Goal: Task Accomplishment & Management: Manage account settings

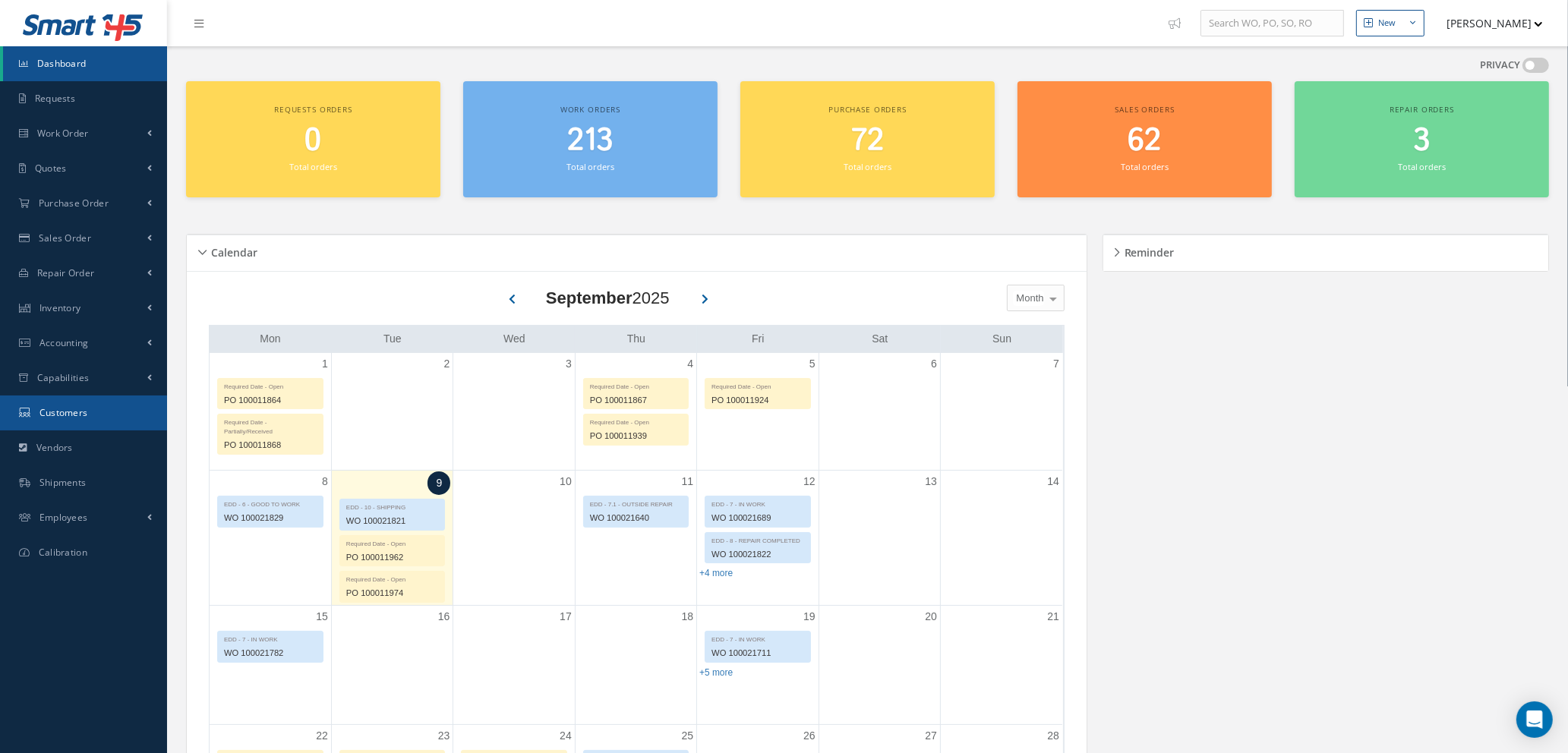
click at [71, 412] on span "Customers" at bounding box center [64, 413] width 48 height 13
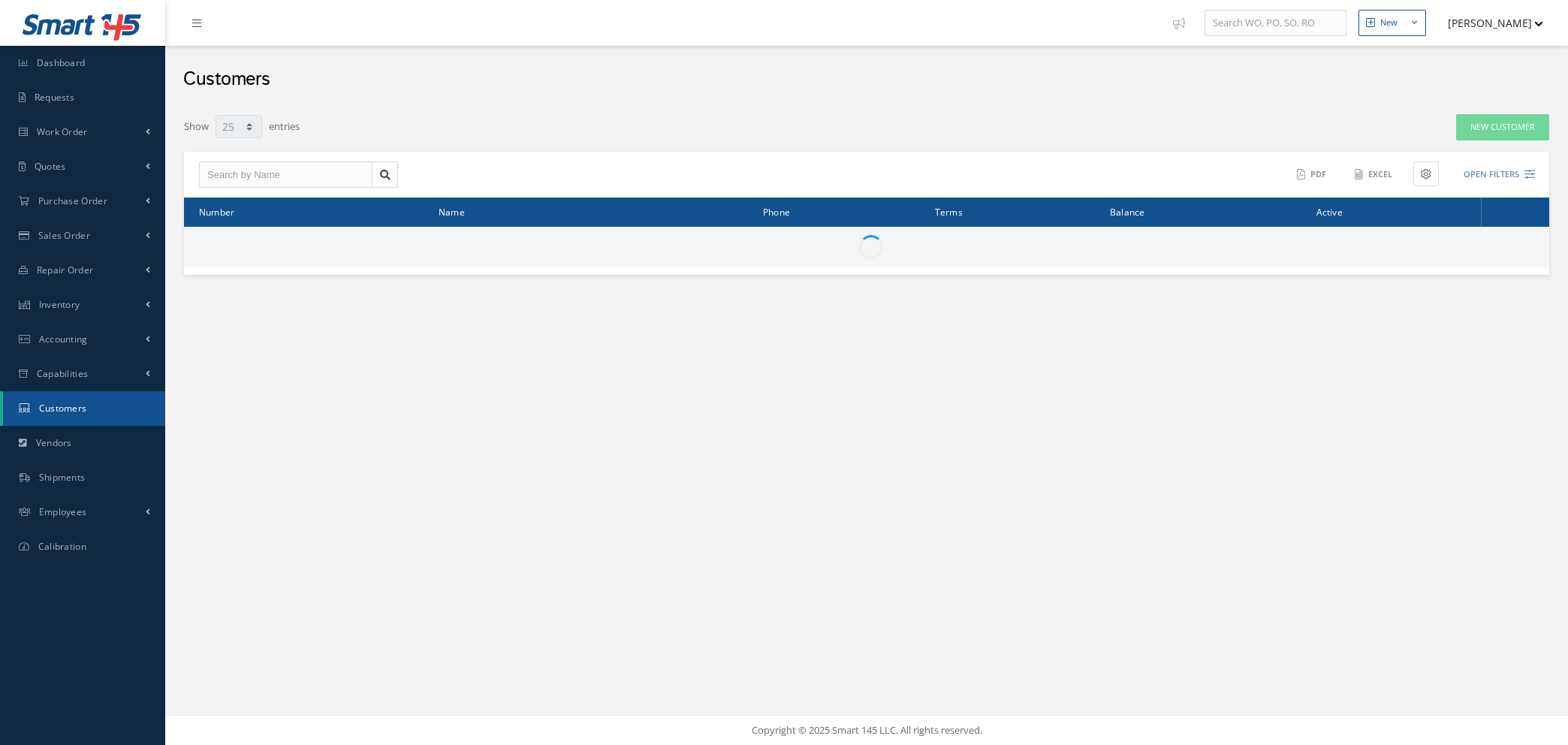
select select "25"
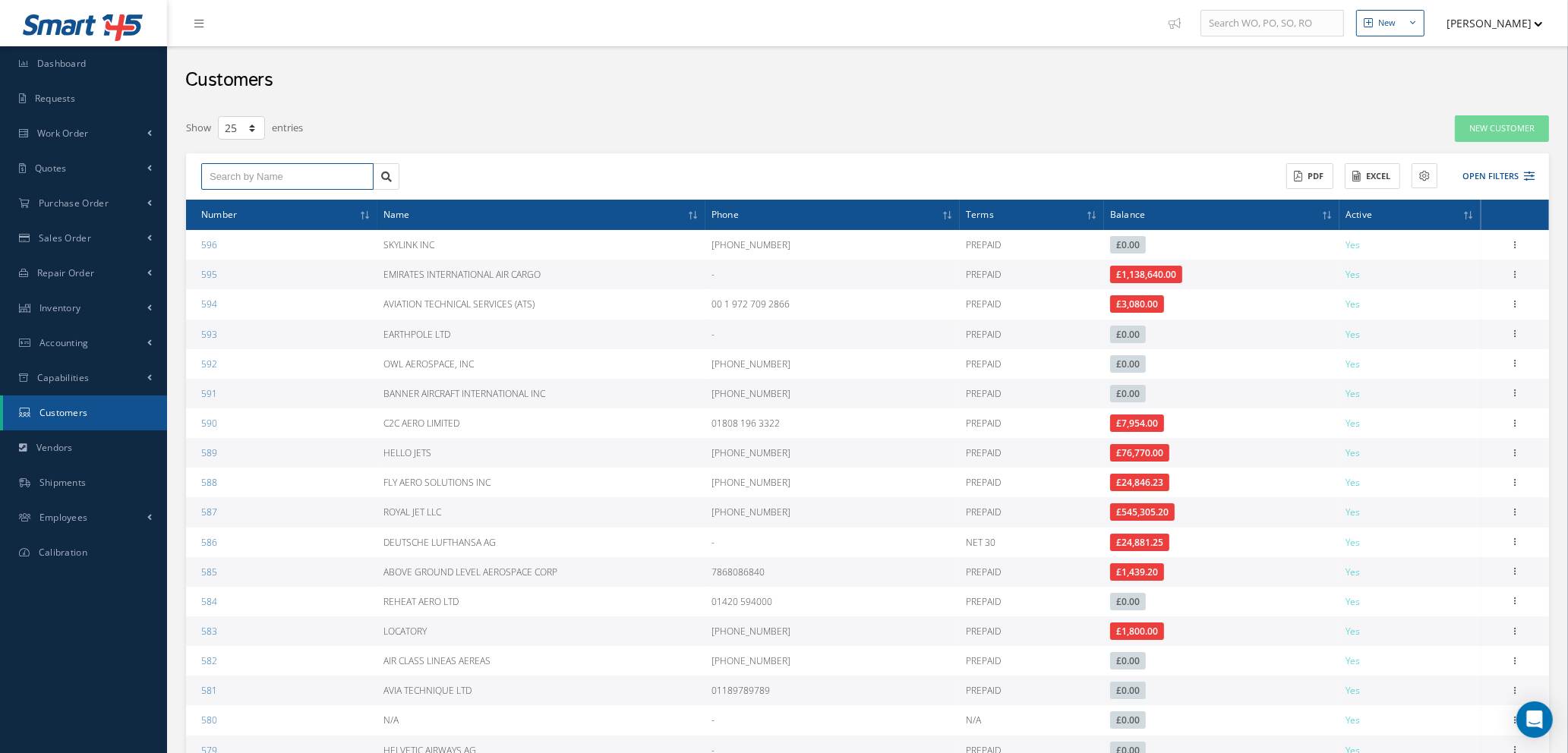
click at [308, 174] on input "text" at bounding box center [287, 177] width 172 height 27
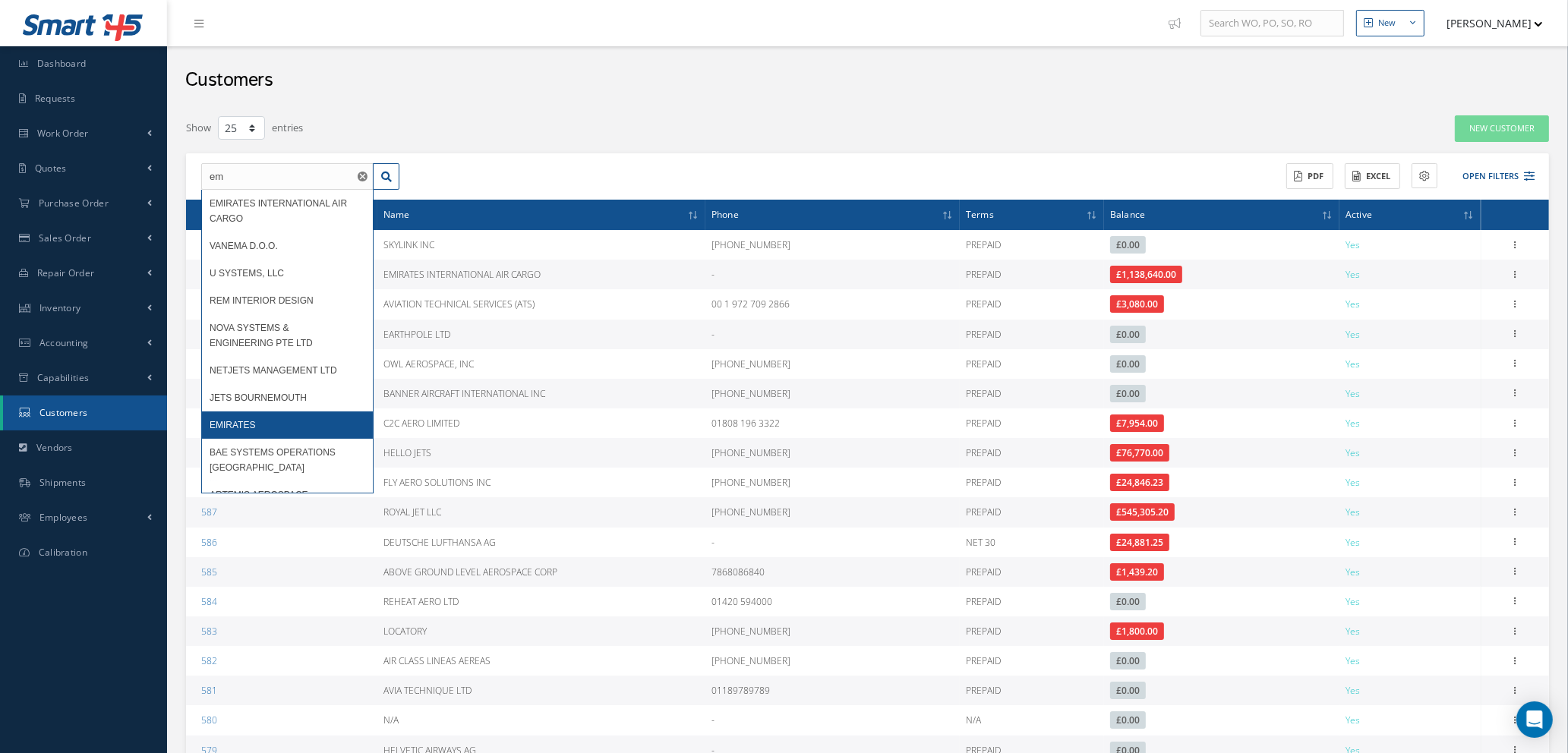
click at [249, 433] on div "EMIRATES" at bounding box center [287, 425] width 156 height 15
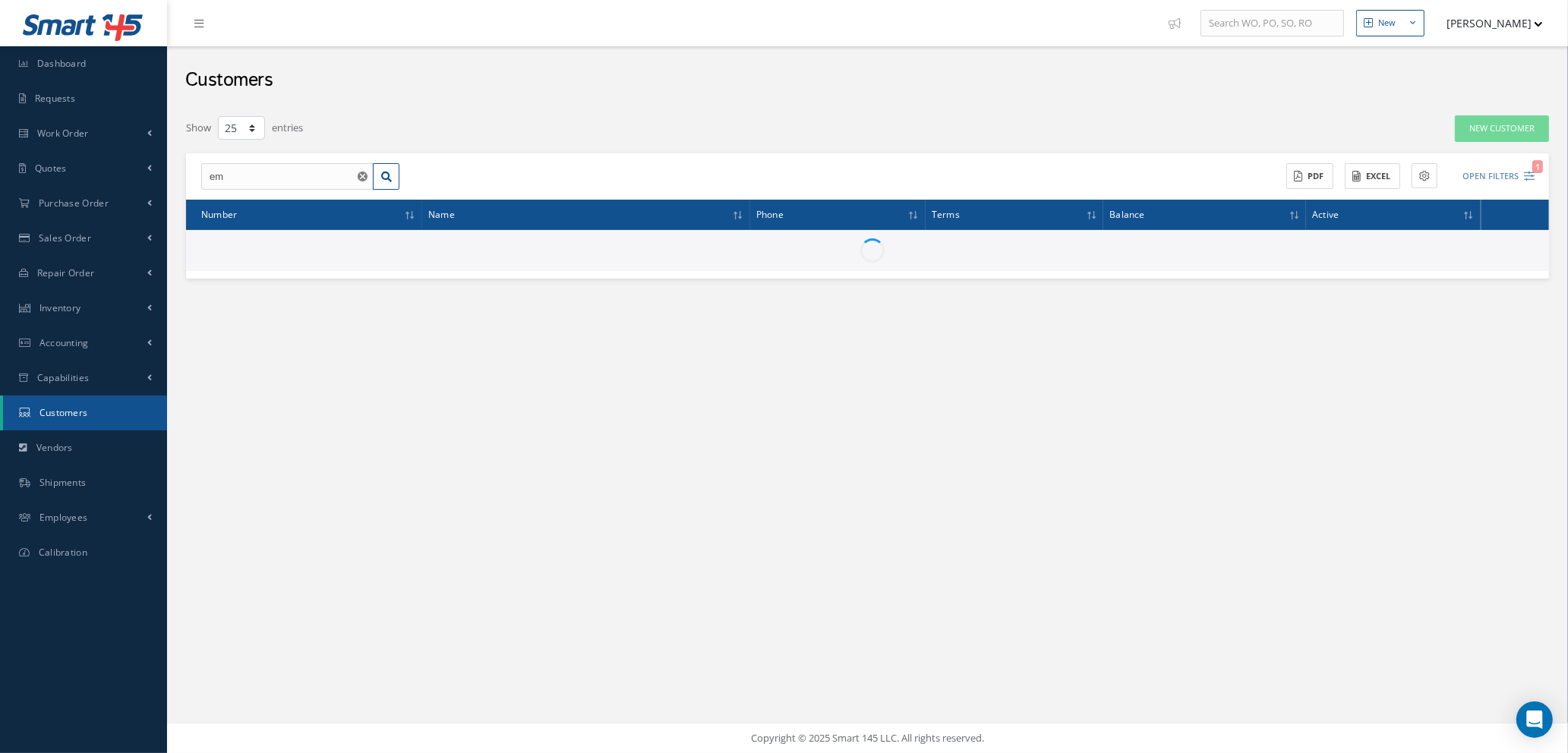
type input "EMIRATES"
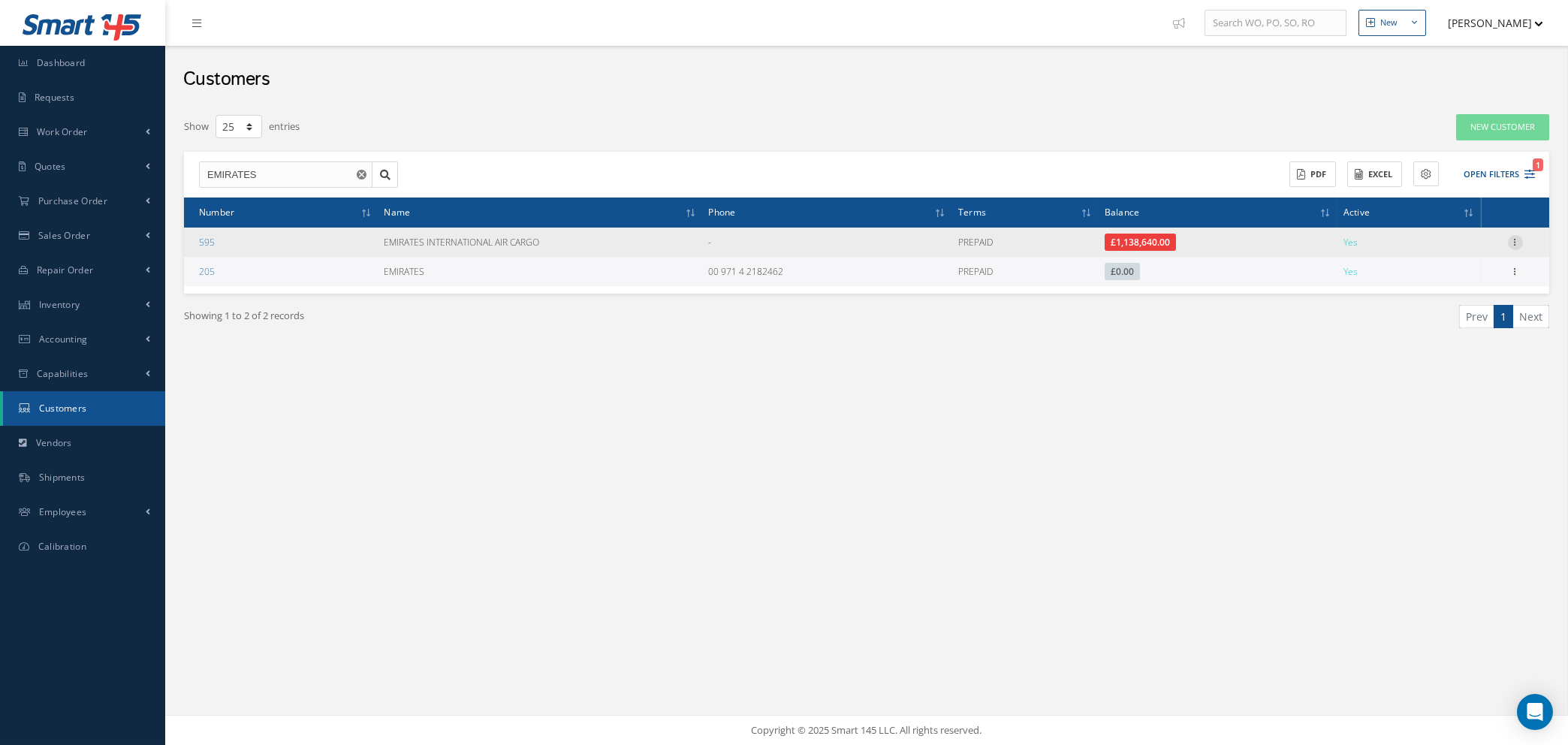
click at [1516, 240] on icon at bounding box center [1515, 241] width 15 height 12
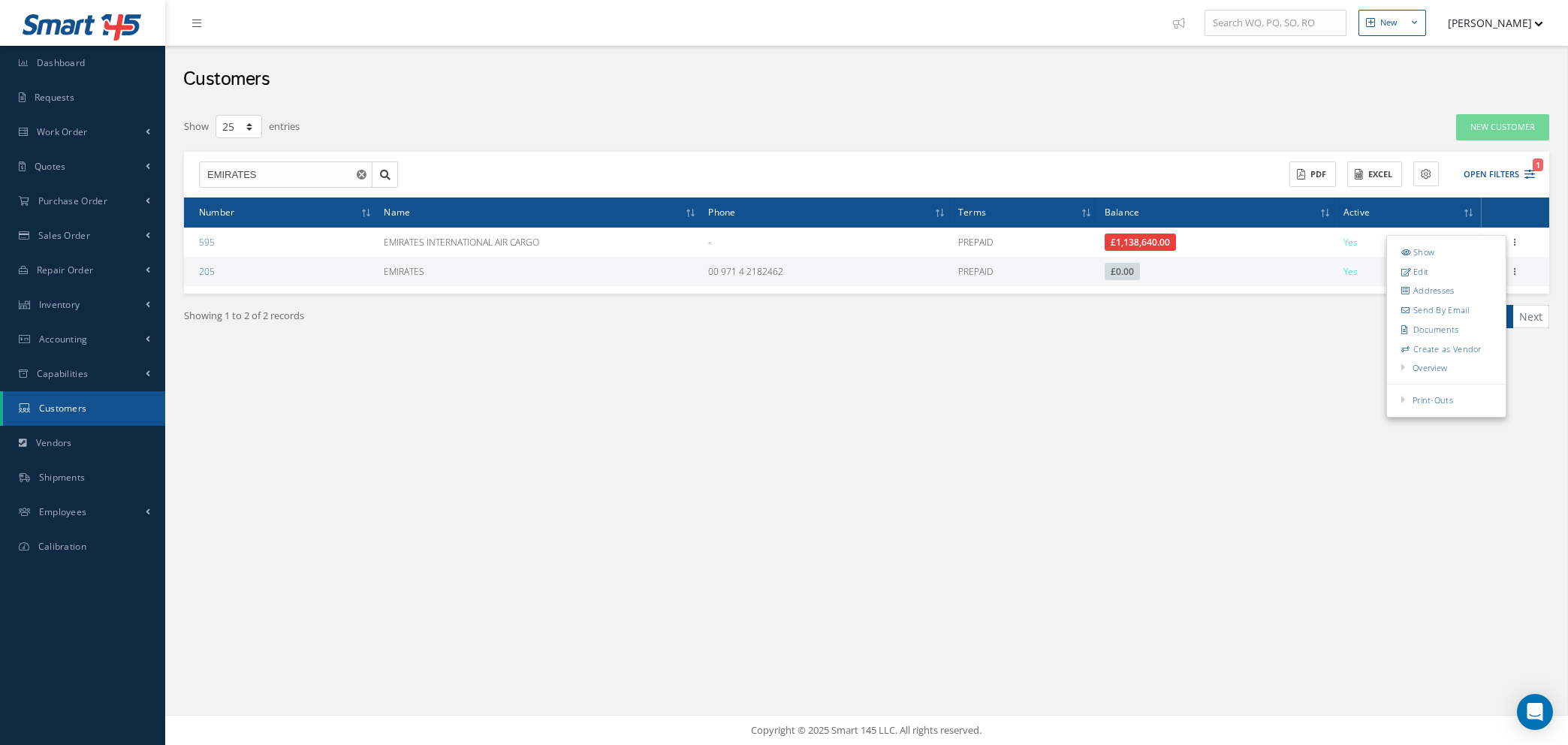
click at [1079, 395] on div "Filters Customer # Customer Name EMIRATES All Payment Terms All Payment Terms P…" at bounding box center [866, 252] width 1380 height 291
click at [80, 239] on span "Sales Order" at bounding box center [64, 236] width 52 height 13
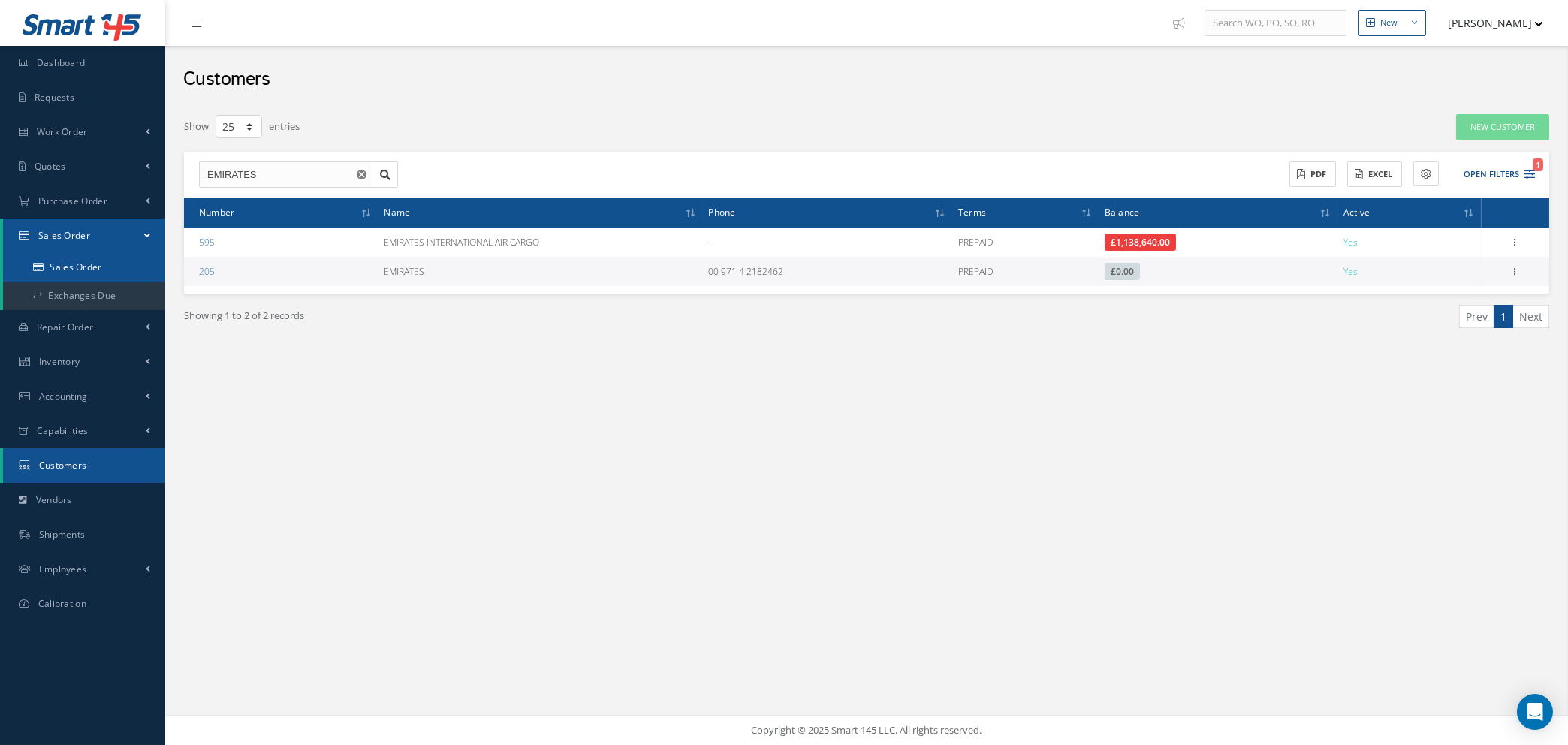
click at [80, 267] on link "Sales Order" at bounding box center [84, 268] width 162 height 29
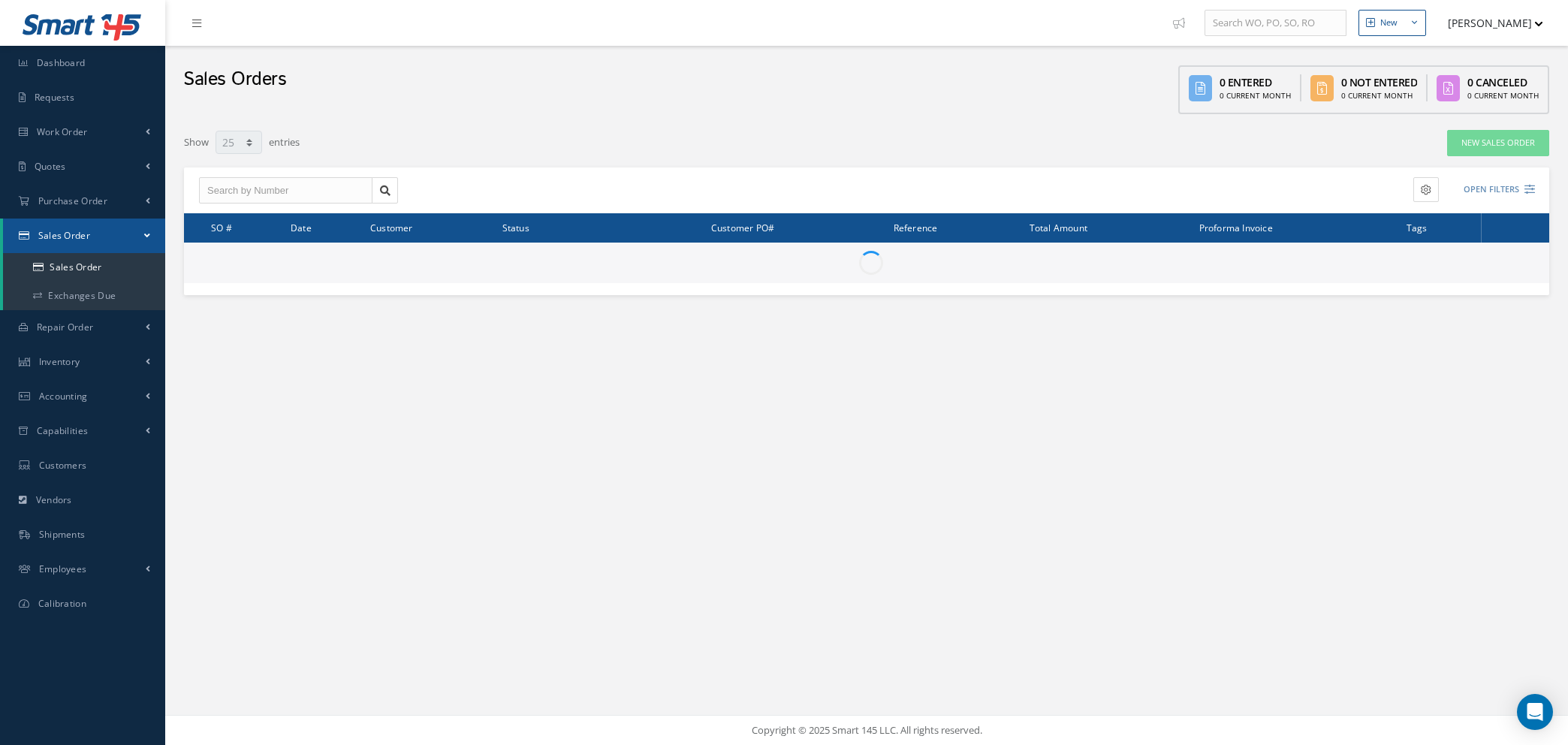
select select "25"
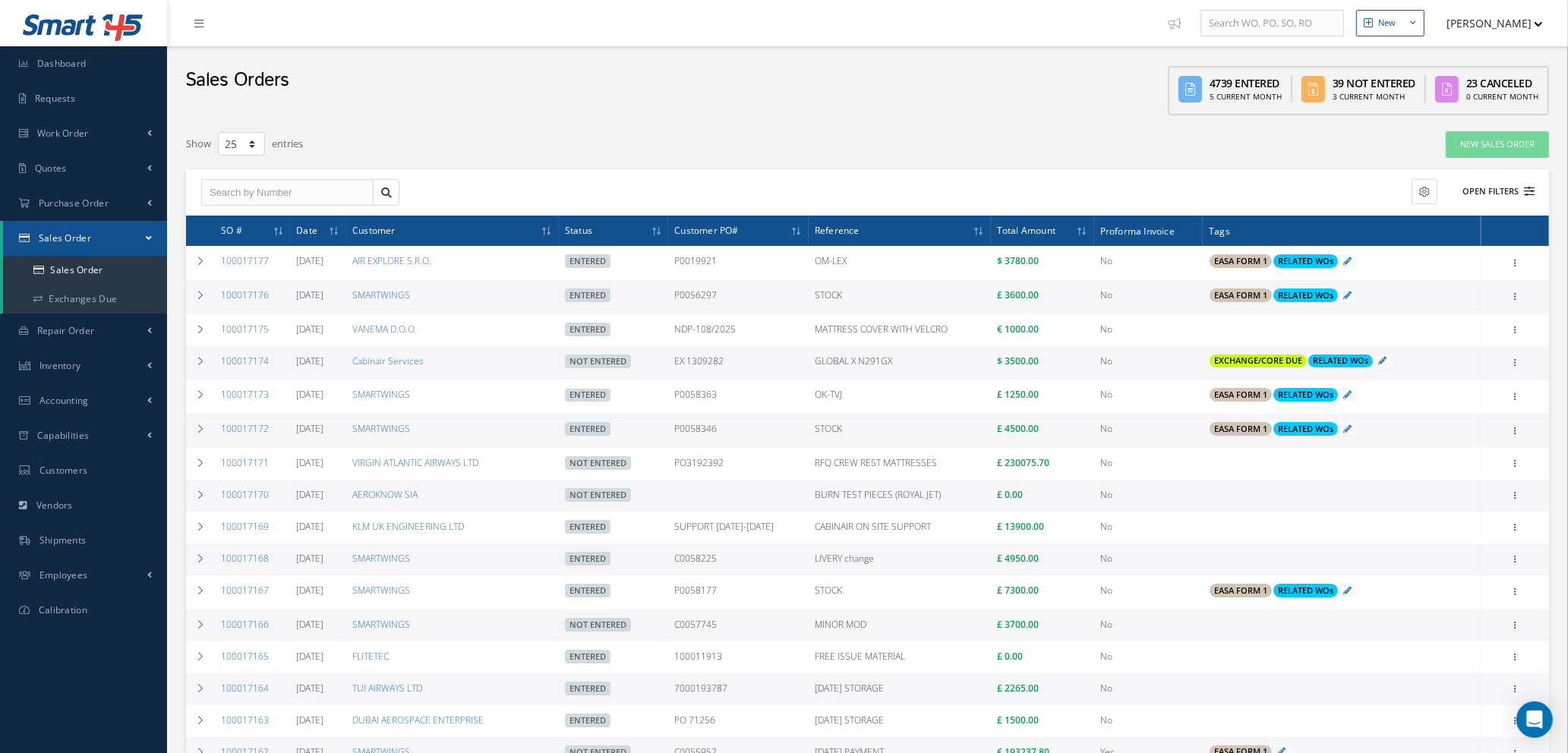
click at [1530, 191] on icon at bounding box center [1528, 191] width 11 height 11
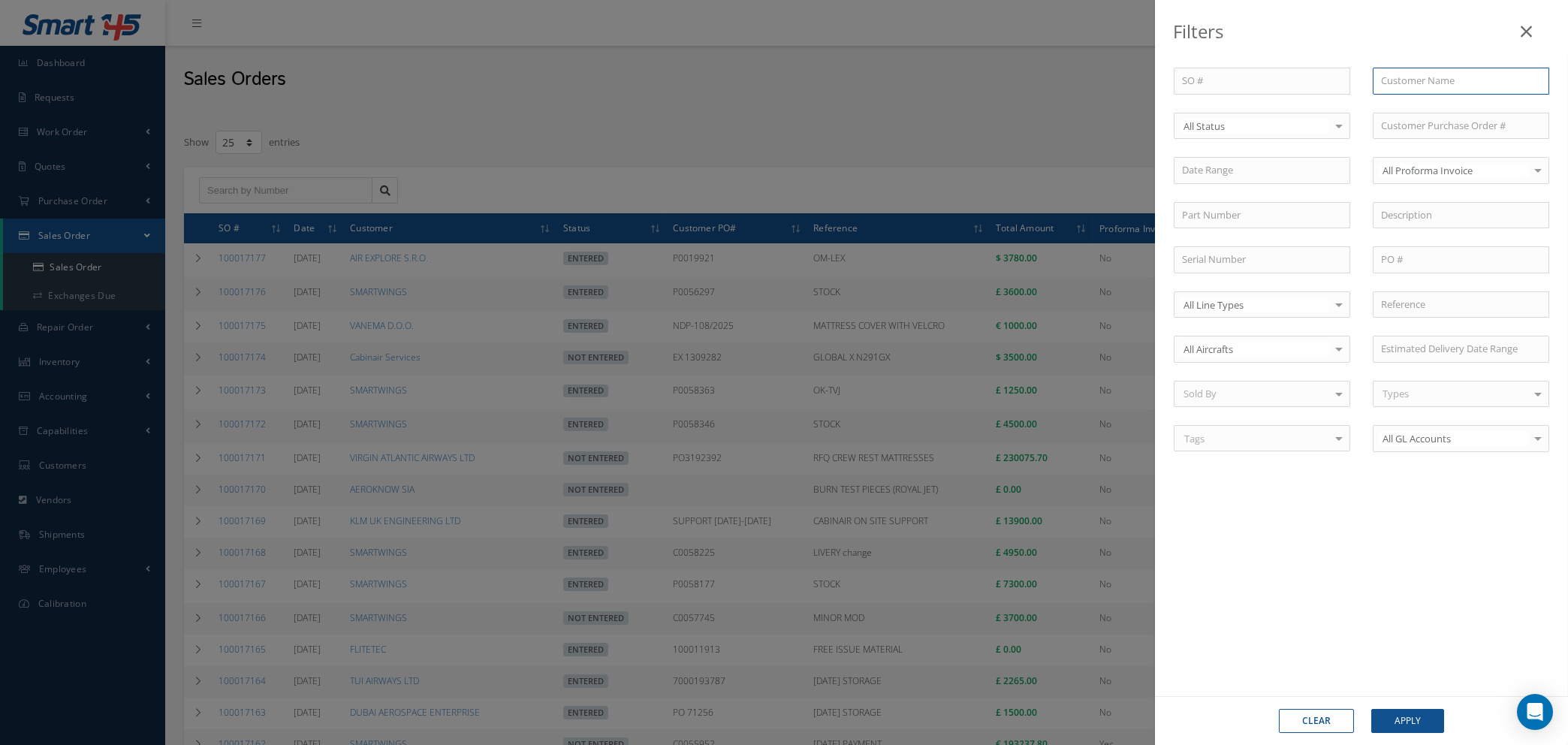
click at [1439, 76] on input "text" at bounding box center [1461, 82] width 177 height 27
click at [1432, 110] on span "EMIRATES INTERNATIONAL AIR CARGO" at bounding box center [1451, 115] width 140 height 29
type input "EMIRATES INTERNATIONAL AIR CARGO"
click at [1403, 723] on button "Apply" at bounding box center [1407, 721] width 73 height 24
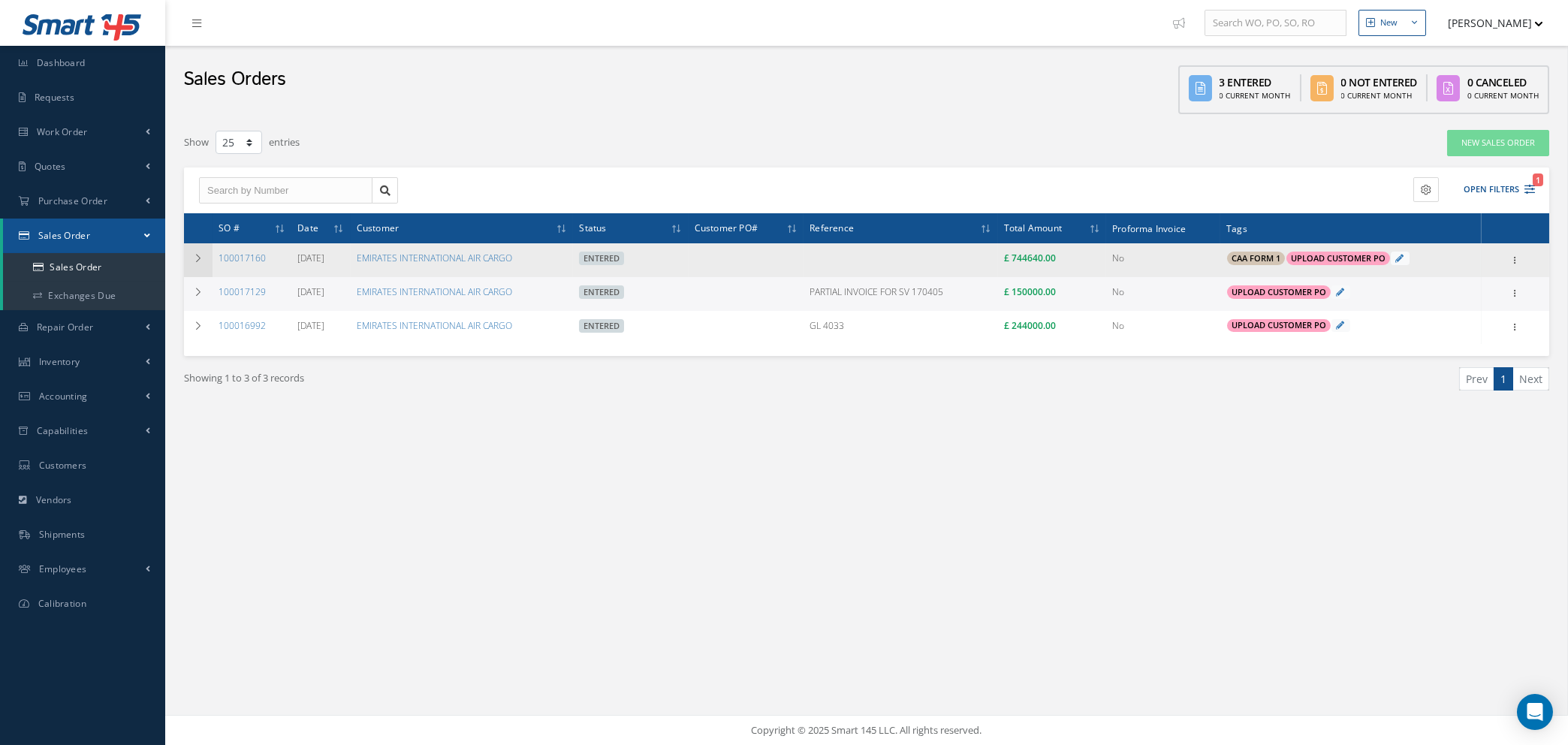
click at [198, 256] on icon at bounding box center [198, 258] width 10 height 9
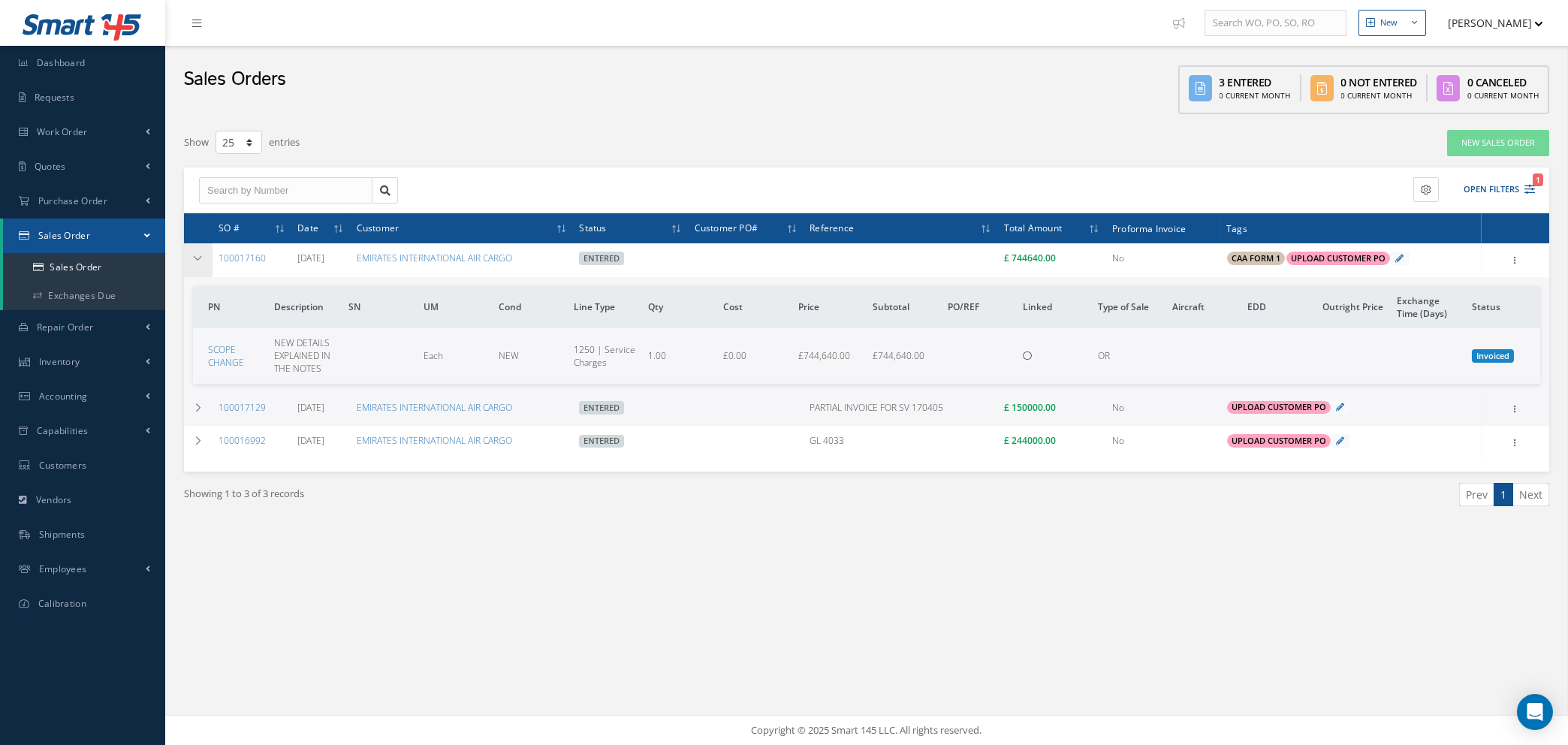
click at [198, 256] on icon at bounding box center [198, 258] width 10 height 9
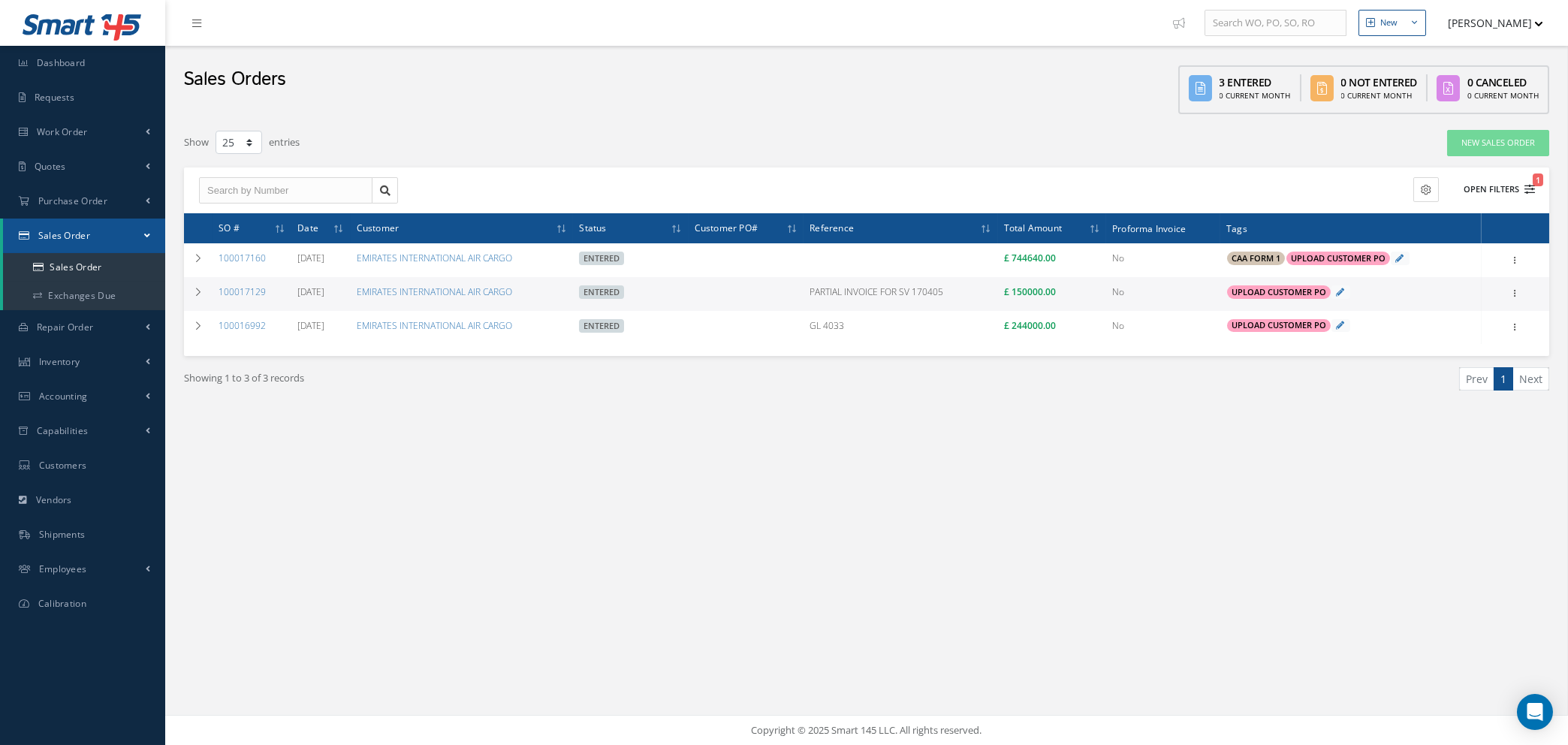
click at [1532, 184] on icon "1" at bounding box center [1530, 189] width 10 height 10
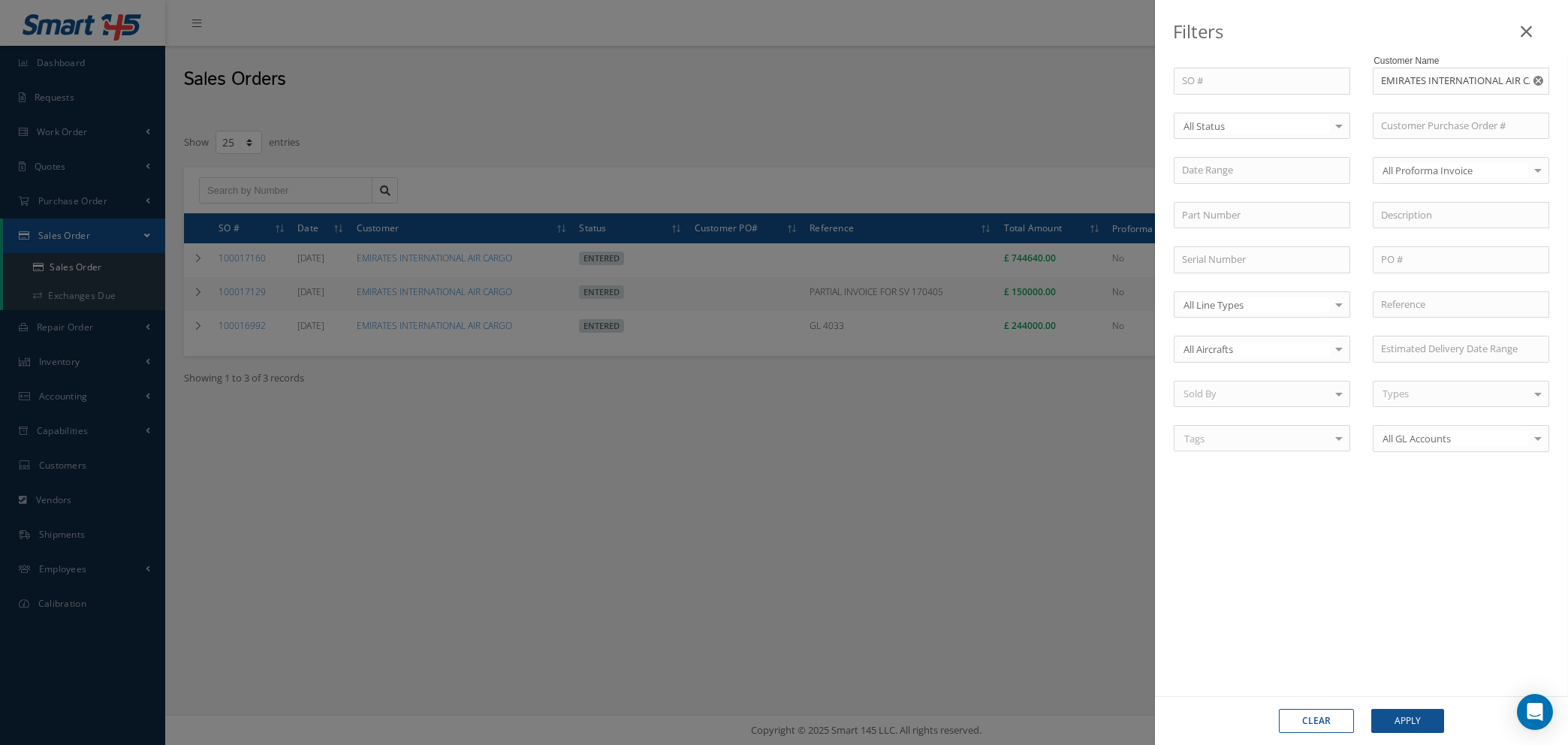
click at [1537, 81] on use "Reset" at bounding box center [1538, 81] width 10 height 10
click at [1480, 77] on input "text" at bounding box center [1461, 82] width 177 height 27
type input "emirates"
click at [1299, 715] on button "Clear" at bounding box center [1316, 721] width 75 height 24
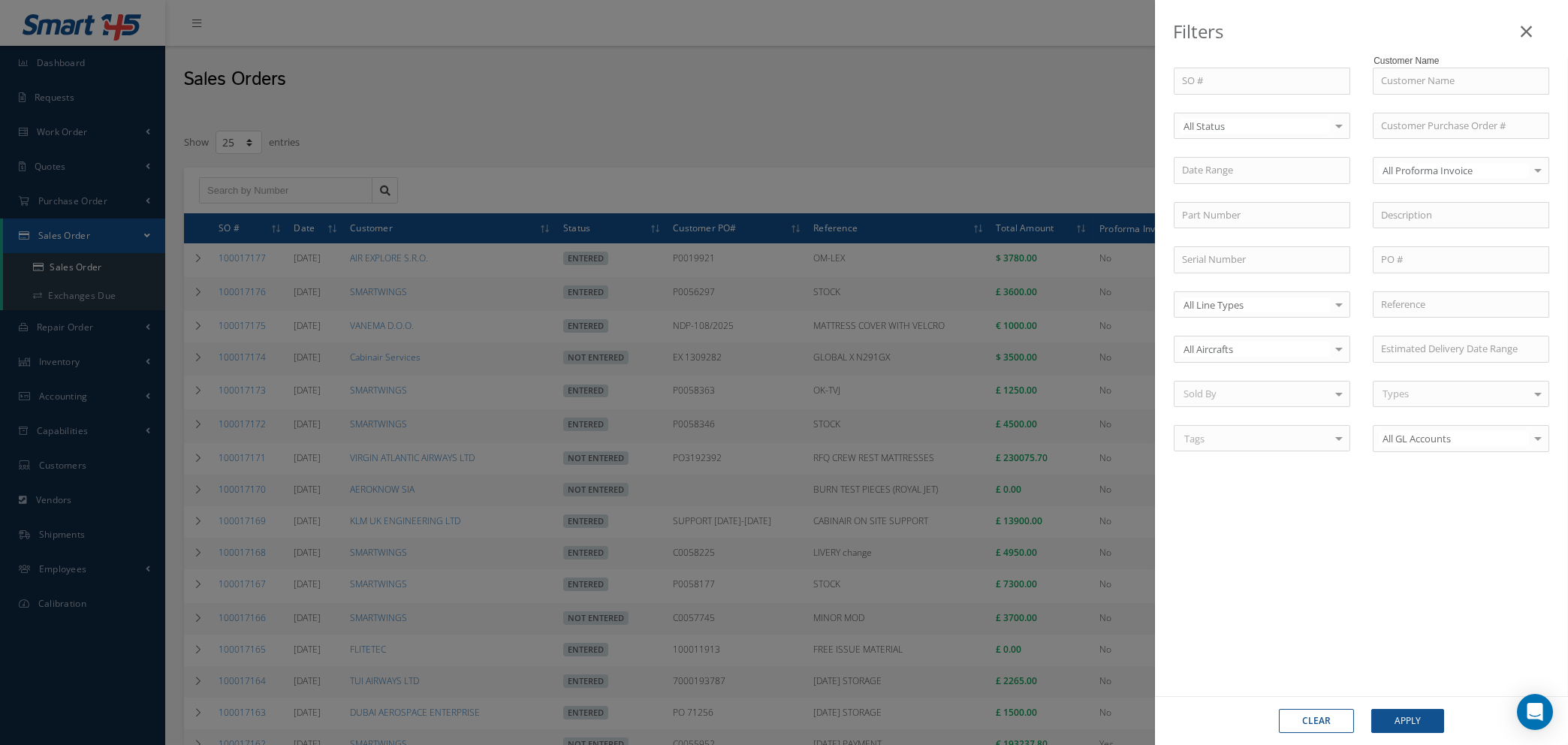
click at [1528, 30] on icon at bounding box center [1526, 31] width 11 height 18
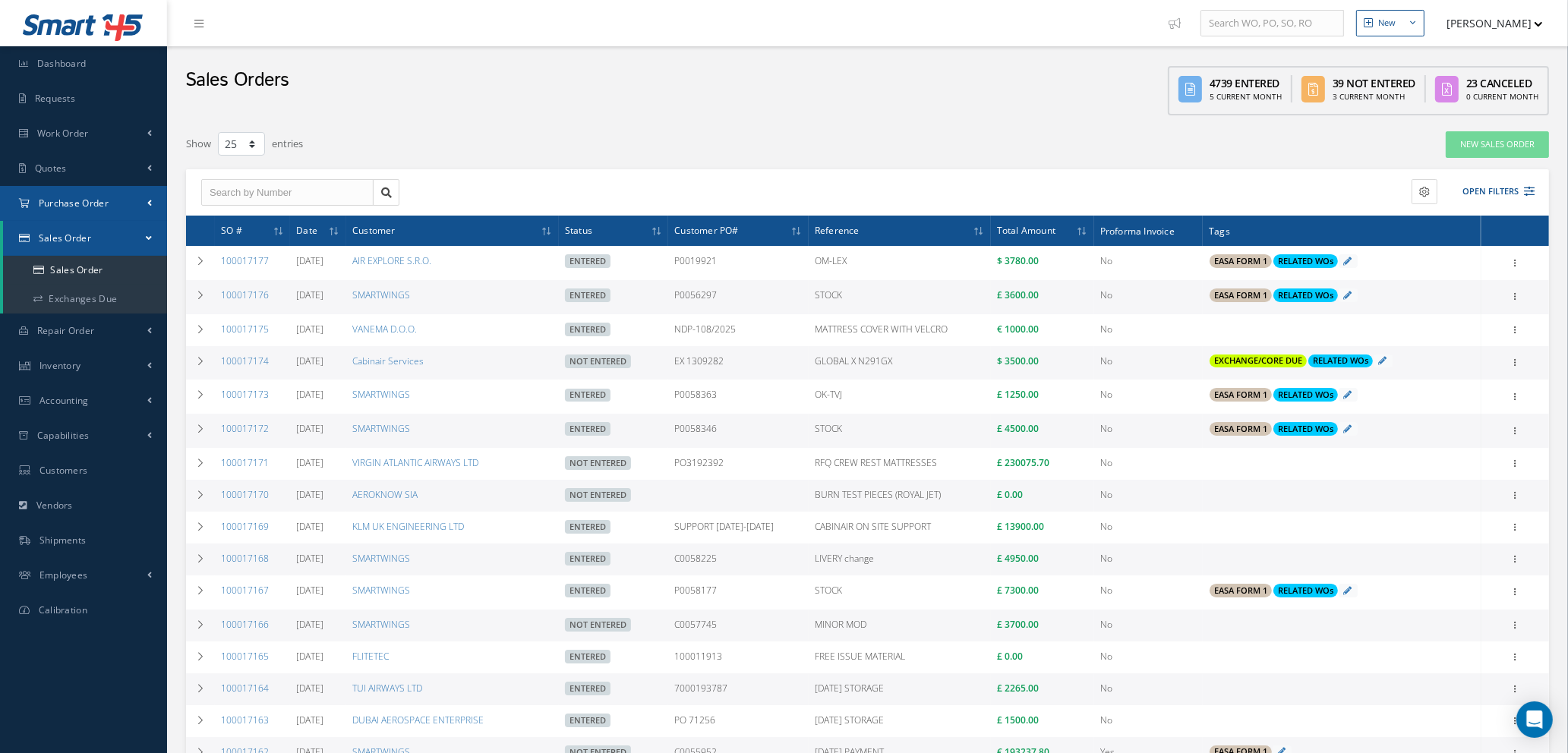
click at [86, 202] on span "Purchase Order" at bounding box center [74, 203] width 69 height 13
click at [98, 242] on a=1&status_id=2&status_id=3&status_id=5&collapsedFilters"] "Purchase Orders" at bounding box center [85, 235] width 164 height 29
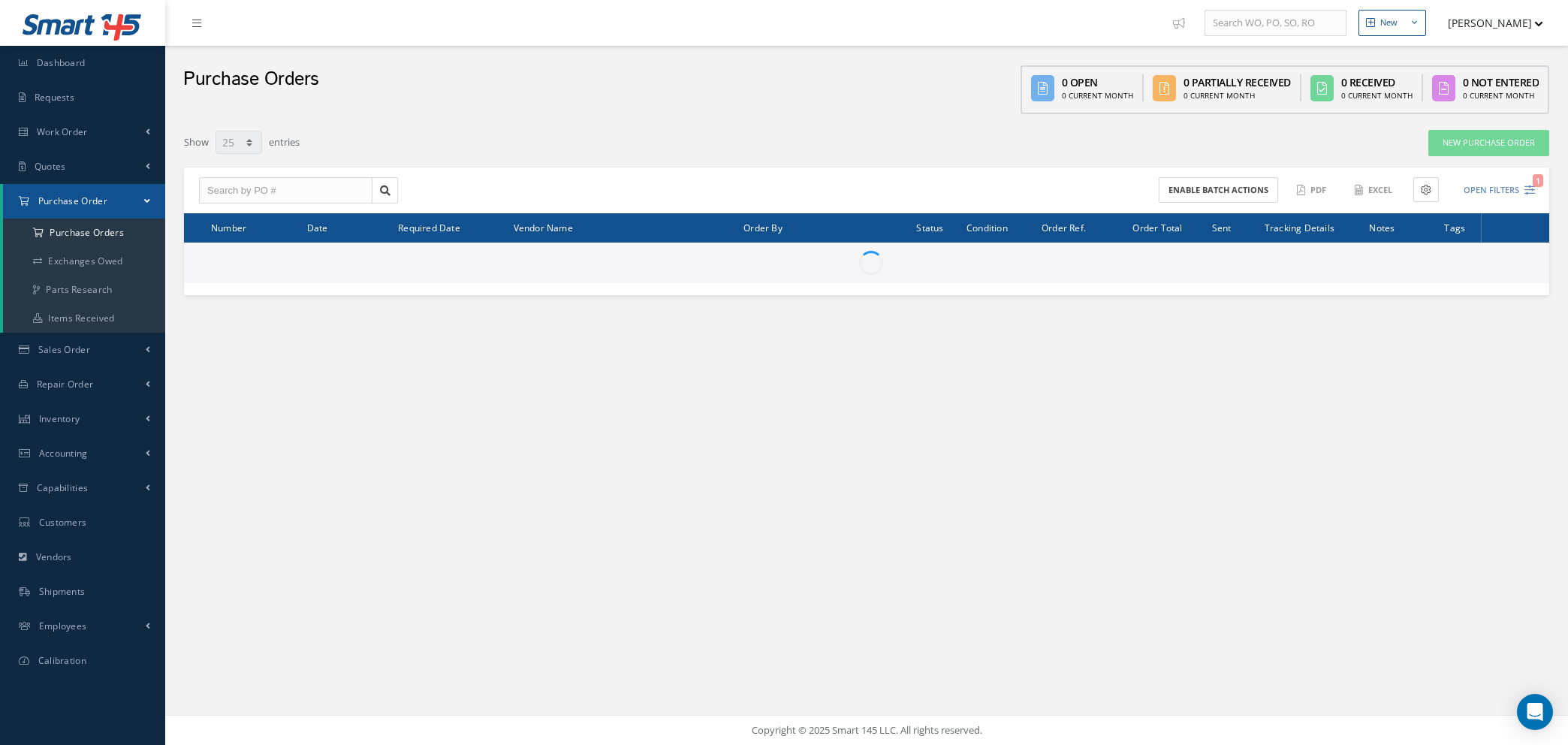
select select "25"
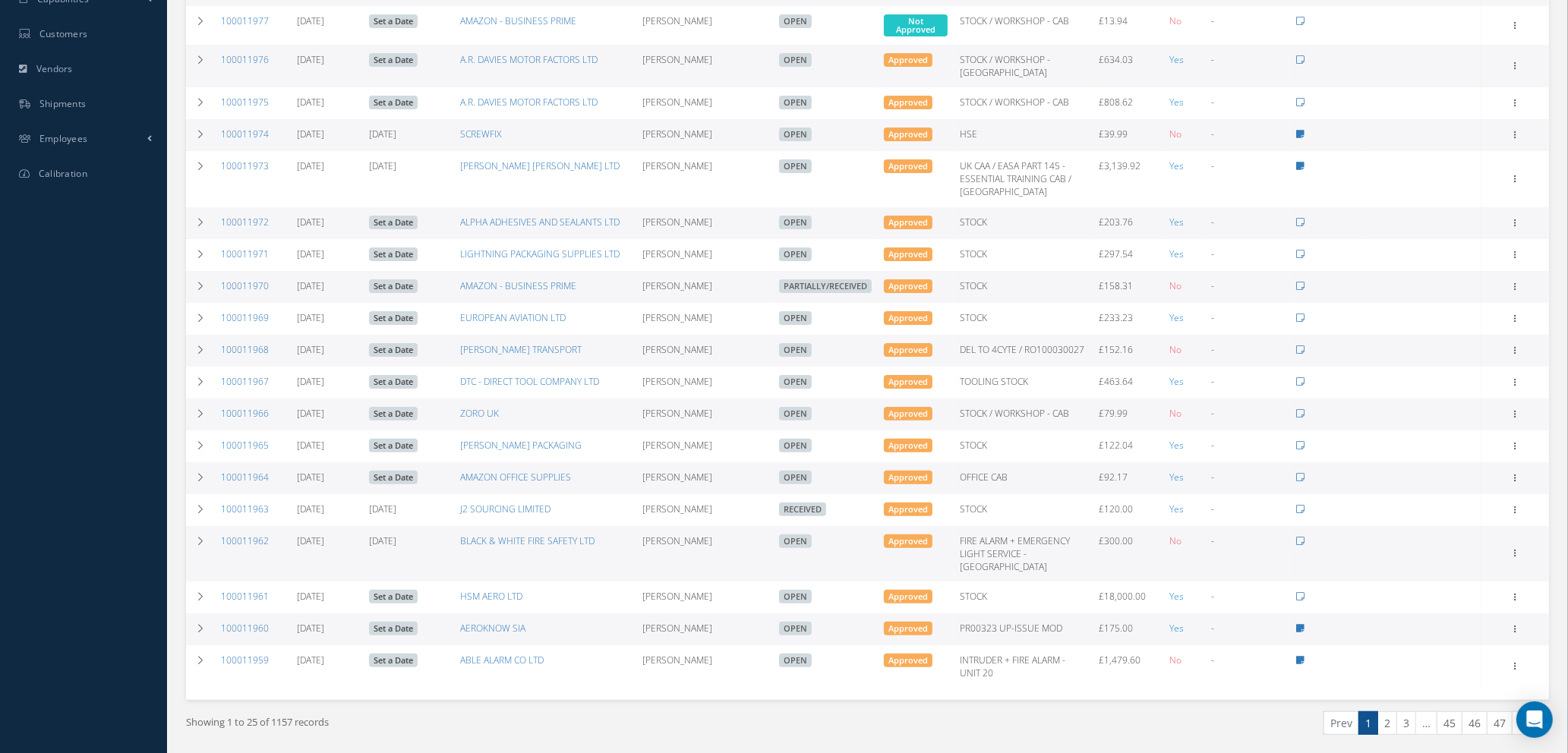
scroll to position [541, 0]
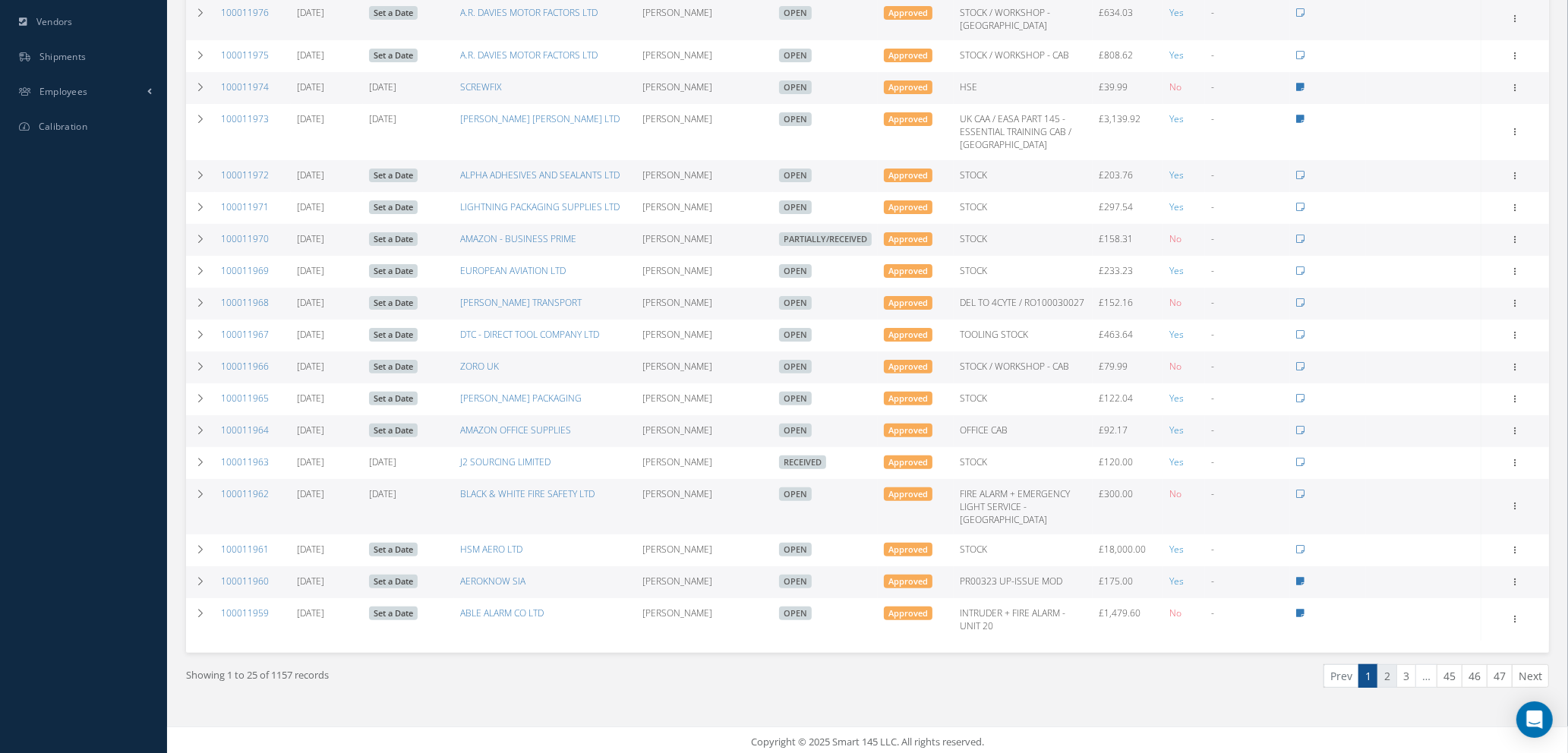
click at [1388, 678] on link "2" at bounding box center [1387, 675] width 19 height 23
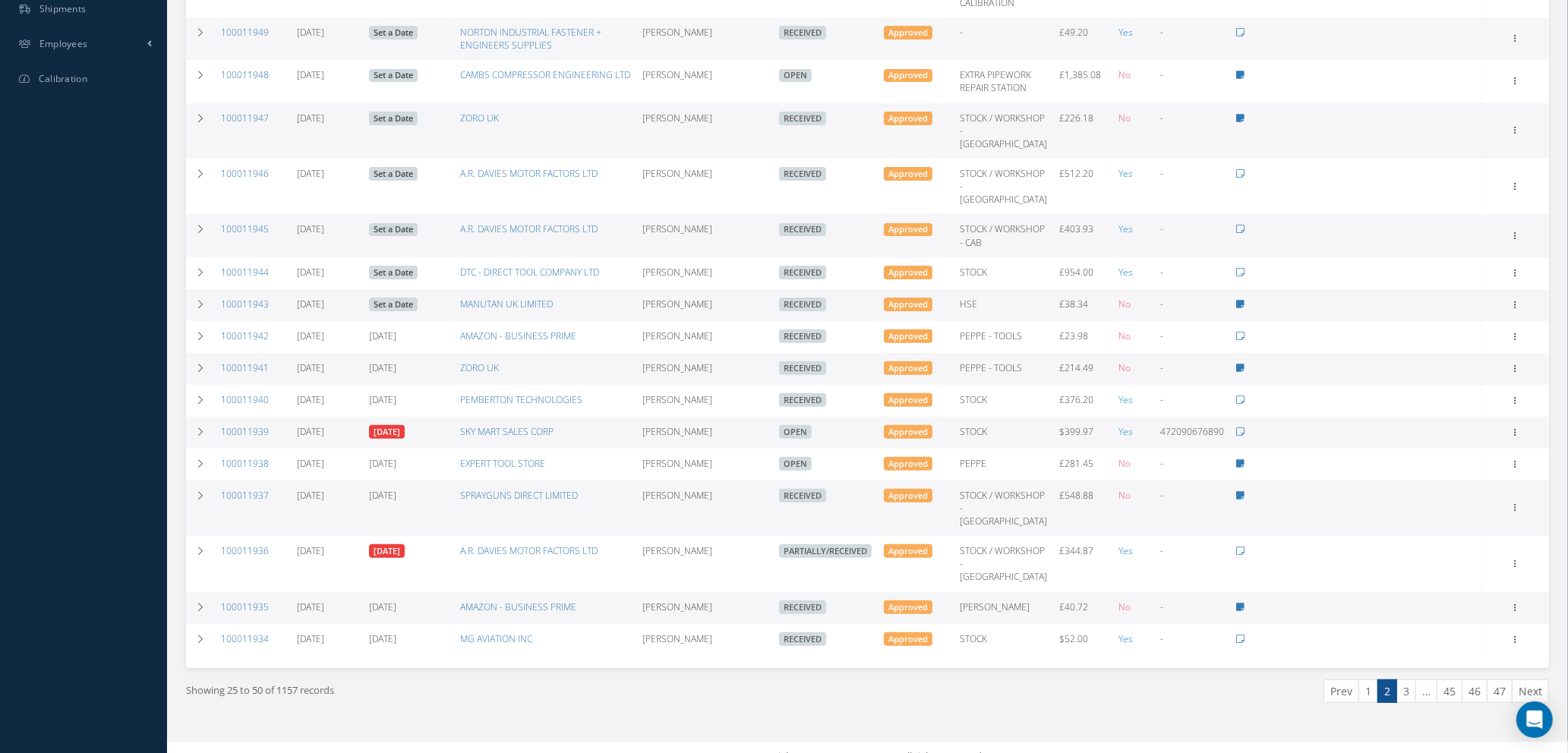
scroll to position [644, 0]
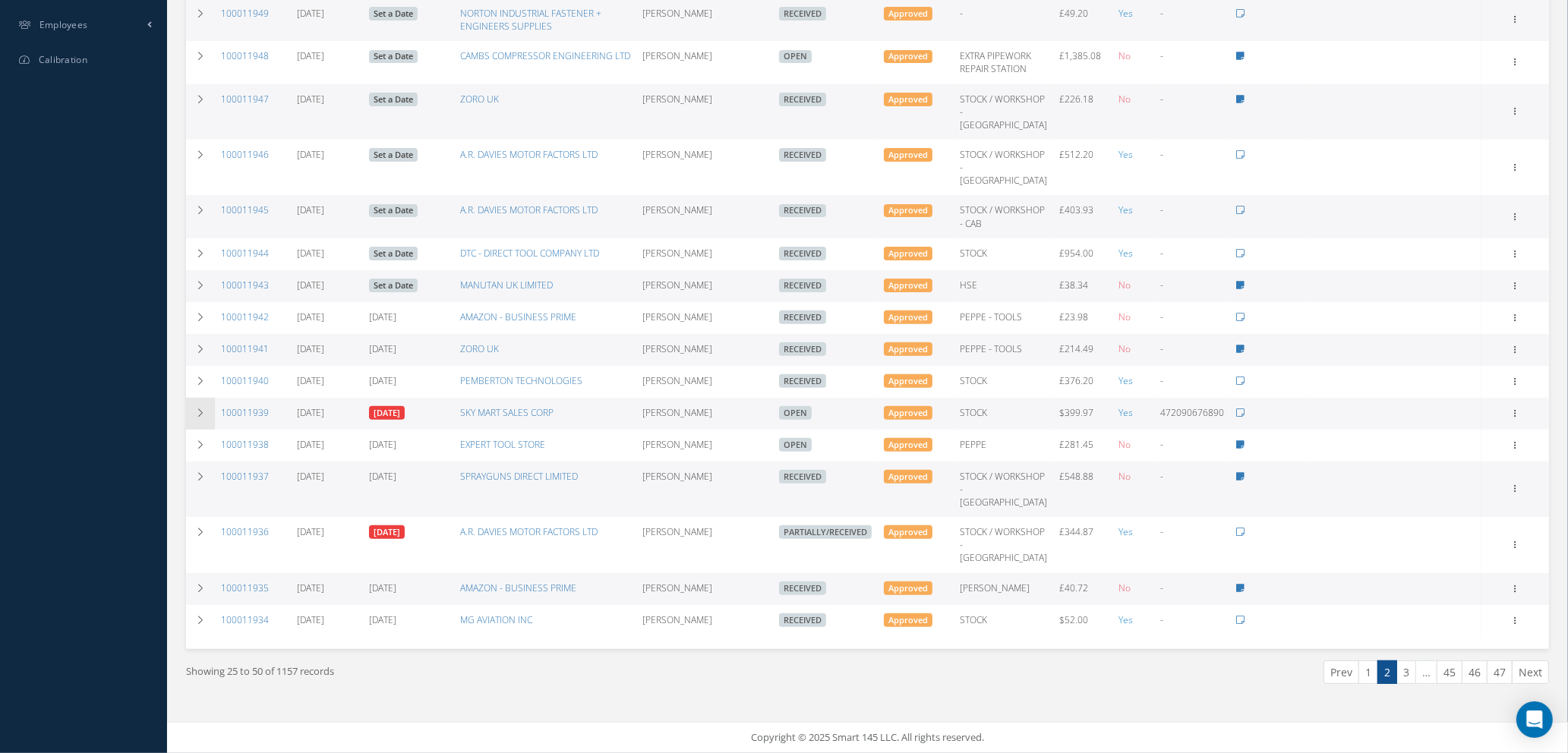
click at [200, 410] on icon at bounding box center [200, 413] width 11 height 9
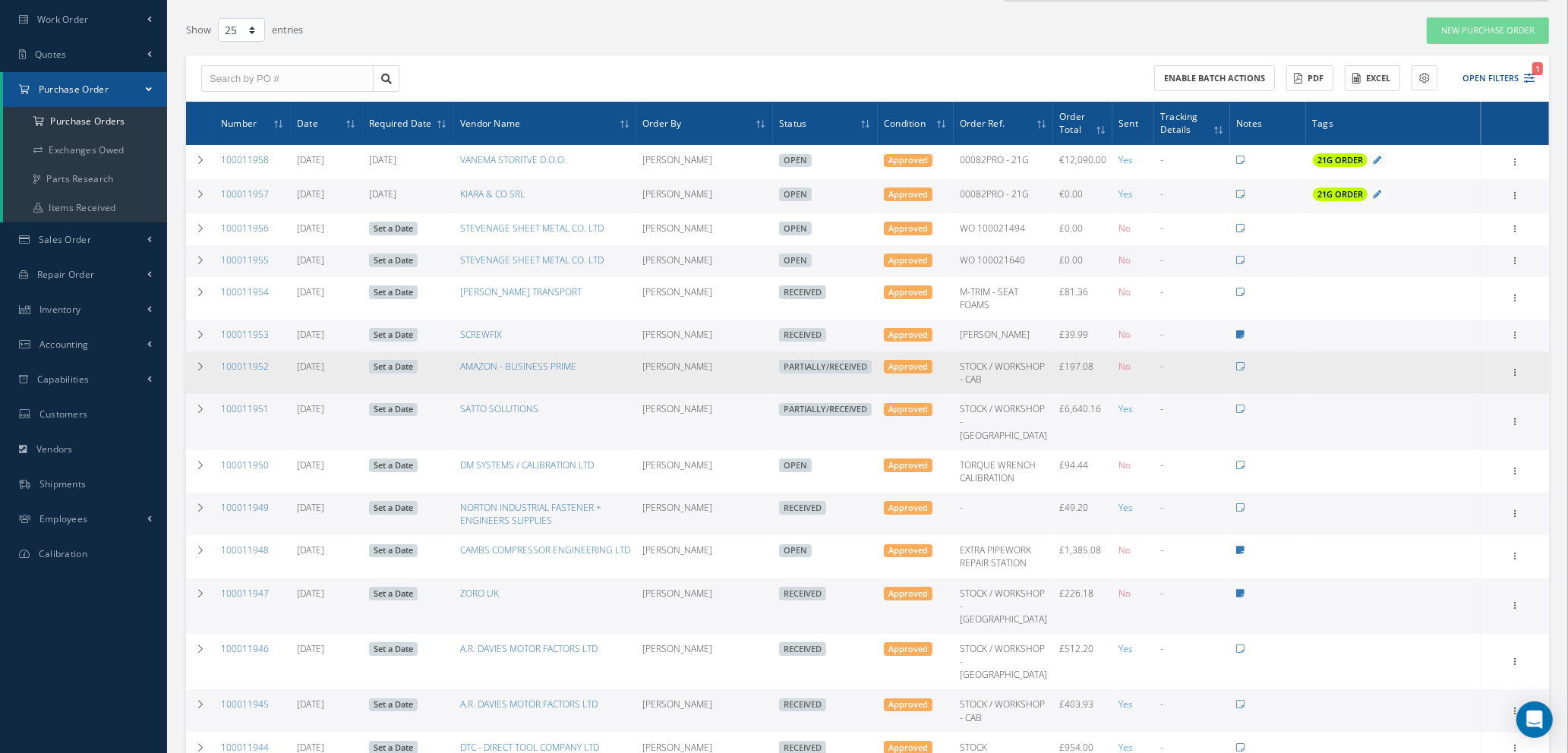
scroll to position [0, 0]
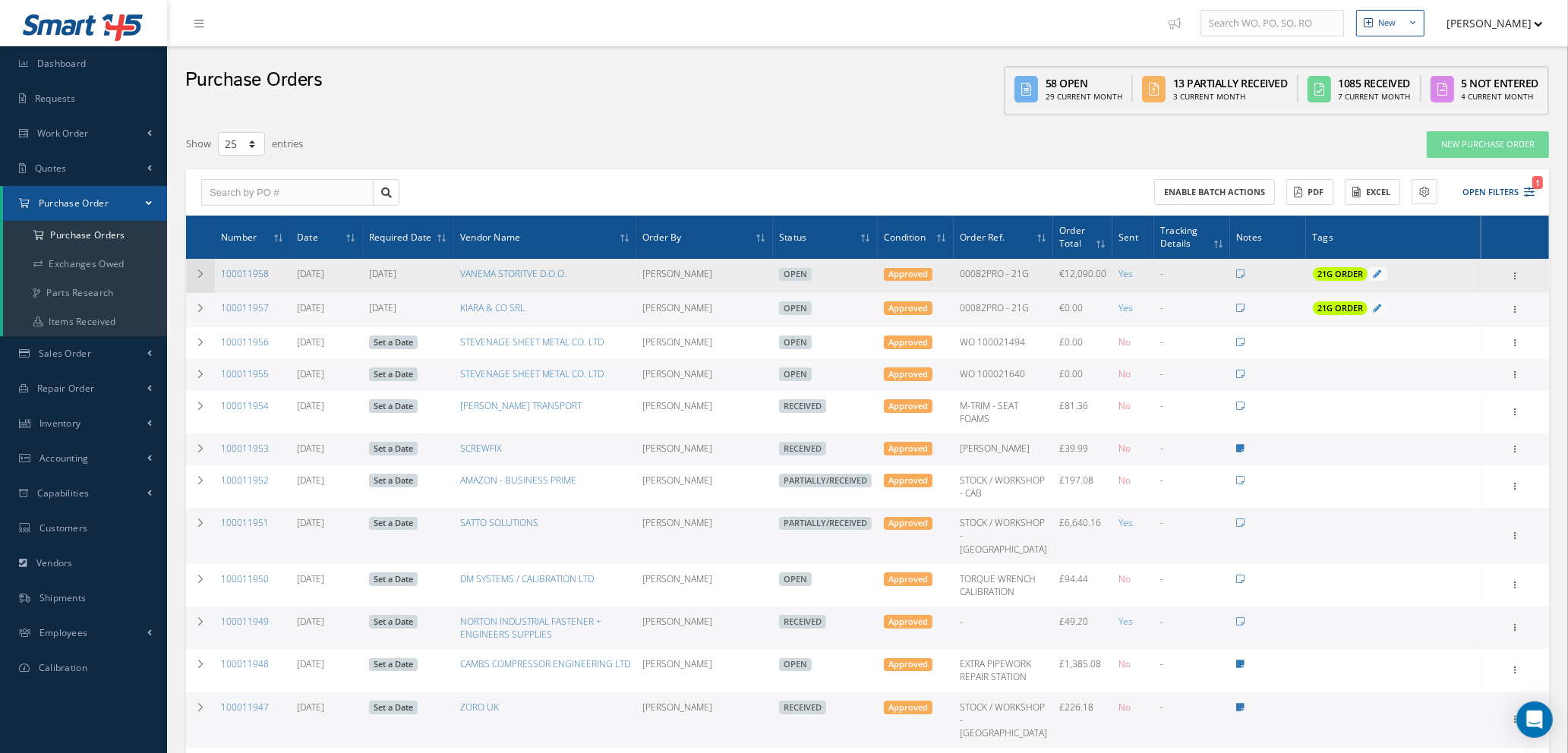
click at [202, 270] on icon at bounding box center [200, 274] width 11 height 9
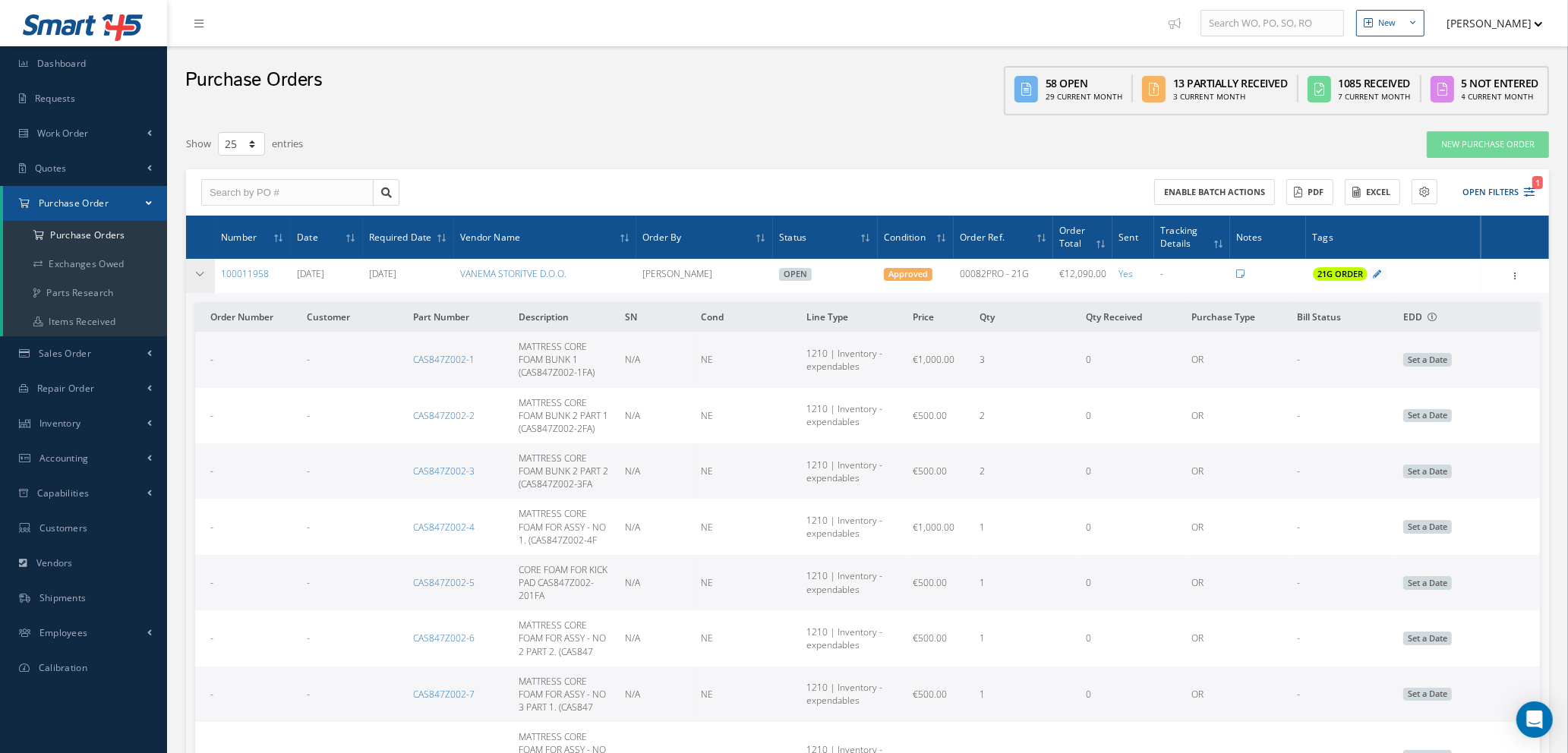
click at [202, 270] on icon at bounding box center [200, 274] width 11 height 9
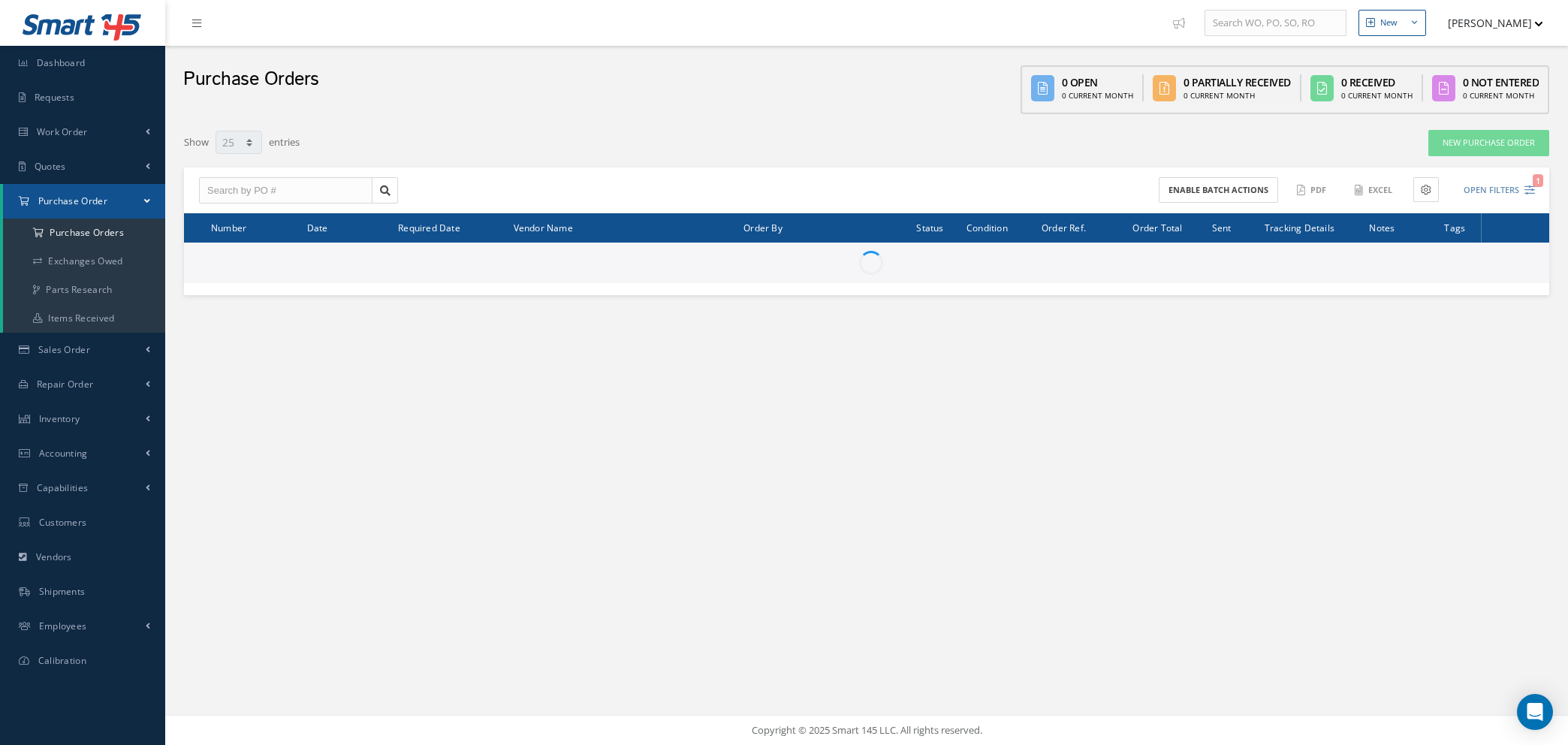
select select "25"
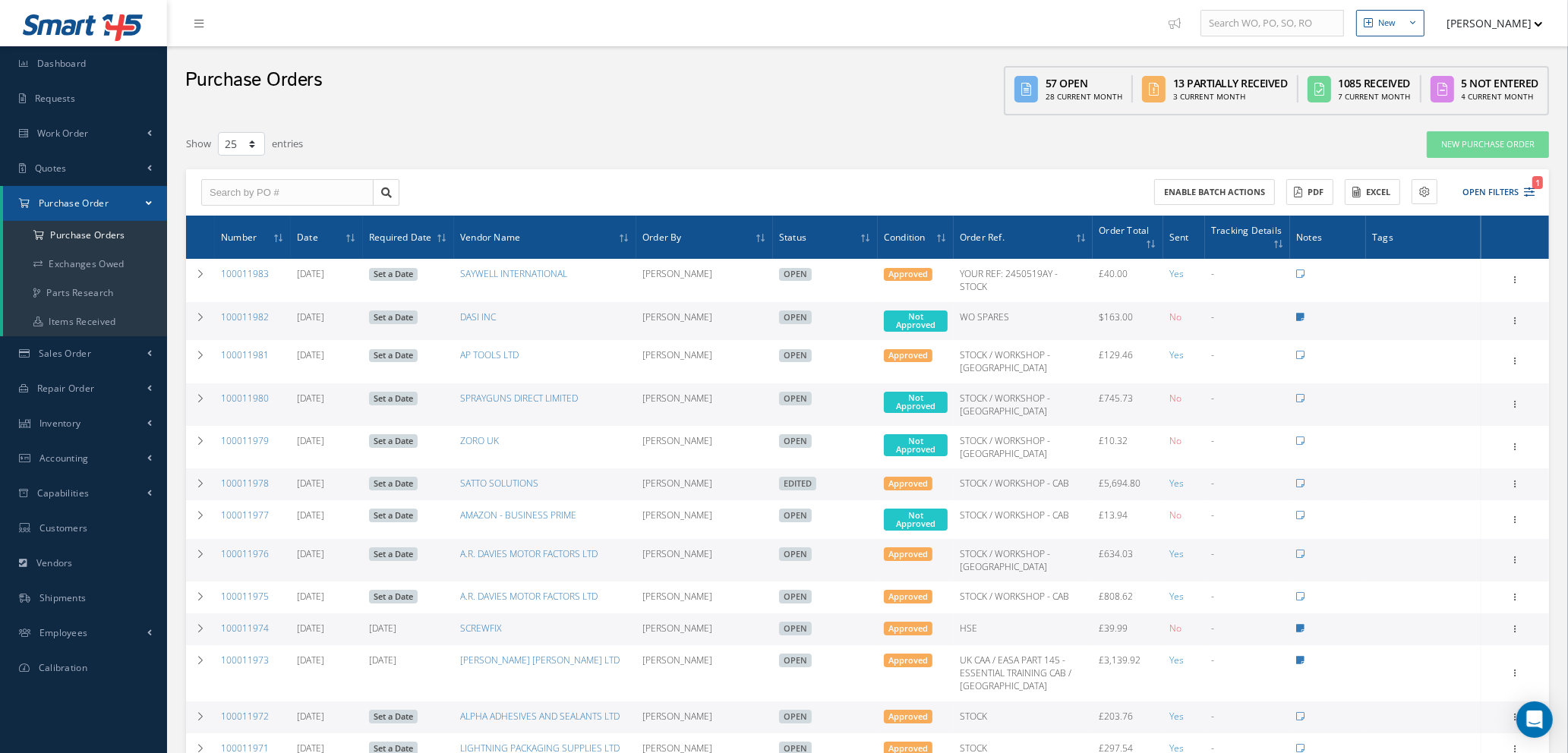
scroll to position [114, 0]
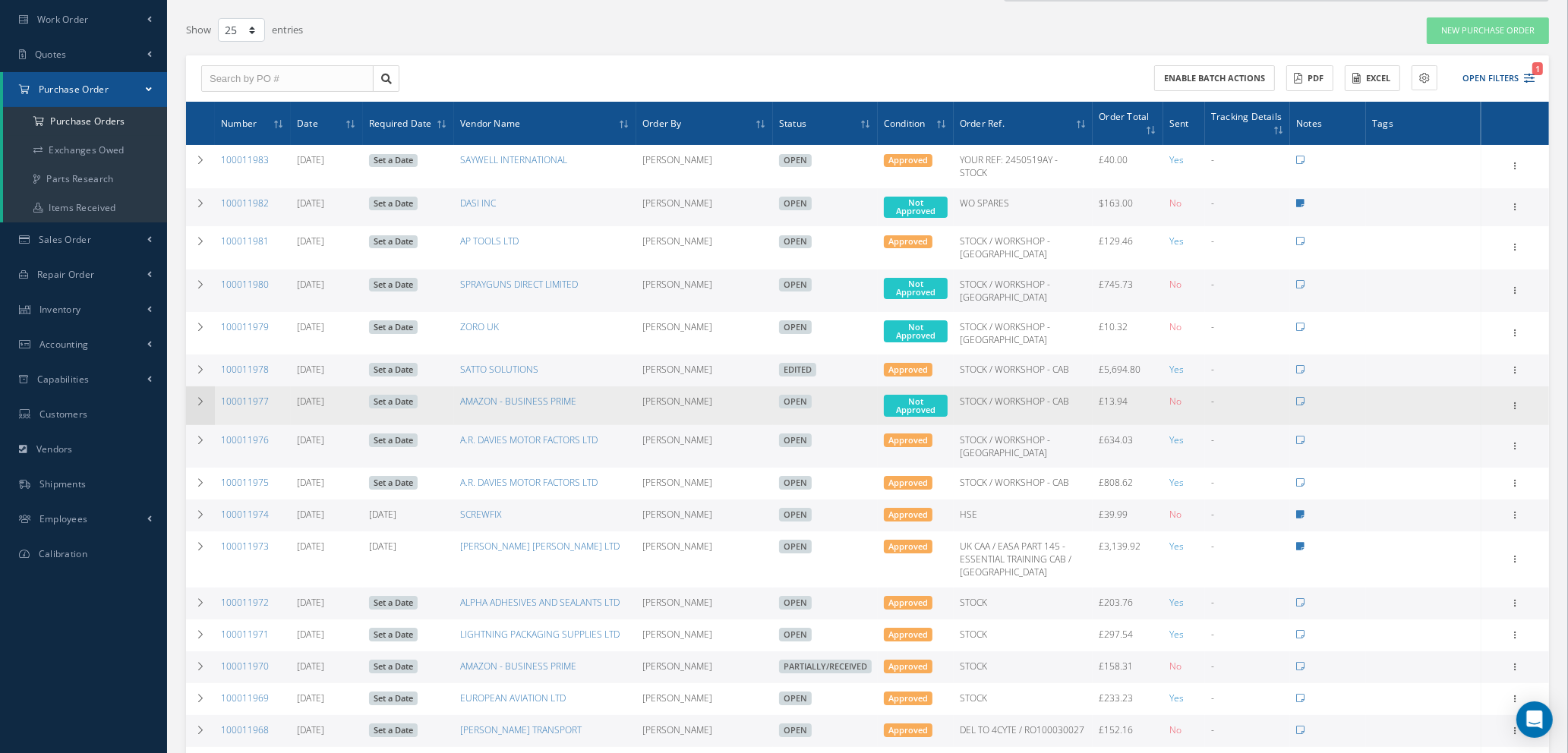
click at [200, 398] on icon at bounding box center [200, 402] width 11 height 9
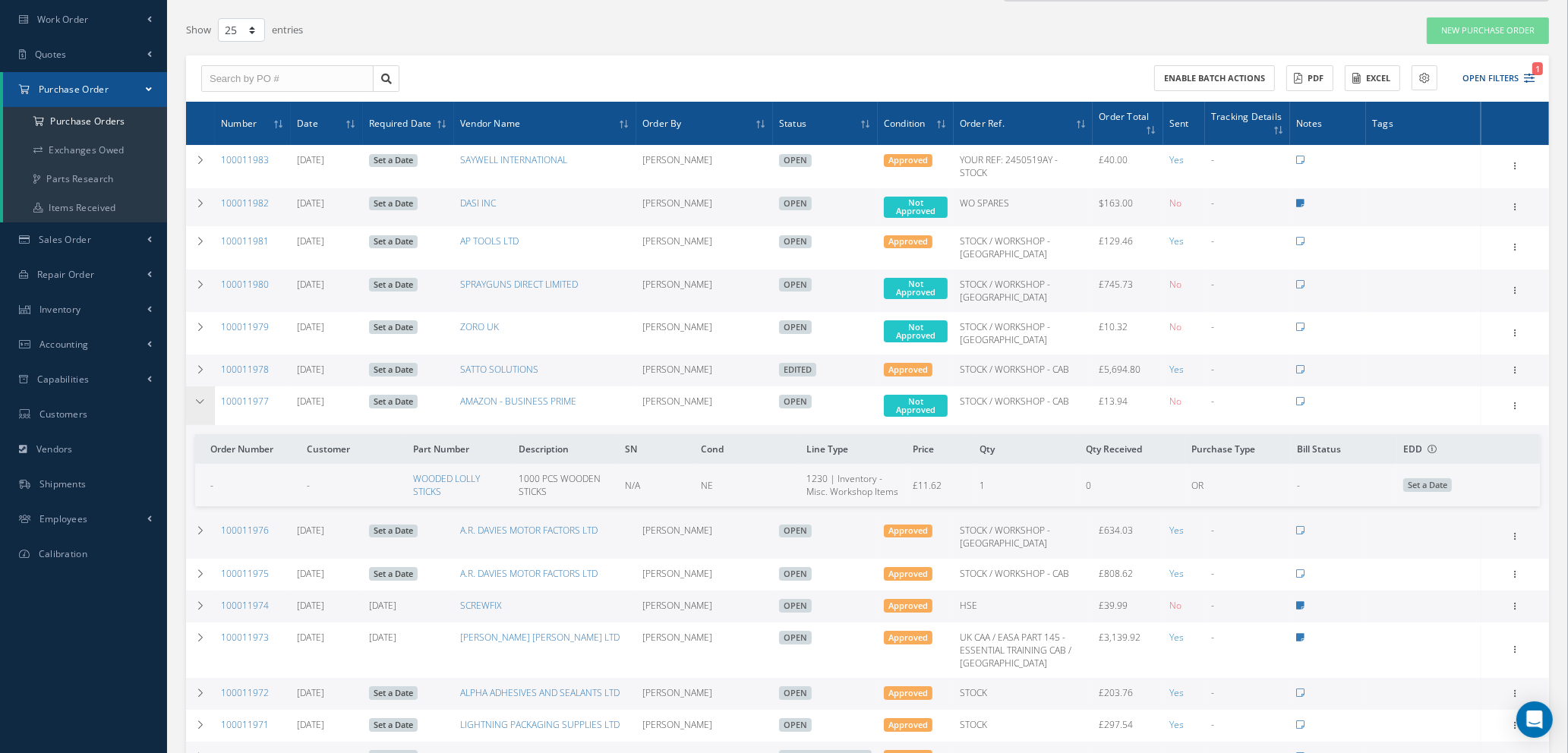
click at [200, 398] on icon at bounding box center [200, 402] width 11 height 9
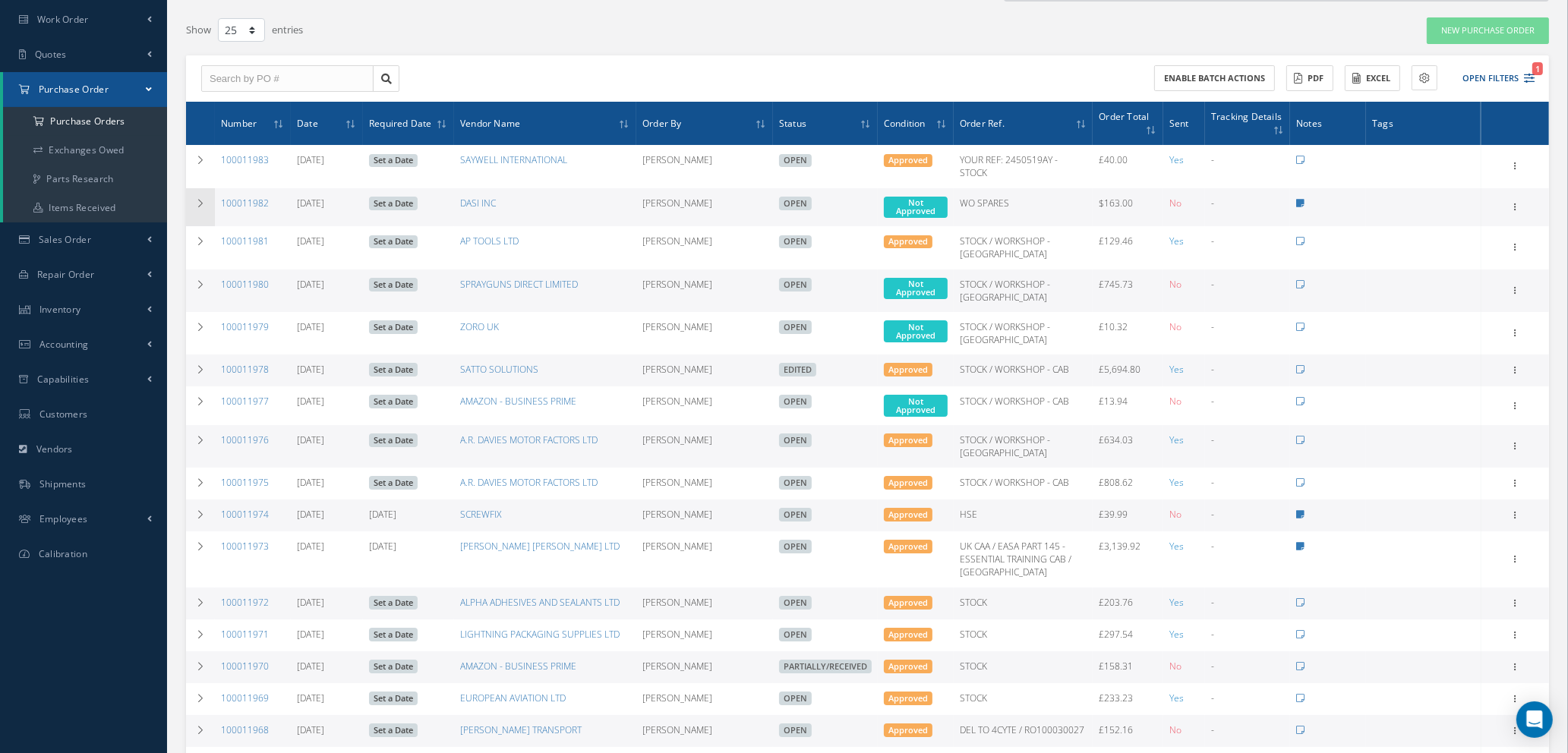
click at [198, 199] on icon at bounding box center [200, 203] width 11 height 9
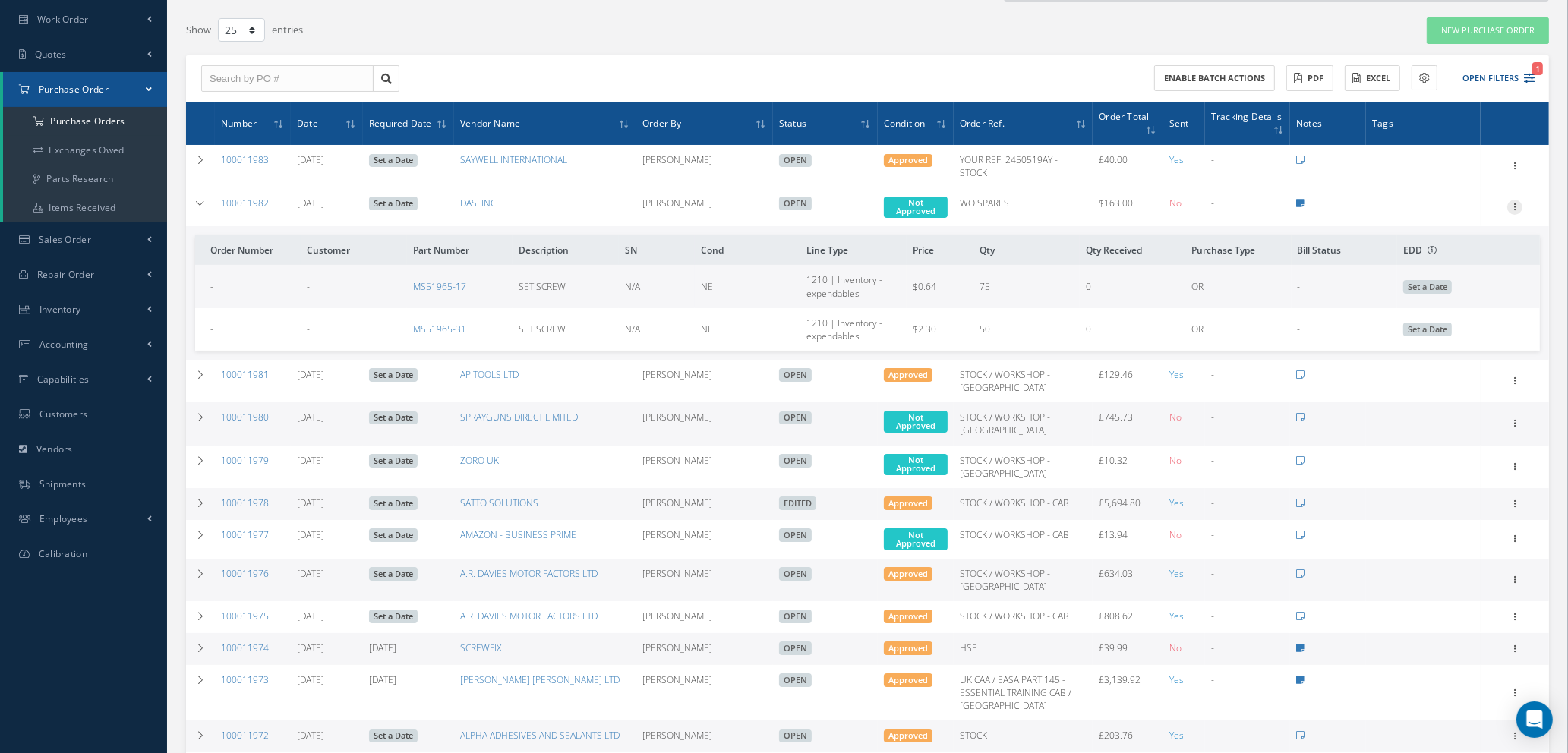
click at [1515, 204] on icon at bounding box center [1514, 205] width 15 height 12
click at [1446, 237] on link "Show" at bounding box center [1444, 237] width 120 height 19
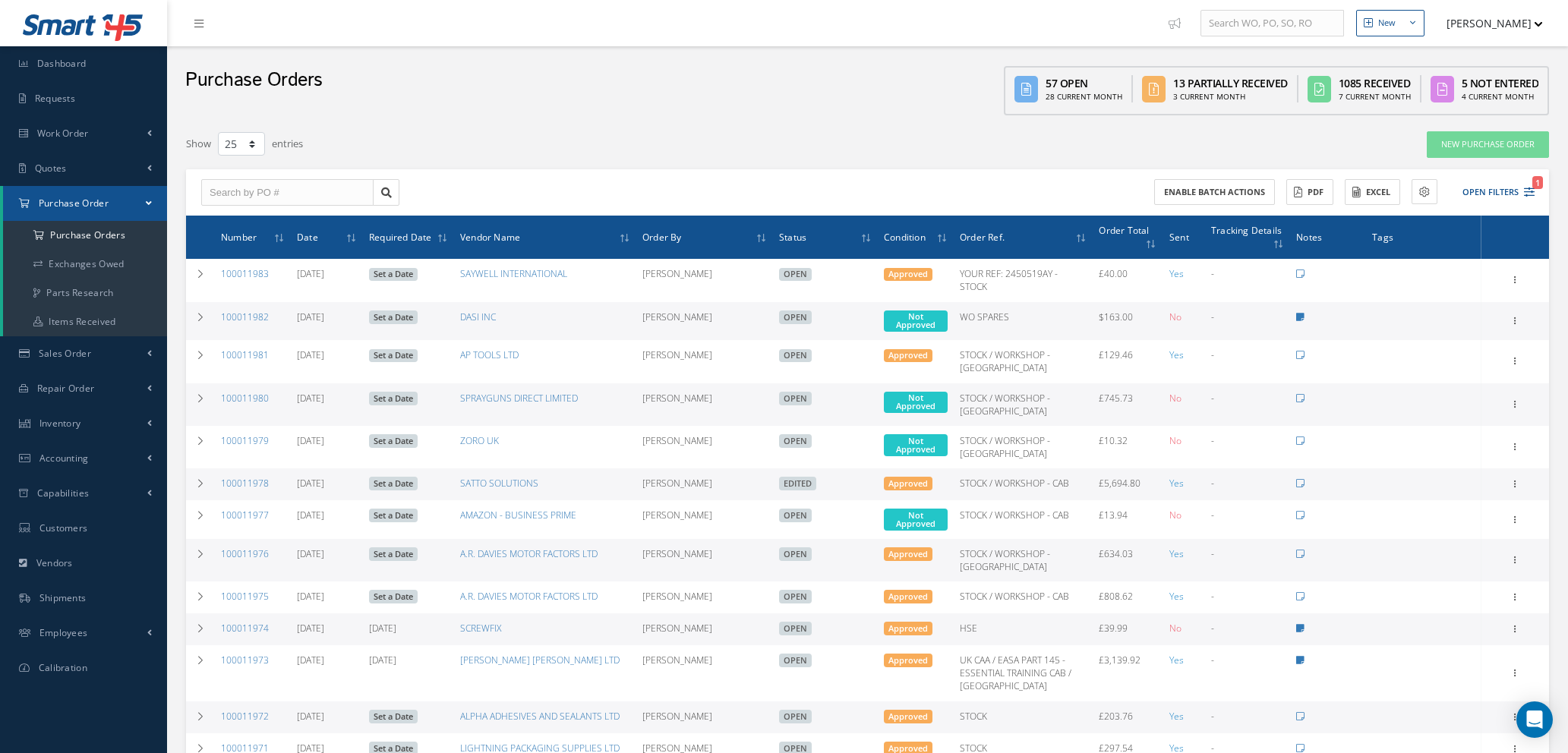
select select "25"
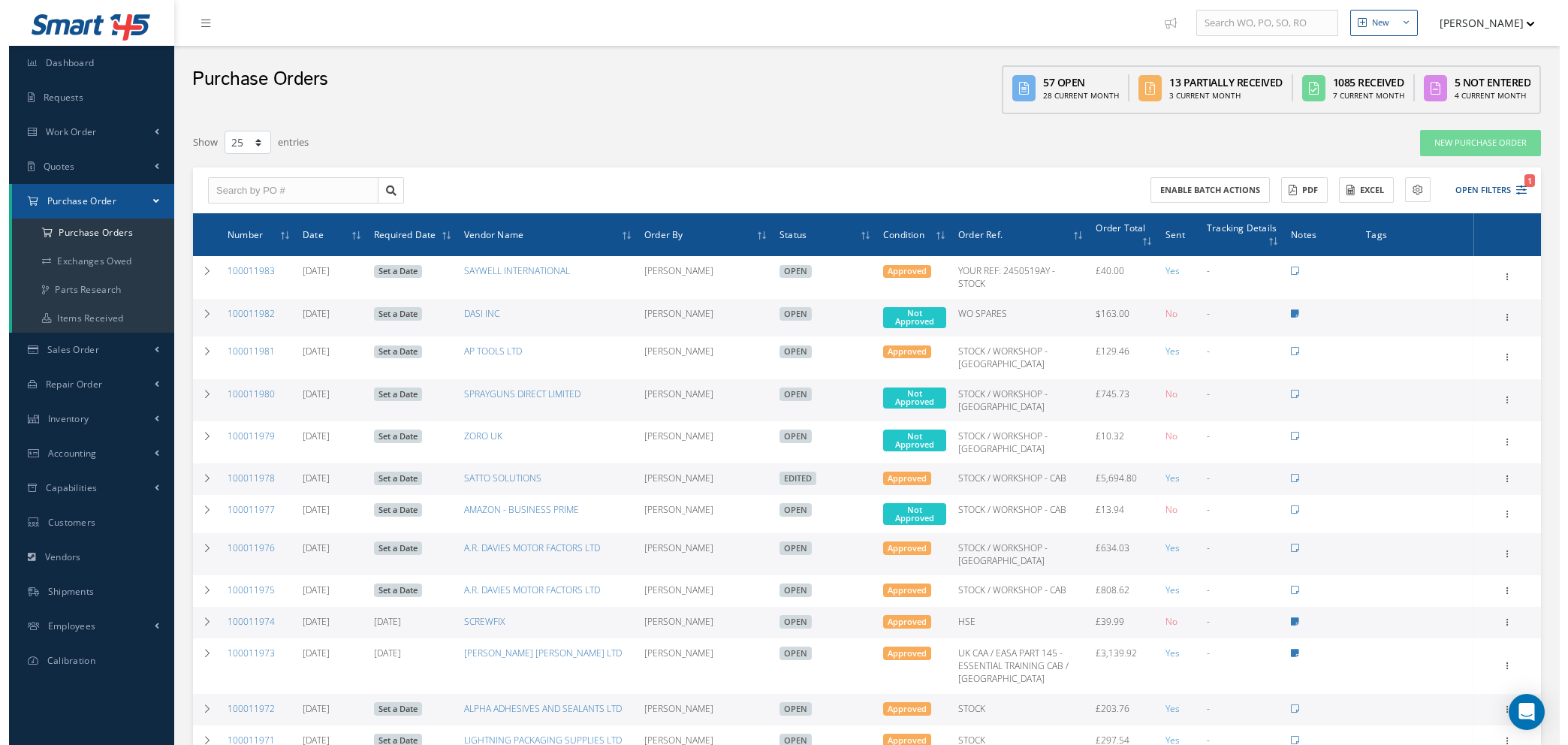
scroll to position [113, 0]
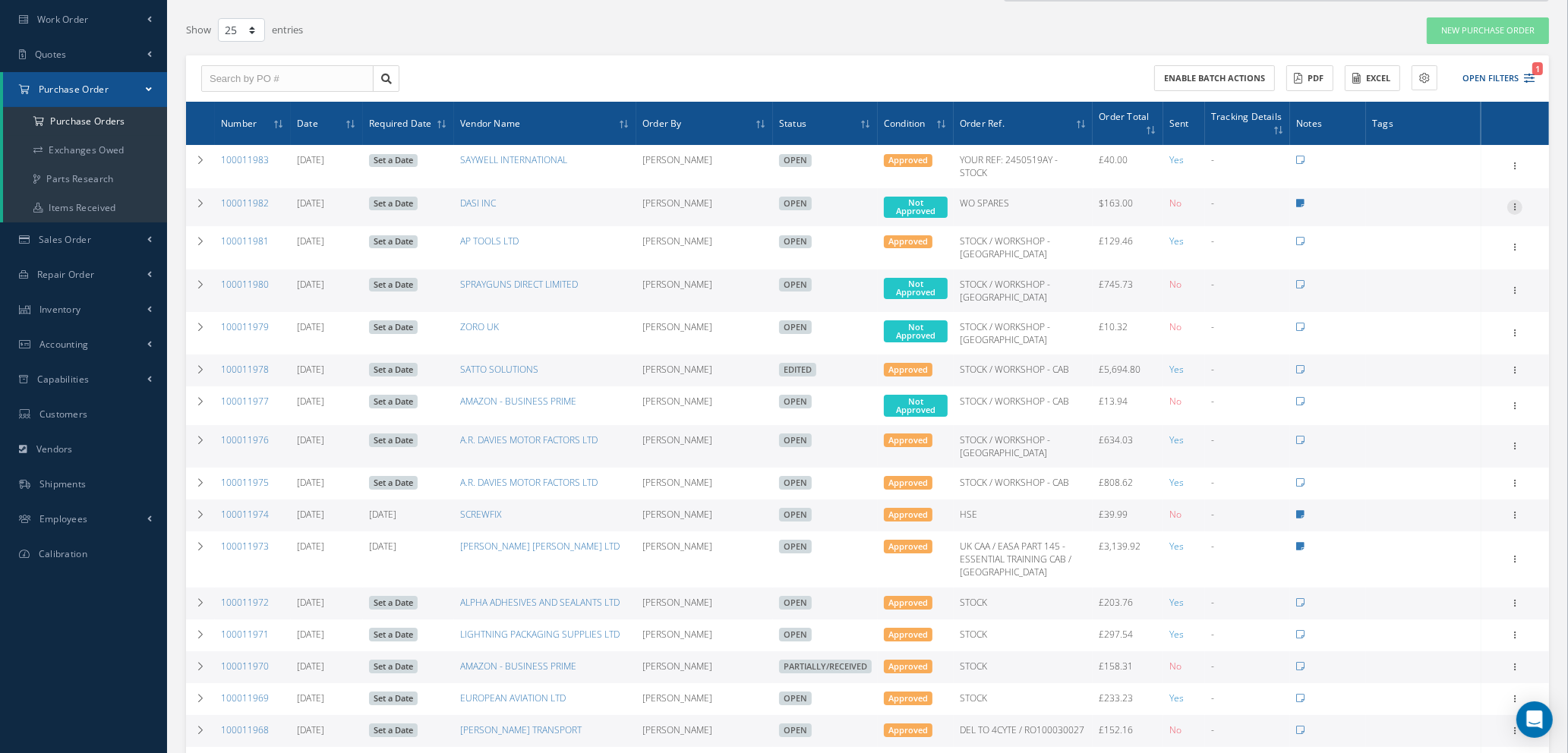
click at [1514, 200] on icon at bounding box center [1514, 205] width 15 height 12
click at [1473, 215] on link "Enter/Update" at bounding box center [1444, 217] width 120 height 19
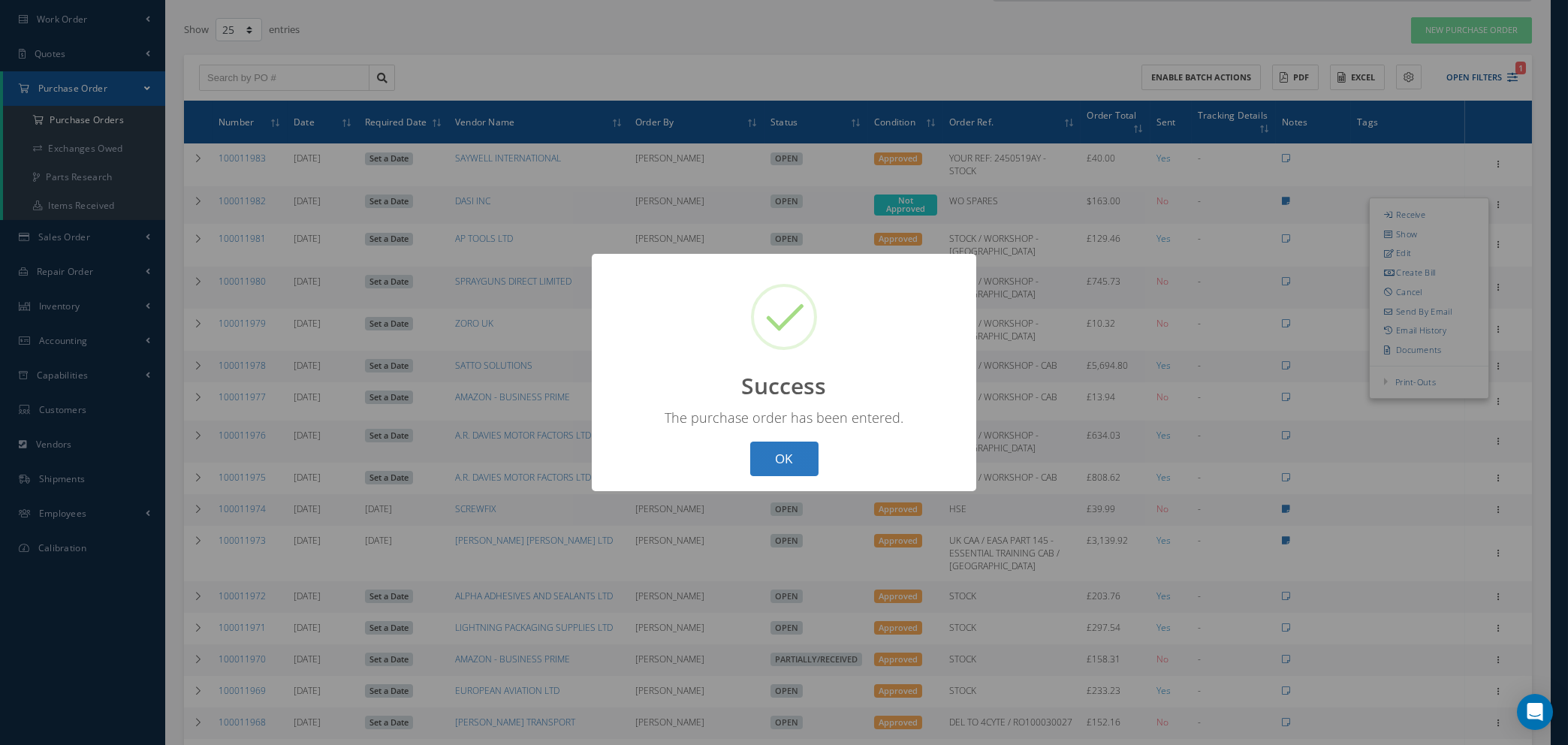
click at [774, 461] on button "OK" at bounding box center [785, 460] width 69 height 35
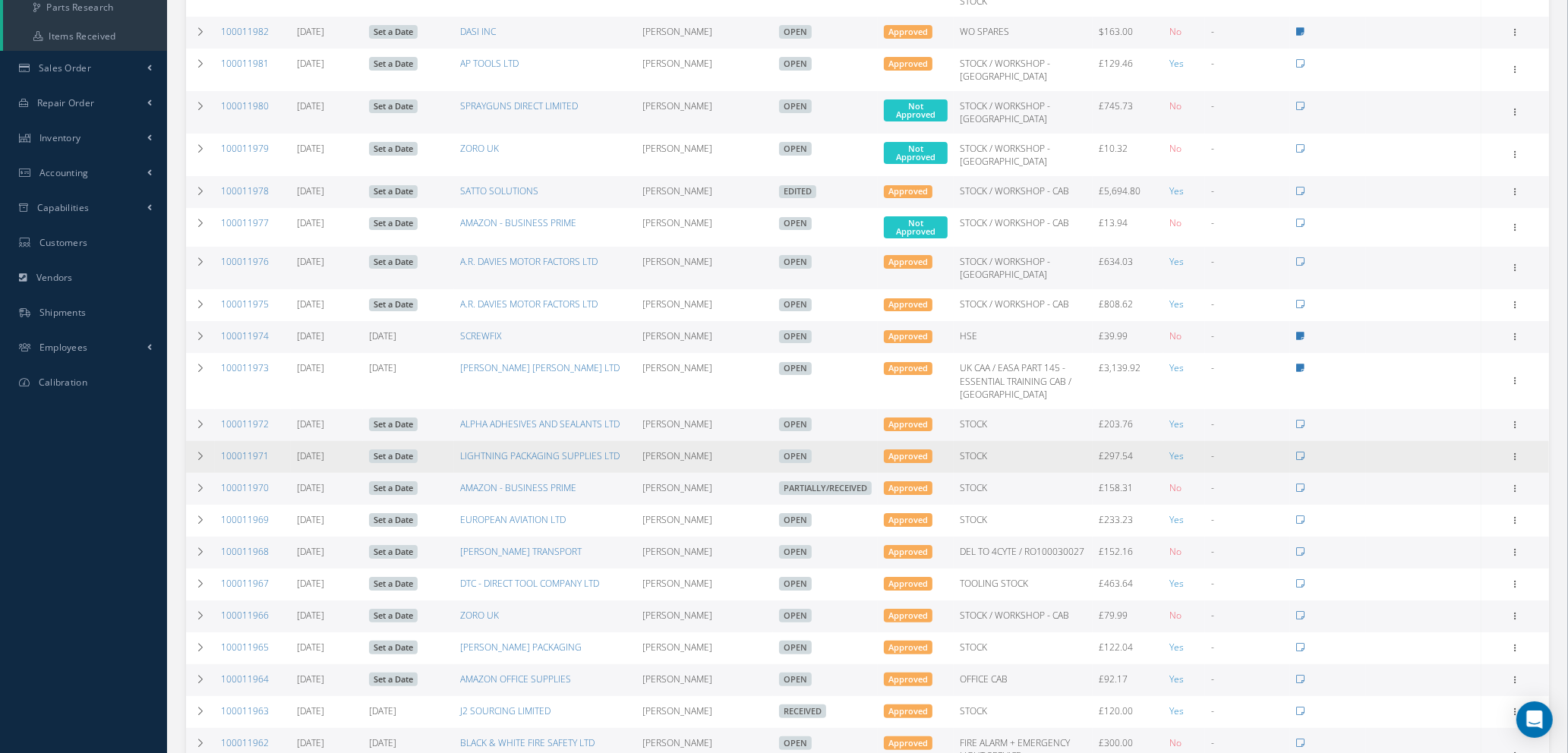
scroll to position [342, 0]
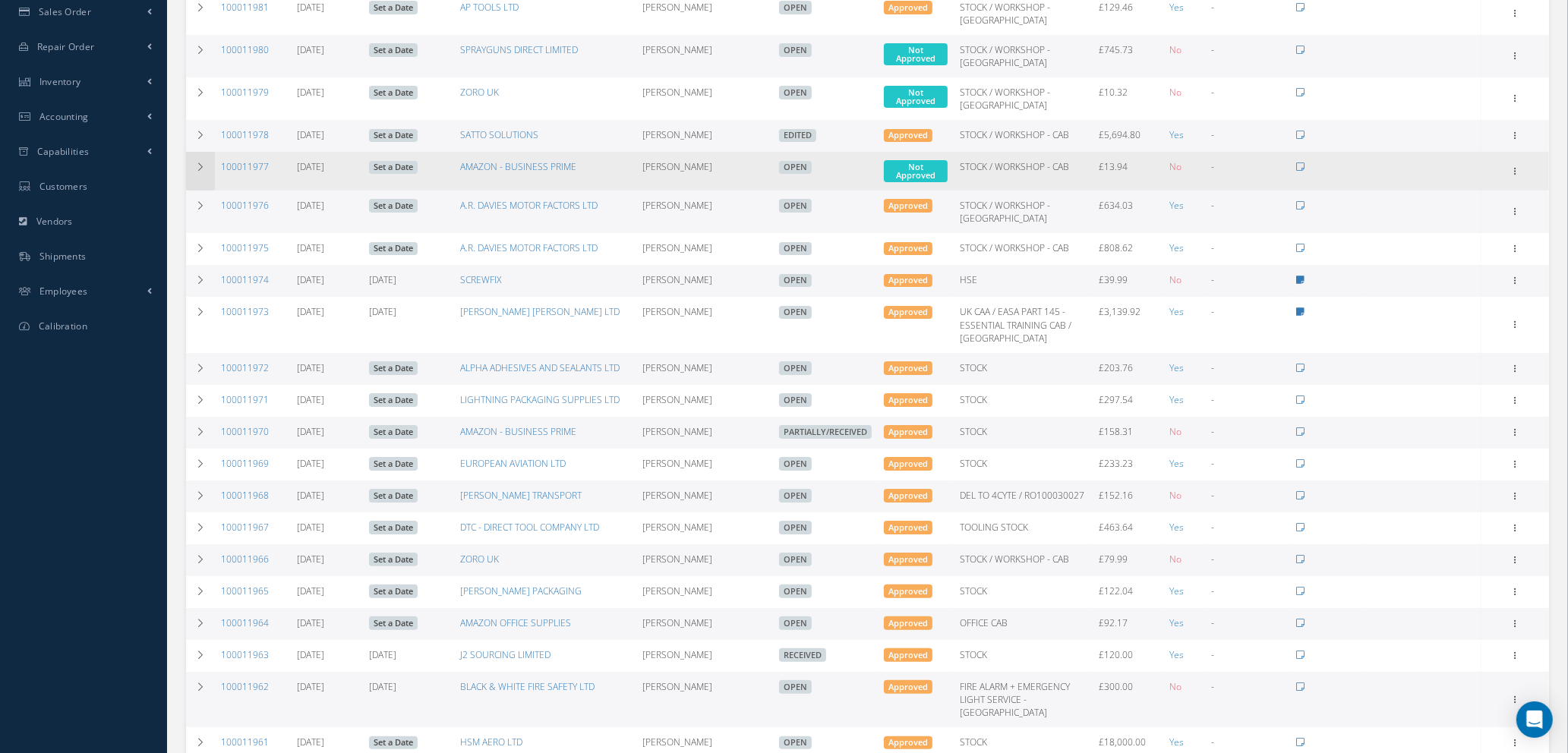
click at [200, 167] on icon at bounding box center [200, 166] width 11 height 9
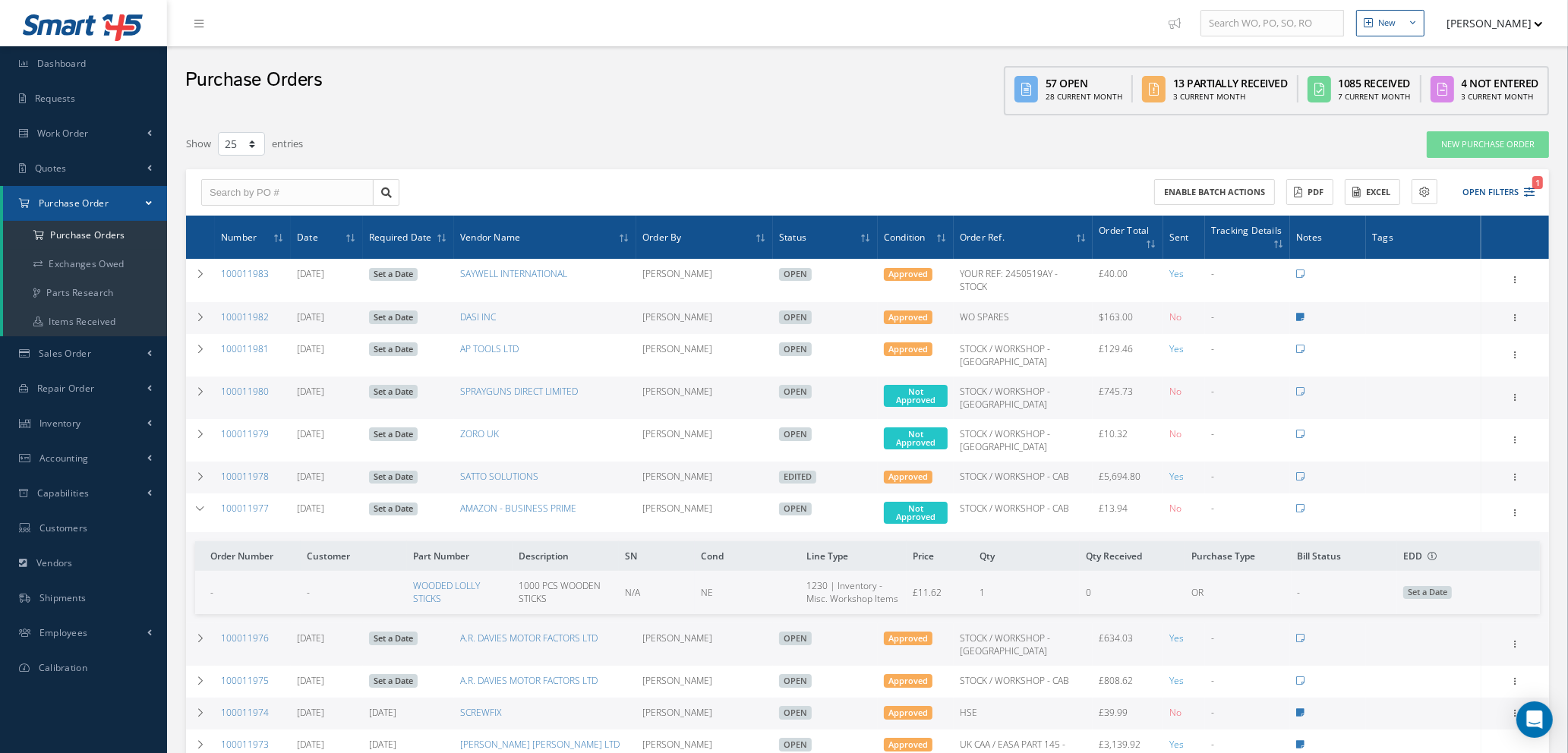
scroll to position [228, 0]
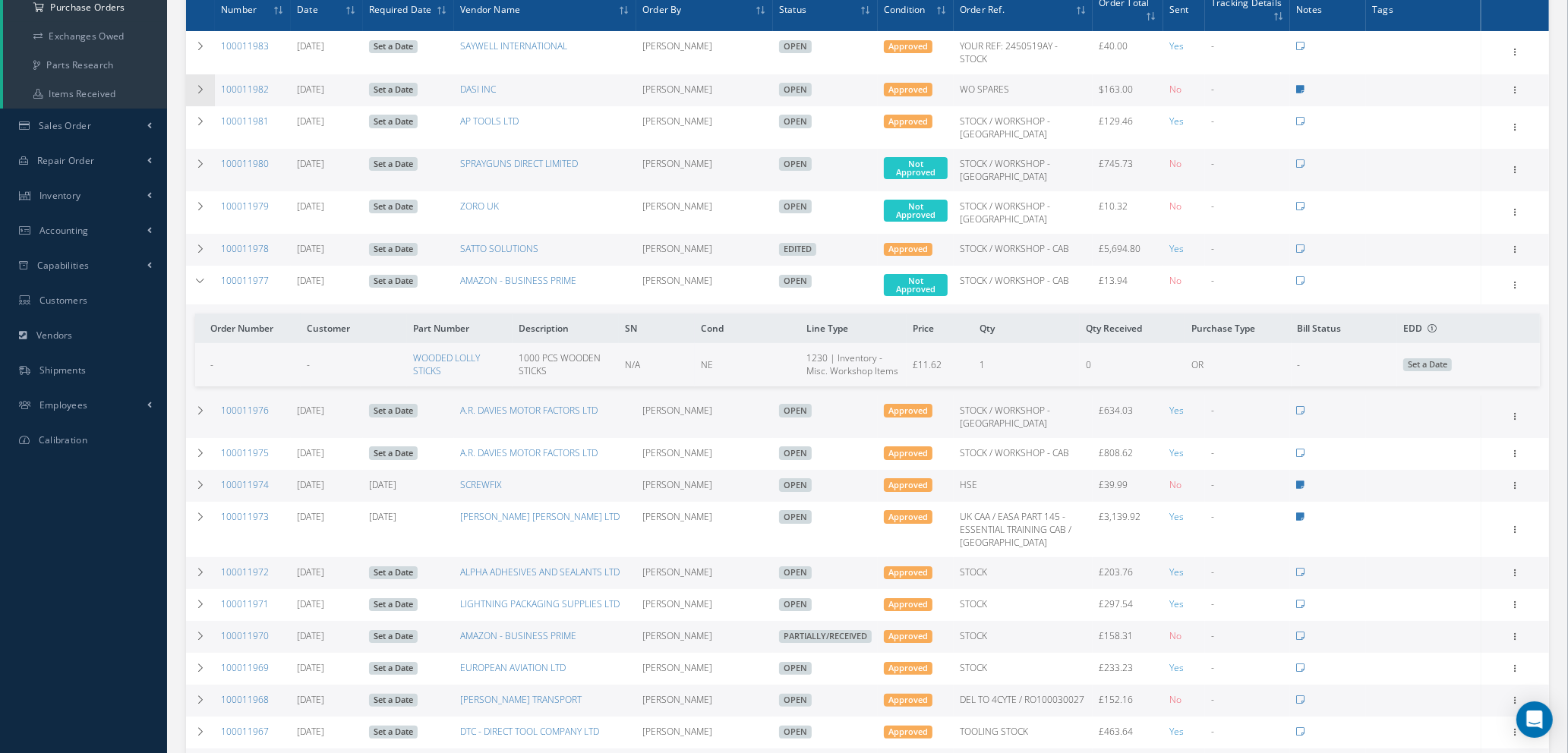
click at [200, 86] on icon at bounding box center [200, 89] width 11 height 9
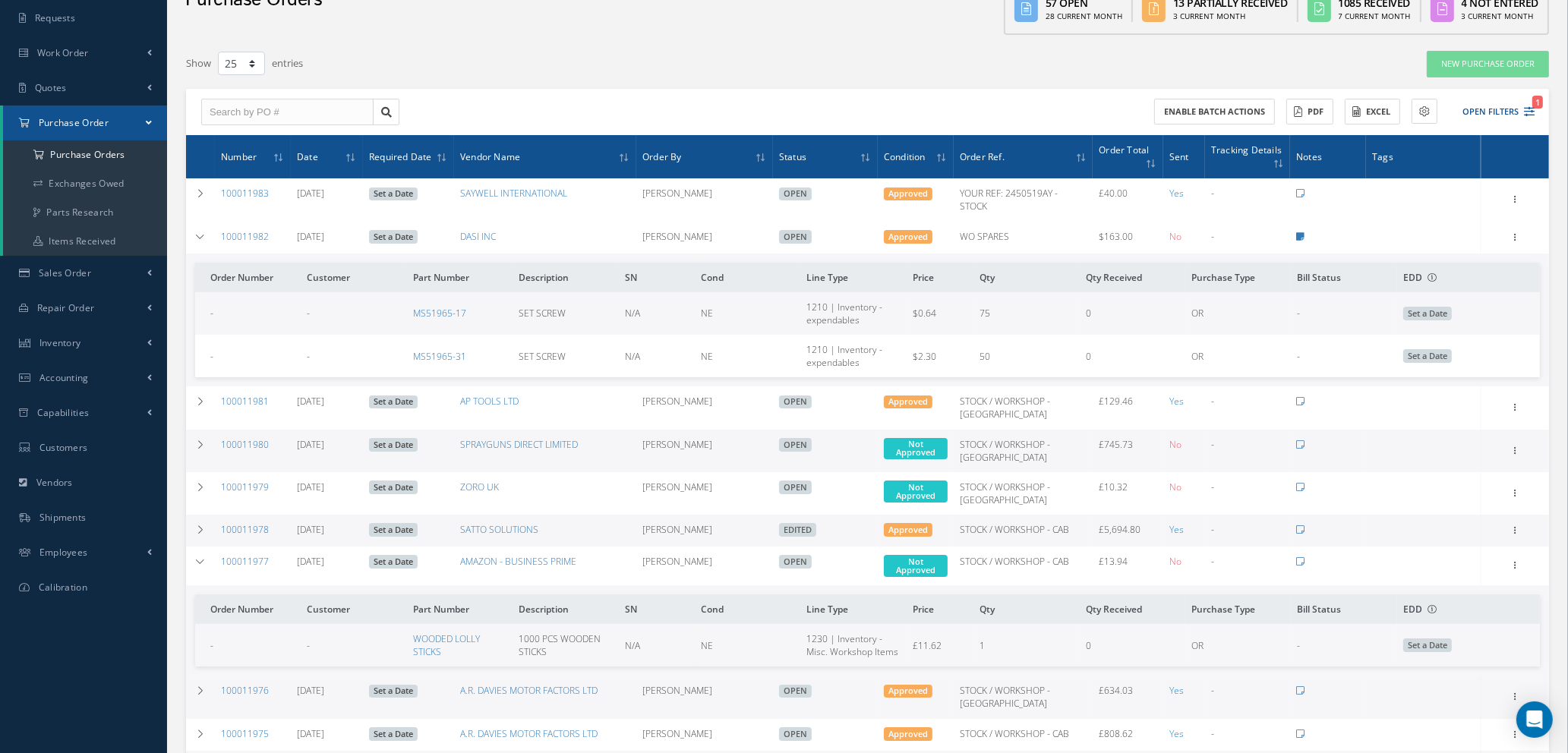
scroll to position [0, 0]
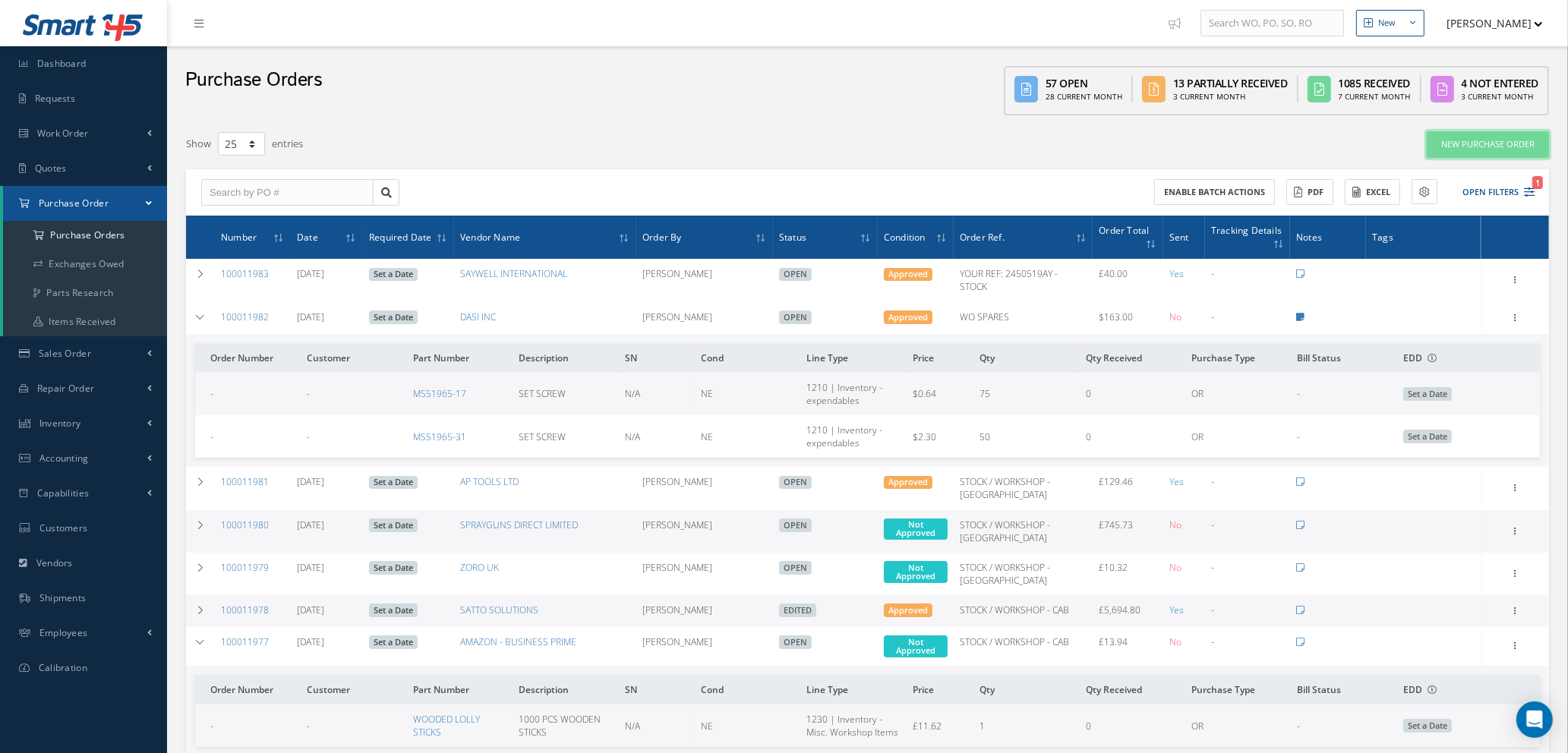
click at [1500, 145] on link "New Purchase Order" at bounding box center [1487, 145] width 122 height 27
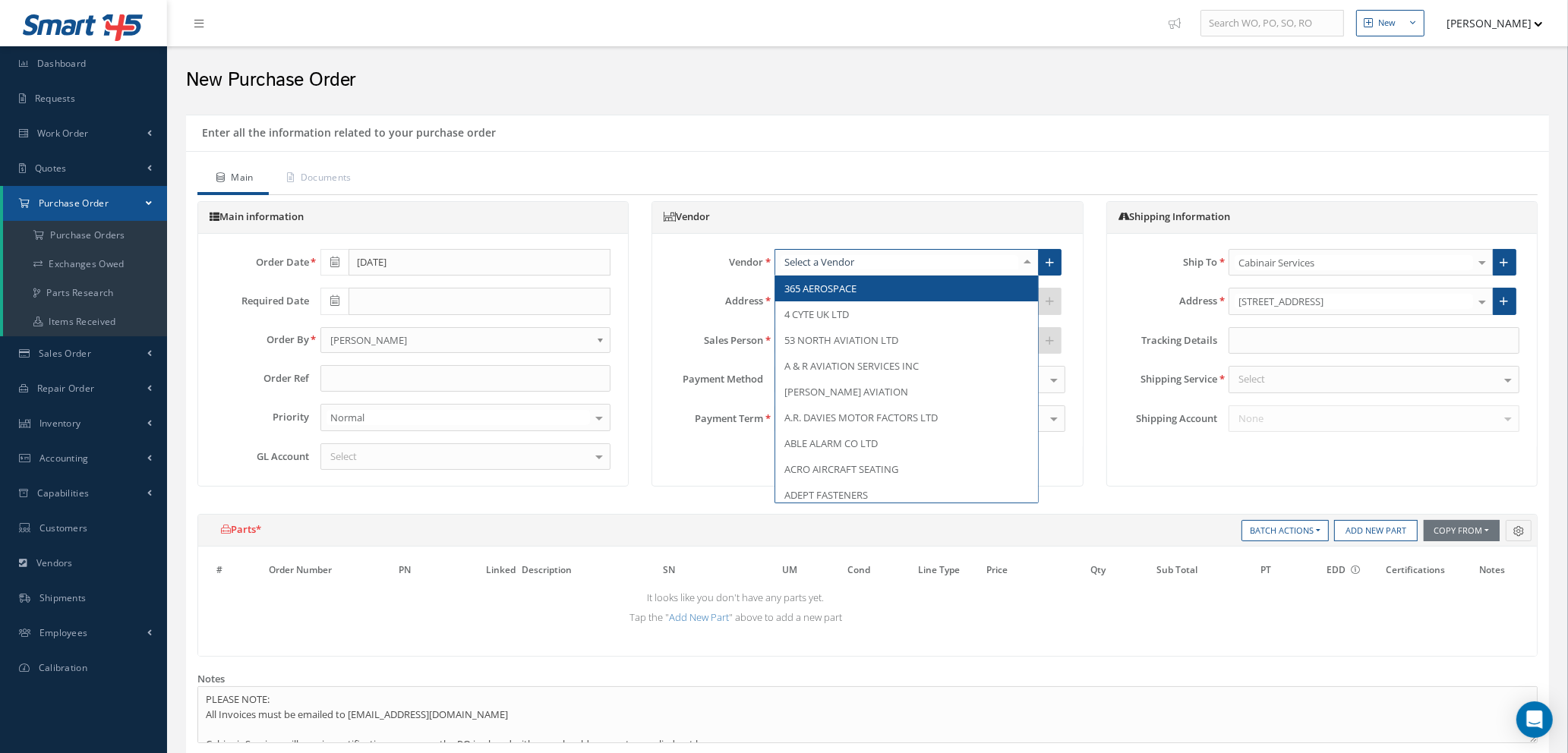
click at [866, 253] on div at bounding box center [906, 263] width 264 height 27
type input "tui"
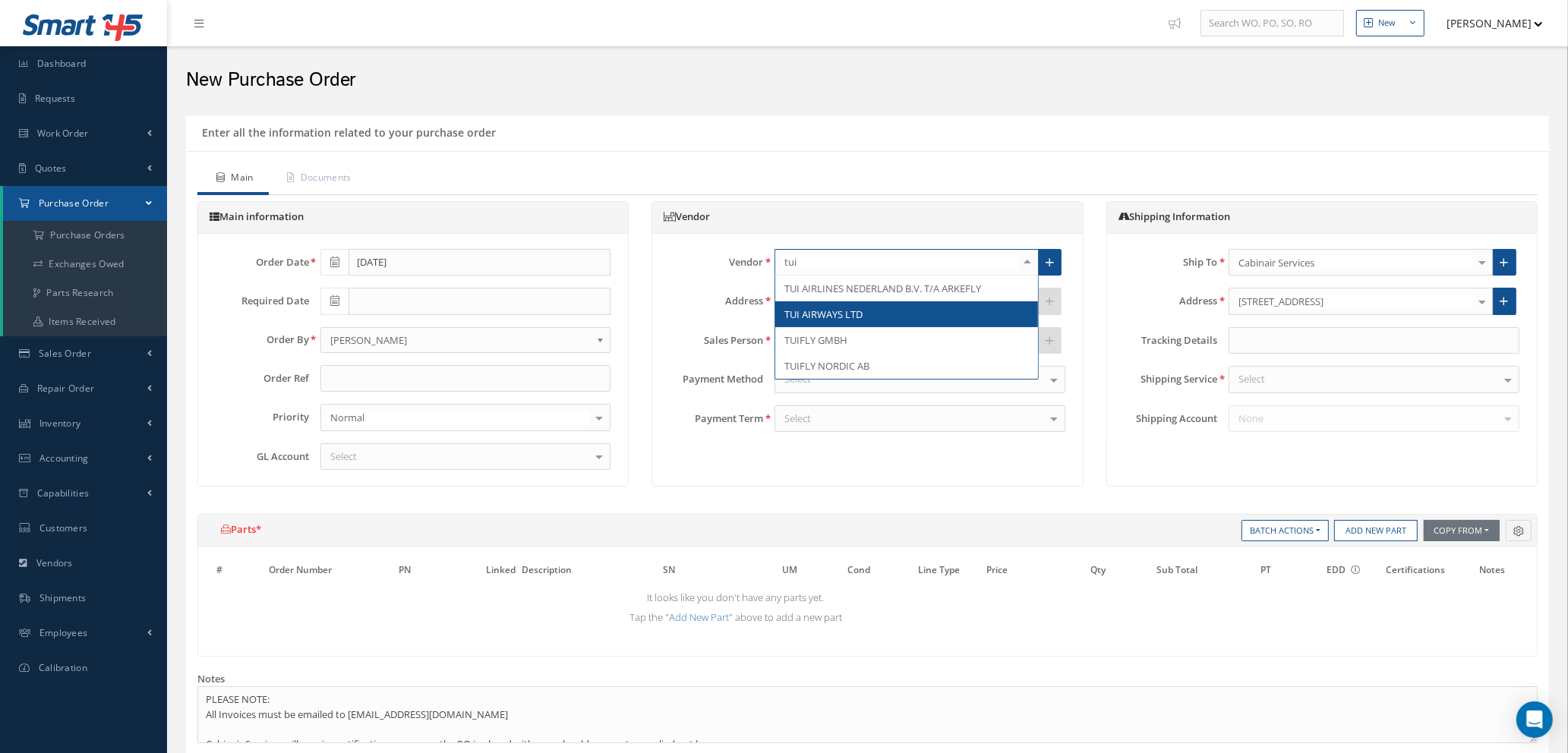
click at [826, 318] on span "TUI AIRWAYS LTD" at bounding box center [823, 314] width 78 height 14
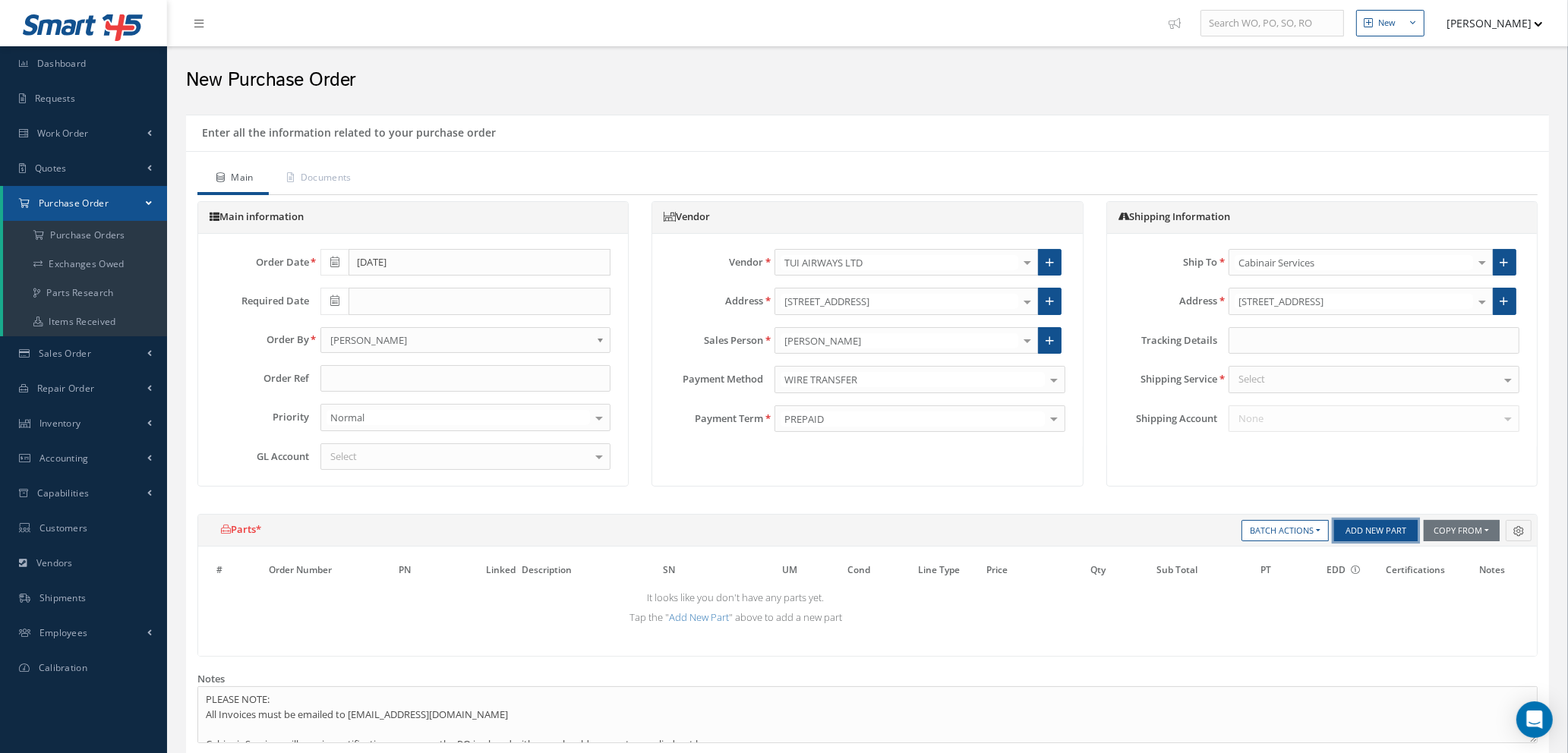
click at [1359, 528] on button "Add New Part" at bounding box center [1375, 531] width 83 height 21
select select "1"
select select "5"
select select "7"
select select "1"
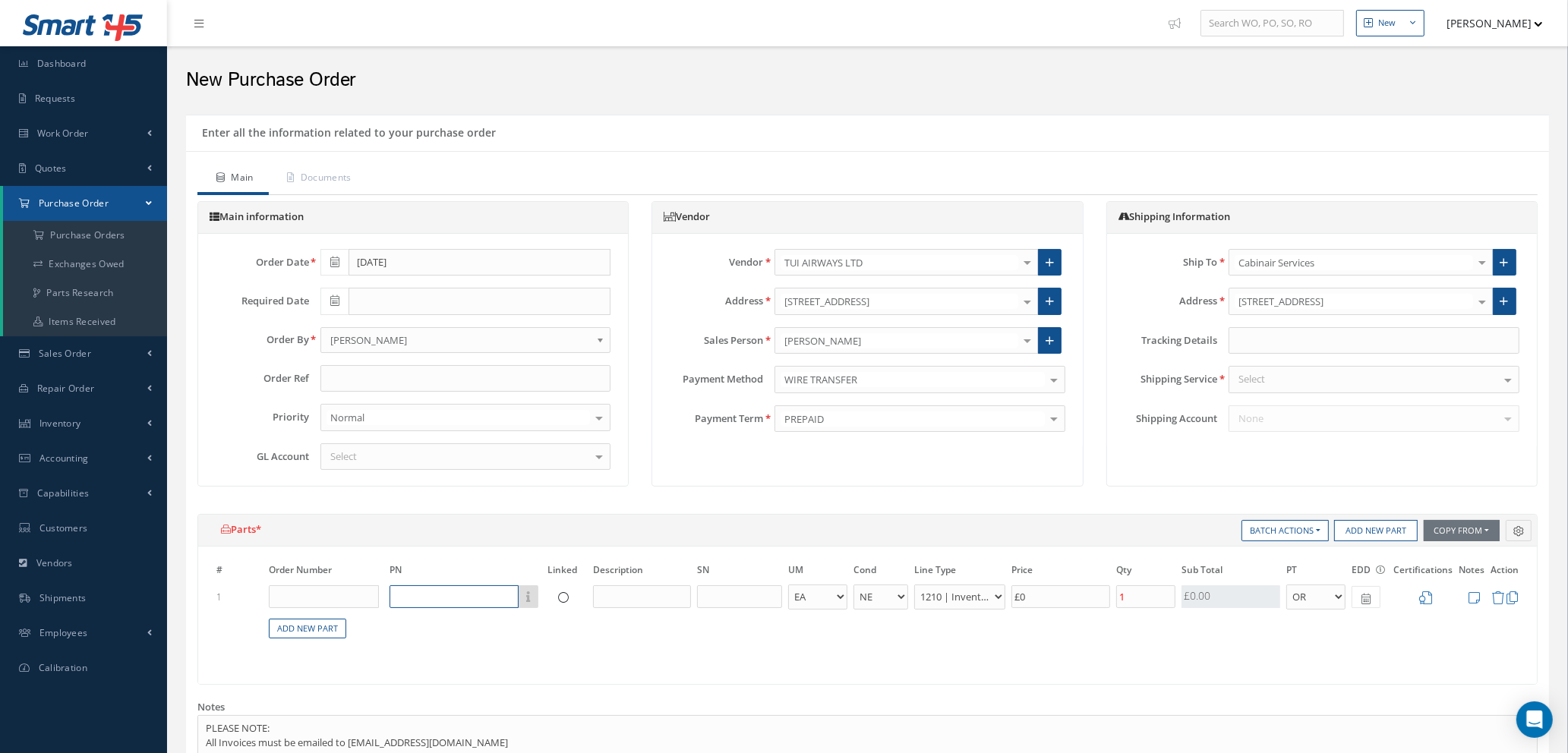
click at [469, 595] on input "text" at bounding box center [454, 597] width 129 height 23
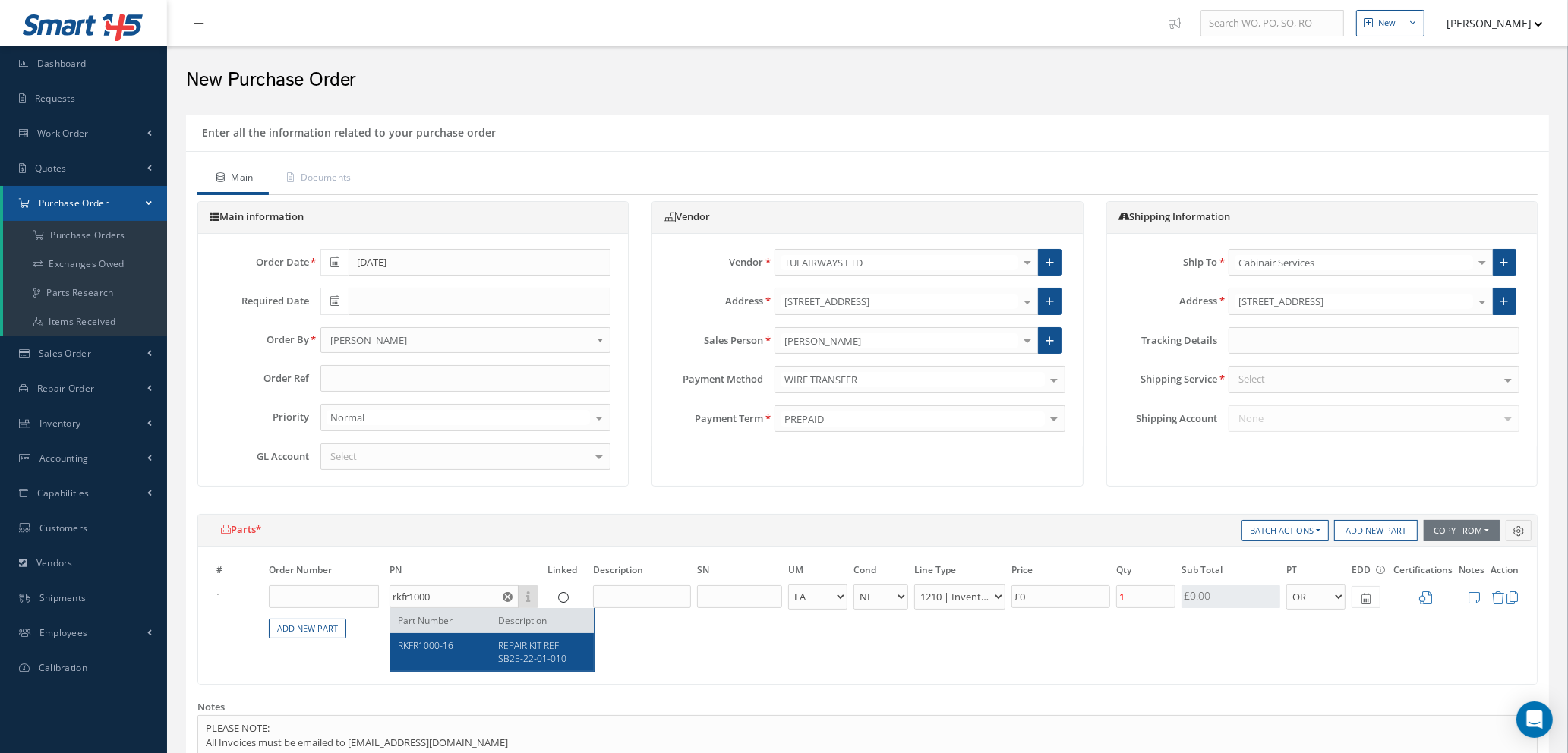
click at [542, 654] on span "REPAIR KIT REF SB25-22-01-010" at bounding box center [532, 652] width 69 height 26
type input "RKFR1000-16"
type input "REPAIR KIT REF SB25-22-01-010"
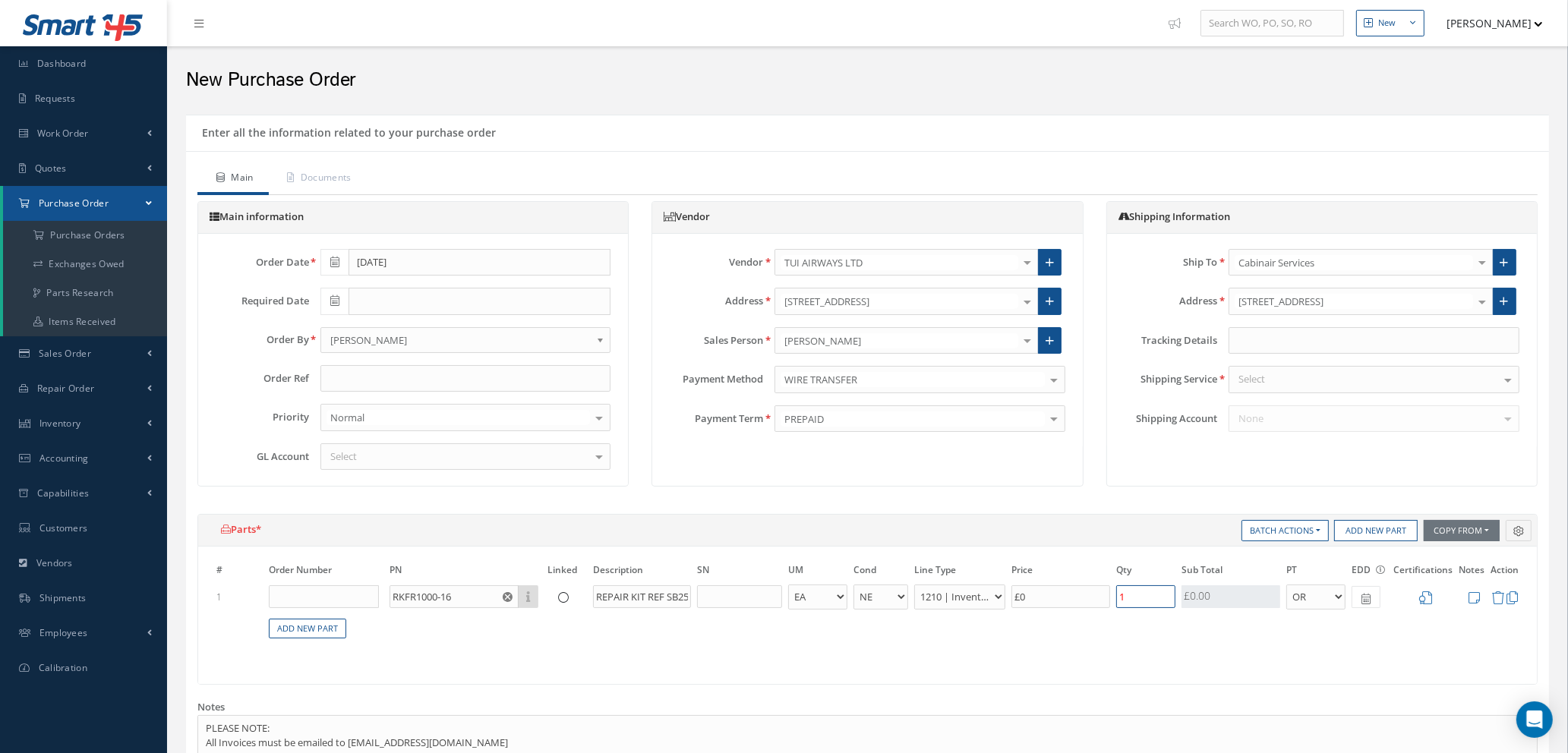
drag, startPoint x: 1168, startPoint y: 595, endPoint x: 876, endPoint y: 578, distance: 292.5
click at [850, 568] on table "# Order Number PN Linked Description SN UM Cond Line Type Price Qty Qty Receive…" at bounding box center [867, 608] width 1308 height 95
type input "21"
click at [351, 376] on input "text" at bounding box center [466, 379] width 291 height 27
type input "f"
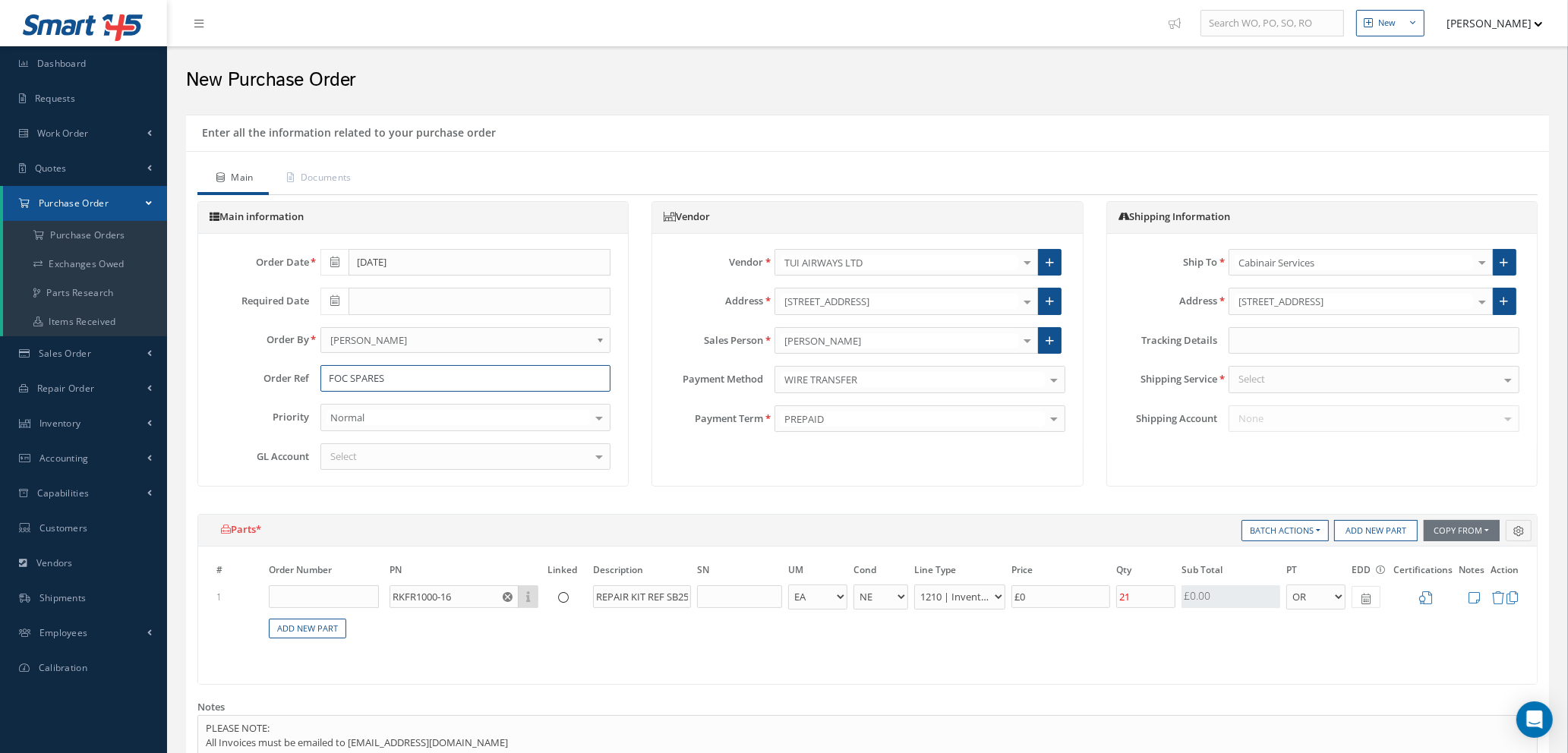
type input "FOC SPARES"
click at [754, 663] on div "# Order Number PN Linked Description SN UM Cond Line Type Price Qty Qty Receive…" at bounding box center [867, 616] width 1339 height 137
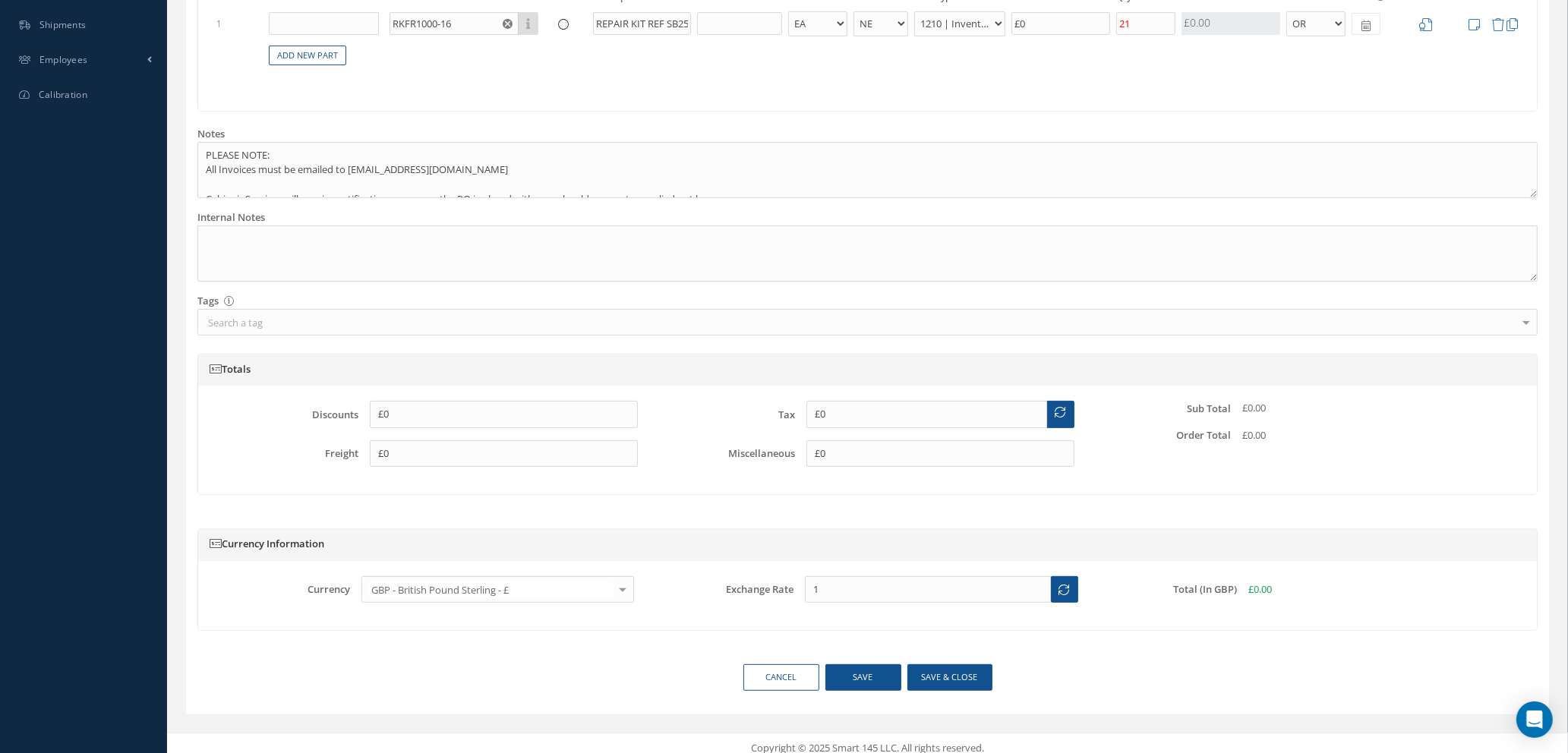
scroll to position [584, 0]
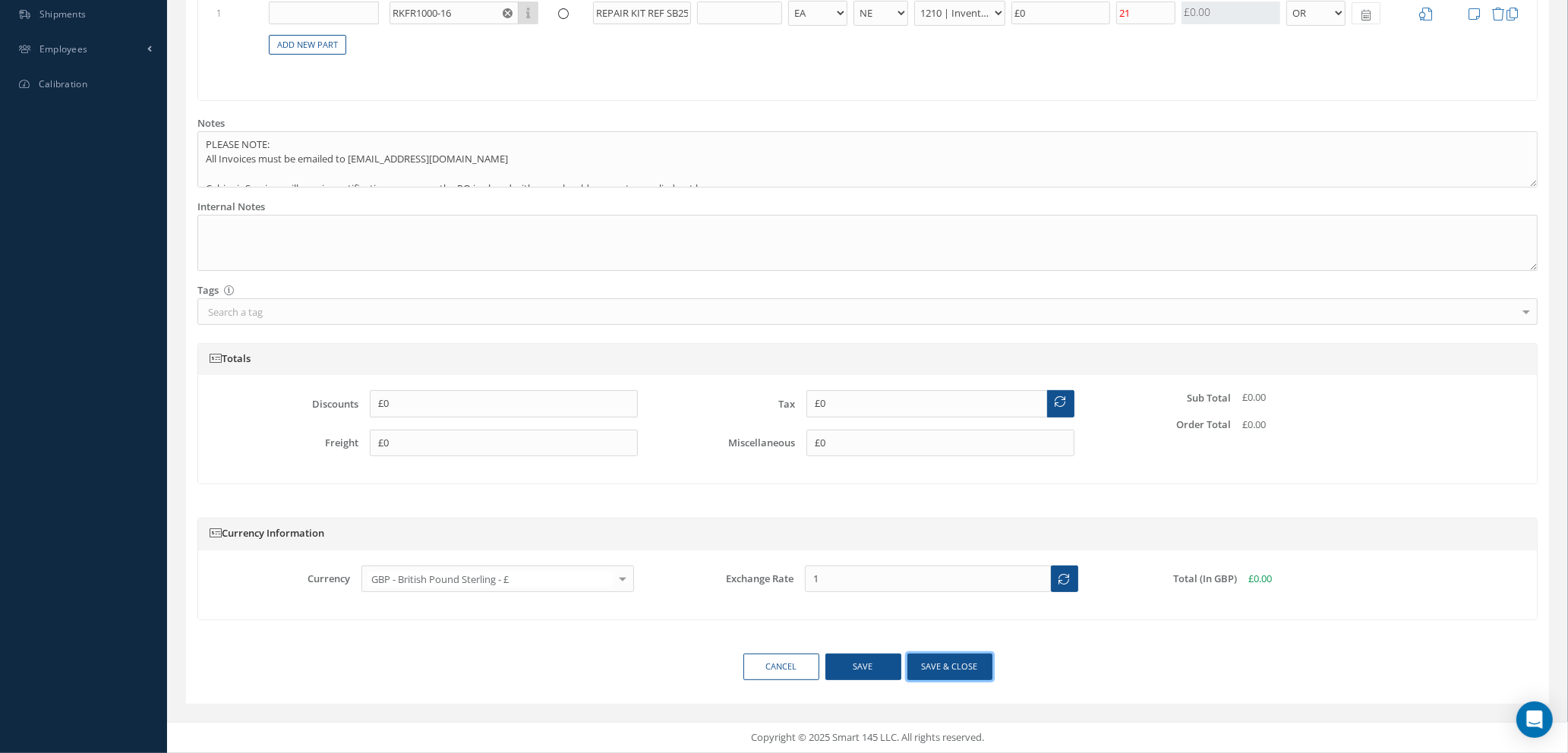
click at [928, 663] on button "Save & close" at bounding box center [949, 667] width 85 height 27
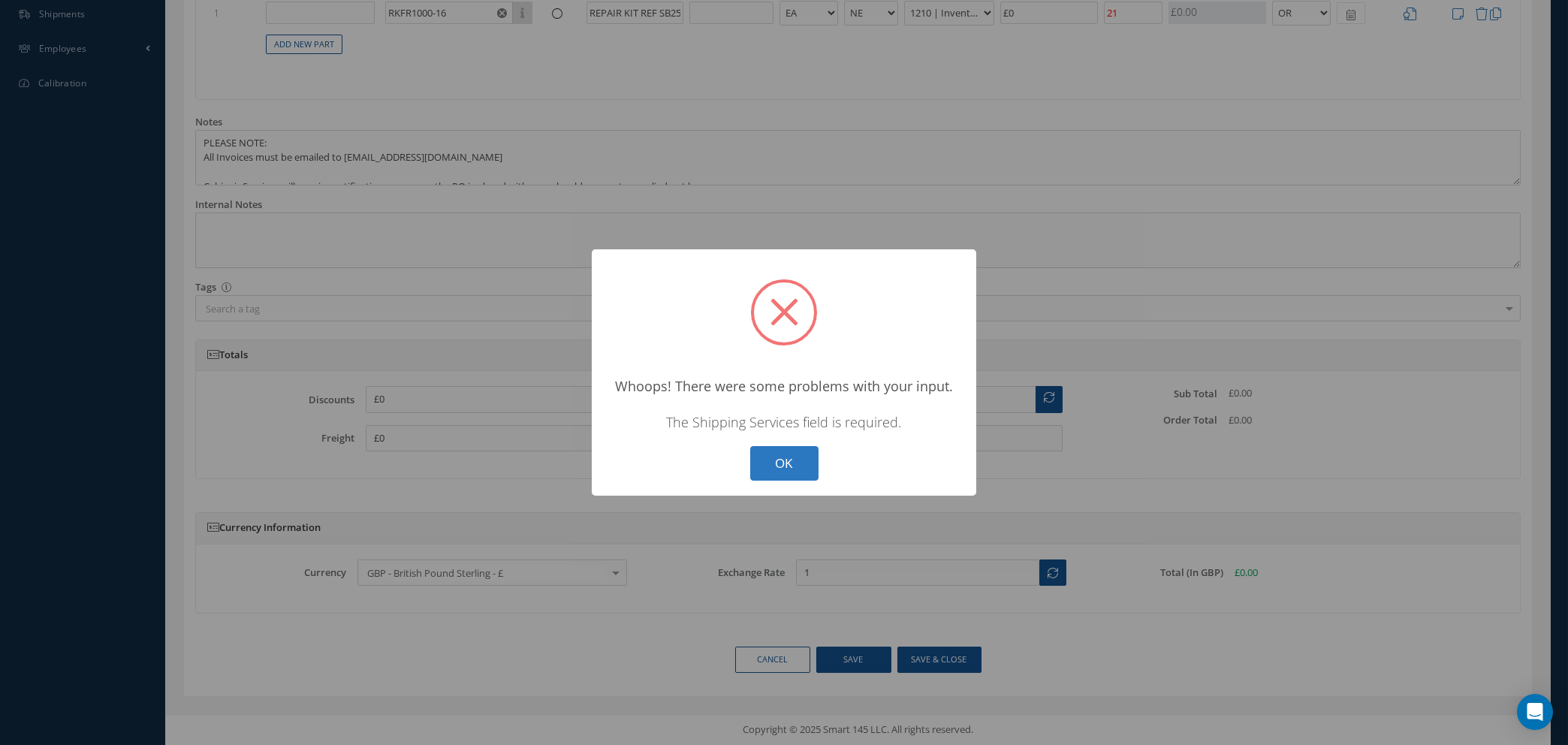
drag, startPoint x: 754, startPoint y: 467, endPoint x: 805, endPoint y: 437, distance: 59.2
click at [761, 459] on button "OK" at bounding box center [785, 464] width 69 height 35
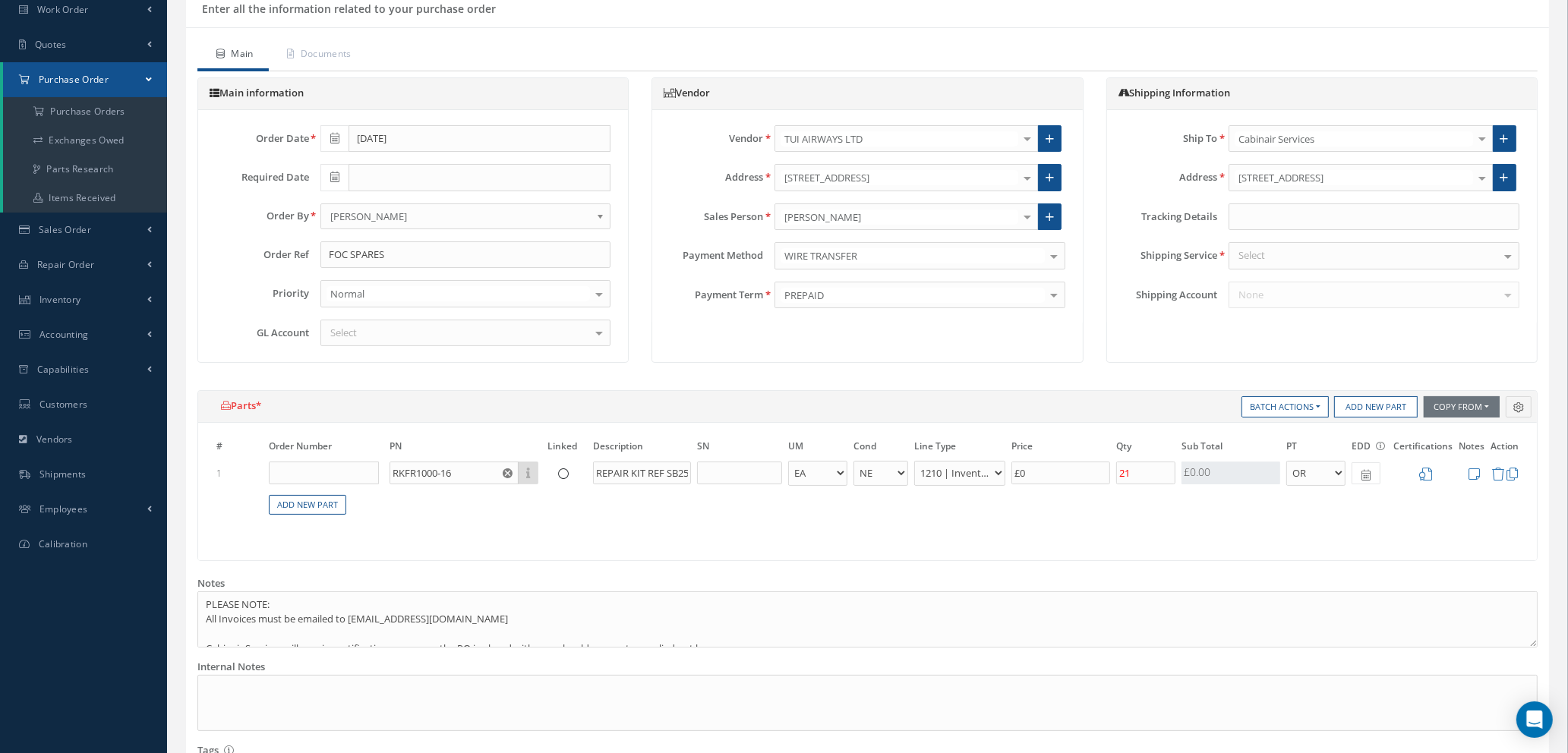
scroll to position [0, 0]
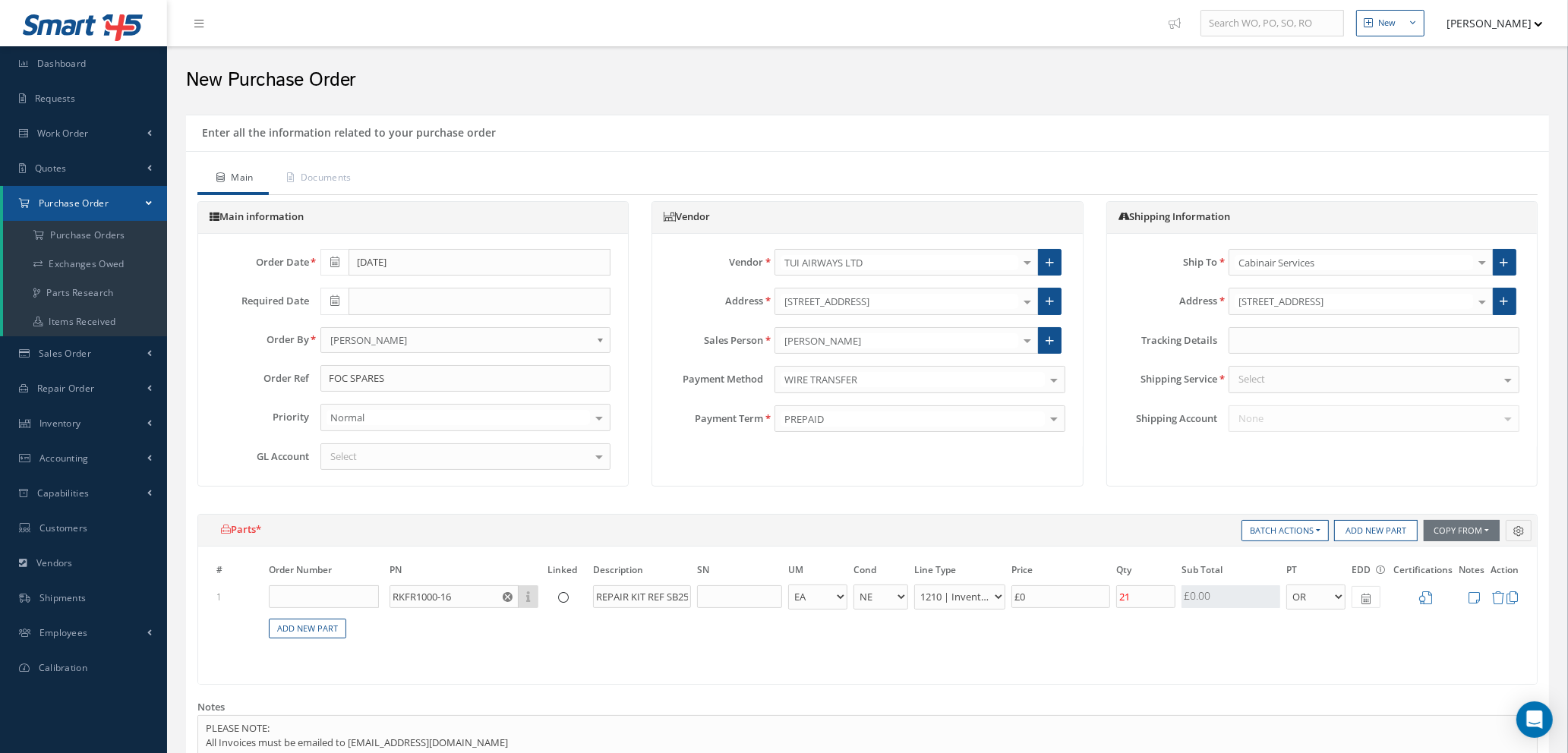
click at [1342, 376] on div "Select" at bounding box center [1374, 380] width 291 height 27
type input "YOUR"
click at [1324, 396] on span "YOUR ROUTING" at bounding box center [1374, 406] width 289 height 26
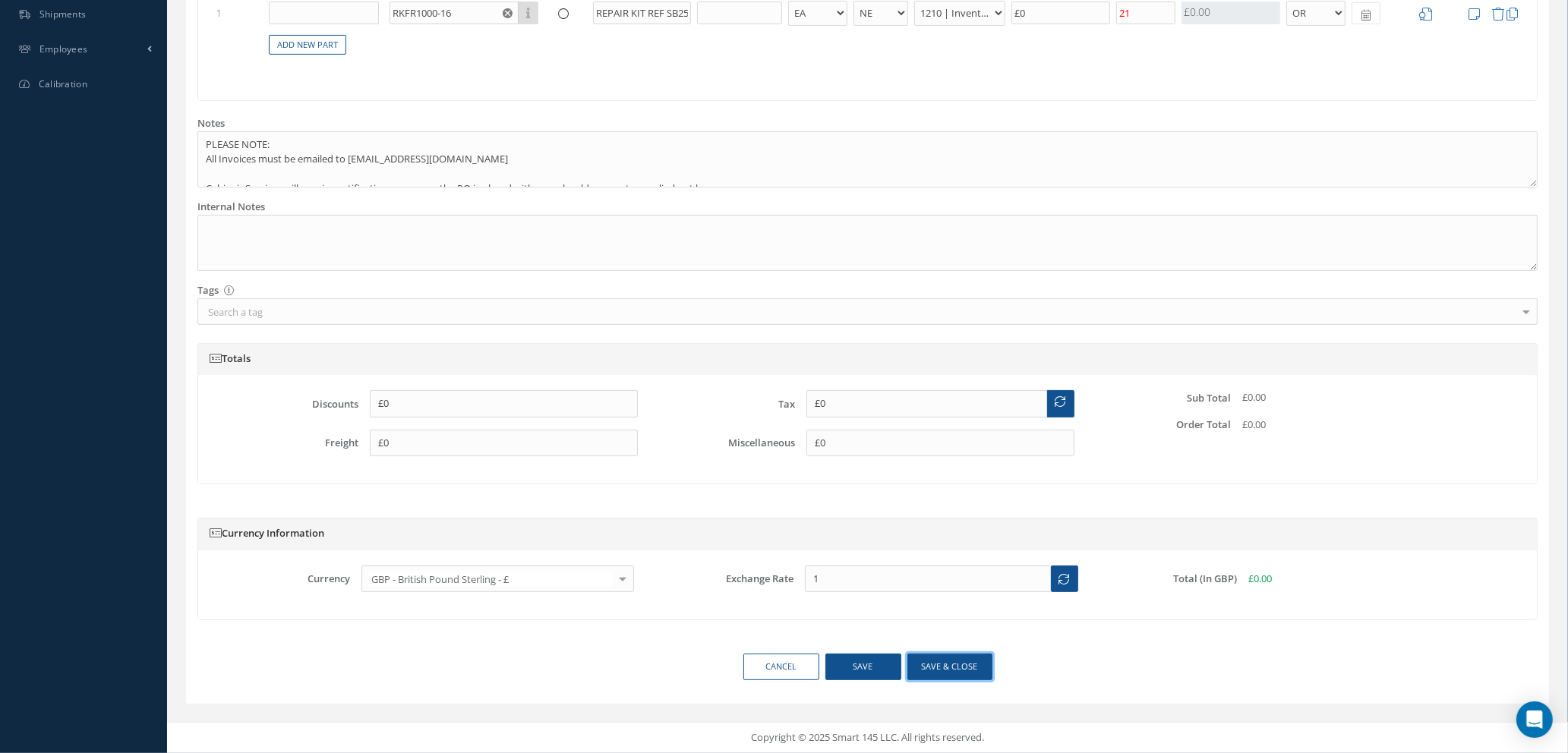
click at [953, 668] on button "Save & close" at bounding box center [949, 667] width 85 height 27
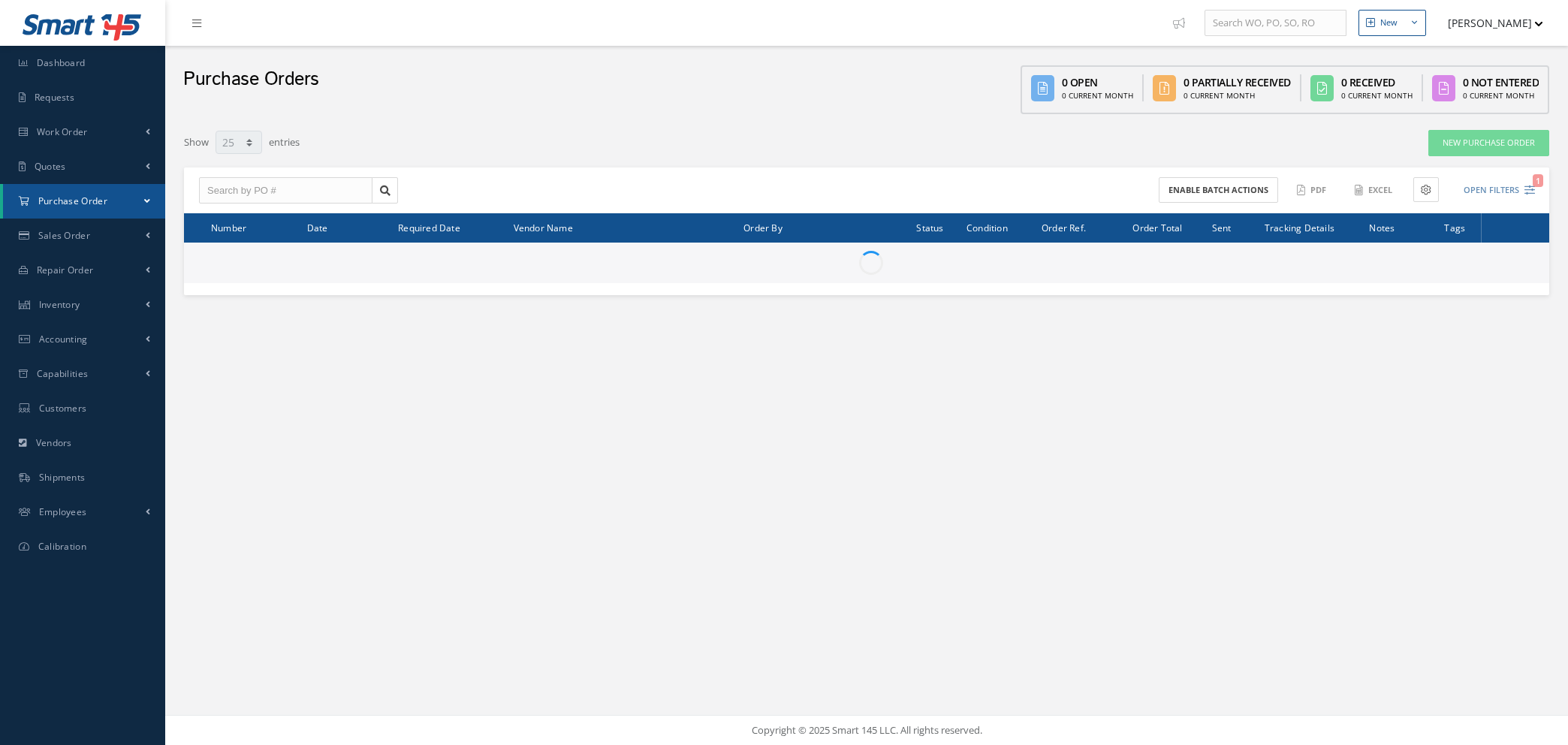
select select "25"
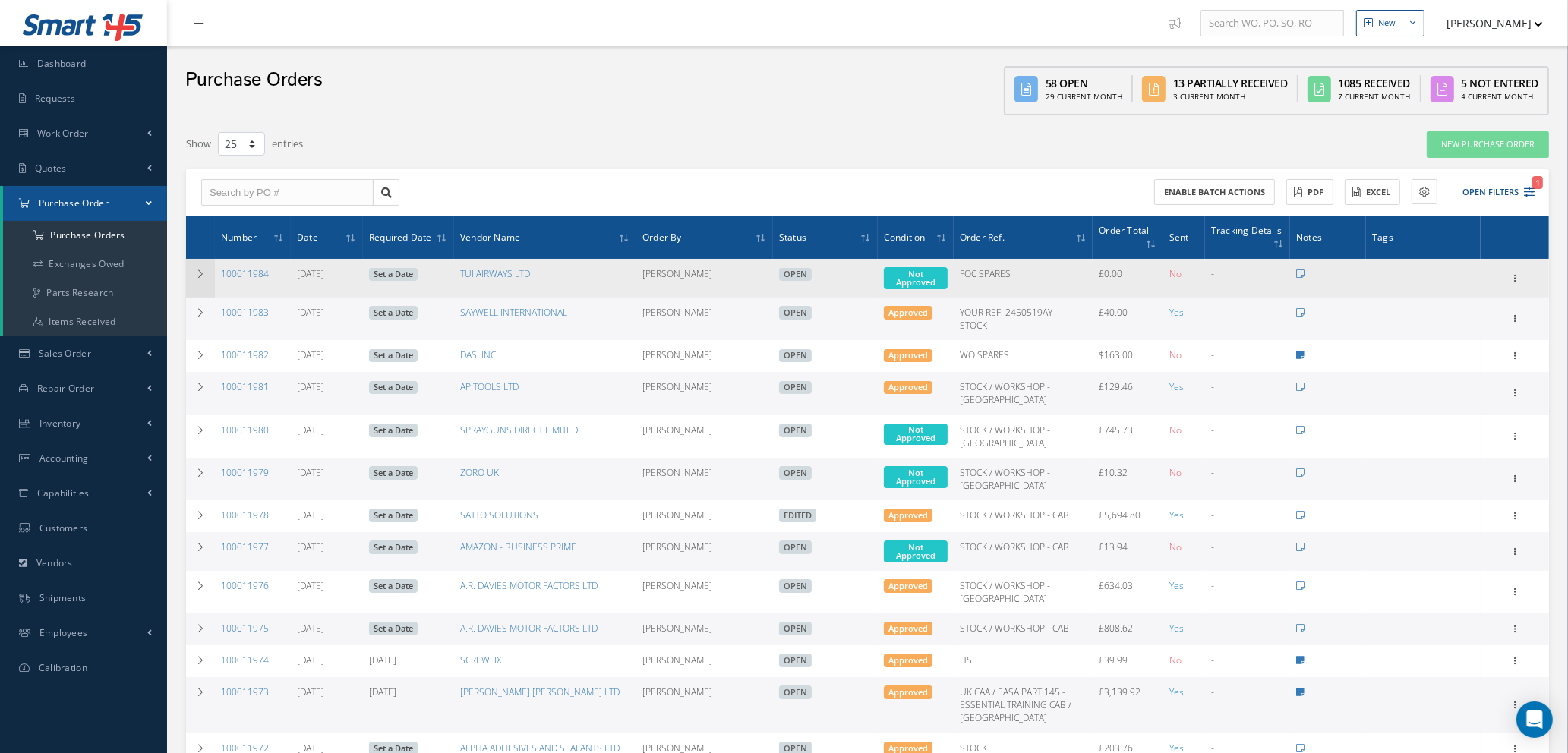
click at [197, 270] on icon at bounding box center [200, 274] width 11 height 9
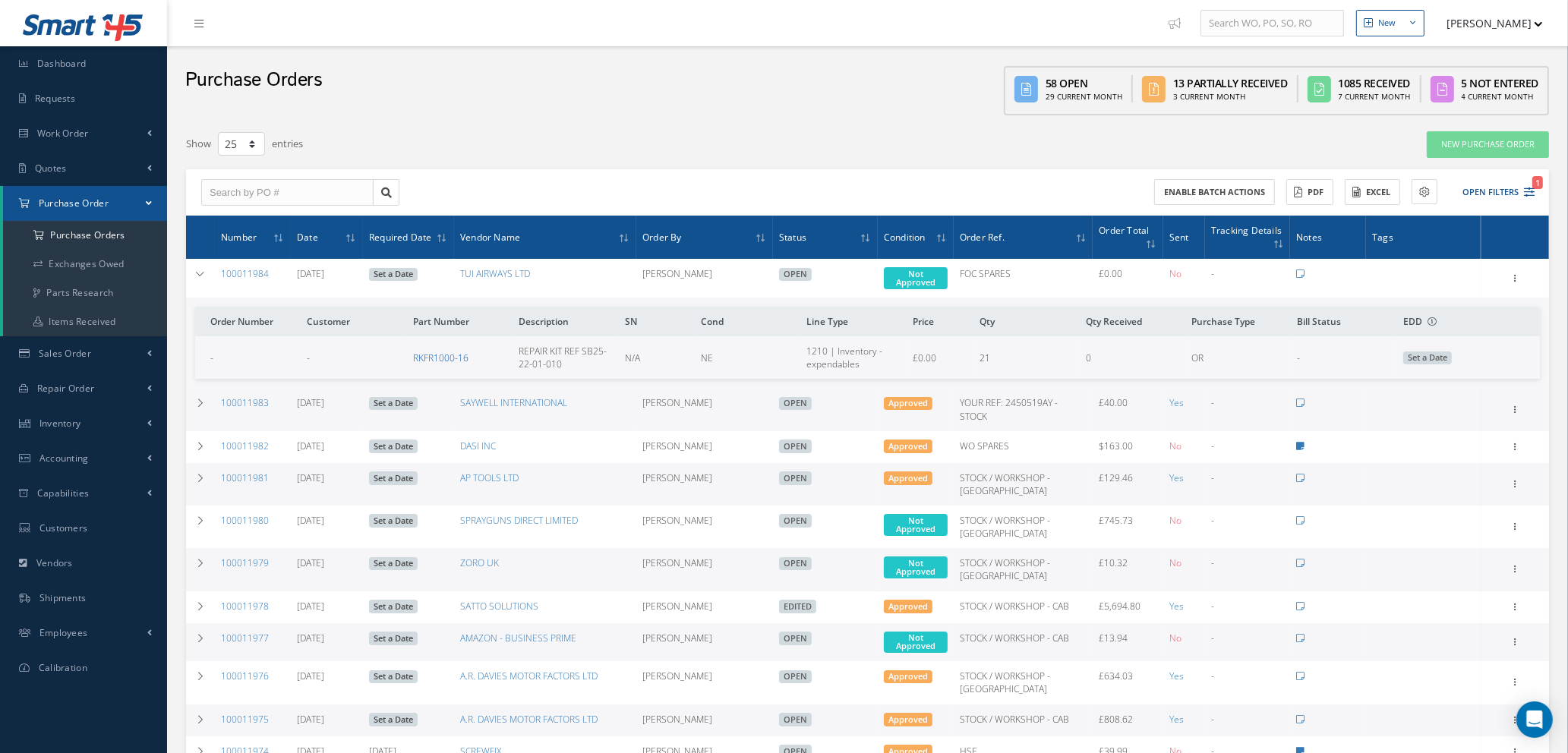
click at [433, 353] on link "RKFR1000-16" at bounding box center [440, 358] width 56 height 13
click at [1515, 275] on icon at bounding box center [1514, 277] width 15 height 12
click at [1449, 285] on link "Enter/Update" at bounding box center [1444, 288] width 120 height 19
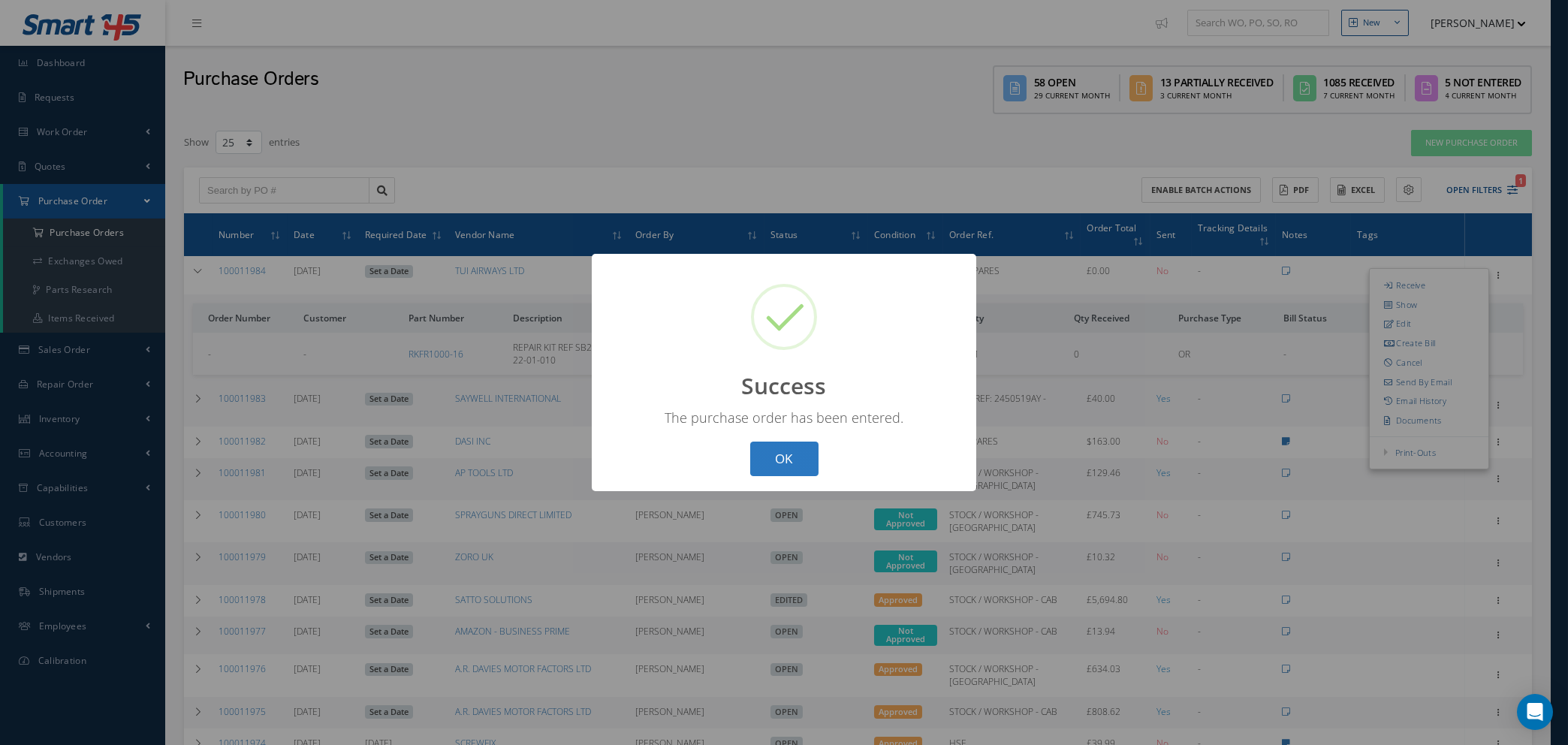
click at [805, 459] on button "OK" at bounding box center [785, 460] width 69 height 35
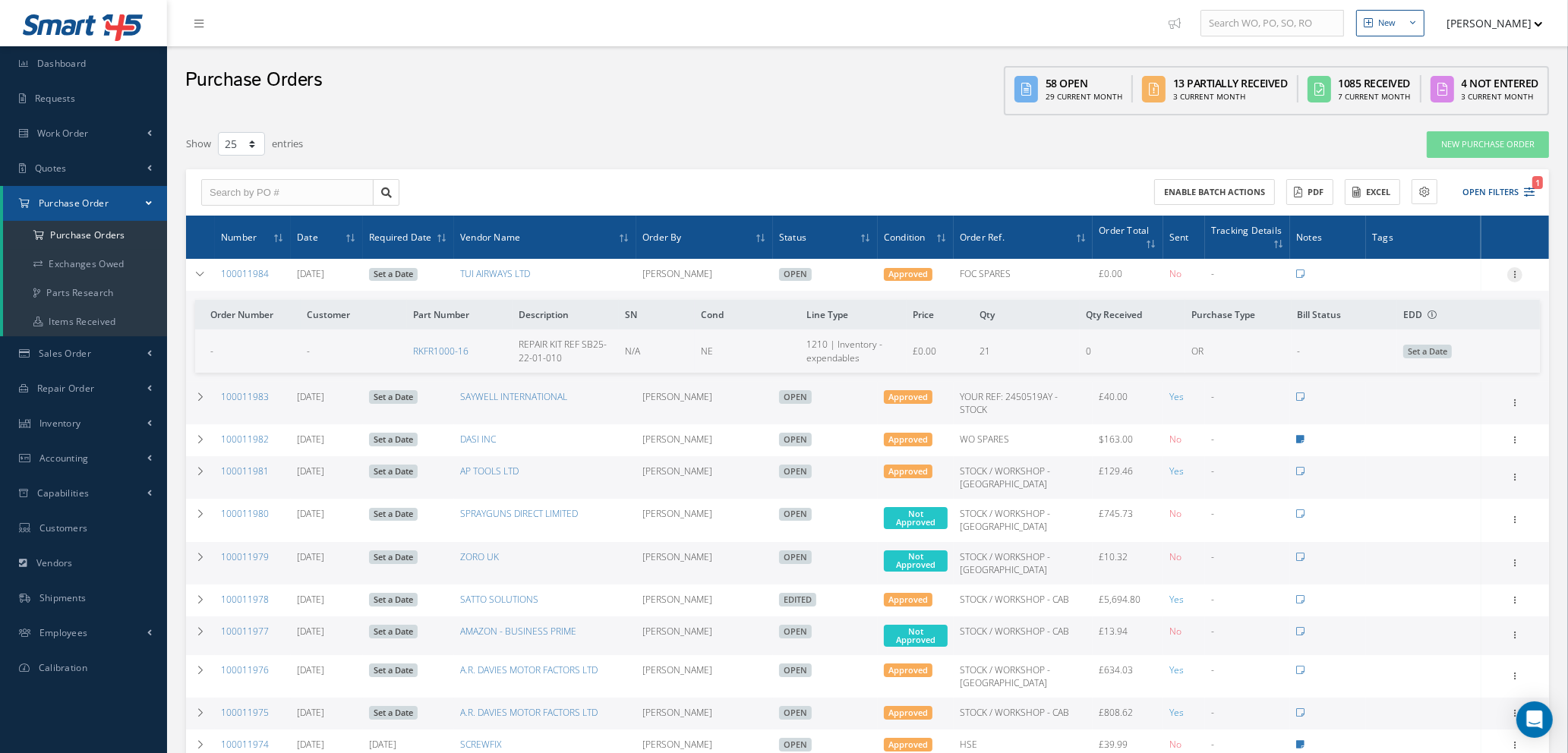
click at [1514, 272] on icon at bounding box center [1514, 273] width 15 height 12
click at [1431, 321] on link "Edit" at bounding box center [1444, 324] width 120 height 19
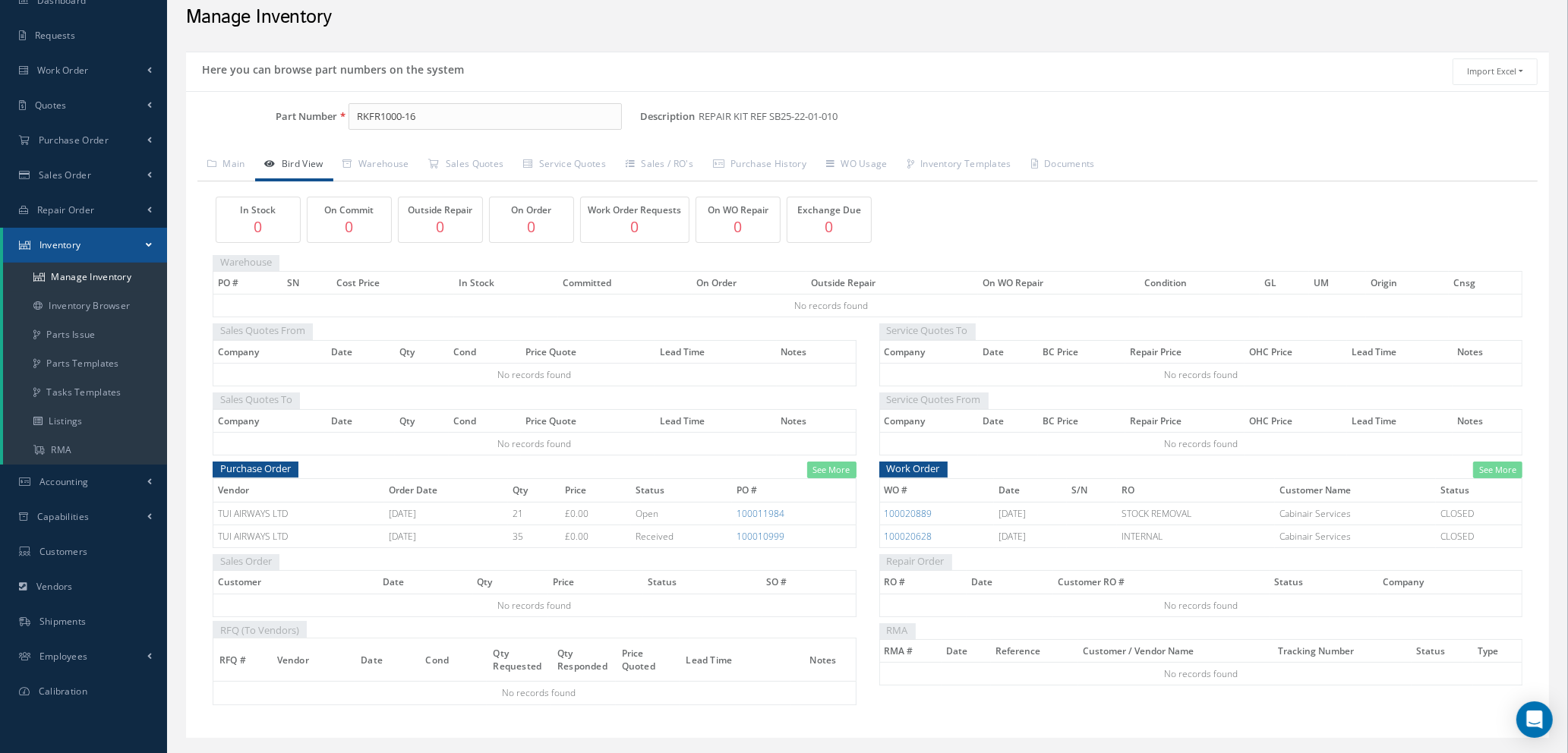
scroll to position [97, 0]
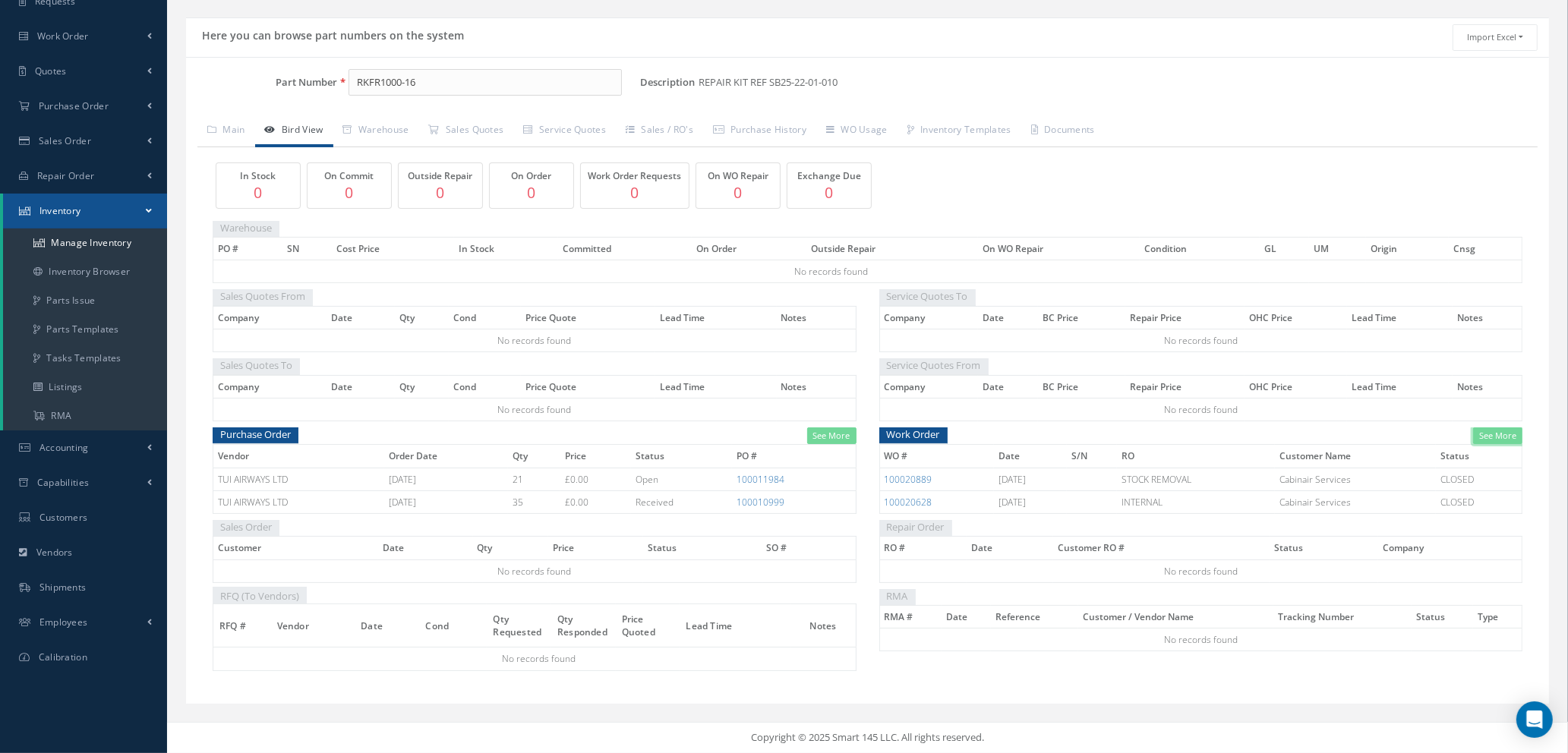
click at [1495, 435] on link "See More" at bounding box center [1497, 436] width 49 height 18
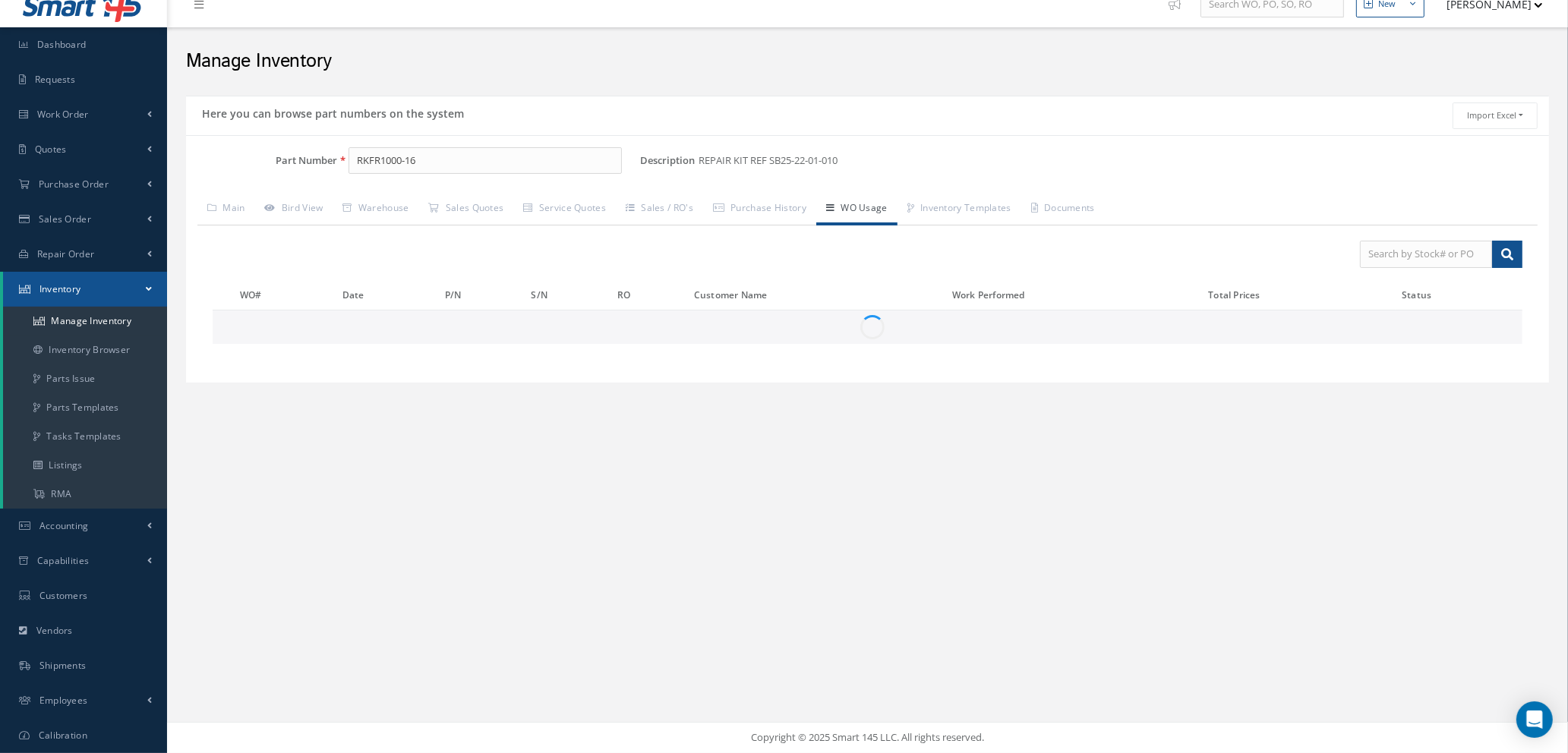
scroll to position [0, 0]
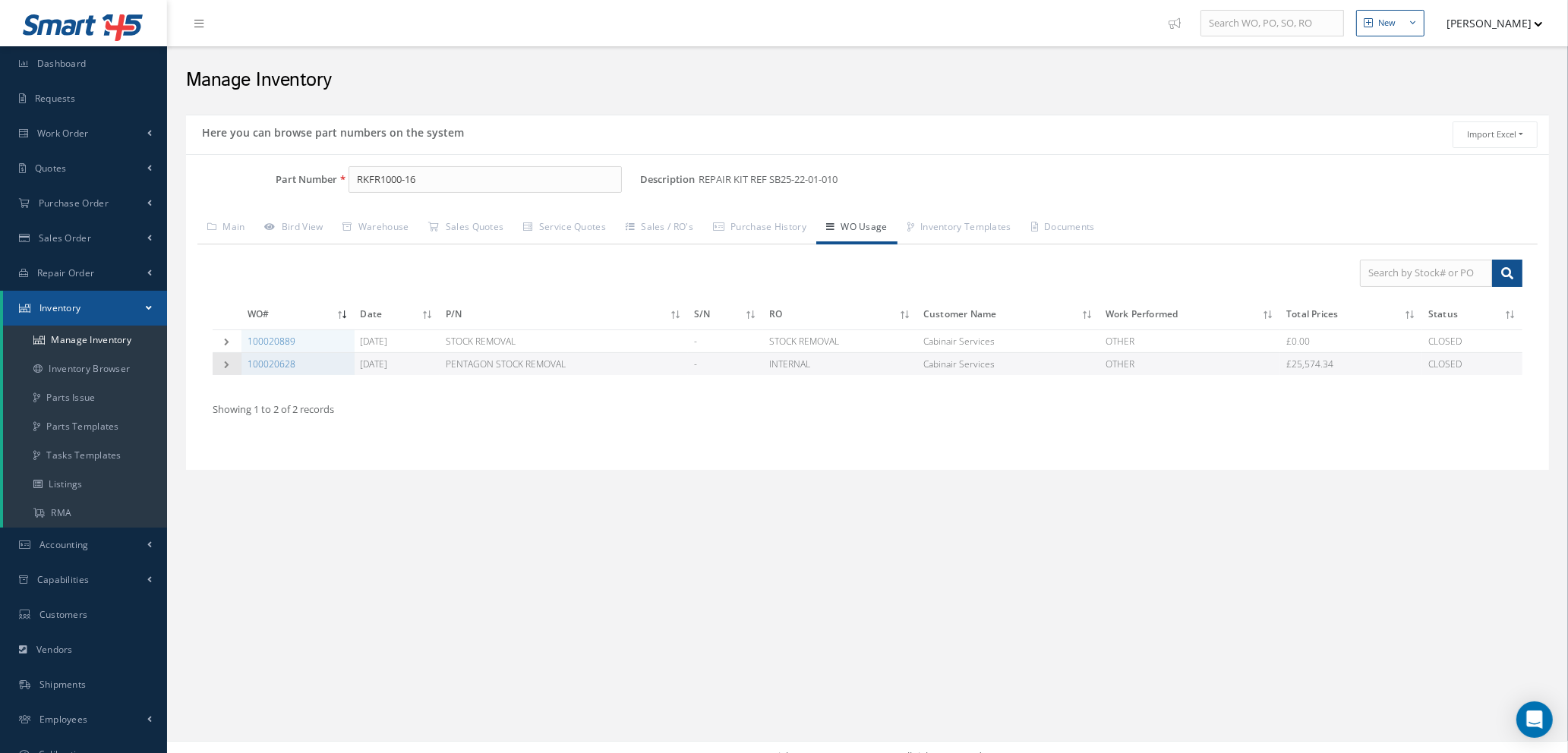
click at [224, 360] on td at bounding box center [227, 364] width 29 height 23
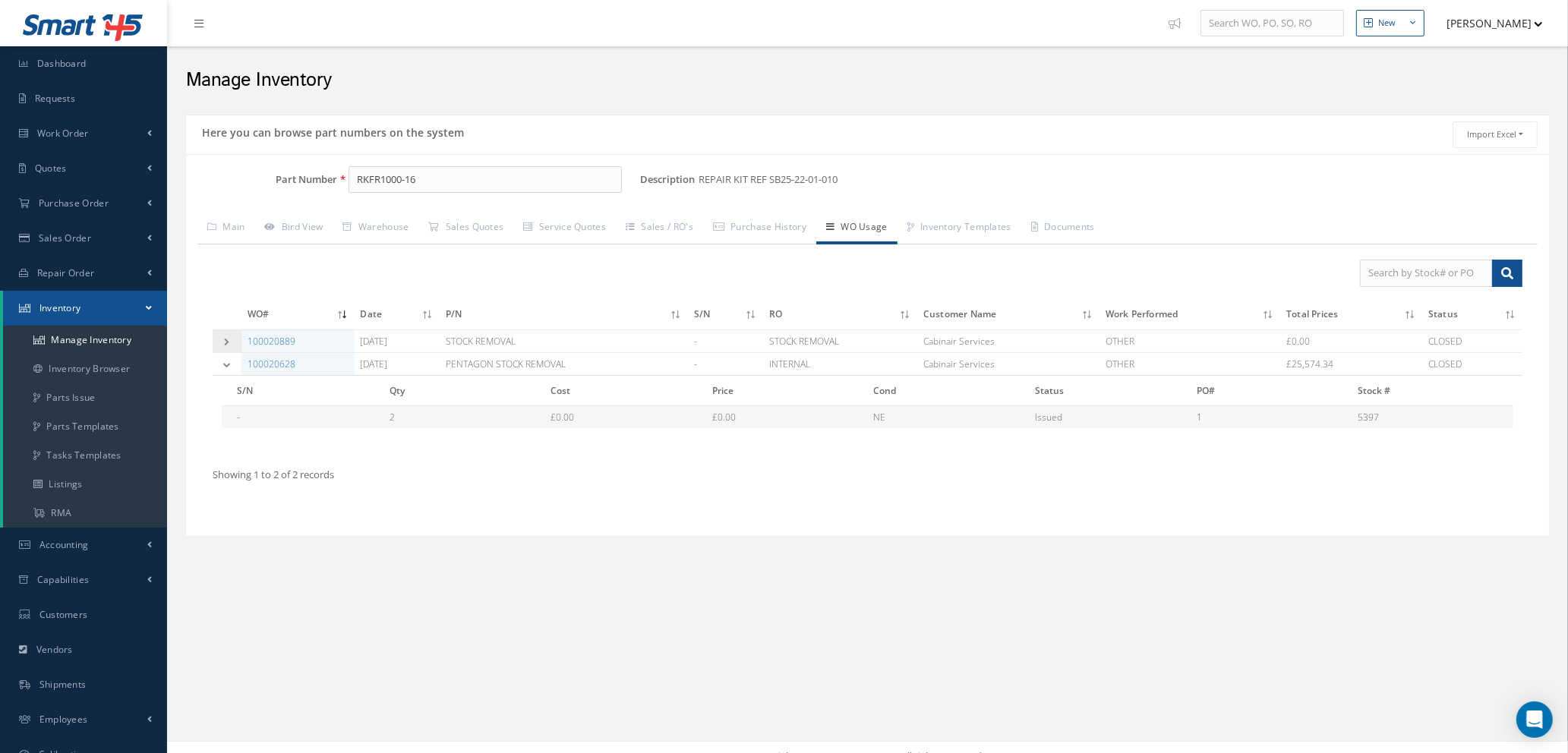
click at [225, 339] on icon at bounding box center [226, 341] width 11 height 7
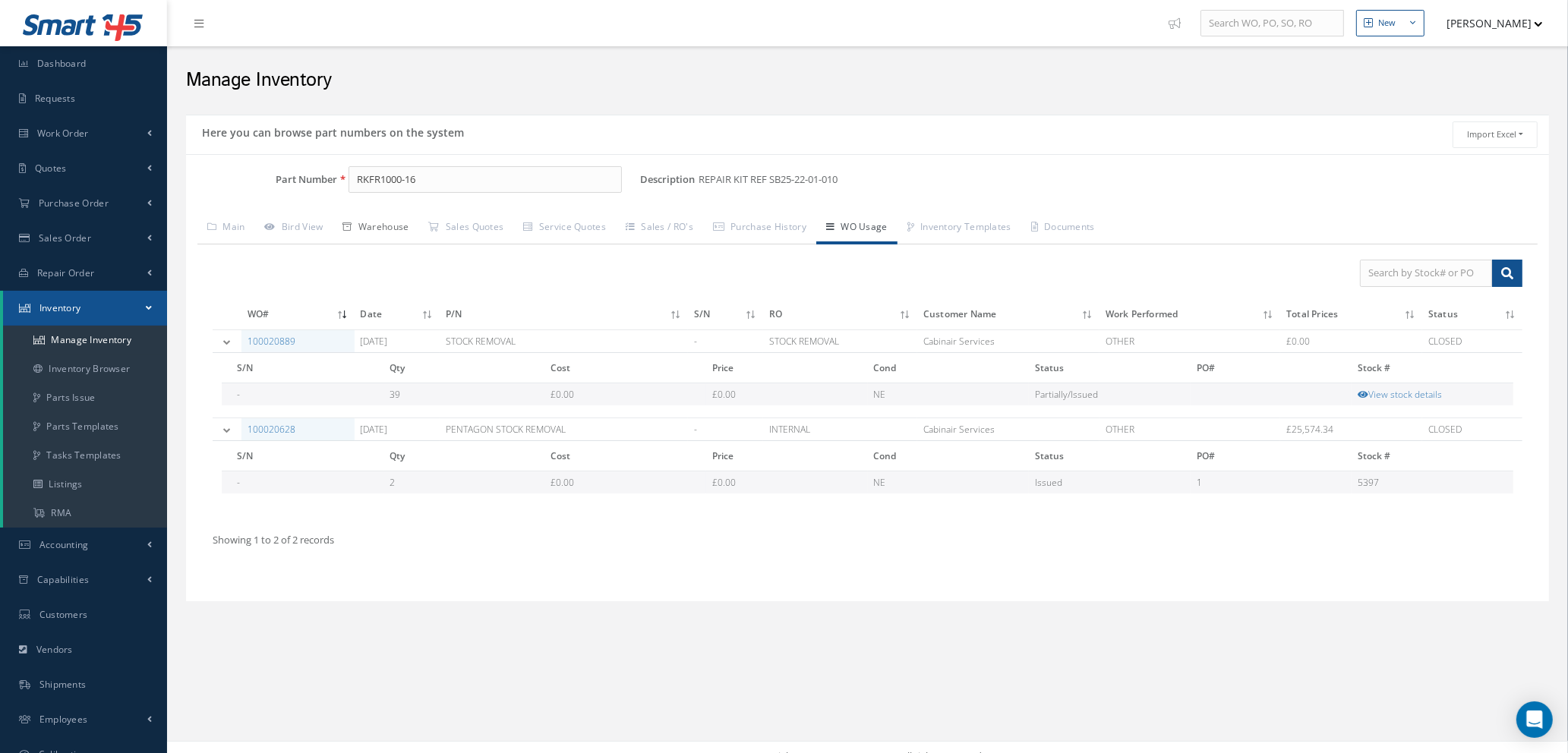
click at [401, 223] on link "Warehouse" at bounding box center [376, 228] width 86 height 32
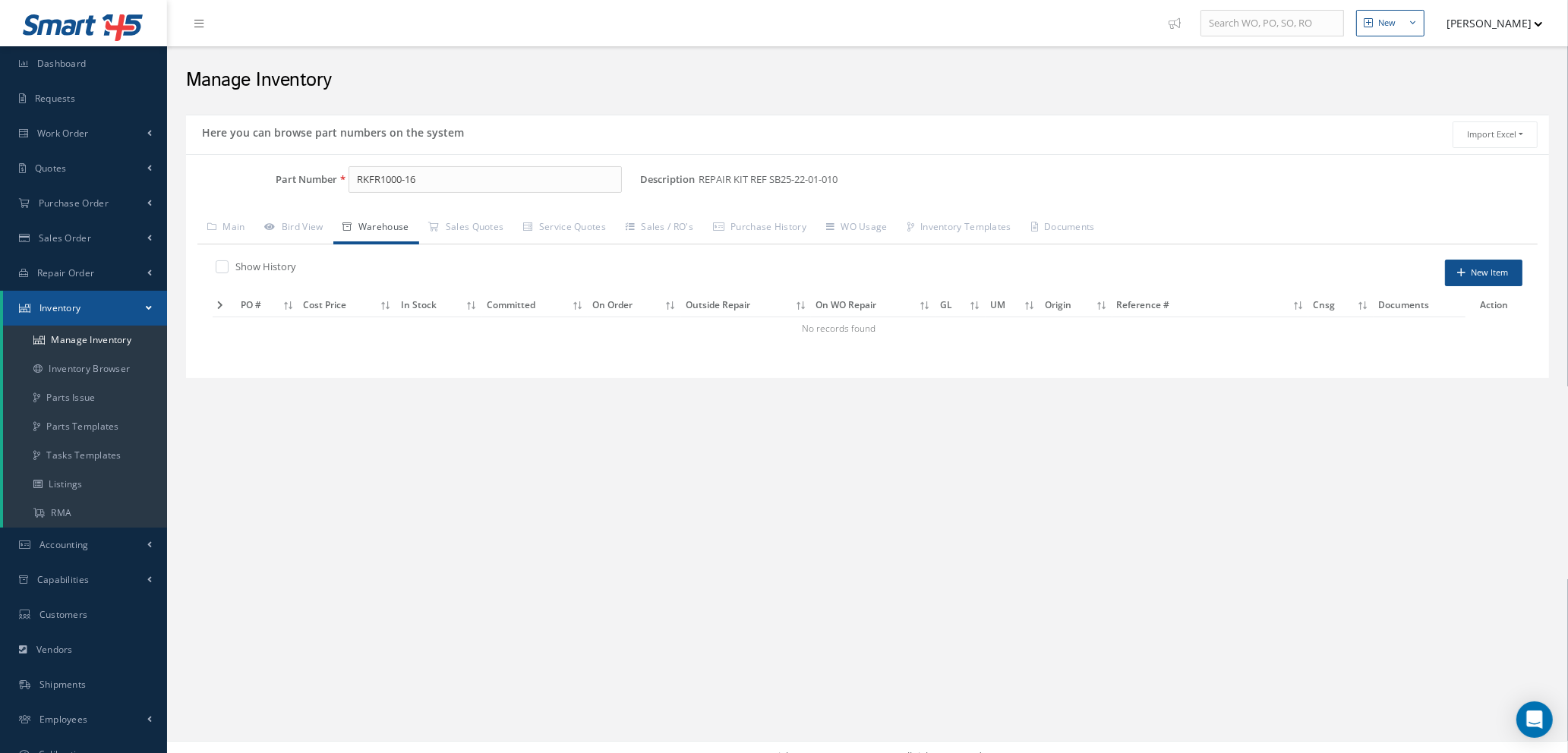
click at [215, 307] on td at bounding box center [224, 305] width 23 height 23
click at [220, 303] on icon at bounding box center [221, 305] width 6 height 9
click at [780, 225] on link "Purchase History" at bounding box center [759, 228] width 113 height 32
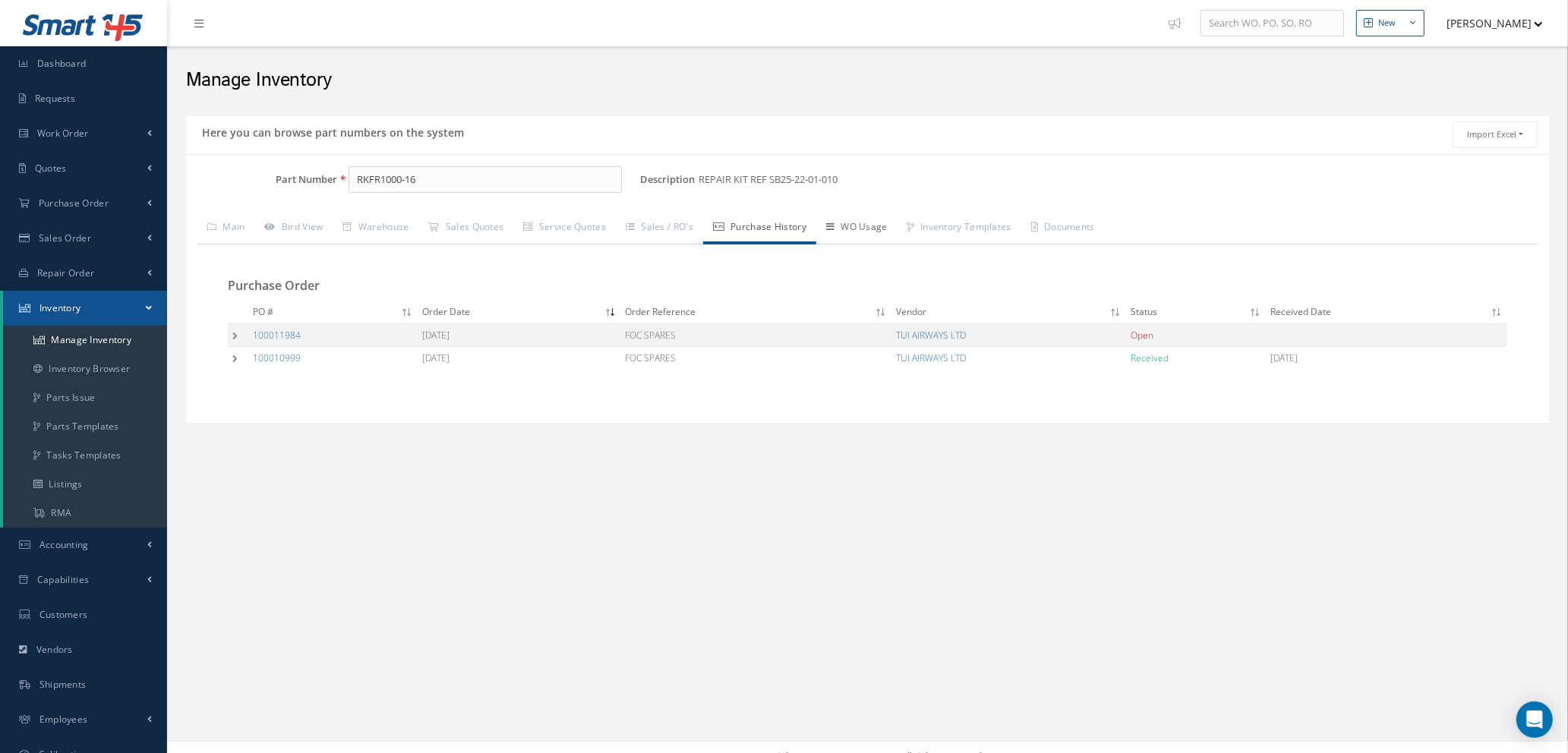
click at [877, 226] on link "WO Usage" at bounding box center [856, 228] width 82 height 32
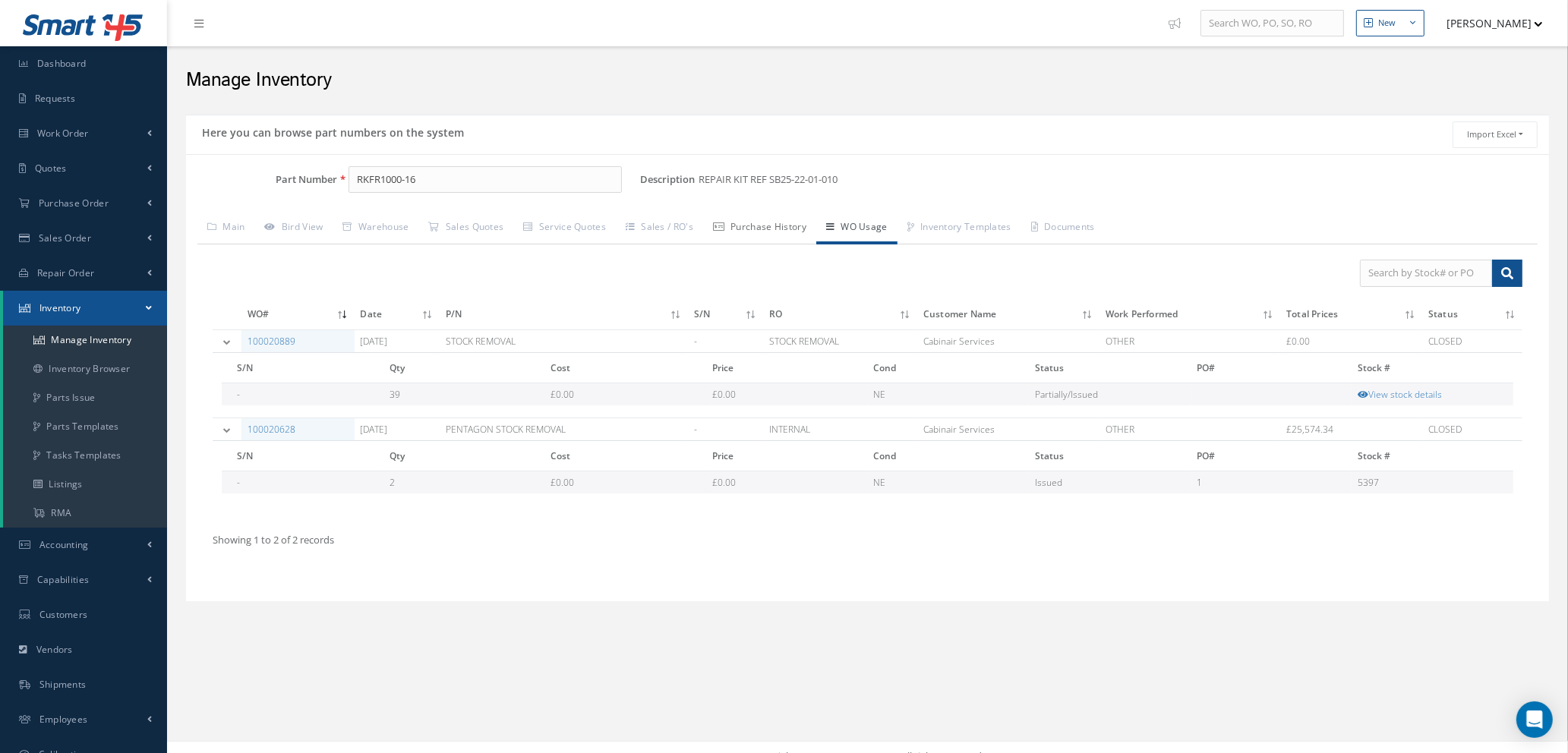
click at [770, 223] on link "Purchase History" at bounding box center [759, 228] width 113 height 32
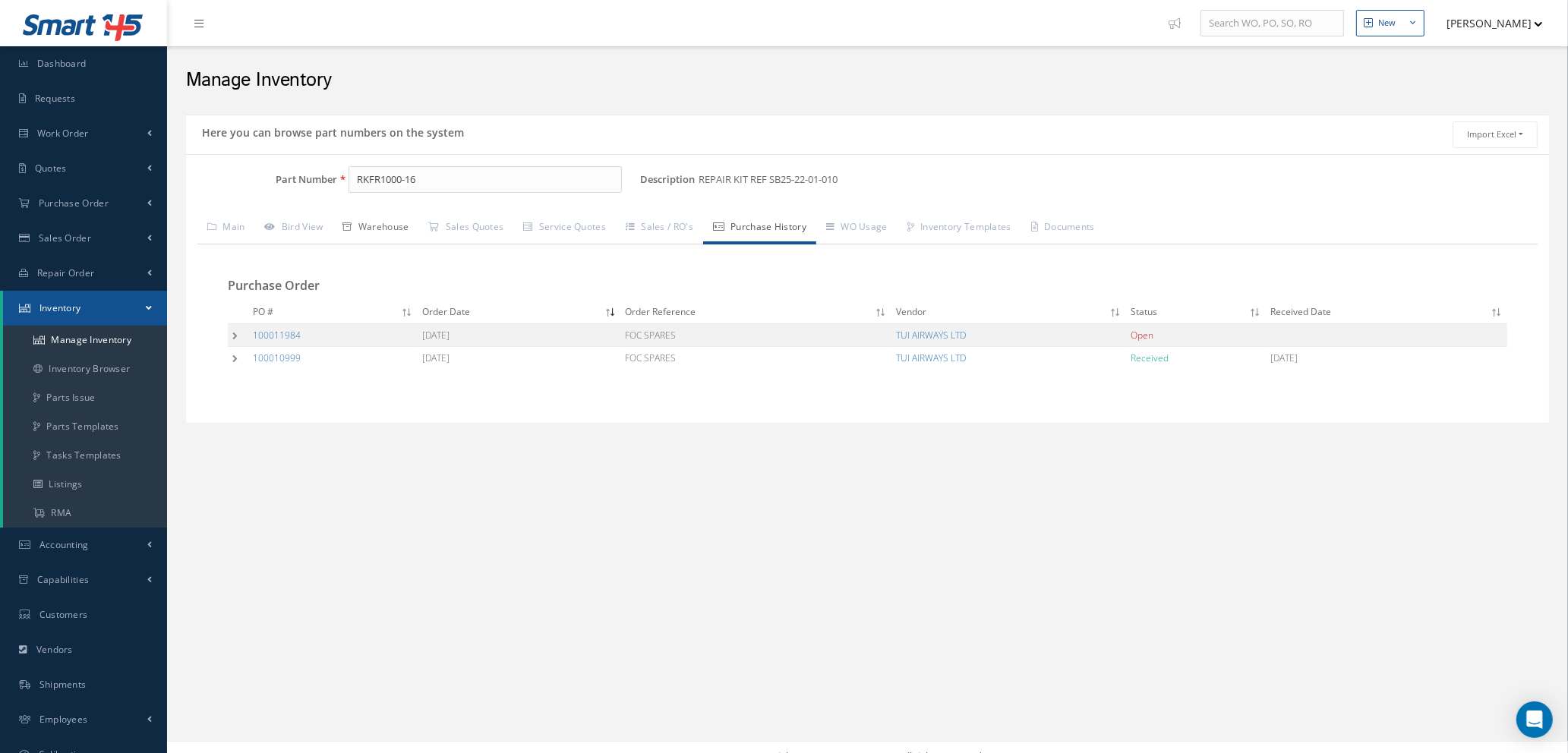
click at [378, 222] on link "Warehouse" at bounding box center [376, 228] width 86 height 32
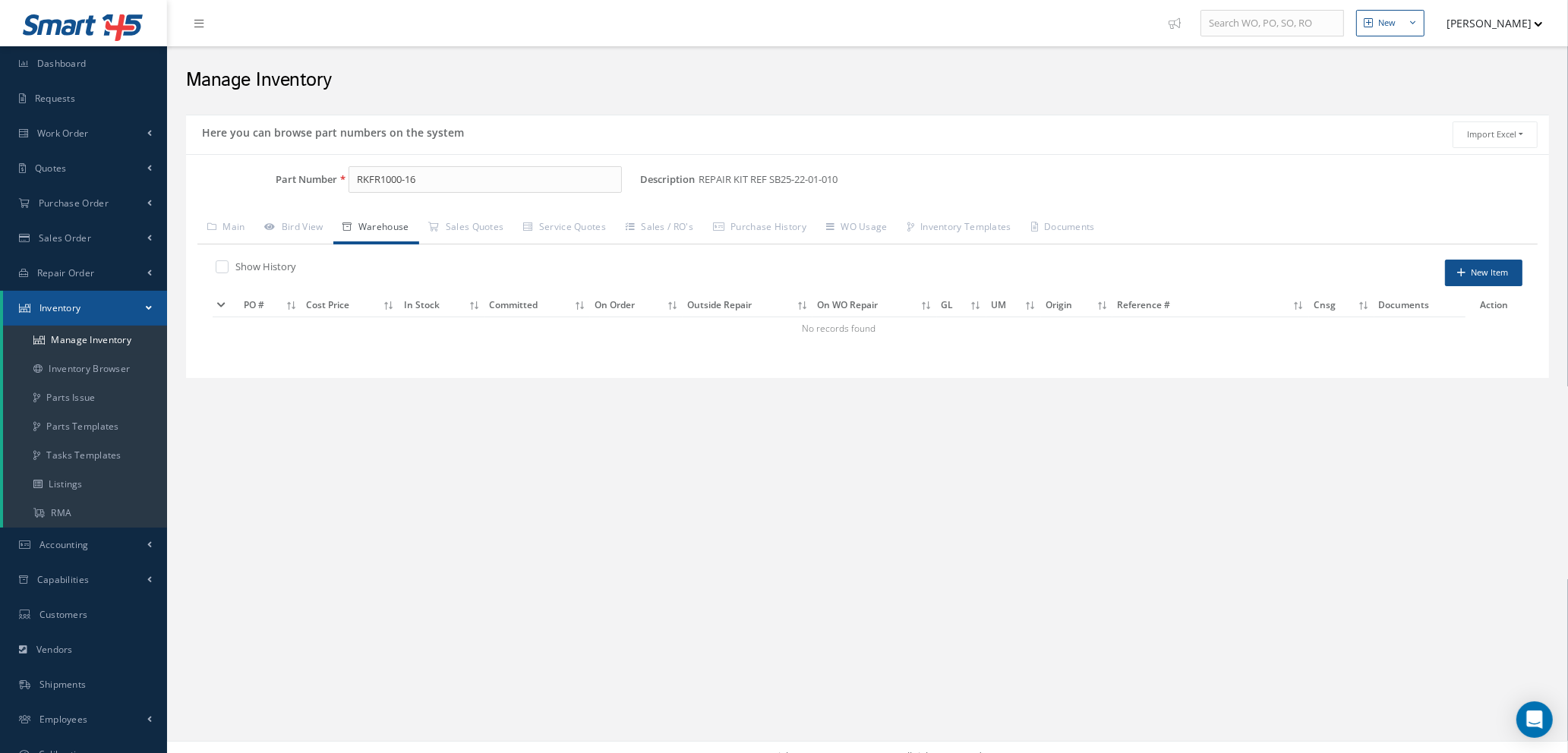
click at [228, 261] on label at bounding box center [229, 266] width 4 height 14
click at [222, 263] on input "checkbox" at bounding box center [221, 268] width 10 height 10
checkbox input "true"
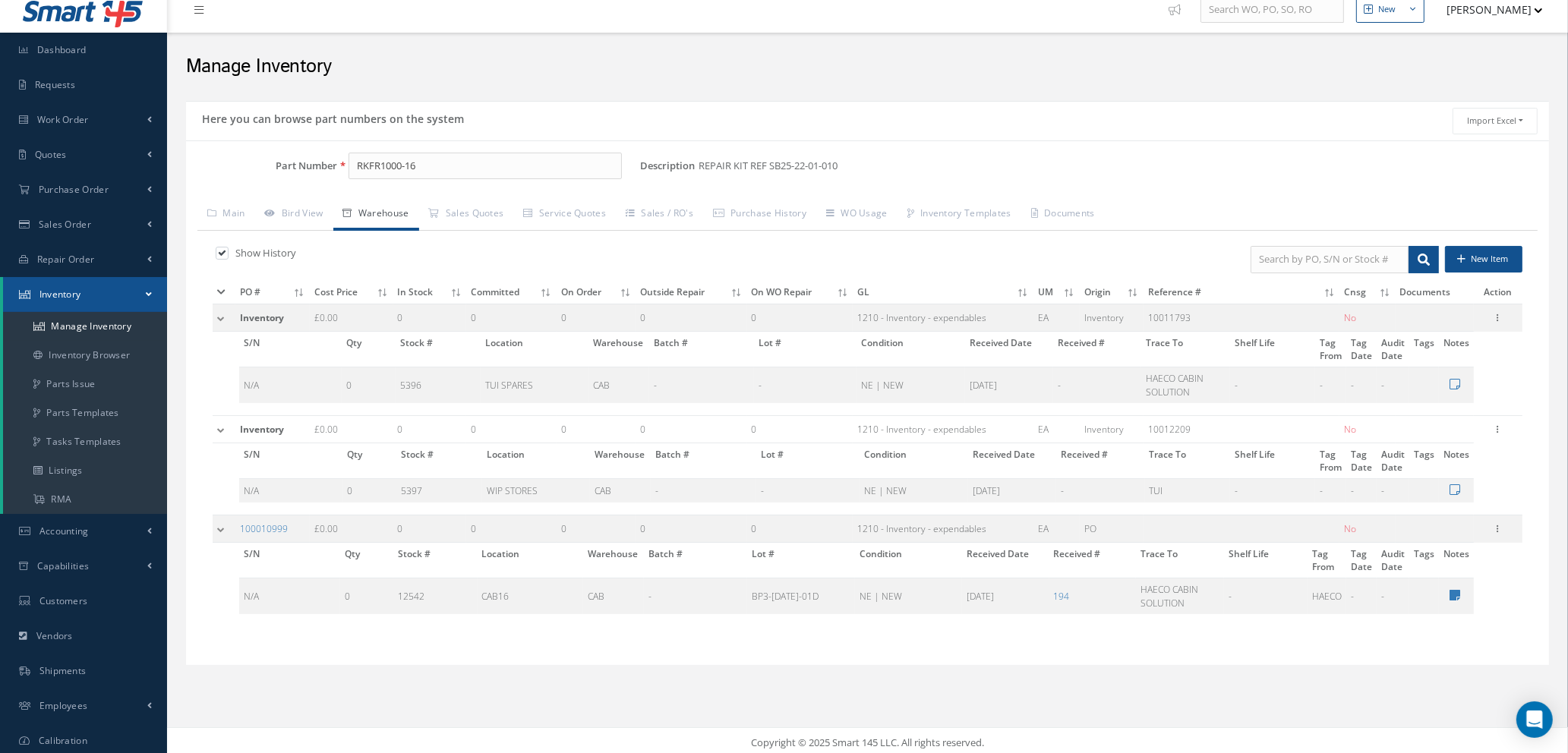
scroll to position [18, 0]
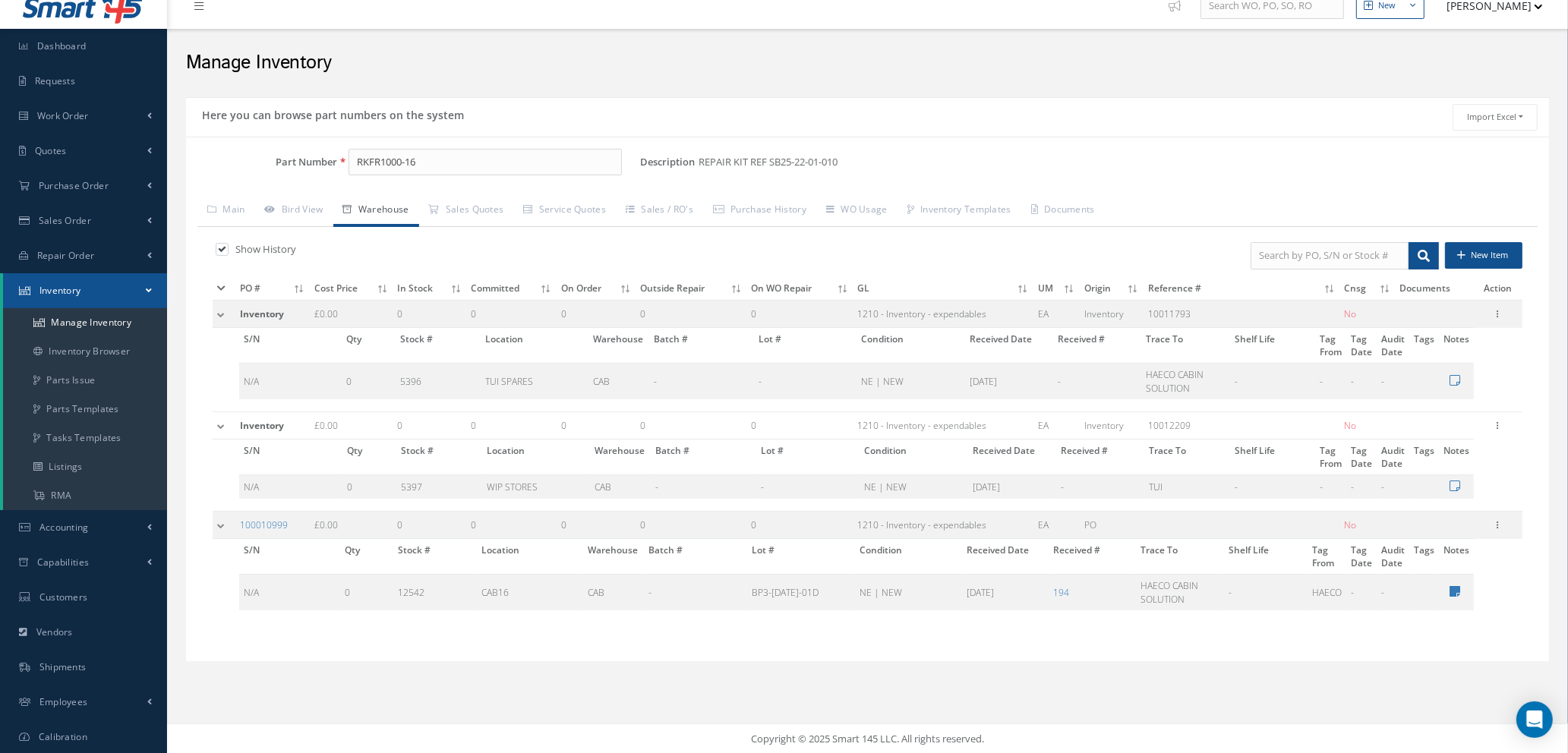
click at [219, 312] on td at bounding box center [224, 313] width 23 height 28
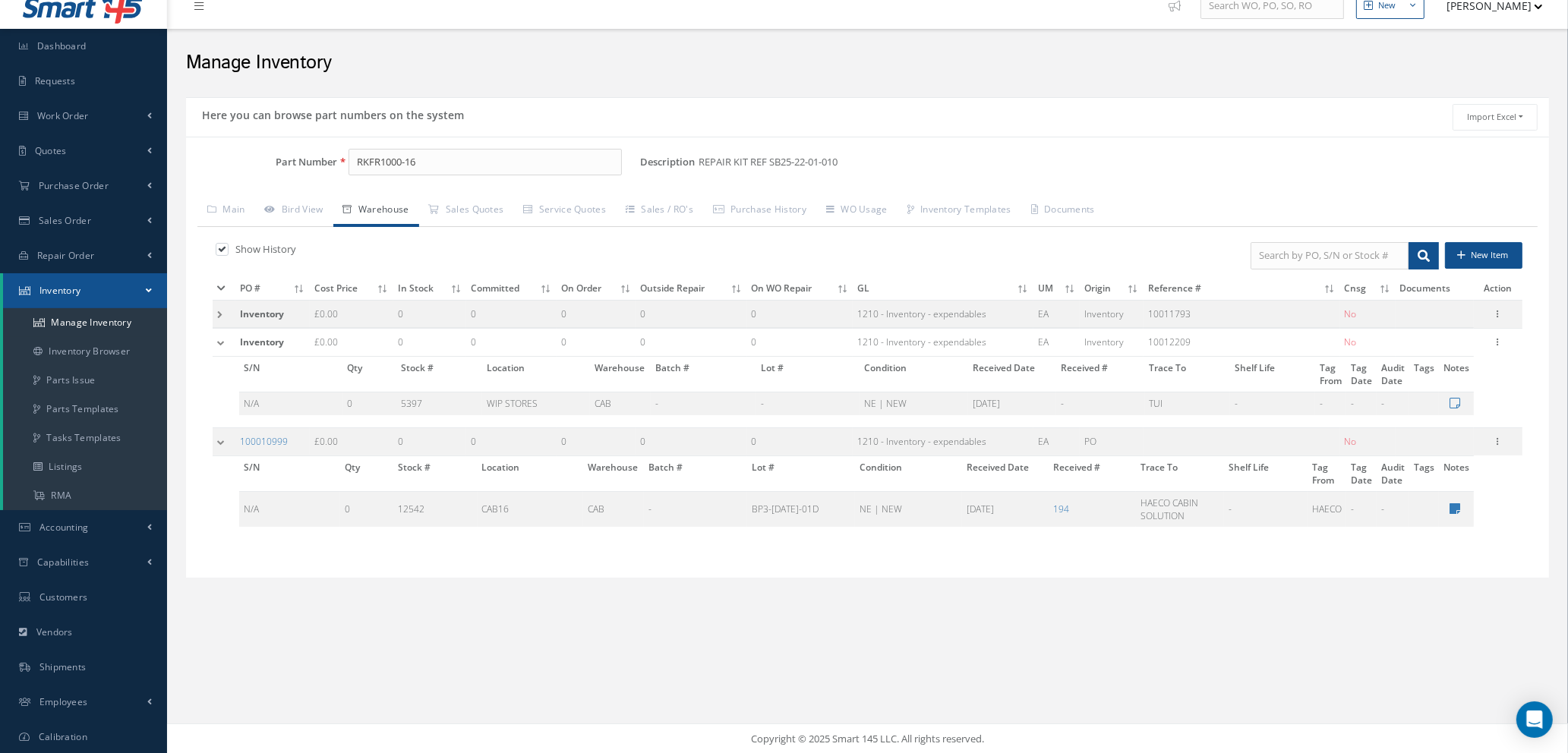
click at [217, 344] on td at bounding box center [224, 343] width 23 height 28
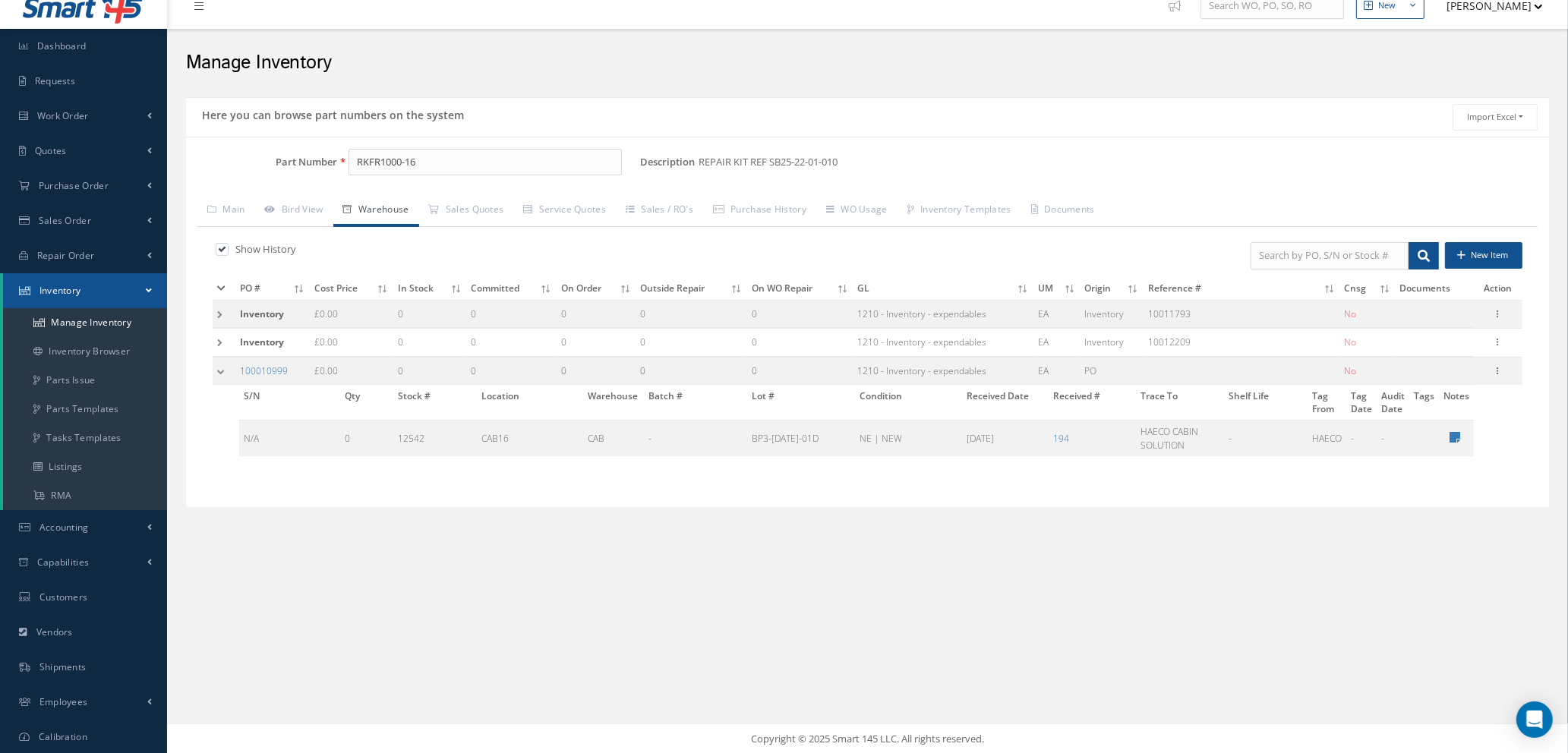
click at [221, 375] on td at bounding box center [224, 371] width 23 height 28
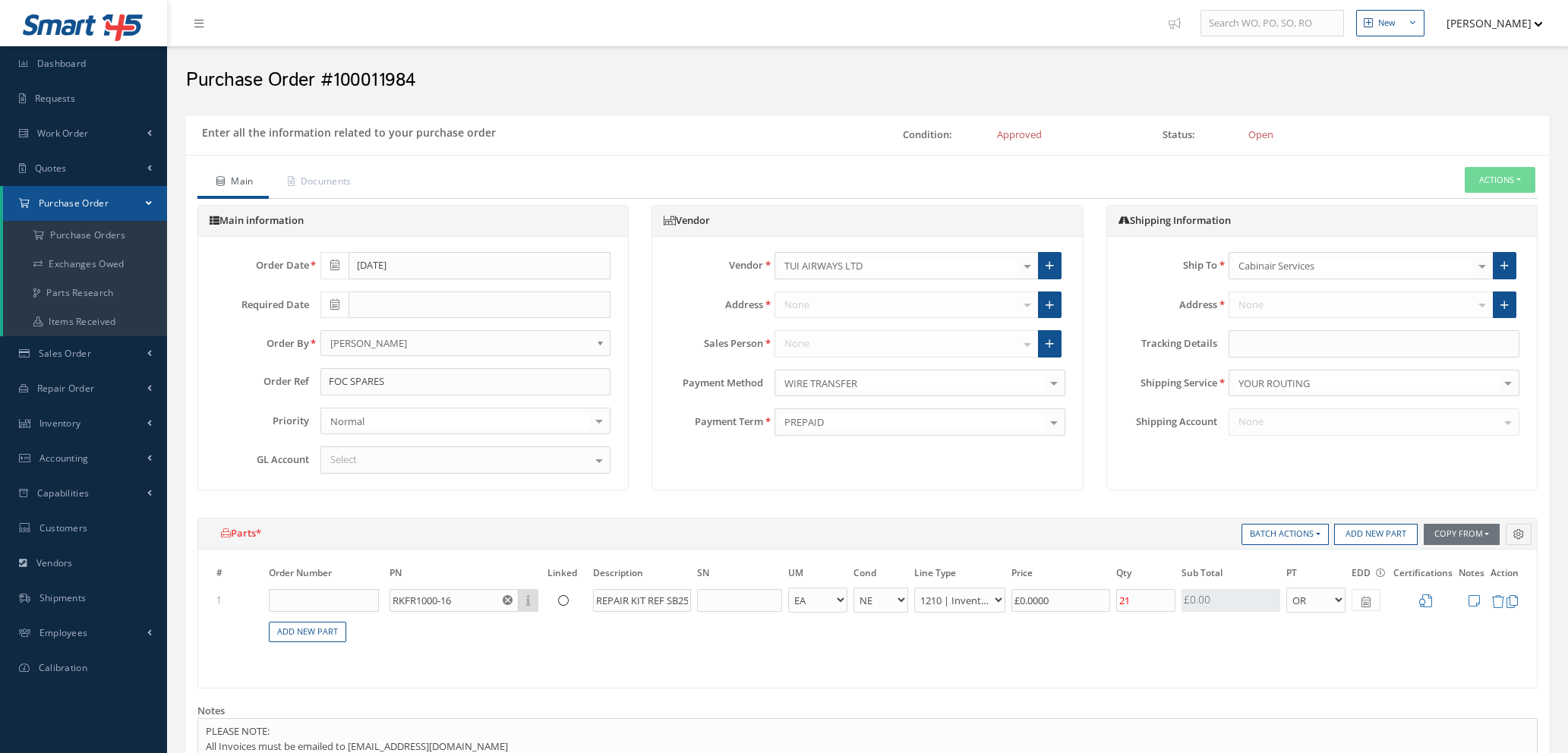
select select "1"
select select "5"
select select "7"
select select "1"
click at [326, 595] on input "text" at bounding box center [324, 600] width 110 height 23
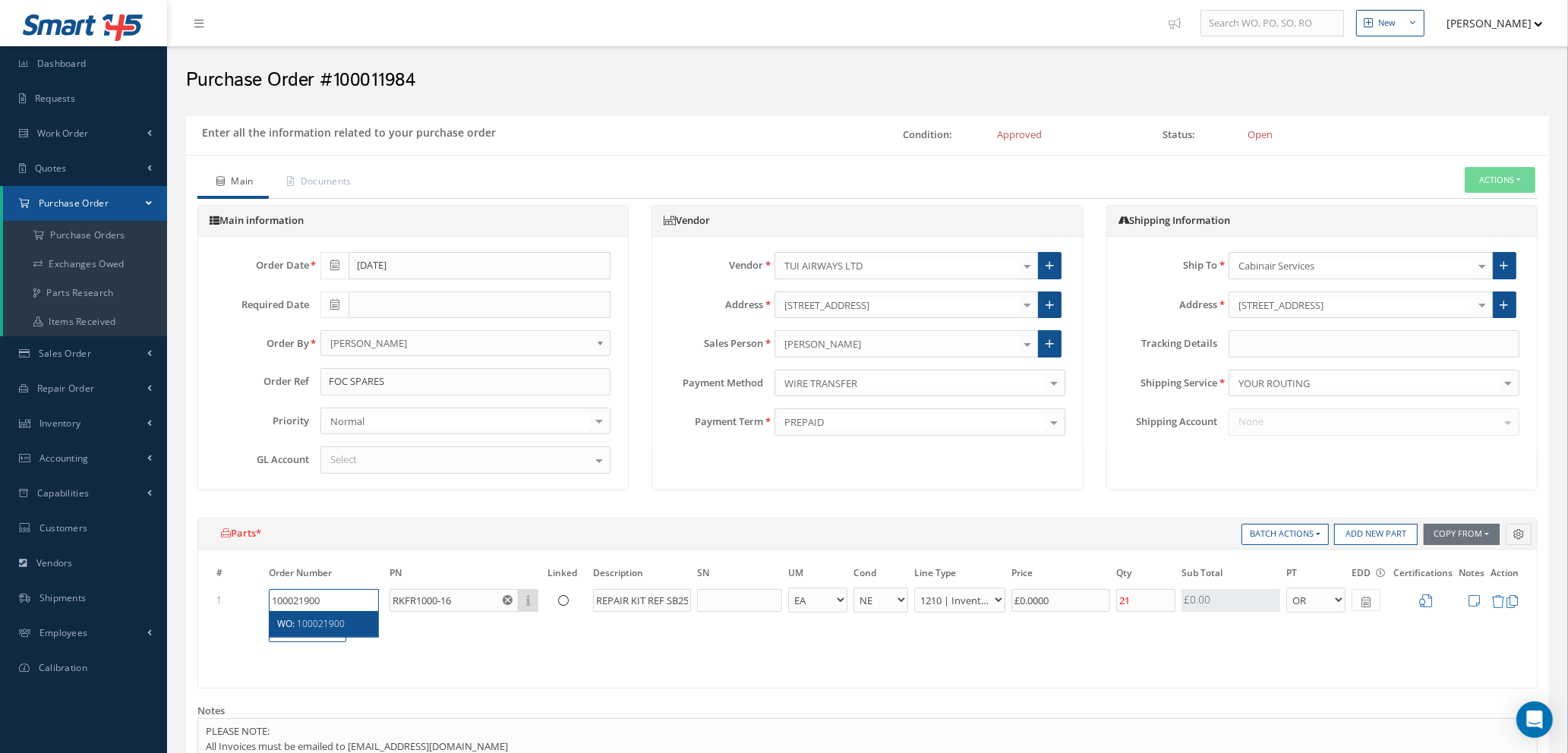
type input "100021900"
click at [319, 625] on span "100021900" at bounding box center [320, 624] width 48 height 13
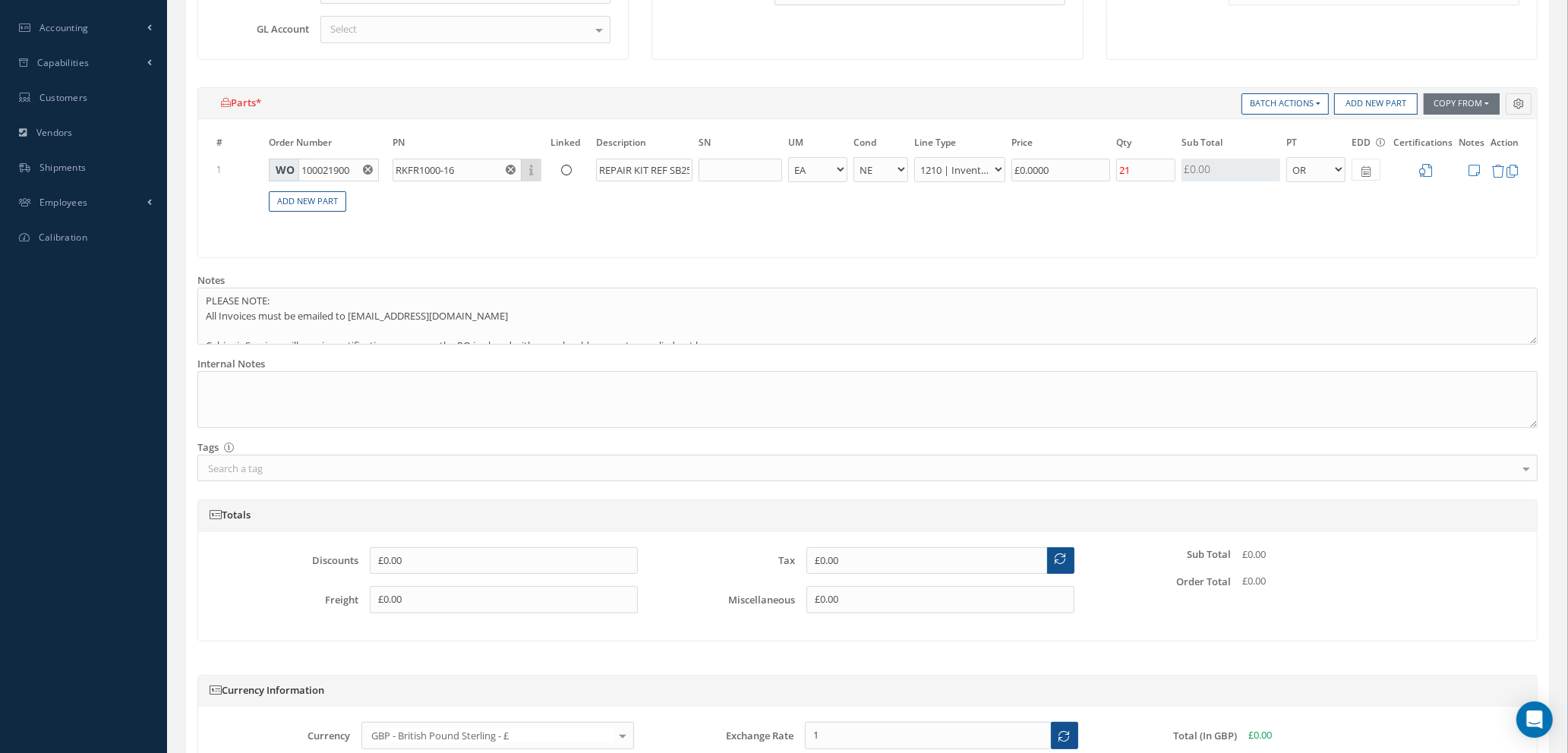
scroll to position [587, 0]
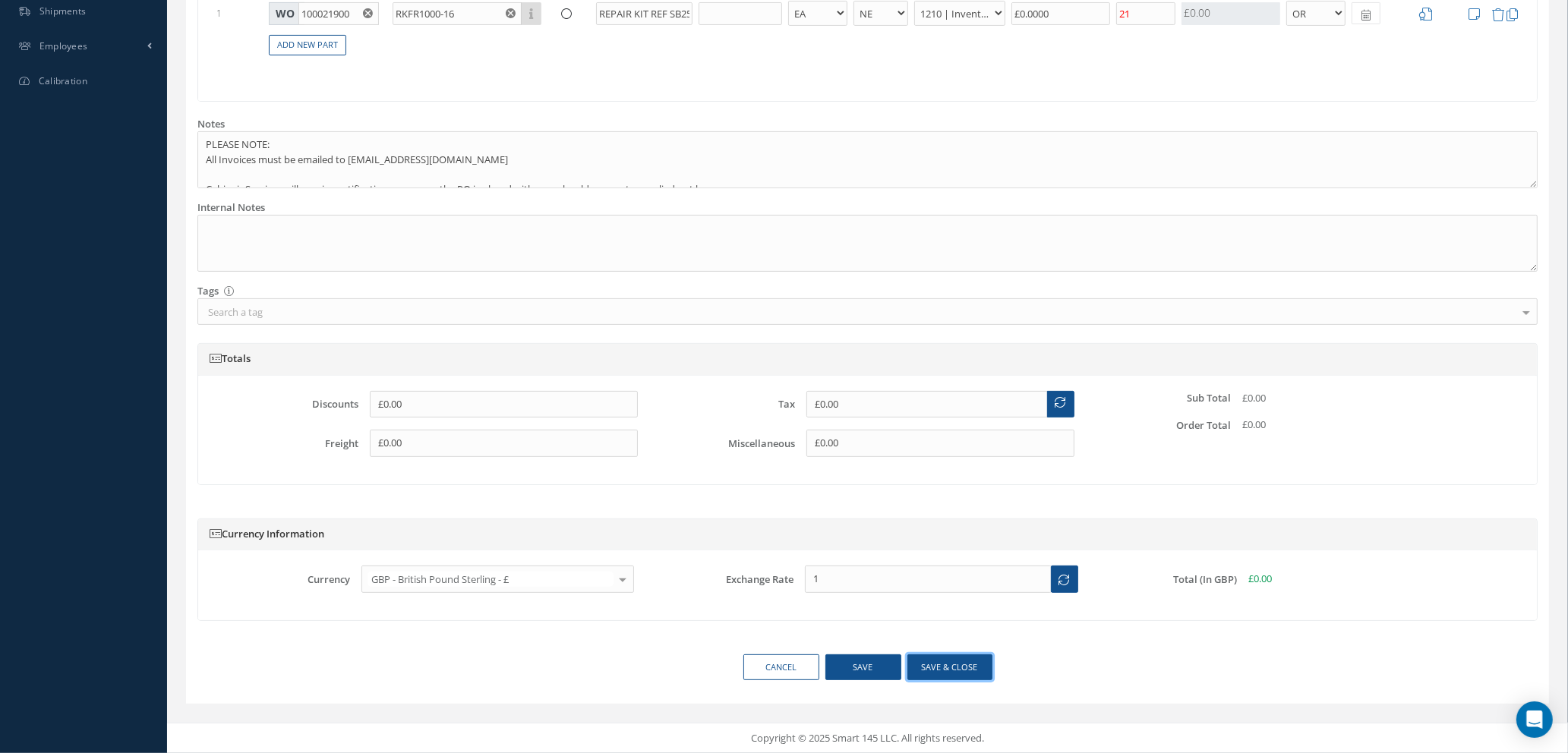
click at [938, 669] on button "Save & close" at bounding box center [949, 667] width 85 height 27
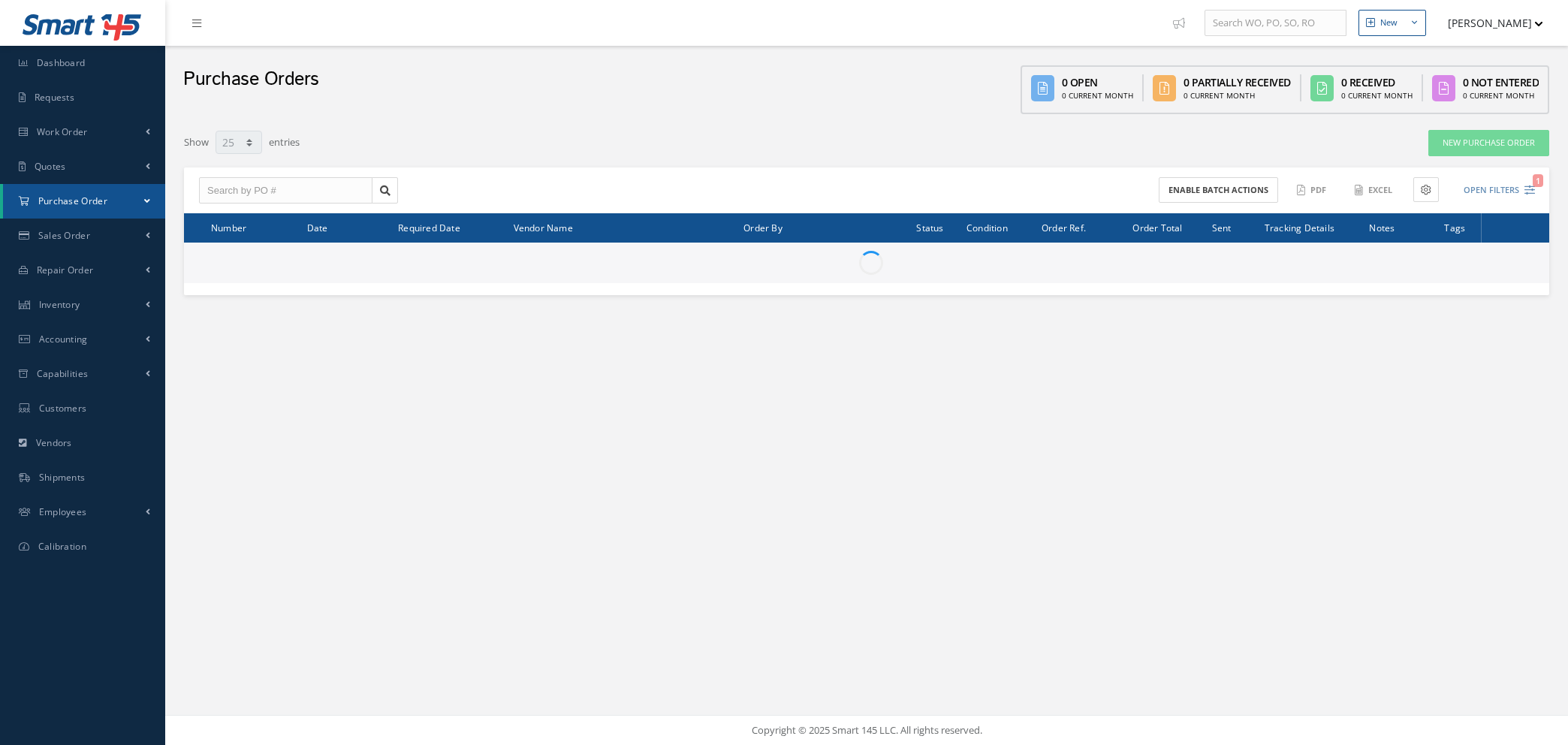
select select "25"
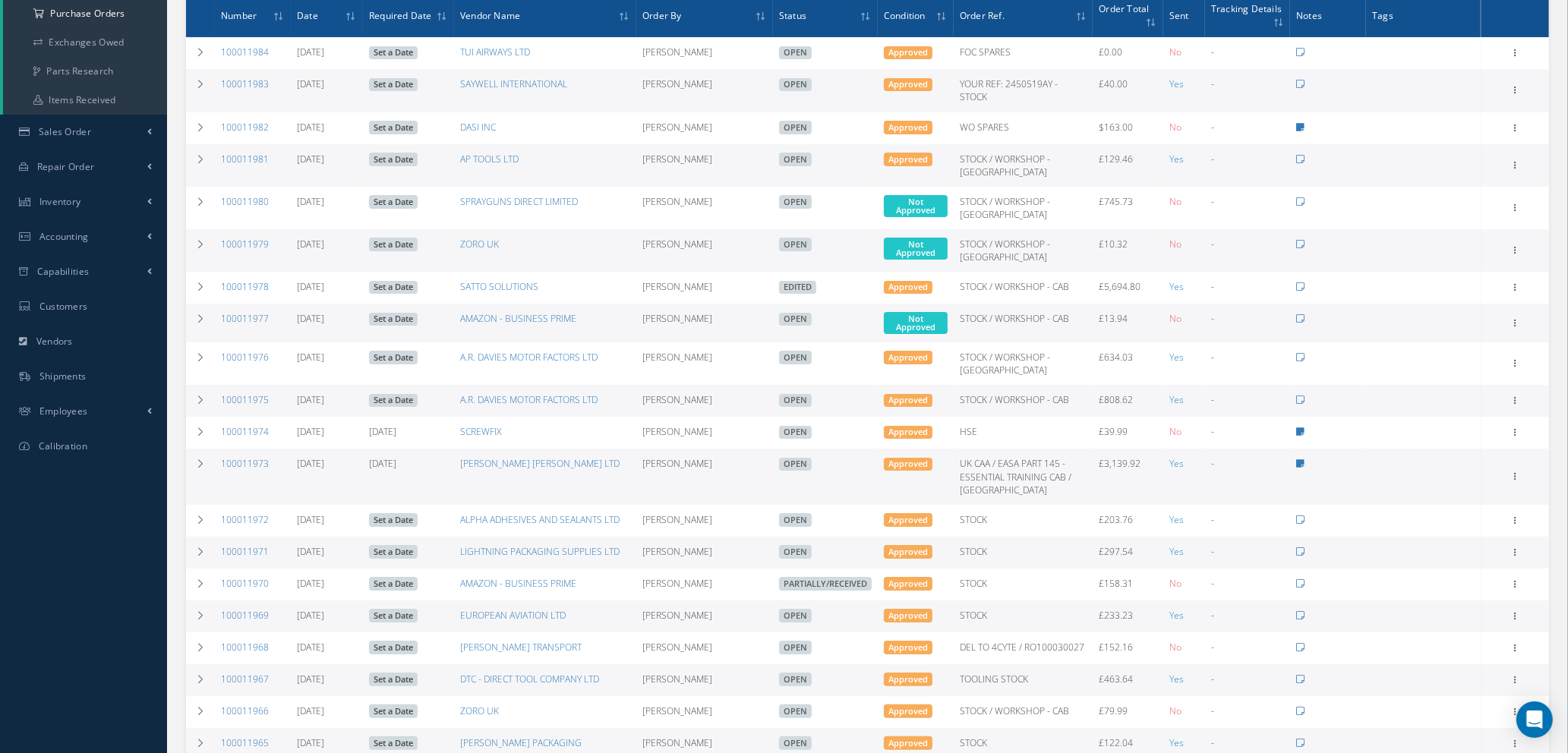
scroll to position [228, 0]
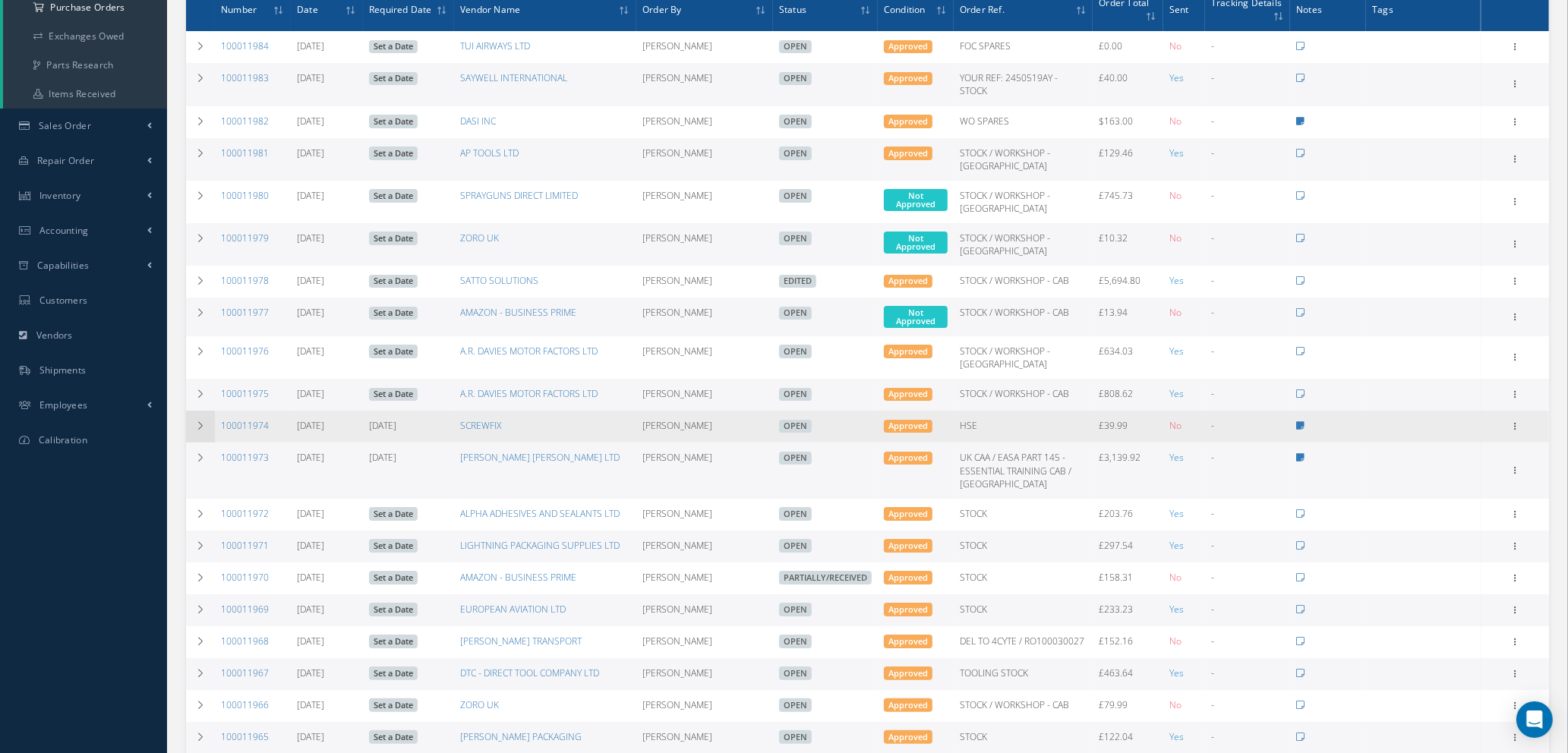
click at [196, 423] on icon at bounding box center [200, 426] width 11 height 9
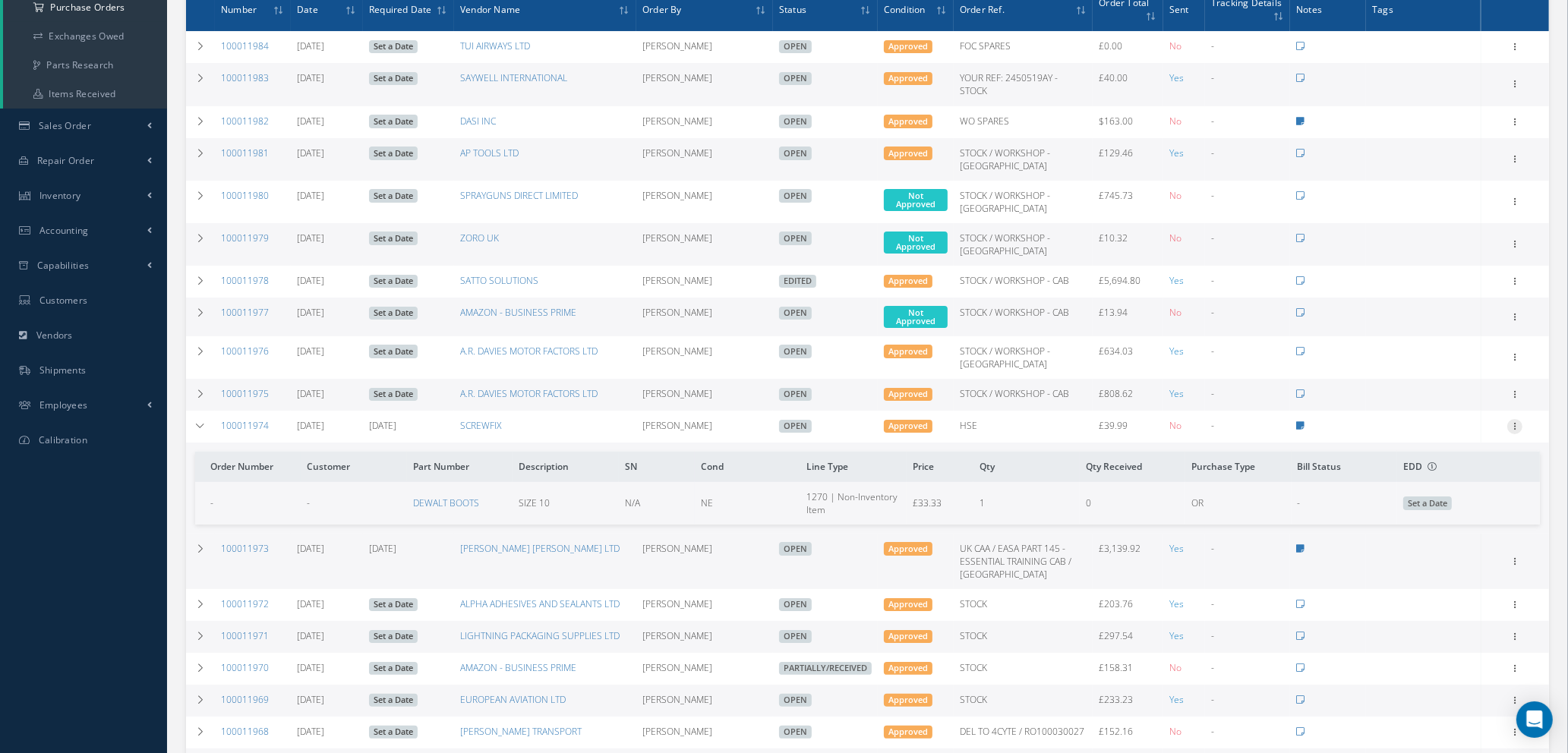
click at [1515, 423] on icon at bounding box center [1514, 425] width 15 height 12
click at [1474, 435] on link "Receive" at bounding box center [1444, 436] width 120 height 19
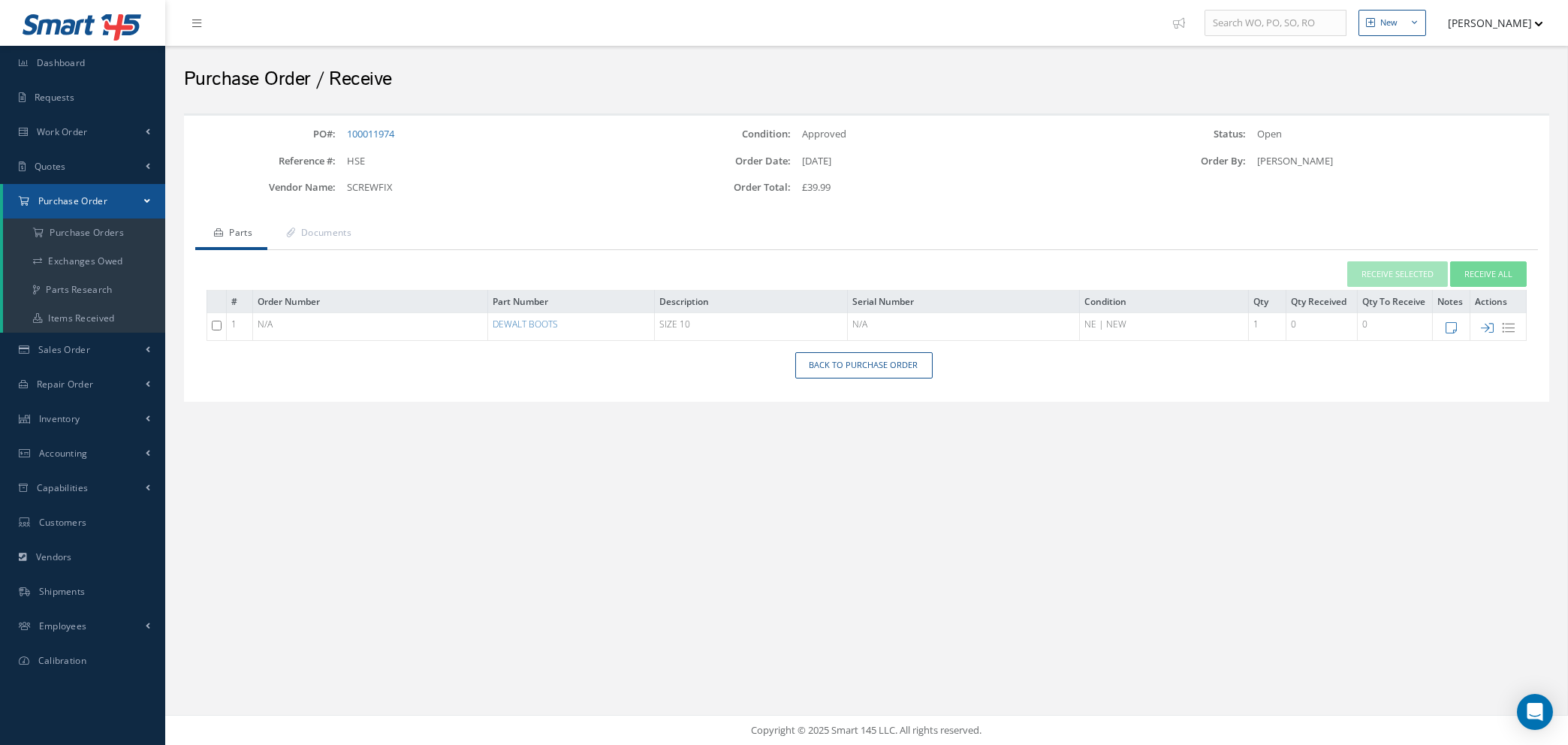
click at [217, 324] on input "checkbox" at bounding box center [217, 325] width 10 height 10
checkbox input "true"
click at [1411, 265] on button "Receive Selected" at bounding box center [1398, 274] width 101 height 26
type input "[DATE]"
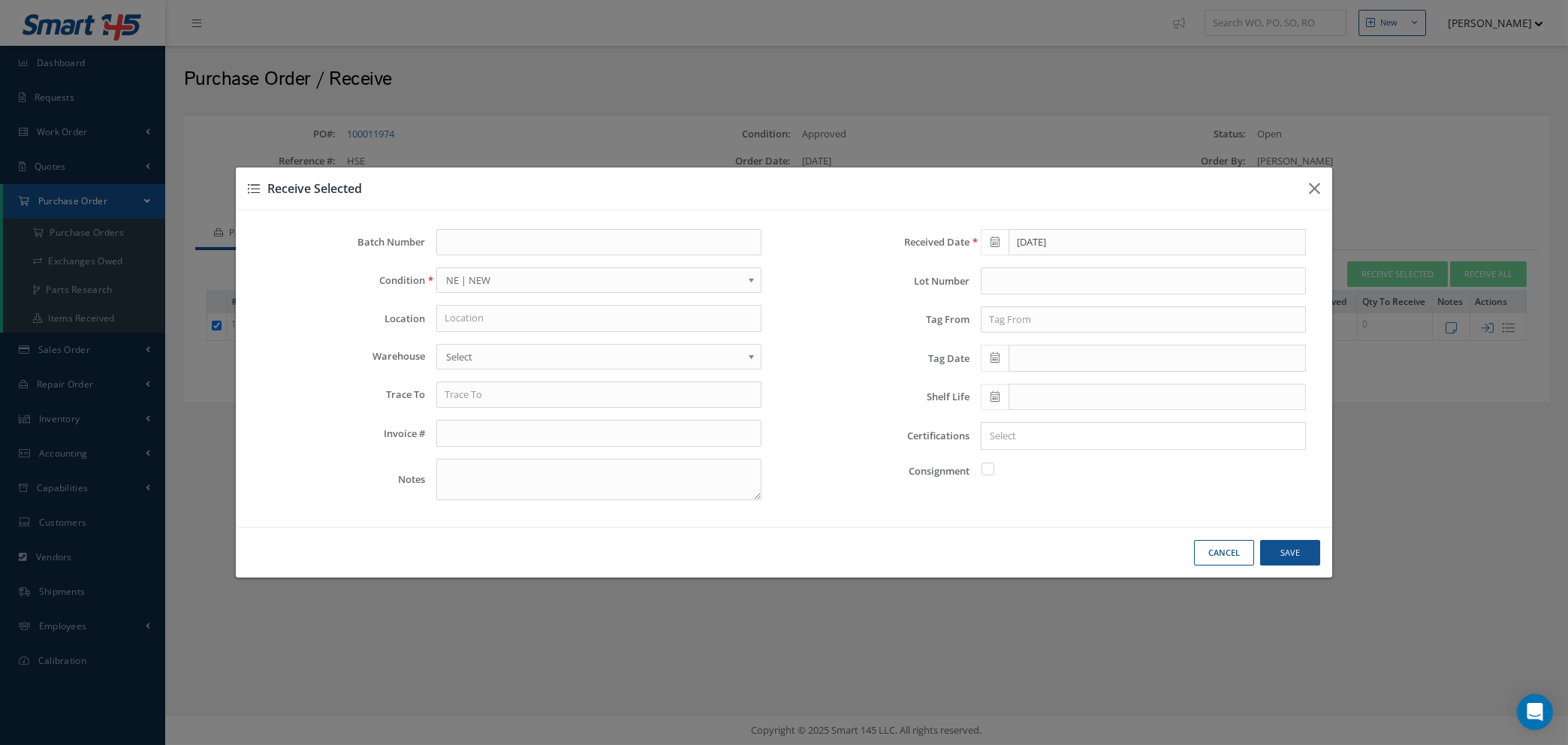
click at [1100, 439] on input "Search for option" at bounding box center [1140, 436] width 314 height 16
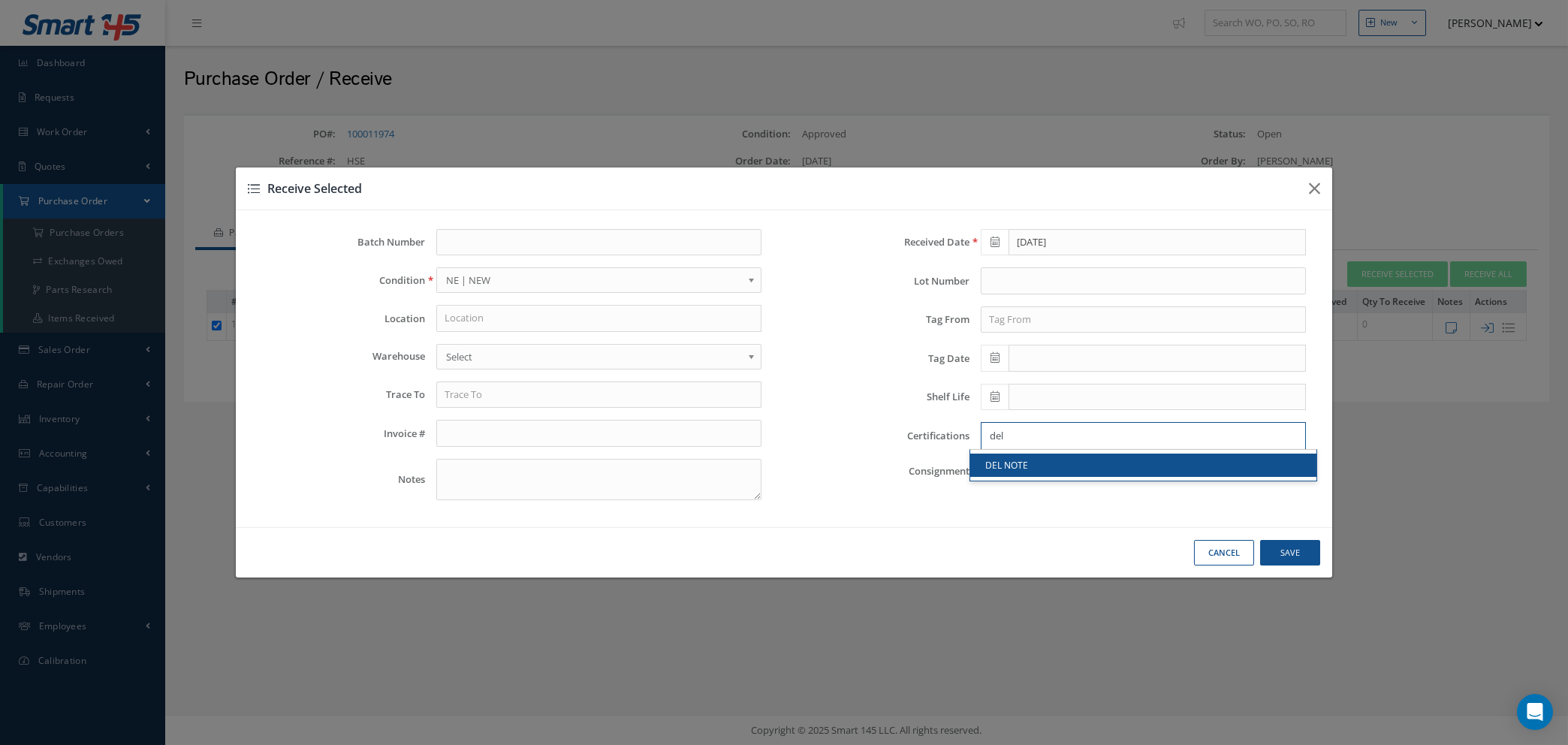
type input "del"
click at [1096, 471] on link "DEL NOTE" at bounding box center [1143, 465] width 346 height 23
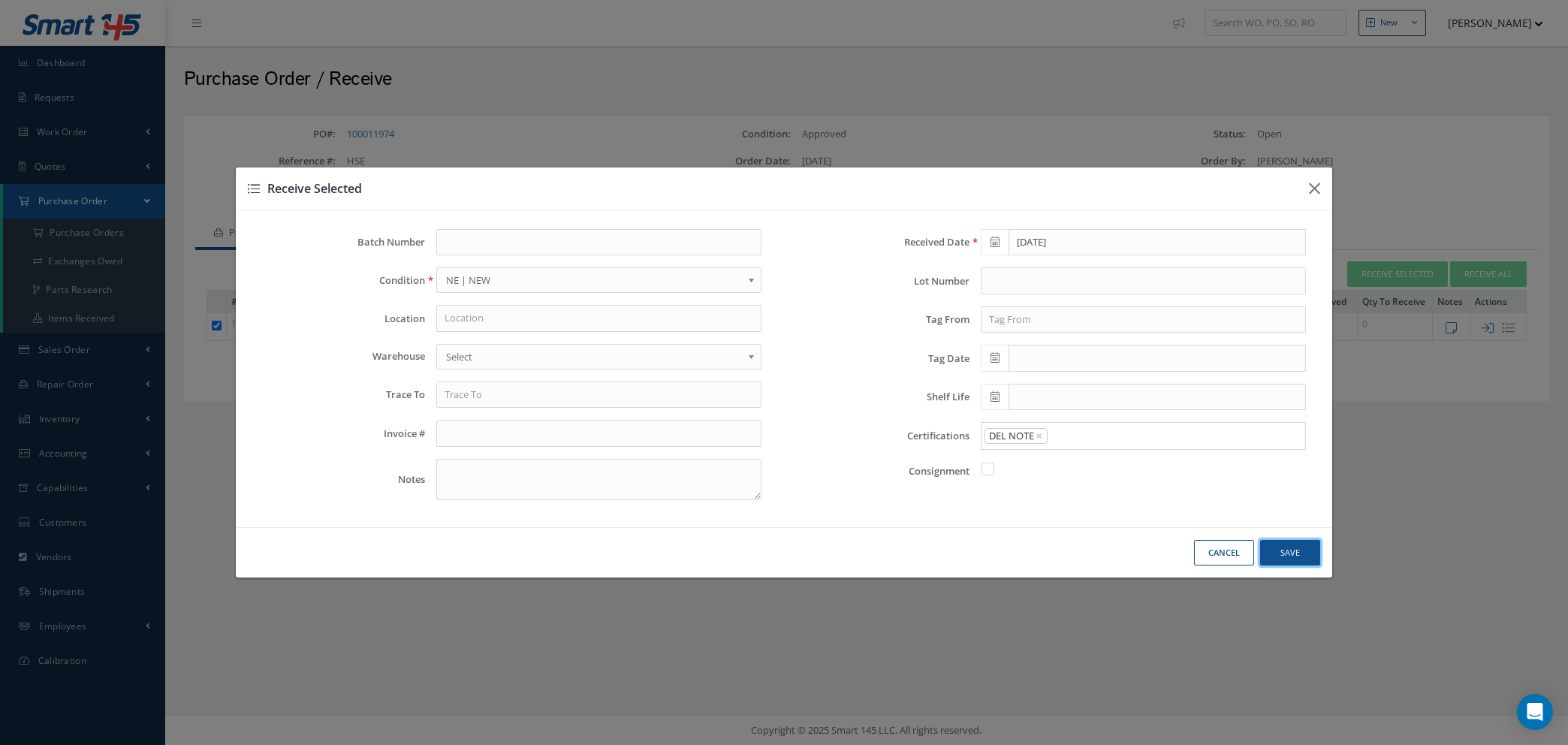
click at [1280, 549] on button "Save" at bounding box center [1290, 553] width 60 height 26
checkbox input "false"
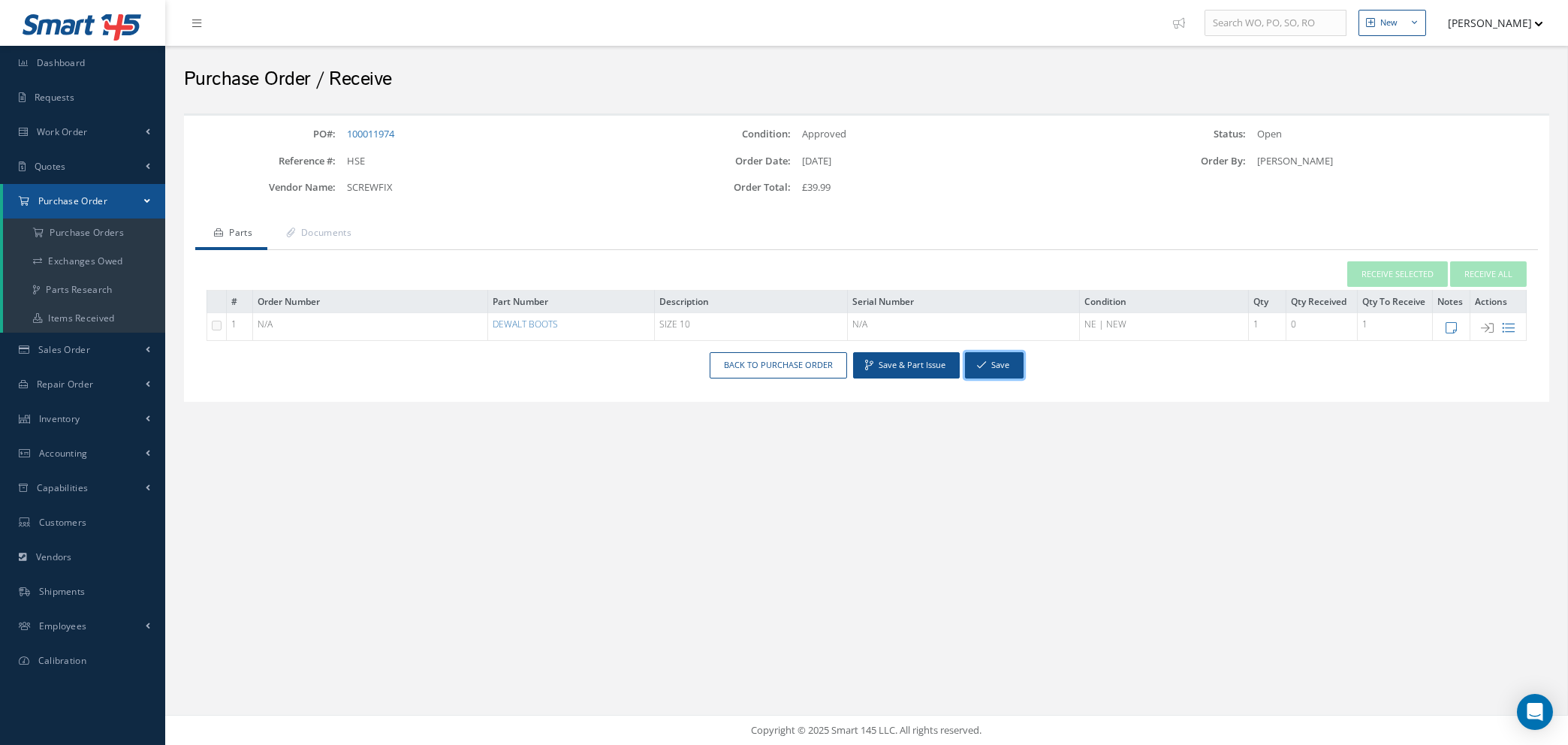
click at [1001, 369] on button "Save" at bounding box center [994, 365] width 58 height 26
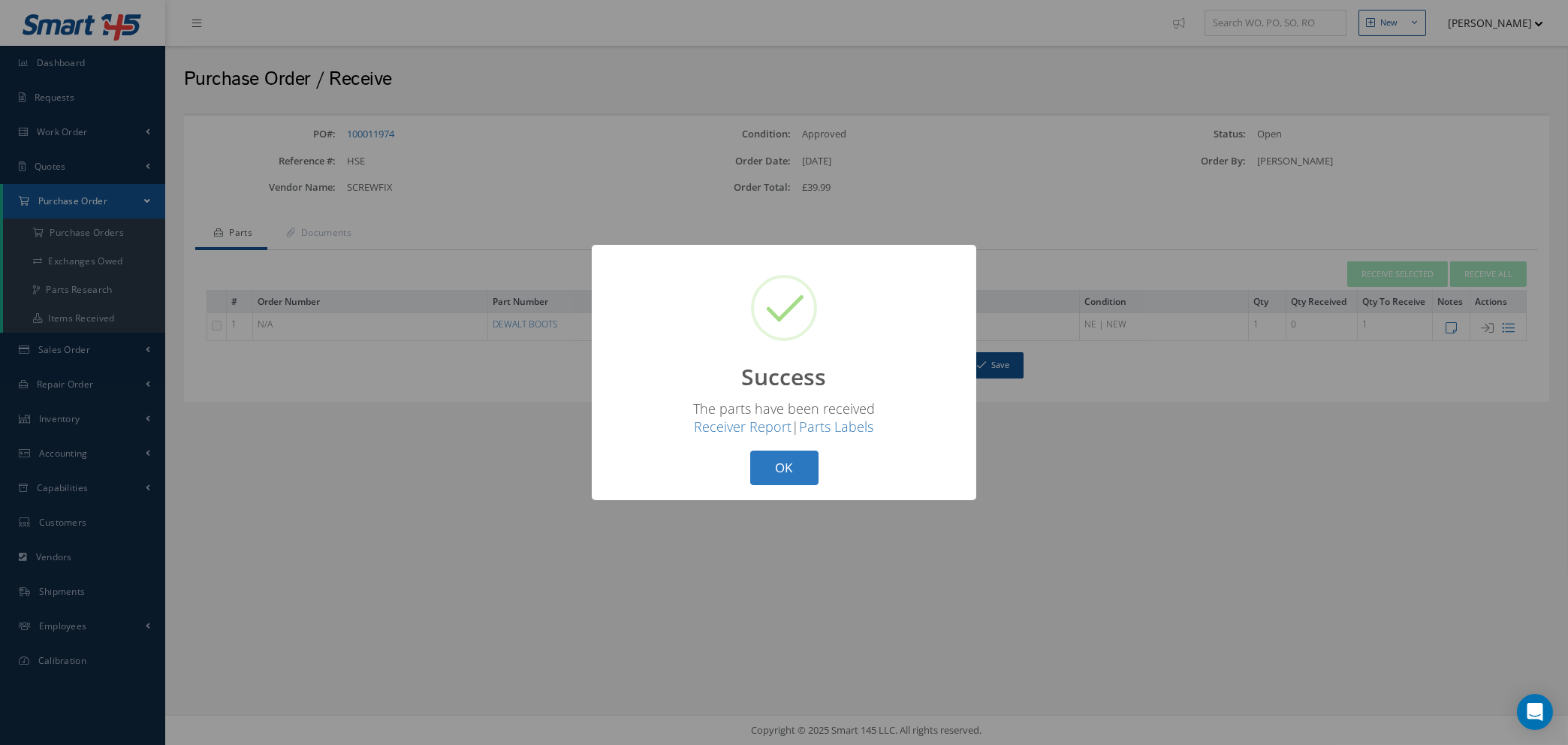
click at [789, 471] on button "OK" at bounding box center [785, 468] width 69 height 35
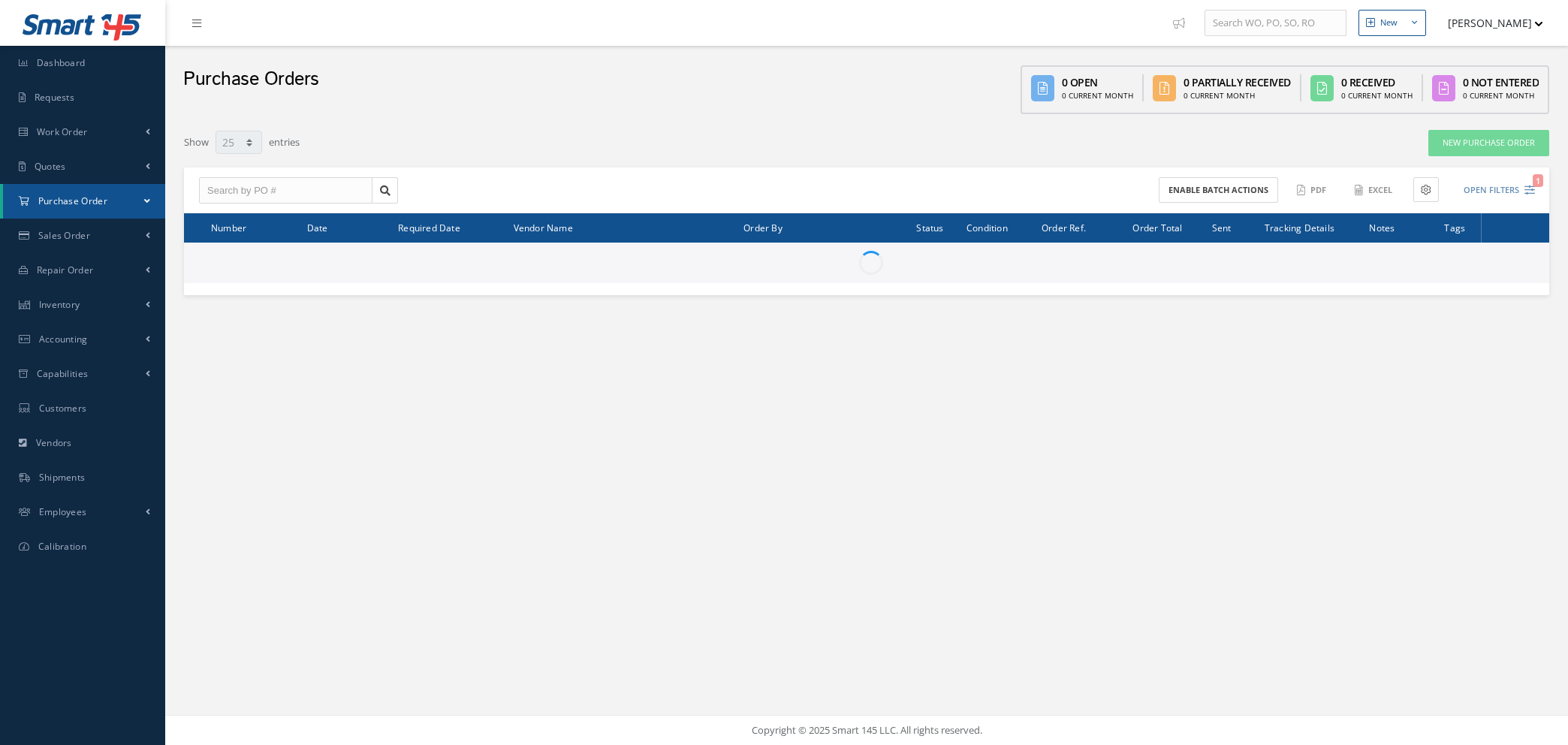
select select "25"
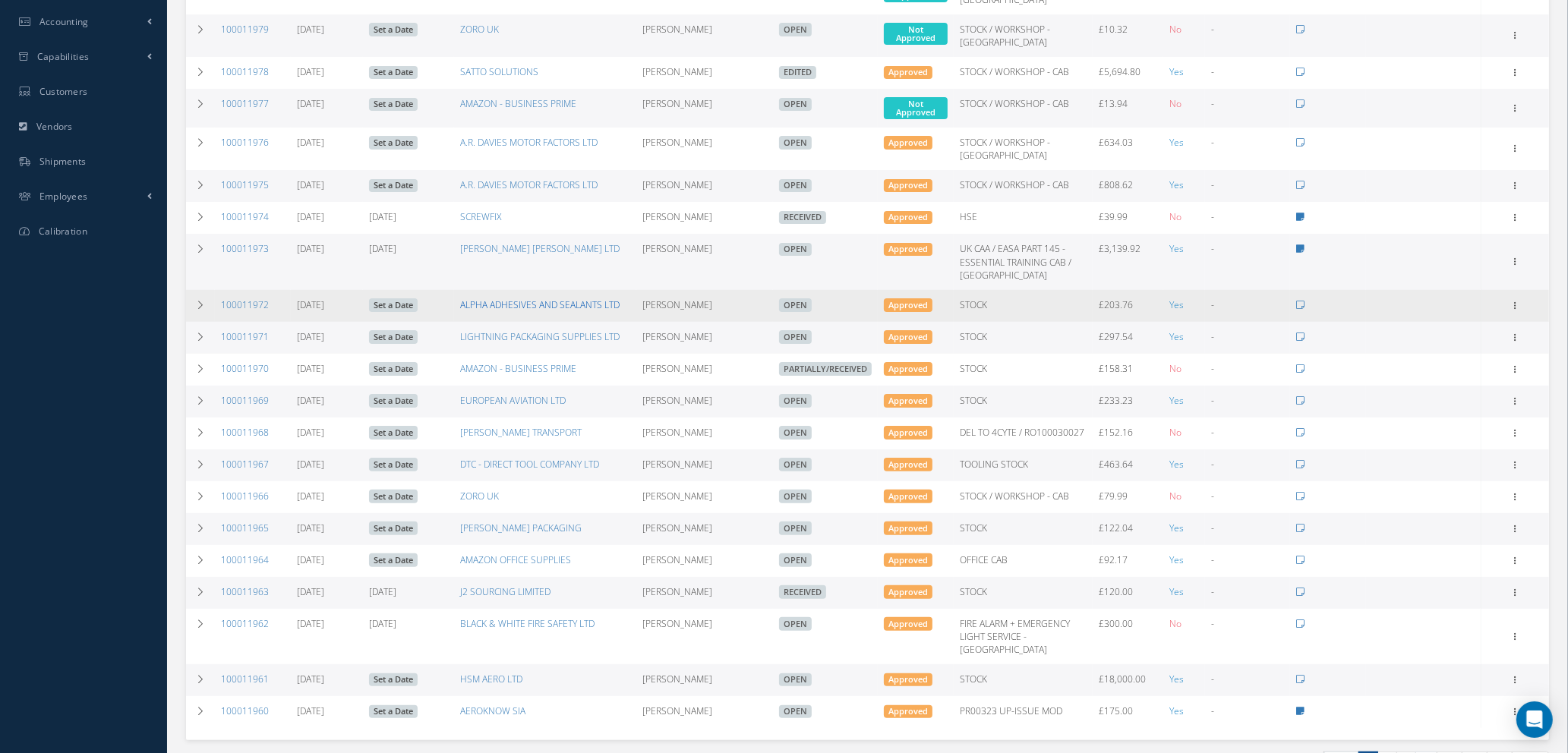
scroll to position [297, 0]
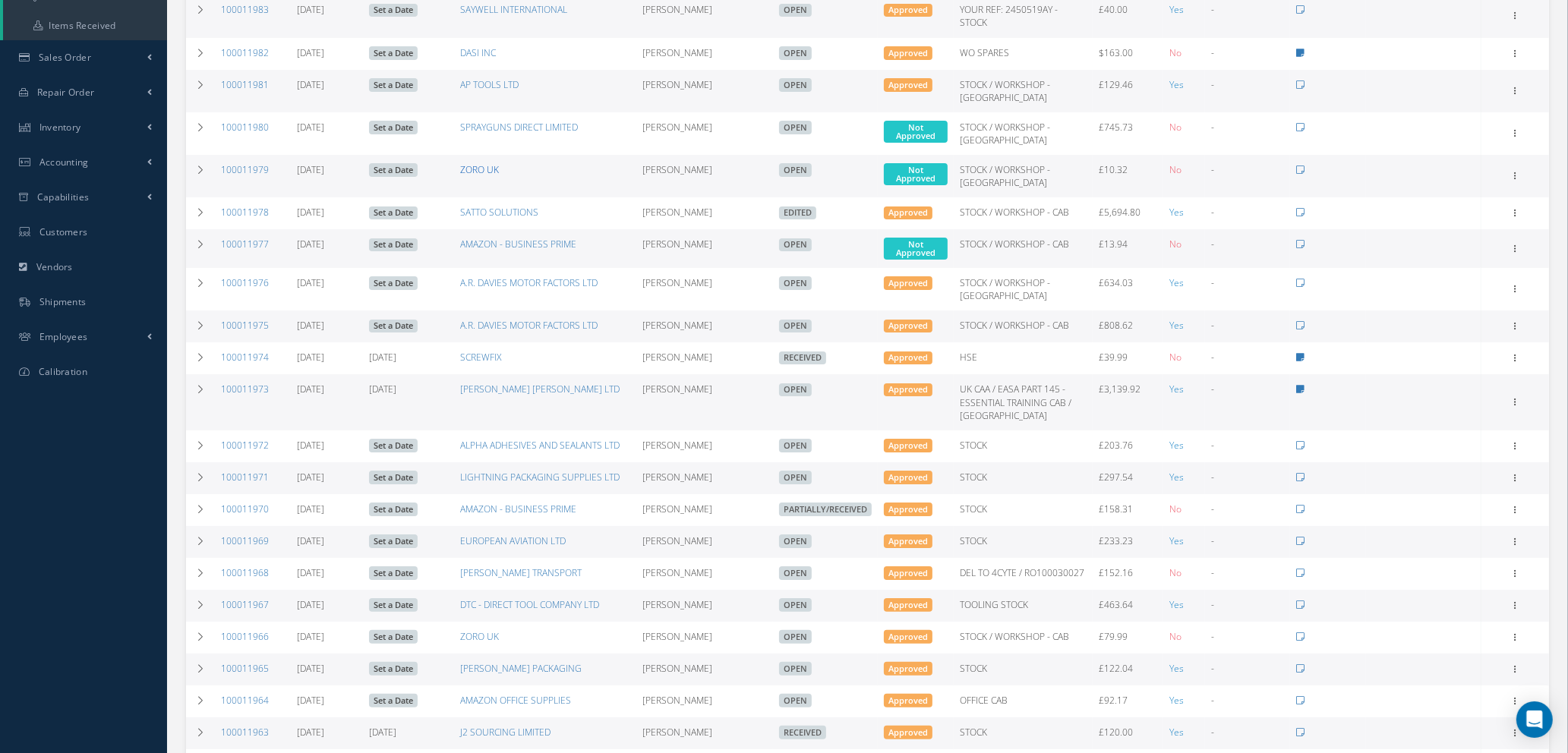
click at [486, 170] on link "ZORO UK" at bounding box center [480, 170] width 39 height 13
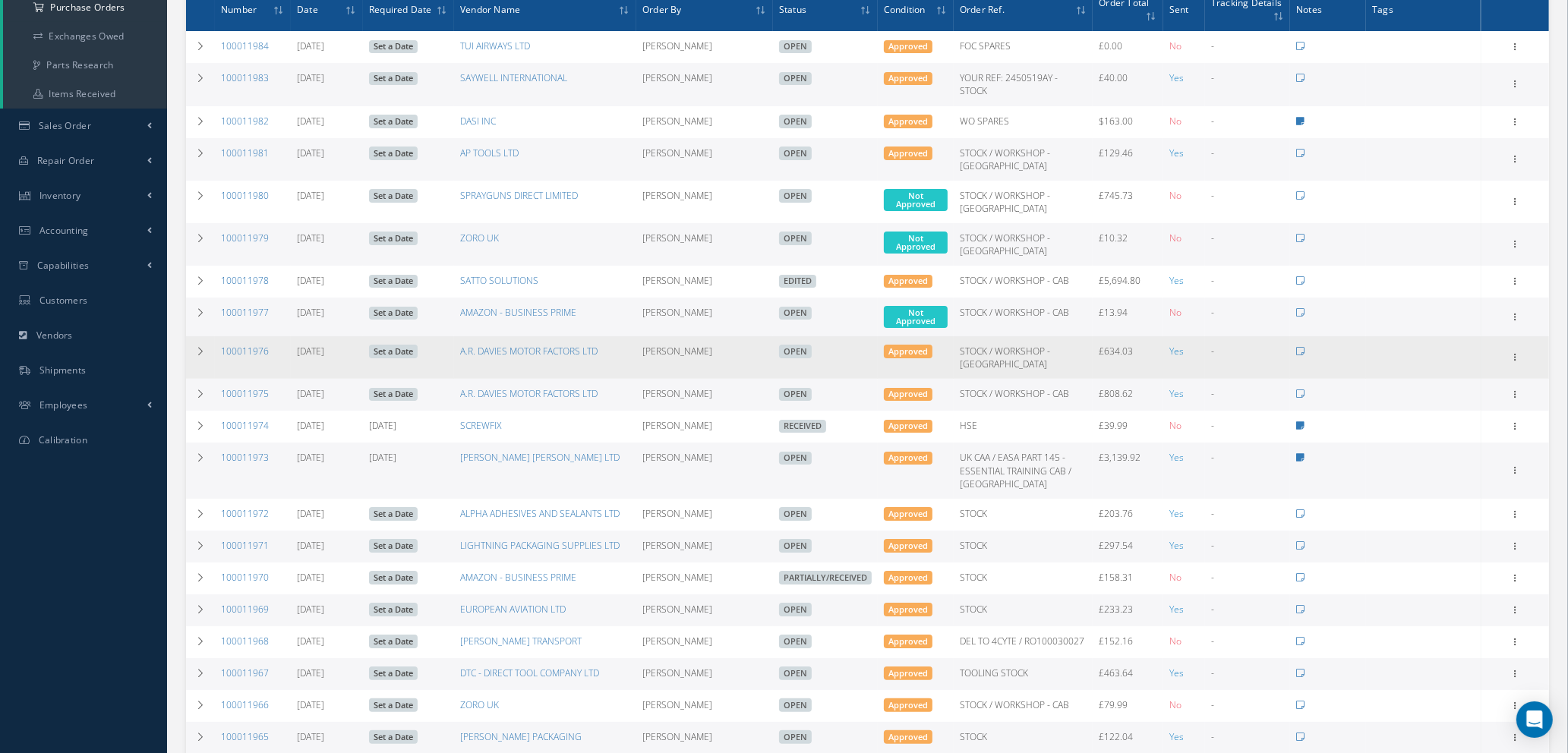
scroll to position [0, 0]
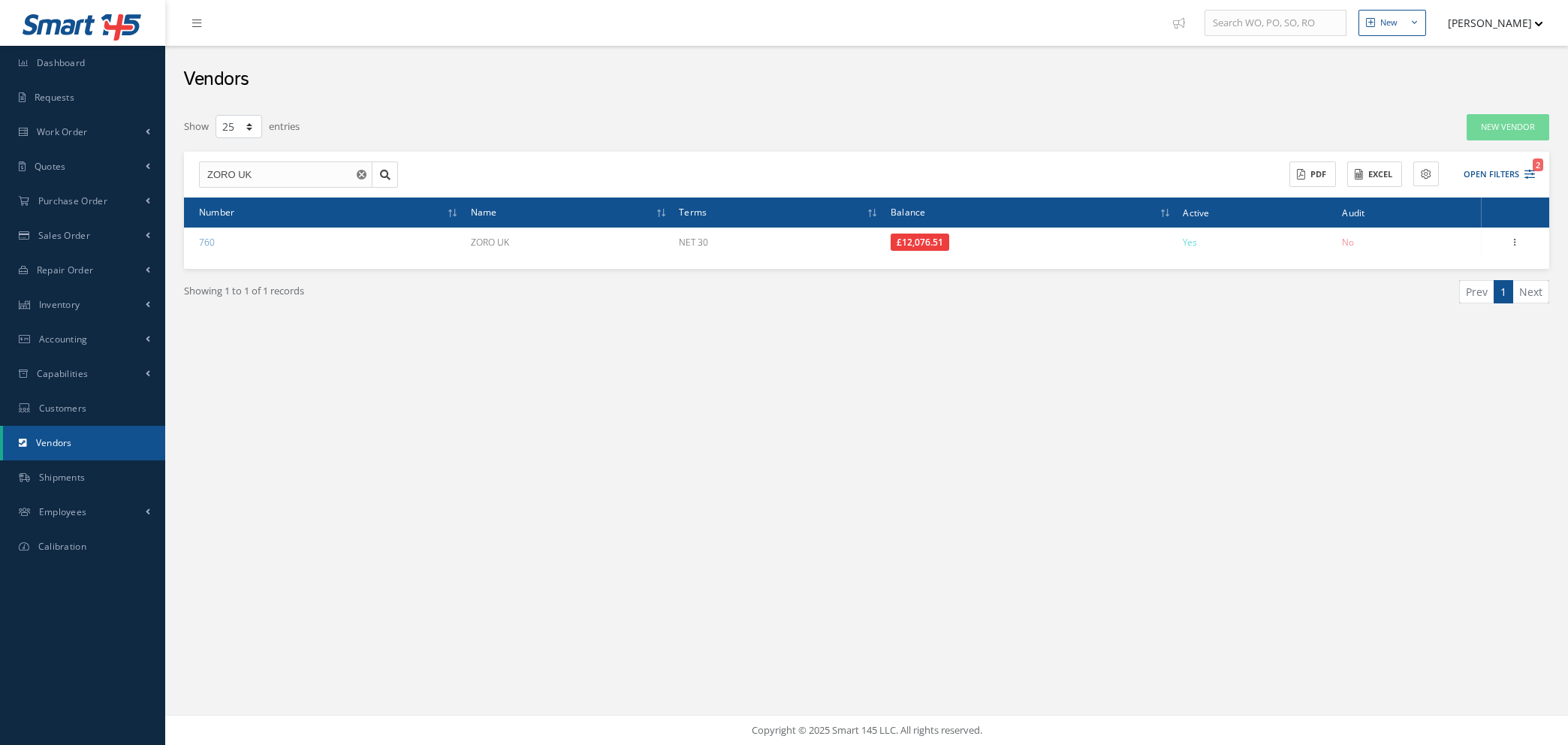
select select "25"
click at [360, 172] on icon "Reset" at bounding box center [361, 174] width 10 height 10
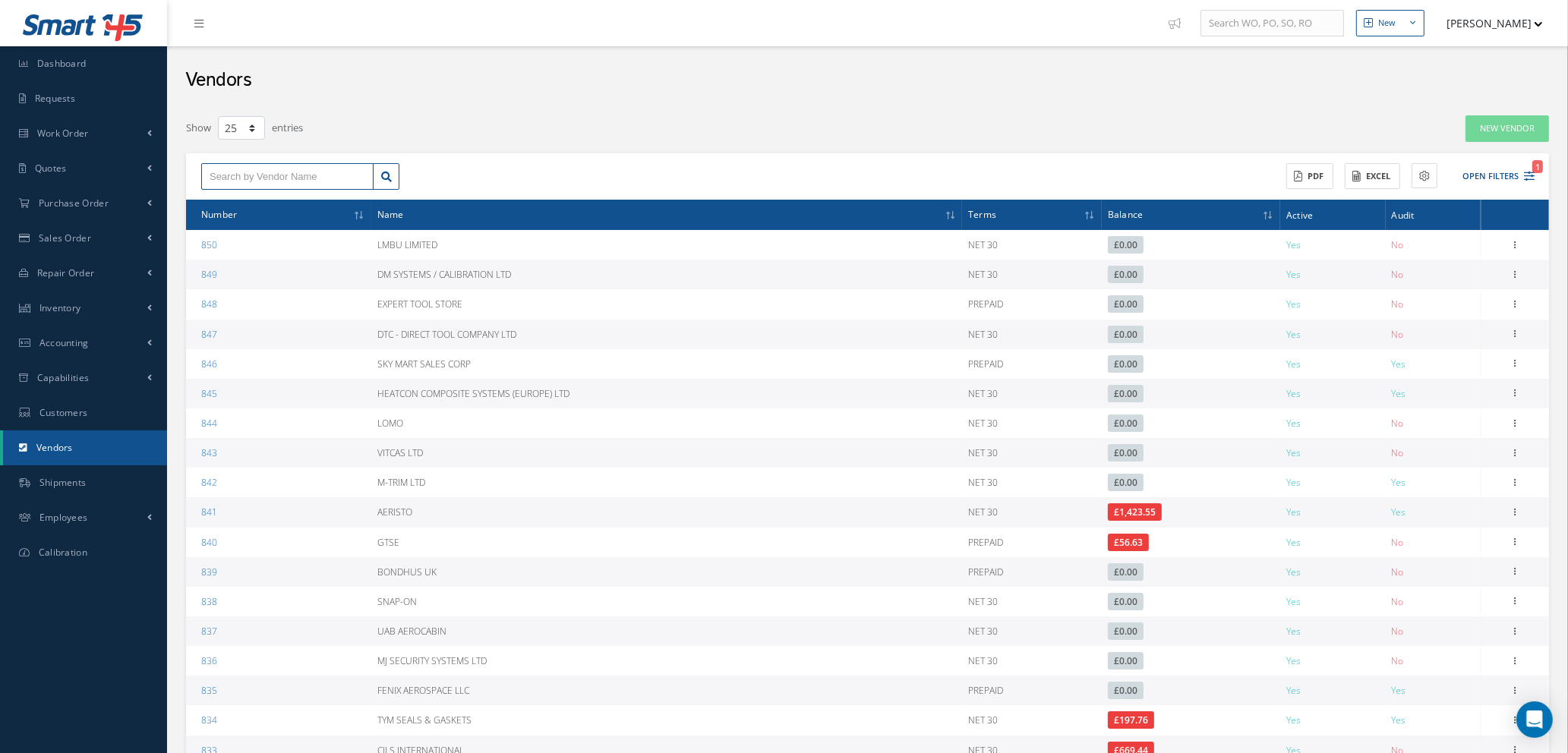
click at [334, 167] on input "text" at bounding box center [287, 177] width 172 height 27
click at [324, 198] on div "LMBU LIMITED" at bounding box center [287, 203] width 156 height 15
type input "LMBU LIMITED"
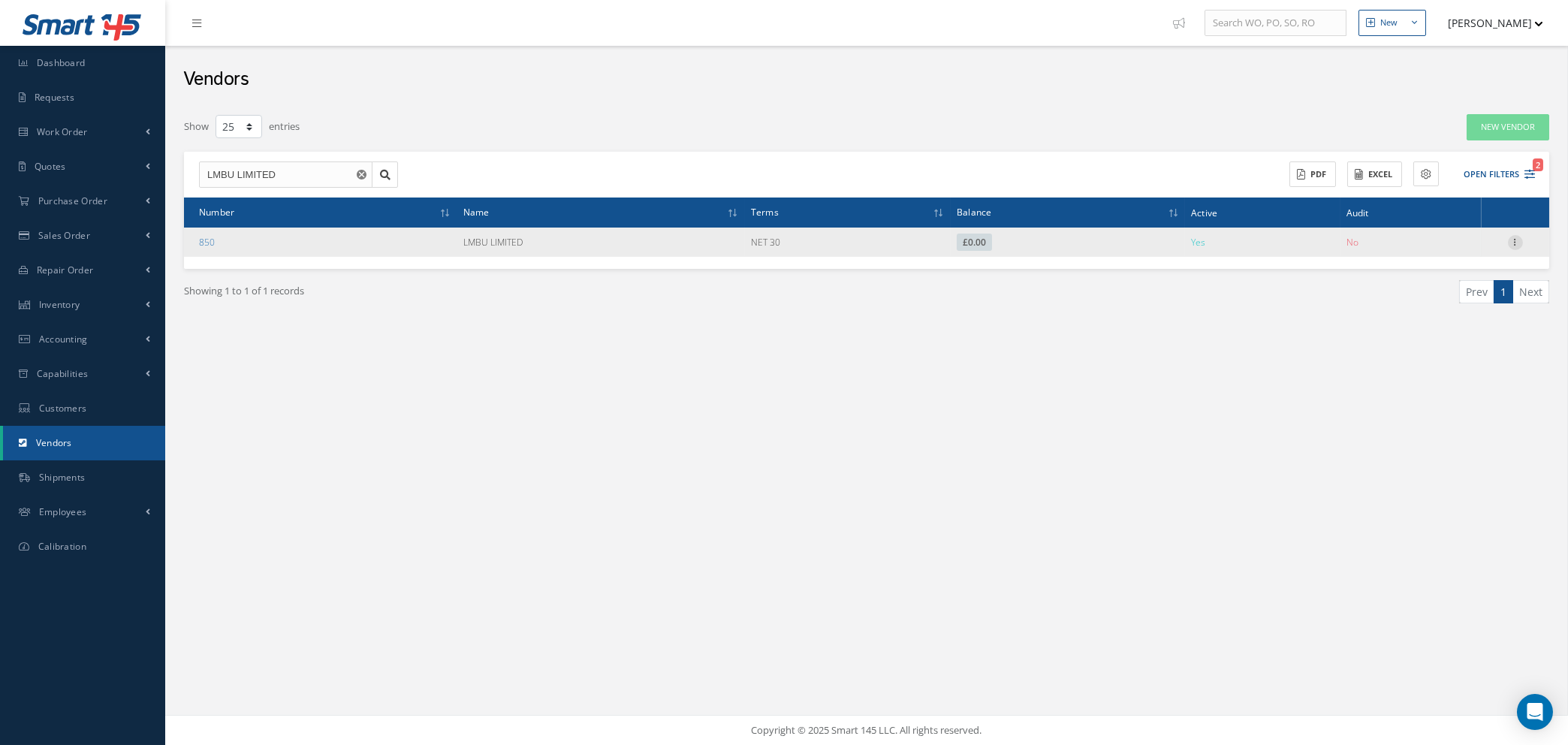
click at [1510, 241] on icon at bounding box center [1515, 241] width 15 height 12
click at [1451, 269] on link "Edit" at bounding box center [1447, 271] width 118 height 19
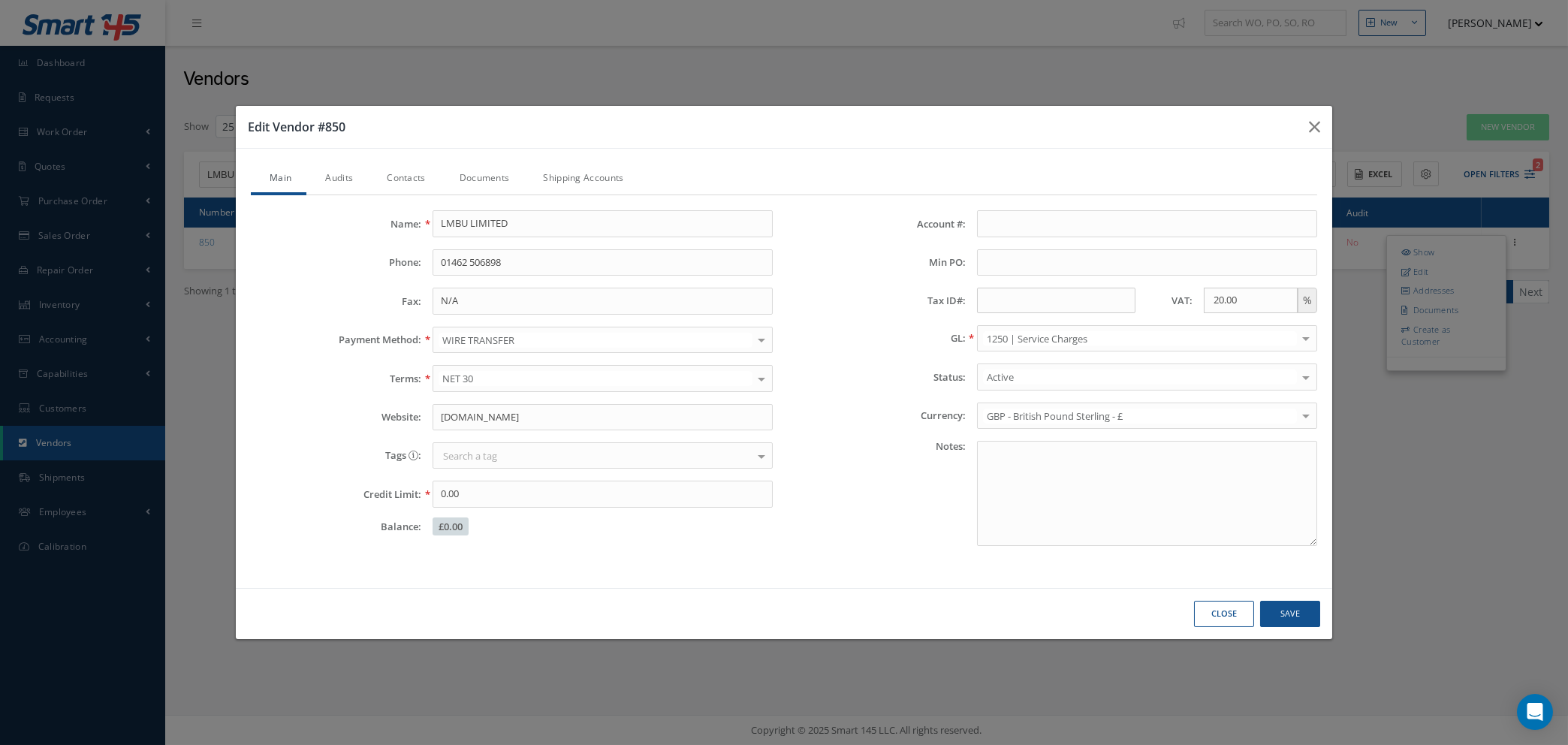
click at [331, 174] on link "Audits" at bounding box center [336, 179] width 62 height 31
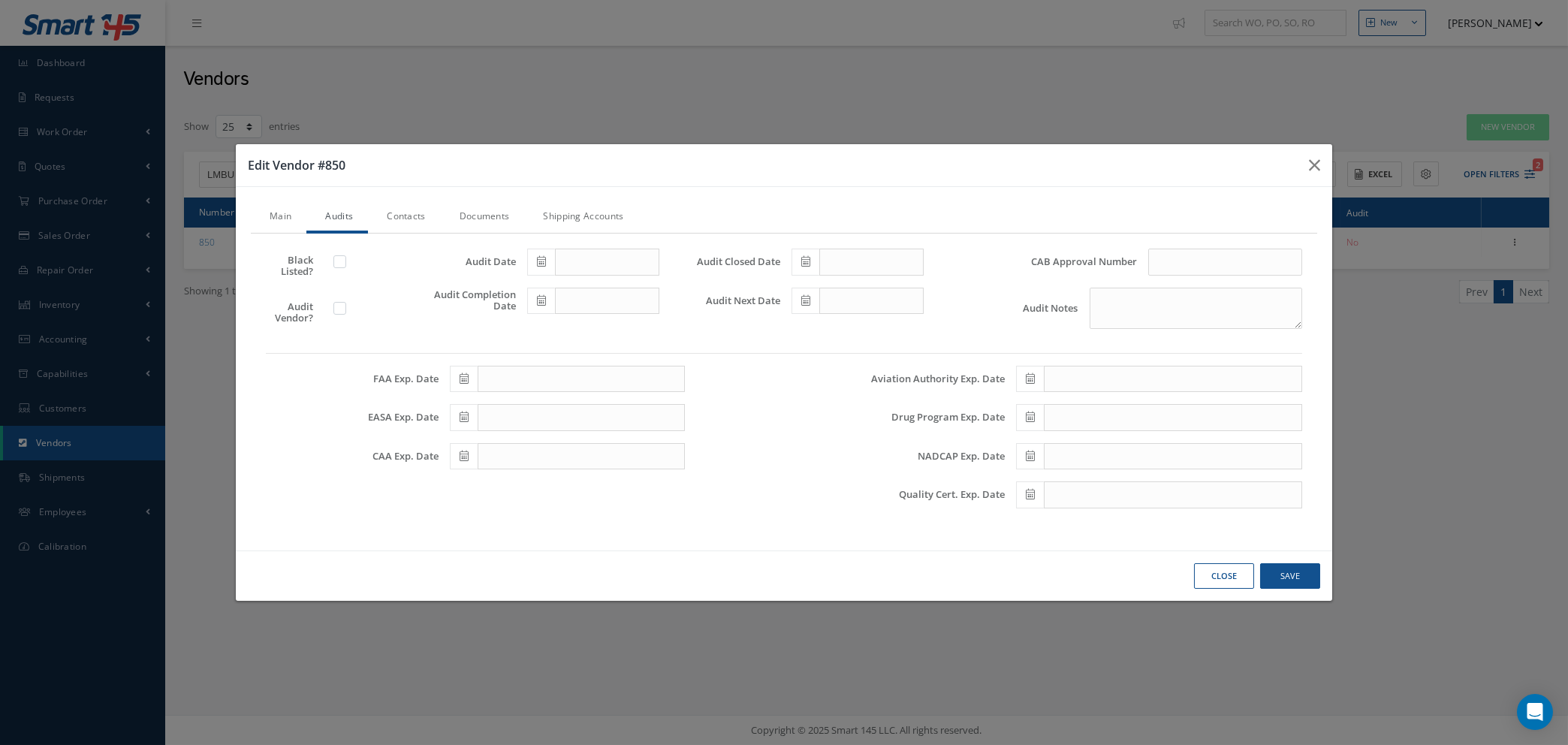
click at [398, 218] on link "Contacts" at bounding box center [404, 217] width 72 height 31
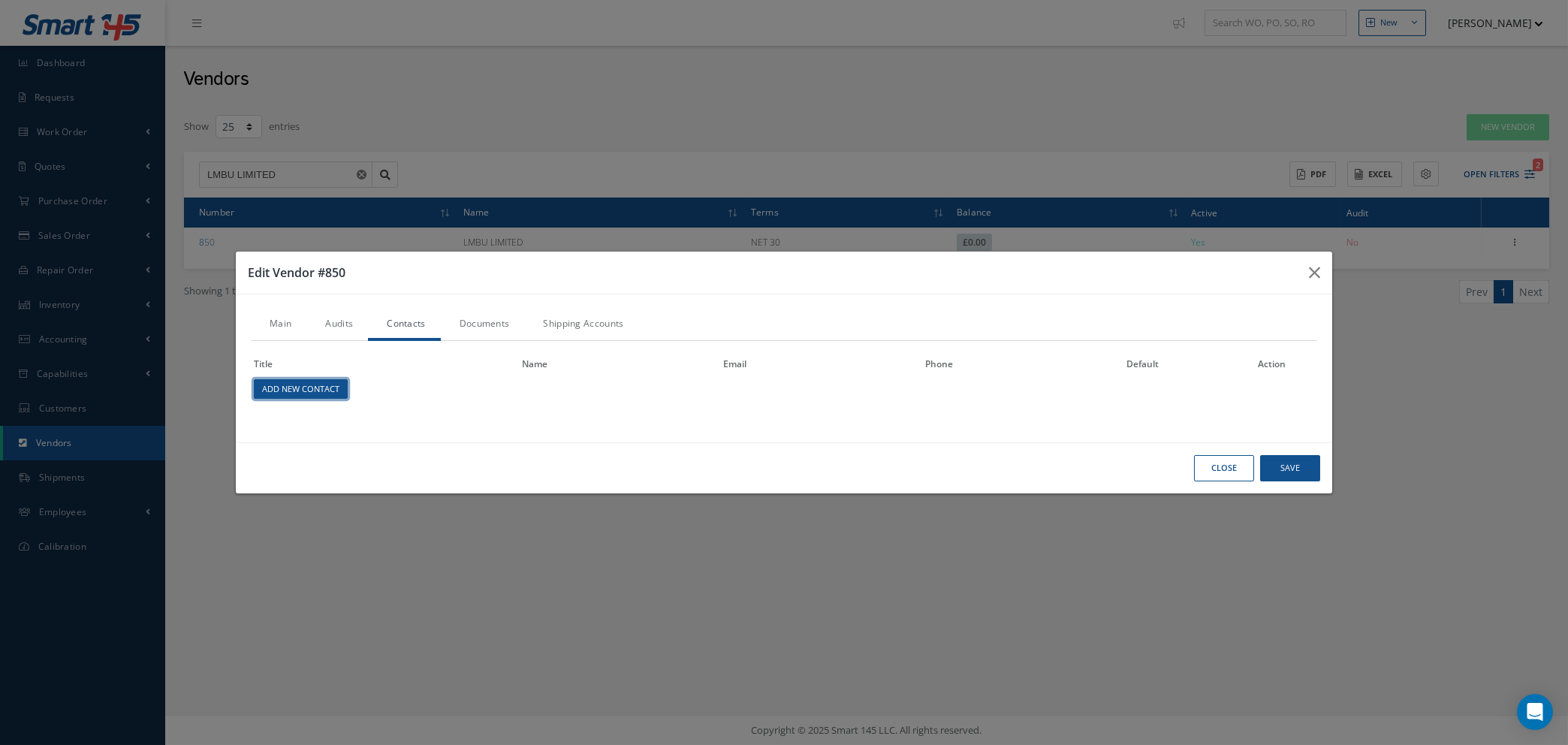
click at [293, 387] on link "Add New Contact" at bounding box center [300, 389] width 94 height 20
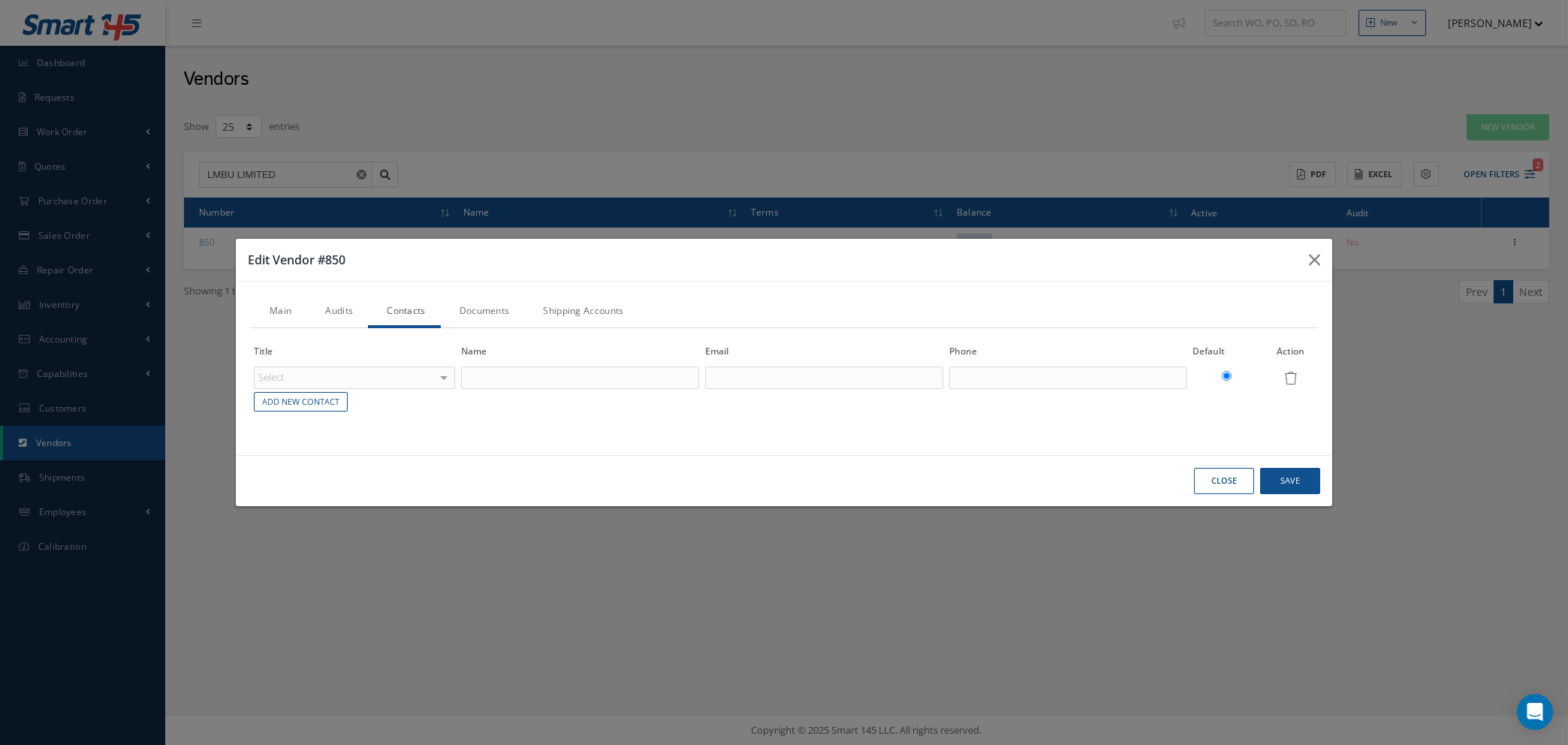
click at [440, 374] on div "Select ACCOUNTING CUSTOMER SERVICE PURCHASING SALES SHIPPING REPAIRS INVENTORY …" at bounding box center [355, 378] width 201 height 22
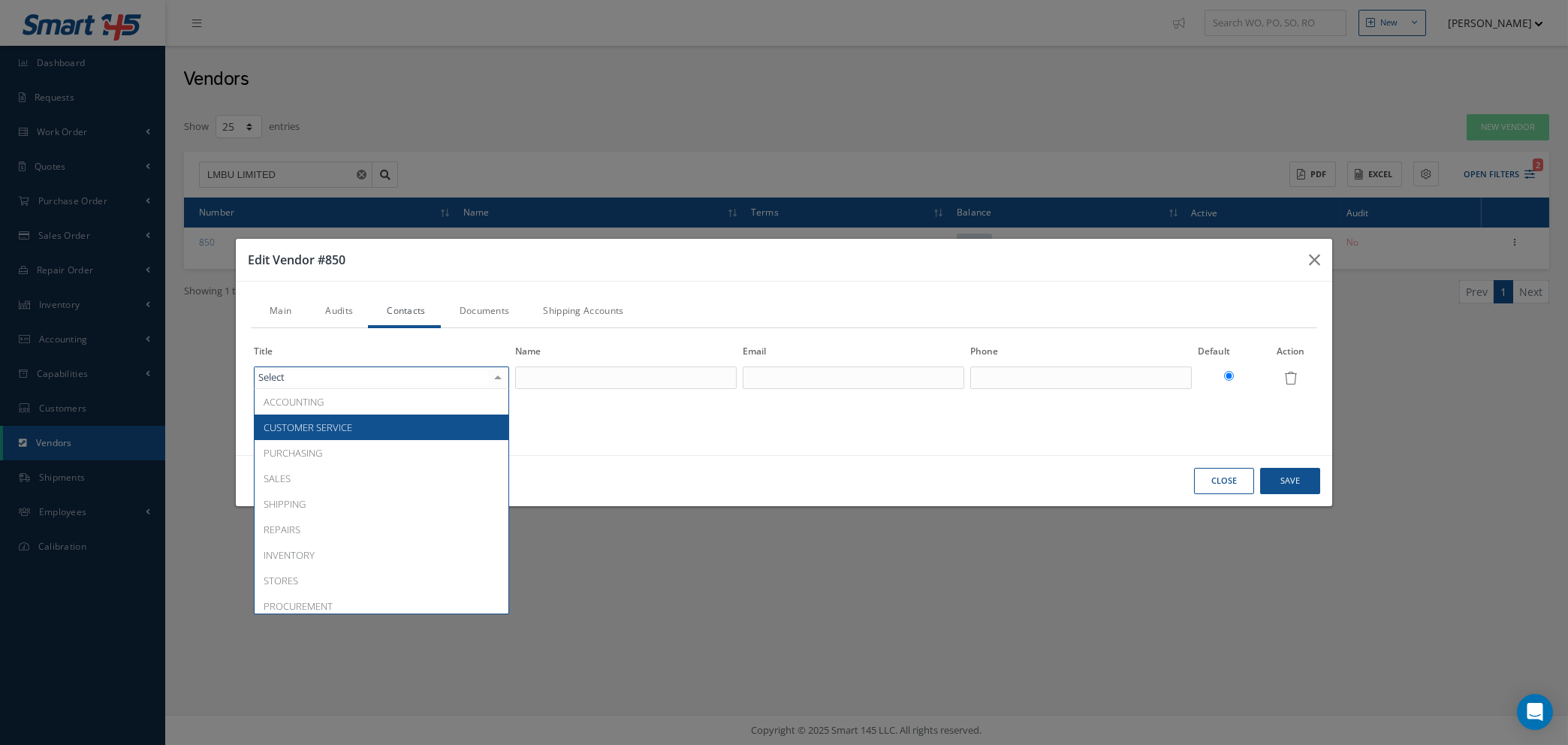
click at [405, 431] on span "CUSTOMER SERVICE" at bounding box center [382, 428] width 254 height 26
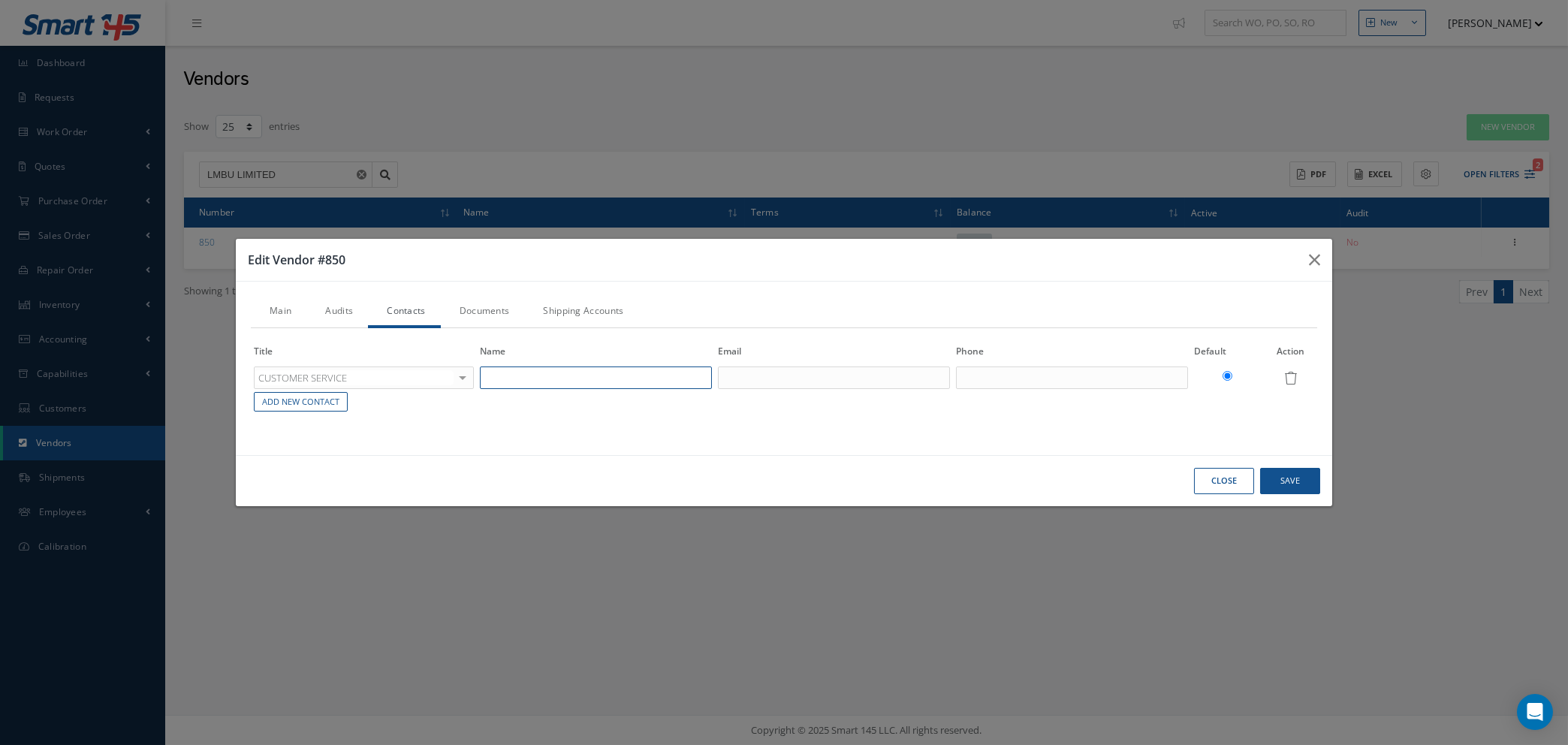
click at [593, 373] on input "text" at bounding box center [596, 378] width 232 height 22
type input "INFO"
click at [786, 382] on input "text" at bounding box center [834, 378] width 232 height 22
paste input "info@lmbu.co.uk"
type input "info@lmbu.co.uk"
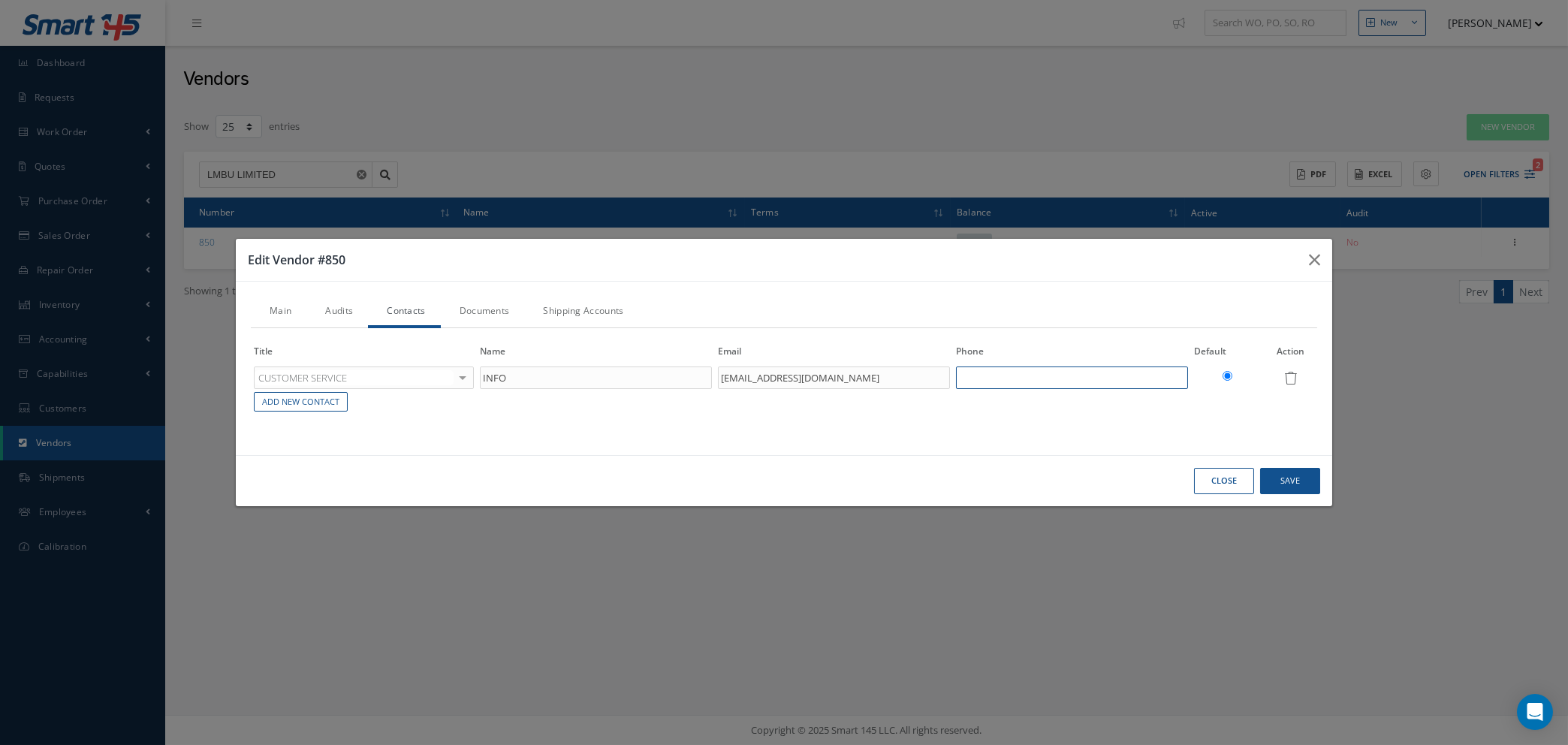
click at [1041, 376] on input "text" at bounding box center [1072, 378] width 232 height 22
drag, startPoint x: 625, startPoint y: 384, endPoint x: 231, endPoint y: 384, distance: 394.0
click at [219, 384] on div "Edit Vendor #850 Main Audits Contacts Documents Shipping Accounts Name: LMBU LI…" at bounding box center [784, 372] width 1568 height 745
type input "LIAM BAYFORD"
click at [1065, 374] on input "text" at bounding box center [1072, 378] width 232 height 22
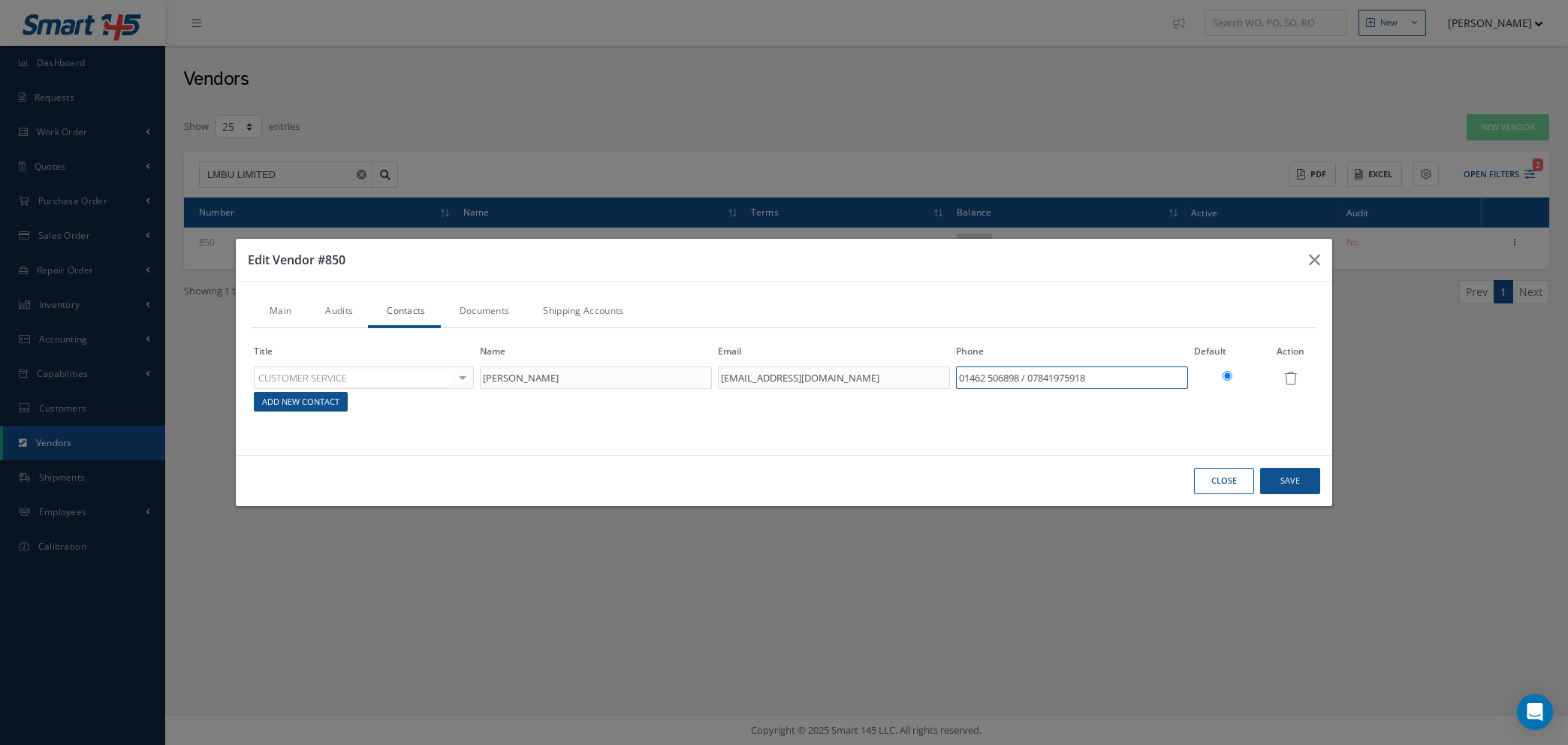
type input "01462 506898 / 07841975918"
click at [318, 409] on link "Add New Contact" at bounding box center [300, 402] width 94 height 20
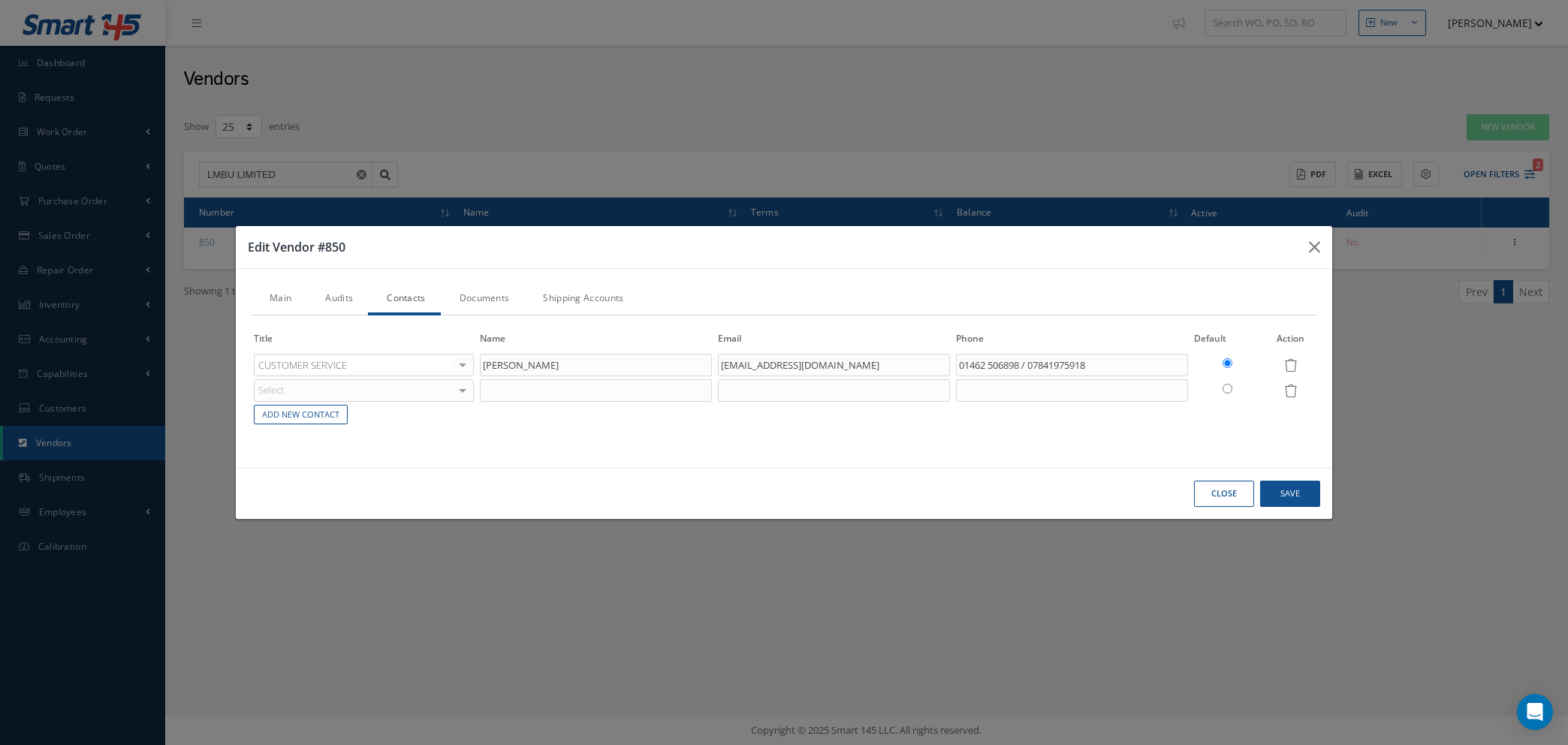
click at [340, 380] on div "Select" at bounding box center [364, 391] width 219 height 22
click at [463, 384] on div "Select ACCOUNTING CUSTOMER SERVICE PURCHASING SALES SHIPPING REPAIRS INVENTORY …" at bounding box center [364, 391] width 219 height 22
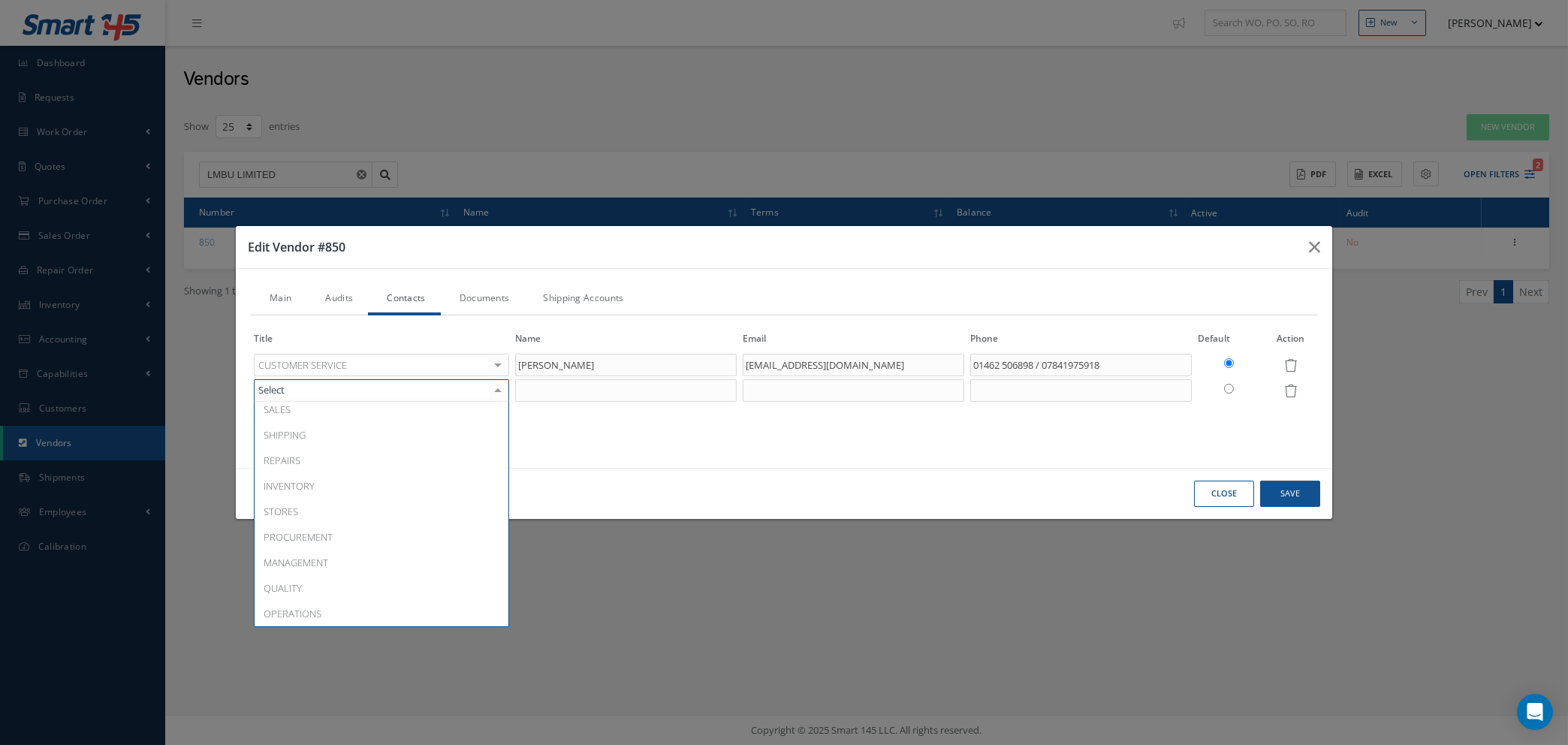
scroll to position [45, 0]
click at [380, 448] on span "SALES" at bounding box center [382, 446] width 254 height 26
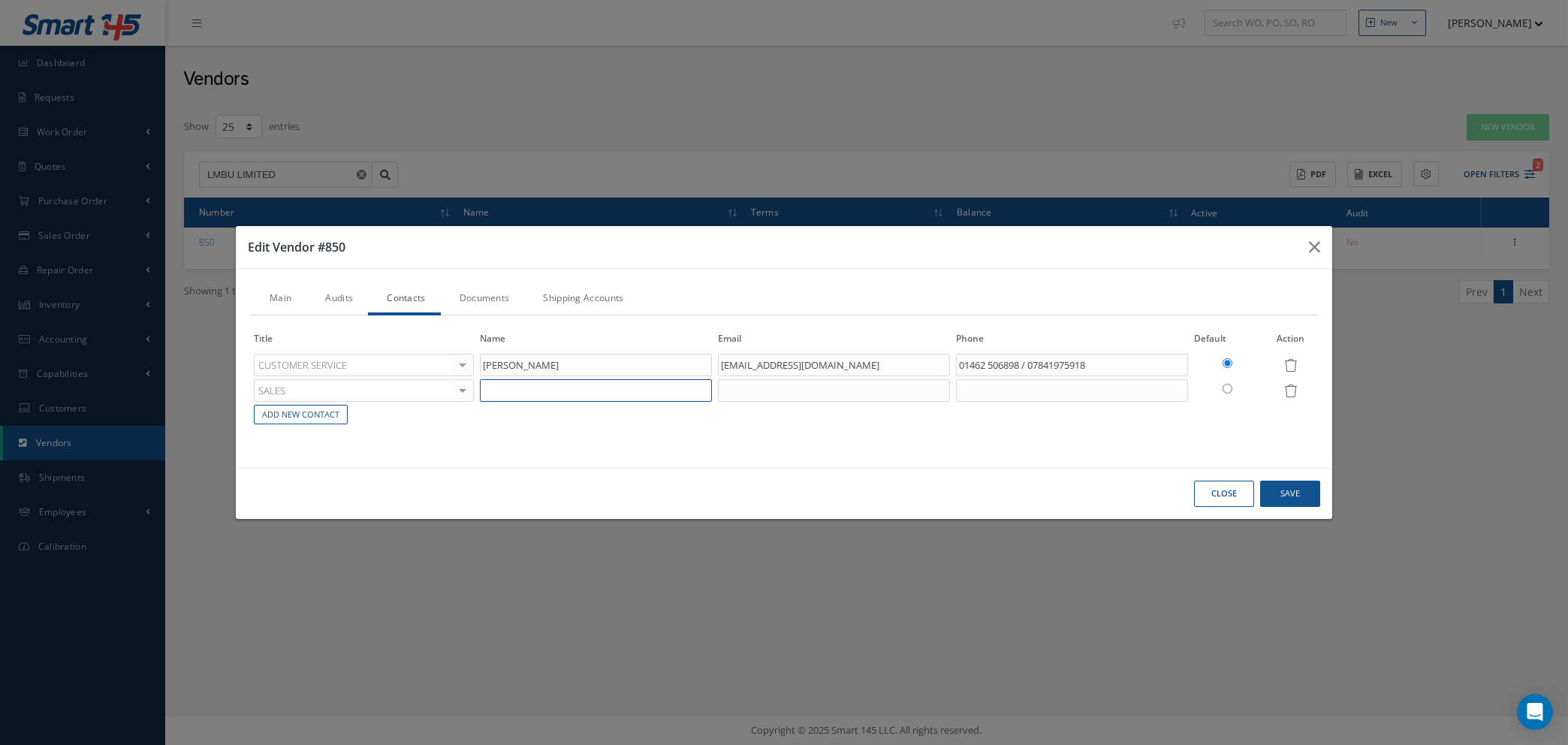
click at [541, 386] on input "text" at bounding box center [596, 391] width 232 height 22
paste input "messages@tradifyhq.com"
type input "messages@tradifyhq.com"
click at [502, 393] on input "text" at bounding box center [596, 391] width 232 height 22
type input "SALES / QUOTES"
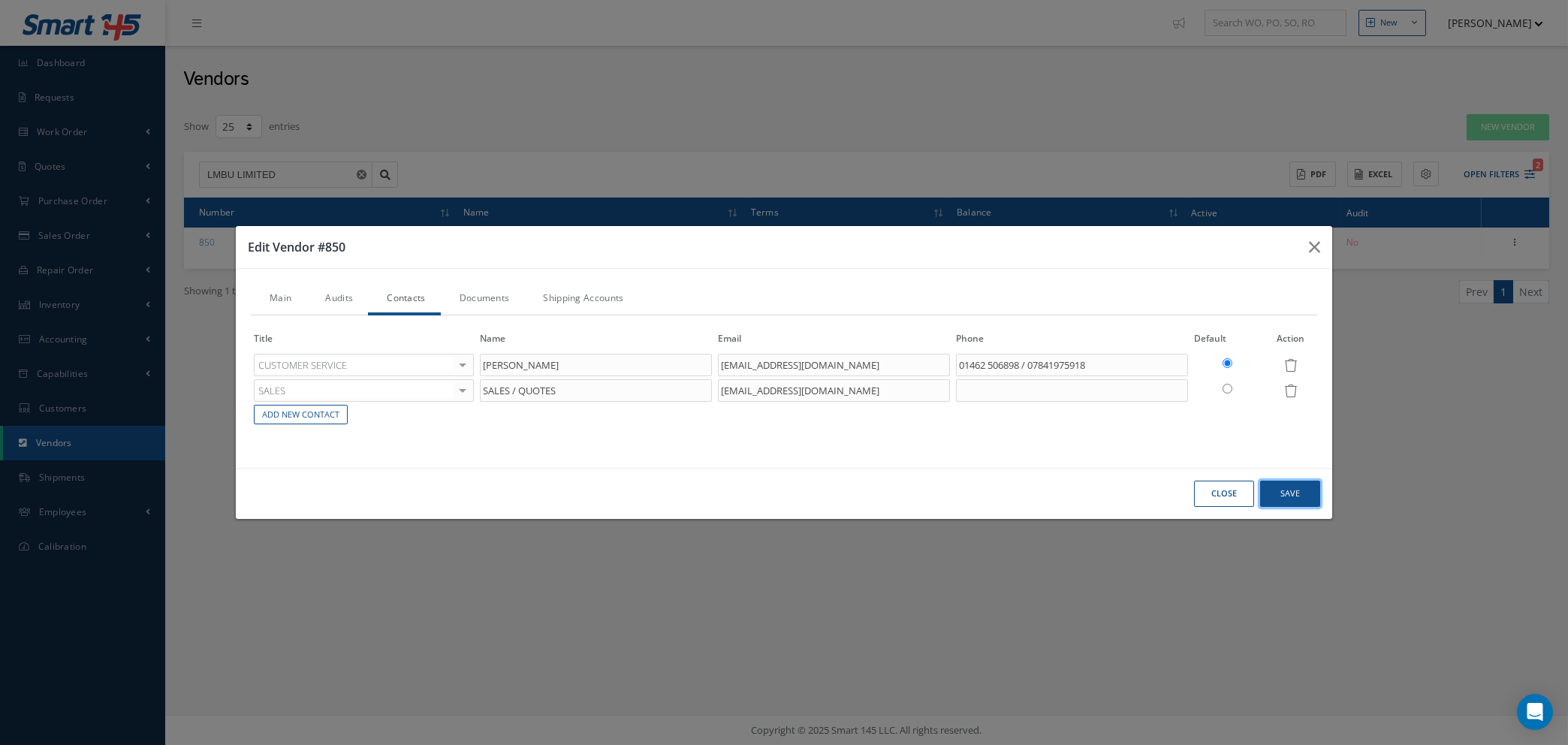
click at [1297, 492] on button "Save" at bounding box center [1290, 493] width 60 height 26
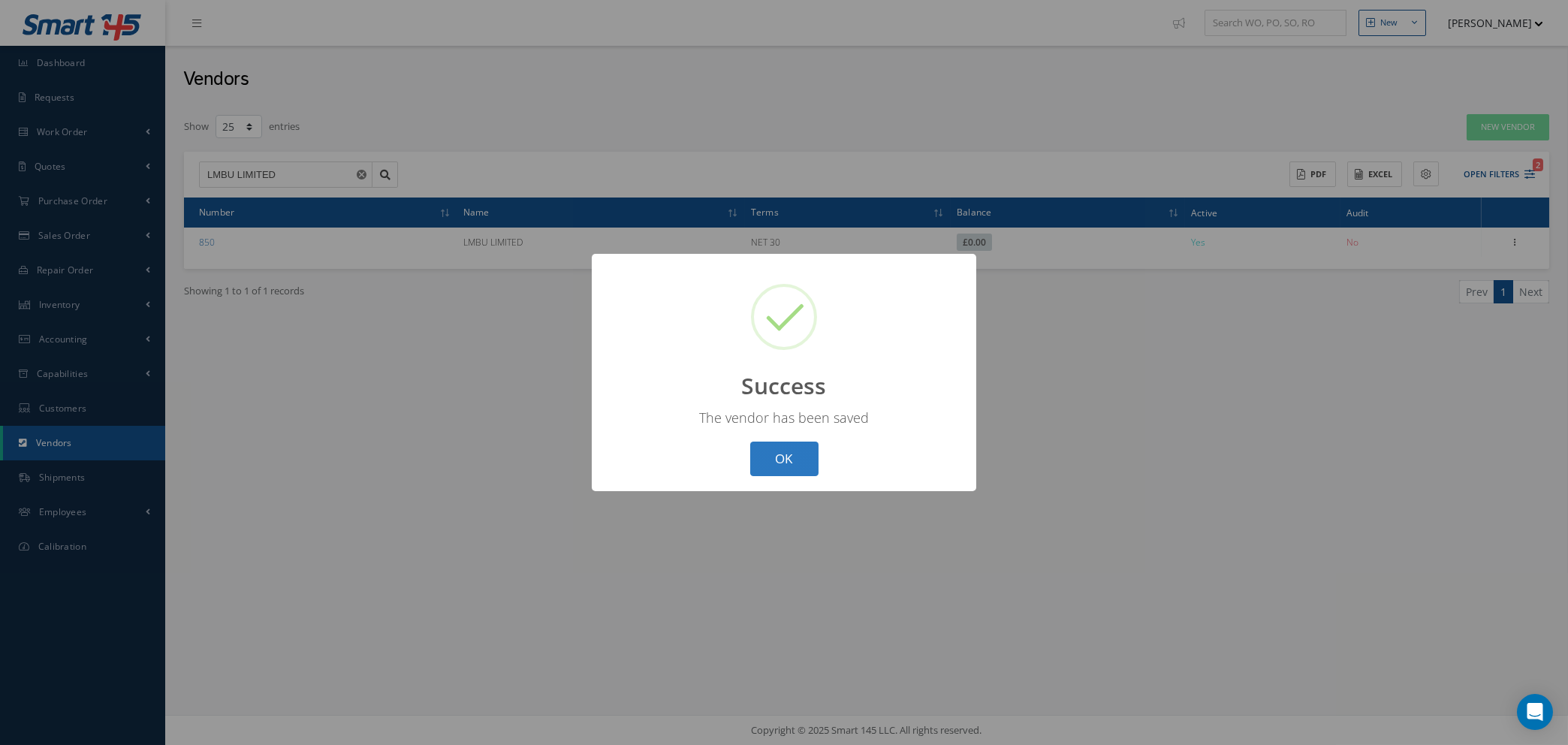
click at [794, 461] on button "OK" at bounding box center [785, 460] width 69 height 35
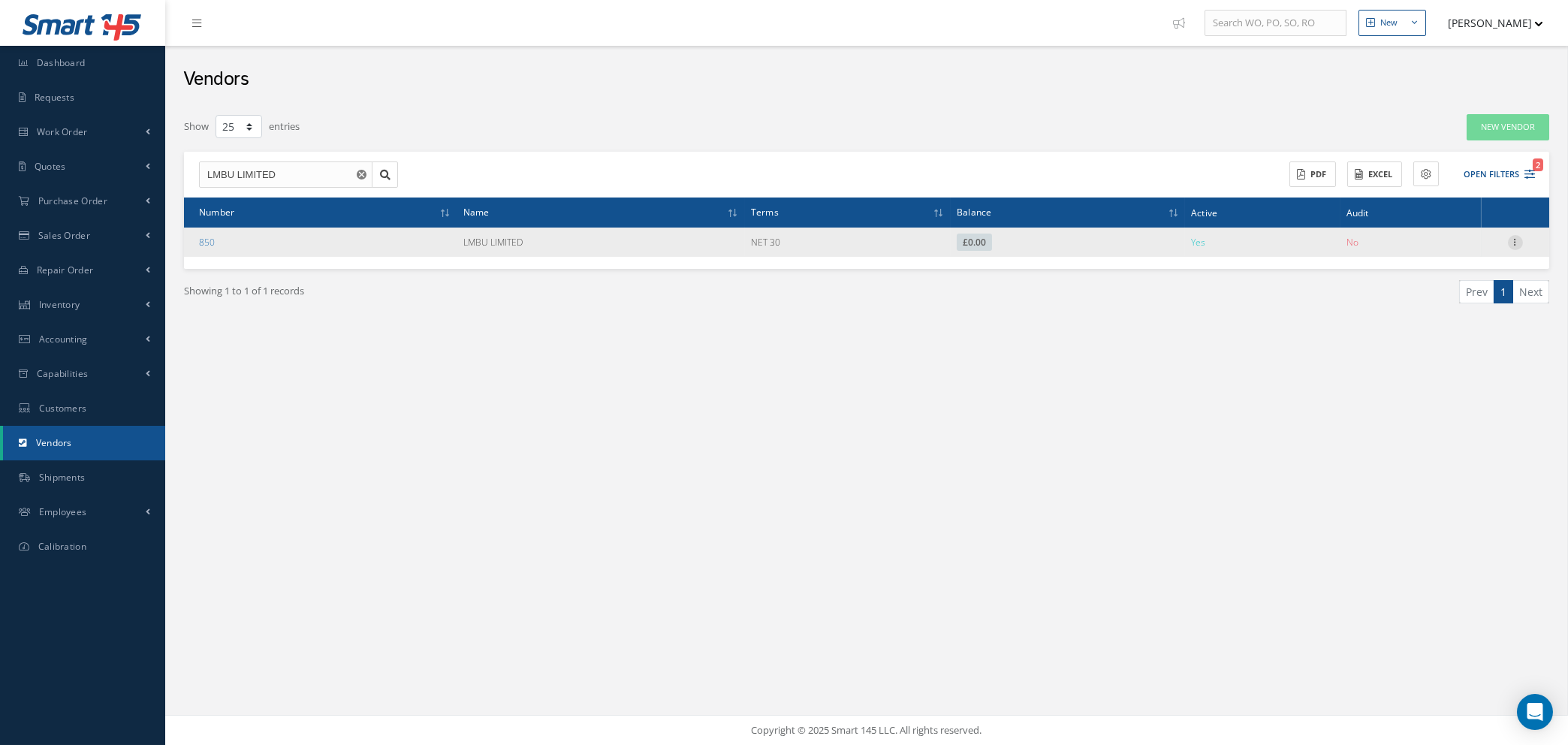
click at [1514, 239] on icon at bounding box center [1515, 241] width 15 height 12
click at [1441, 270] on link "Edit" at bounding box center [1447, 271] width 118 height 19
type input "LMBU LIMITED"
type input "01462 506898"
type input "N/A"
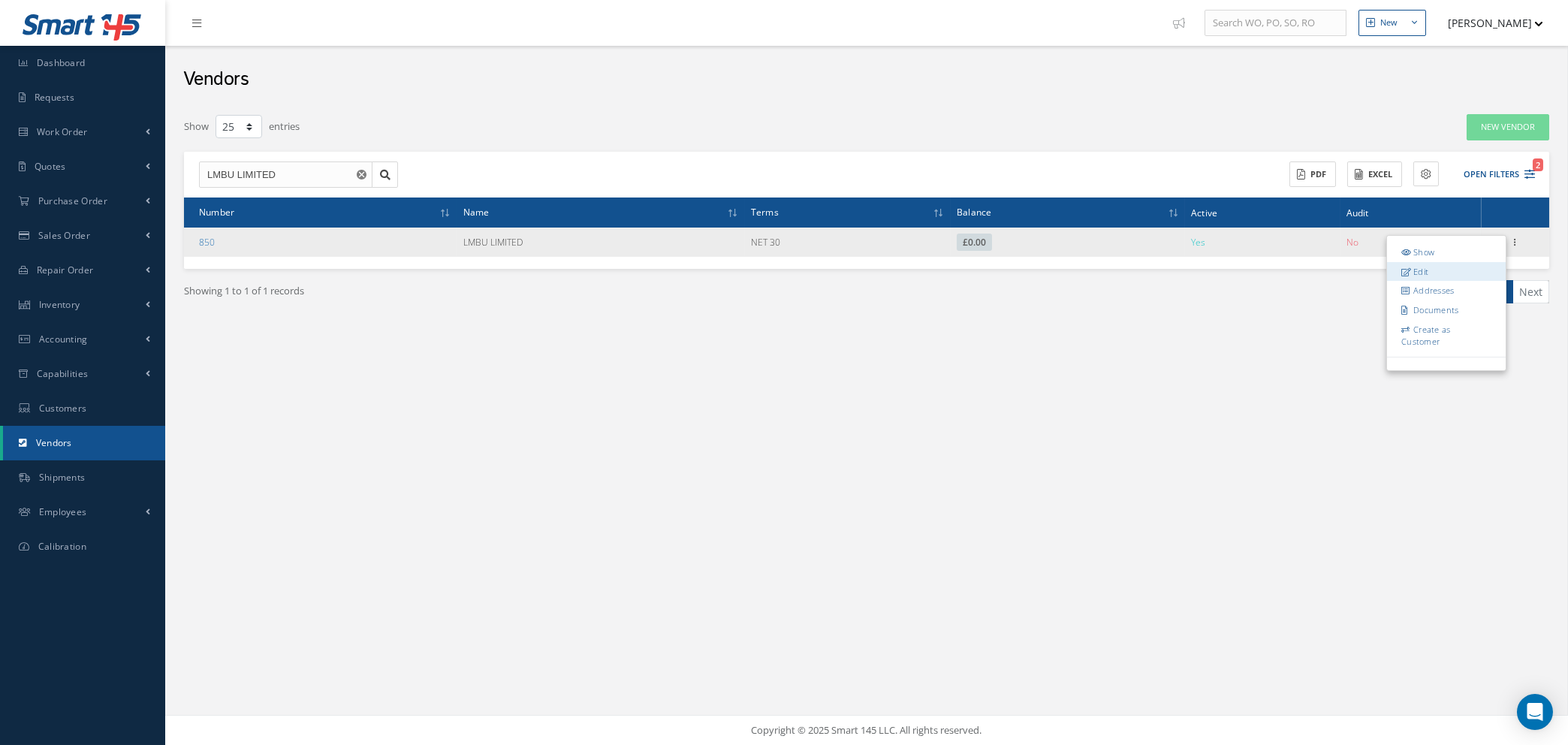
type input "WWW.LMBU.CO.UK"
type input "0.00"
type input "20.00"
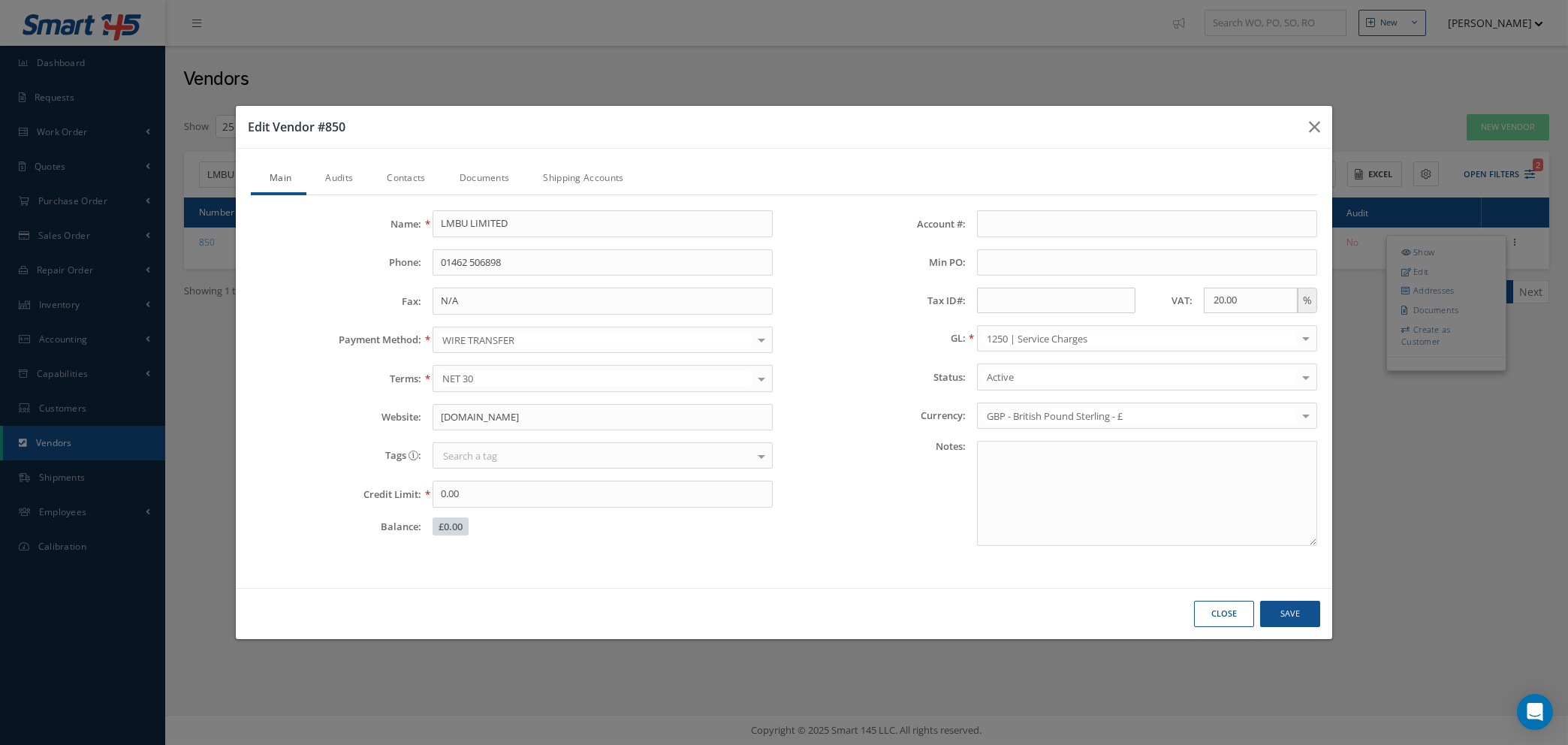
click at [333, 180] on link "Audits" at bounding box center [336, 179] width 62 height 31
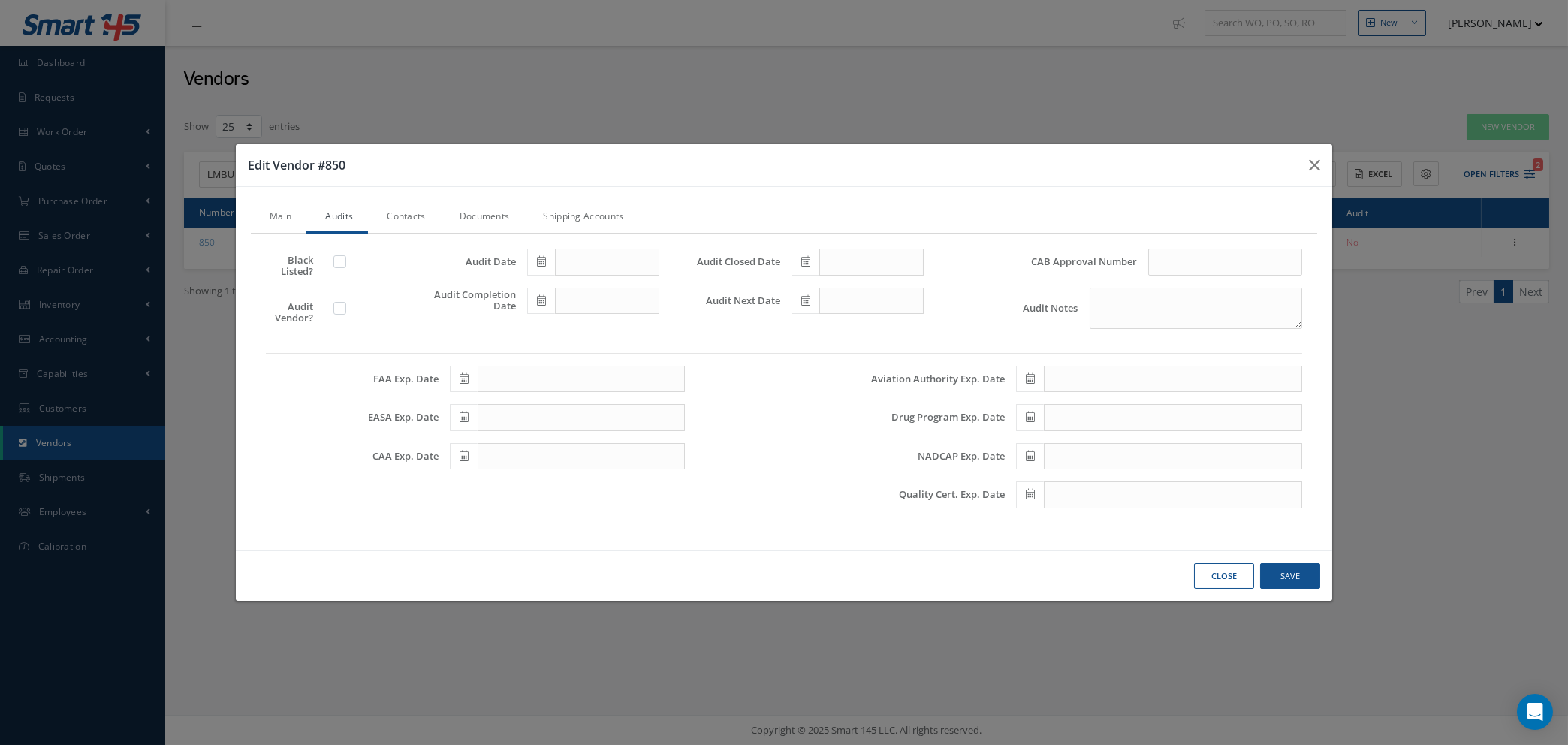
click at [412, 218] on link "Contacts" at bounding box center [404, 217] width 72 height 31
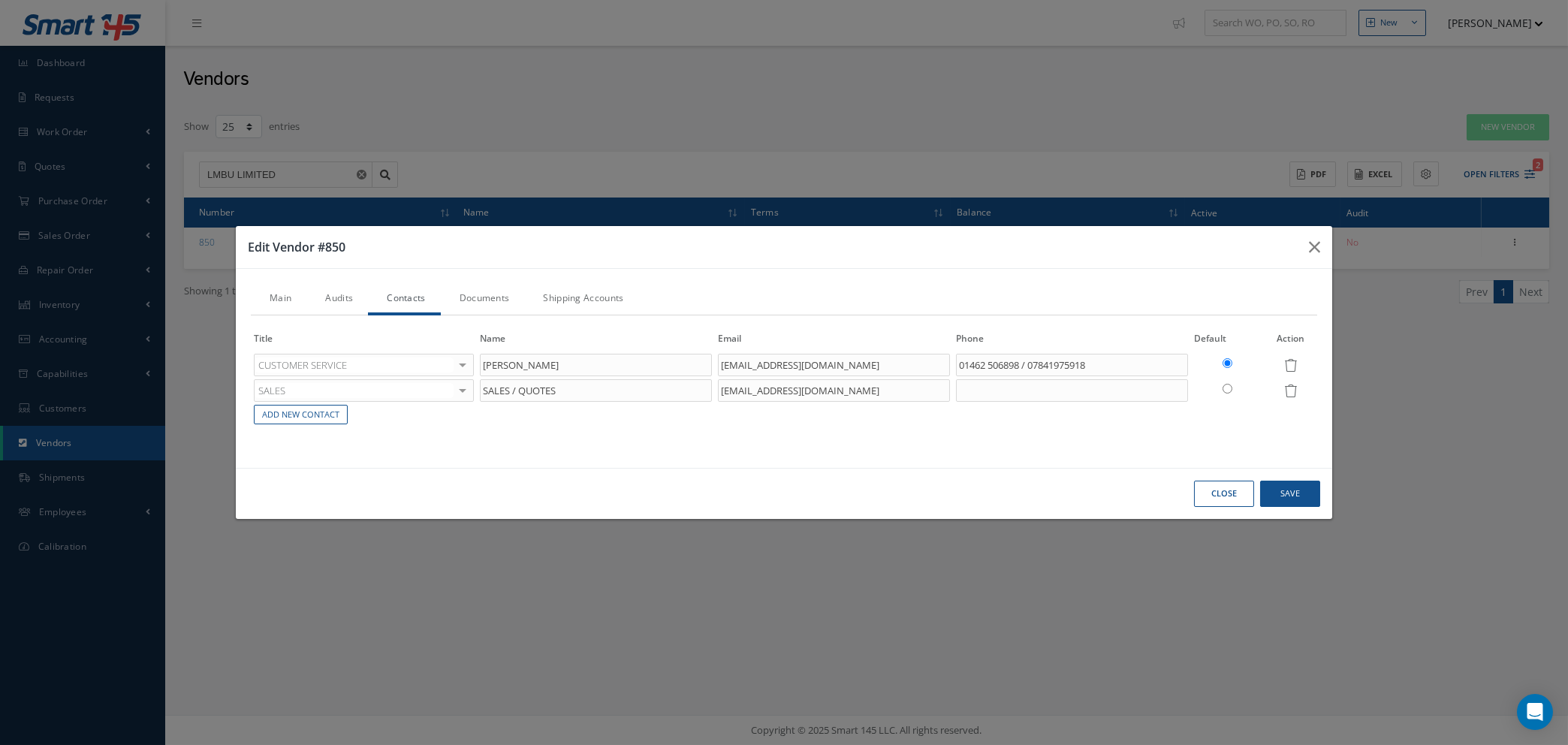
click at [487, 296] on link "Documents" at bounding box center [483, 299] width 84 height 31
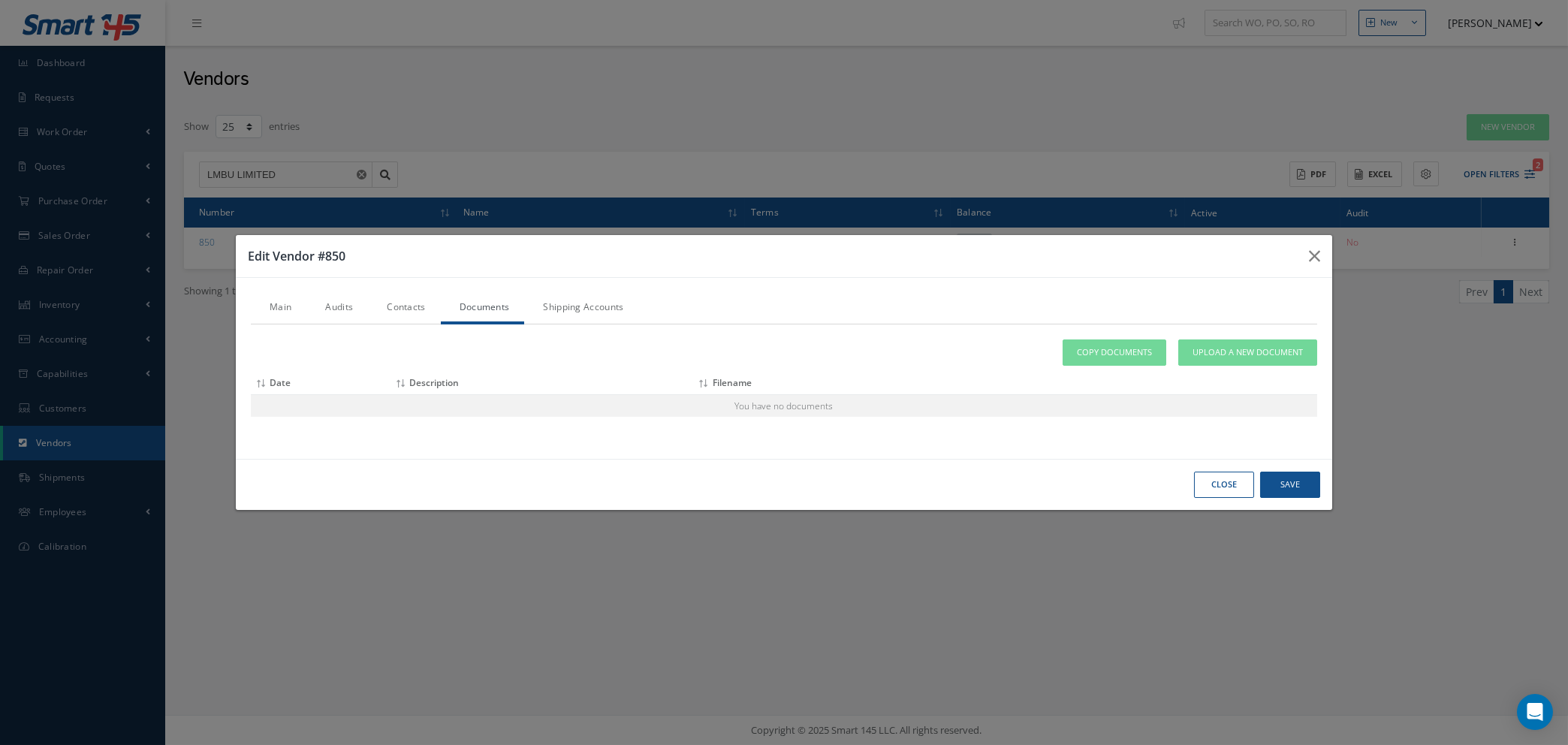
click at [584, 305] on link "Shipping Accounts" at bounding box center [581, 309] width 114 height 31
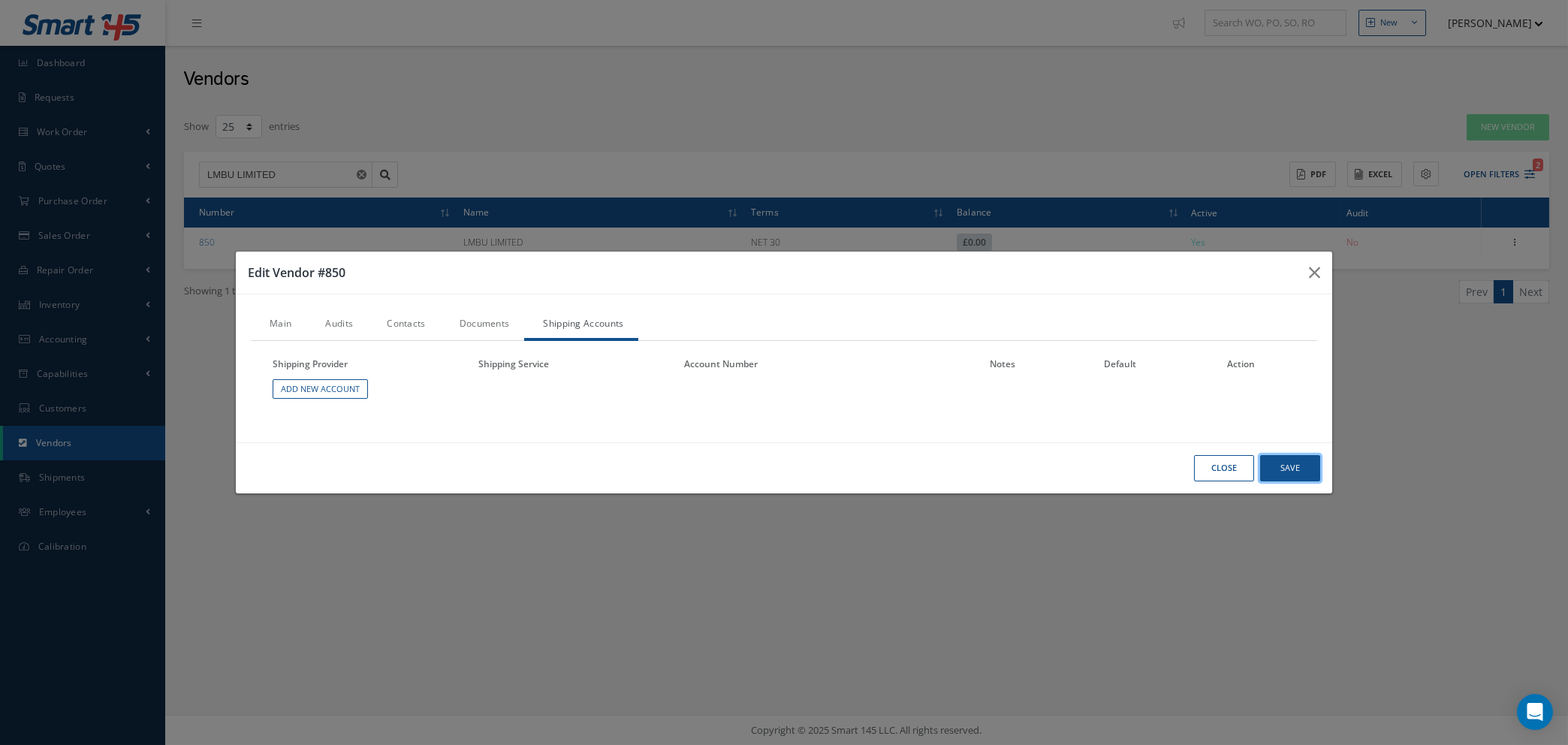
click at [1281, 465] on button "Save" at bounding box center [1290, 468] width 60 height 26
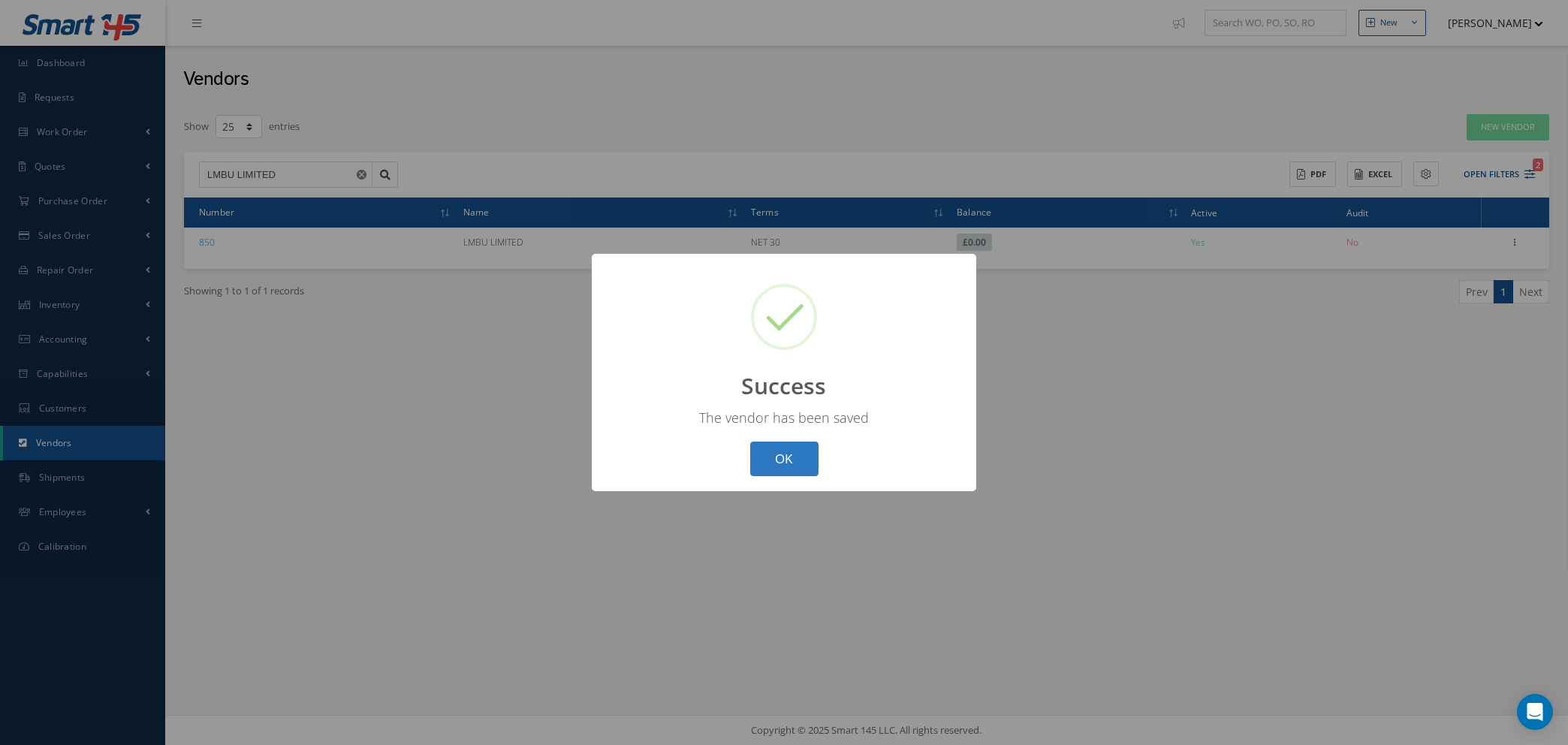
click at [776, 455] on button "OK" at bounding box center [785, 460] width 69 height 35
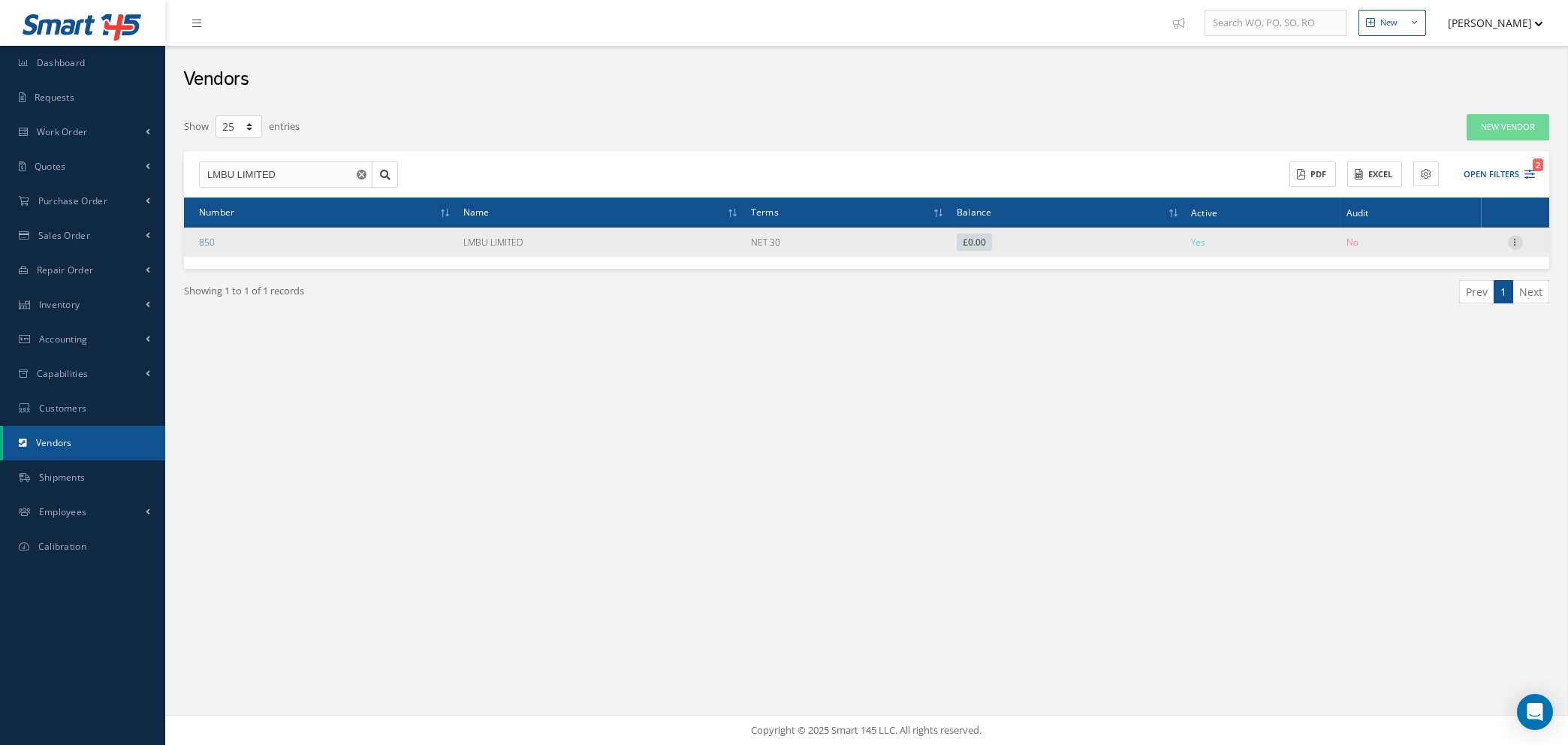
click at [1514, 238] on icon at bounding box center [1515, 241] width 15 height 12
click at [1428, 290] on link "Addresses" at bounding box center [1447, 290] width 118 height 19
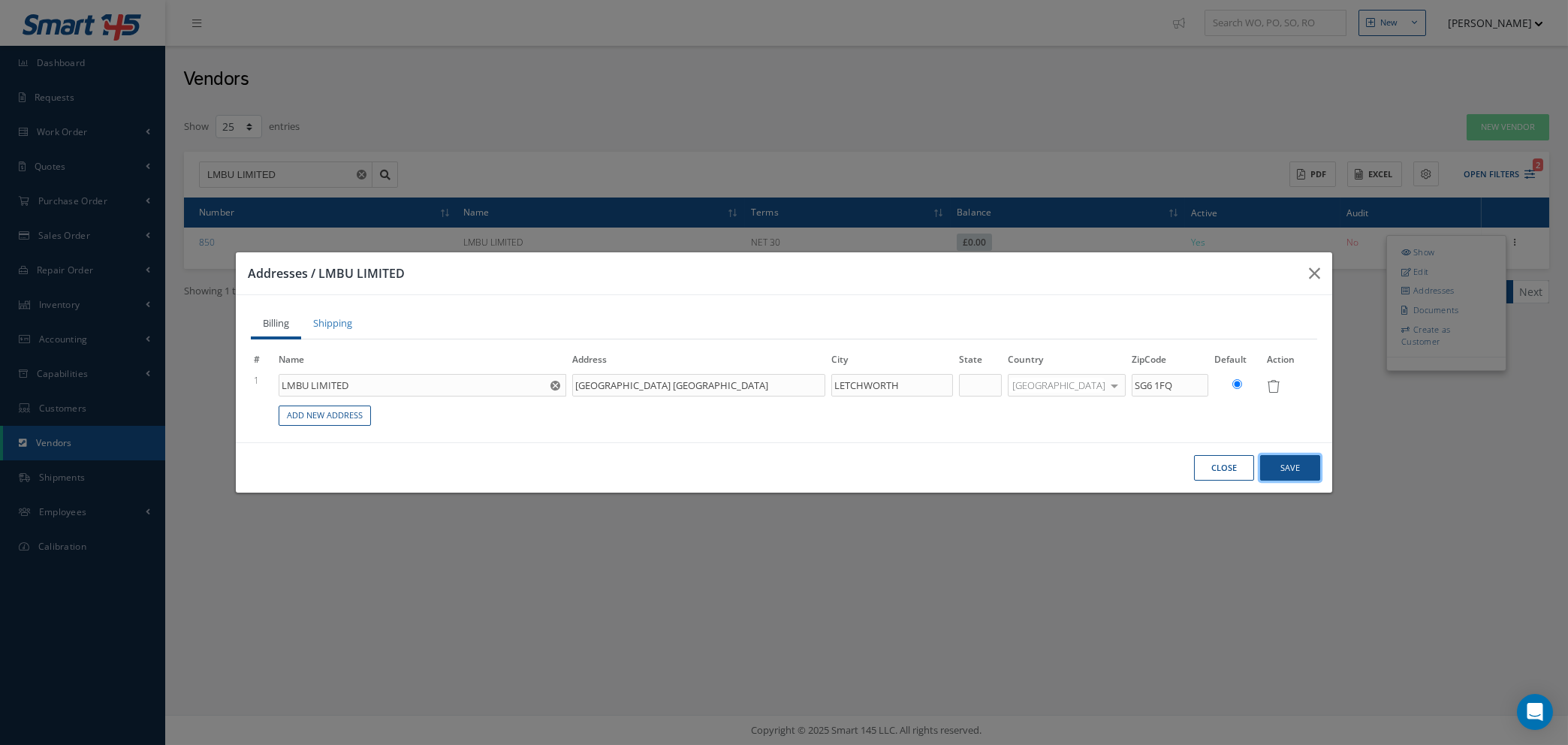
click at [1285, 466] on button "Save" at bounding box center [1290, 468] width 60 height 26
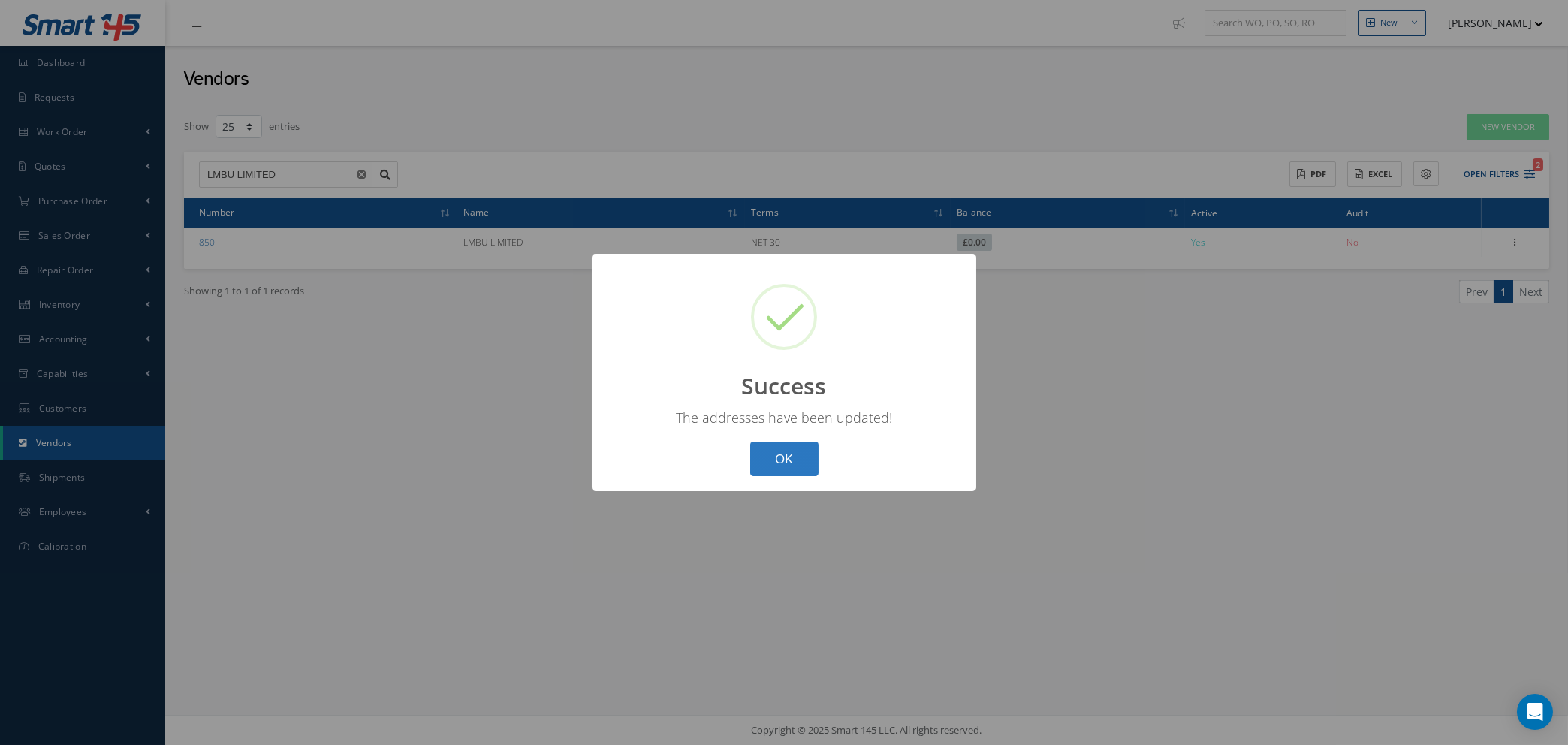
click at [800, 464] on button "OK" at bounding box center [785, 460] width 69 height 35
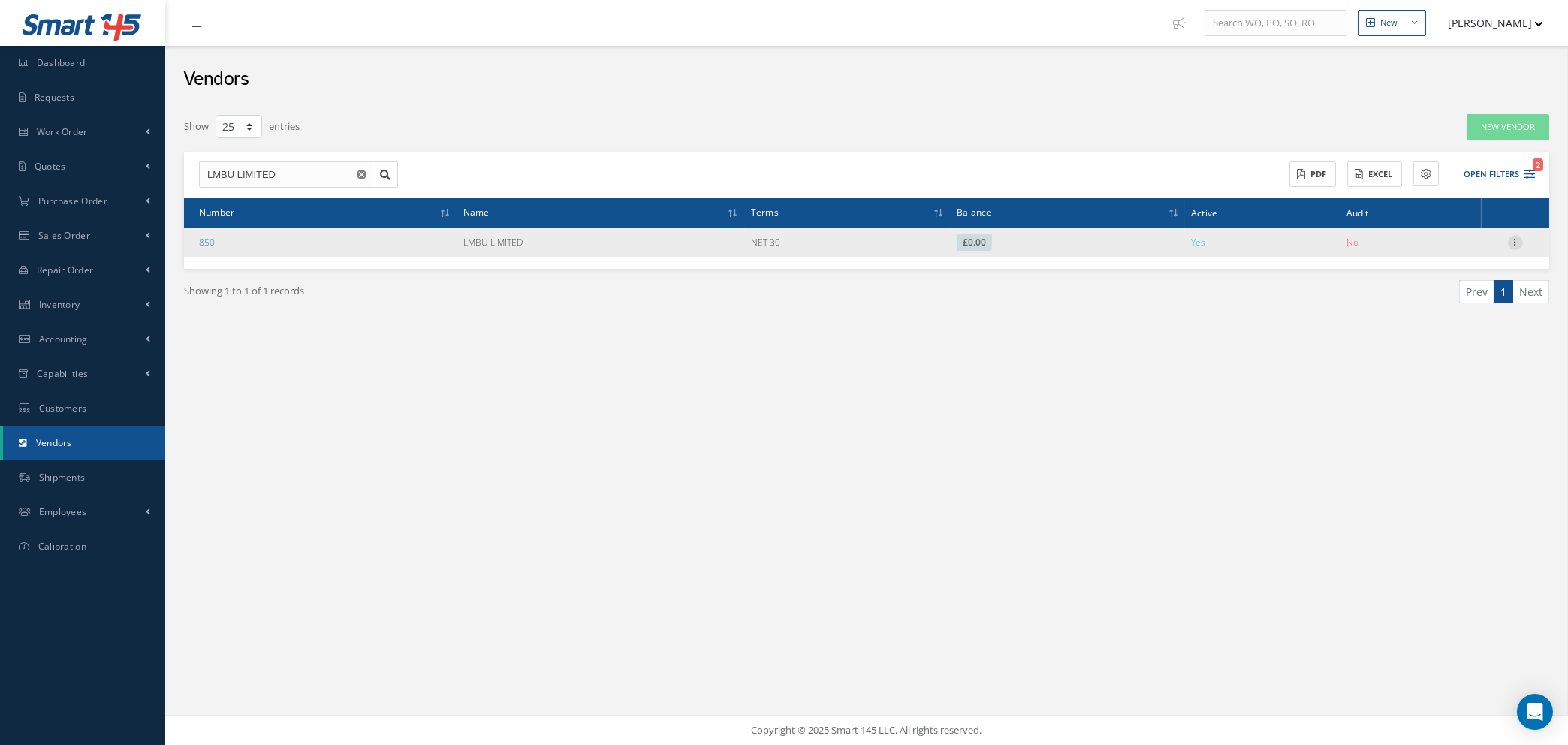
click at [1516, 239] on icon at bounding box center [1515, 241] width 15 height 12
click at [1444, 271] on link "Edit" at bounding box center [1447, 271] width 118 height 19
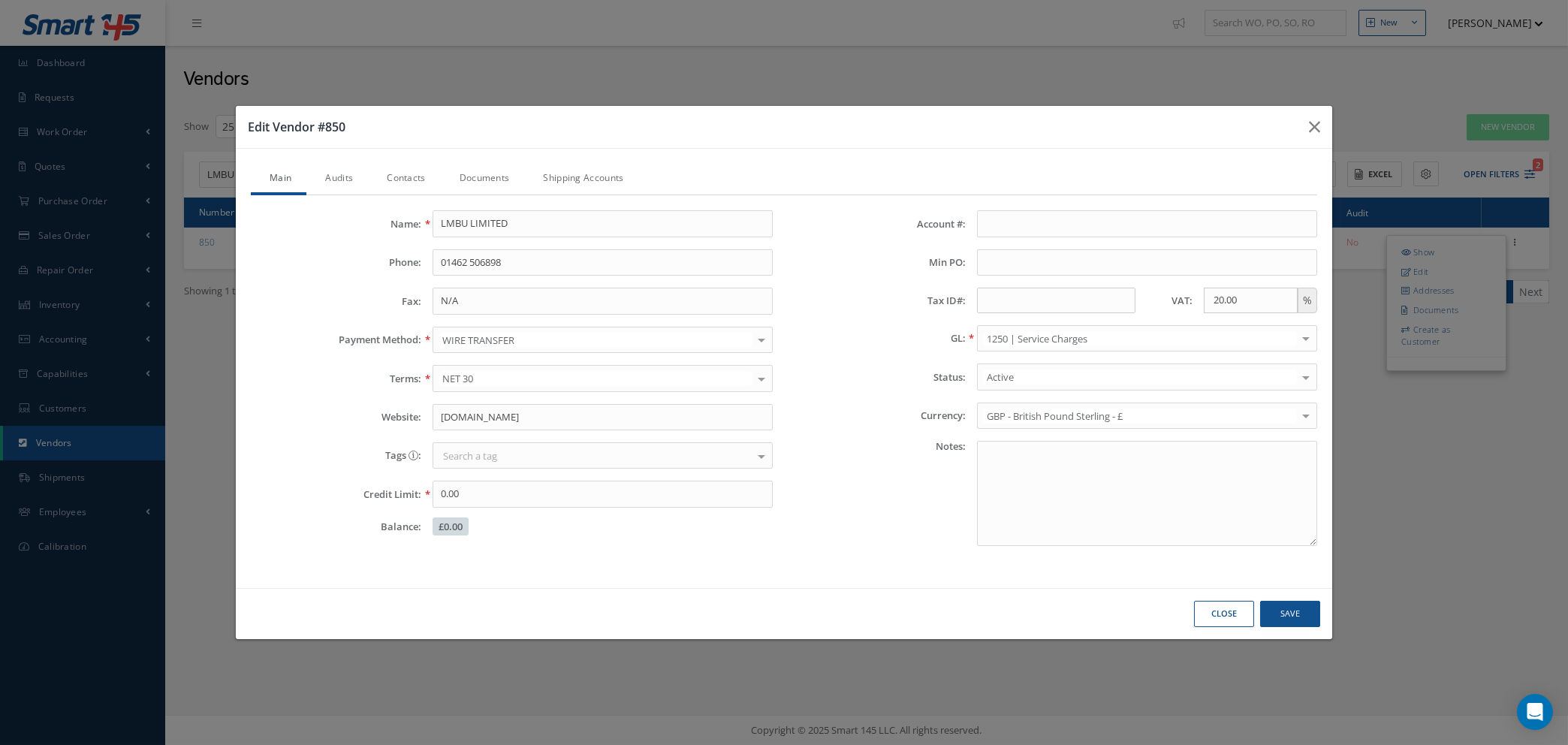
click at [412, 175] on link "Contacts" at bounding box center [404, 179] width 72 height 31
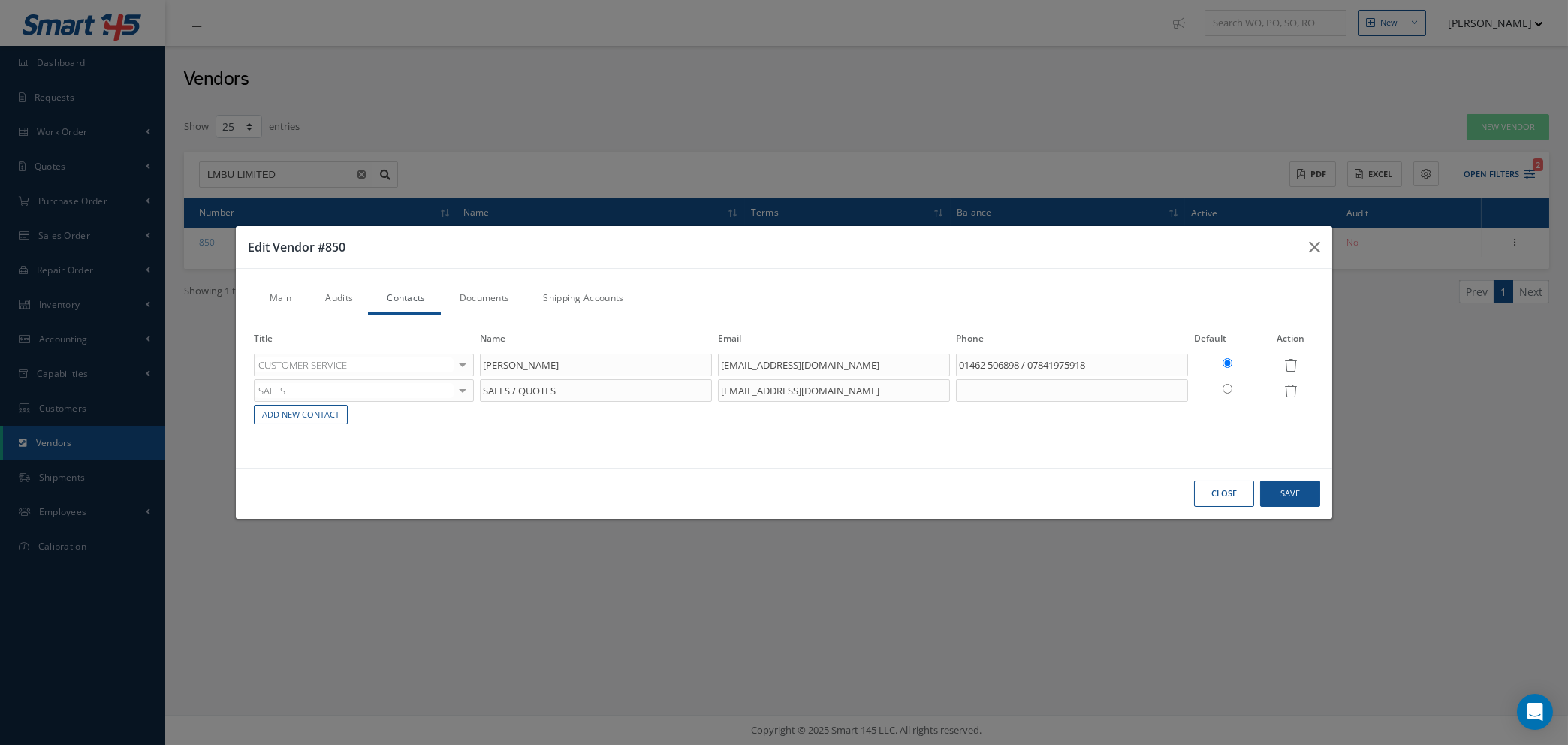
click at [494, 293] on link "Documents" at bounding box center [483, 299] width 84 height 31
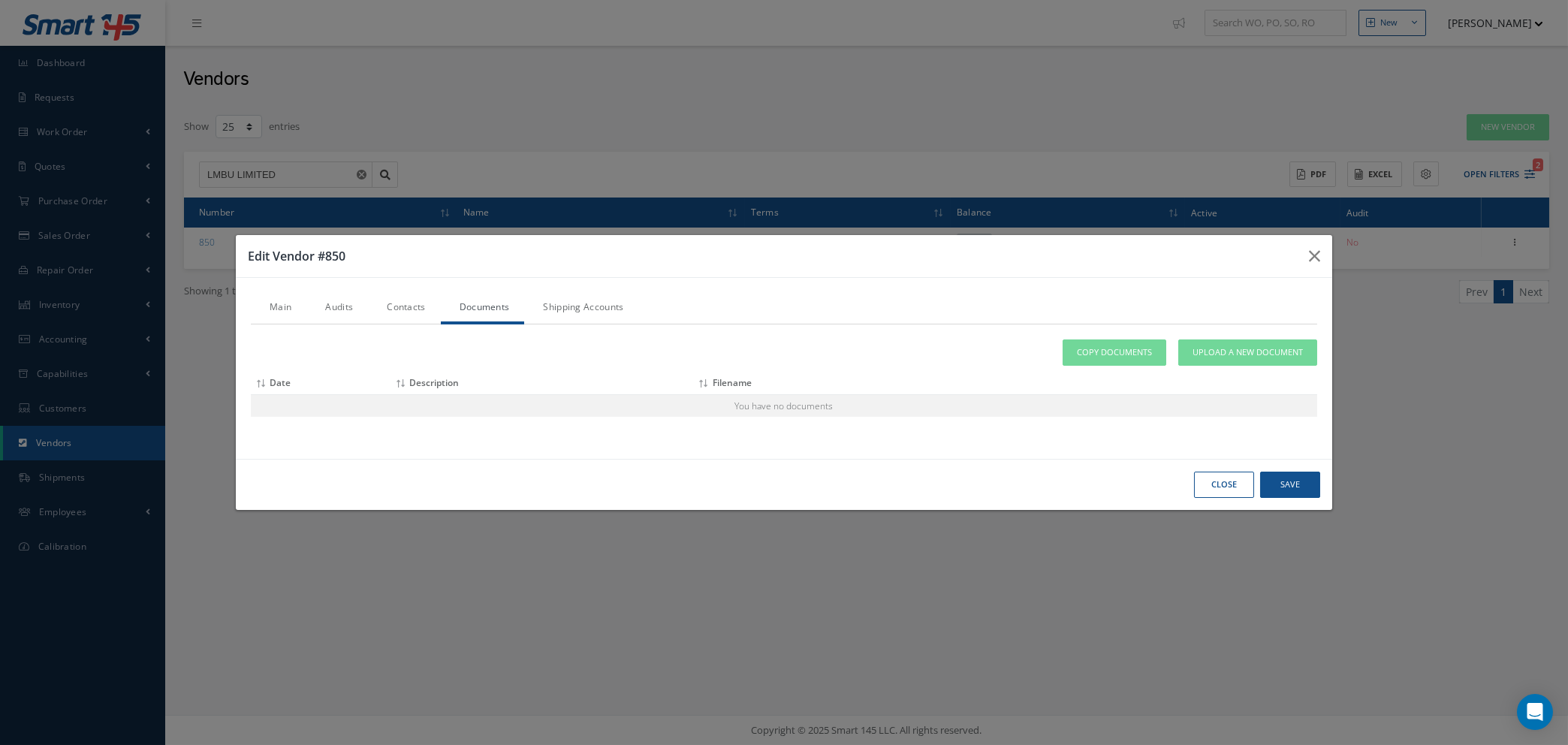
click at [331, 305] on link "Audits" at bounding box center [336, 309] width 62 height 31
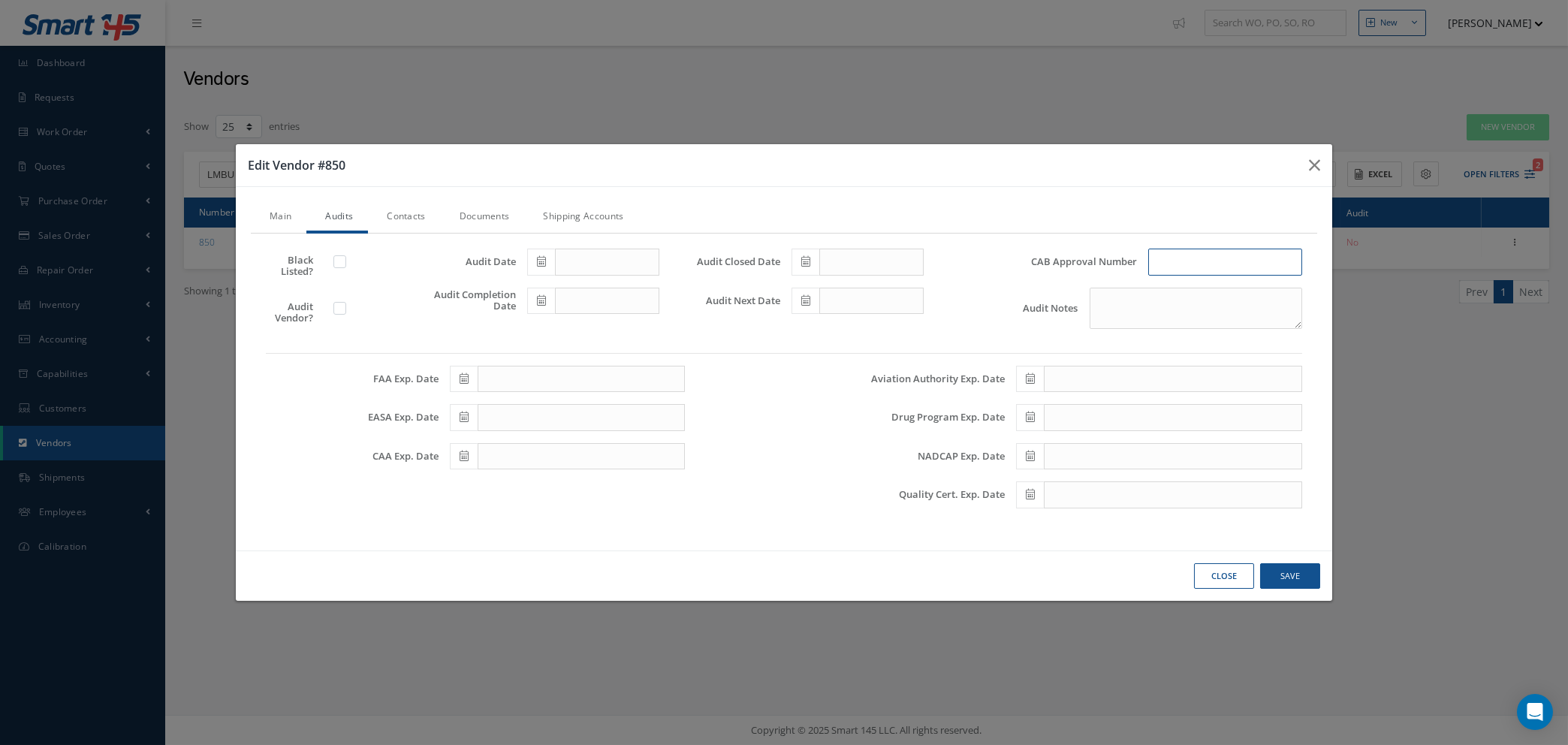
click at [1207, 252] on input "text" at bounding box center [1225, 262] width 154 height 27
type input "COMMERCIAL USE"
click at [1279, 578] on button "Save" at bounding box center [1290, 576] width 60 height 26
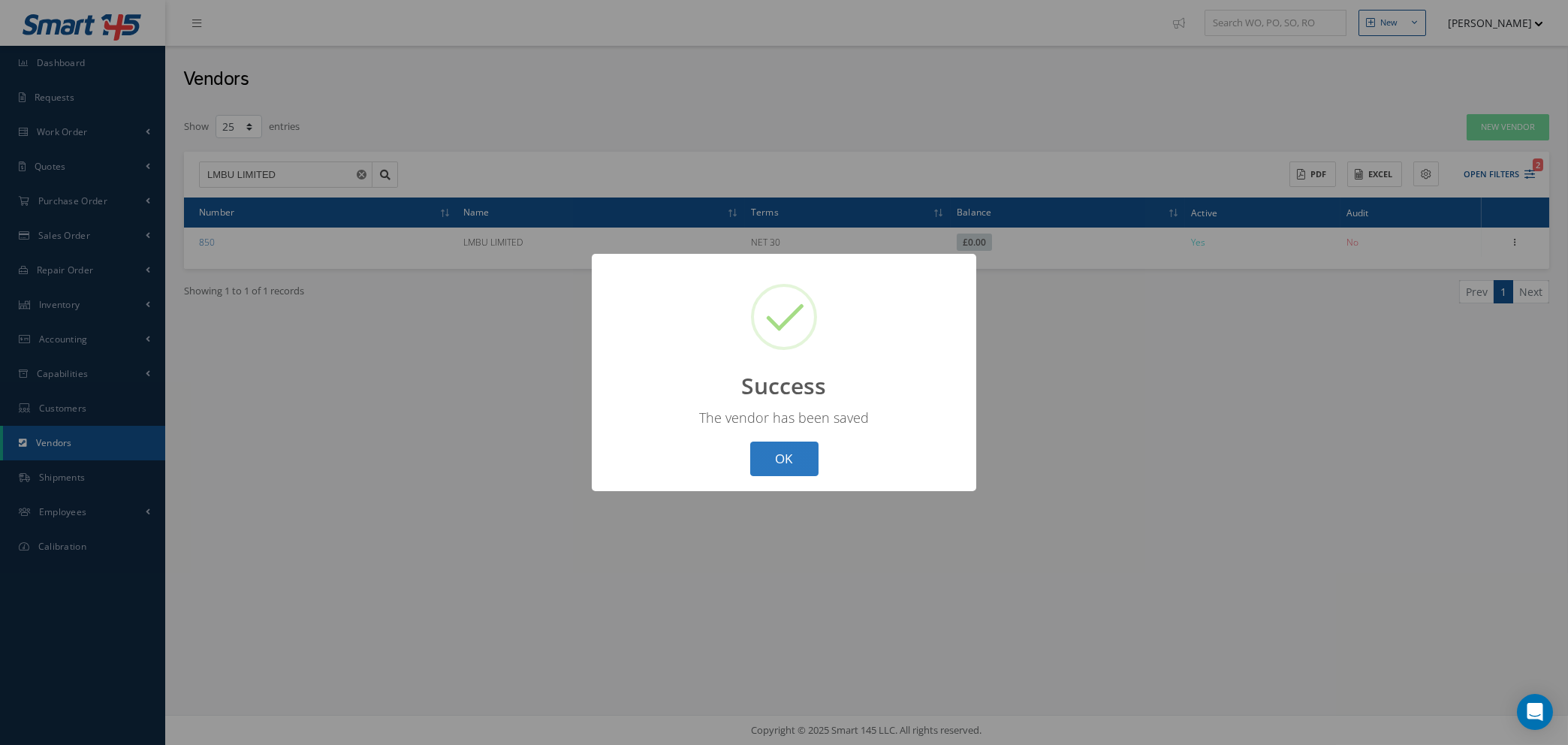
click at [803, 458] on button "OK" at bounding box center [785, 460] width 69 height 35
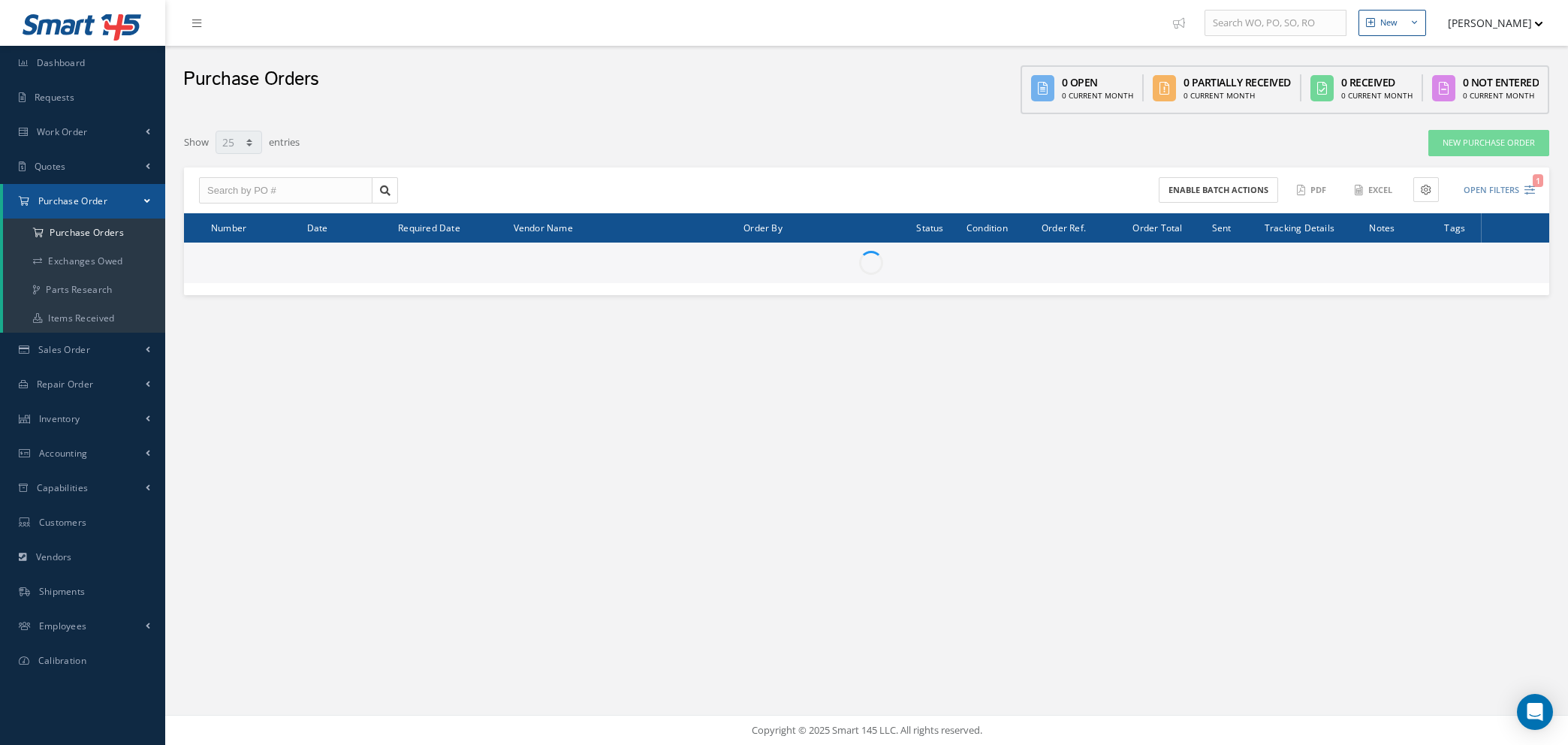
select select "25"
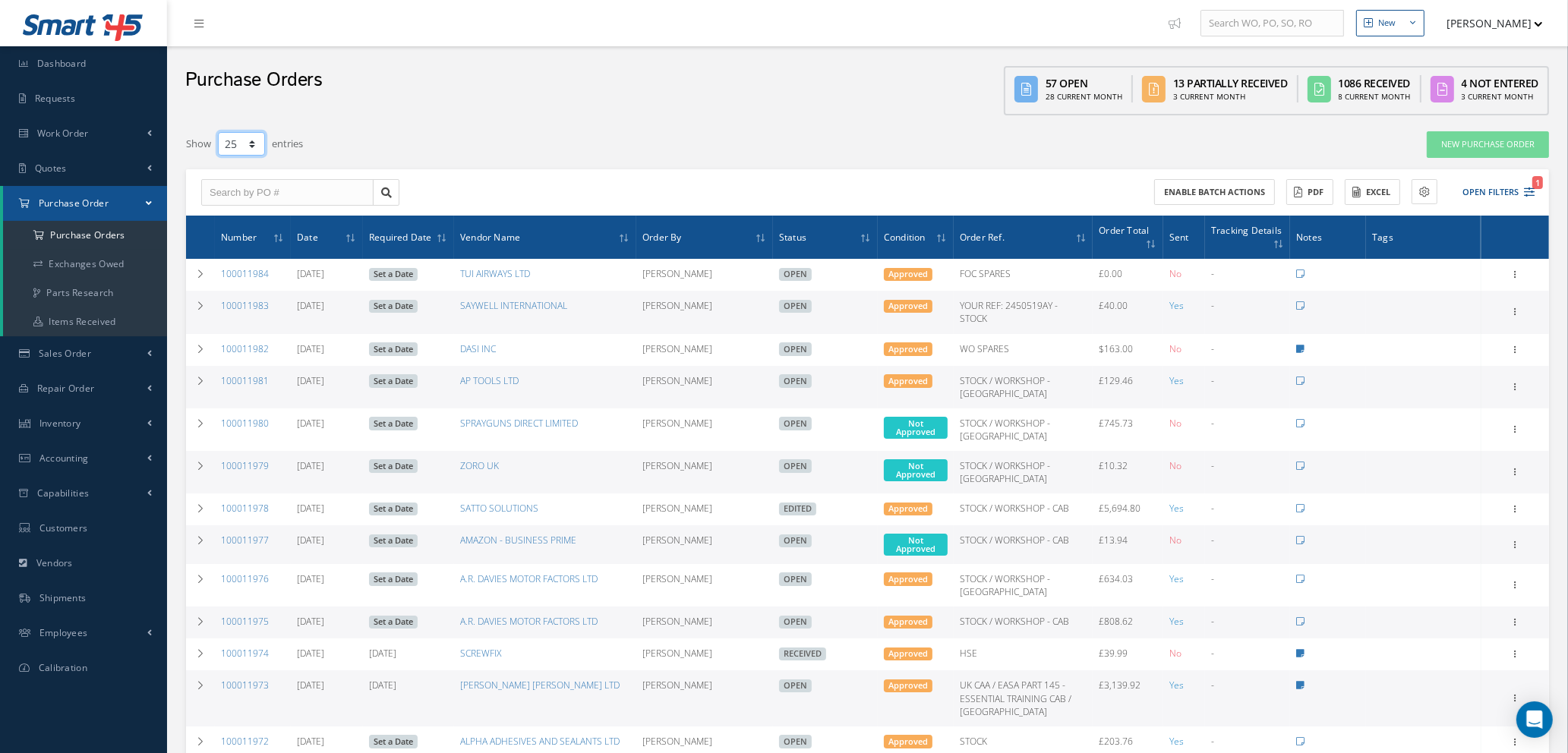
click at [253, 145] on select "10 25 50 100" at bounding box center [242, 144] width 47 height 23
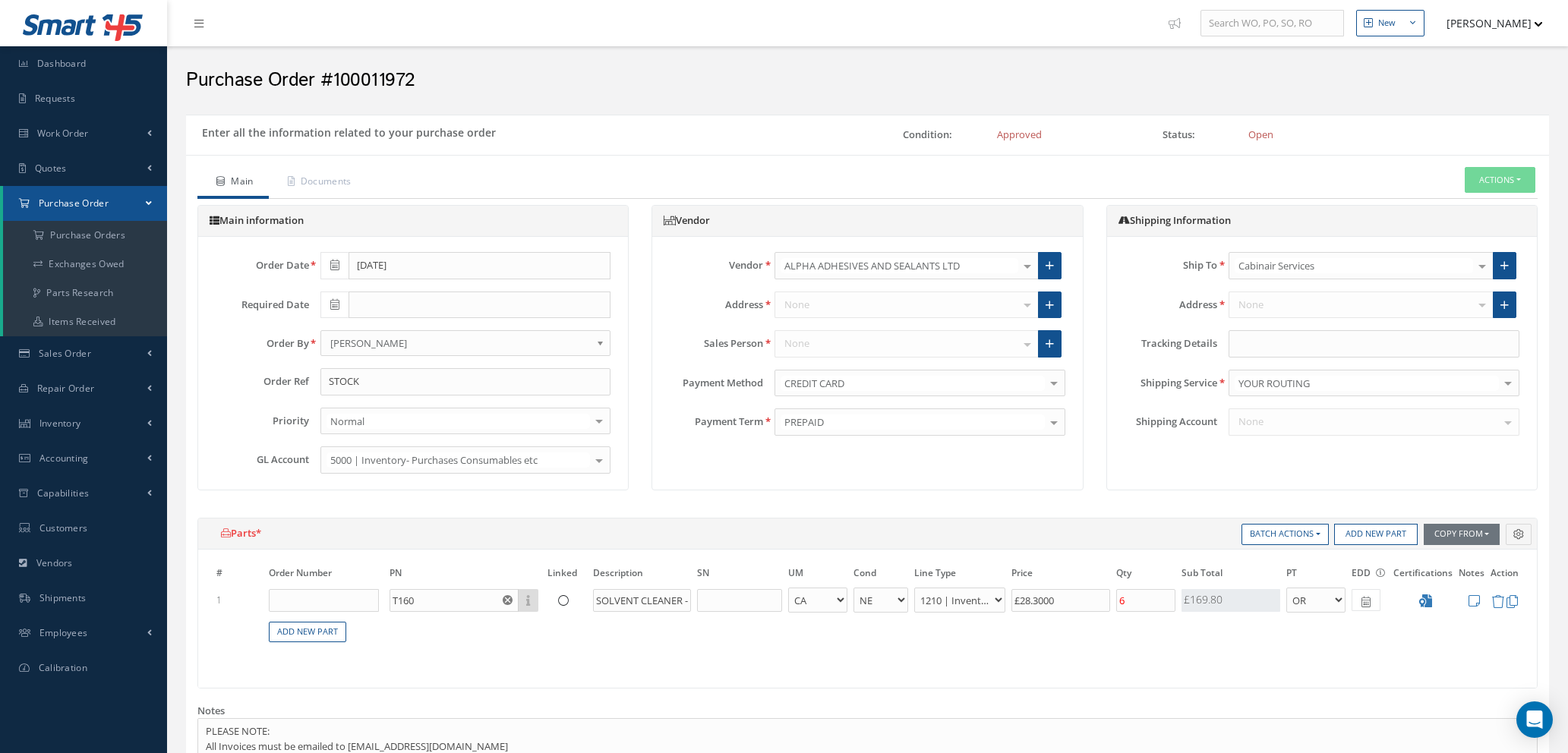
select select "18"
select select "5"
select select "7"
select select "1"
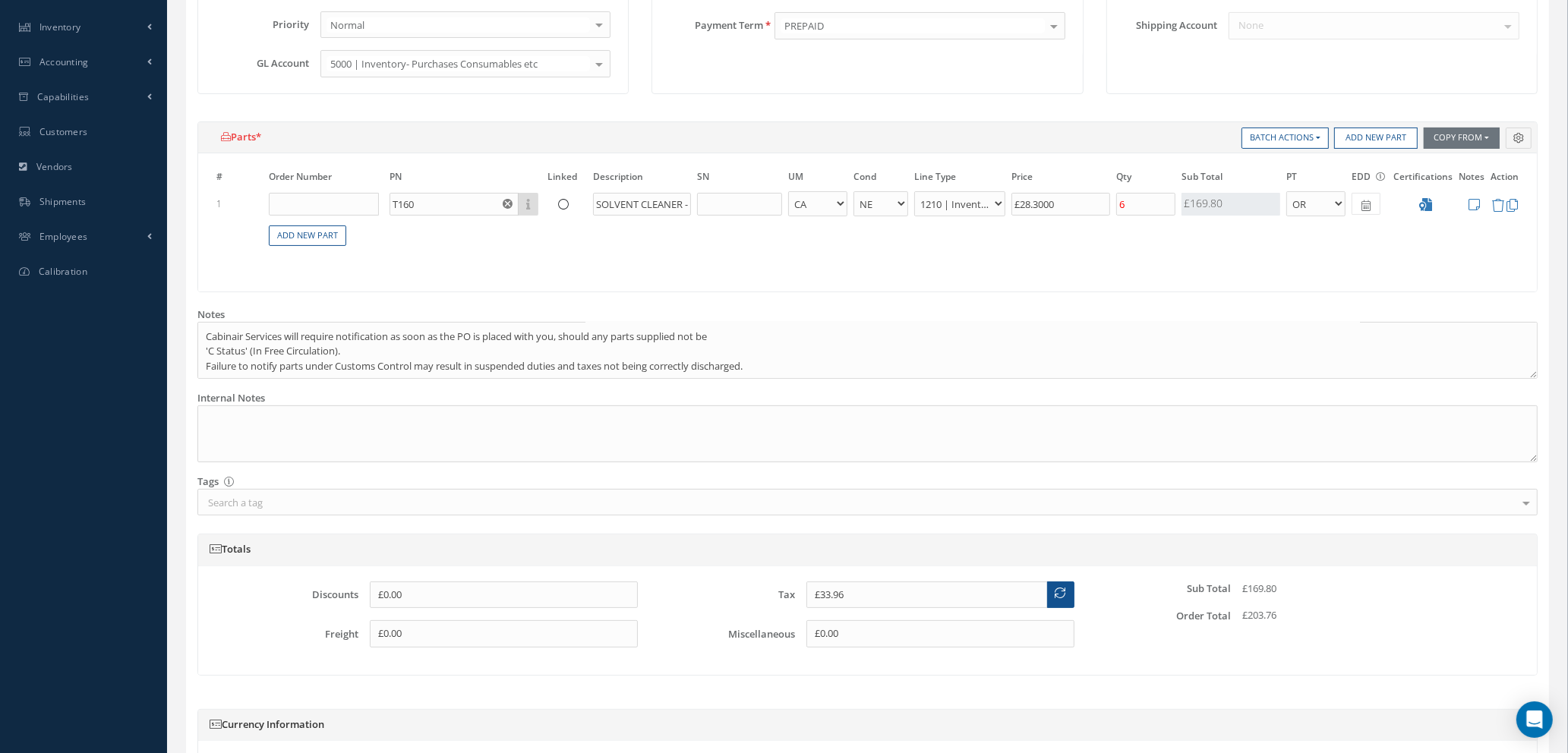
scroll to position [587, 0]
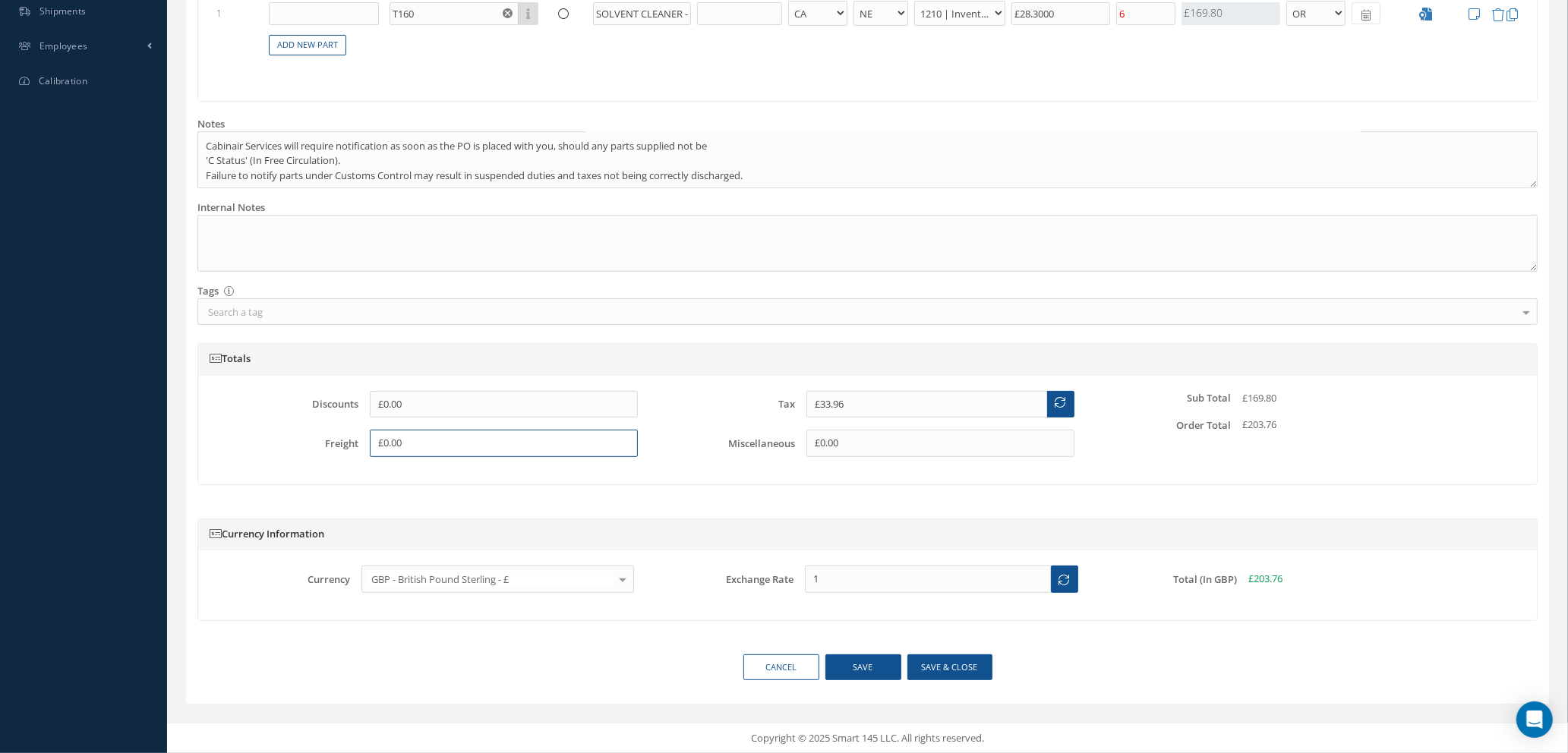
drag, startPoint x: 427, startPoint y: 443, endPoint x: 156, endPoint y: 459, distance: 271.5
click at [164, 458] on div "Smart 145 Dashboard Requests Work Order Work Order Work Order Quotes" at bounding box center [784, 83] width 1568 height 1340
type input "£40.00"
click at [743, 513] on div "Currency Information Currency GBP - British Pound Sterling - £ USD - United Sta…" at bounding box center [867, 577] width 1363 height 154
drag, startPoint x: 988, startPoint y: 403, endPoint x: 736, endPoint y: 393, distance: 252.2
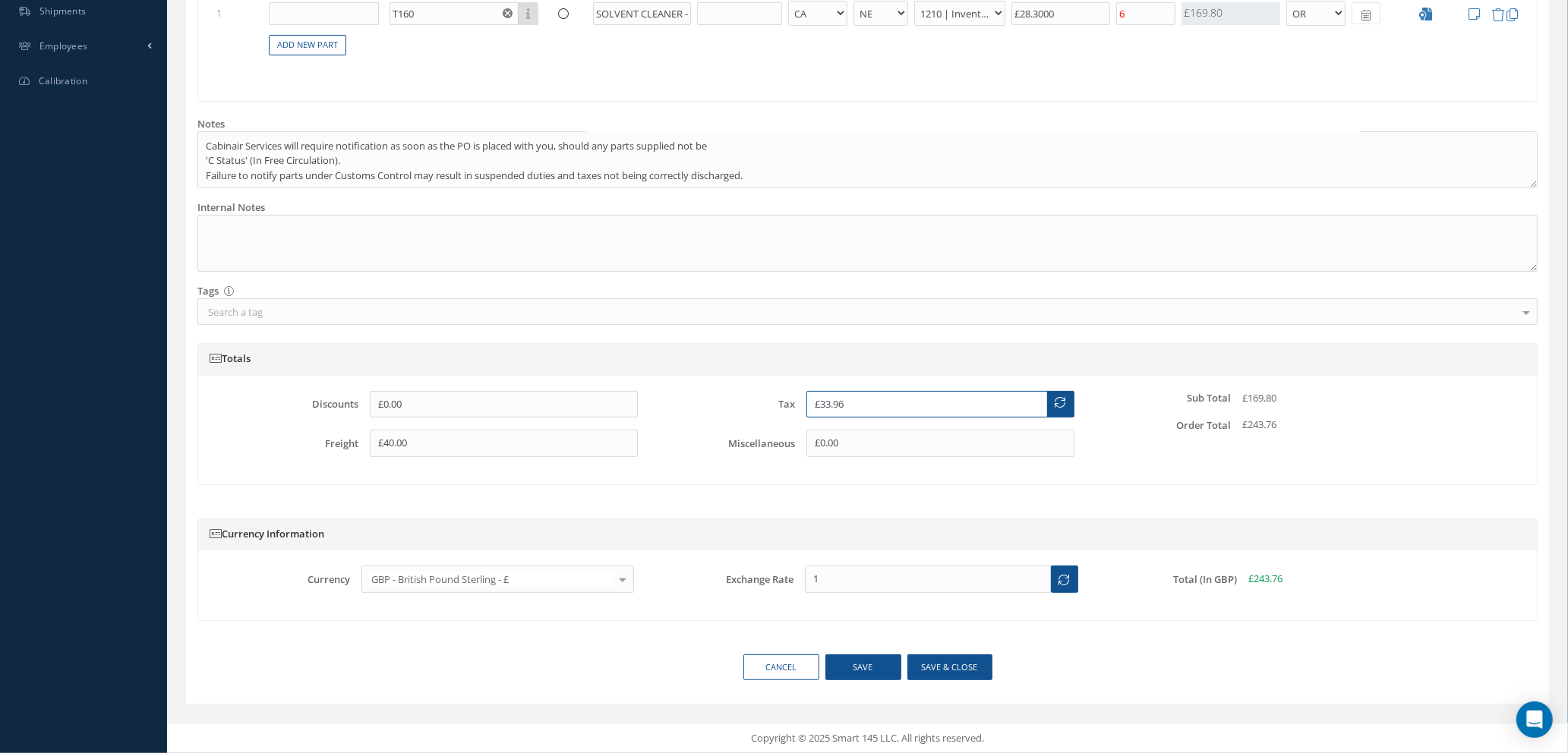
click at [736, 393] on div "Tax £33.96" at bounding box center [867, 405] width 435 height 27
type input "£41.96"
click at [898, 511] on div "Currency Information Currency GBP - British Pound Sterling - £ USD - United Sta…" at bounding box center [867, 577] width 1363 height 154
click at [941, 667] on button "Save & close" at bounding box center [949, 667] width 85 height 27
type input "£40"
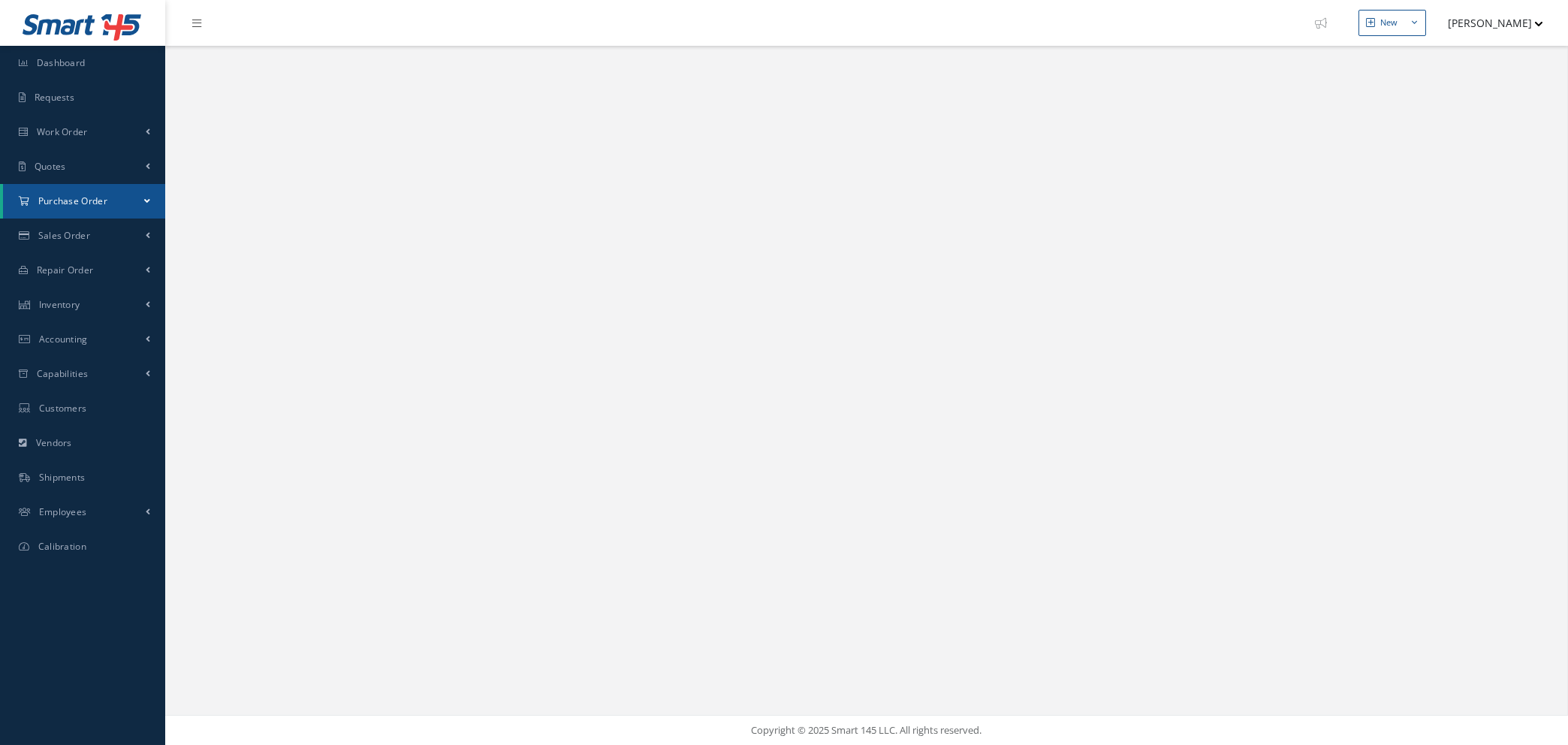
select select "25"
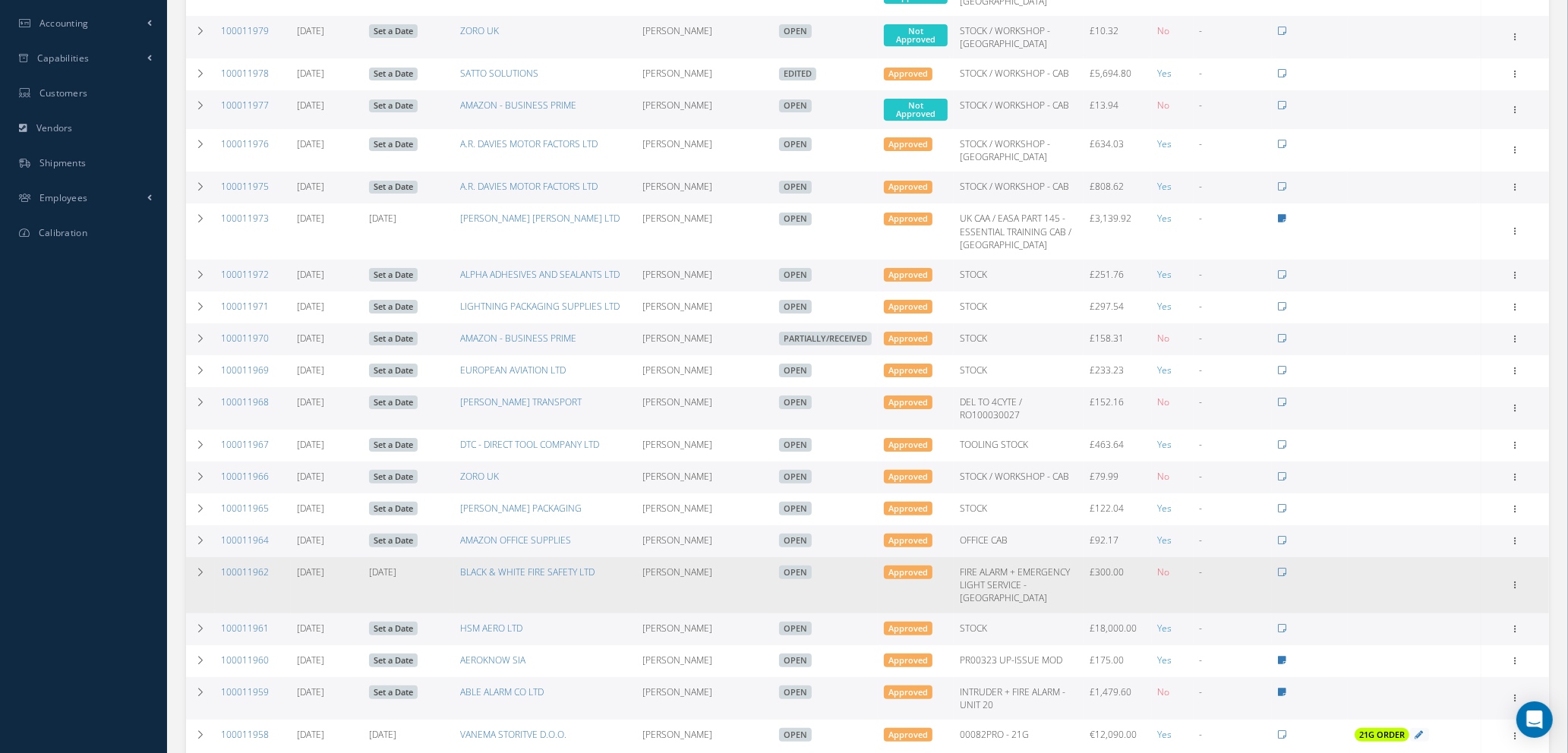
scroll to position [549, 0]
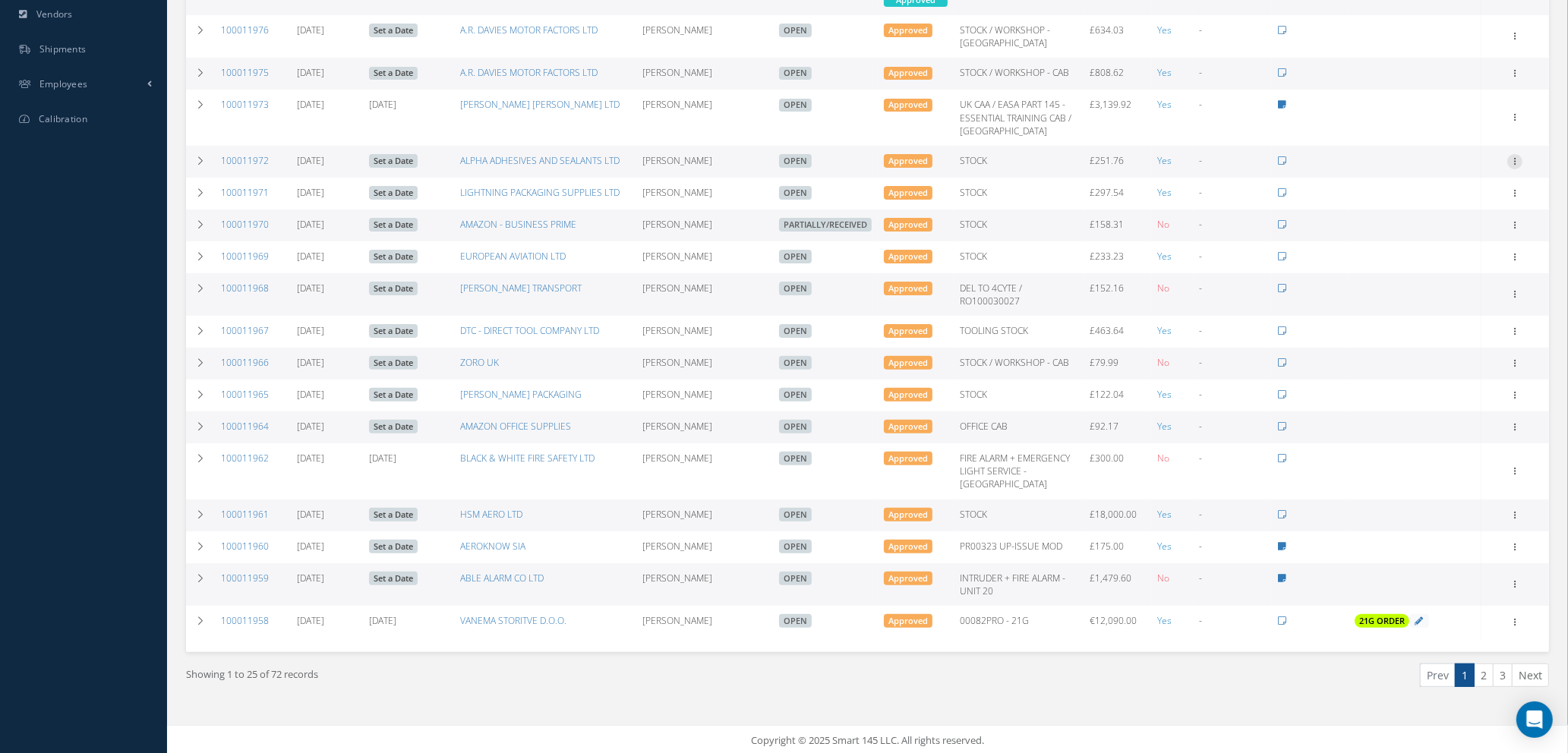
click at [1519, 154] on icon at bounding box center [1514, 160] width 15 height 12
click at [1430, 303] on link "Documents" at bounding box center [1444, 308] width 120 height 19
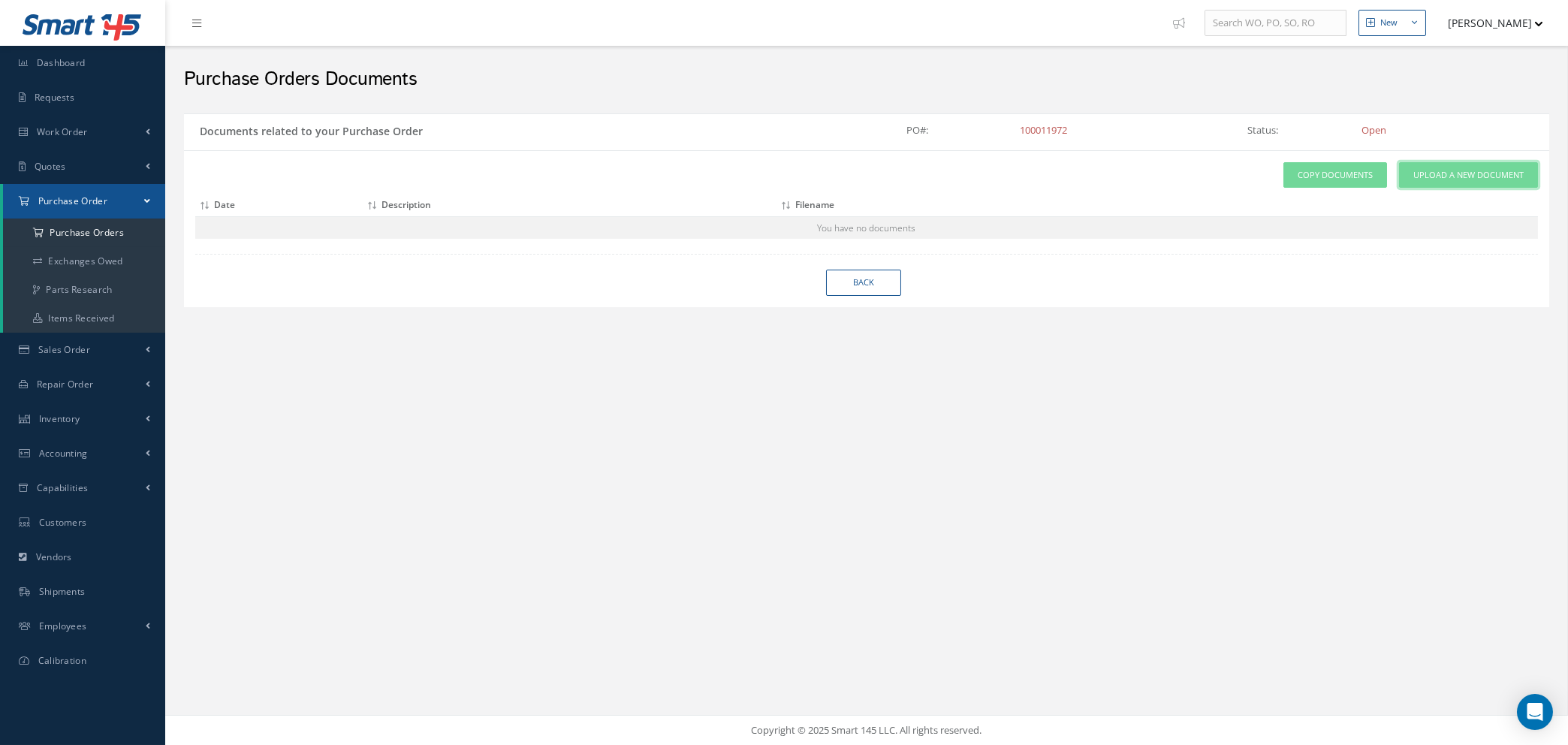
click at [1419, 169] on span "Upload a New Document" at bounding box center [1469, 175] width 110 height 13
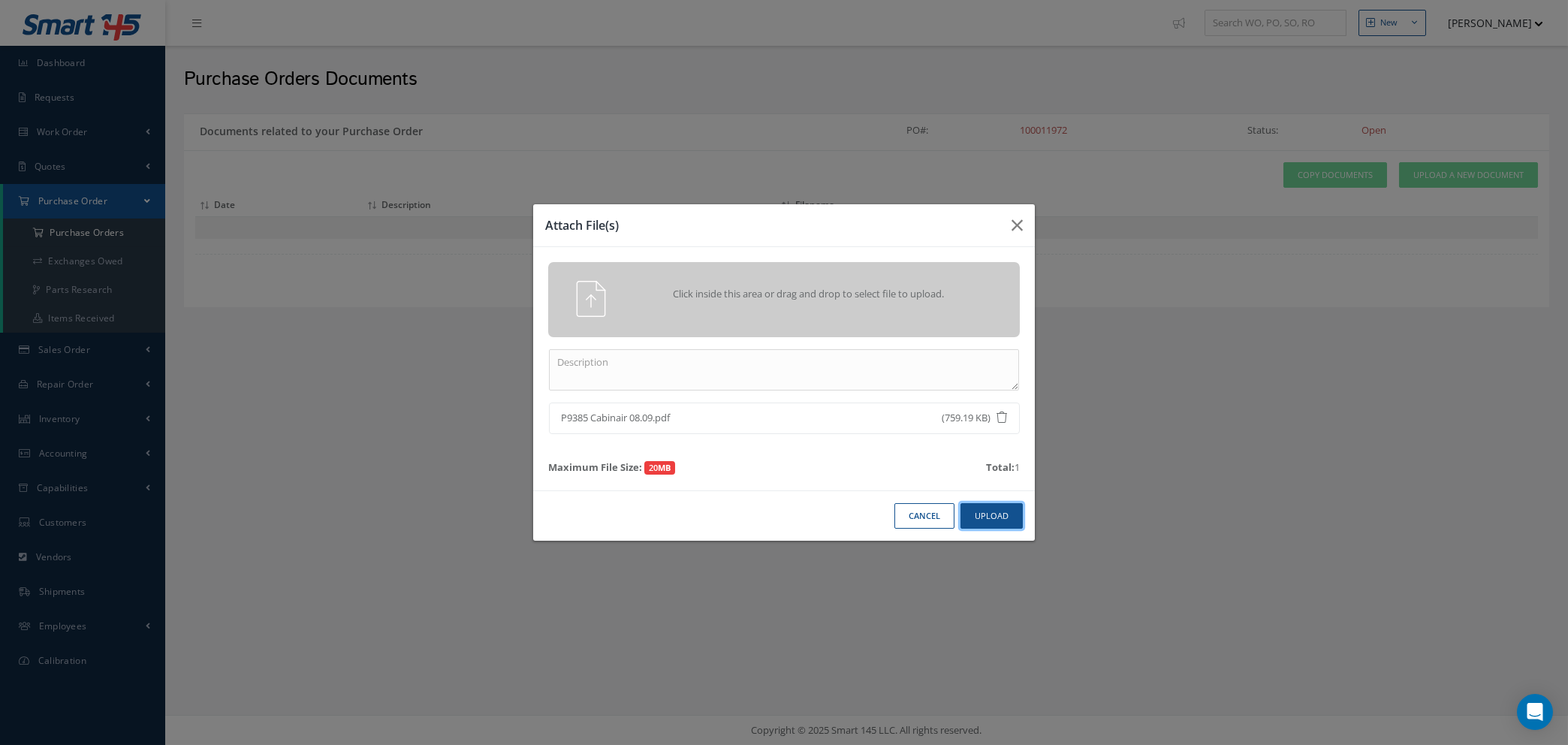
click at [984, 519] on button "Upload" at bounding box center [992, 516] width 62 height 26
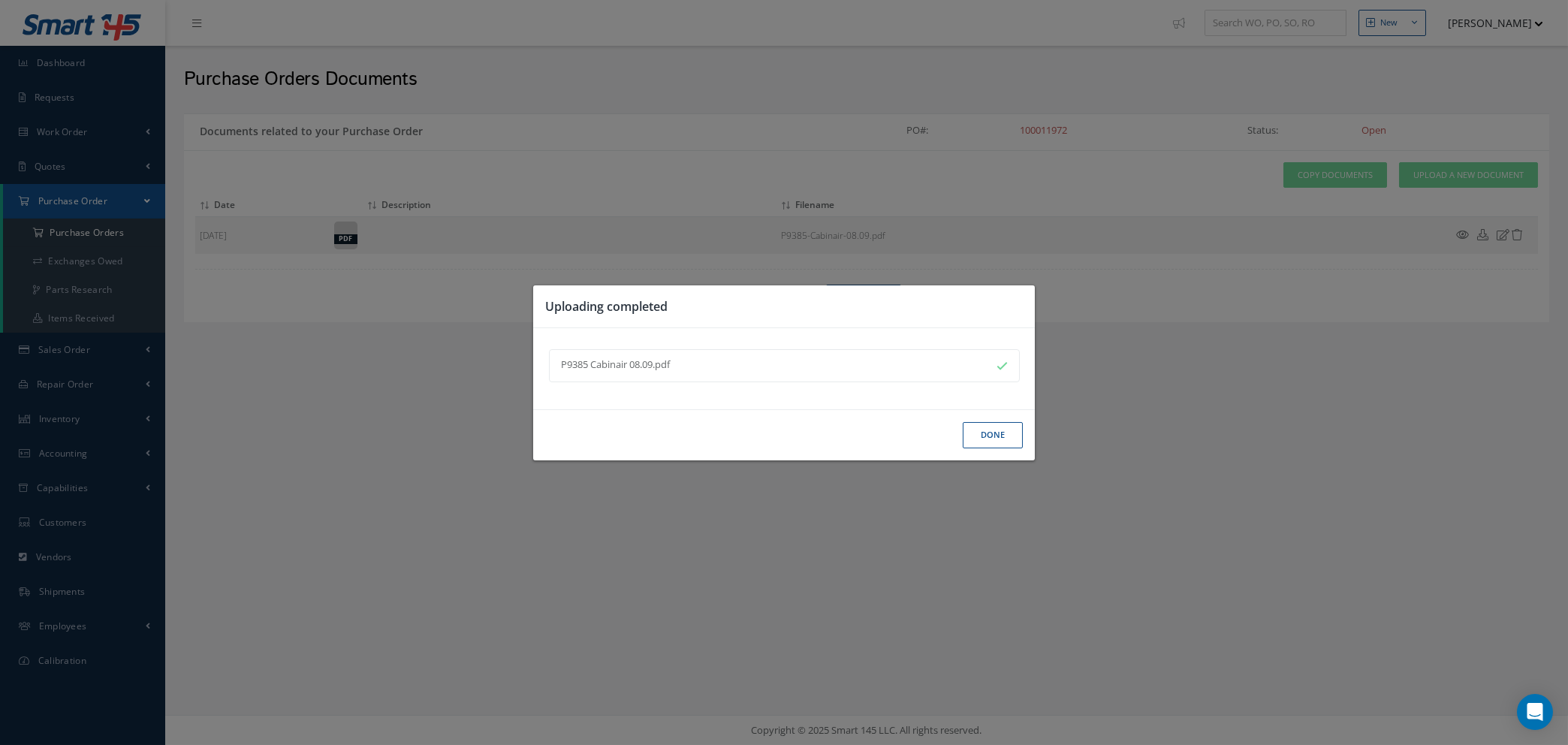
drag, startPoint x: 995, startPoint y: 436, endPoint x: 1018, endPoint y: 415, distance: 31.1
click at [995, 434] on button "Done" at bounding box center [993, 435] width 60 height 26
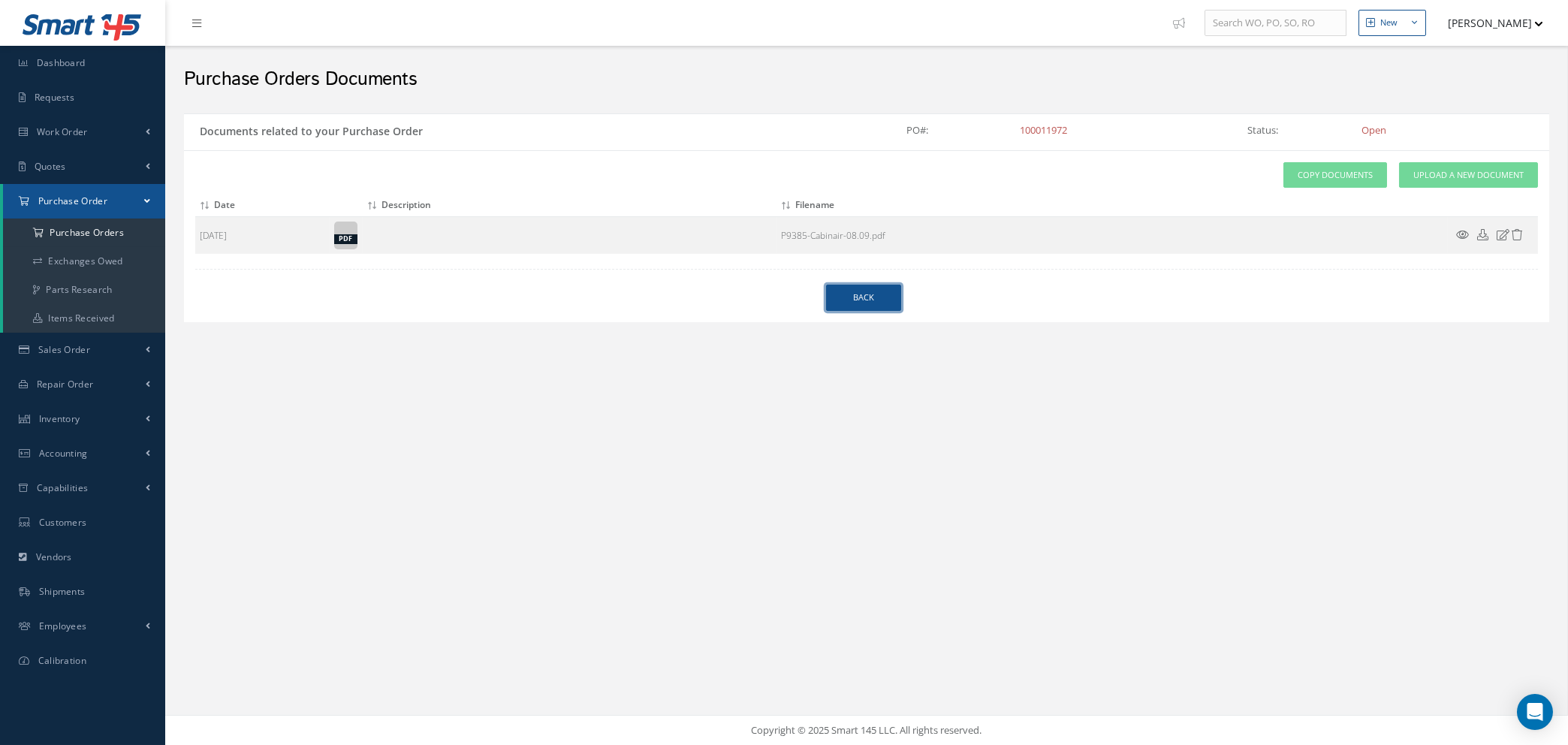
click at [848, 305] on link "Back" at bounding box center [864, 297] width 75 height 26
select select "25"
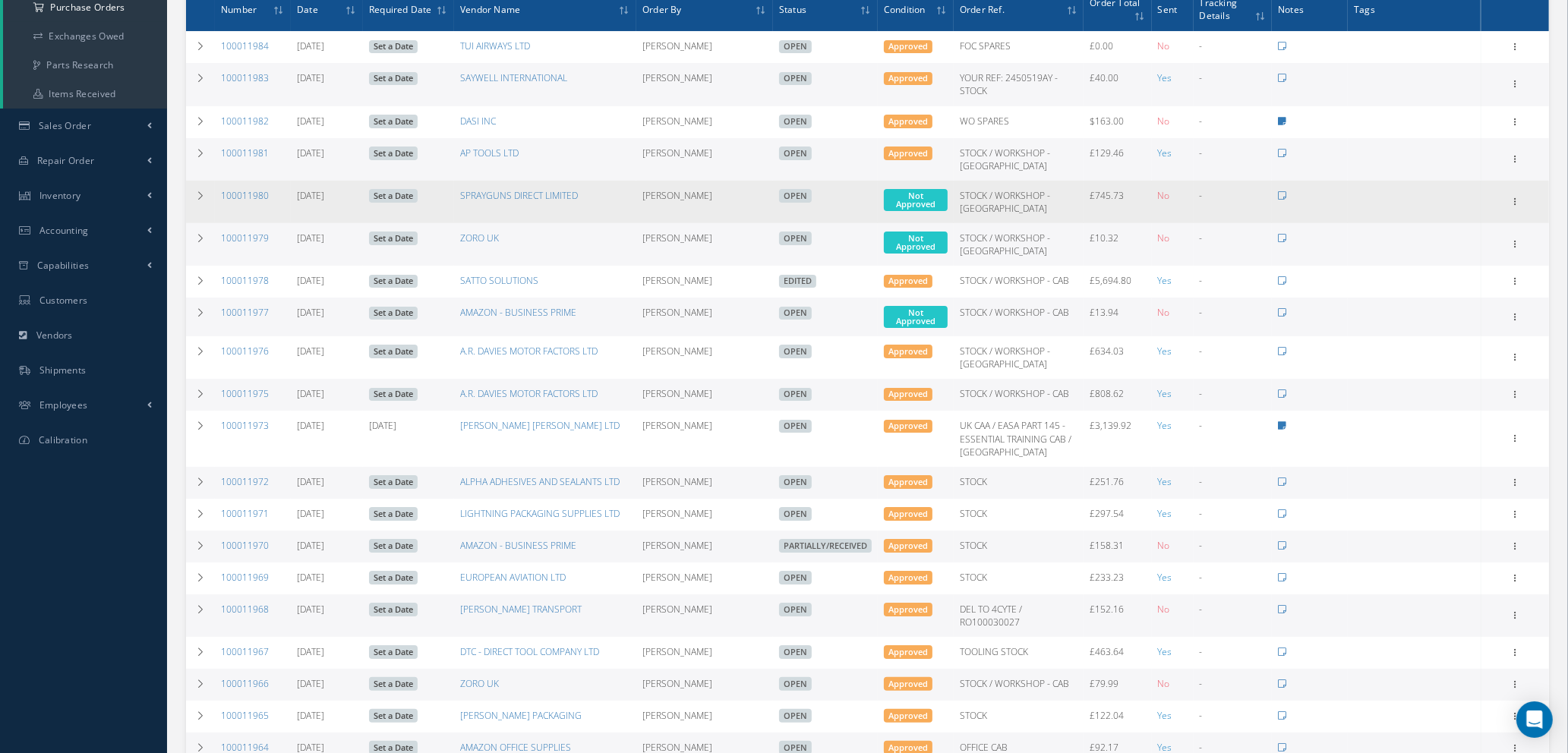
scroll to position [114, 0]
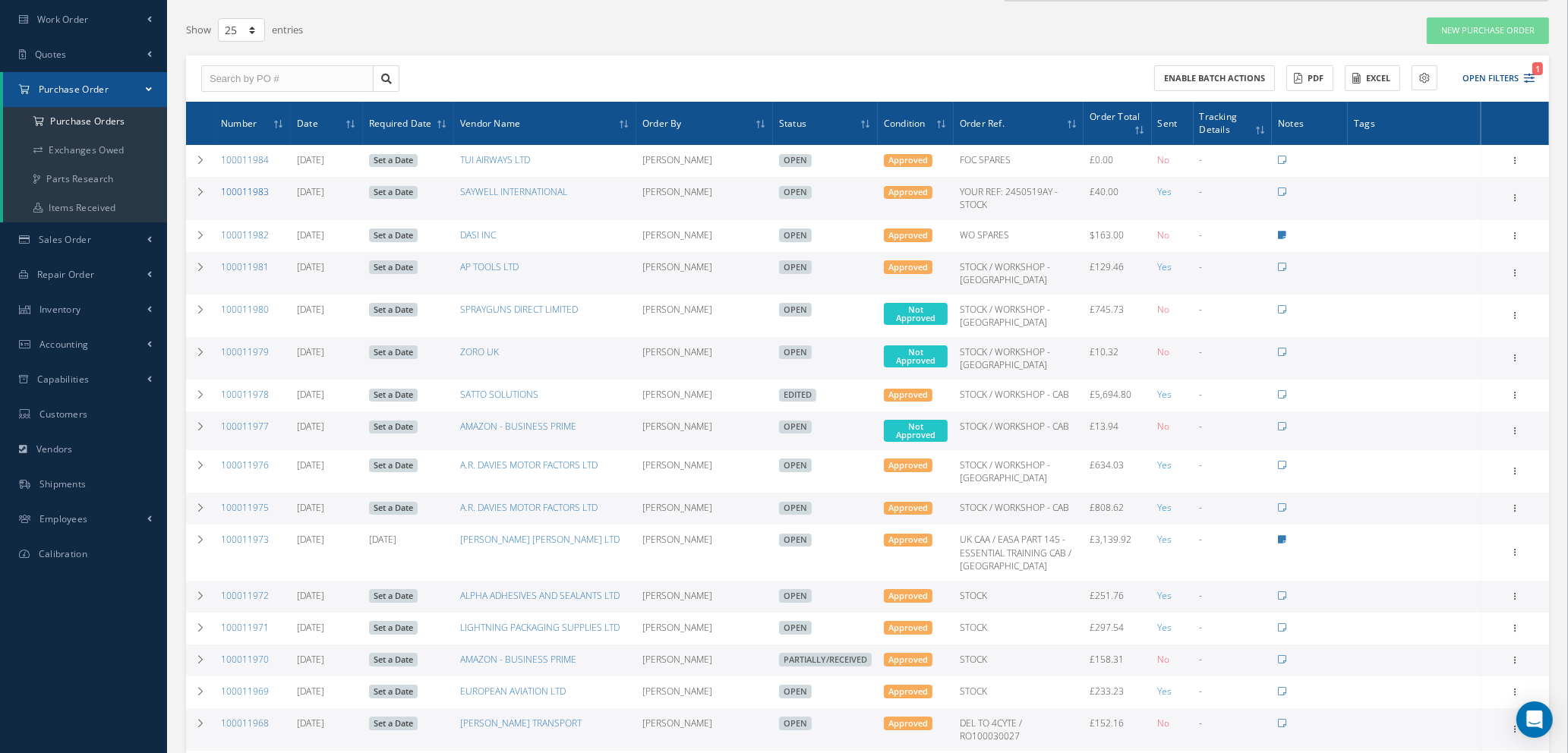
drag, startPoint x: 195, startPoint y: 192, endPoint x: 247, endPoint y: 183, distance: 52.8
click at [195, 192] on icon at bounding box center [200, 191] width 11 height 9
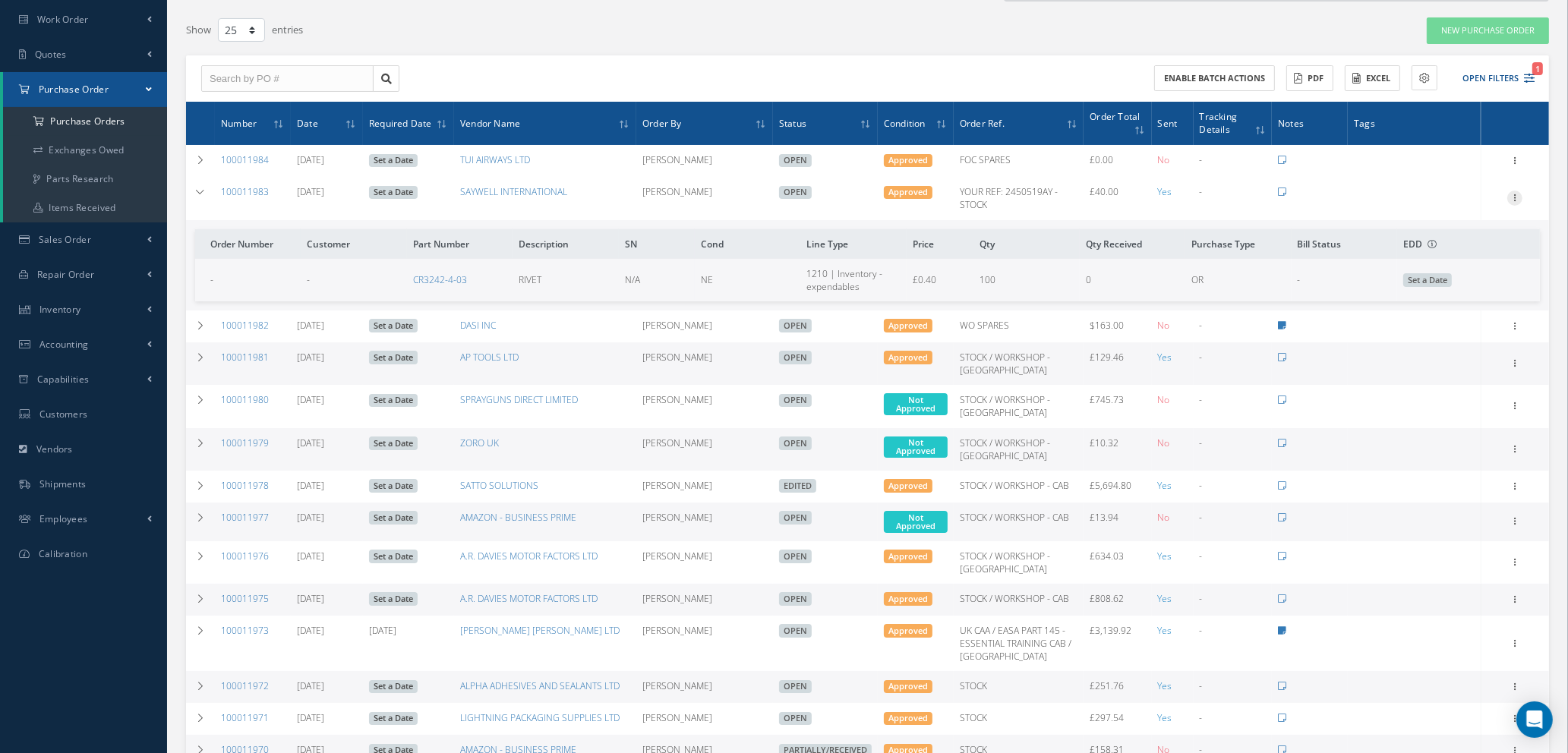
click at [1513, 196] on icon at bounding box center [1514, 196] width 15 height 12
click at [1448, 247] on link "Edit" at bounding box center [1444, 247] width 120 height 19
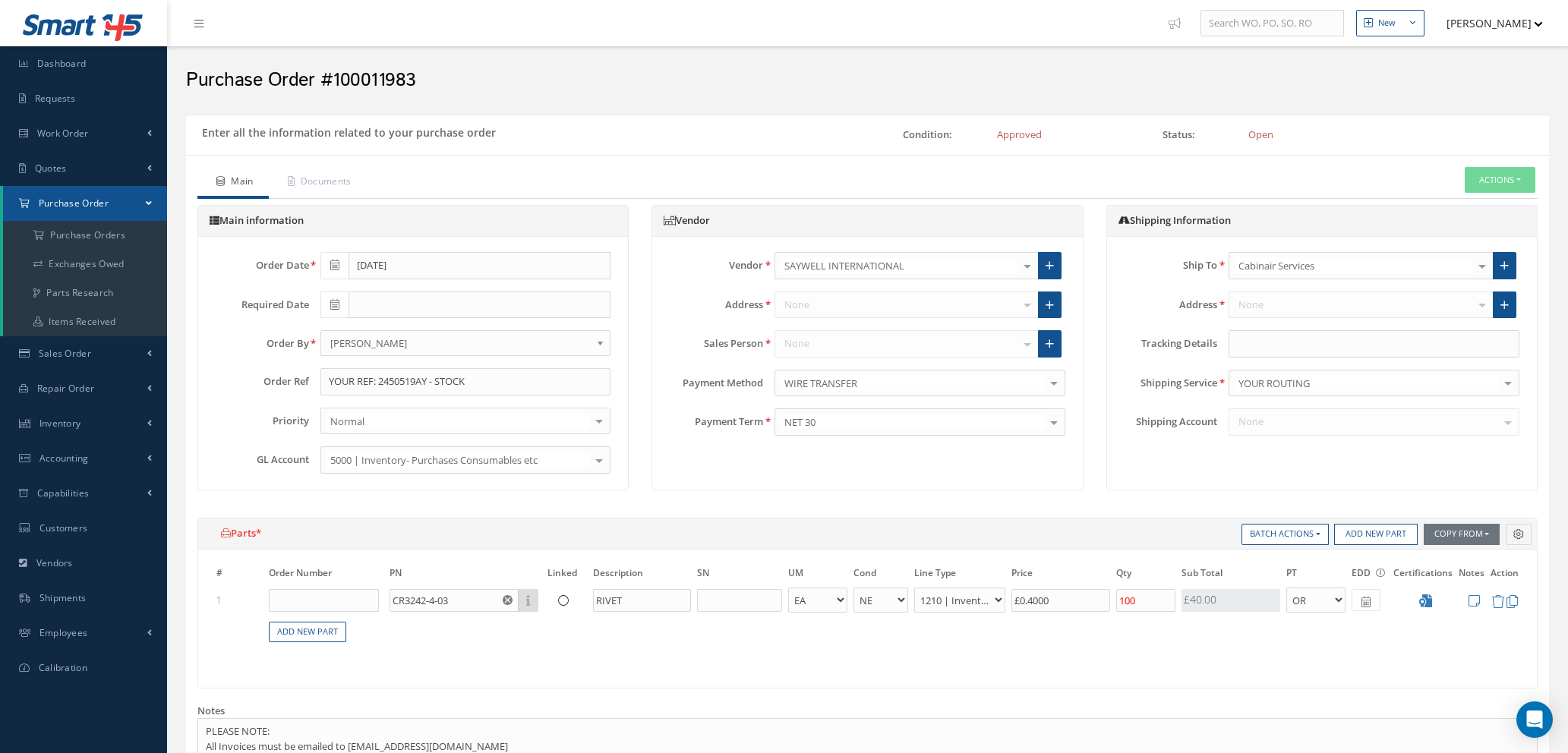
select select "1"
select select "5"
select select "7"
select select "1"
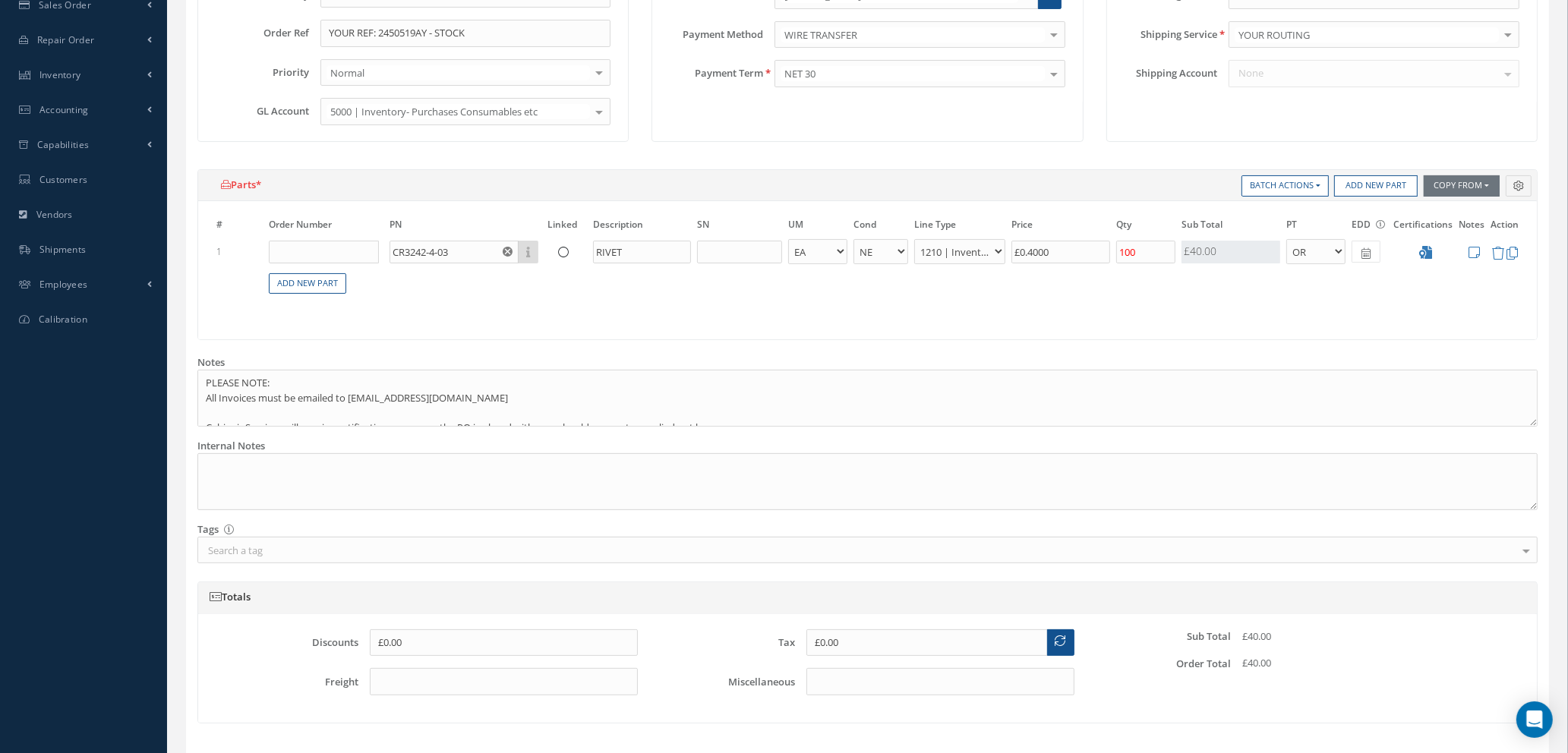
scroll to position [587, 0]
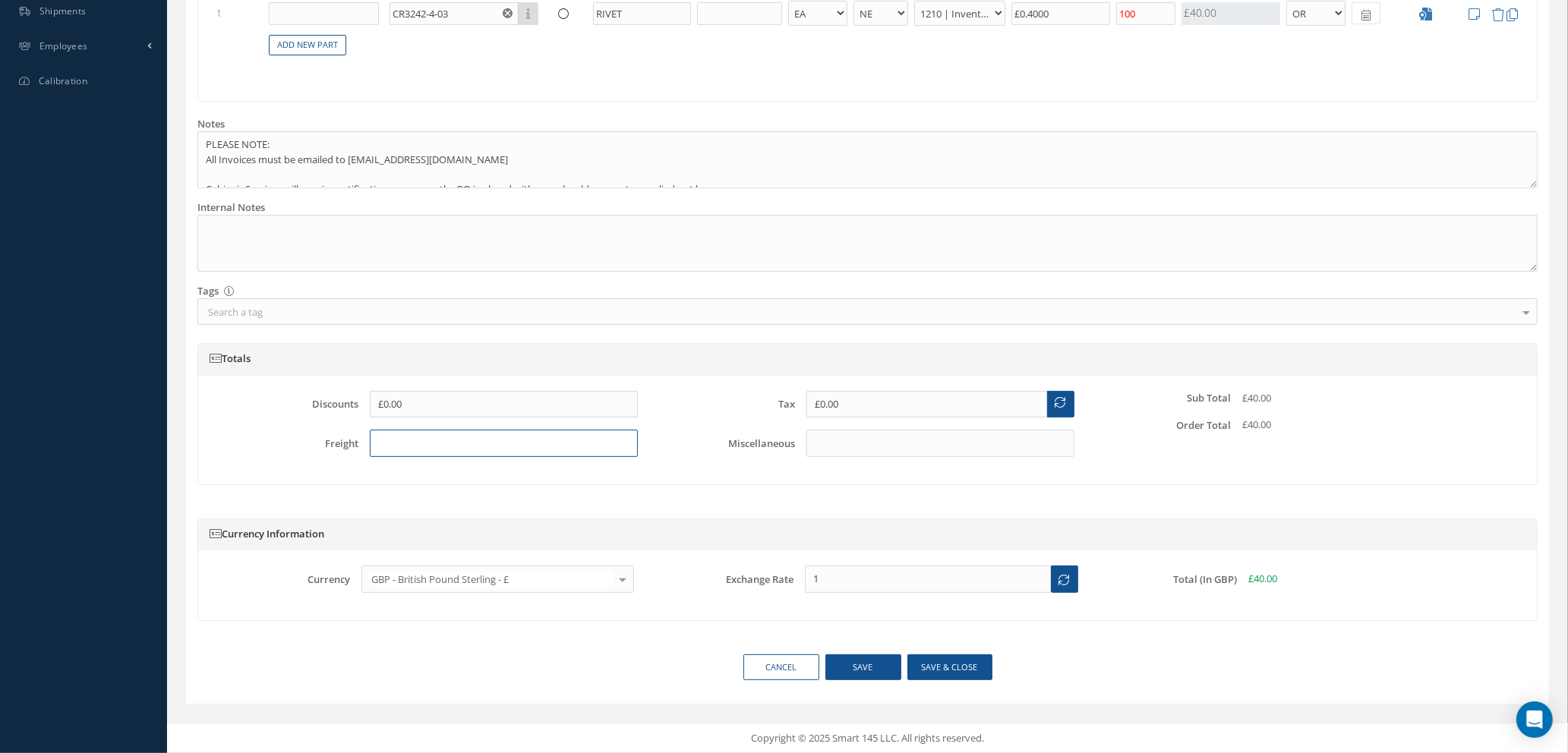
click at [422, 448] on input "text" at bounding box center [504, 444] width 268 height 27
click at [943, 671] on button "Save & close" at bounding box center [949, 667] width 85 height 27
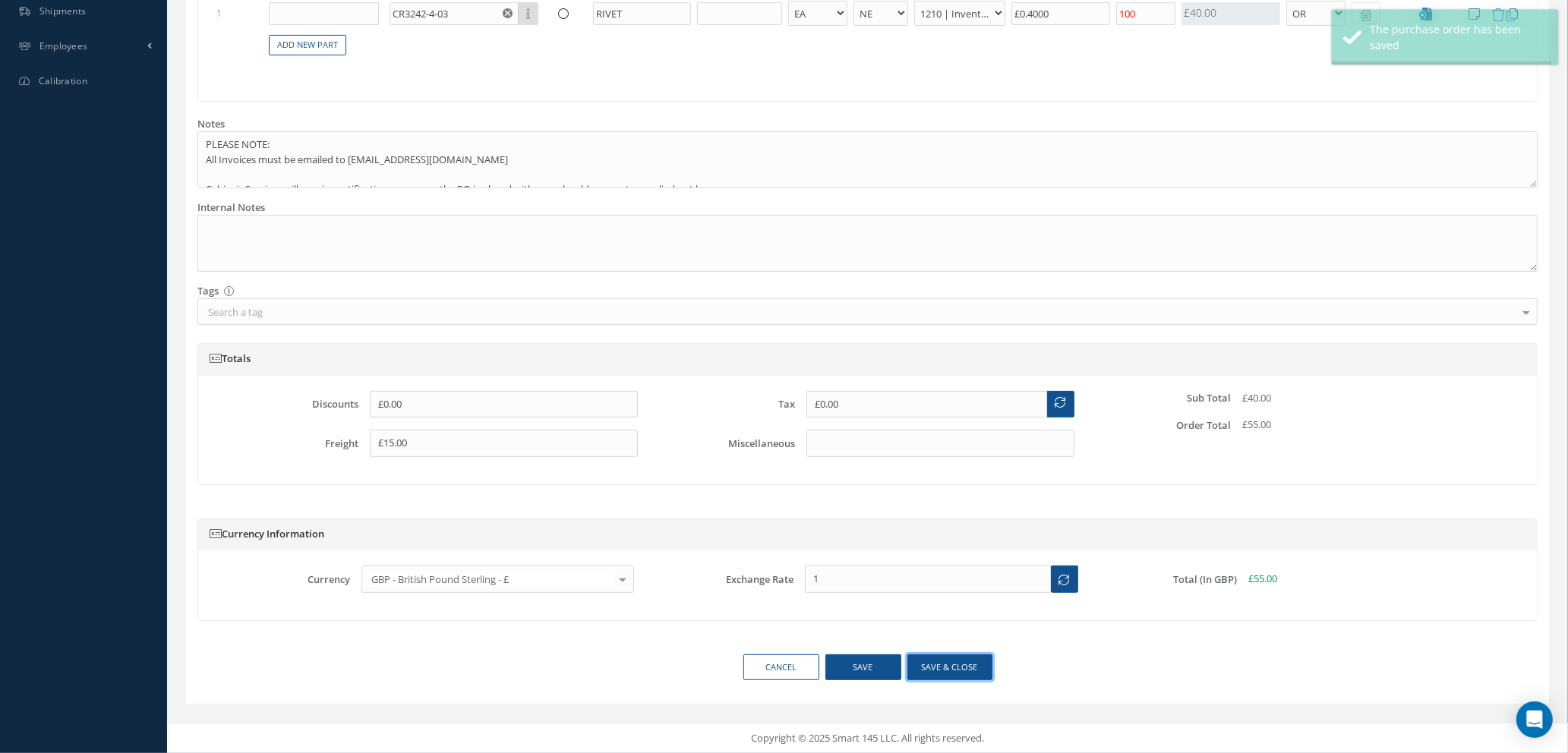
type input "£15"
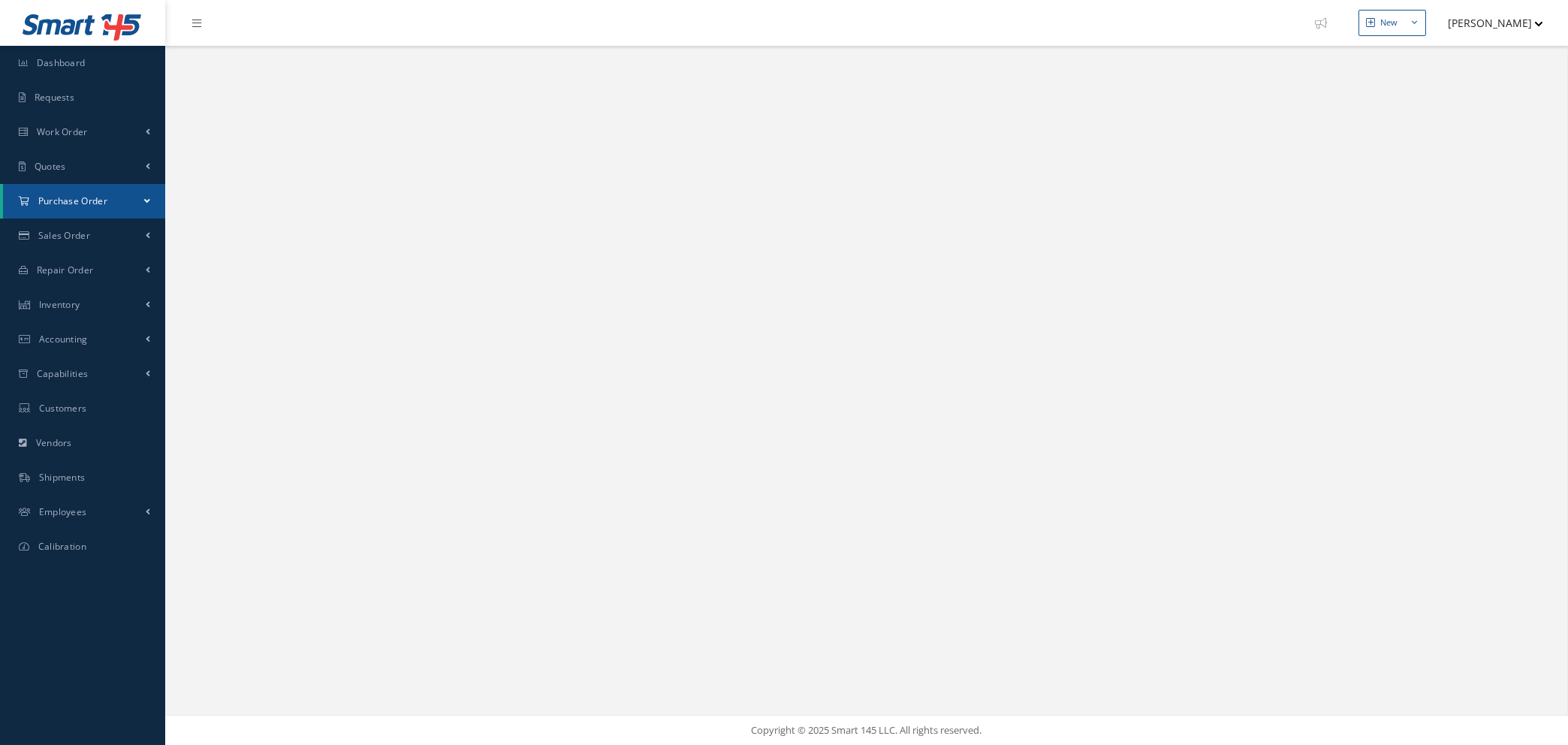
select select "25"
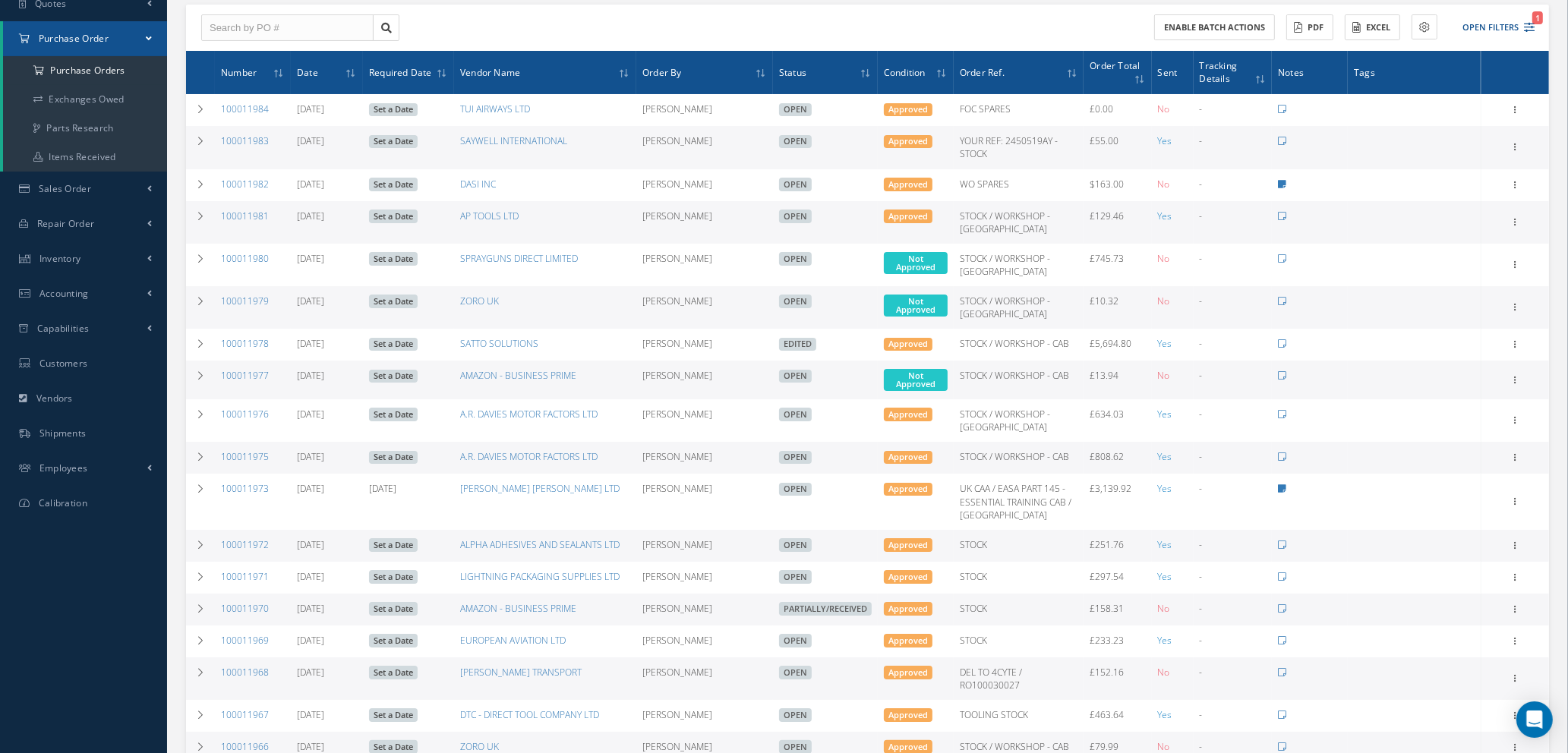
scroll to position [114, 0]
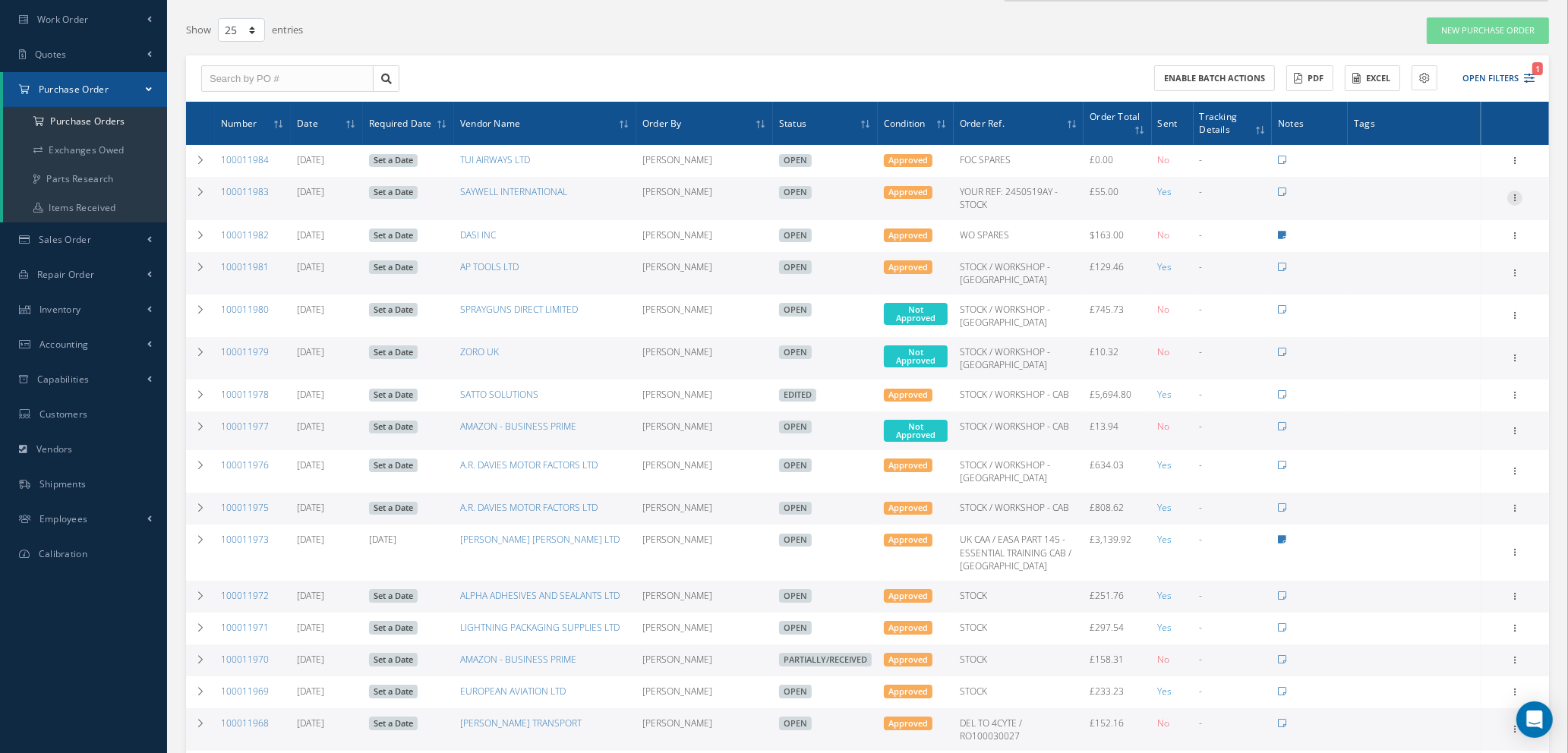
click at [1515, 196] on icon at bounding box center [1514, 196] width 15 height 12
click at [1460, 338] on link "Documents" at bounding box center [1444, 344] width 120 height 19
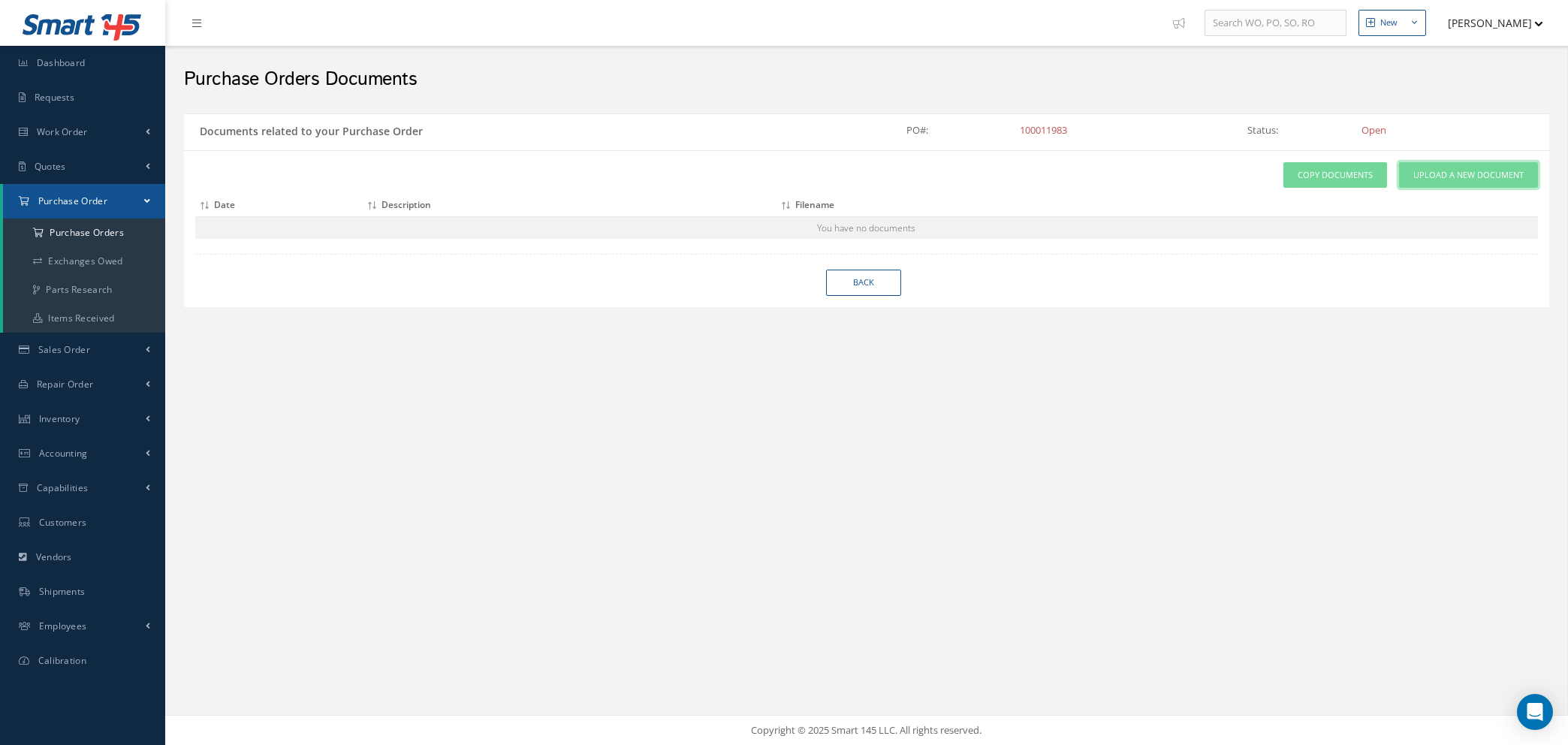
click at [1433, 174] on span "Upload a New Document" at bounding box center [1469, 175] width 110 height 13
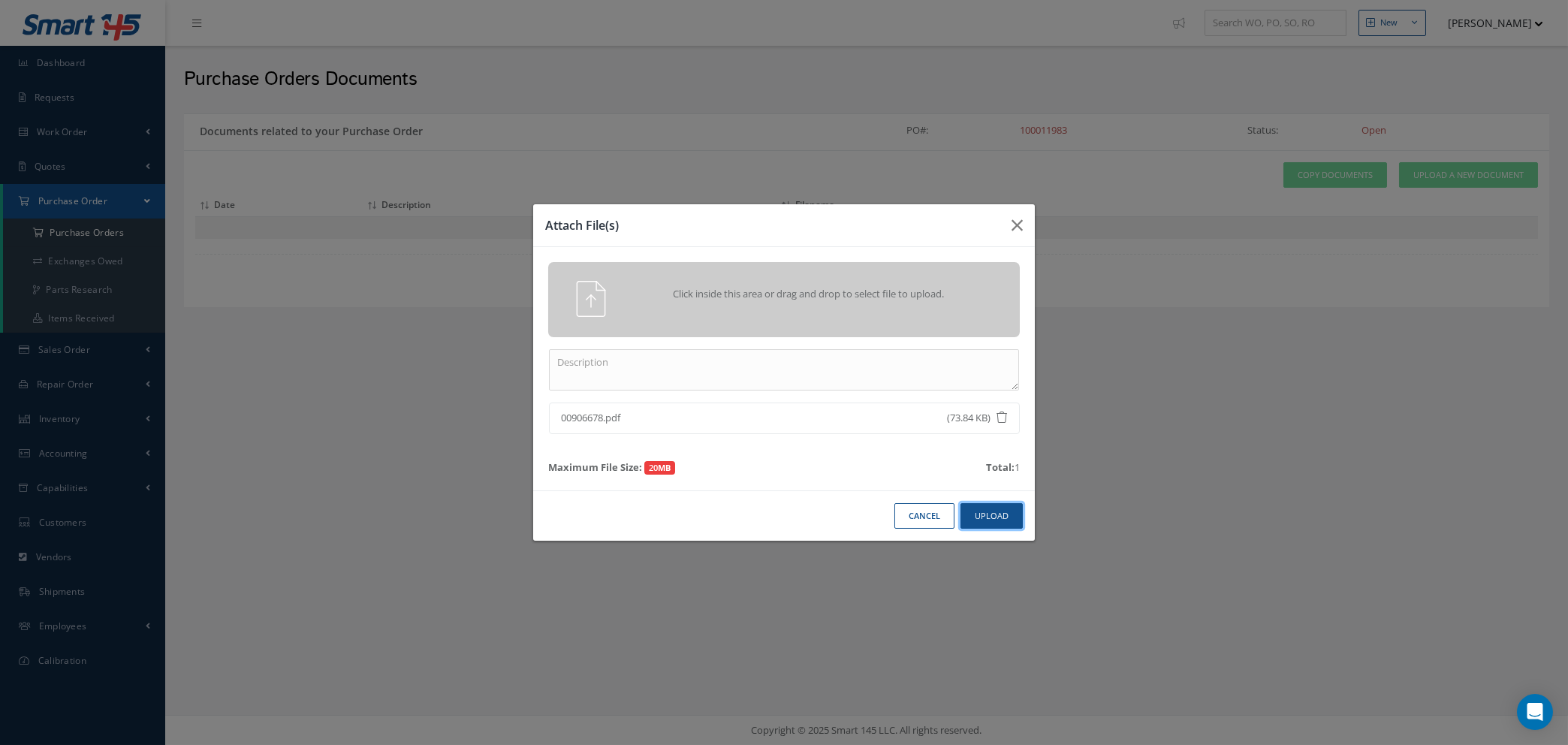
click at [978, 512] on button "Upload" at bounding box center [992, 516] width 62 height 26
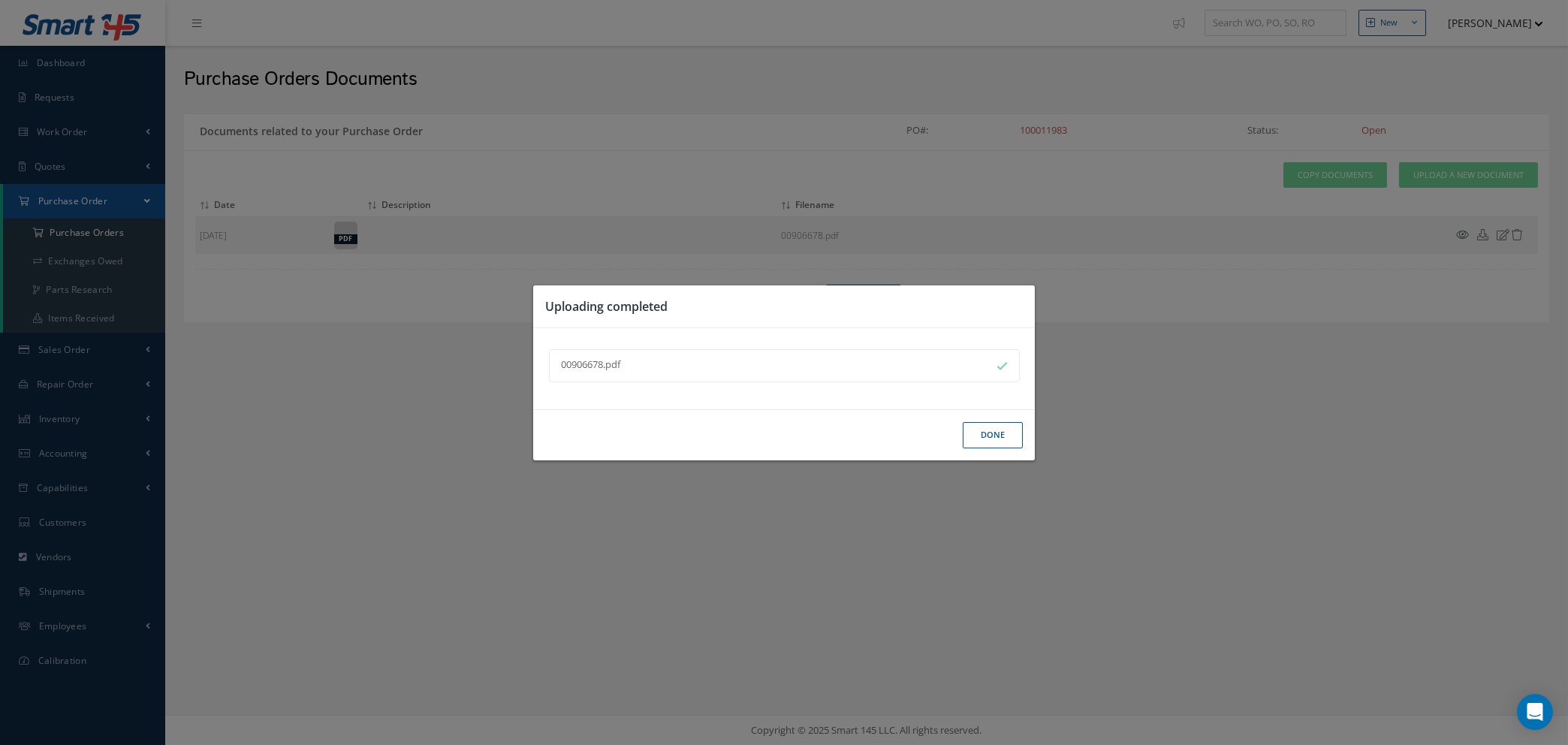
click at [993, 426] on button "Done" at bounding box center [993, 435] width 60 height 26
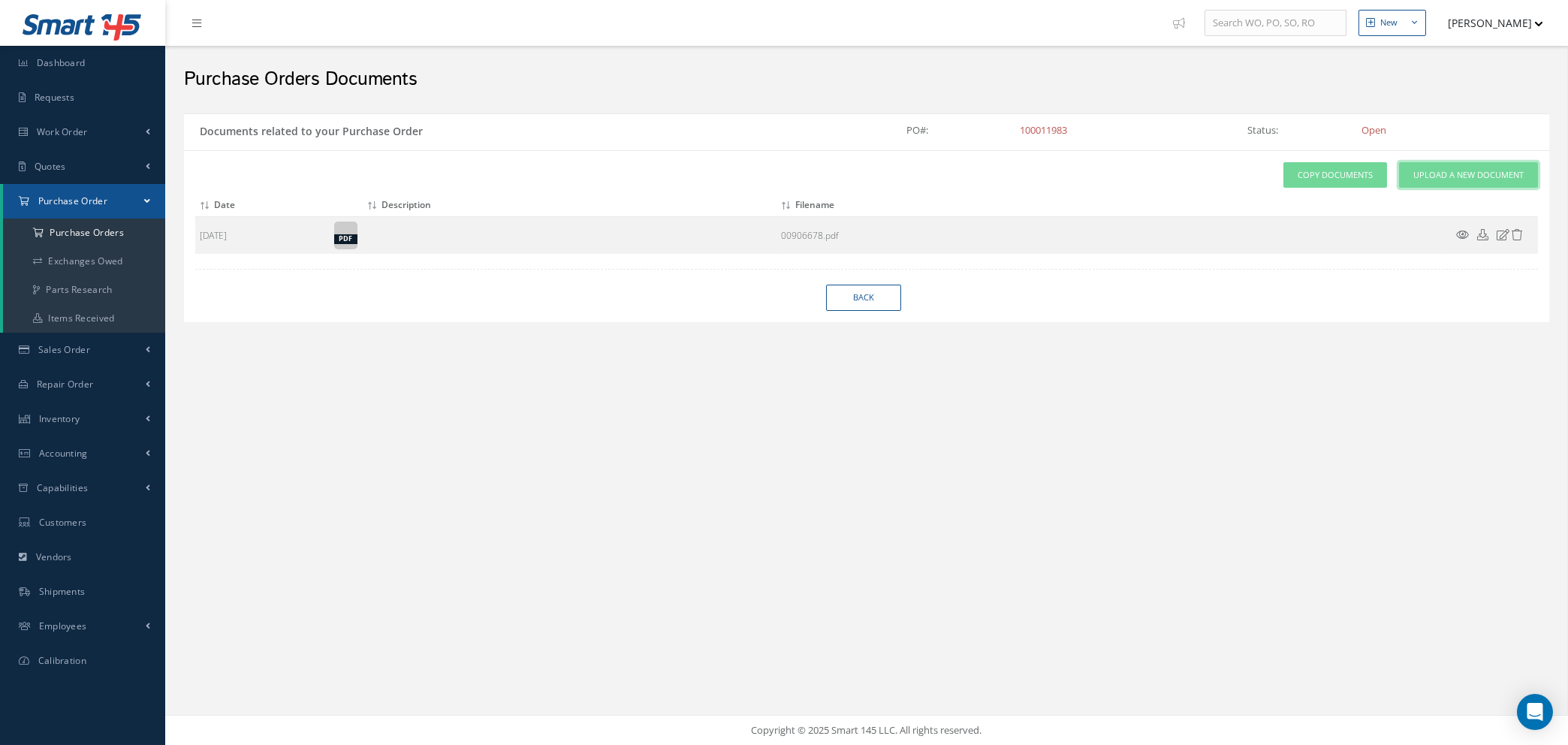
click at [1419, 177] on span "Upload a New Document" at bounding box center [1469, 175] width 110 height 13
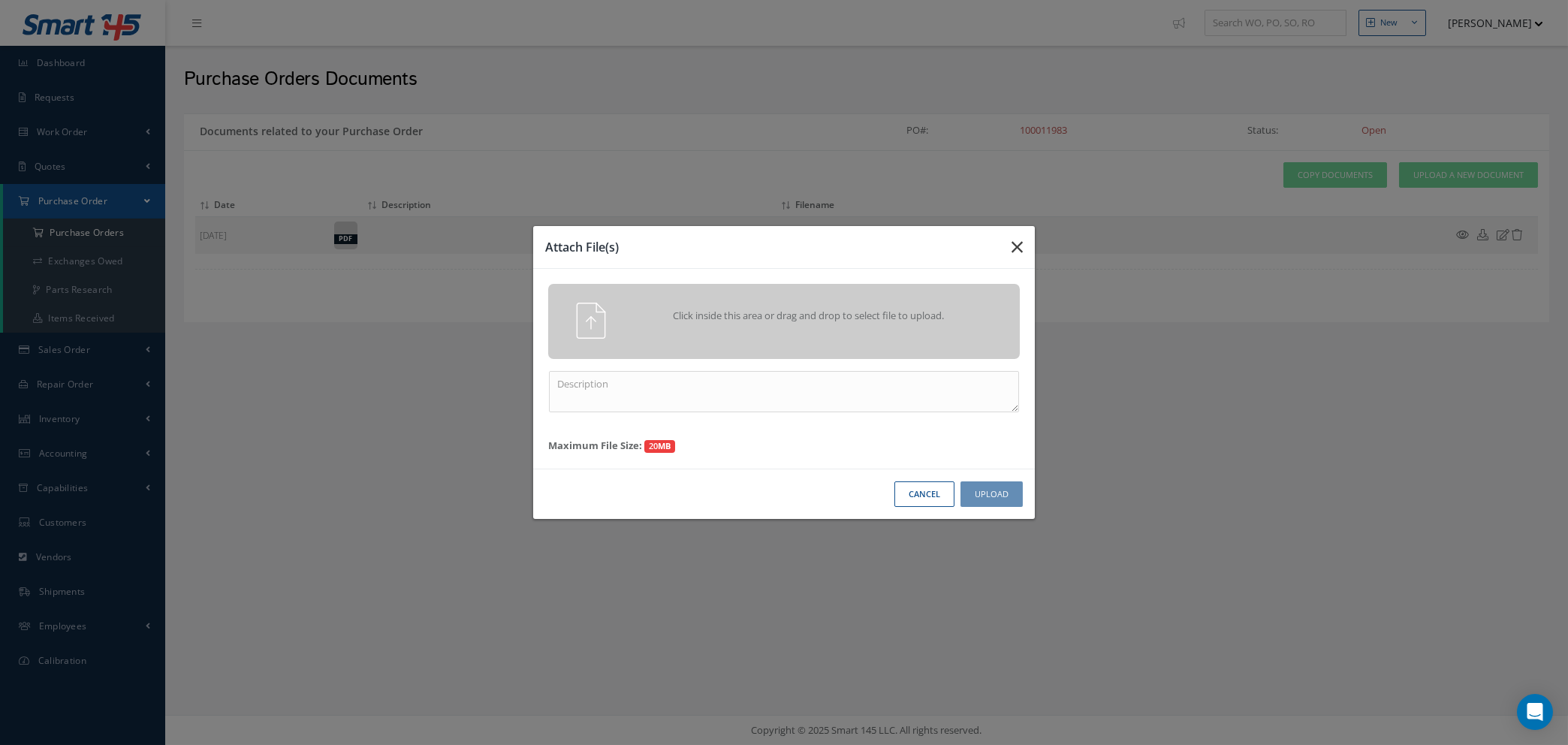
click at [1017, 242] on icon "button" at bounding box center [1017, 247] width 11 height 18
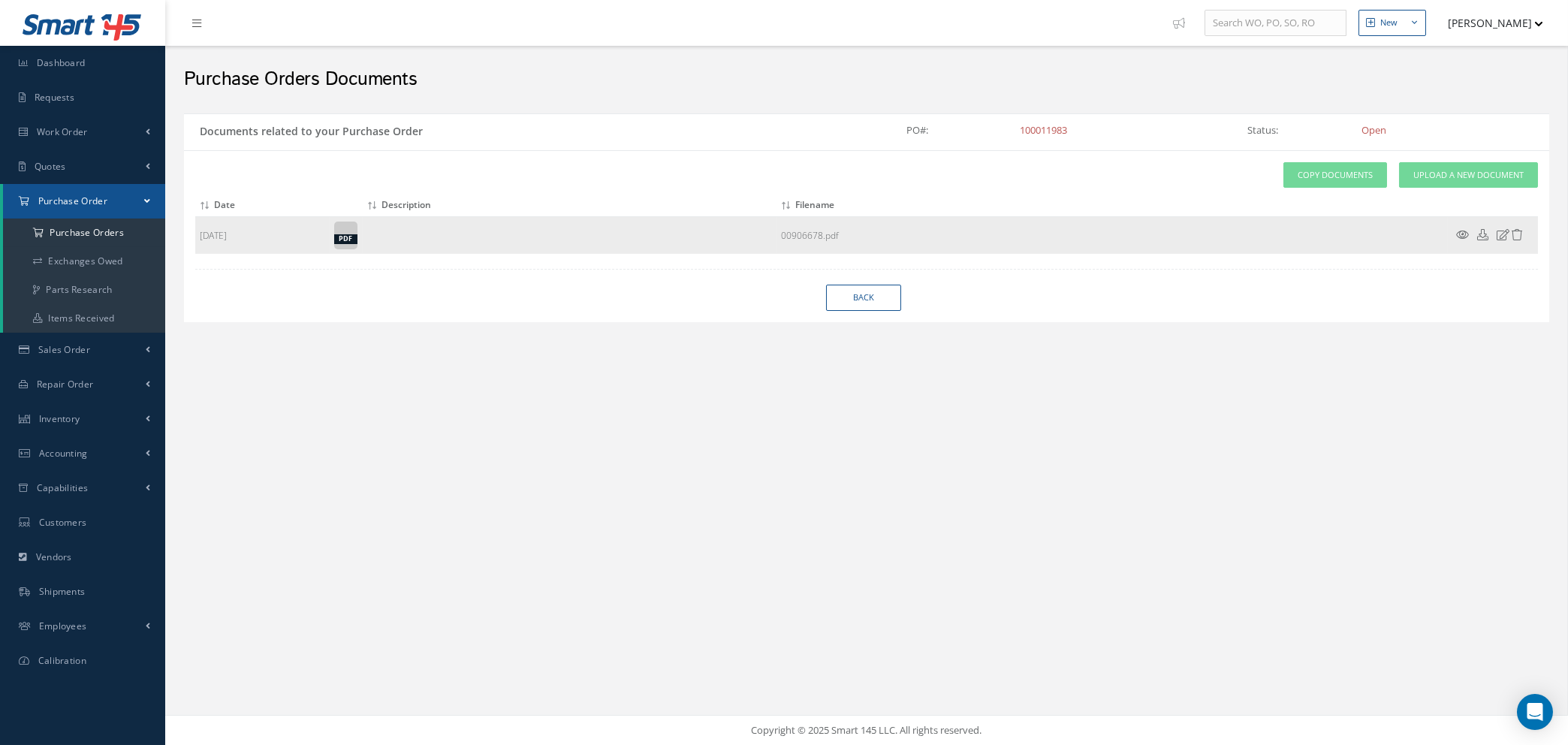
click at [1503, 234] on icon at bounding box center [1504, 235] width 13 height 11
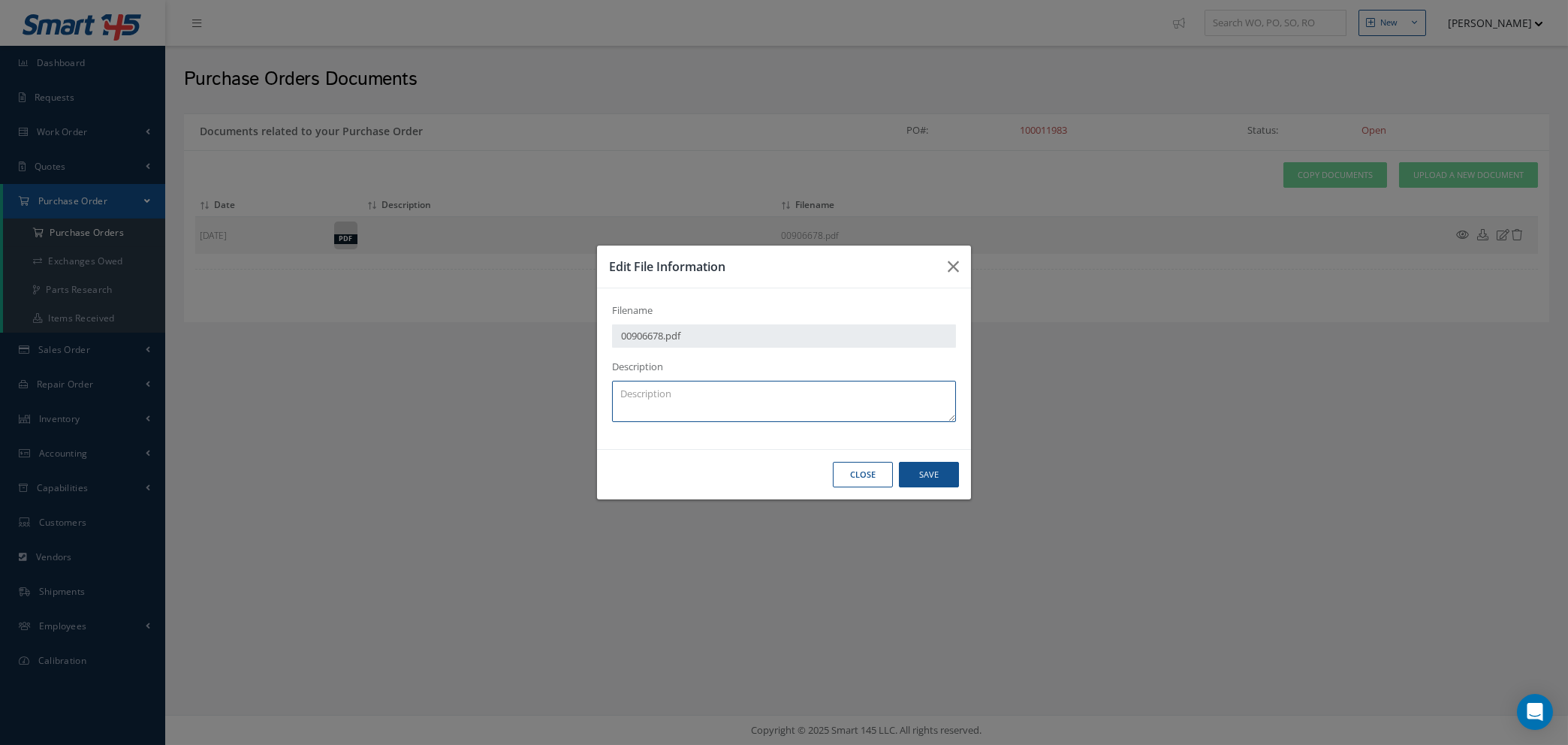
click at [833, 396] on textarea at bounding box center [784, 401] width 344 height 42
type textarea "s"
type textarea "SOC"
click at [929, 480] on button "Save" at bounding box center [929, 475] width 60 height 26
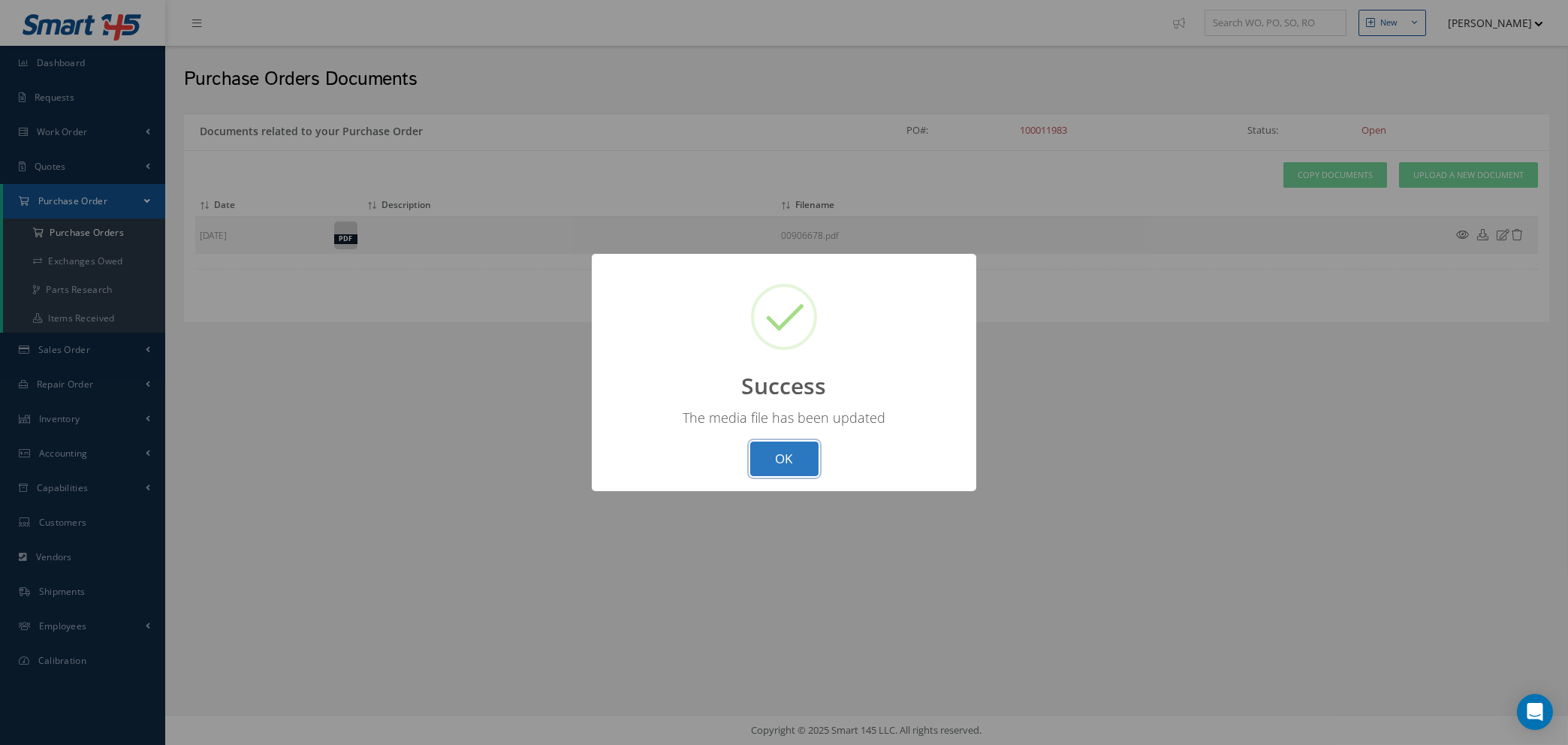
click at [761, 459] on button "OK" at bounding box center [785, 460] width 69 height 35
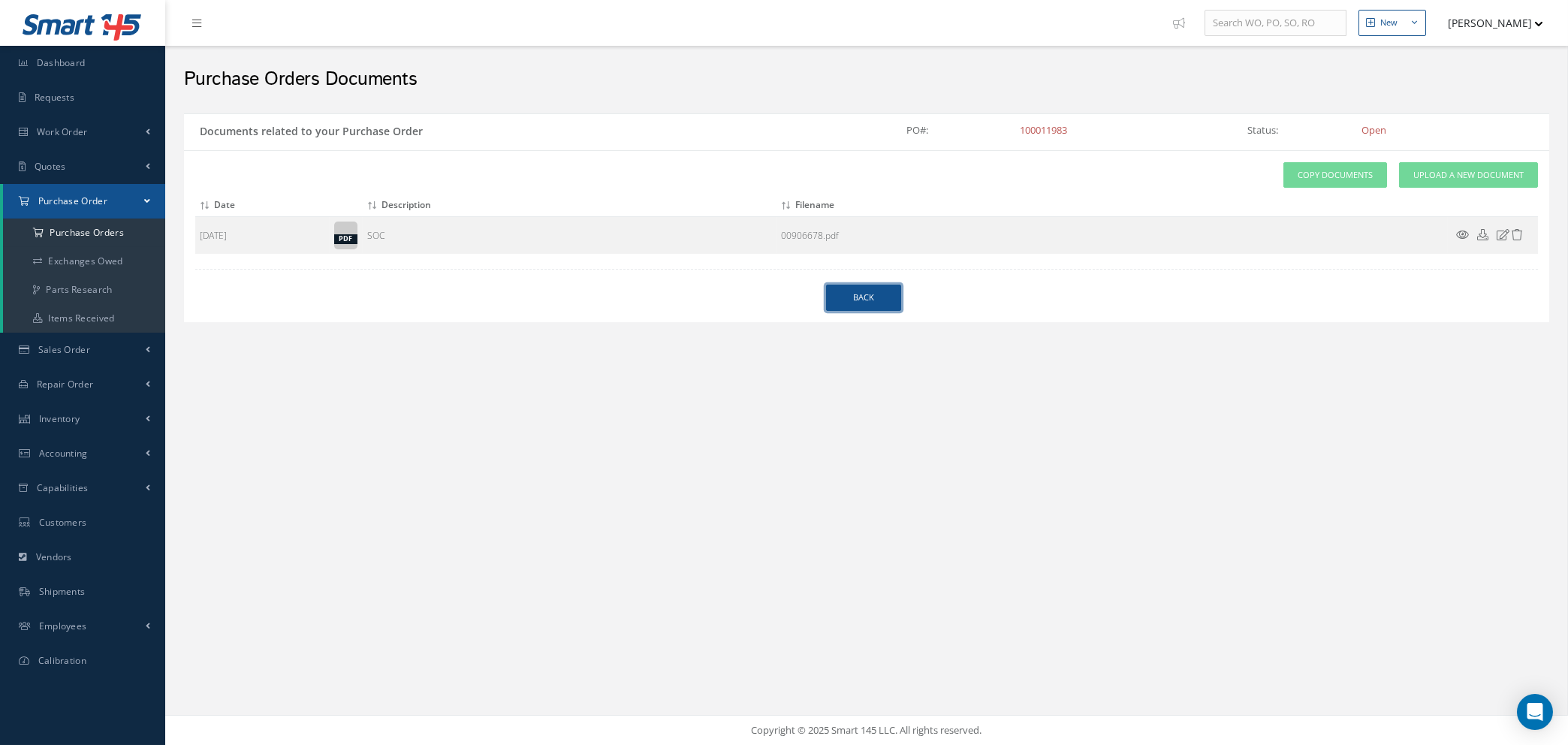
click at [857, 293] on link "Back" at bounding box center [864, 297] width 75 height 26
select select "25"
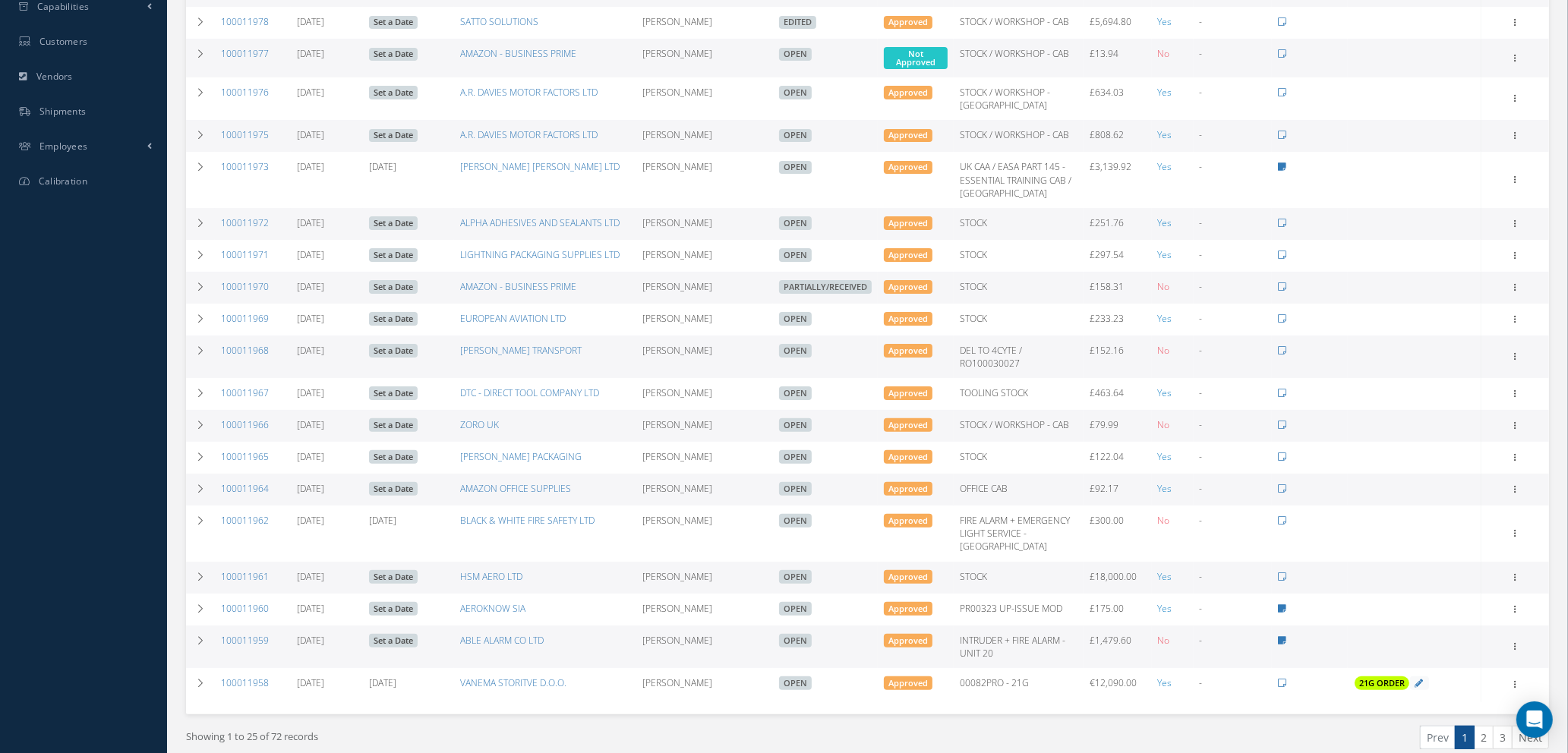
scroll to position [435, 0]
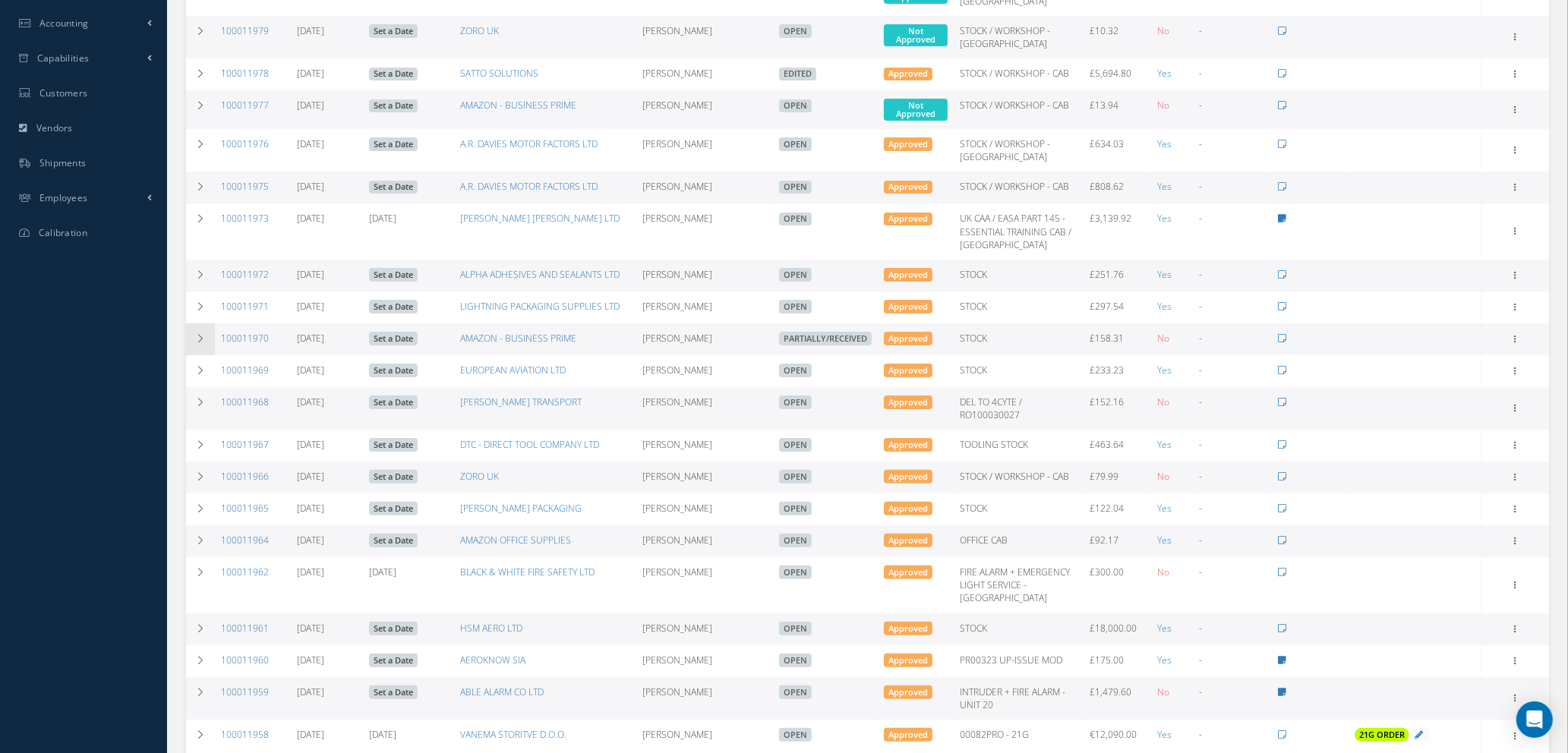
click at [195, 334] on icon at bounding box center [200, 339] width 11 height 9
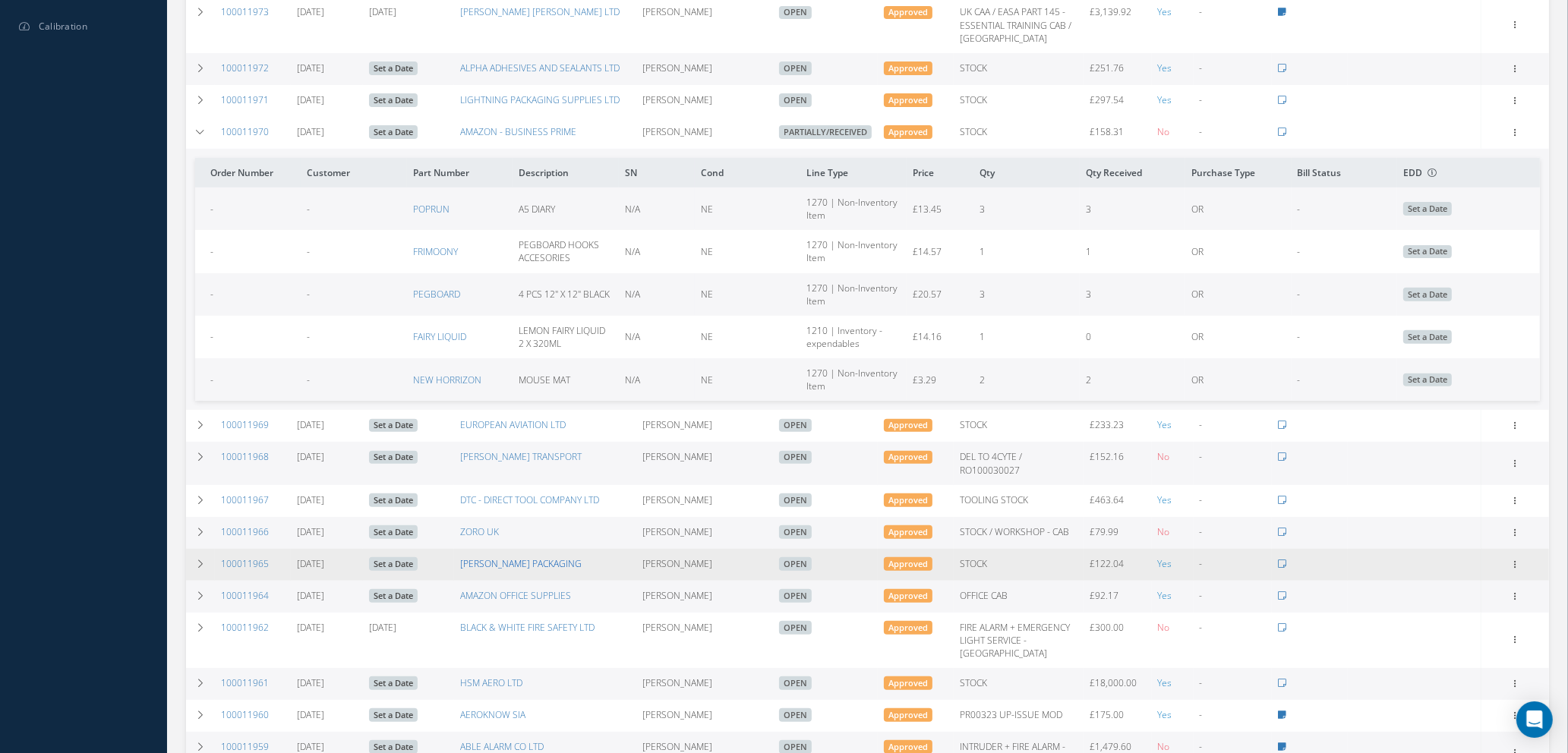
scroll to position [811, 0]
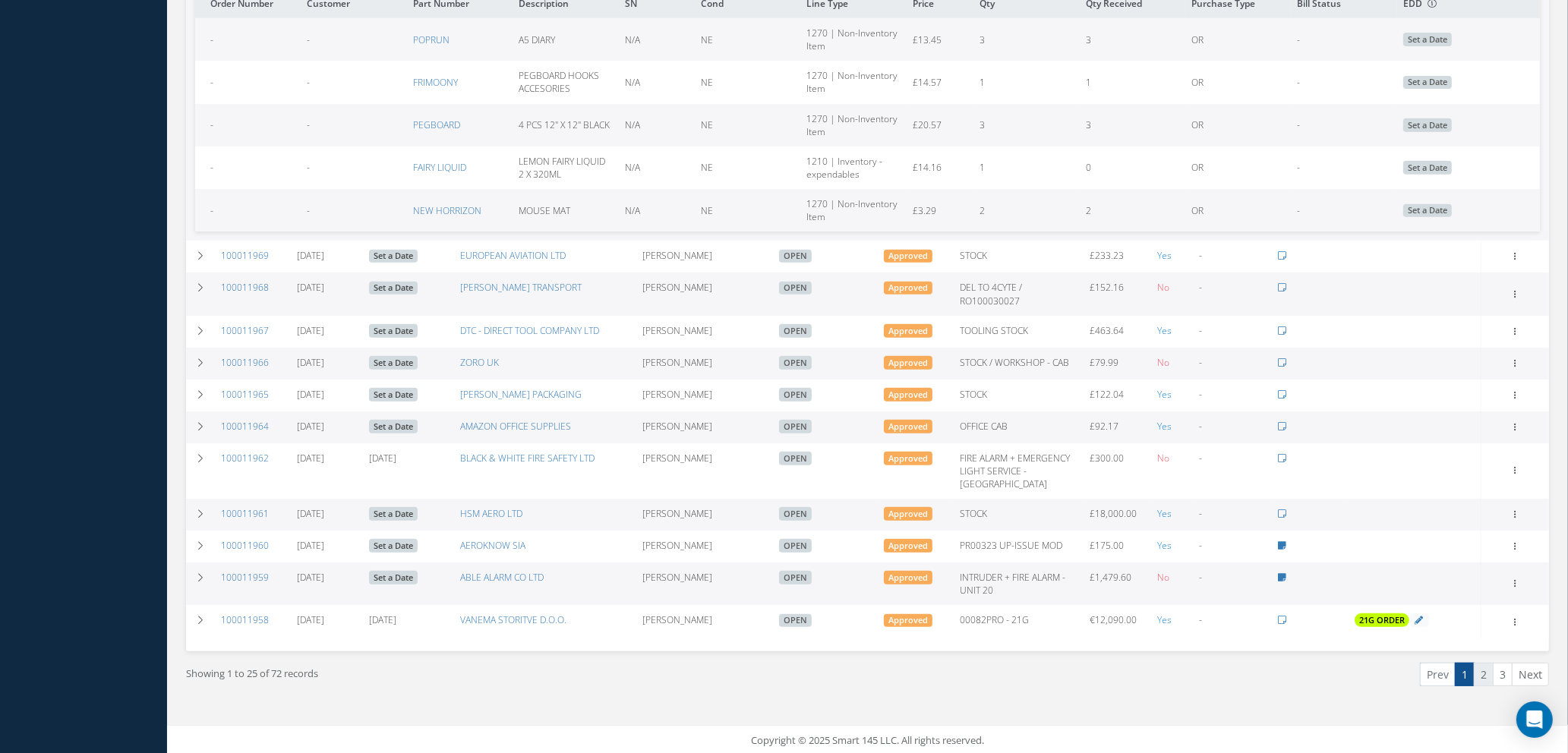
click at [1474, 672] on link "2" at bounding box center [1483, 674] width 19 height 23
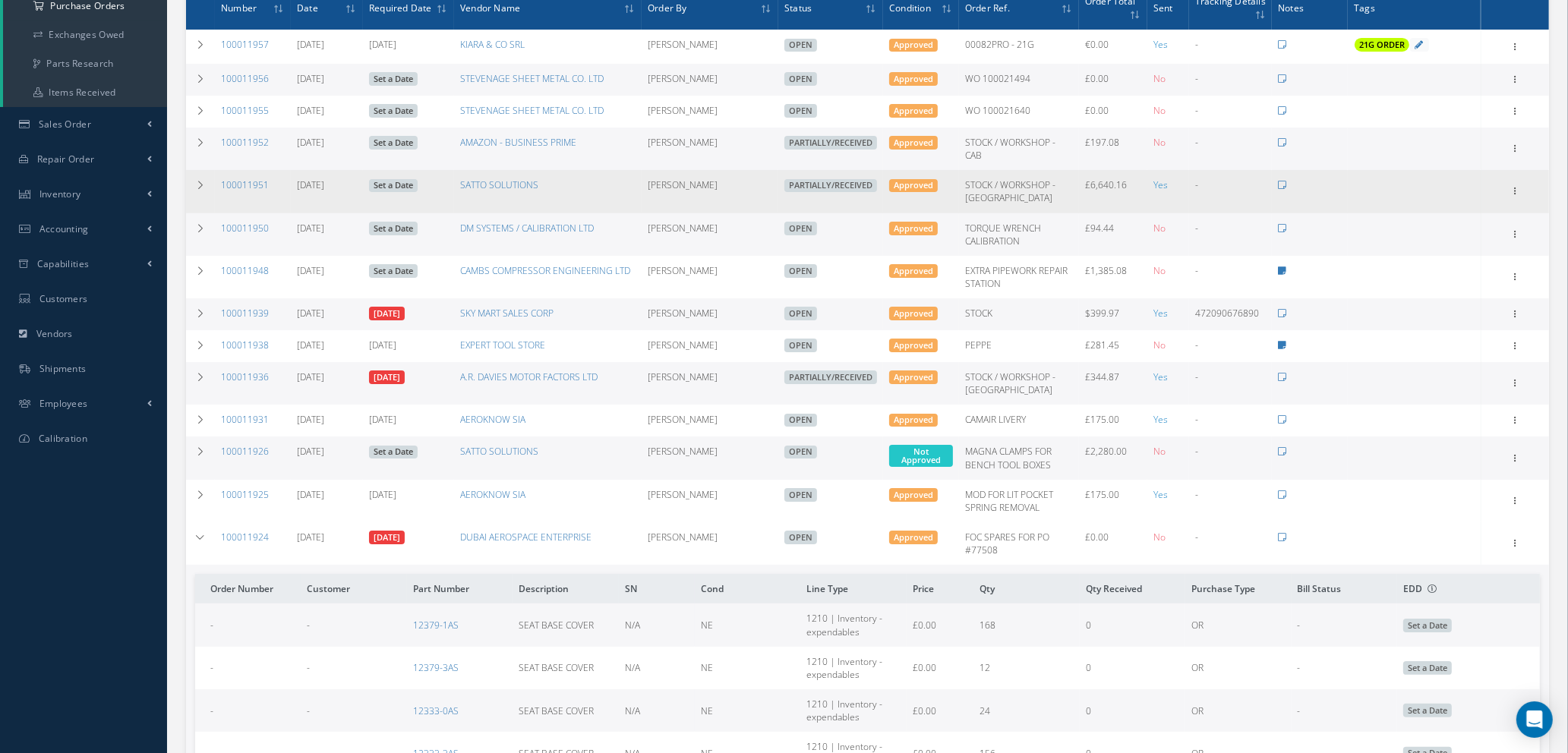
scroll to position [114, 0]
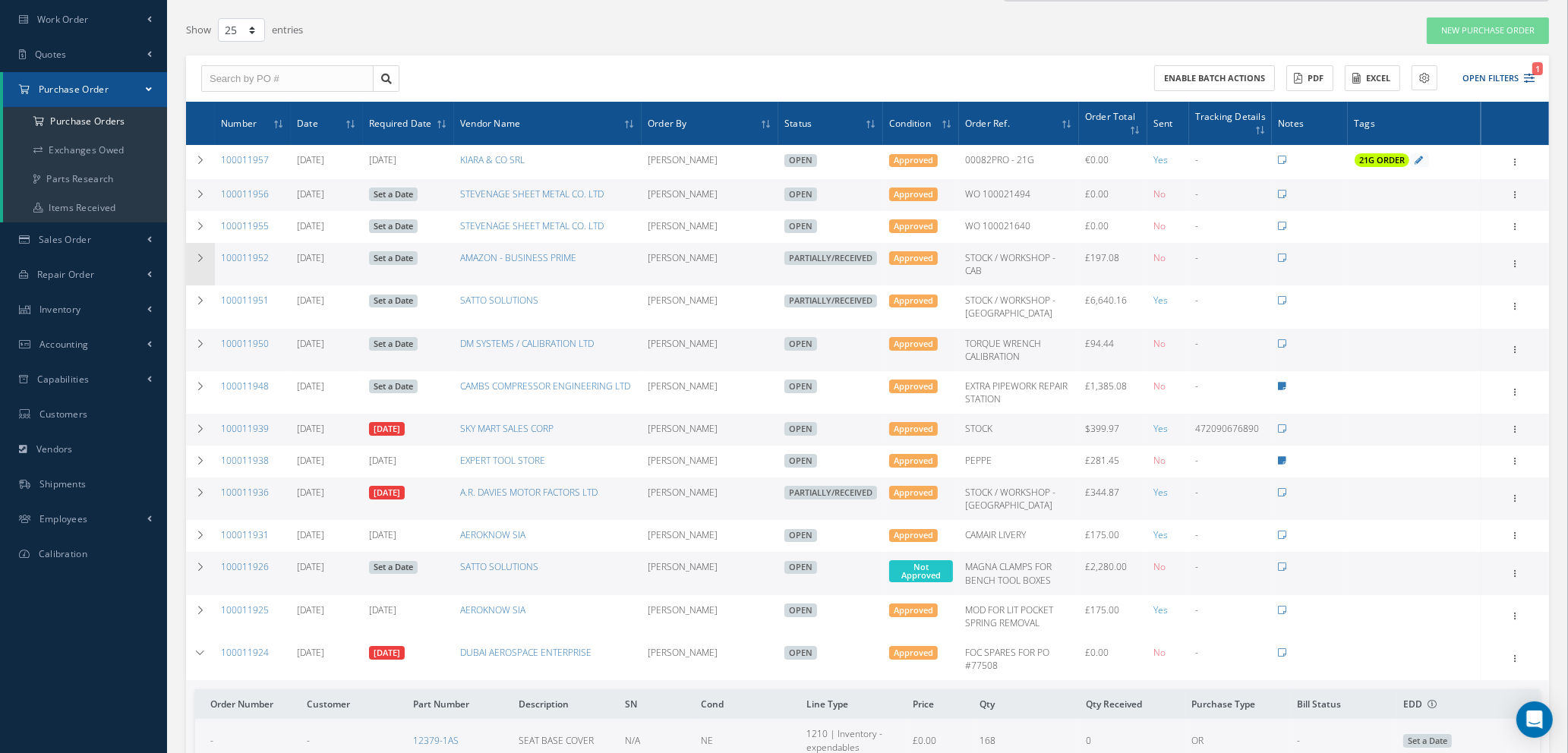
click at [201, 259] on icon at bounding box center [200, 258] width 11 height 9
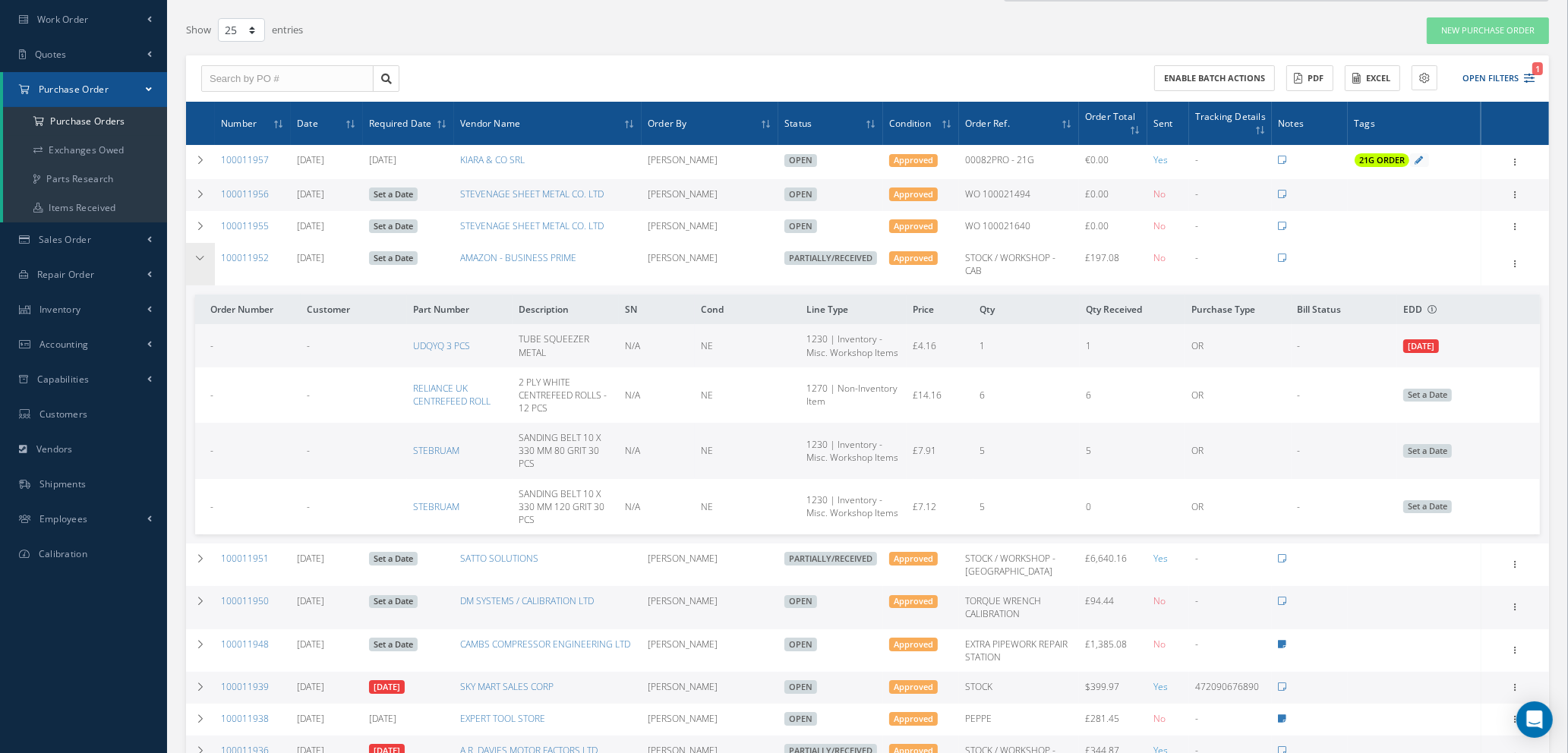
click at [196, 255] on icon at bounding box center [200, 258] width 11 height 9
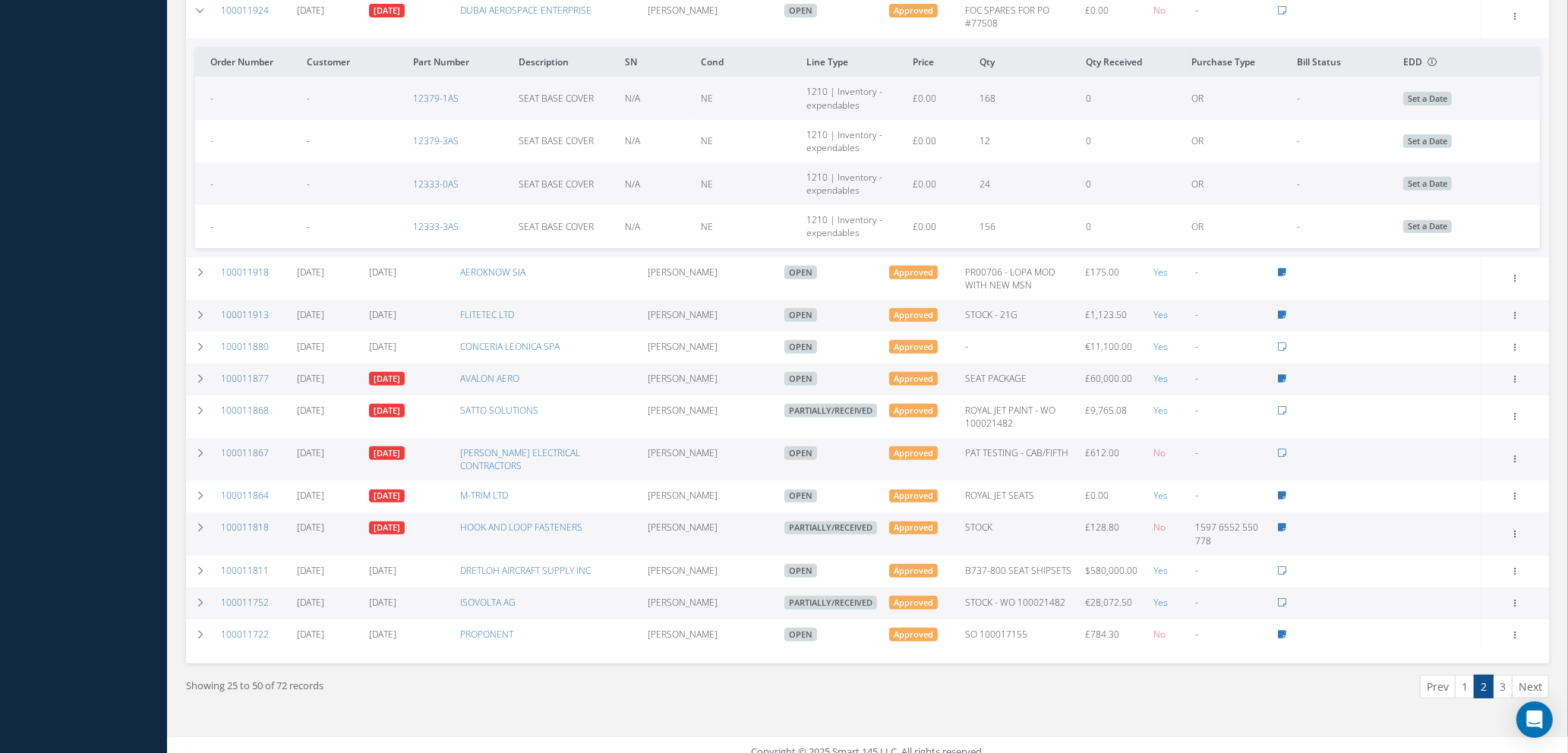
scroll to position [757, 0]
click at [1457, 675] on link "1" at bounding box center [1465, 686] width 19 height 23
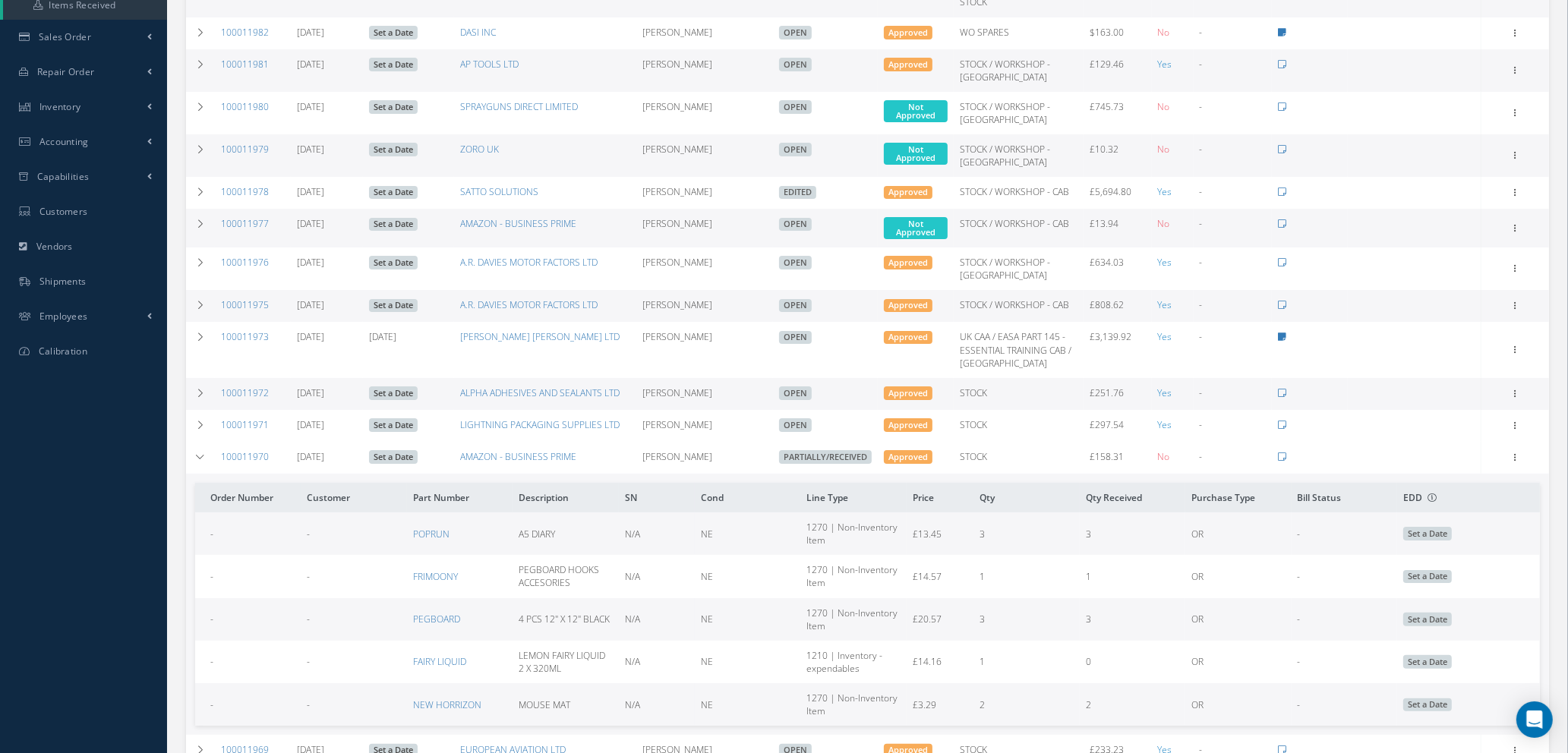
scroll to position [342, 0]
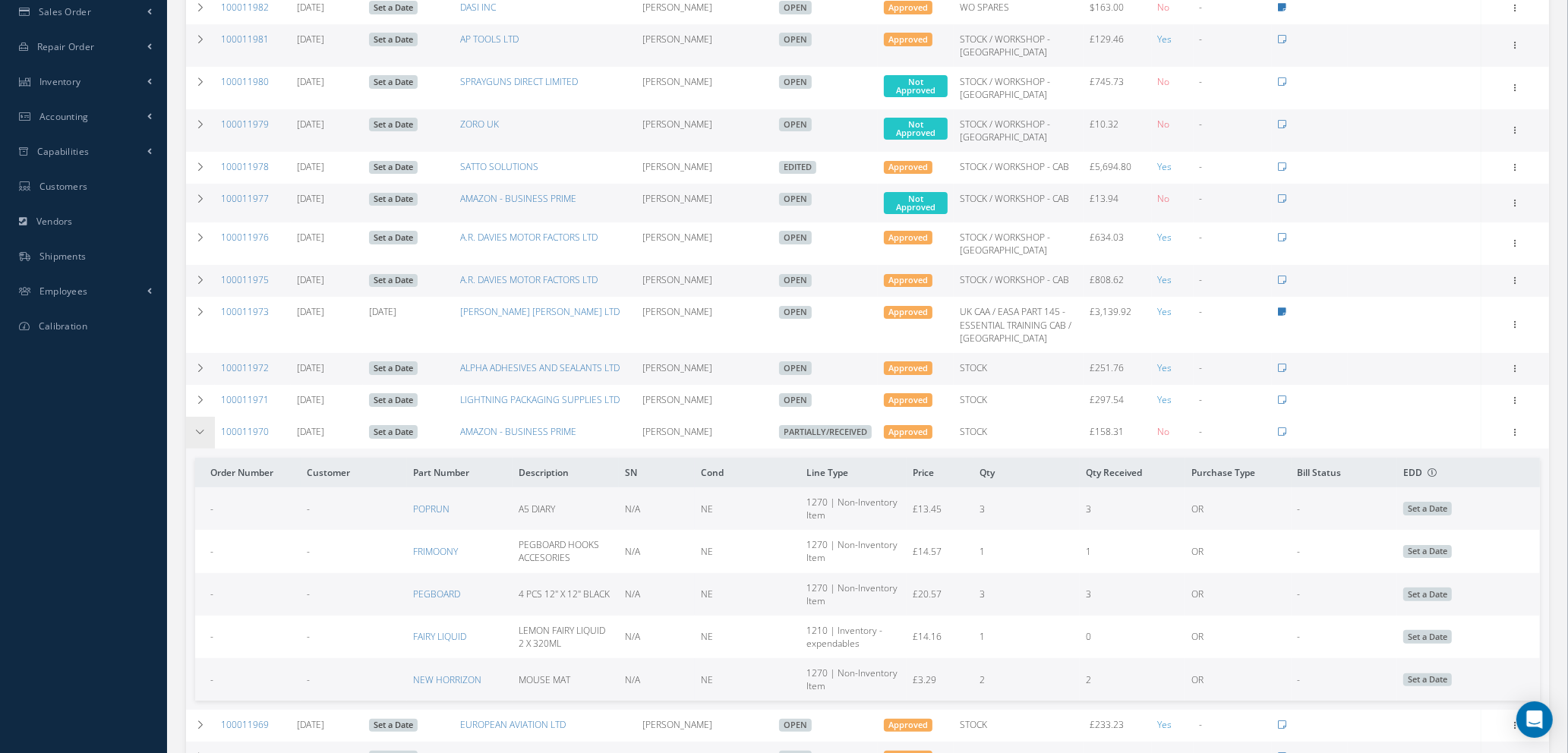
click at [196, 431] on icon at bounding box center [200, 431] width 11 height 9
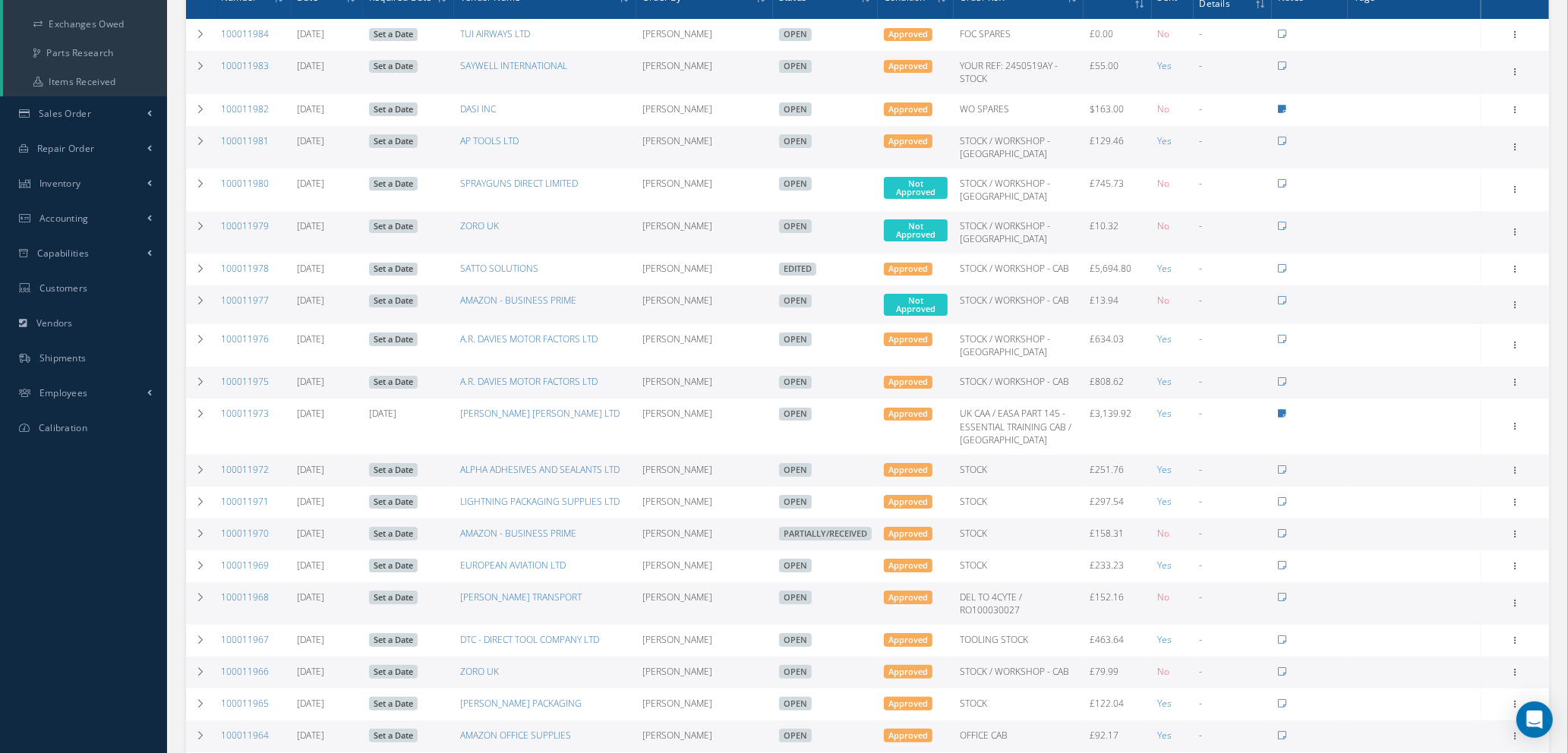
scroll to position [114, 0]
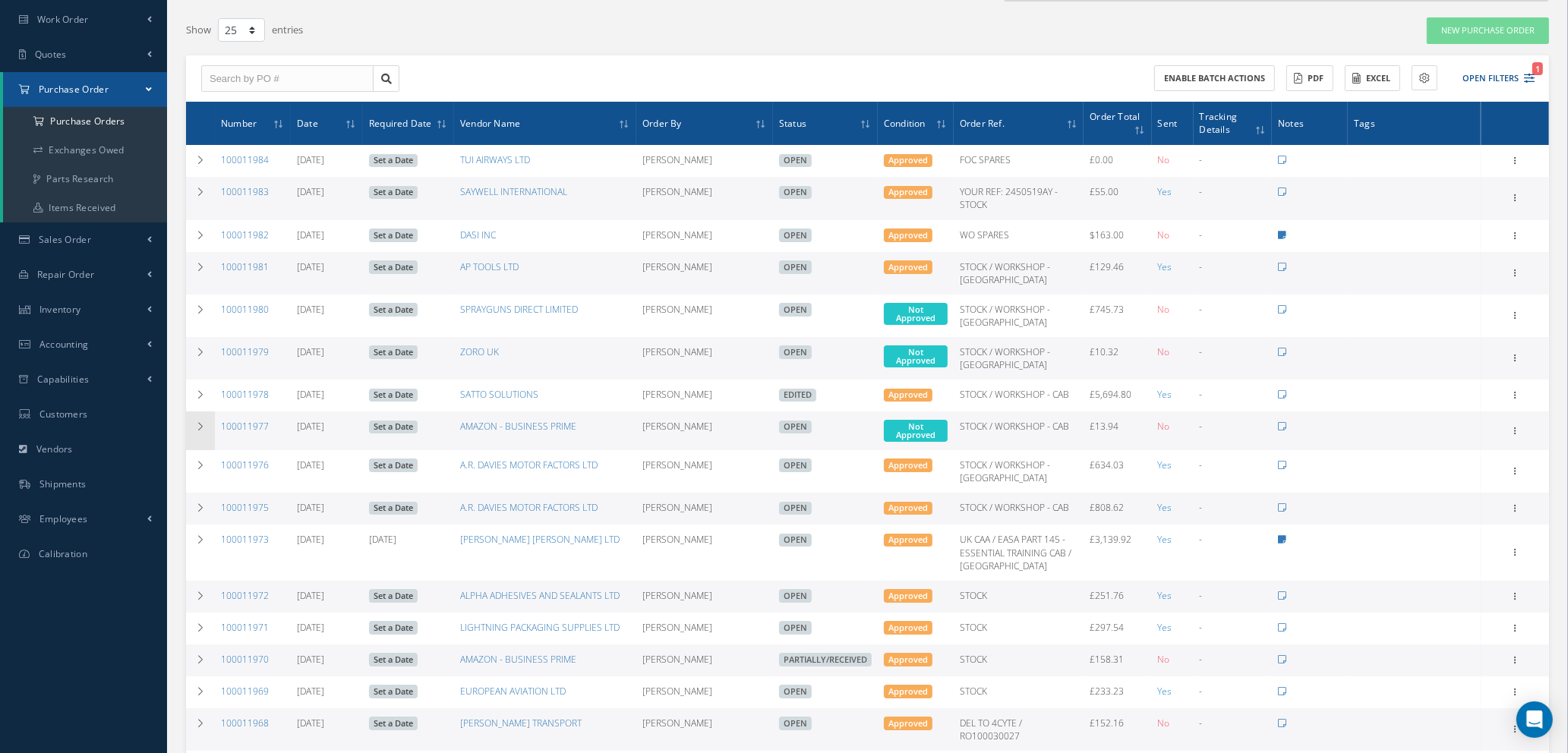
click at [195, 423] on icon at bounding box center [200, 427] width 11 height 9
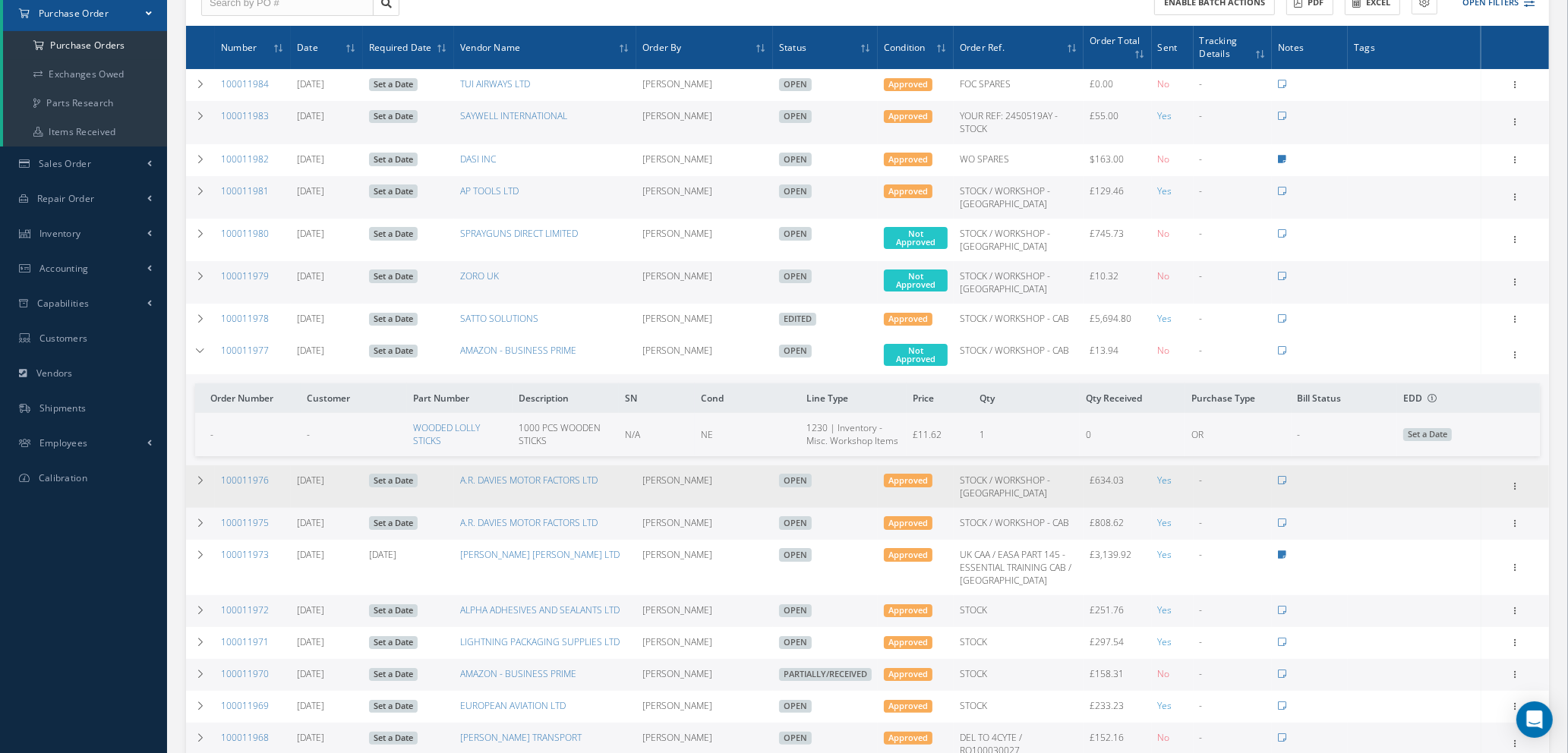
scroll to position [228, 0]
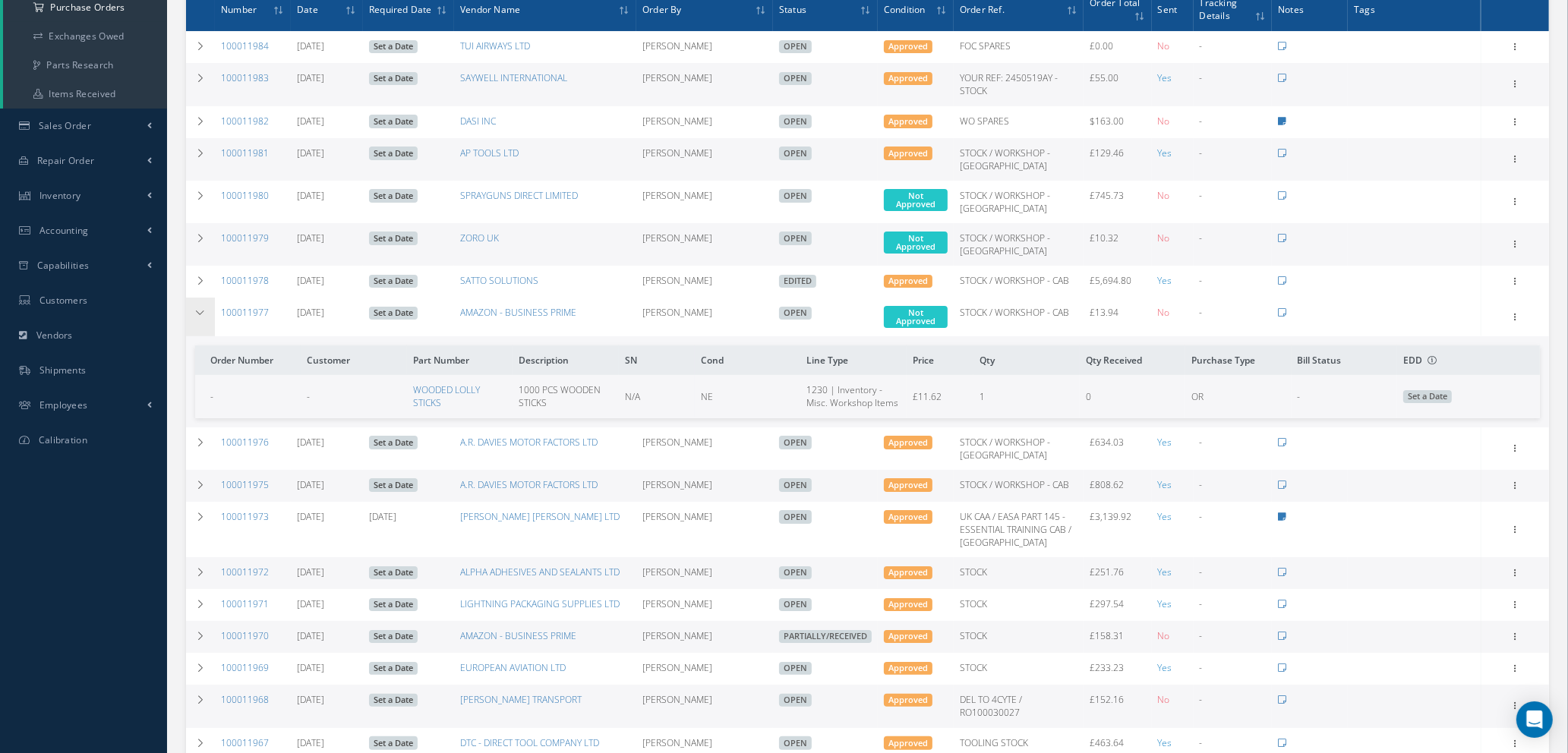
click at [198, 312] on icon at bounding box center [200, 313] width 11 height 9
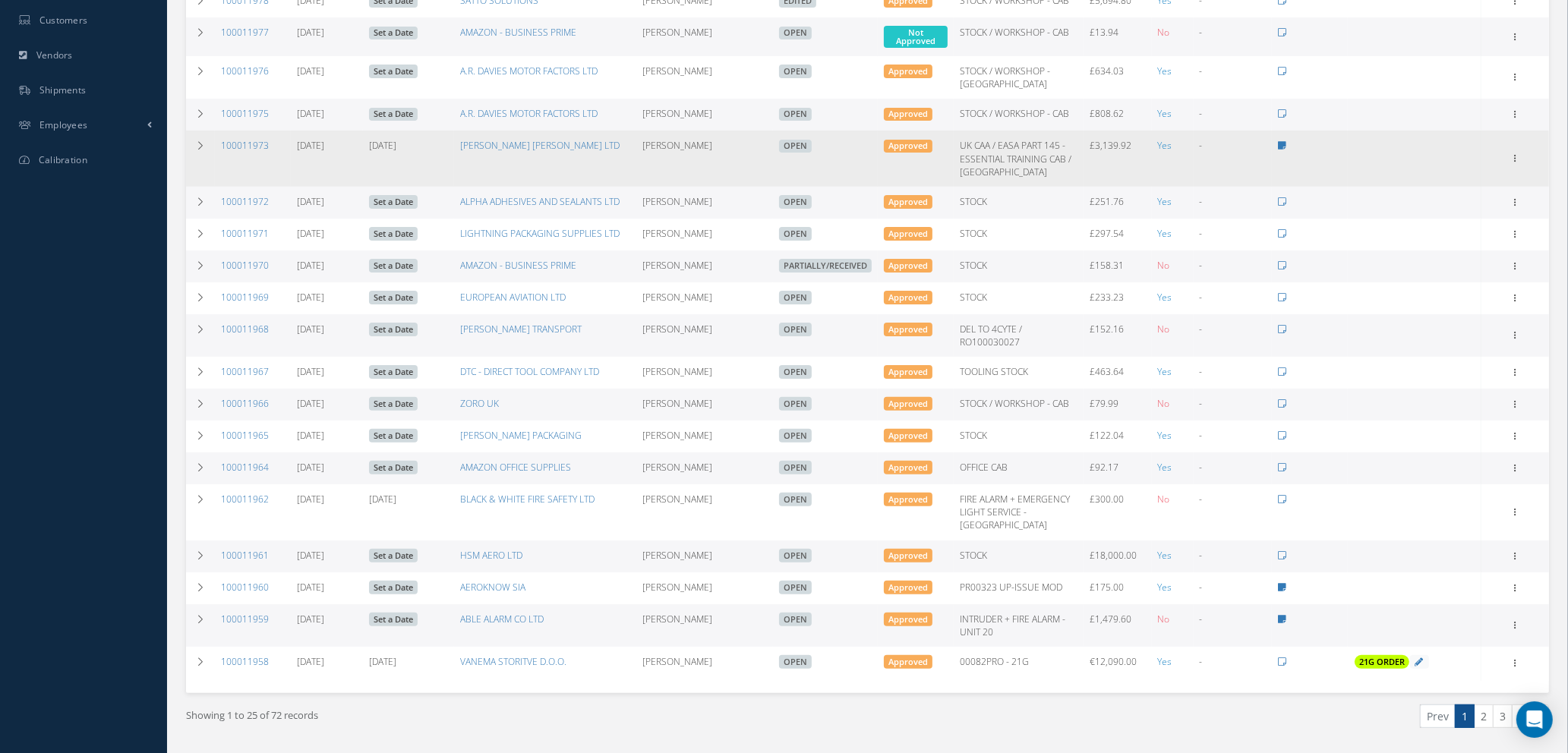
scroll to position [549, 0]
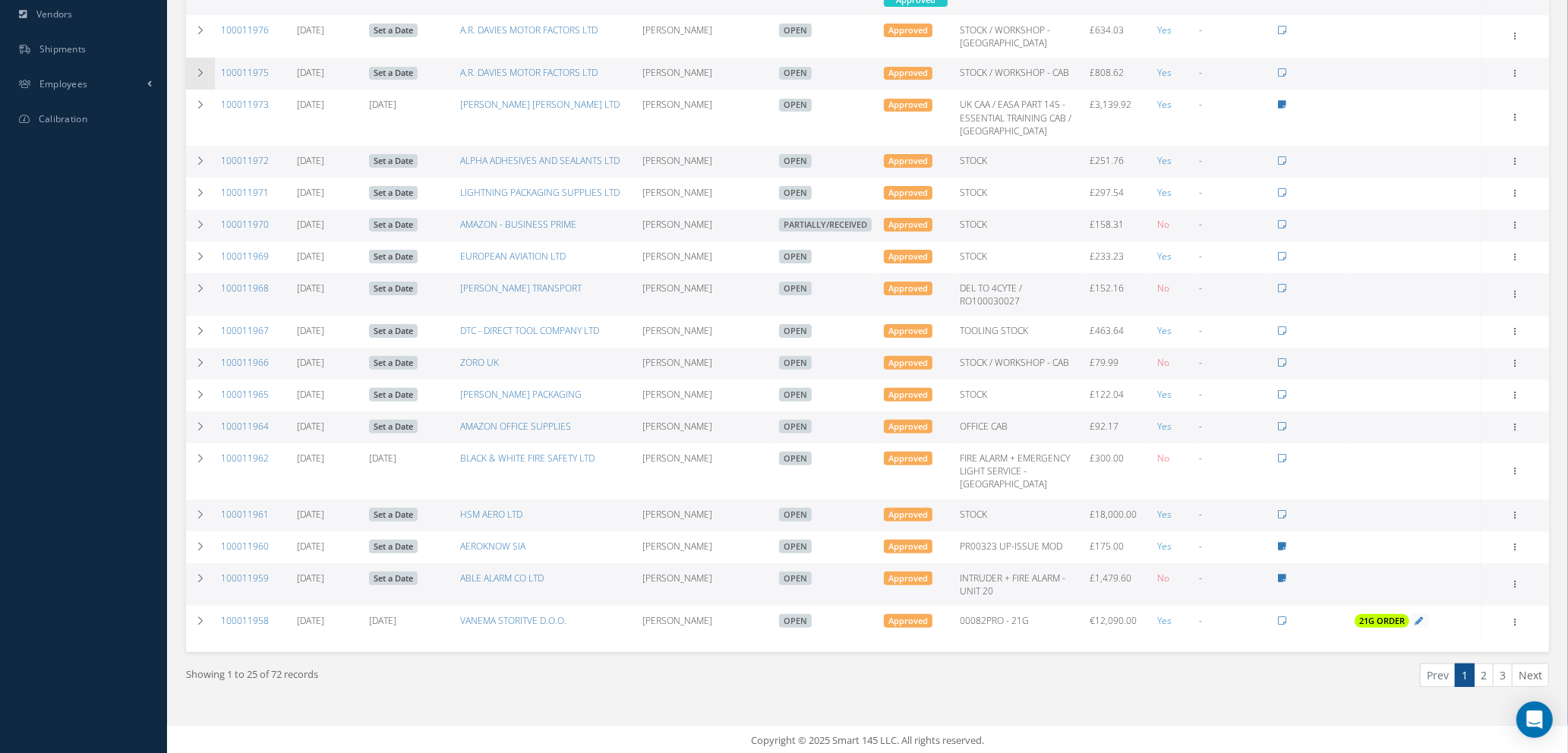
click at [196, 69] on icon at bounding box center [200, 73] width 11 height 9
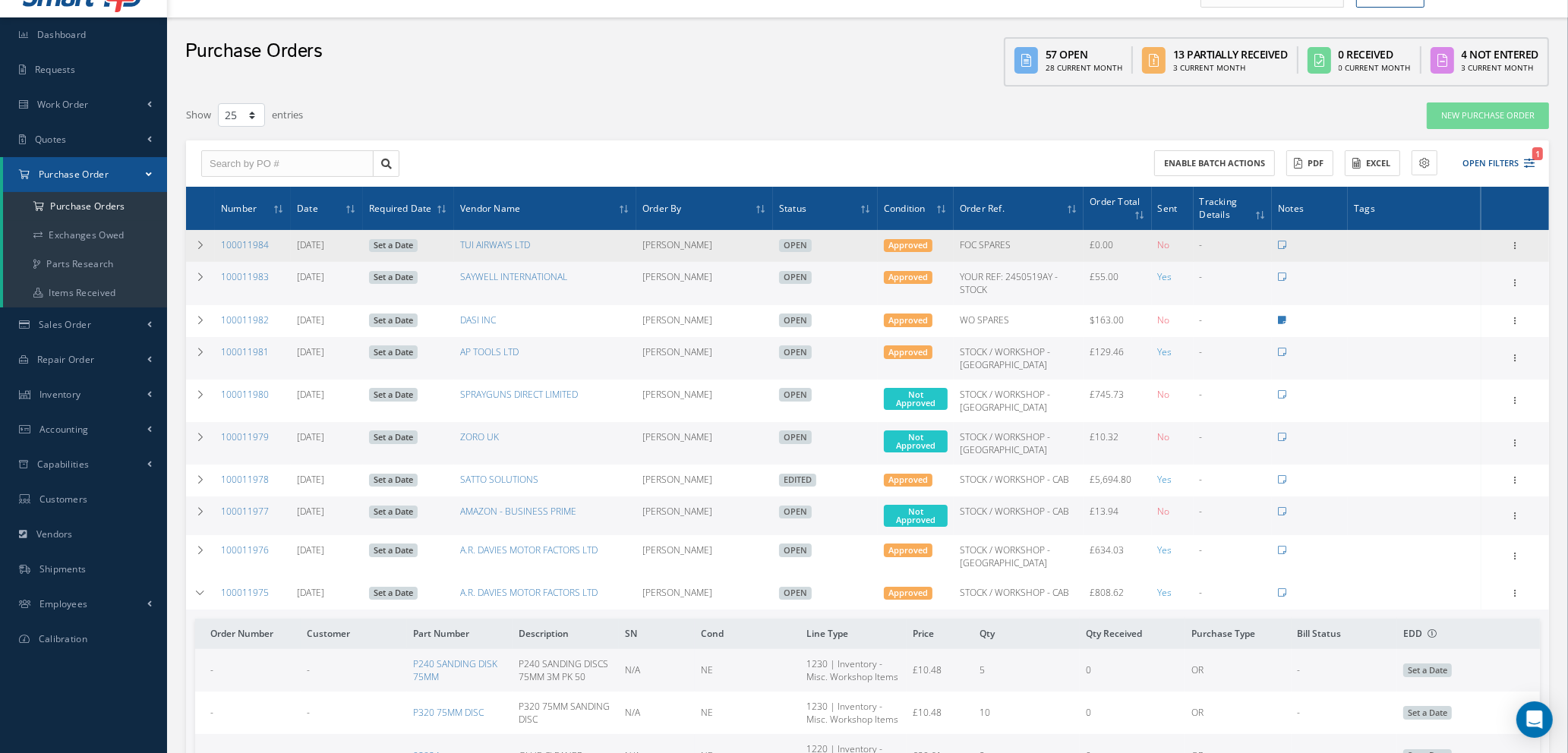
scroll to position [0, 0]
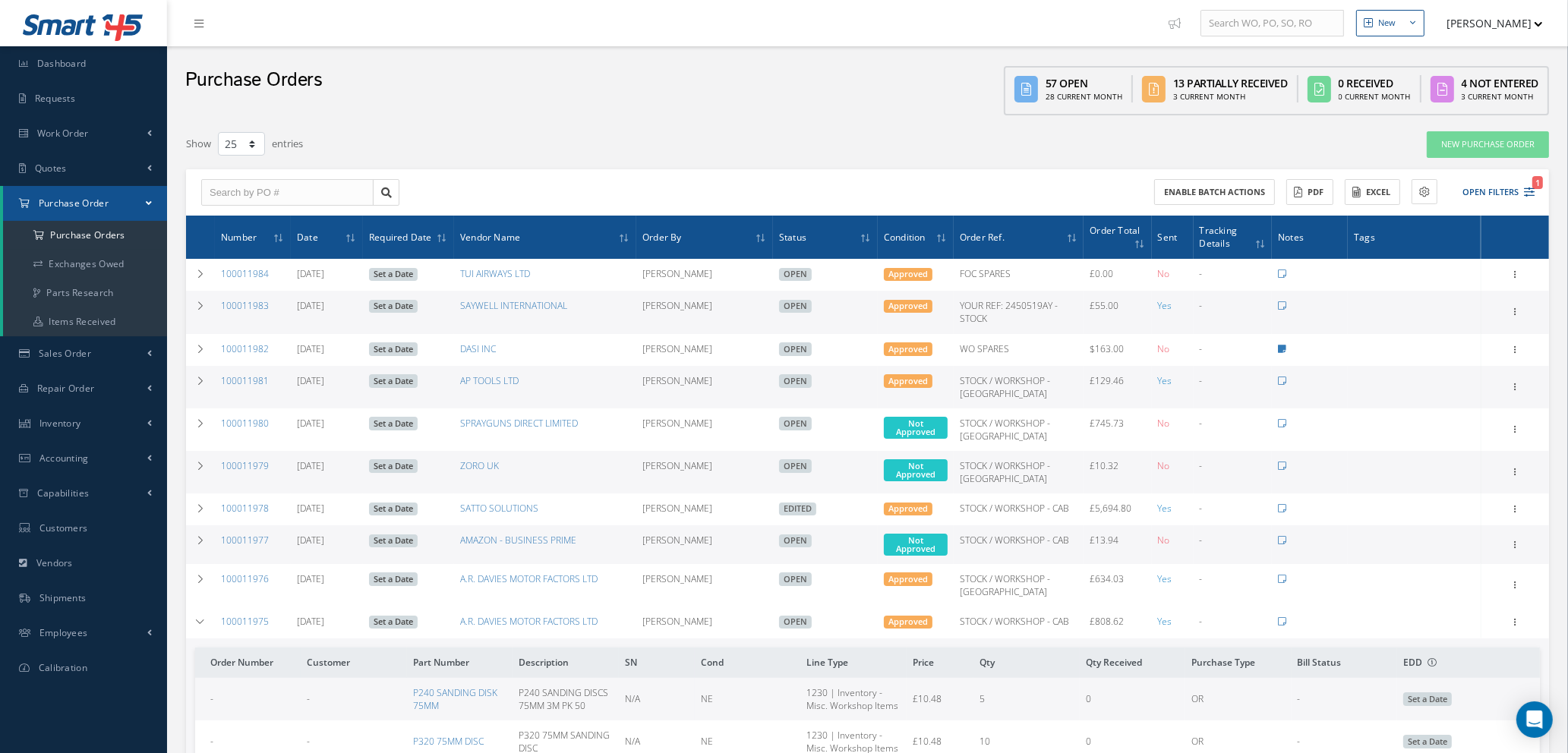
click at [1538, 188] on div "Enable batch actions ACTIONS Receive Payments Select Customer Cabinair Services…" at bounding box center [1204, 192] width 672 height 27
click at [1532, 188] on icon "1" at bounding box center [1528, 191] width 11 height 11
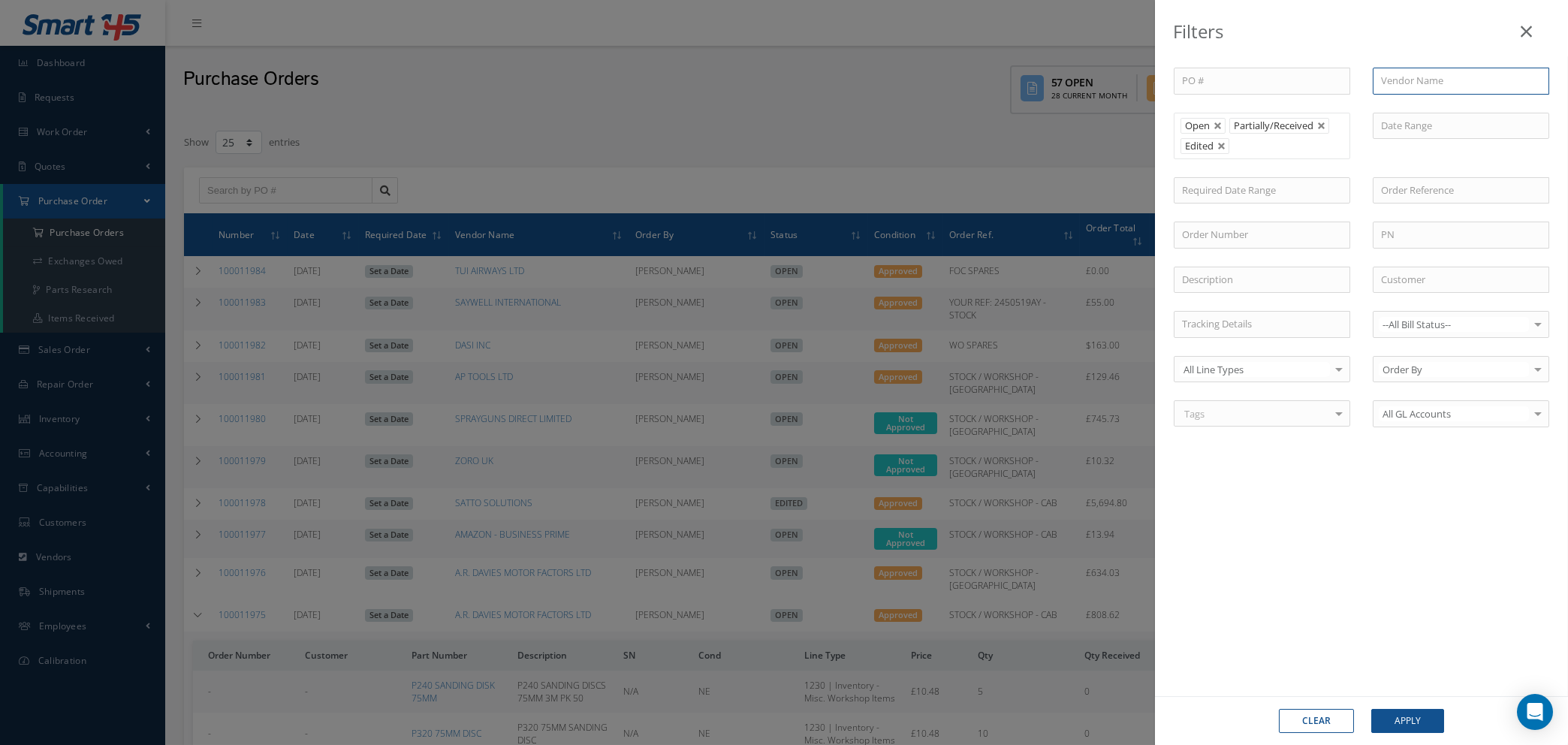
click at [1474, 81] on input "text" at bounding box center [1461, 82] width 177 height 27
click at [1467, 114] on span "A.R. DAVIES MOTOR FACTORS LTD" at bounding box center [1447, 115] width 132 height 29
type input "A.R. DAVIES MOTOR FACTORS LTD"
click at [1418, 715] on button "Apply" at bounding box center [1407, 721] width 73 height 24
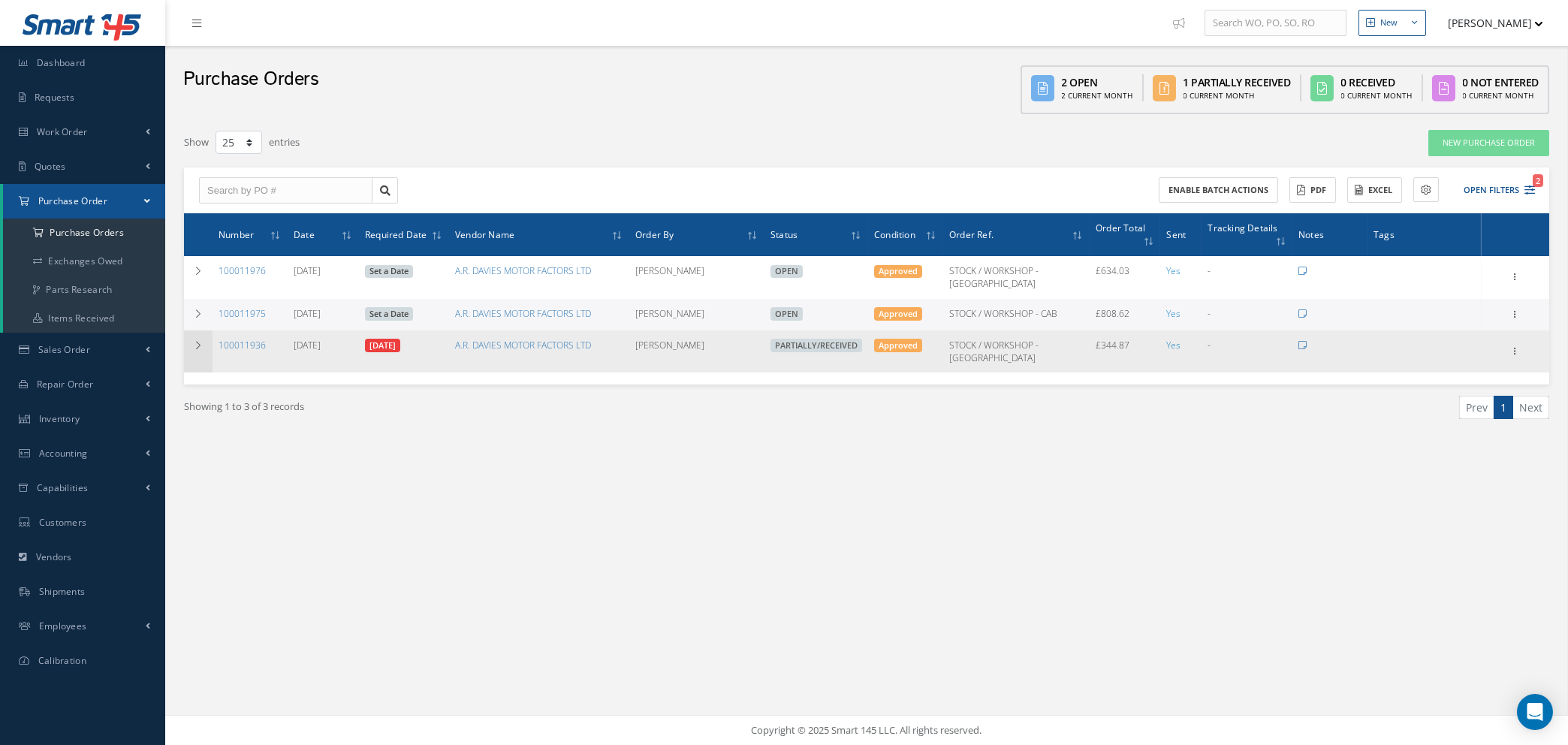
click at [194, 341] on icon at bounding box center [198, 345] width 10 height 9
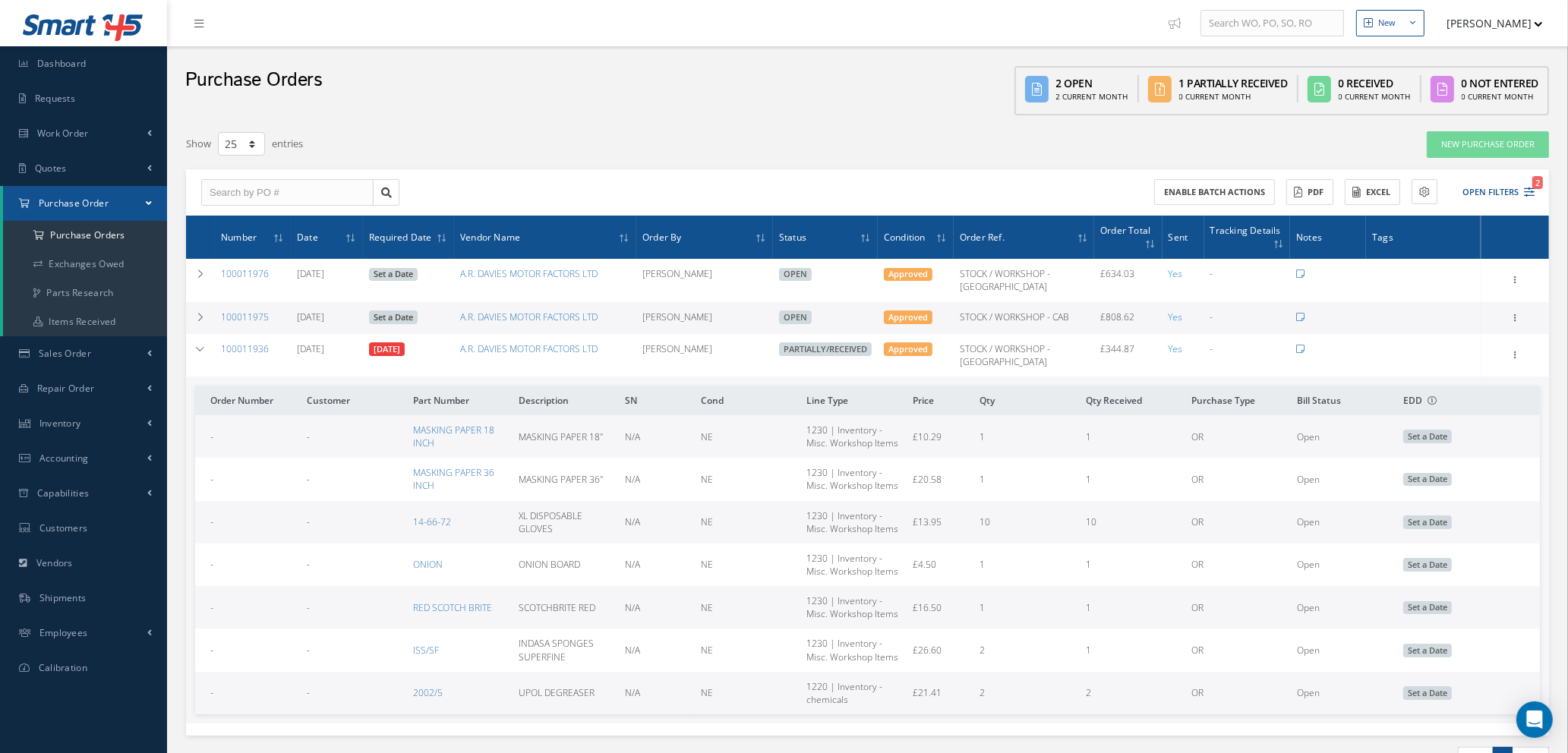
scroll to position [84, 0]
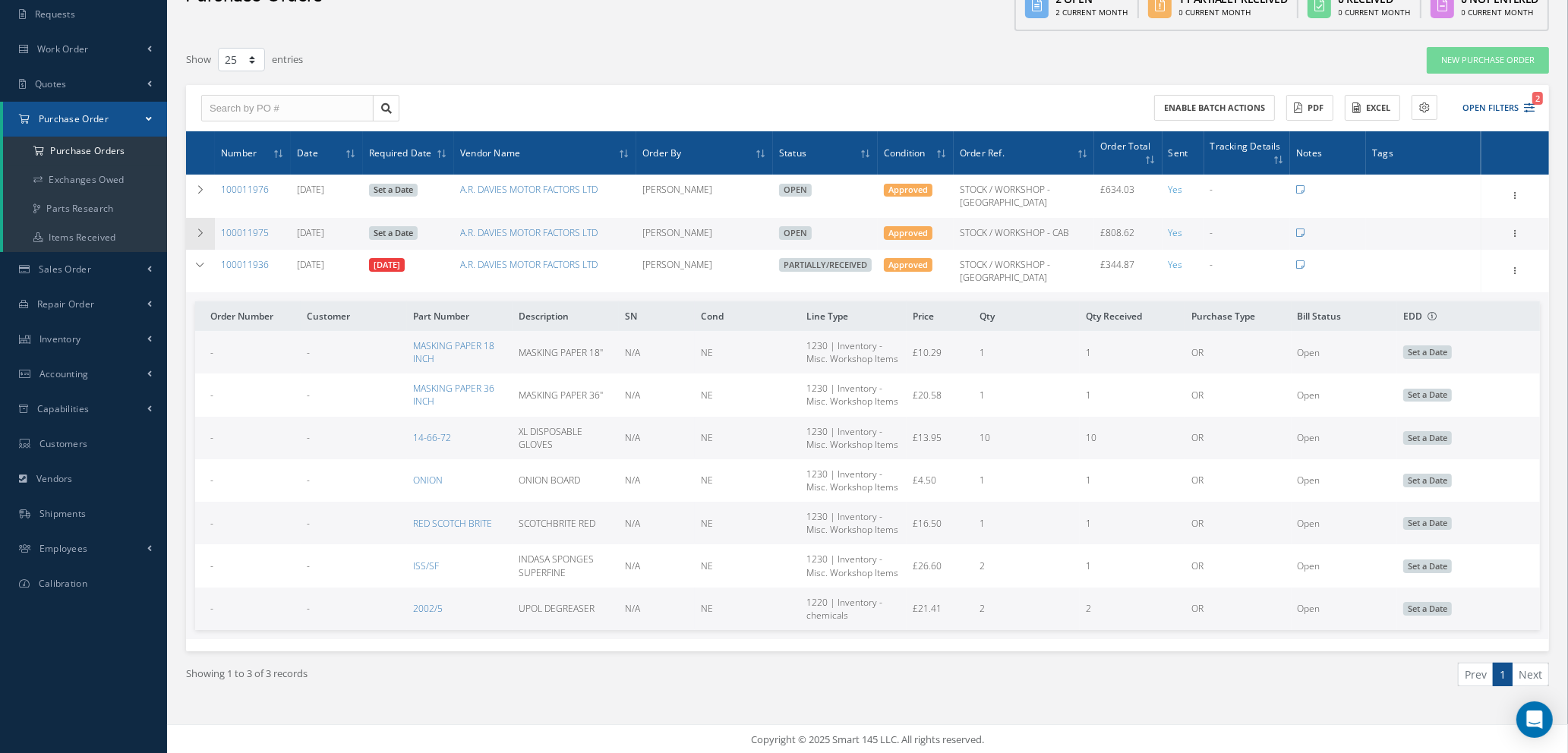
click at [200, 229] on icon at bounding box center [200, 233] width 11 height 9
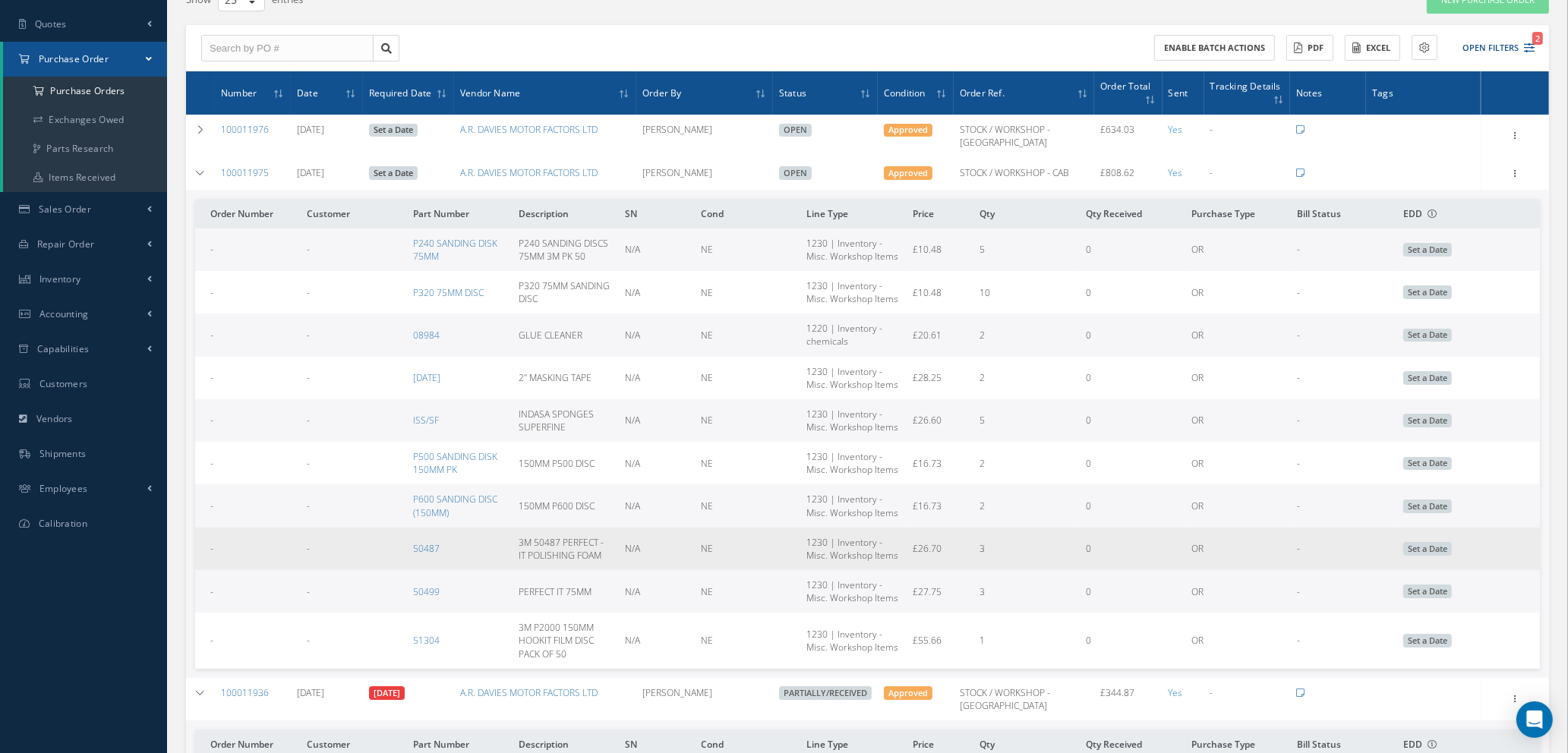
scroll to position [198, 0]
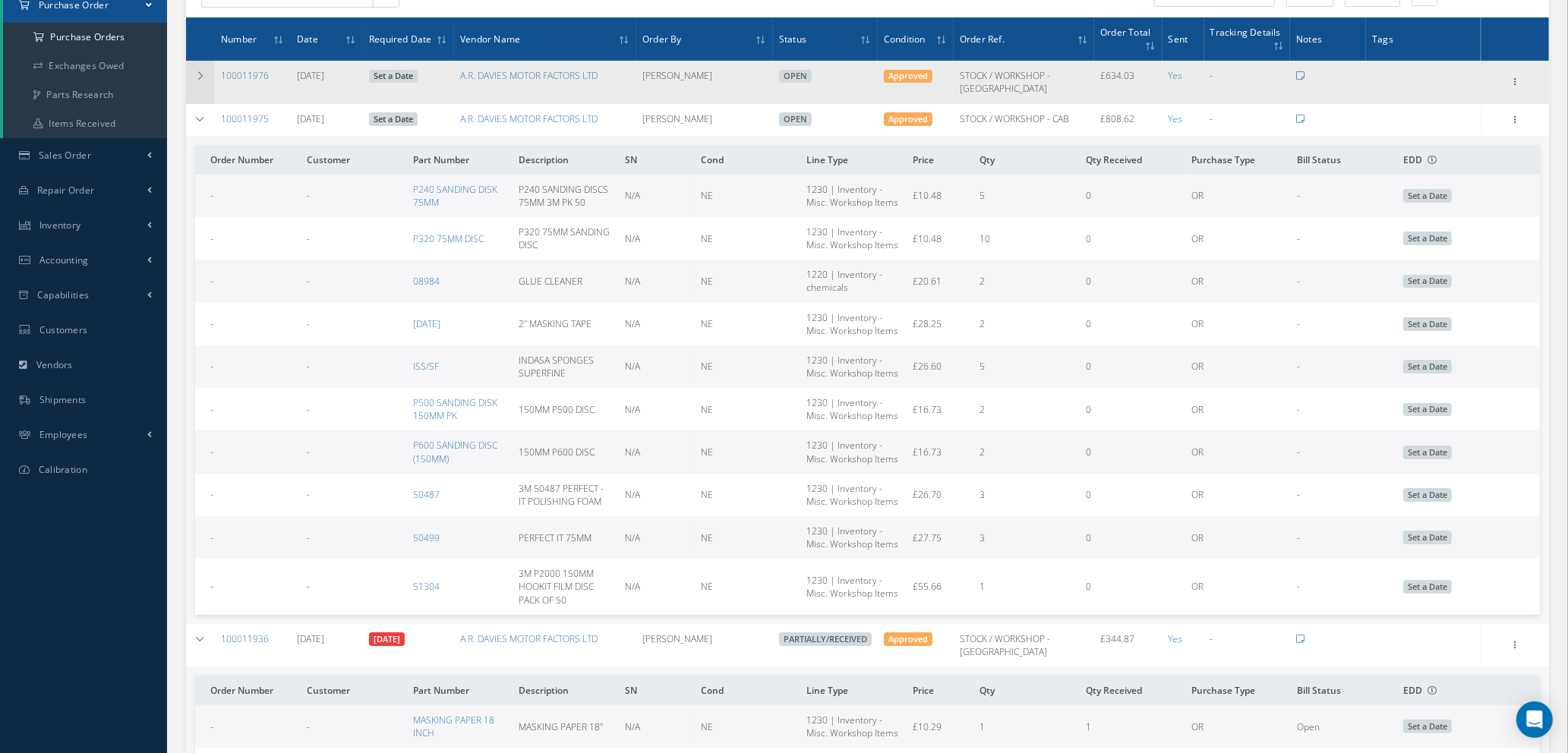
click at [202, 71] on icon at bounding box center [200, 75] width 11 height 9
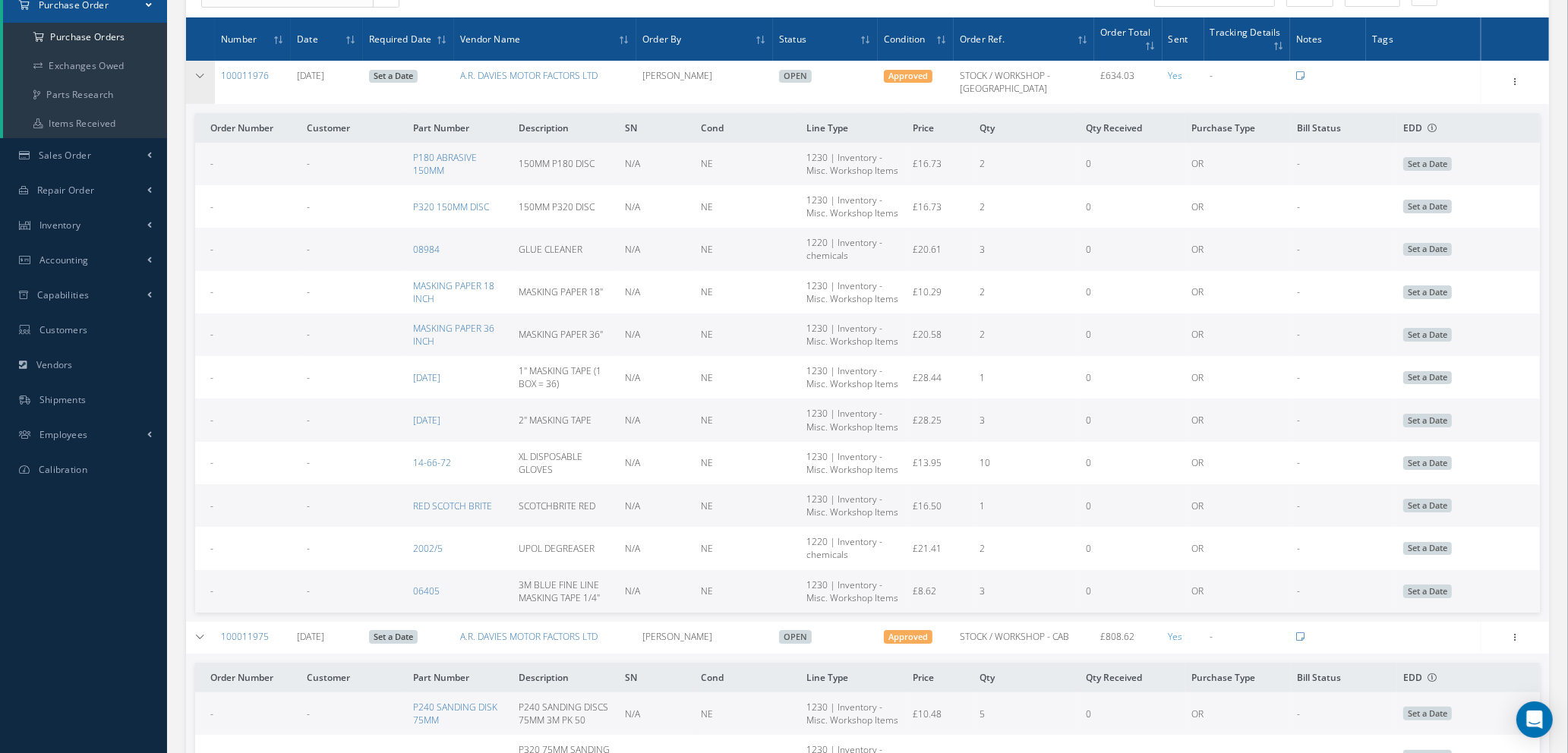
drag, startPoint x: 202, startPoint y: 69, endPoint x: 210, endPoint y: 69, distance: 8.0
click at [210, 69] on td at bounding box center [200, 82] width 29 height 43
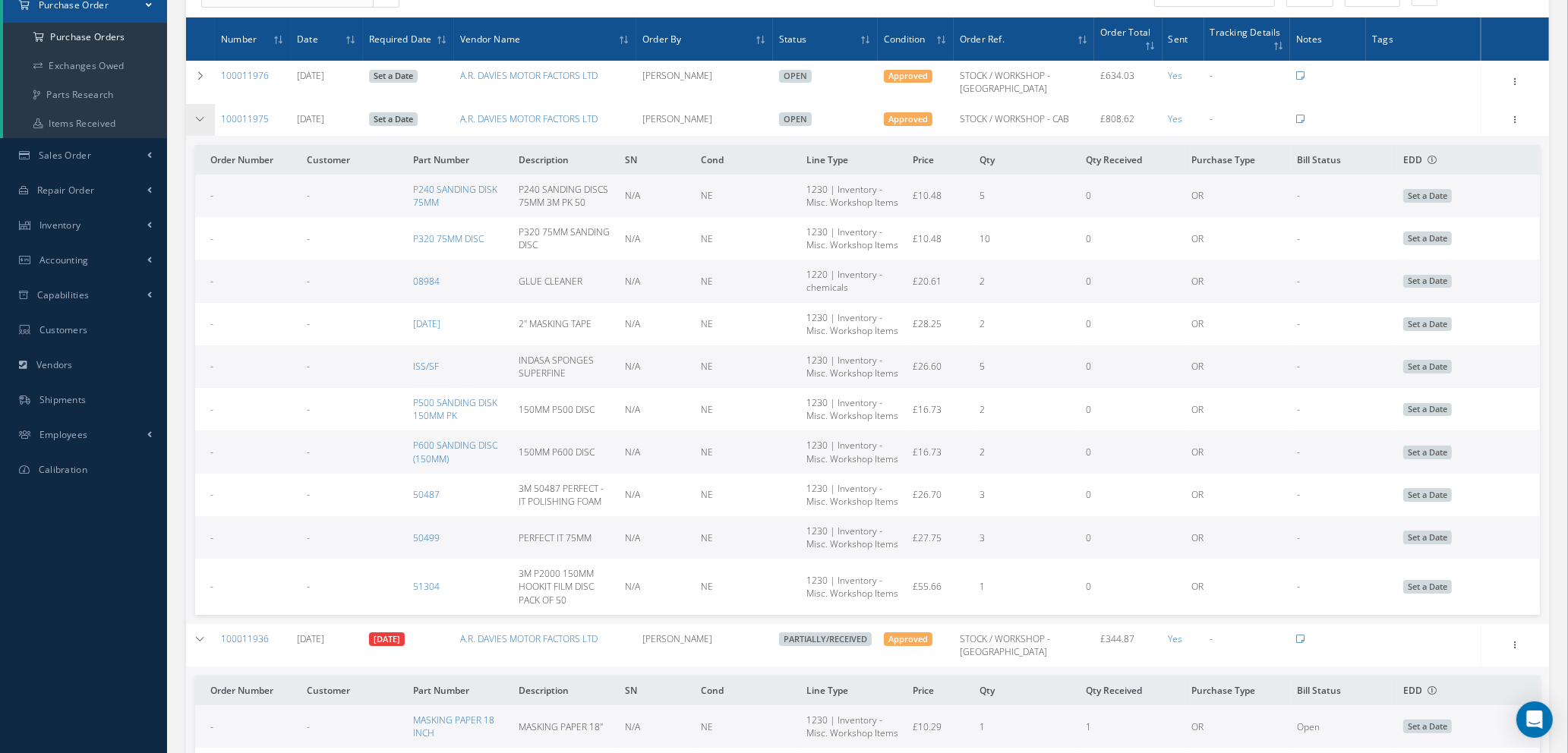
click at [200, 115] on icon at bounding box center [200, 119] width 11 height 9
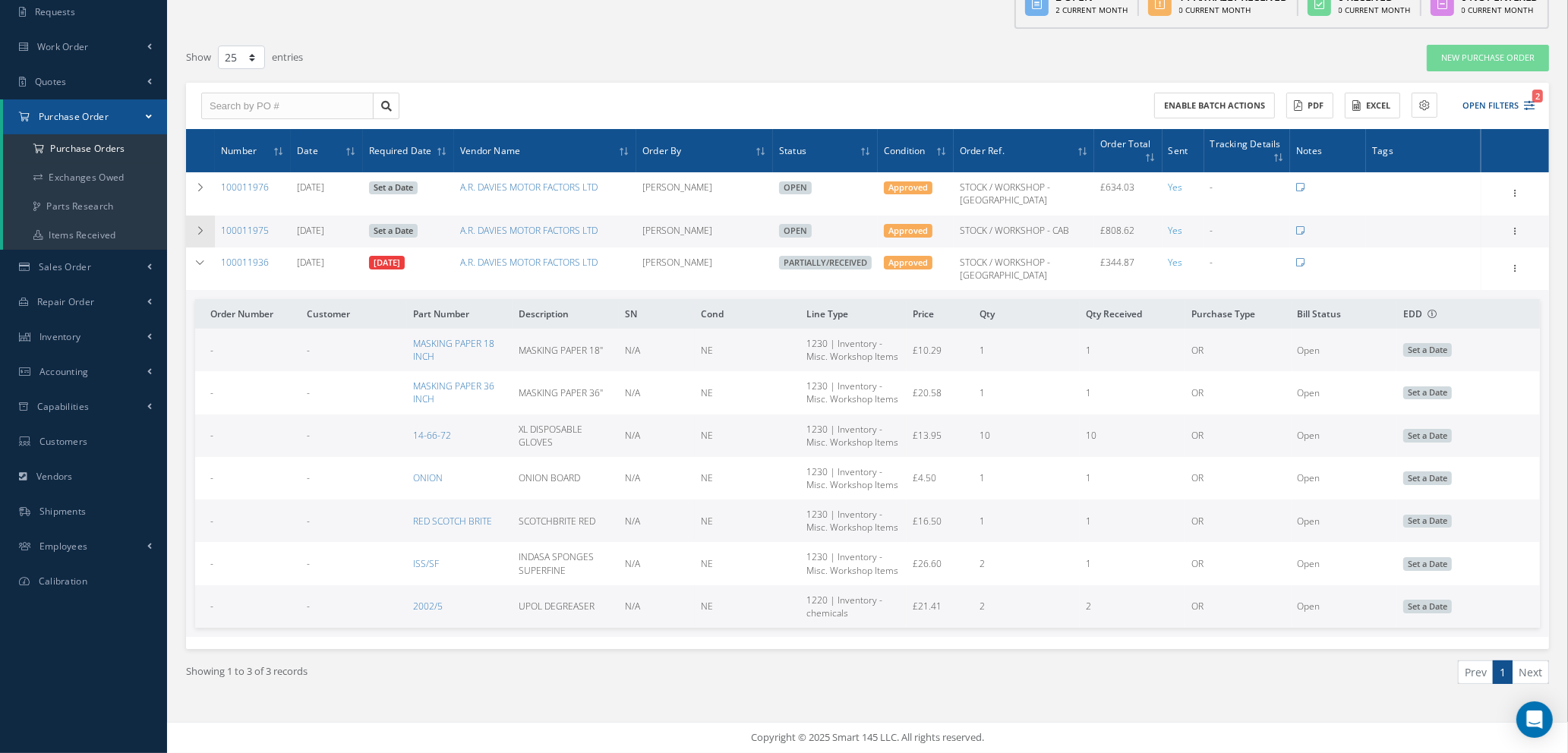
scroll to position [84, 0]
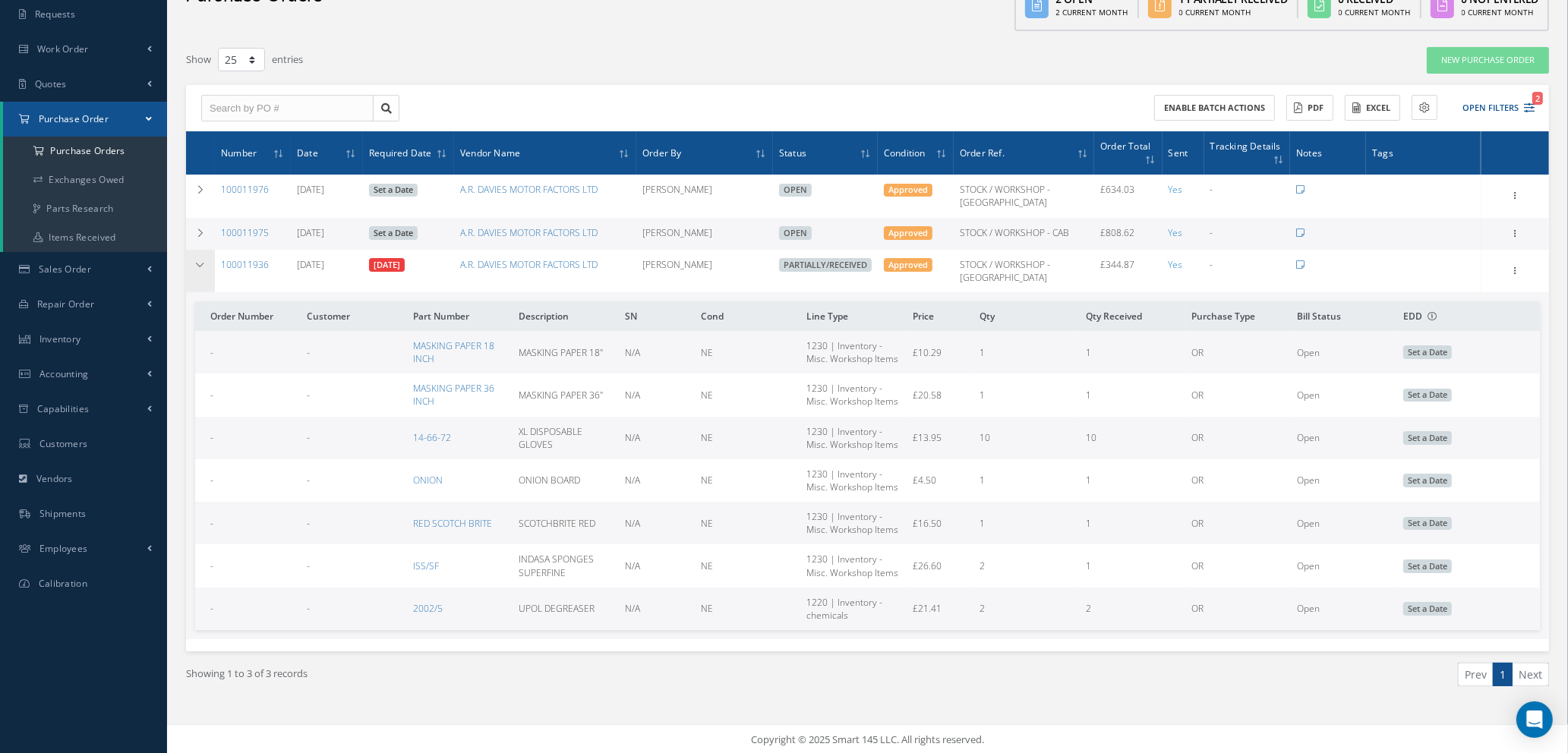
click at [200, 260] on icon at bounding box center [200, 264] width 11 height 9
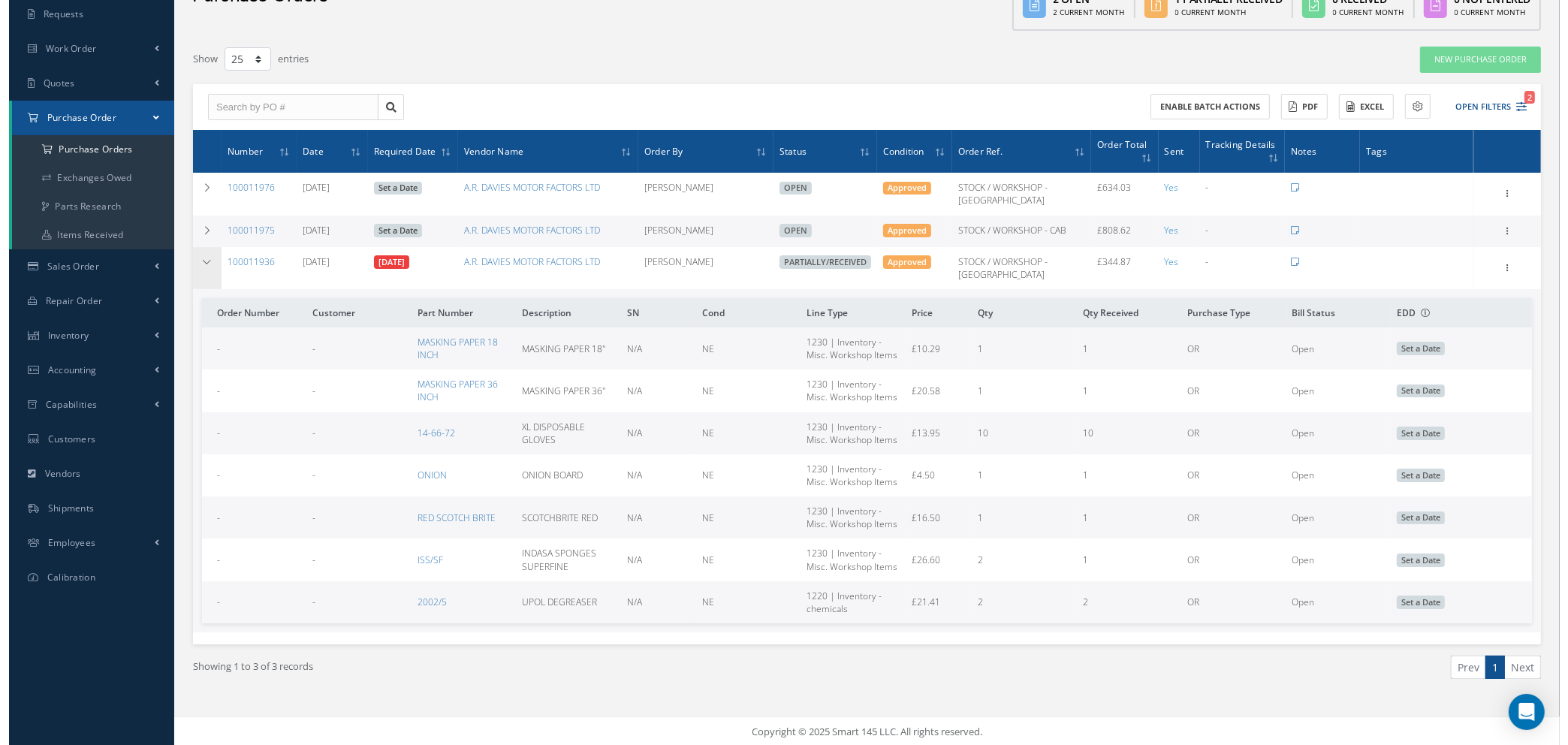
scroll to position [0, 0]
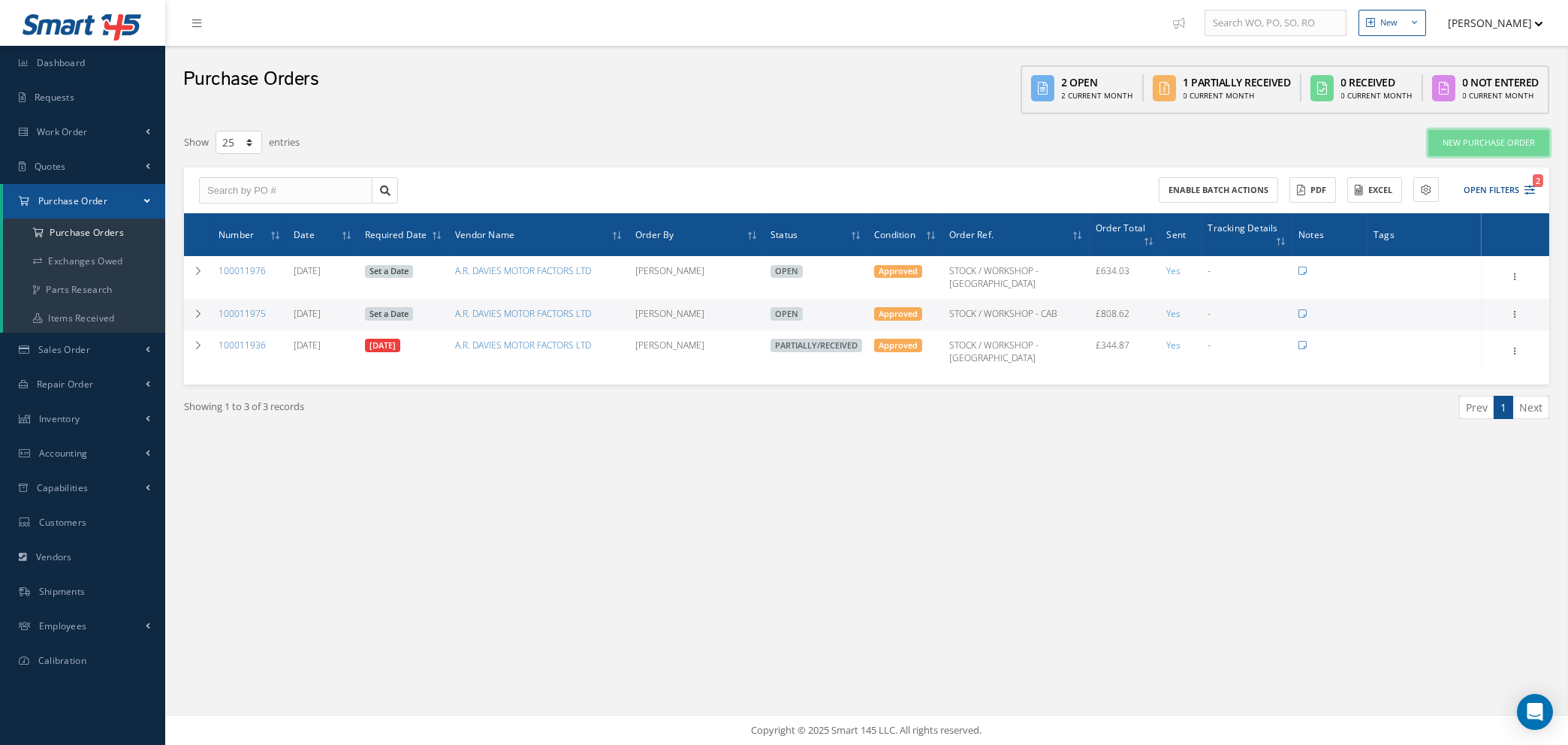
click at [1478, 139] on link "New Purchase Order" at bounding box center [1488, 143] width 121 height 26
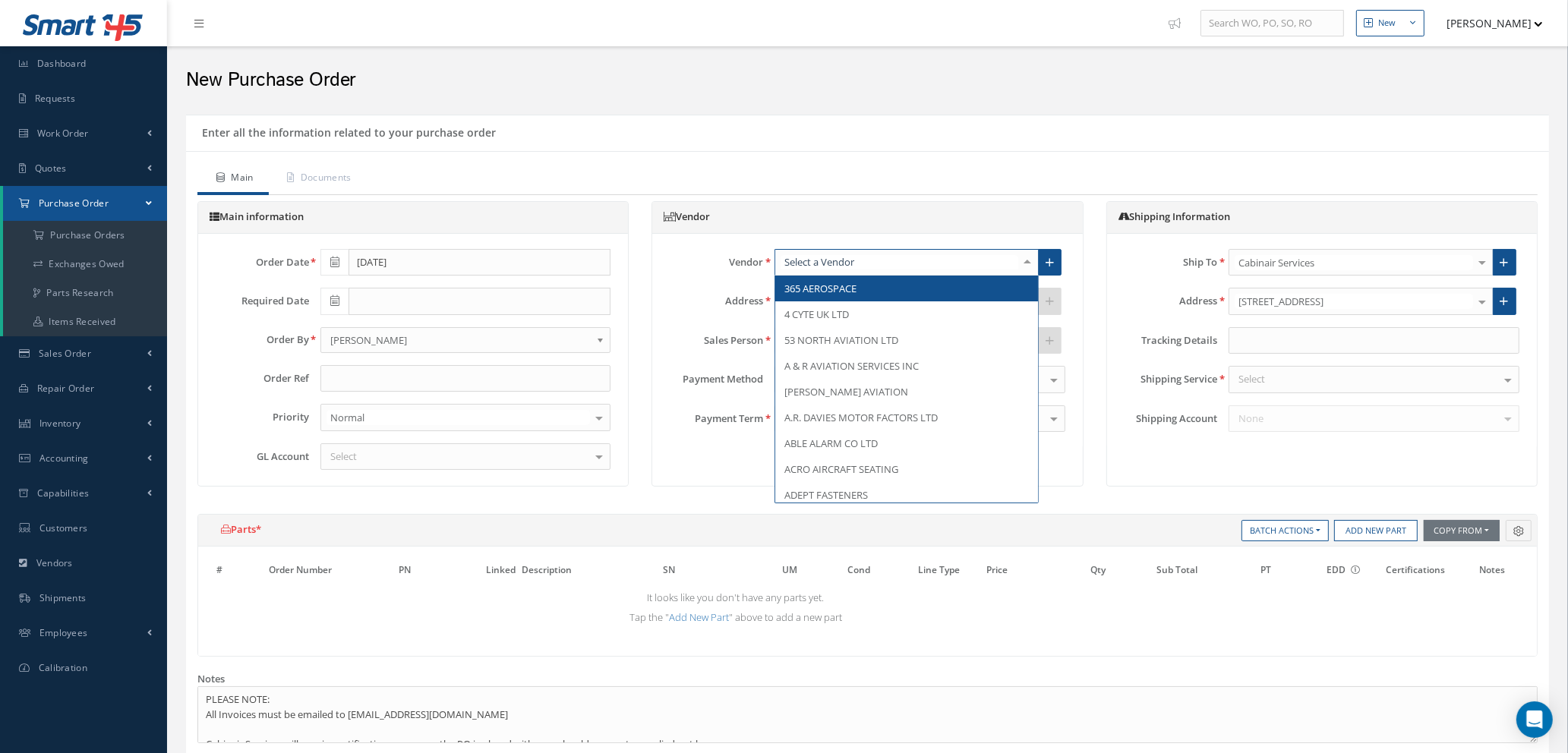
click at [859, 255] on div at bounding box center [906, 263] width 264 height 27
type input "grove"
click at [857, 283] on span "GROVE GROUP" at bounding box center [906, 288] width 263 height 26
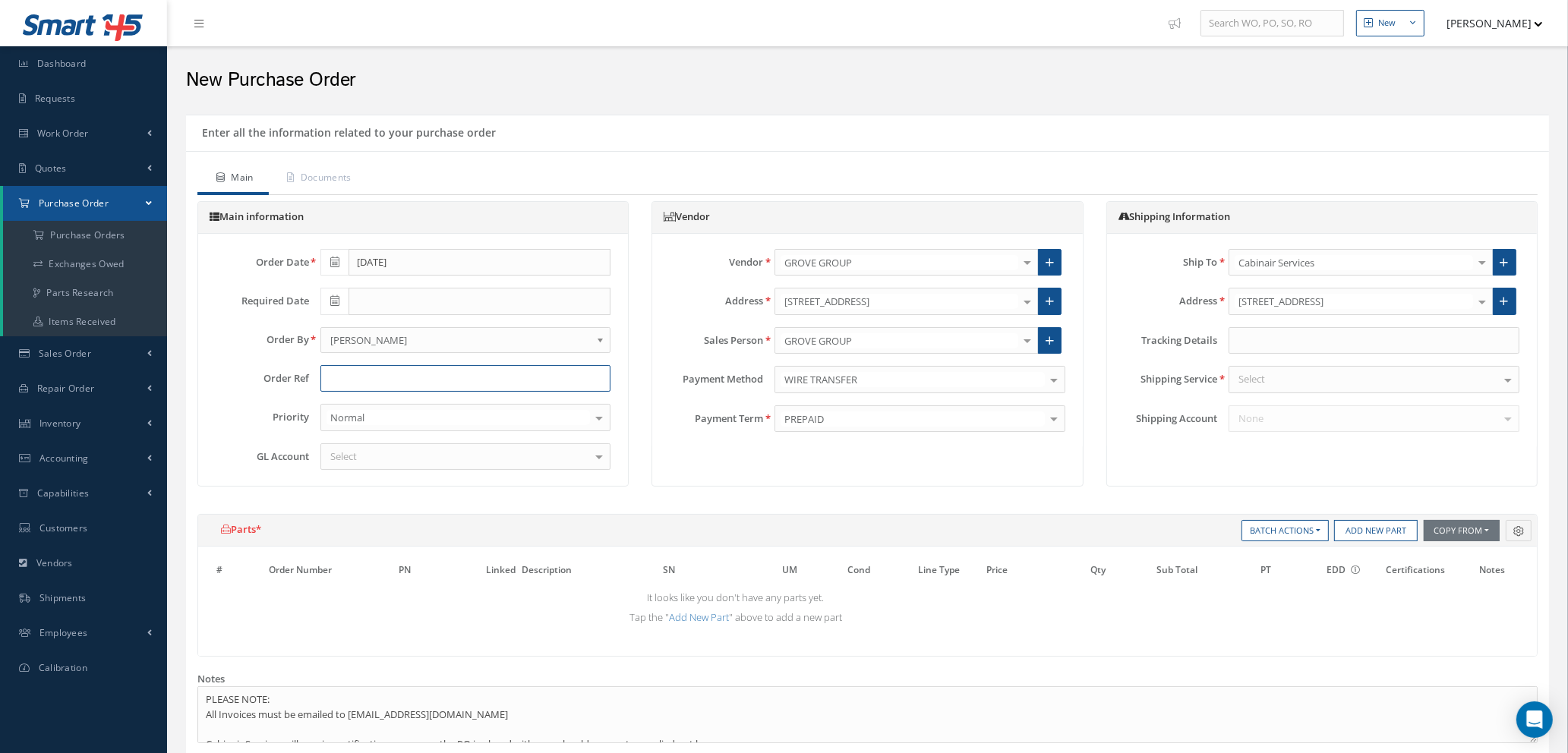
click at [497, 376] on input "text" at bounding box center [466, 379] width 291 height 27
type input "STOCK / WORKSHOP - CAB"
click at [402, 461] on div "Select" at bounding box center [466, 457] width 291 height 27
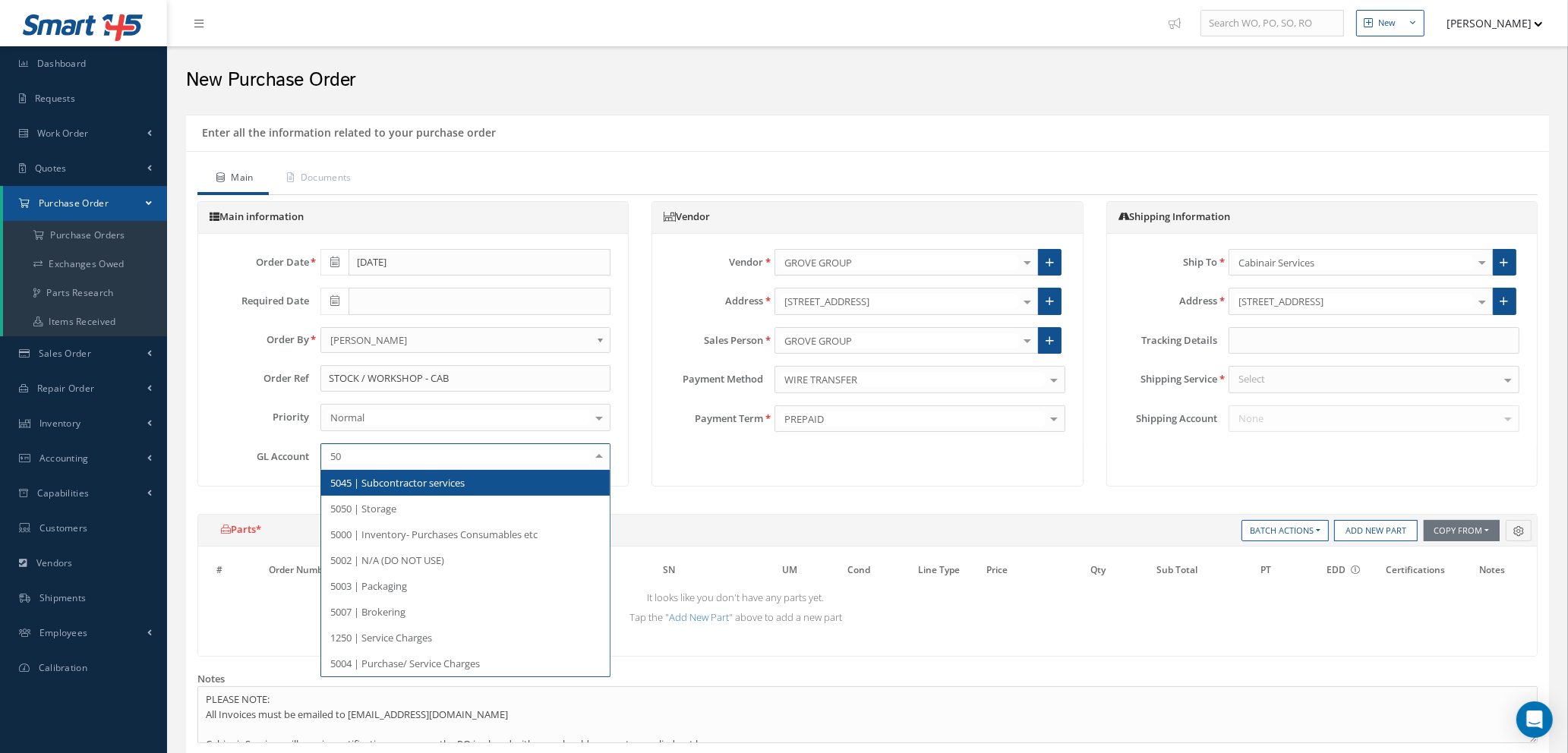
type input "500"
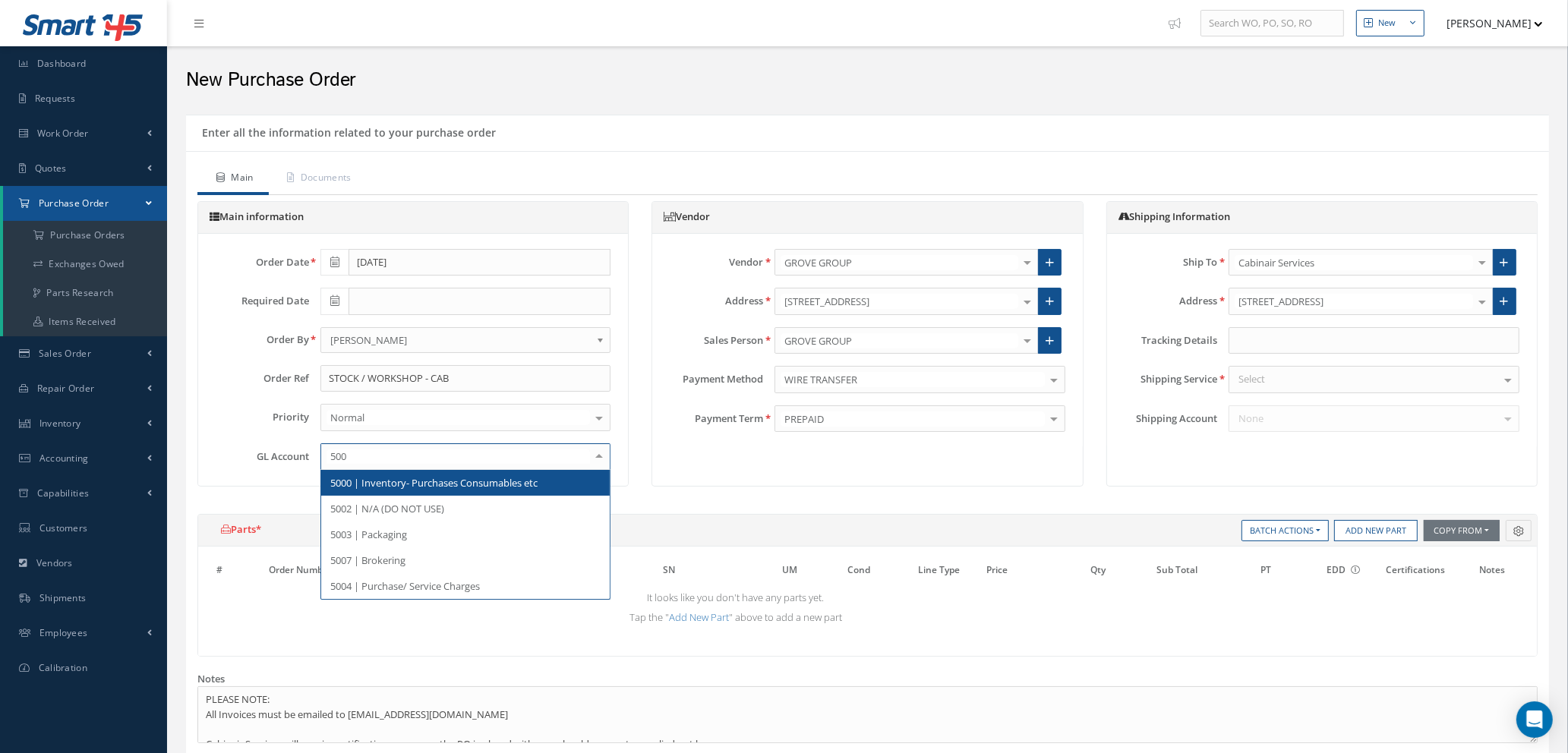
click at [427, 487] on span "5000 | Inventory- Purchases Consumables etc" at bounding box center [434, 482] width 208 height 14
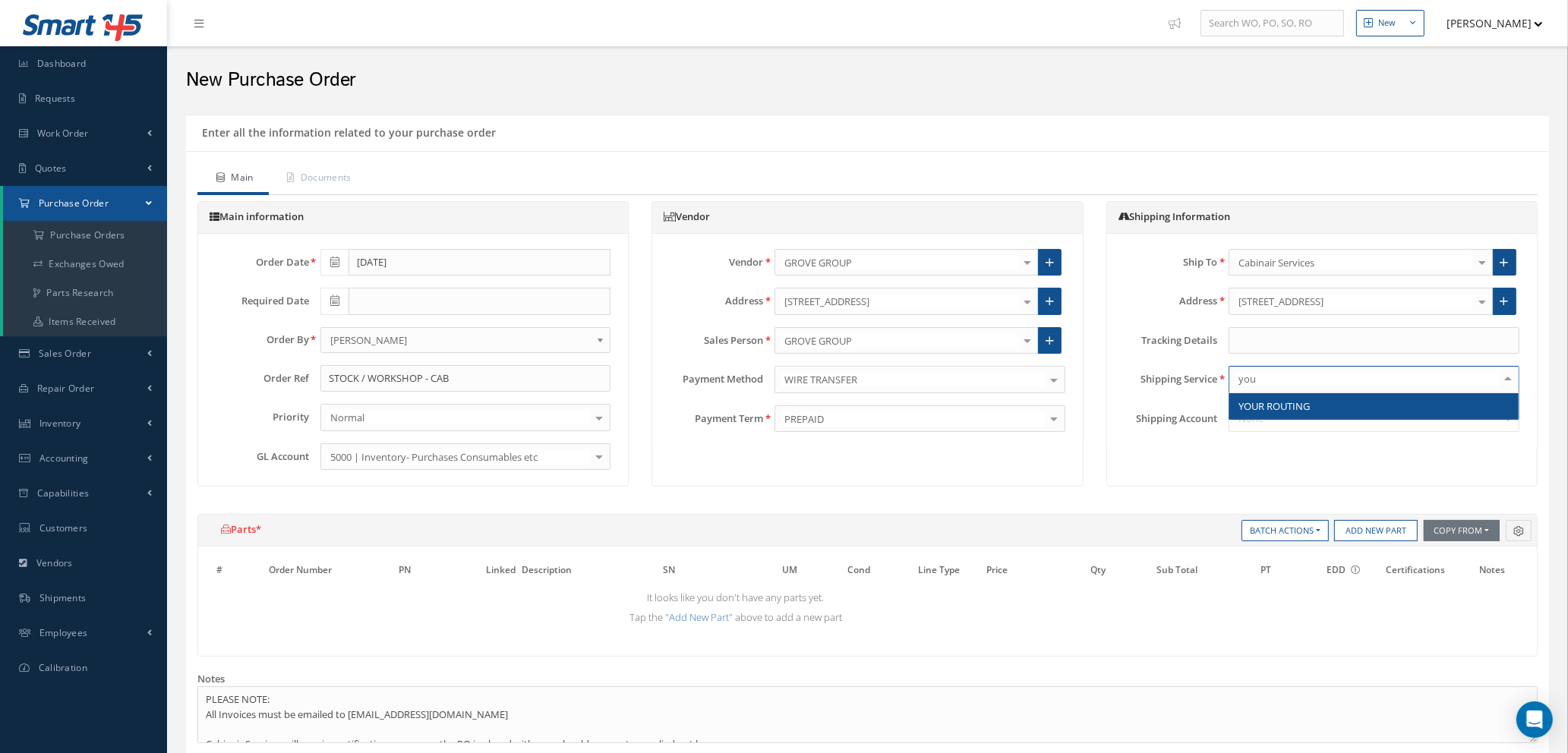
type input "your"
click at [1267, 401] on span "YOUR ROUTING" at bounding box center [1274, 406] width 71 height 14
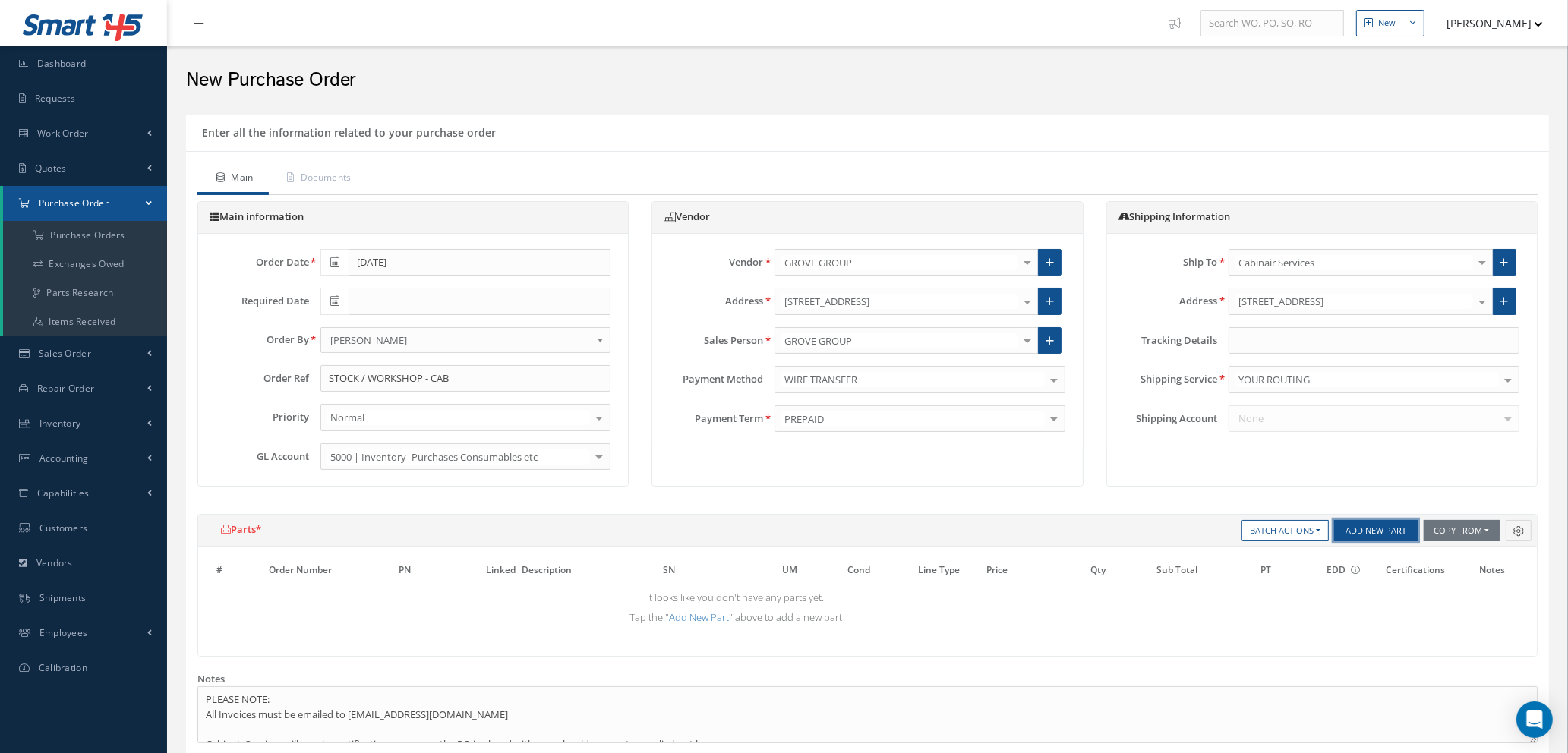
click at [1370, 535] on button "Add New Part" at bounding box center [1375, 531] width 83 height 21
select select "1"
select select "5"
select select "7"
select select "1"
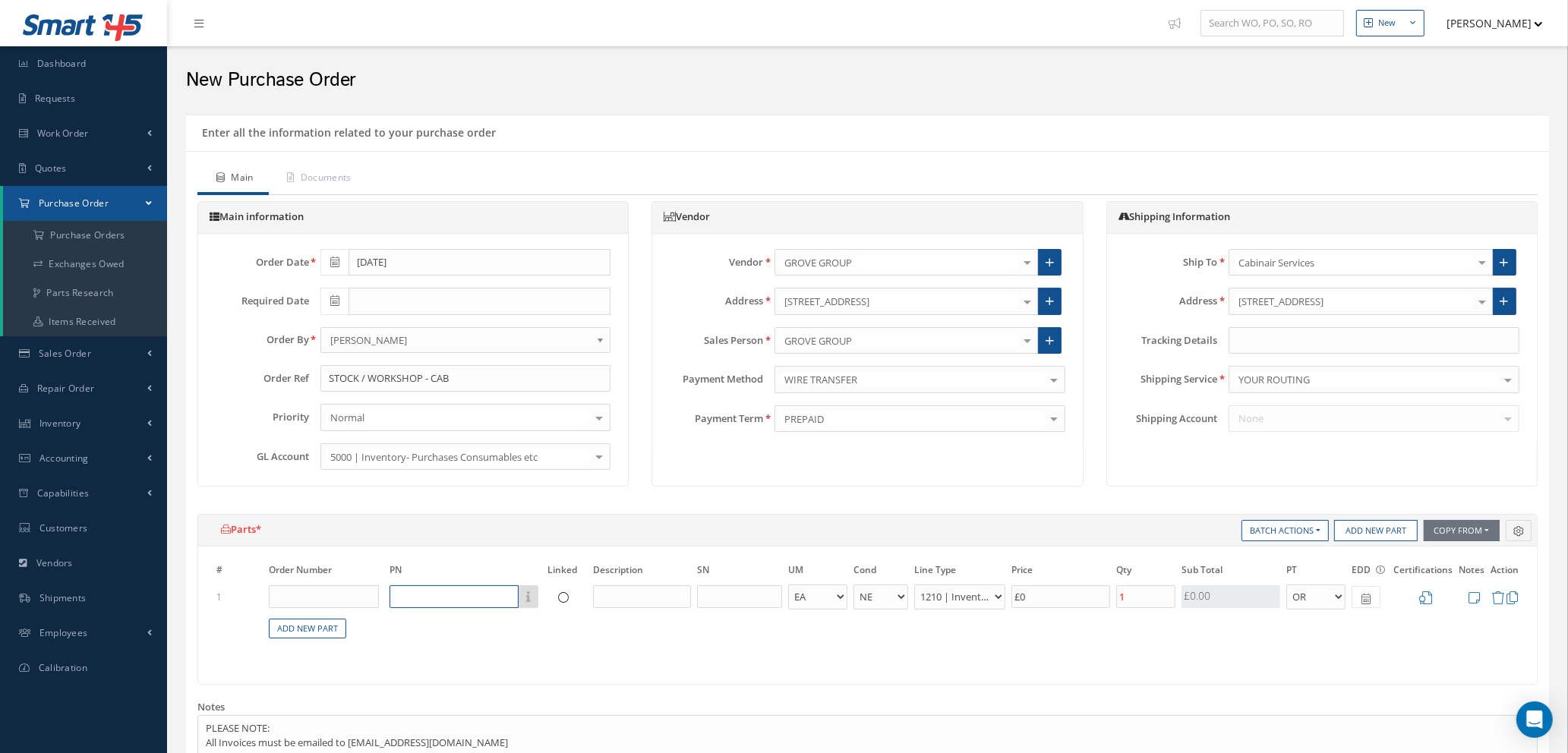
click at [421, 602] on input "text" at bounding box center [454, 597] width 129 height 23
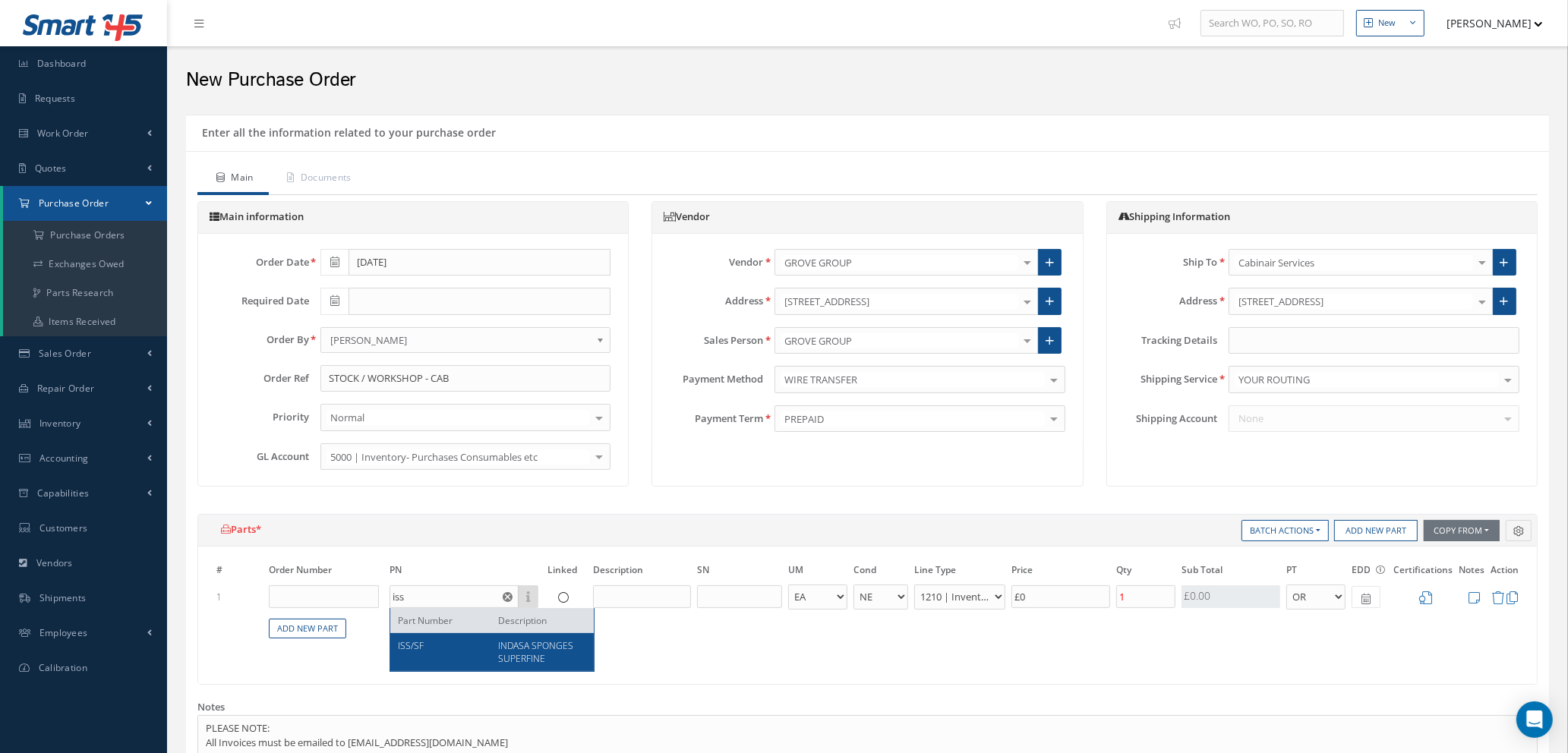
click at [517, 662] on span "INDASA SPONGES SUPERFINE" at bounding box center [536, 652] width 75 height 26
type input "ISS/SF"
type input "INDASA SPONGES SUPERFINE"
select select "110"
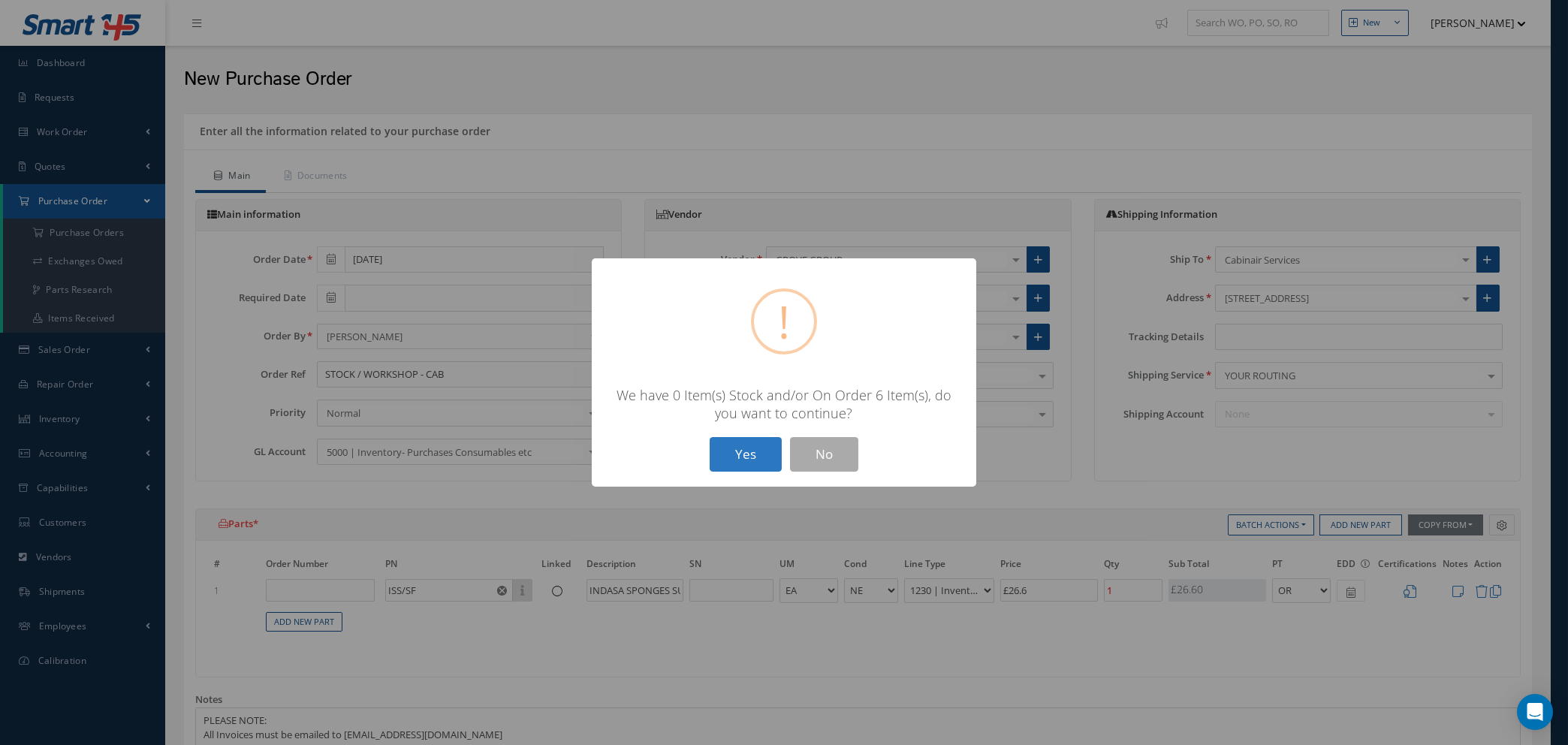
click at [732, 449] on button "Yes" at bounding box center [746, 455] width 72 height 35
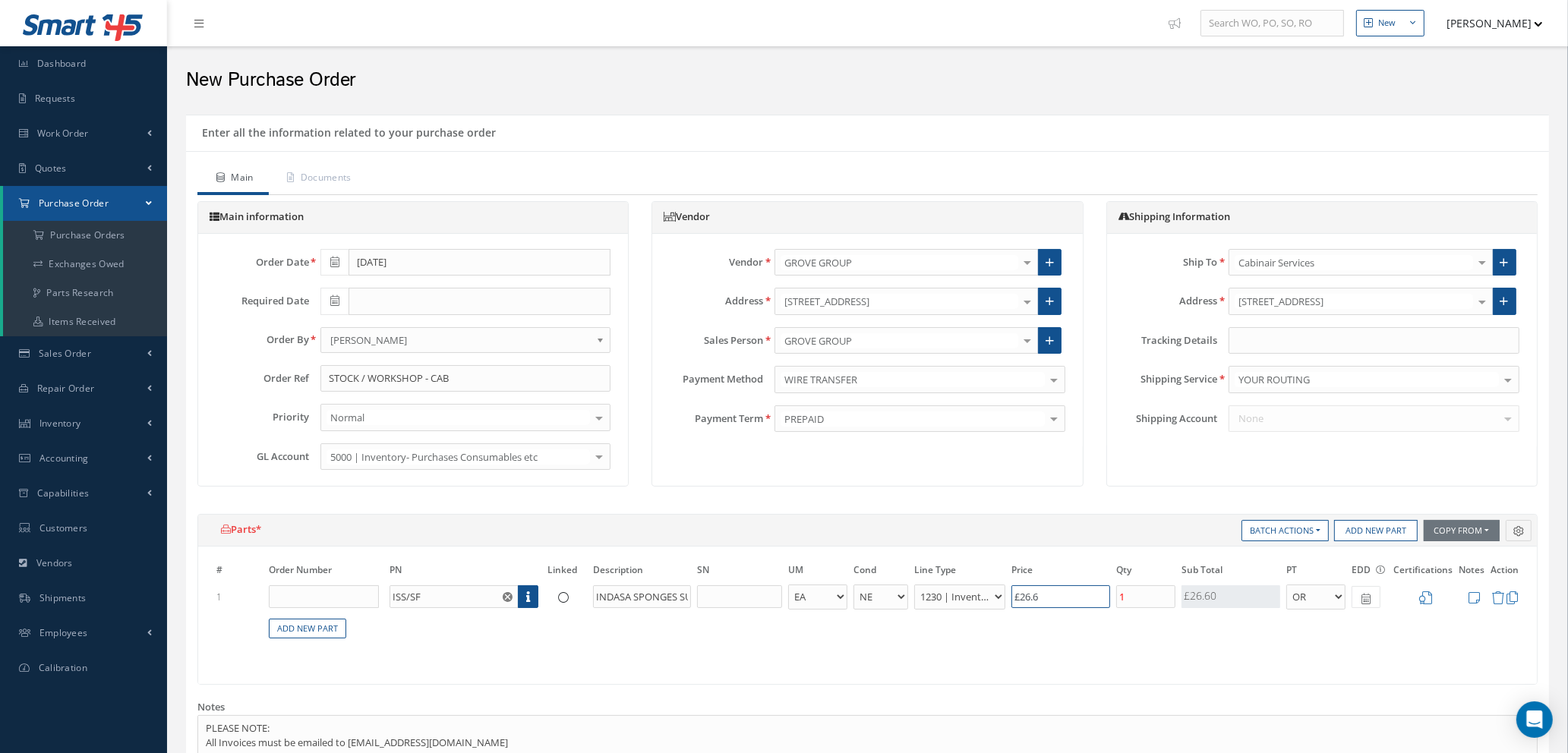
drag, startPoint x: 1061, startPoint y: 594, endPoint x: 1001, endPoint y: 603, distance: 60.7
click at [995, 599] on tr "1 ISS/SF Part Number Description INDASA SPONGES SUPERFINE - BAG BX CA RL EA FT …" at bounding box center [867, 597] width 1308 height 28
click at [1045, 599] on input "£19." at bounding box center [1061, 597] width 99 height 23
type input "£19.18"
click at [1167, 596] on input "1" at bounding box center [1145, 597] width 59 height 23
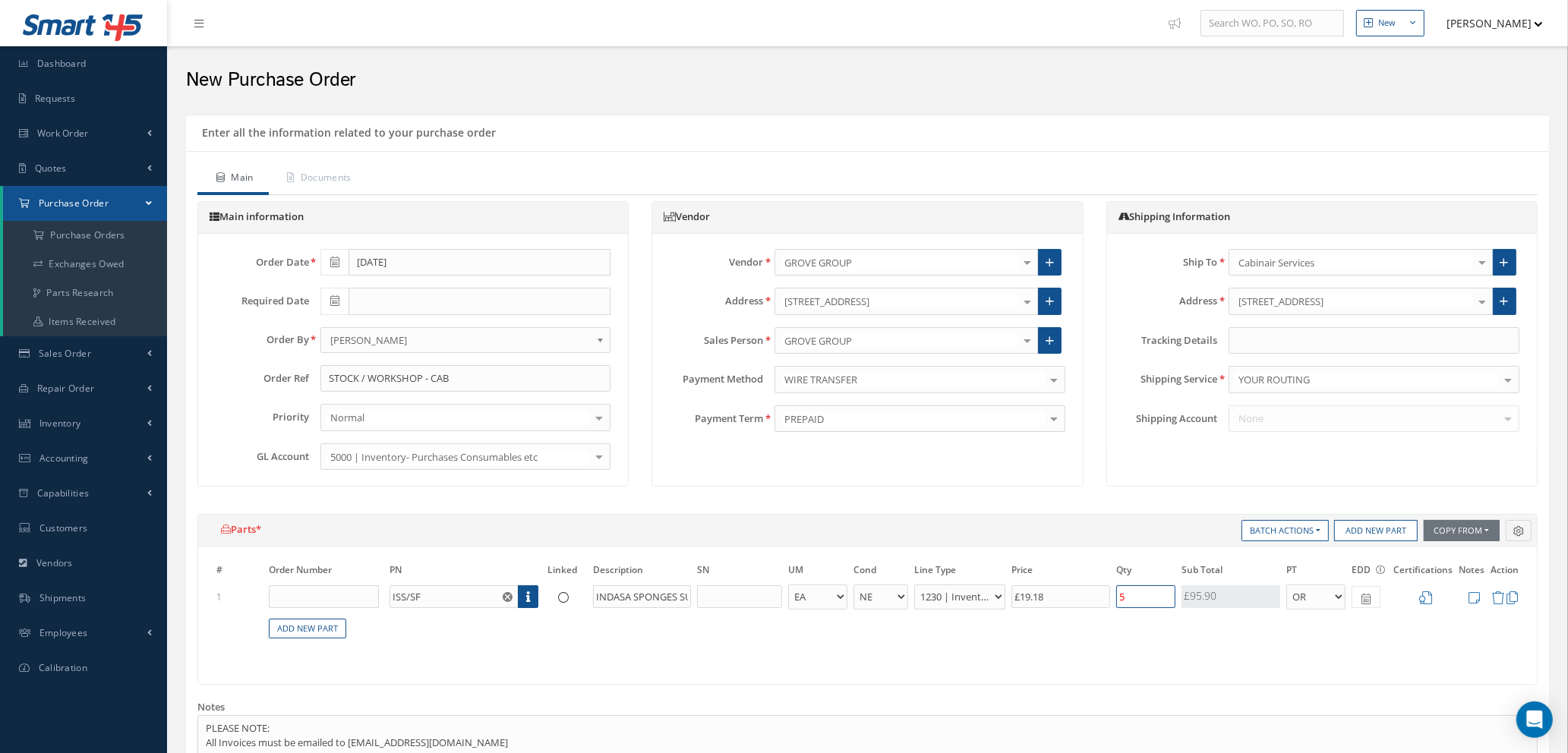
type input "5"
click at [1105, 663] on div "# Order Number PN Linked Description SN UM Cond Line Type Price Qty Qty Receive…" at bounding box center [867, 616] width 1339 height 137
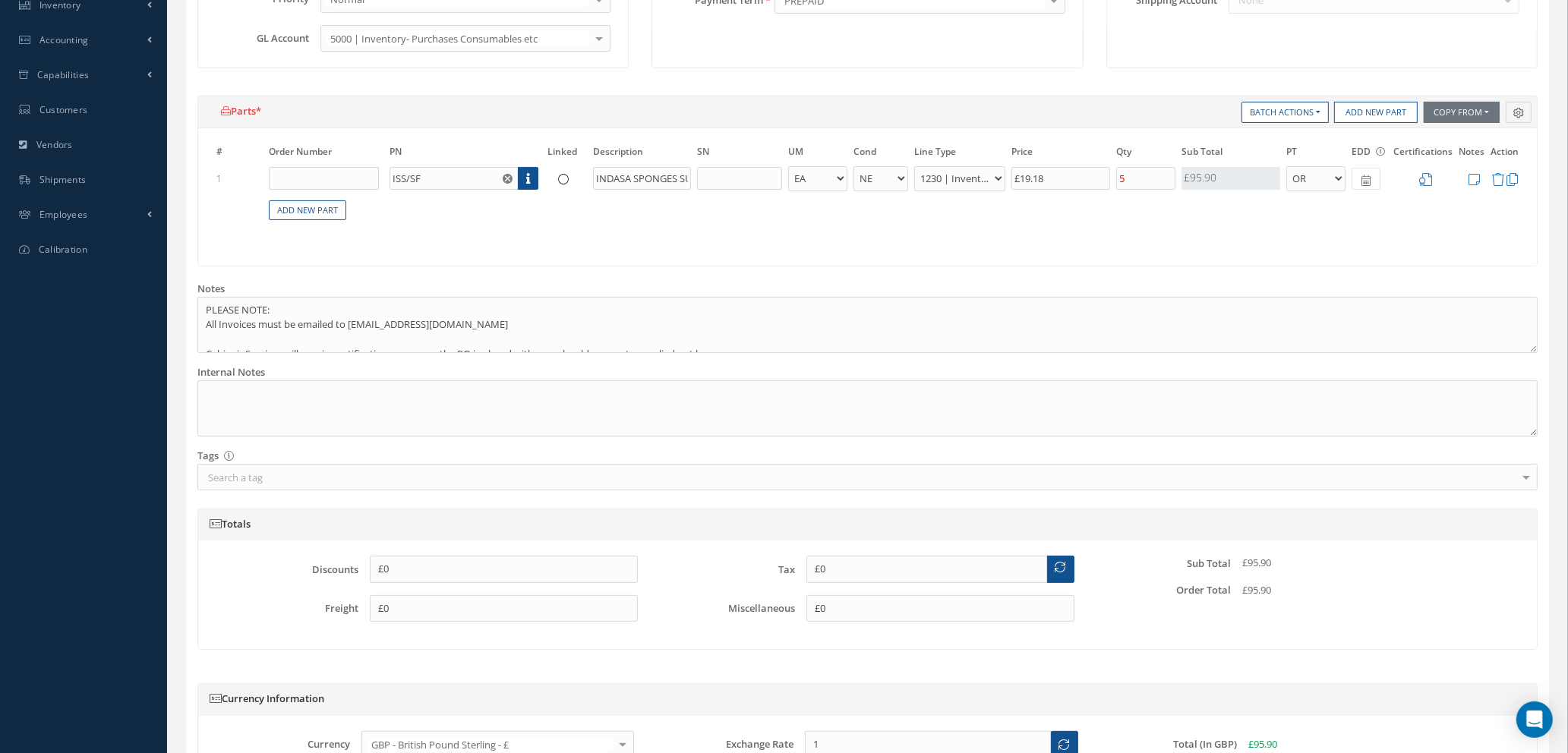
scroll to position [456, 0]
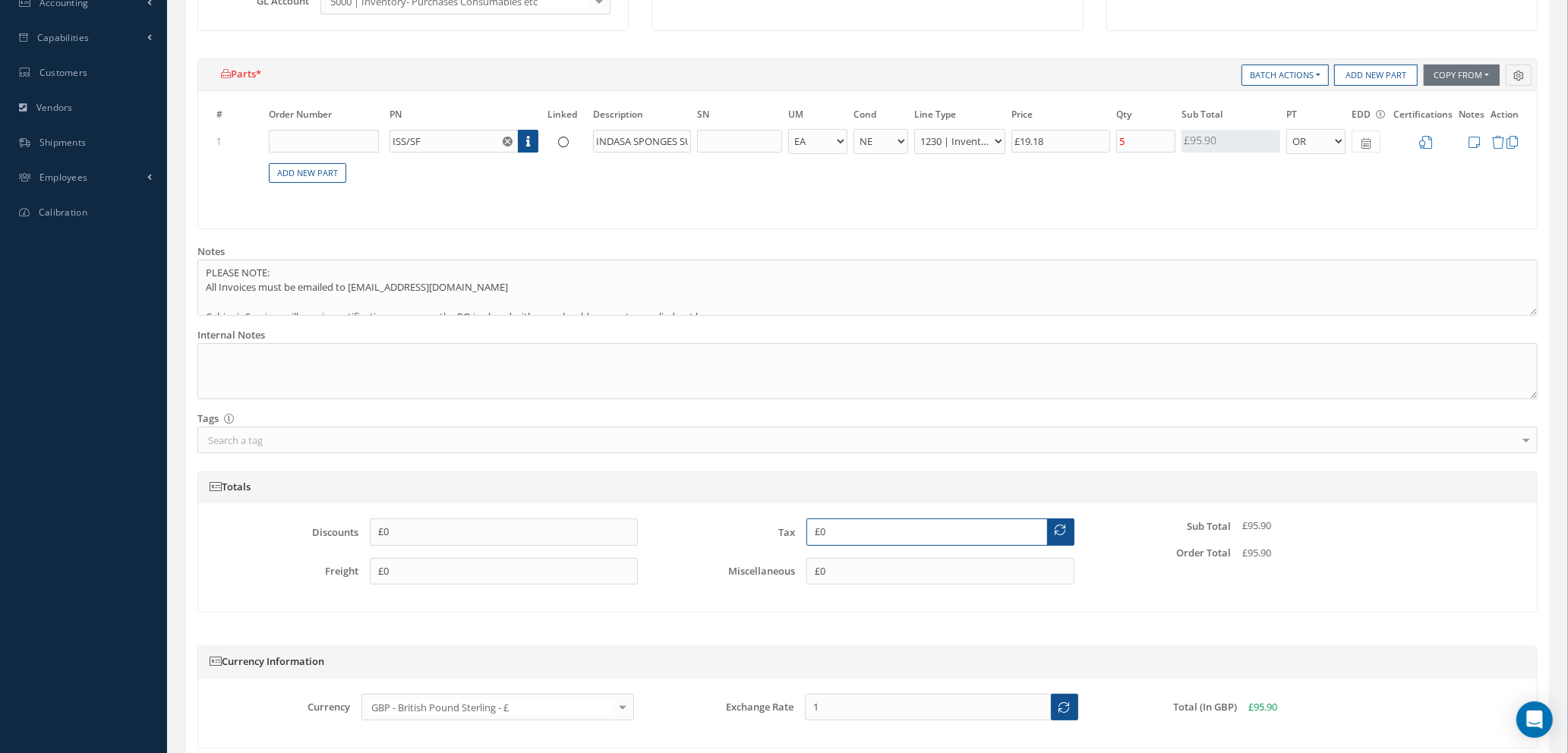
drag, startPoint x: 910, startPoint y: 530, endPoint x: 733, endPoint y: 524, distance: 177.1
click at [733, 524] on div "Tax £0" at bounding box center [867, 532] width 435 height 27
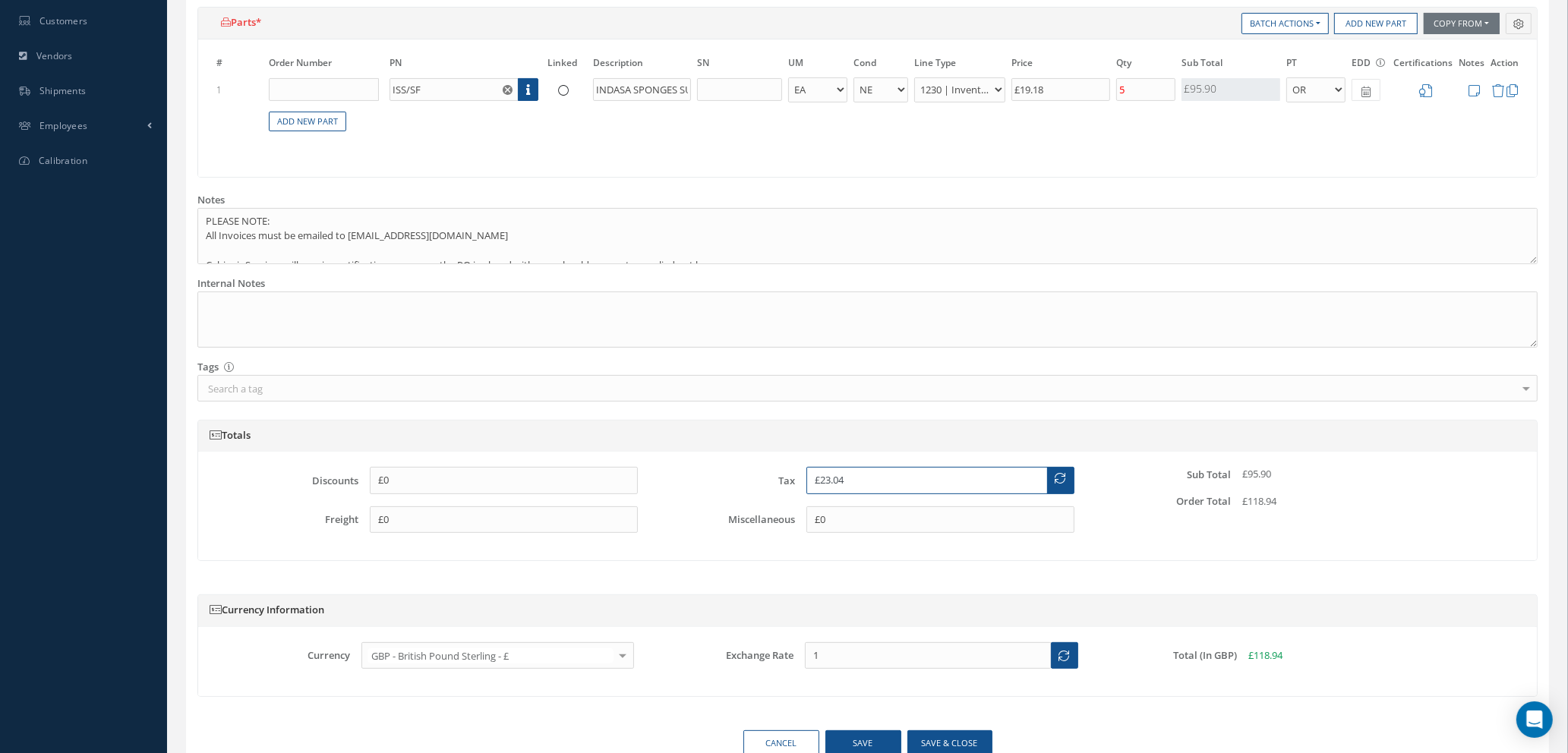
scroll to position [470, 0]
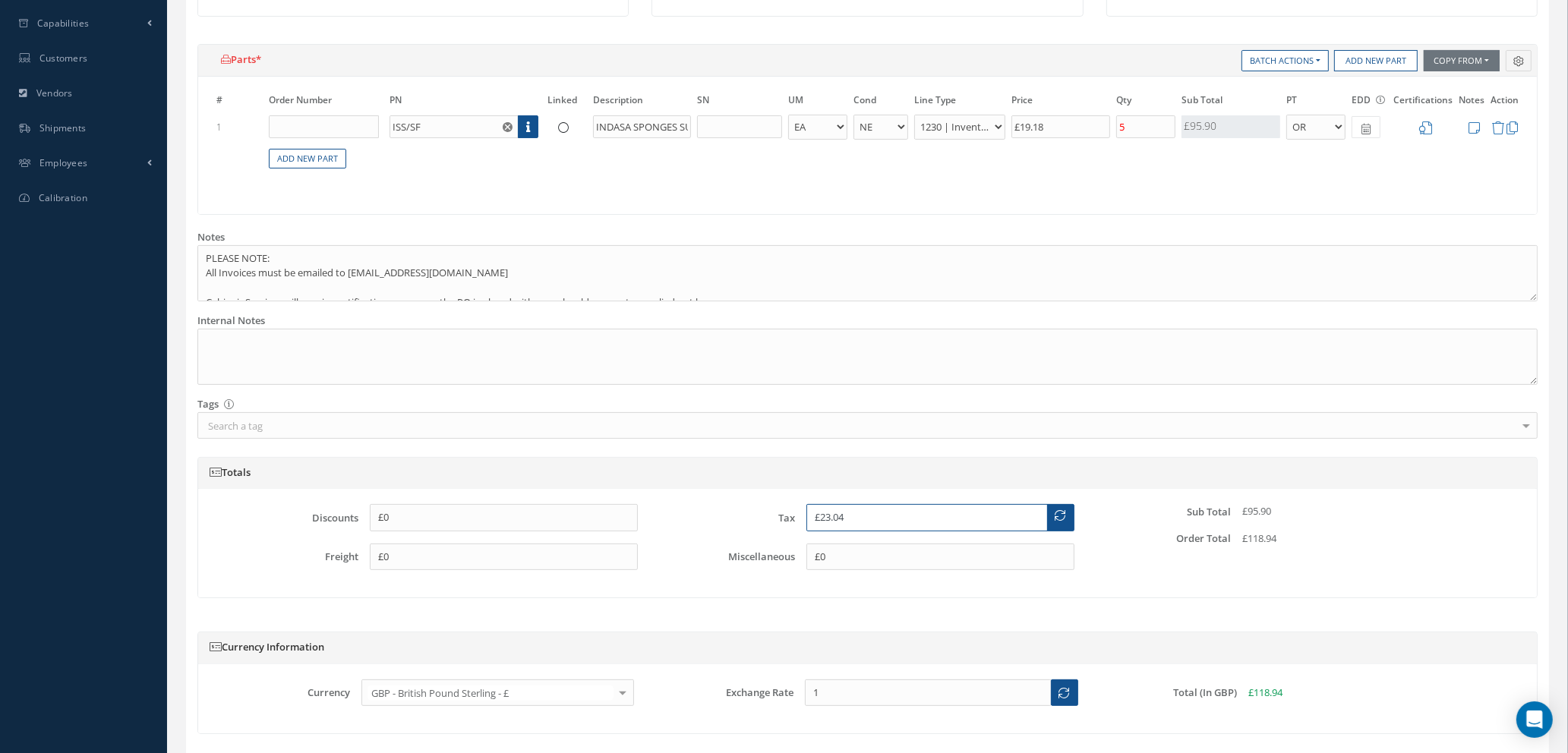
type input "£23.04"
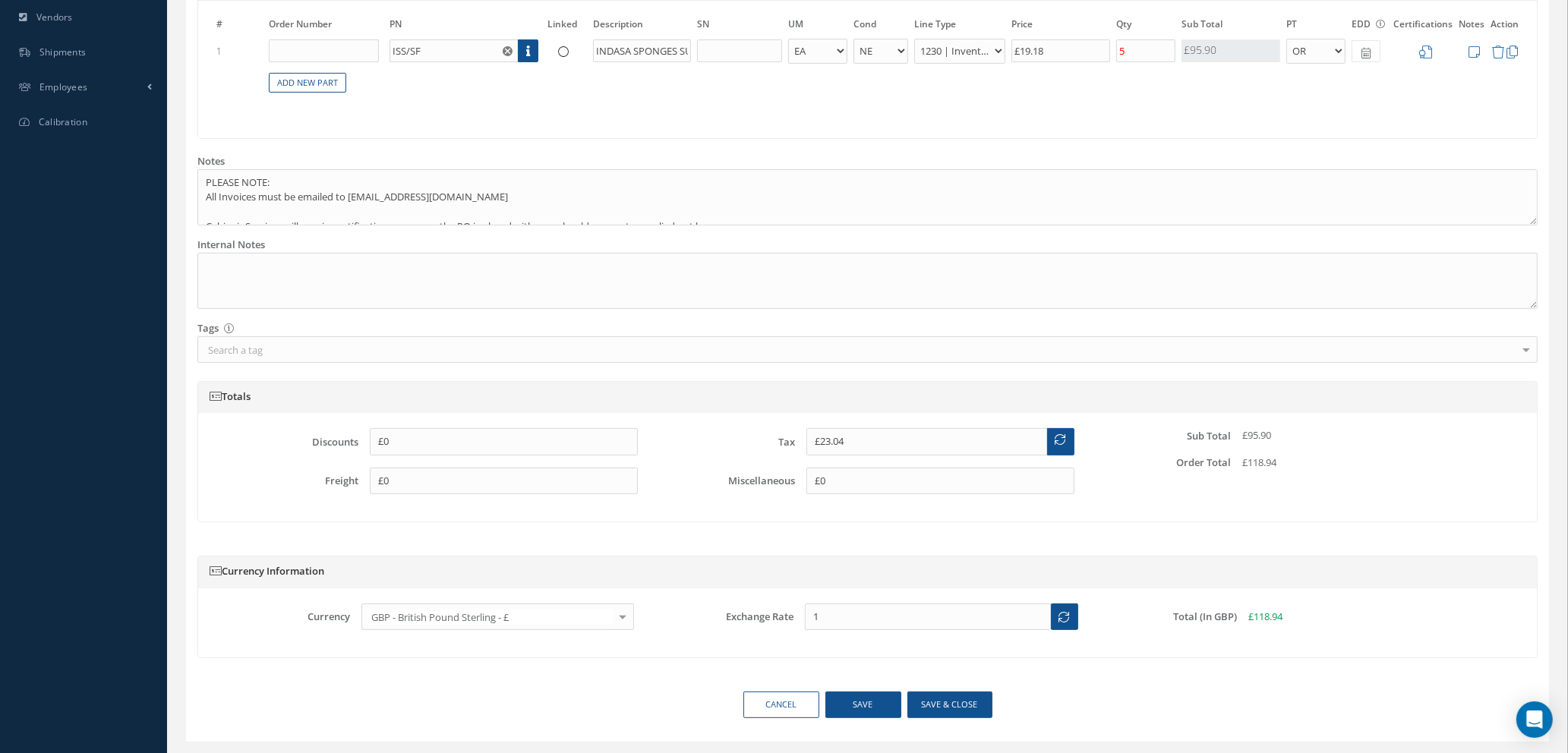
scroll to position [584, 0]
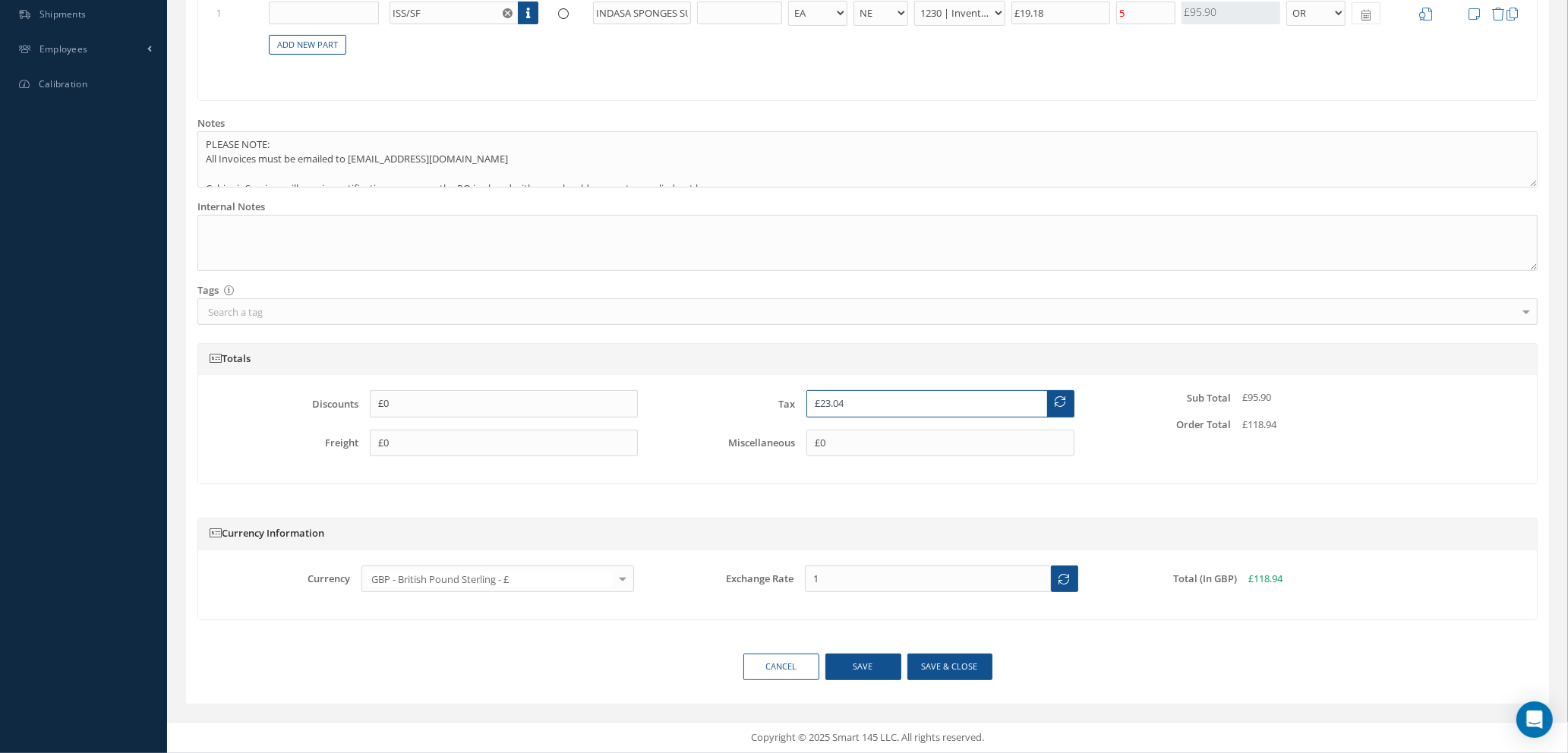
drag, startPoint x: 876, startPoint y: 407, endPoint x: 711, endPoint y: 395, distance: 165.4
click at [716, 397] on div "Tax £23.04" at bounding box center [867, 404] width 435 height 27
type input "£19.20"
click at [973, 533] on h5 "Currency Information" at bounding box center [867, 533] width 1316 height 12
click at [930, 662] on button "Save & close" at bounding box center [949, 667] width 85 height 27
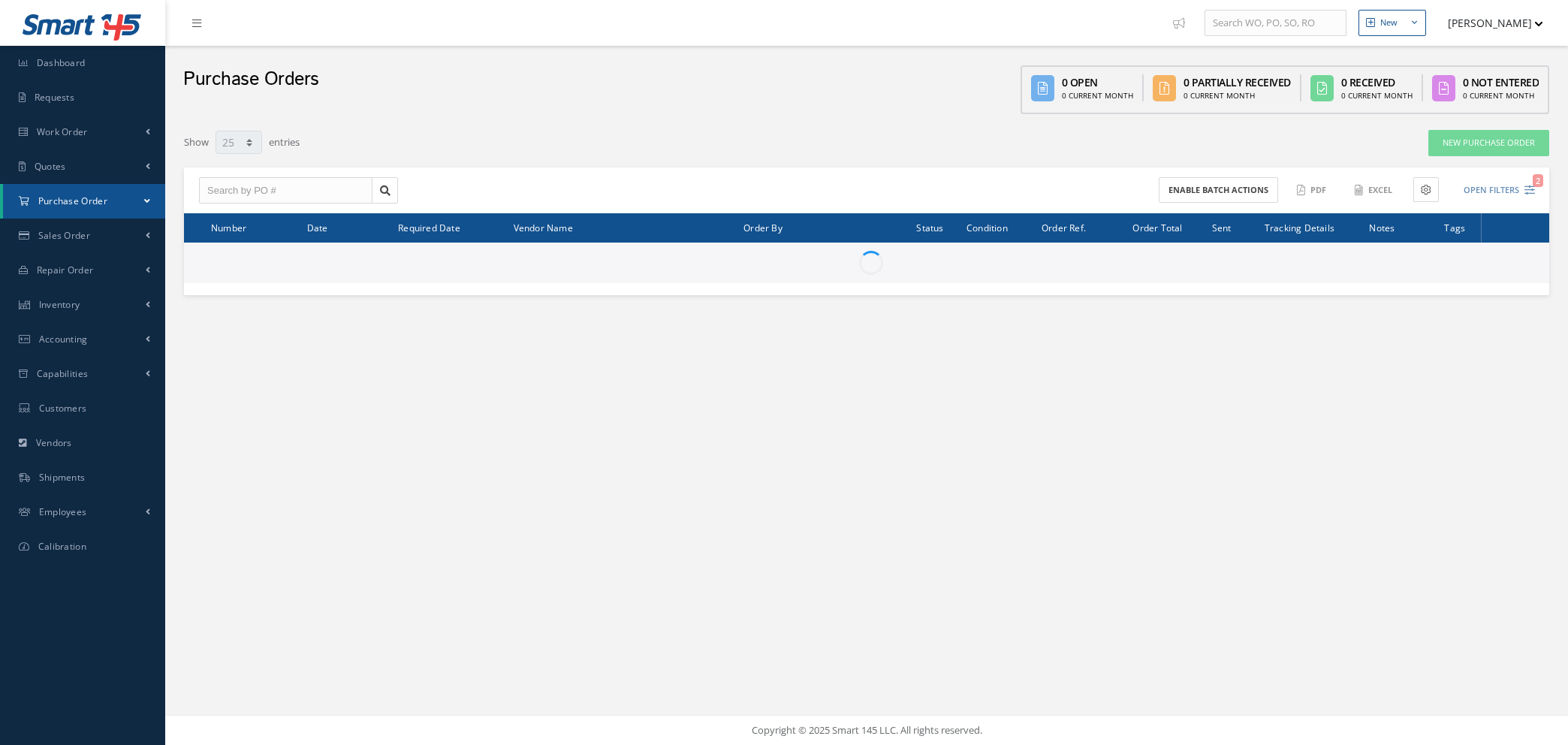
select select "25"
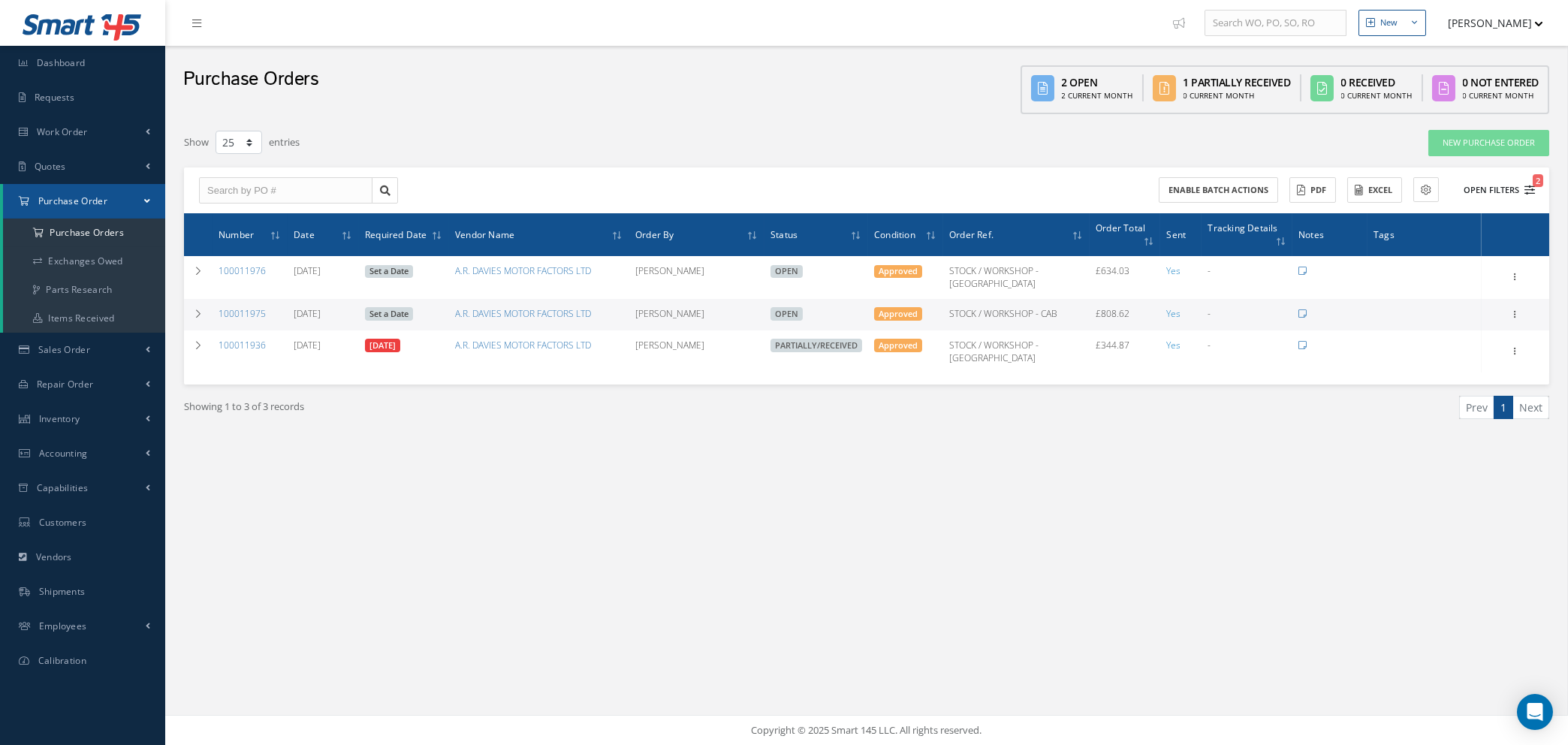
click at [1536, 185] on span "2" at bounding box center [1538, 181] width 10 height 13
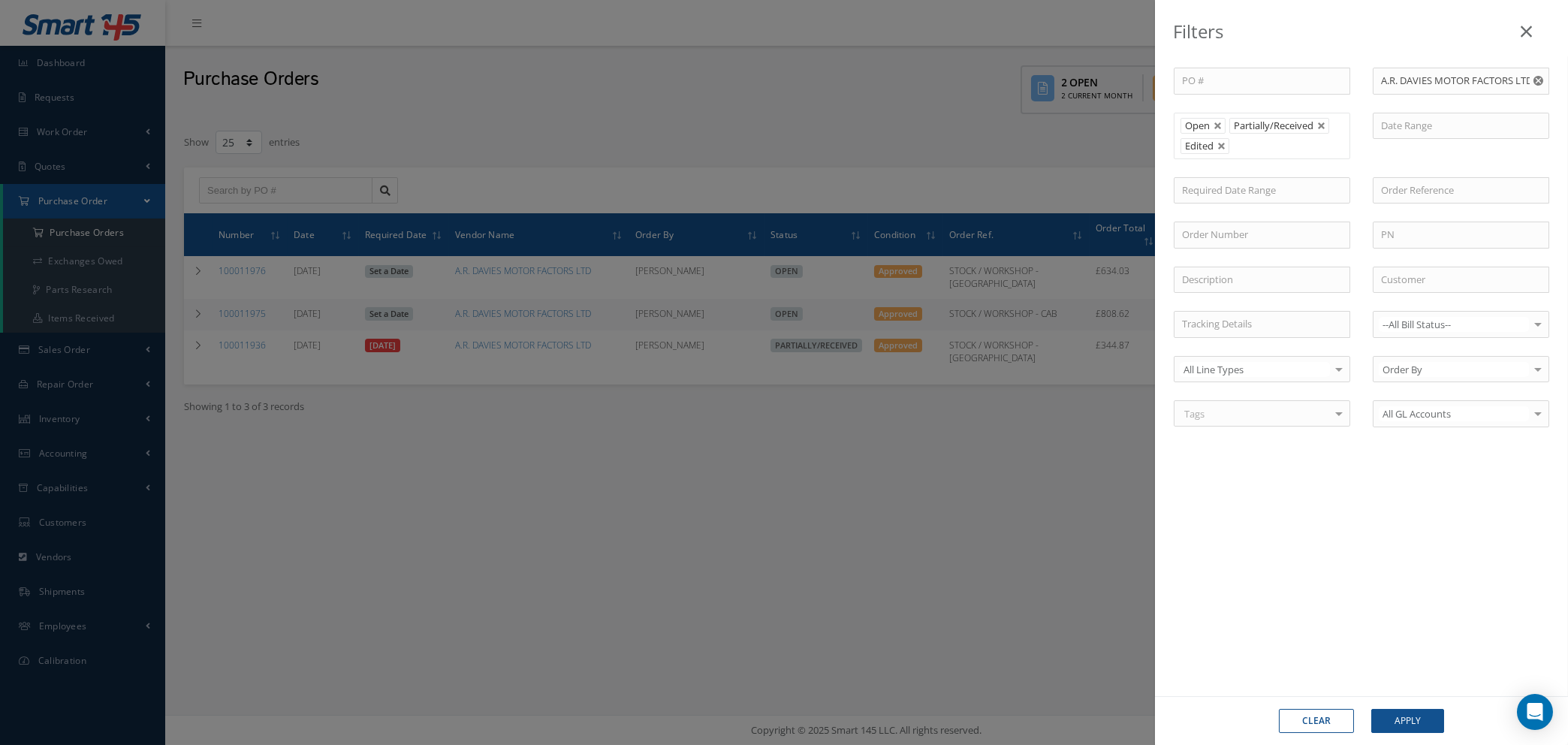
click at [1328, 723] on button "Clear" at bounding box center [1316, 721] width 75 height 24
type input "All Status"
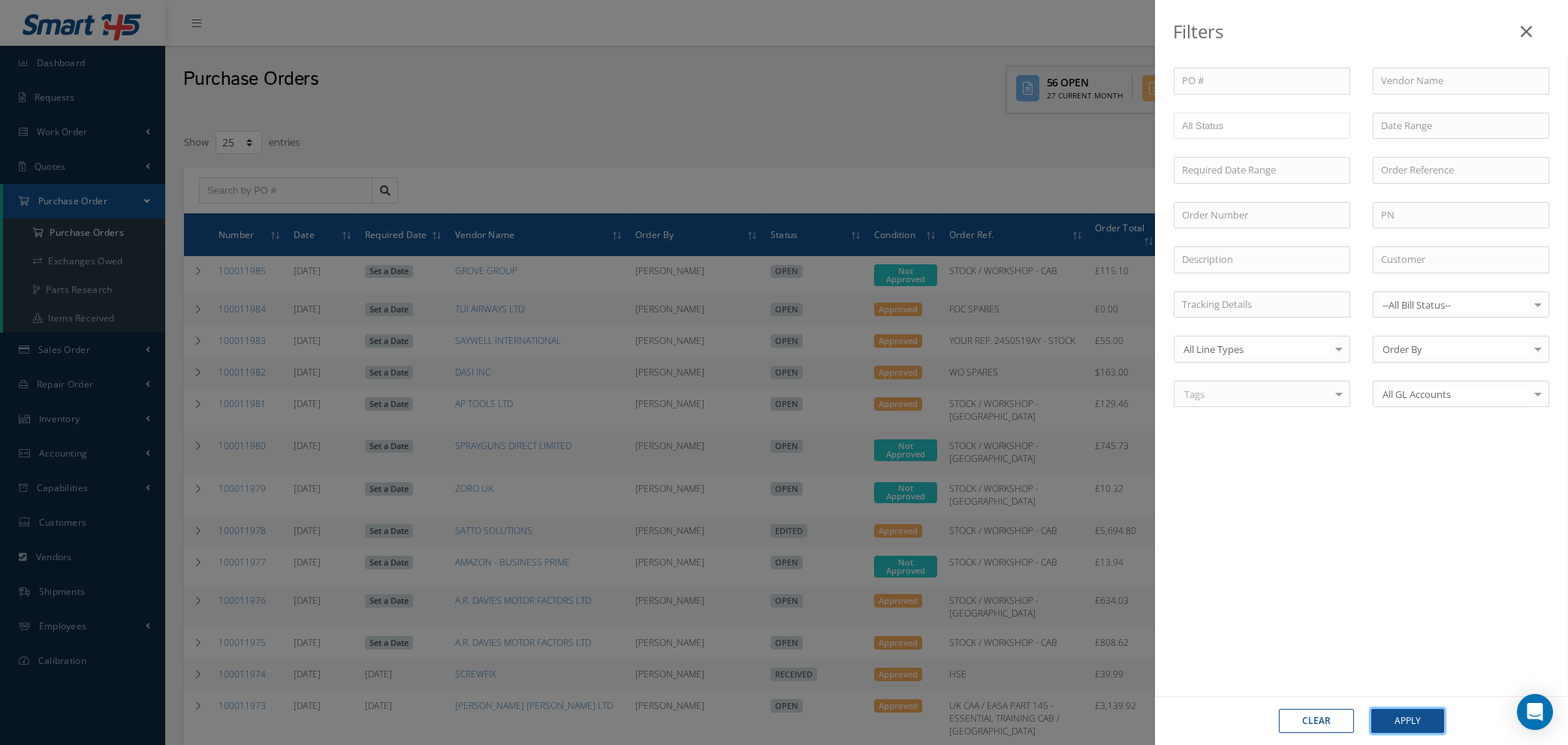
click at [1395, 719] on button "Apply" at bounding box center [1407, 721] width 73 height 24
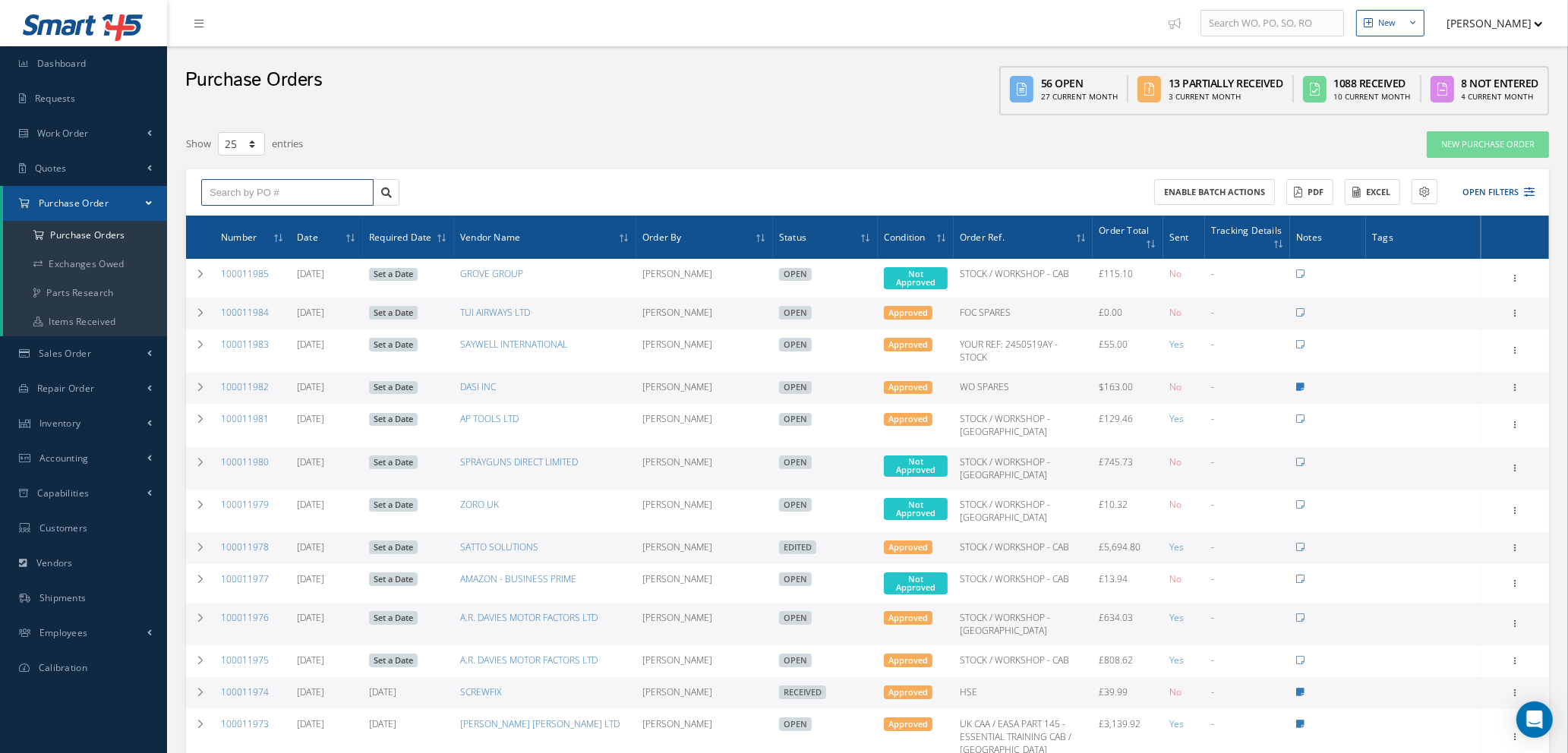
click at [238, 191] on input "text" at bounding box center [287, 193] width 172 height 27
type input "100011955"
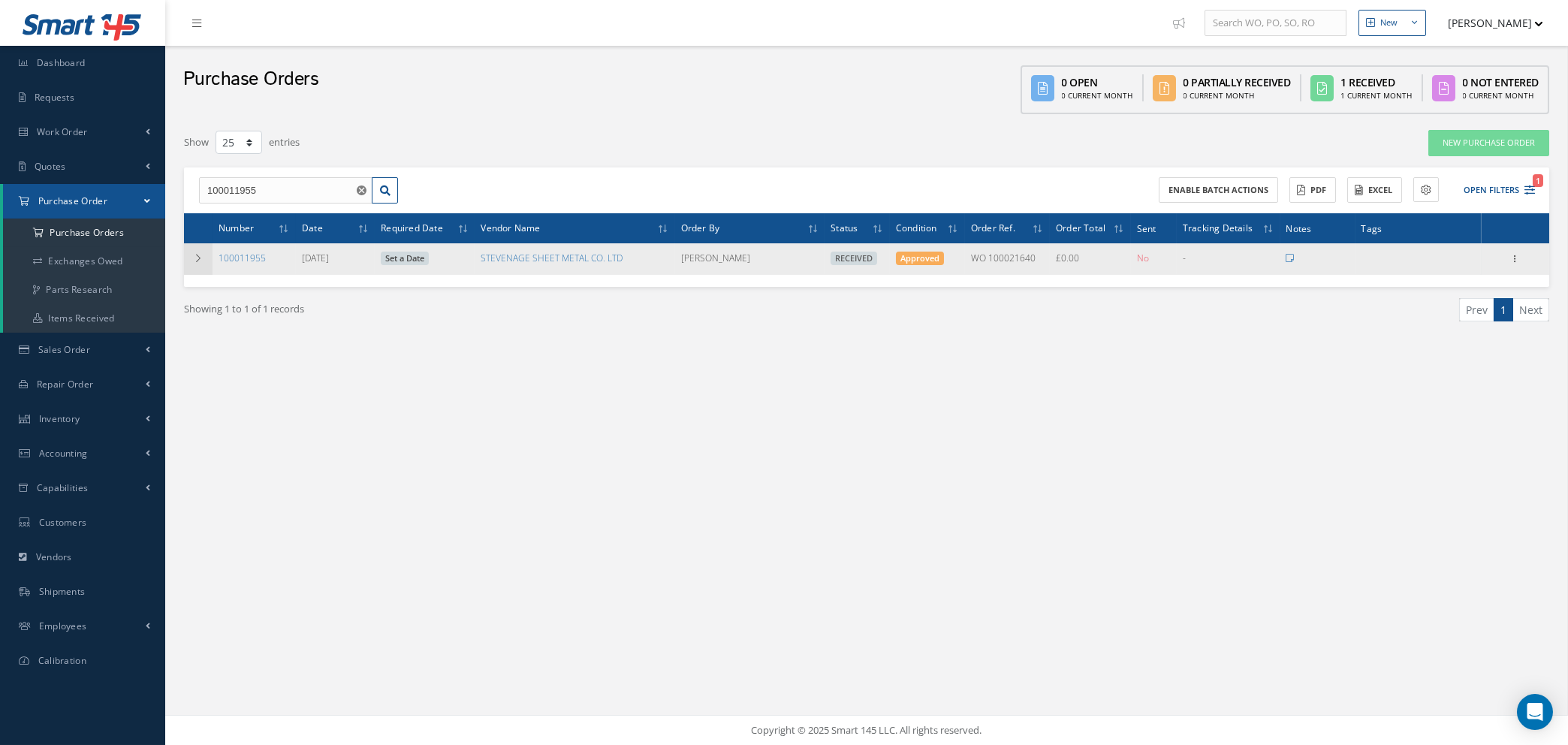
click at [201, 257] on icon at bounding box center [198, 258] width 10 height 9
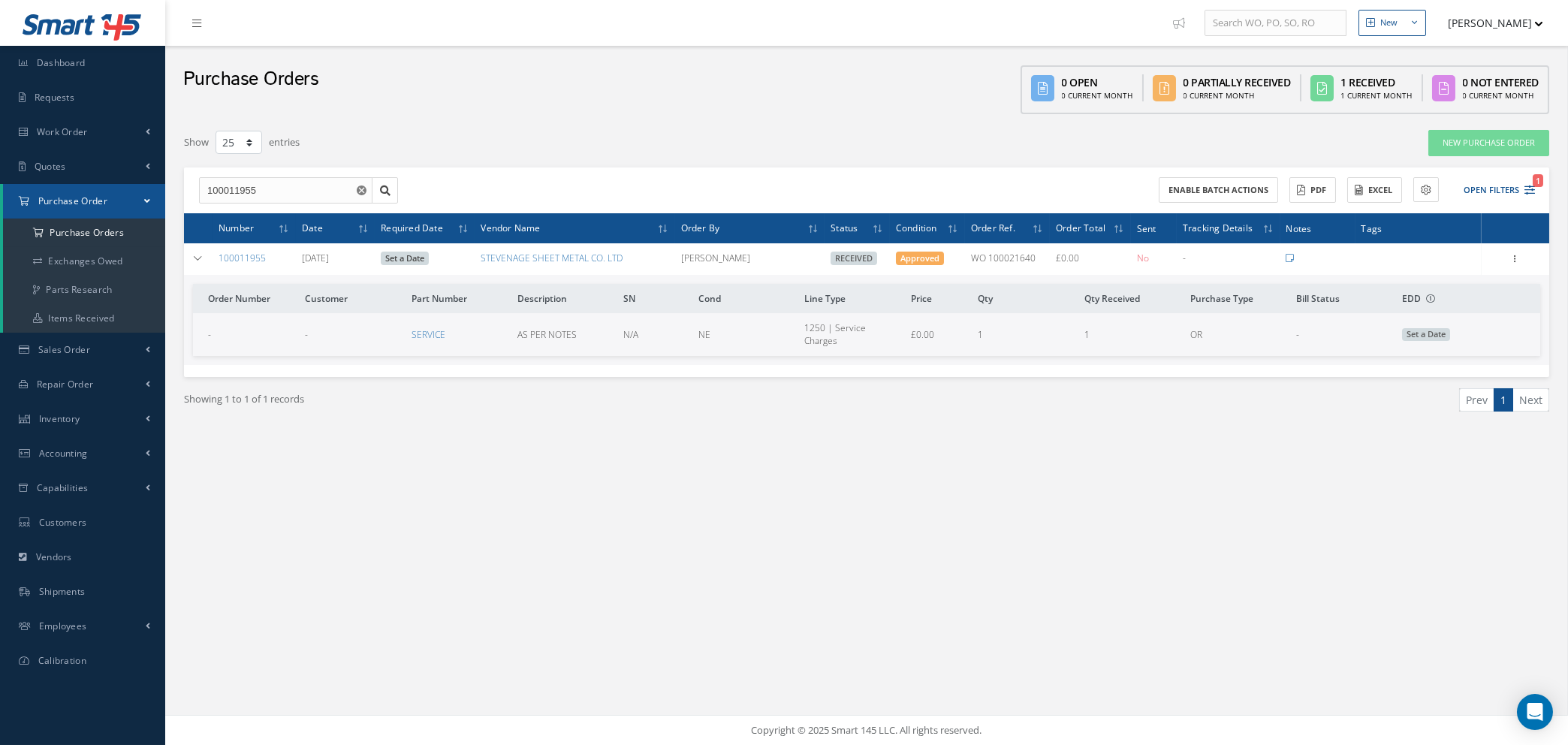
drag, startPoint x: 1034, startPoint y: 257, endPoint x: 989, endPoint y: 256, distance: 45.0
click at [989, 256] on td "WO 100021640" at bounding box center [1008, 258] width 85 height 31
copy td "100021640"
click at [1515, 256] on icon at bounding box center [1515, 257] width 15 height 12
click at [1437, 291] on link "Show" at bounding box center [1447, 289] width 118 height 19
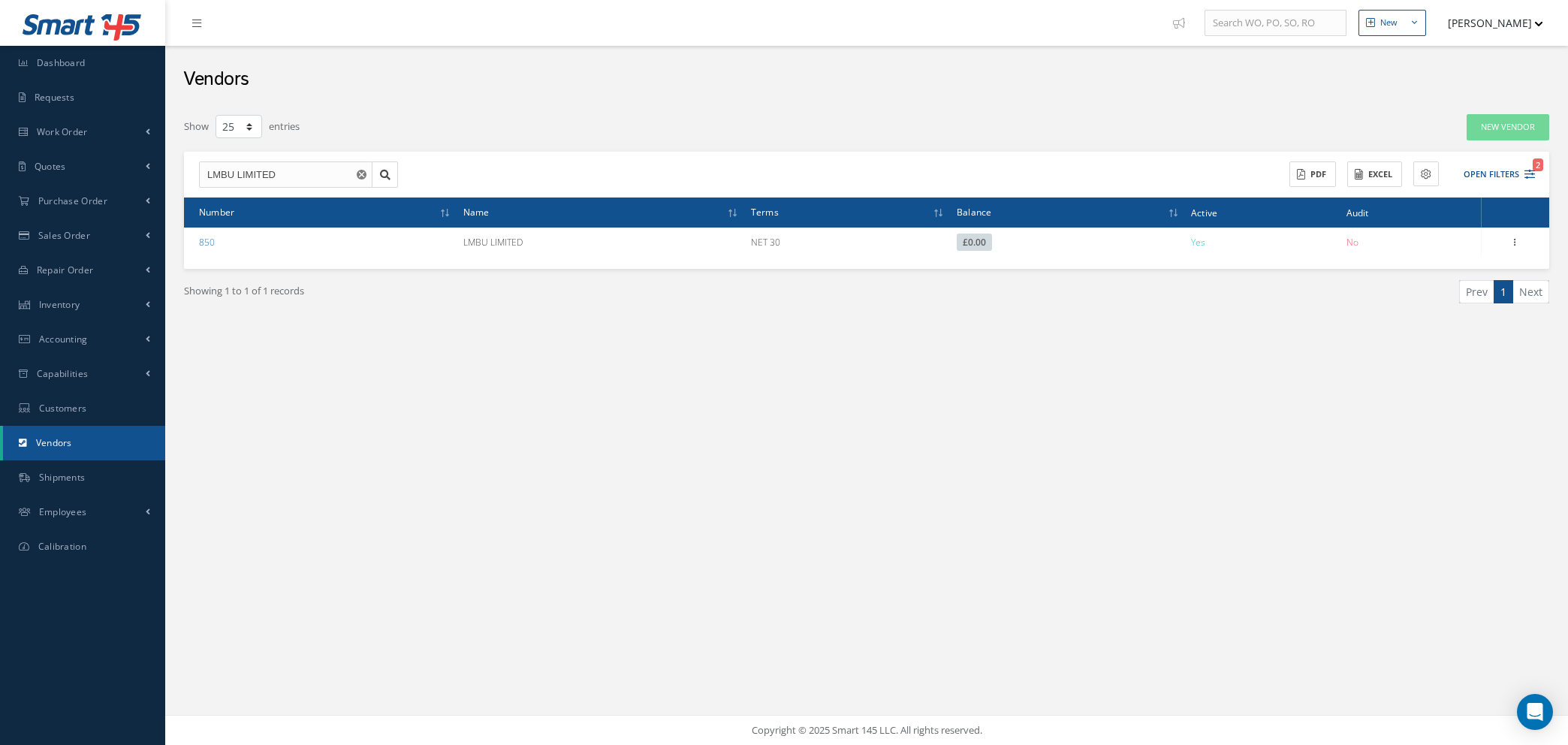
select select "25"
click at [76, 130] on span "Work Order" at bounding box center [62, 132] width 51 height 13
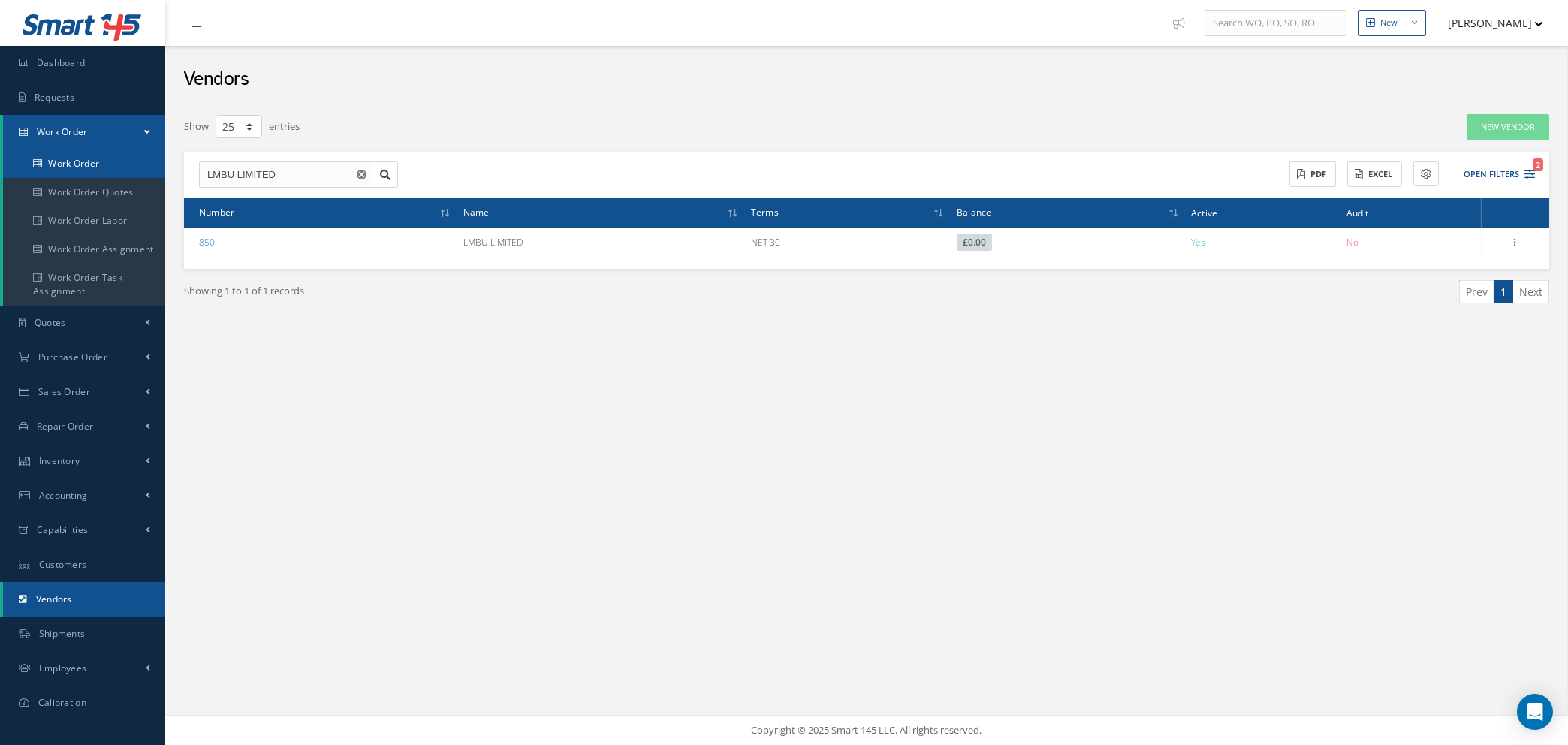
click at [73, 163] on link "Work Order" at bounding box center [84, 164] width 162 height 29
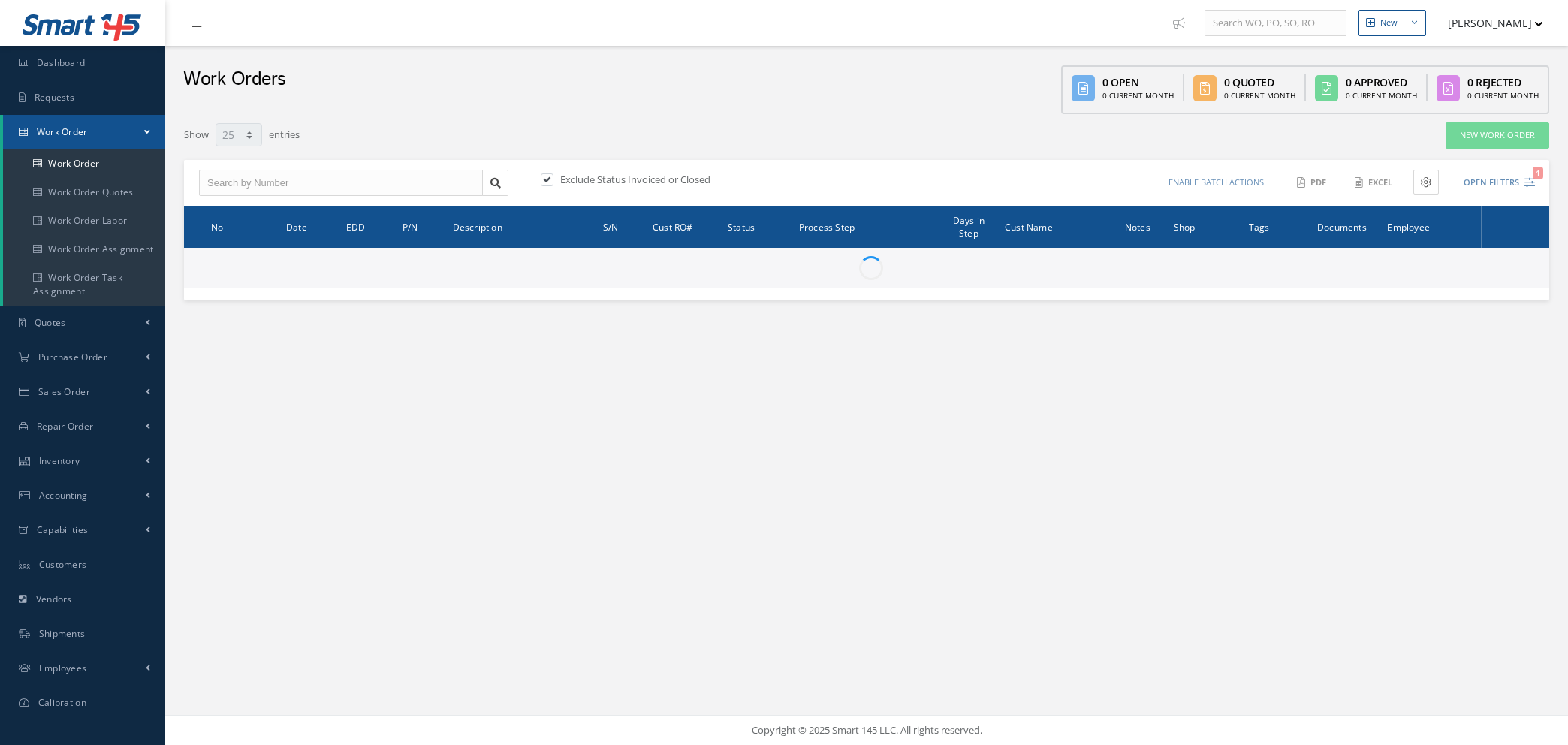
select select "25"
click at [244, 181] on input "text" at bounding box center [340, 183] width 284 height 27
paste input "100021640"
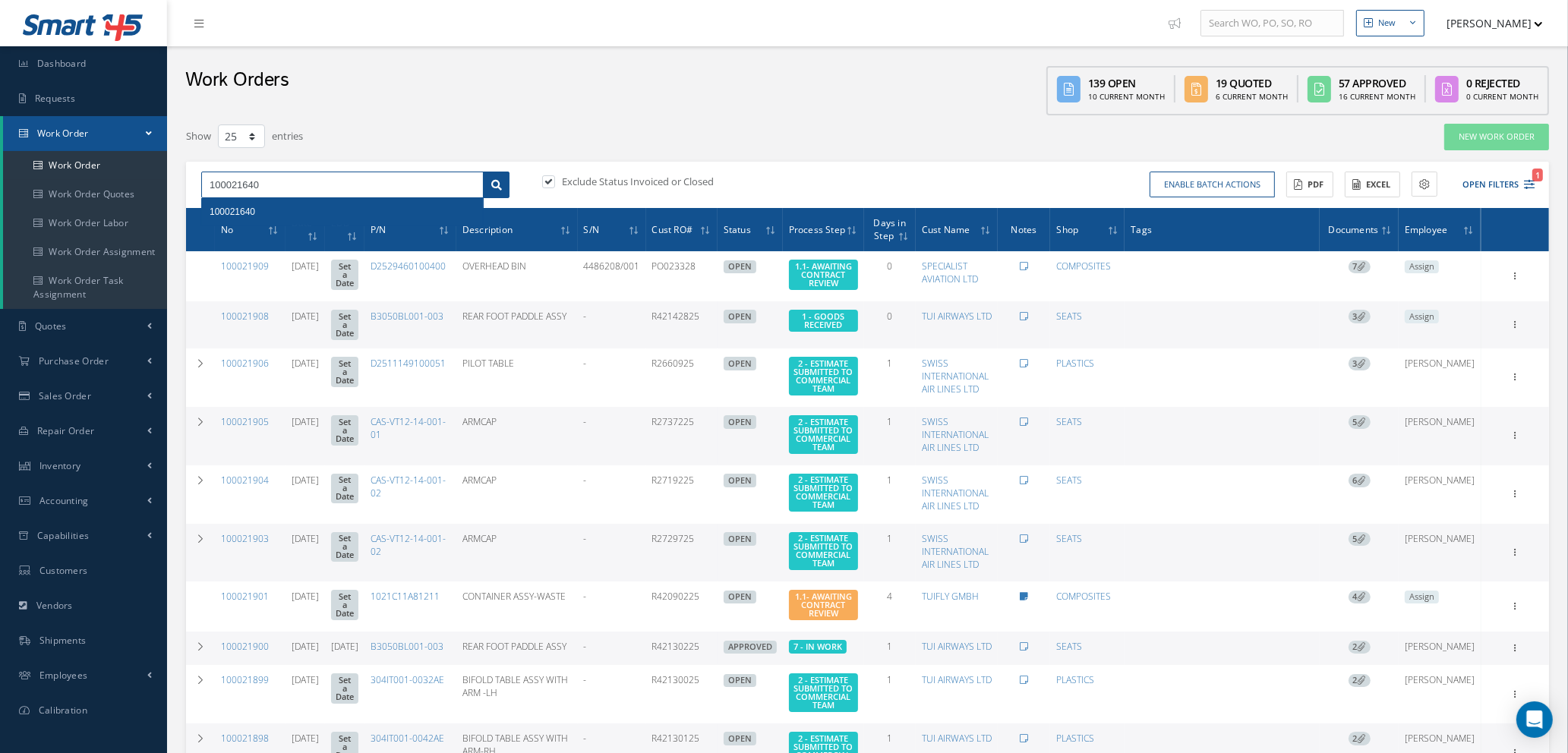
type input "100021640"
click at [494, 180] on icon at bounding box center [496, 185] width 11 height 11
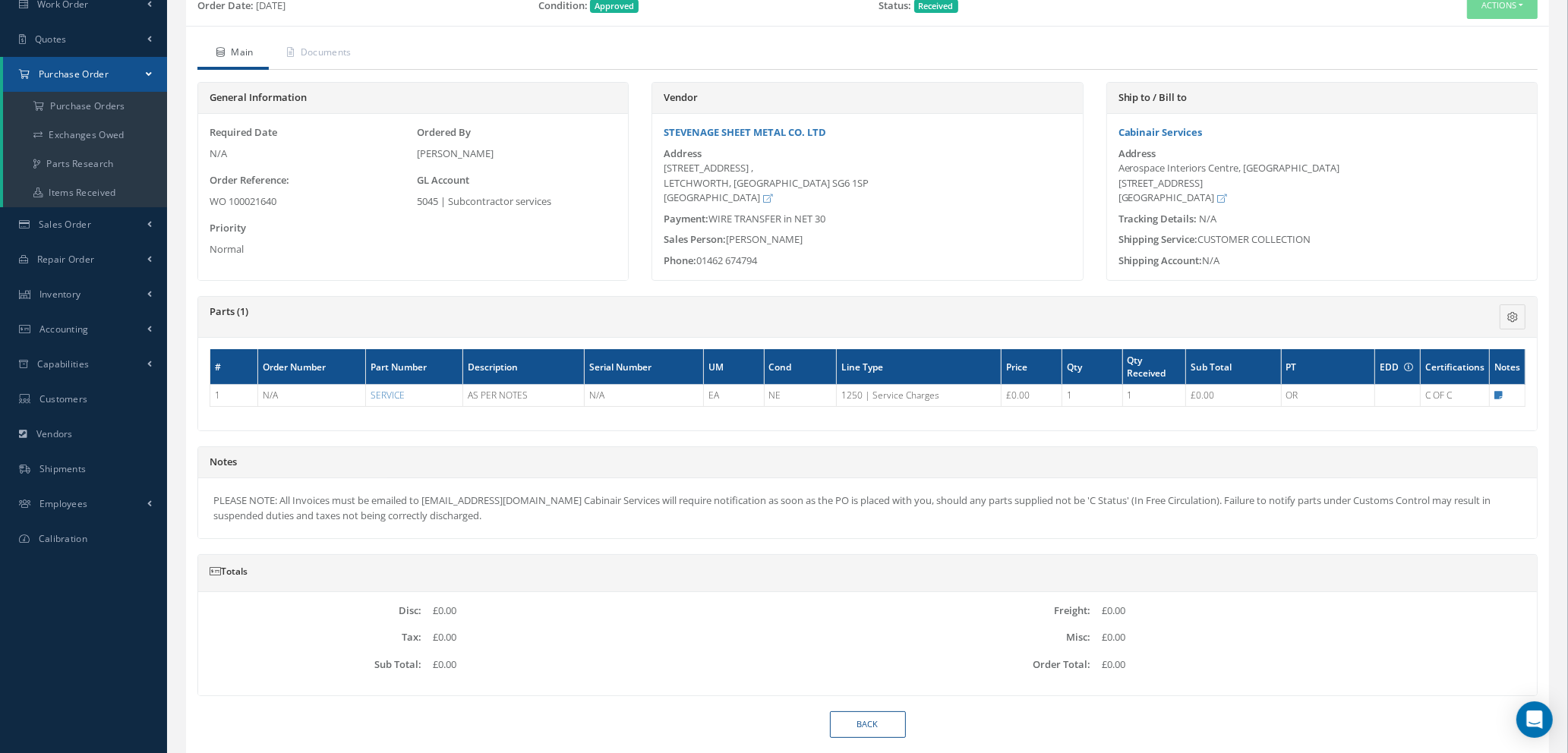
scroll to position [186, 0]
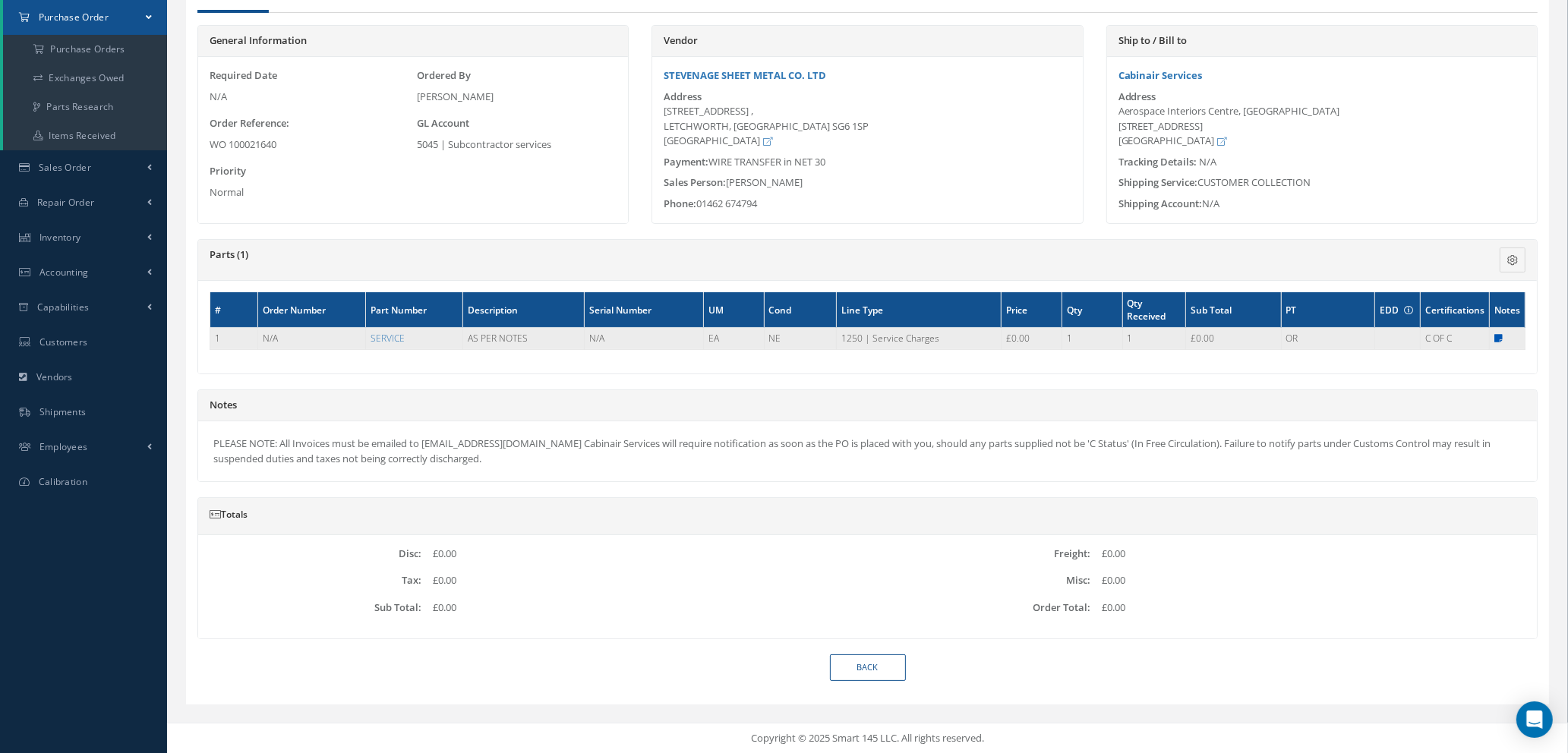
click at [1495, 334] on icon at bounding box center [1499, 339] width 8 height 9
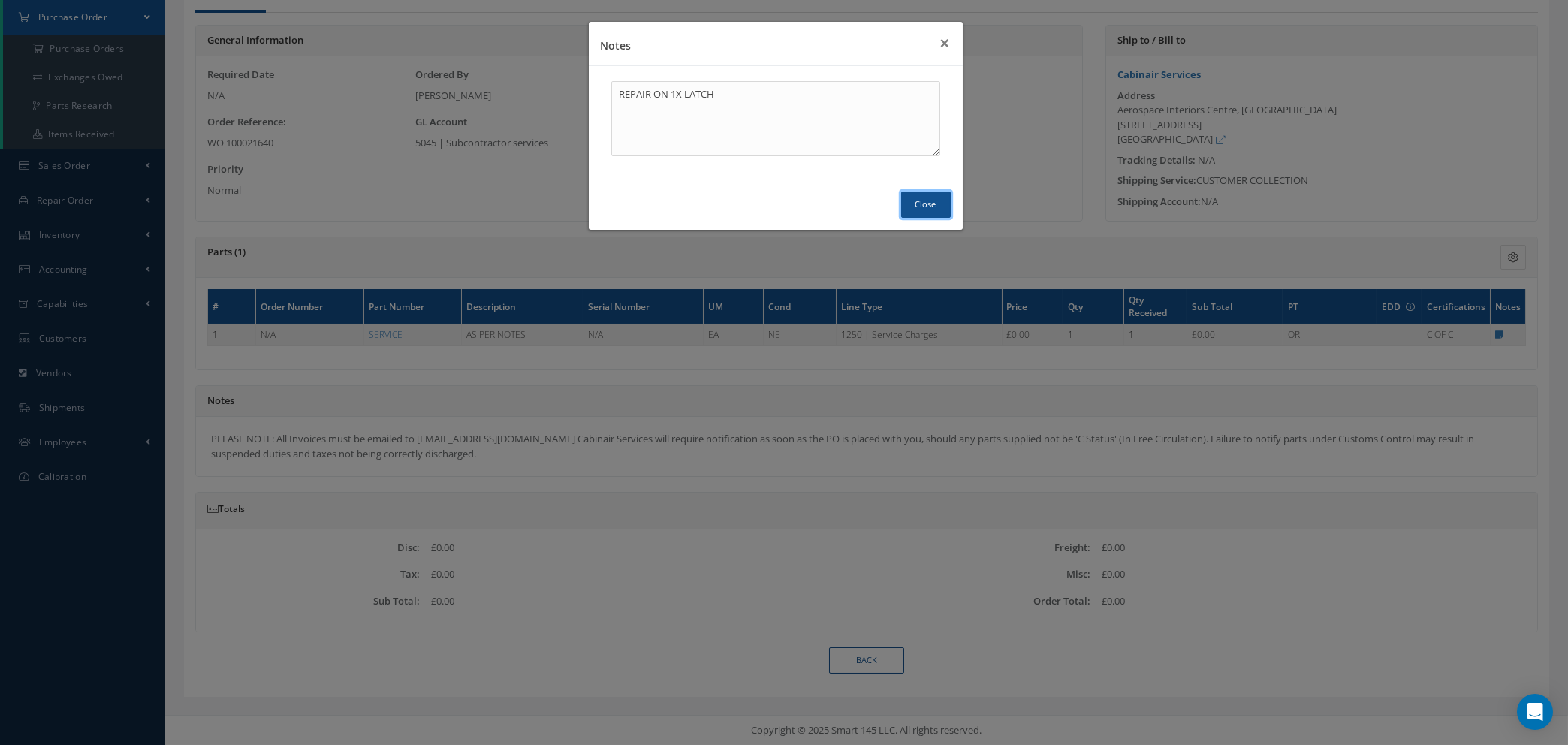
click at [930, 207] on button "Close" at bounding box center [926, 205] width 50 height 26
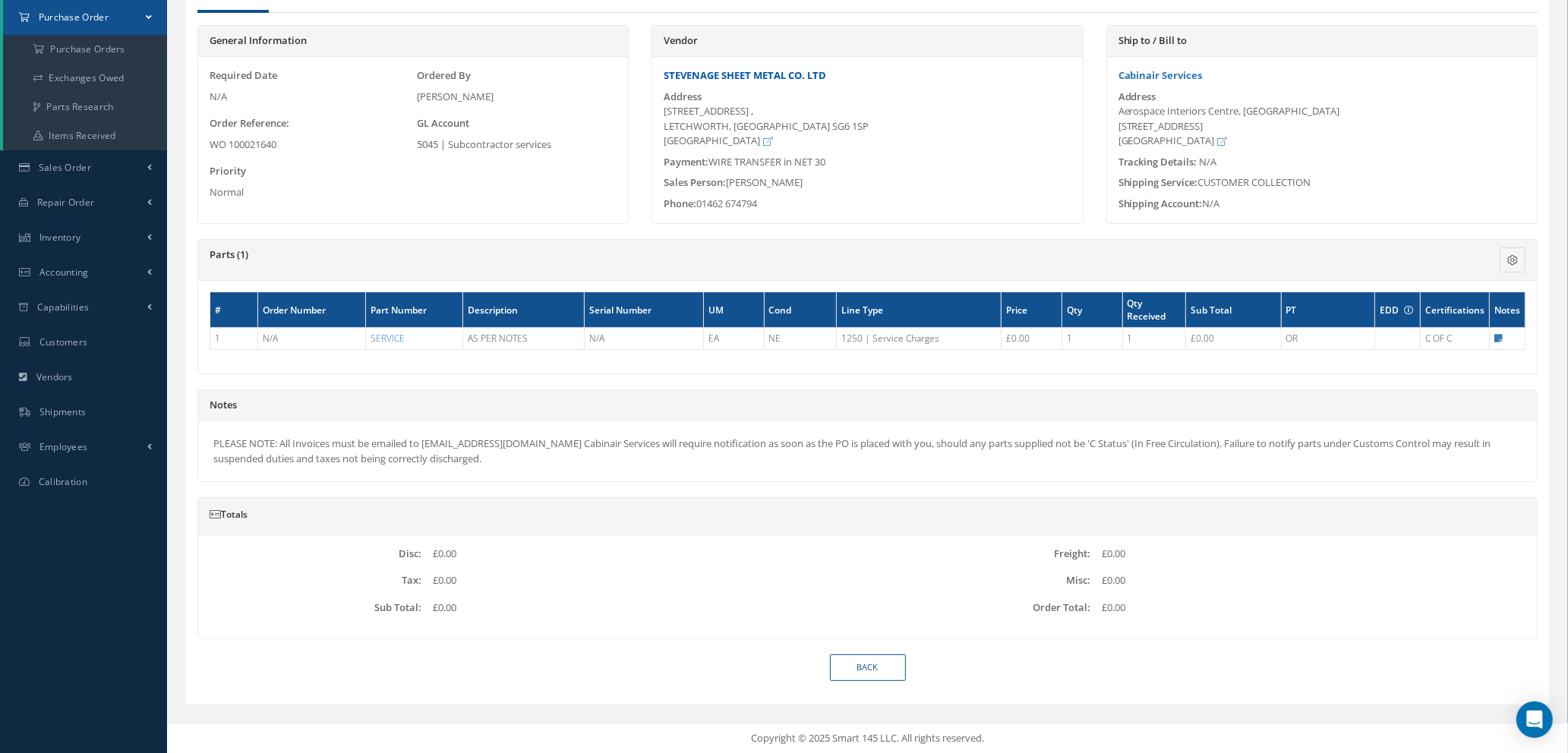
click at [752, 69] on link "STEVENAGE SHEET METAL CO. LTD" at bounding box center [744, 75] width 162 height 14
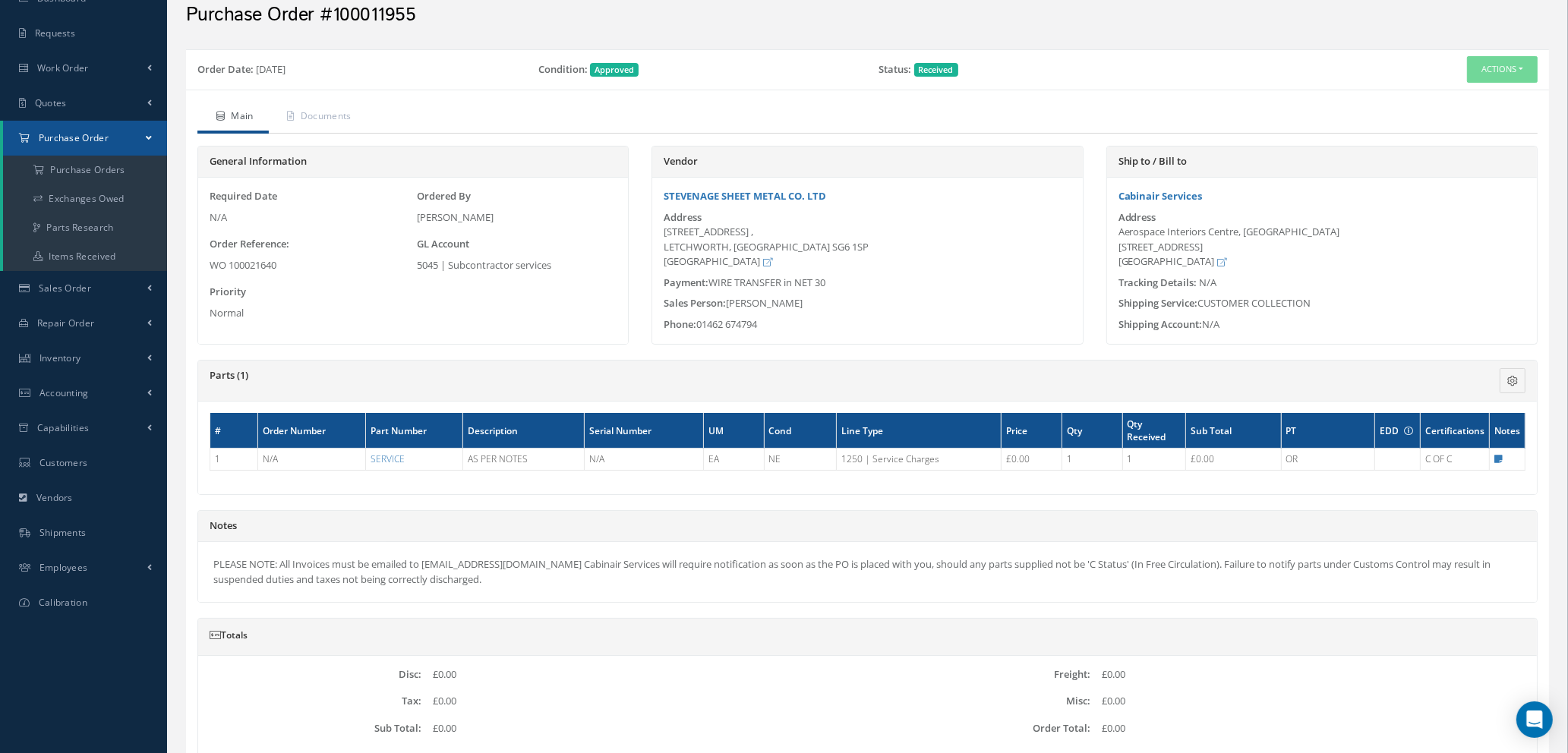
scroll to position [0, 0]
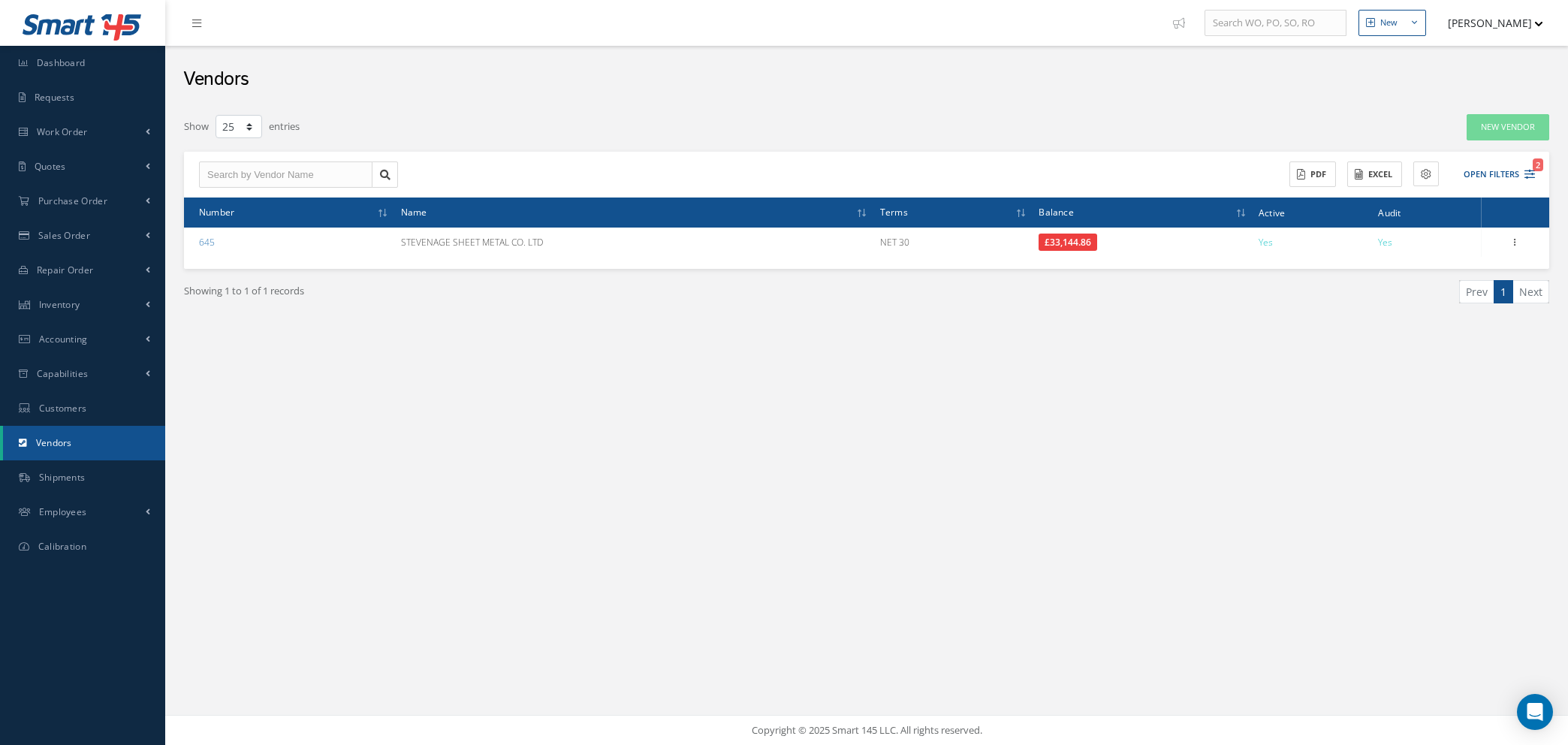
select select "25"
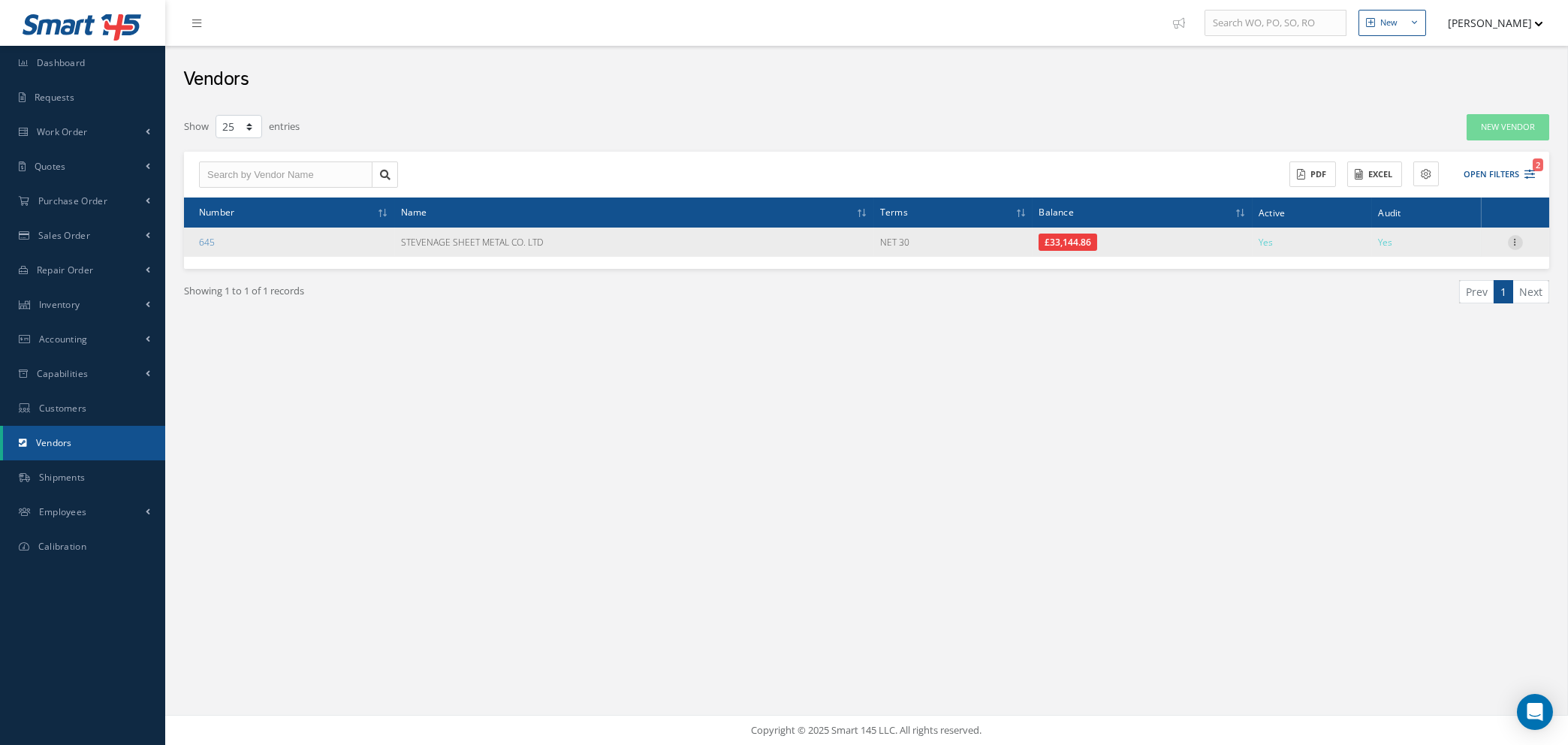
click at [1515, 238] on icon at bounding box center [1515, 241] width 15 height 12
click at [1452, 255] on link "Show" at bounding box center [1447, 253] width 118 height 19
type textarea "Account #.: S.S.M."
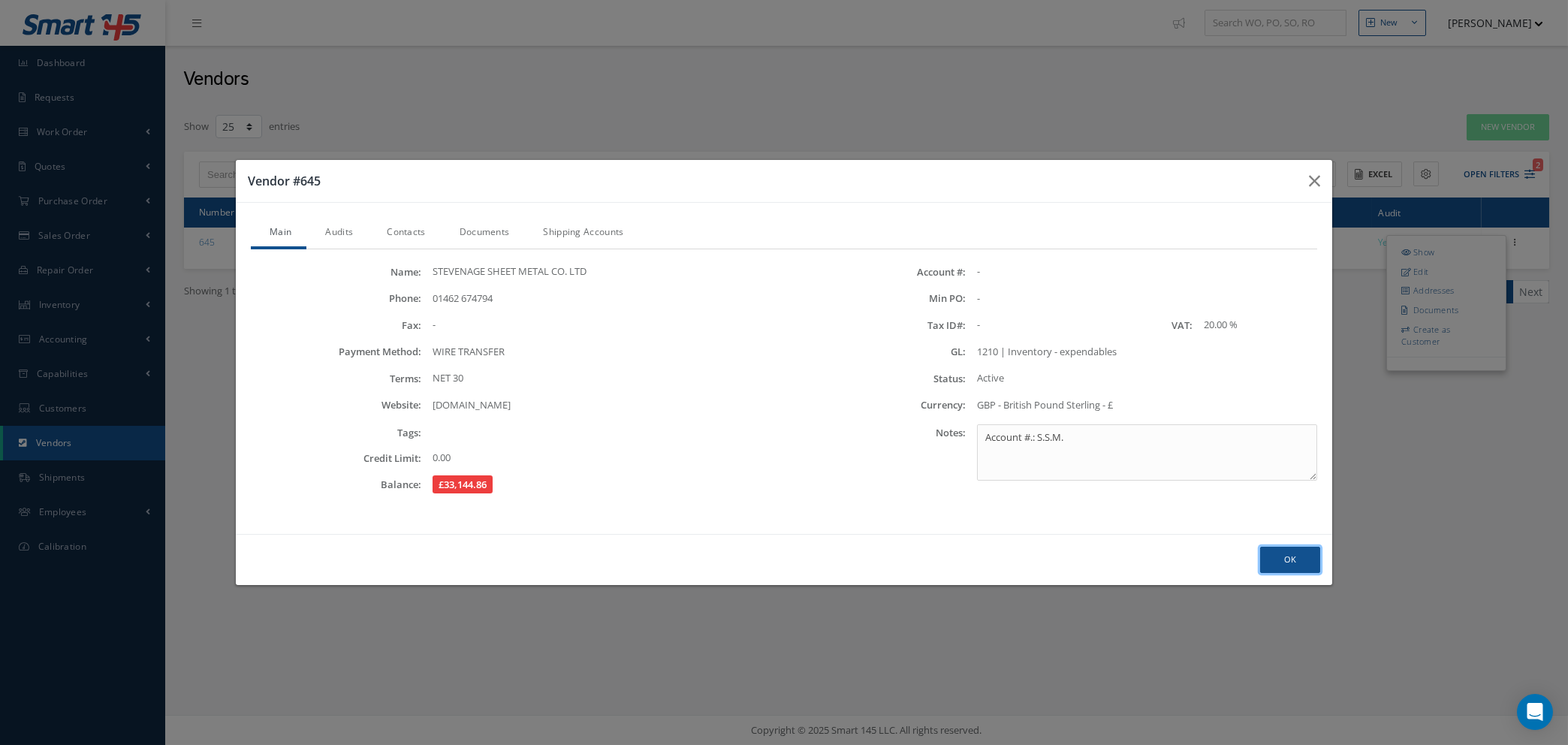
click at [1281, 556] on button "Ok" at bounding box center [1290, 560] width 60 height 26
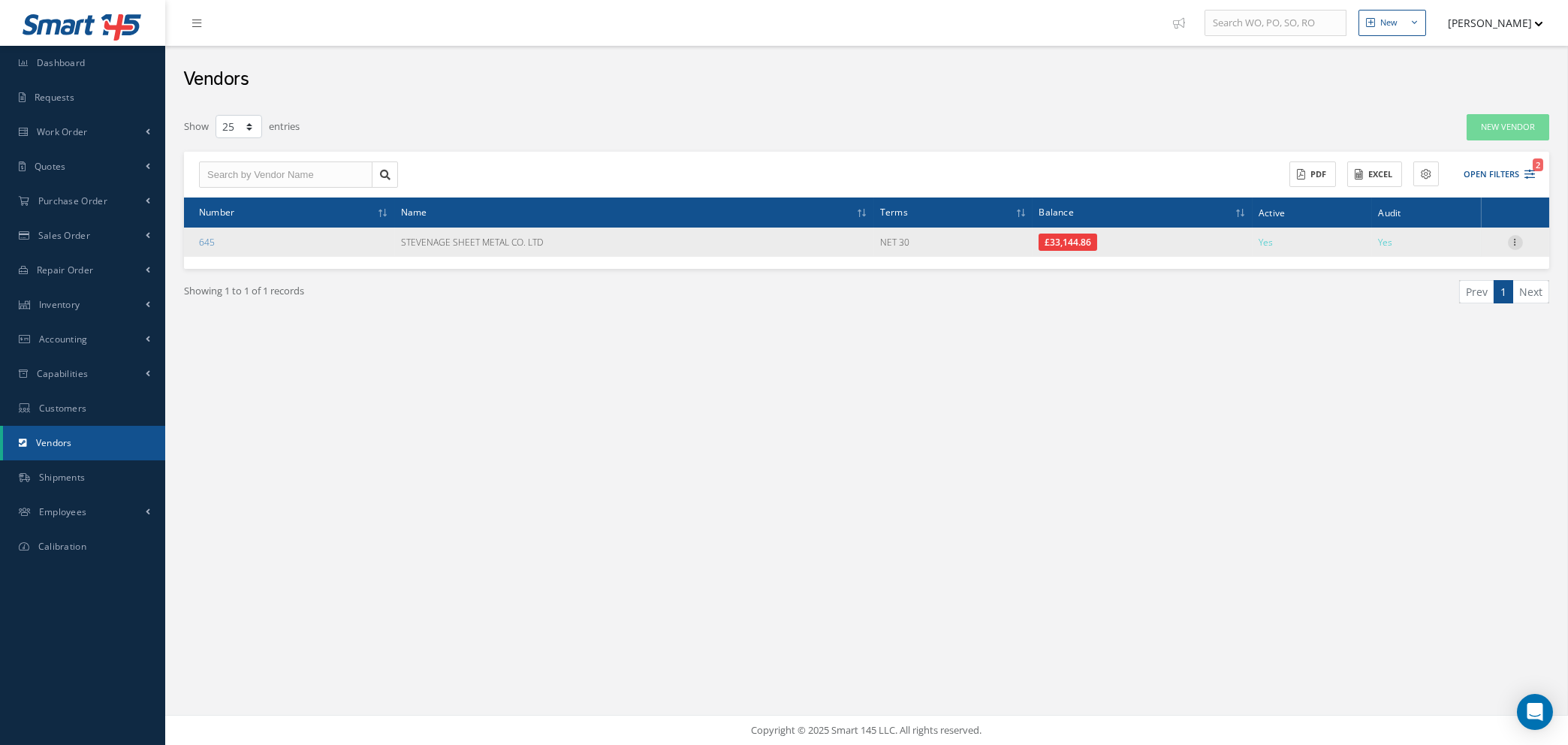
click at [1517, 241] on icon at bounding box center [1515, 241] width 15 height 12
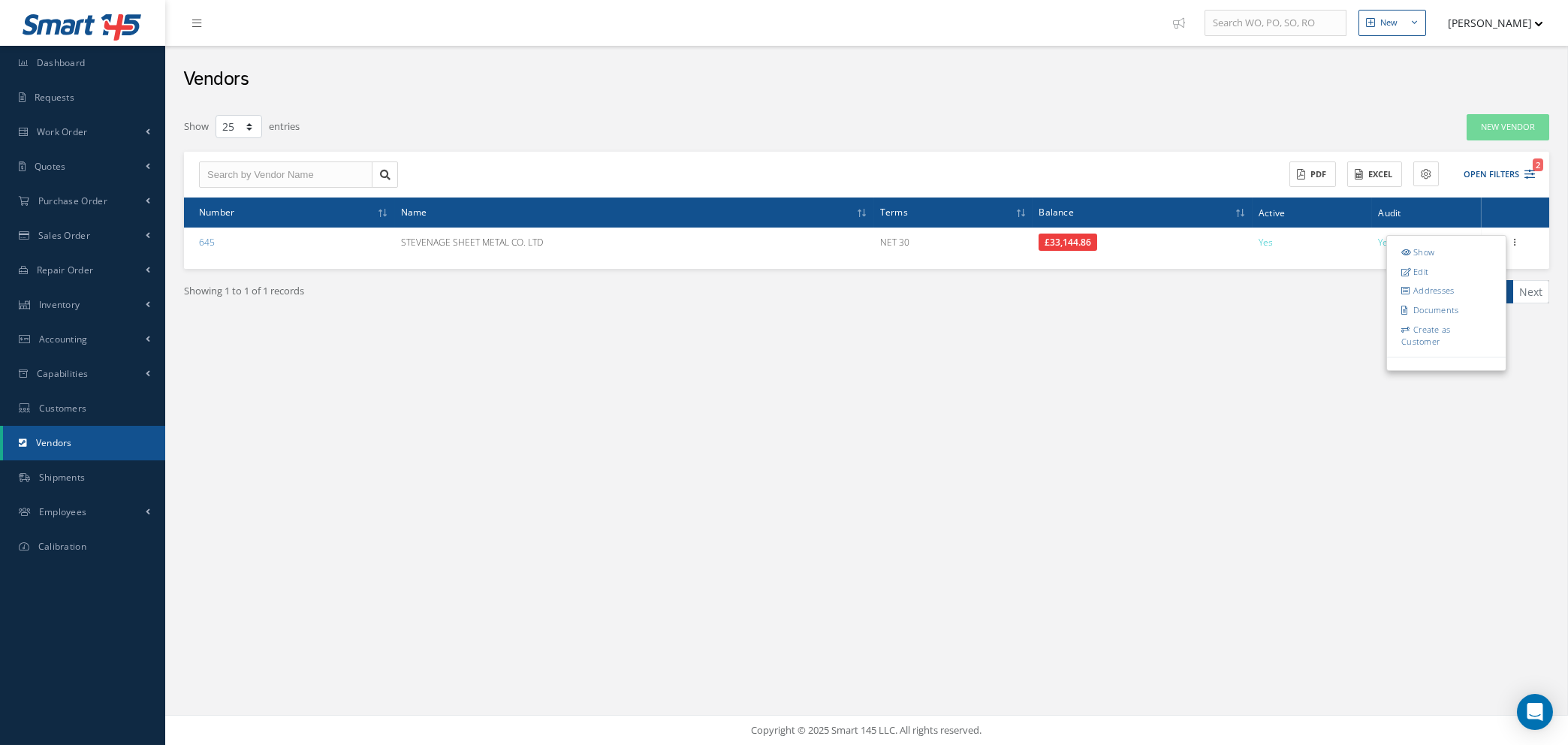
click at [1215, 465] on div "New New Work Order New Purchase Order New Customer Quote New Sales Order New Re…" at bounding box center [867, 372] width 1403 height 745
click at [308, 168] on input "text" at bounding box center [285, 175] width 173 height 27
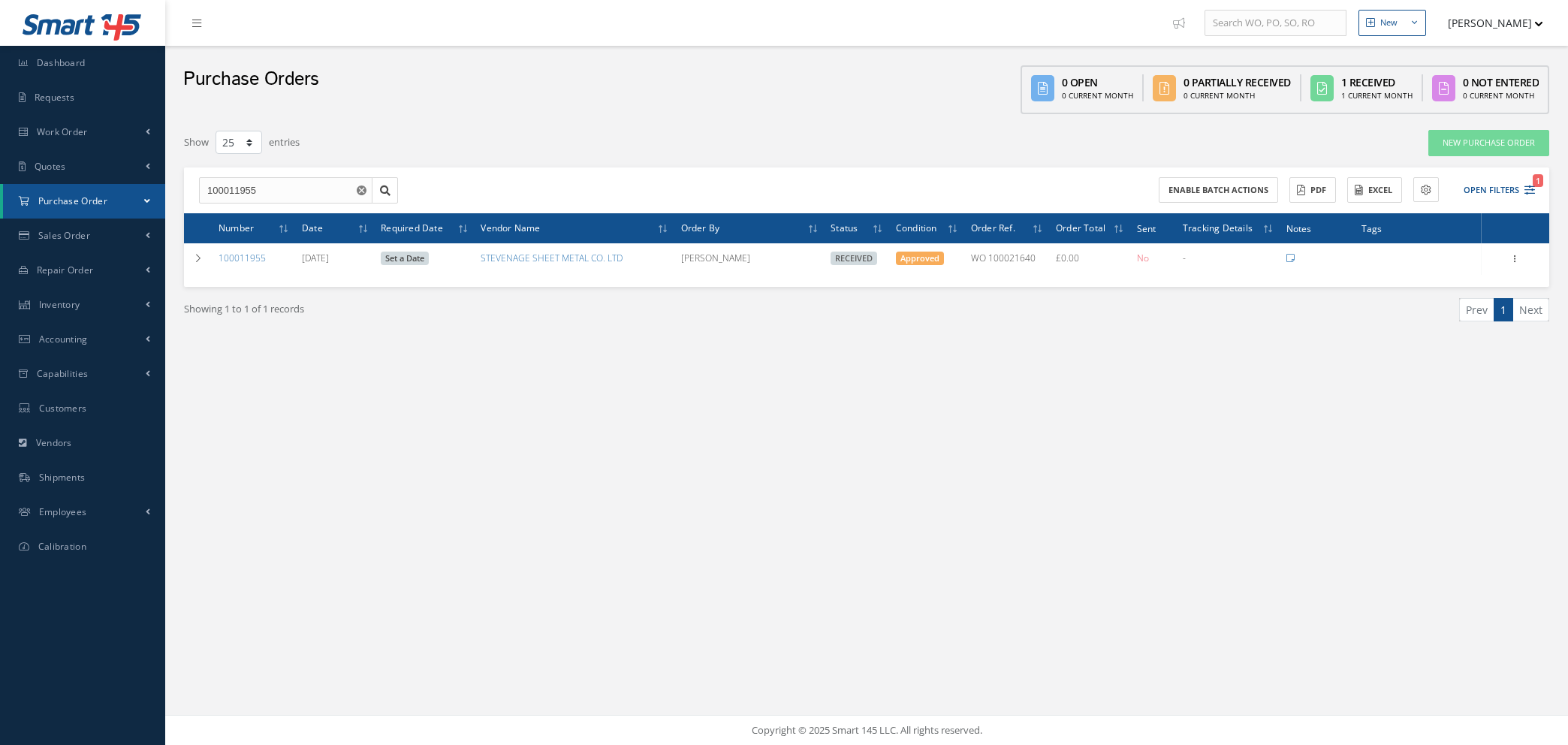
select select "25"
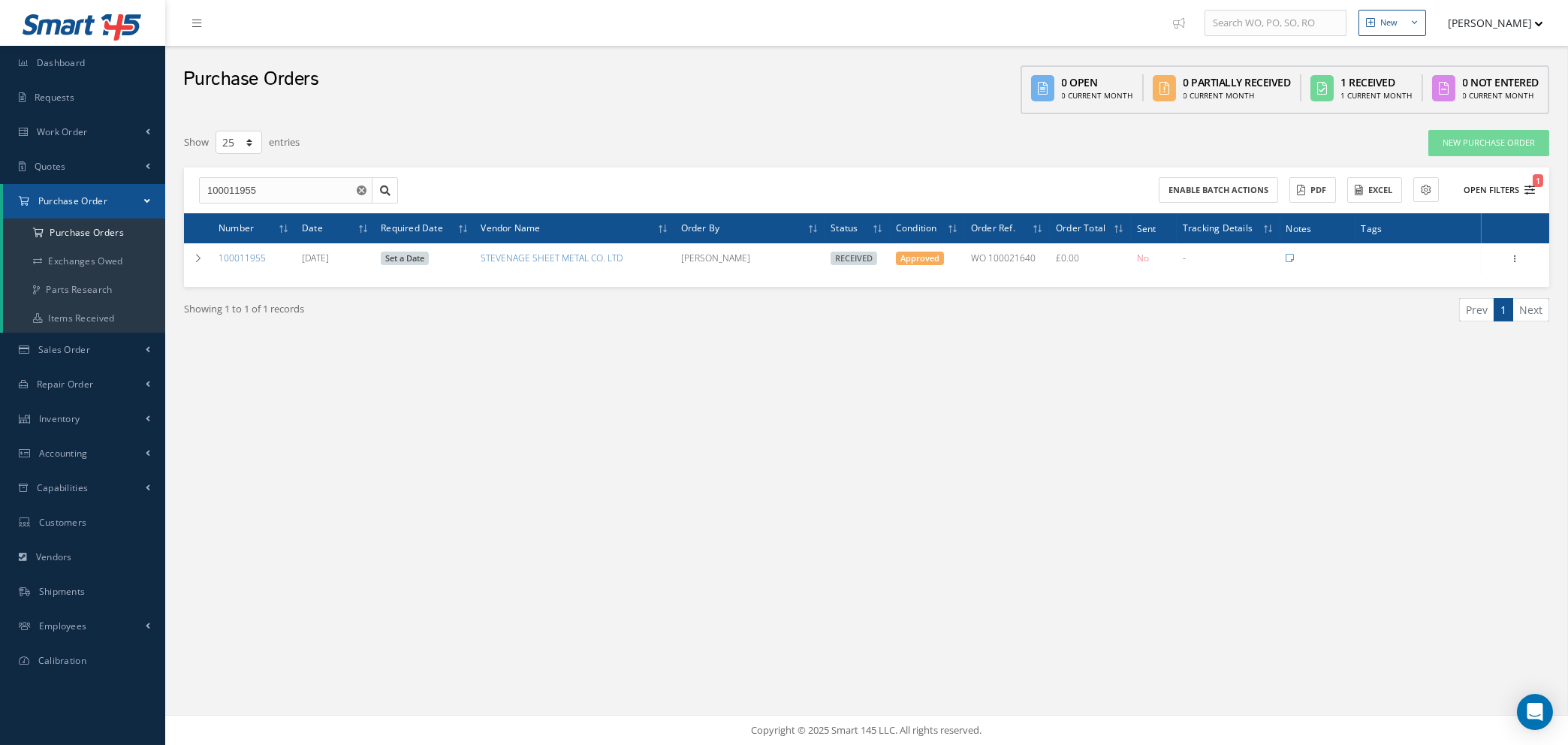
click at [1531, 187] on icon "1" at bounding box center [1530, 189] width 10 height 10
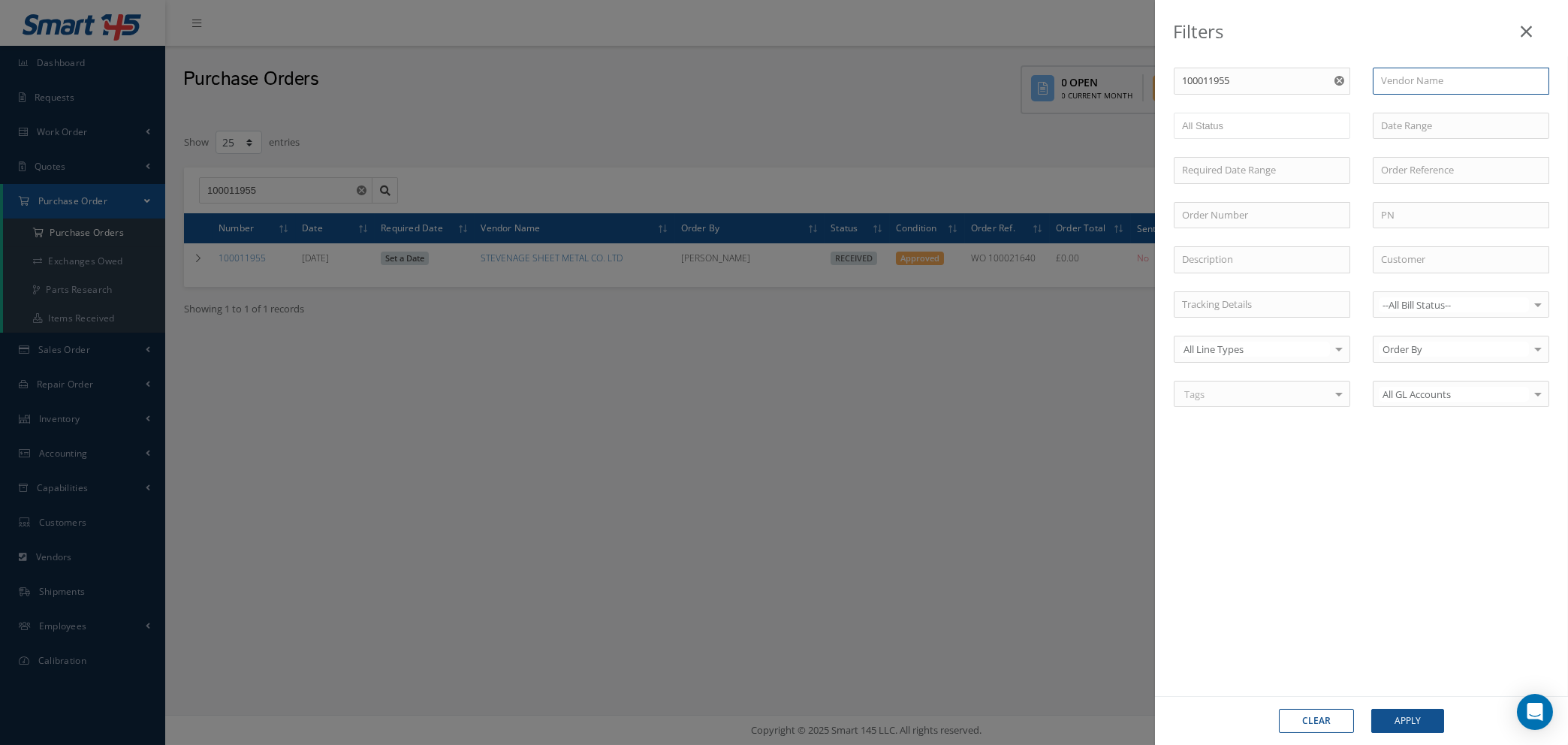
click at [1428, 89] on input "text" at bounding box center [1461, 82] width 177 height 27
type input "s"
click at [1254, 84] on input "100011955" at bounding box center [1262, 82] width 177 height 27
type input "10001195"
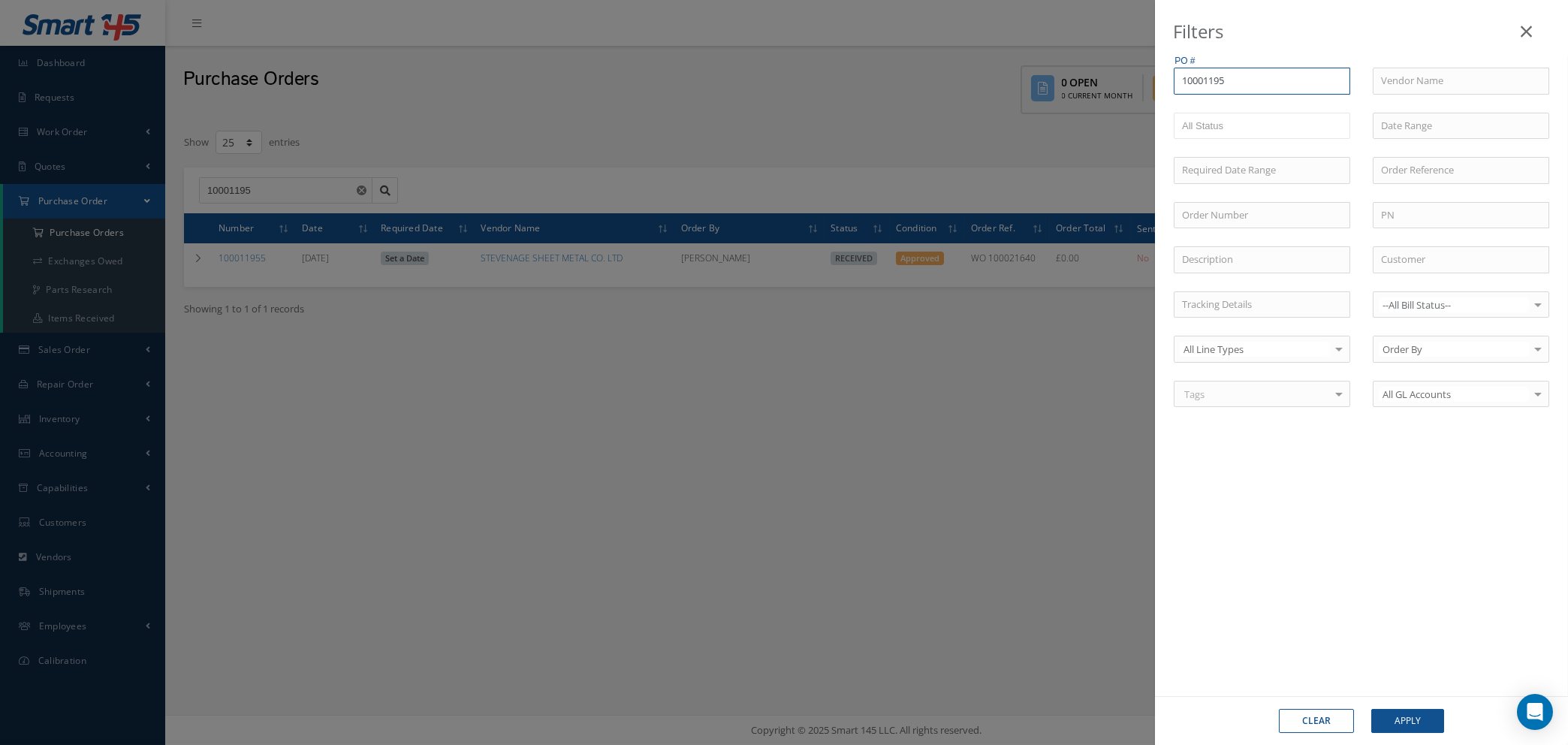
type input "100011956"
click at [1227, 101] on span "100011956" at bounding box center [1205, 107] width 47 height 14
click at [1409, 727] on button "Apply" at bounding box center [1407, 721] width 73 height 24
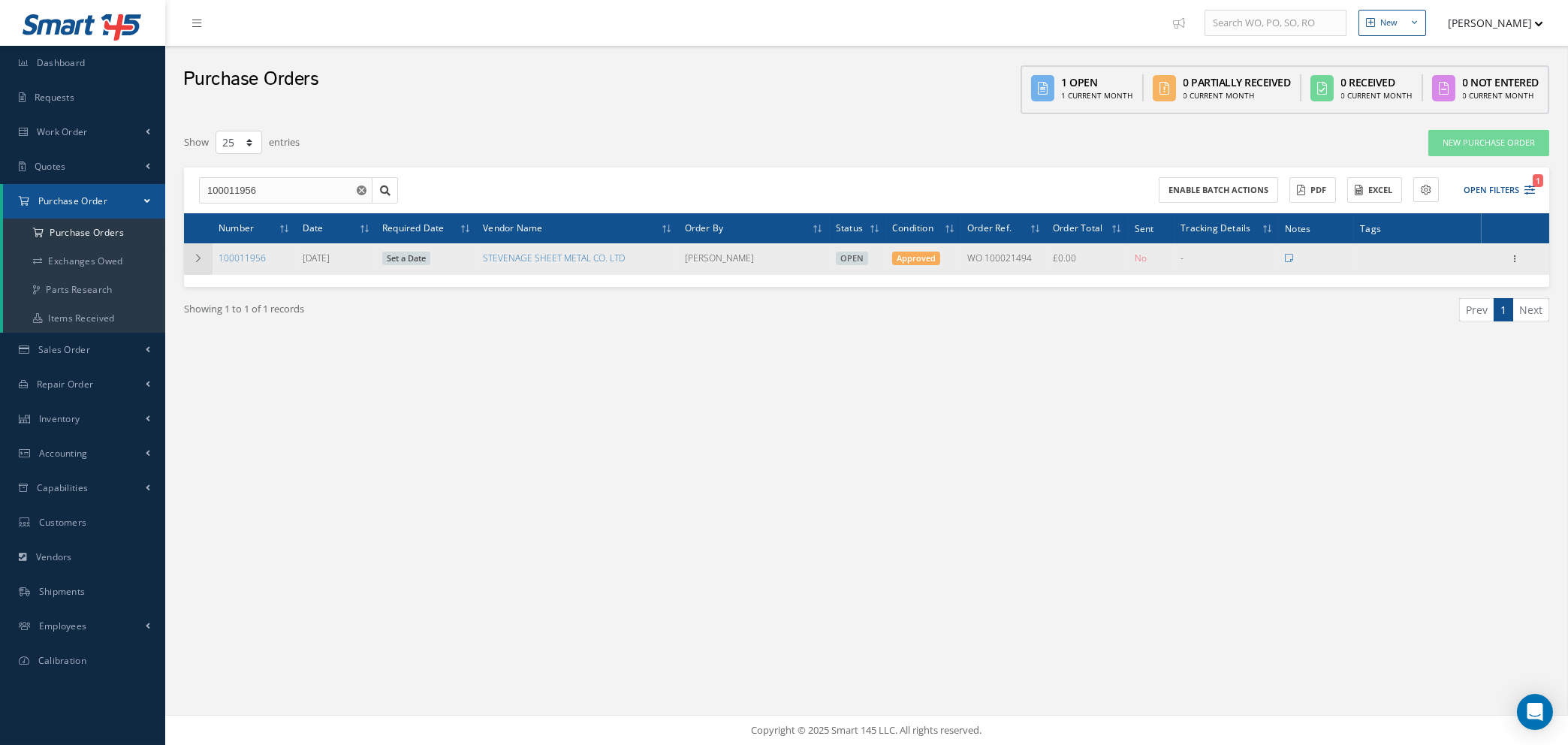
click at [201, 254] on icon at bounding box center [198, 258] width 10 height 9
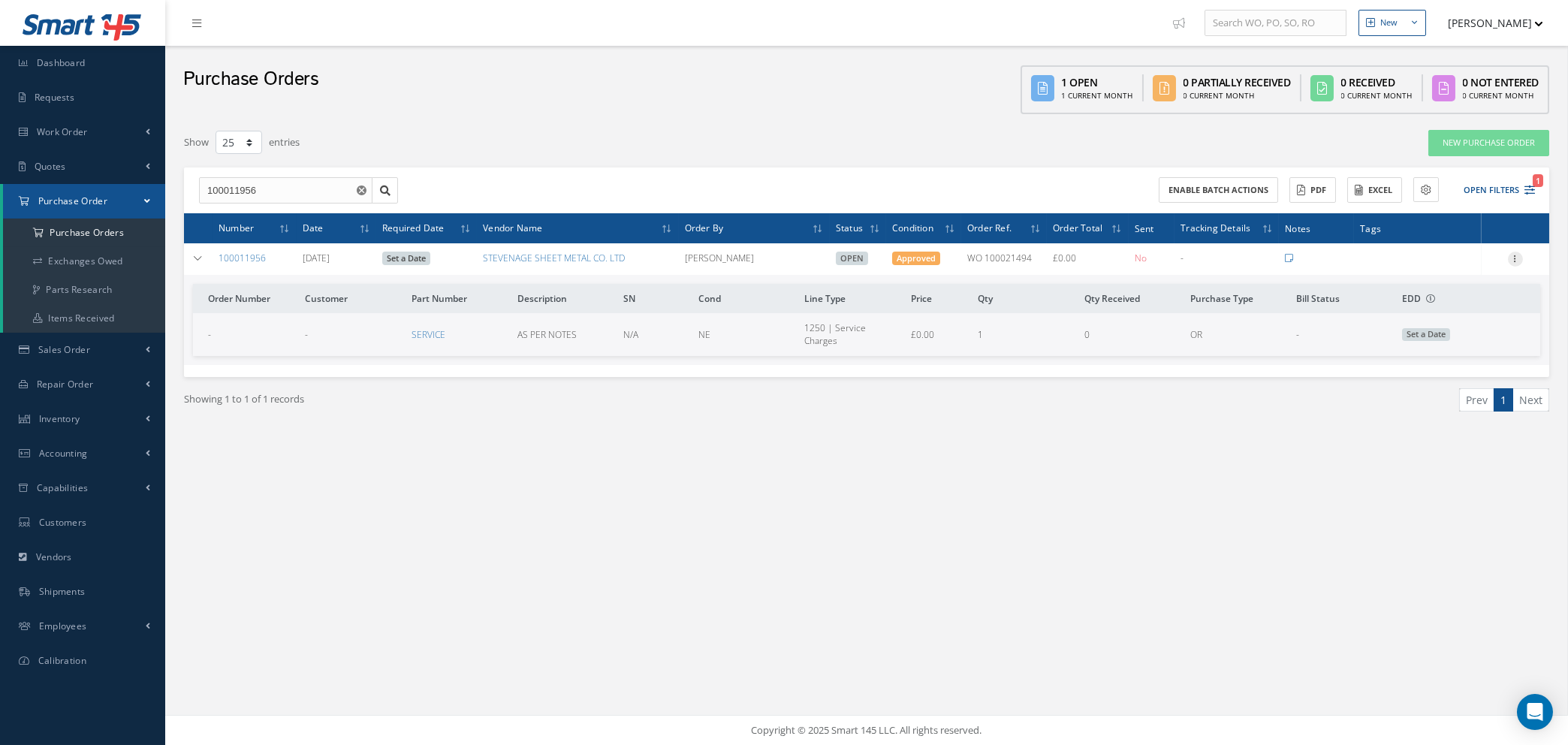
click at [1517, 258] on icon at bounding box center [1515, 257] width 15 height 12
click at [1431, 305] on link "Edit" at bounding box center [1447, 308] width 118 height 19
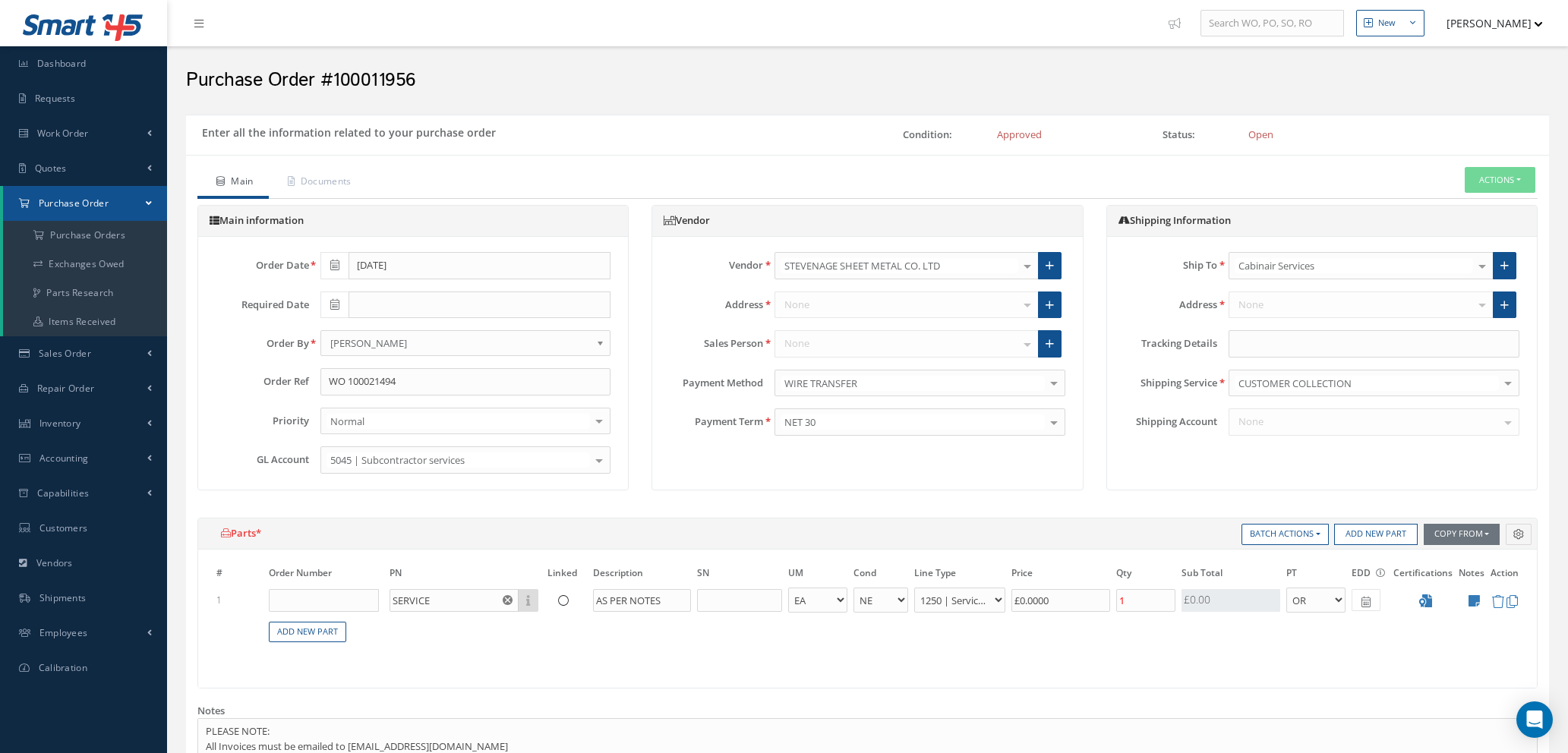
select select "1"
select select "5"
select select "112"
select select "1"
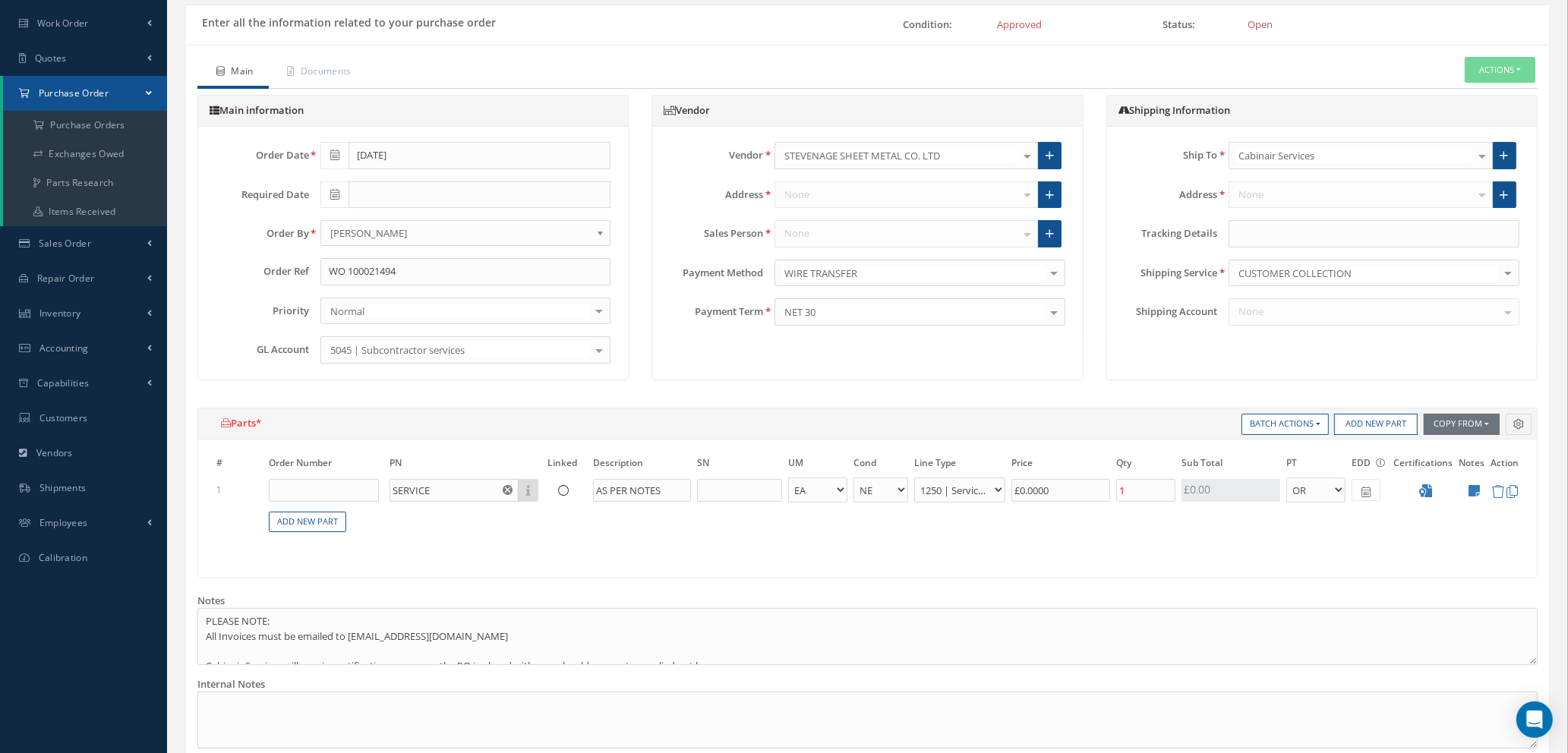
scroll to position [342, 0]
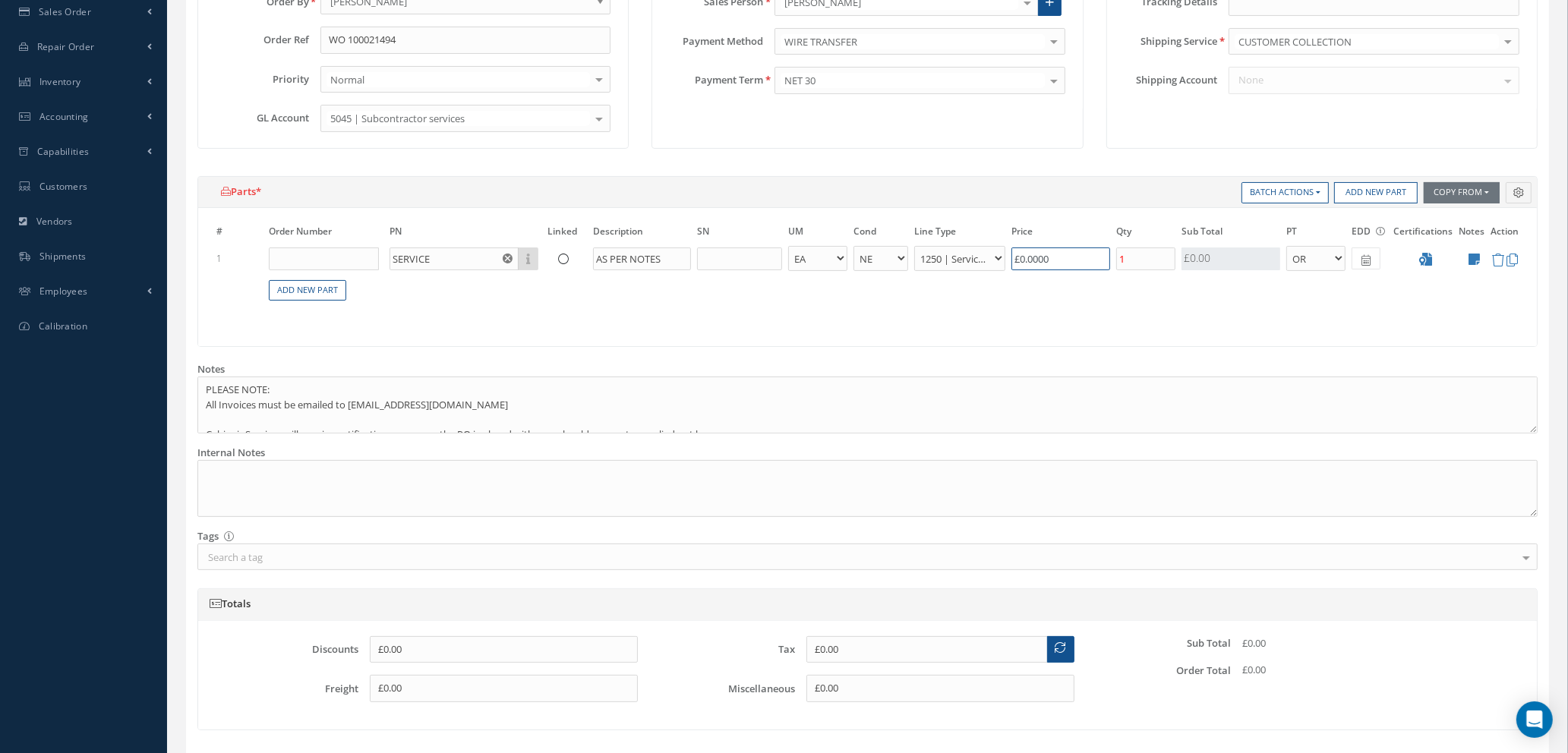
drag, startPoint x: 1066, startPoint y: 255, endPoint x: 1012, endPoint y: 255, distance: 54.0
click at [1012, 255] on input "£0.0000" at bounding box center [1061, 259] width 99 height 23
type input "£45"
type input "£9"
type input "£45.00"
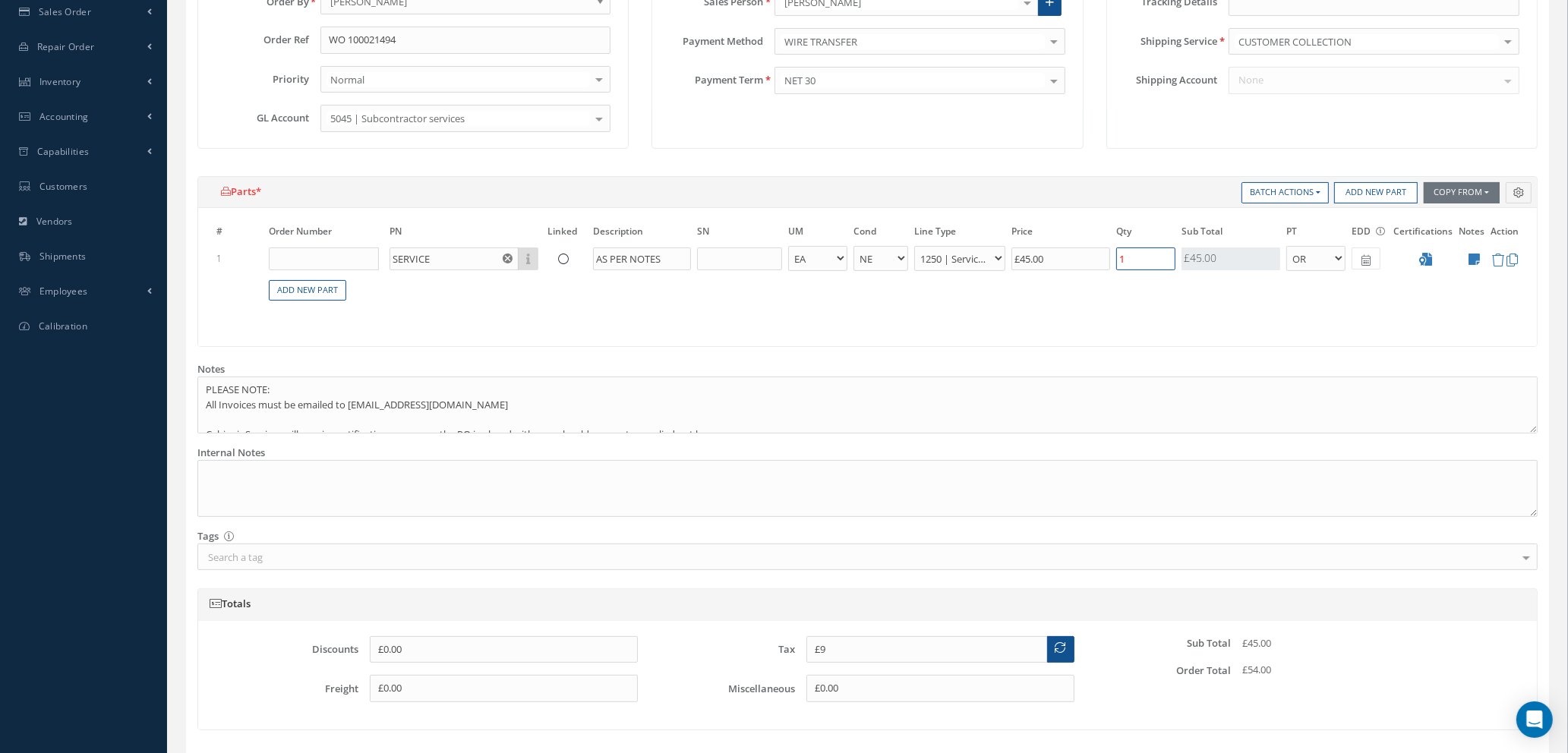
type input "2"
type input "£18"
type input "23"
type input "£207"
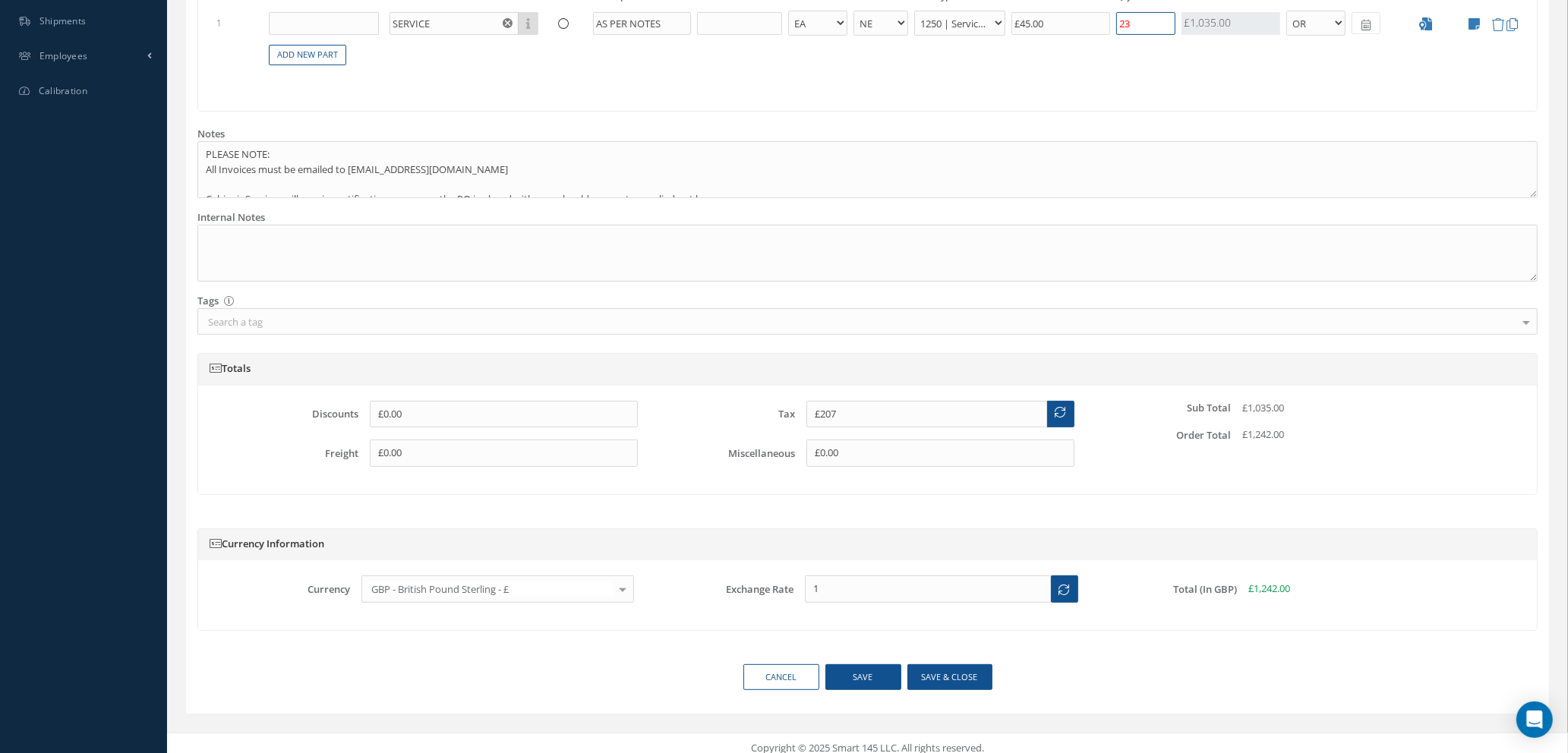
scroll to position [587, 0]
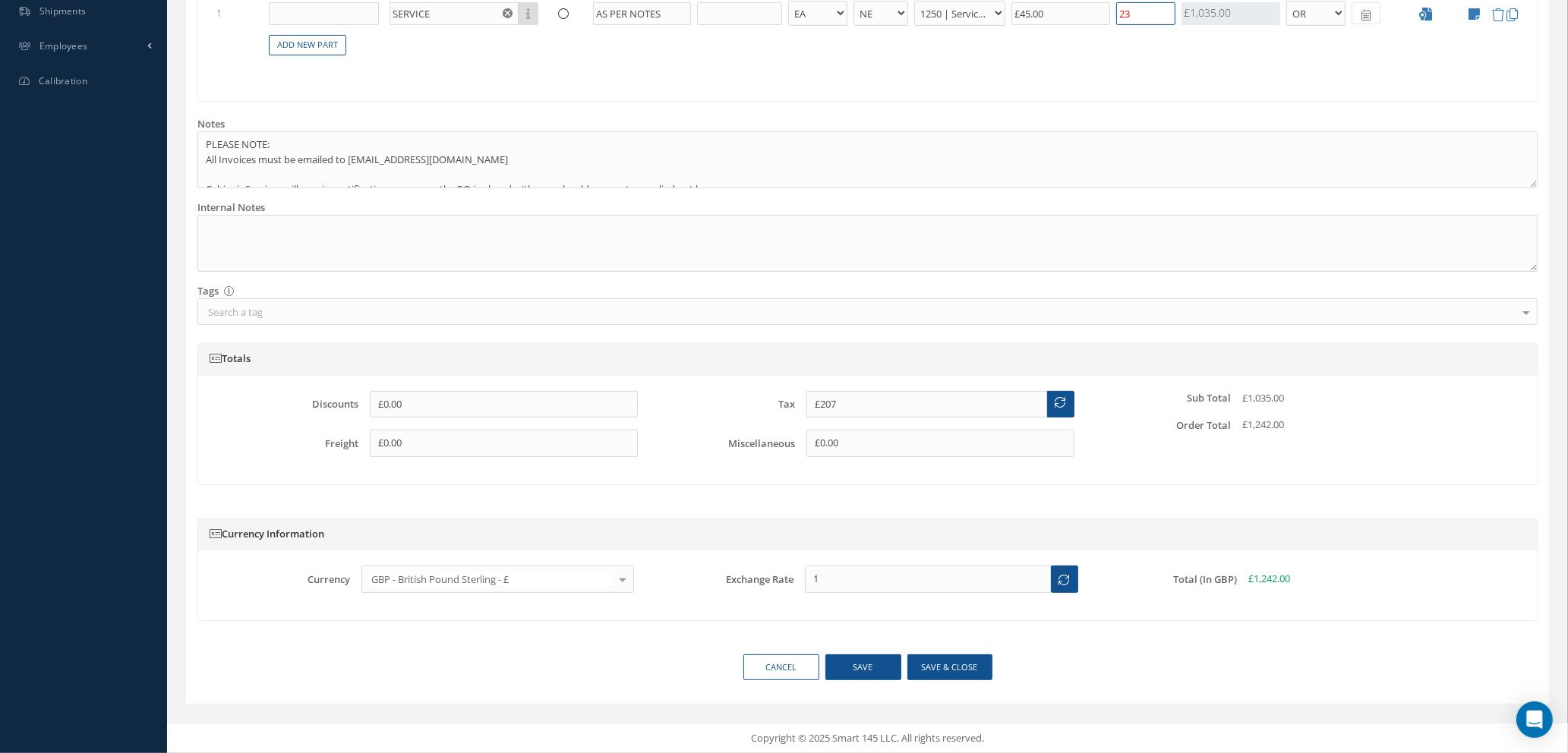
type input "23"
click at [936, 663] on button "Save & close" at bounding box center [949, 667] width 85 height 27
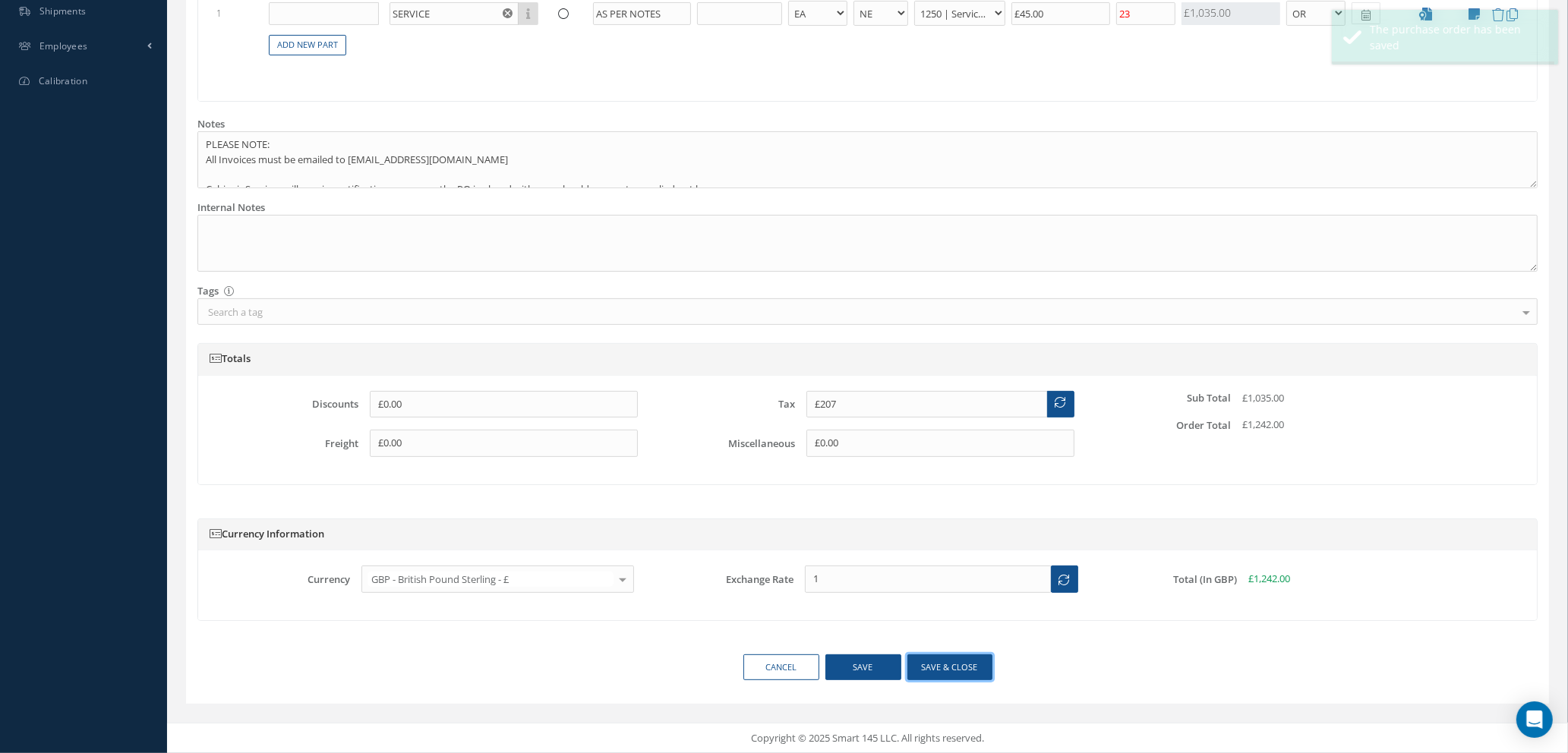
type input "£45"
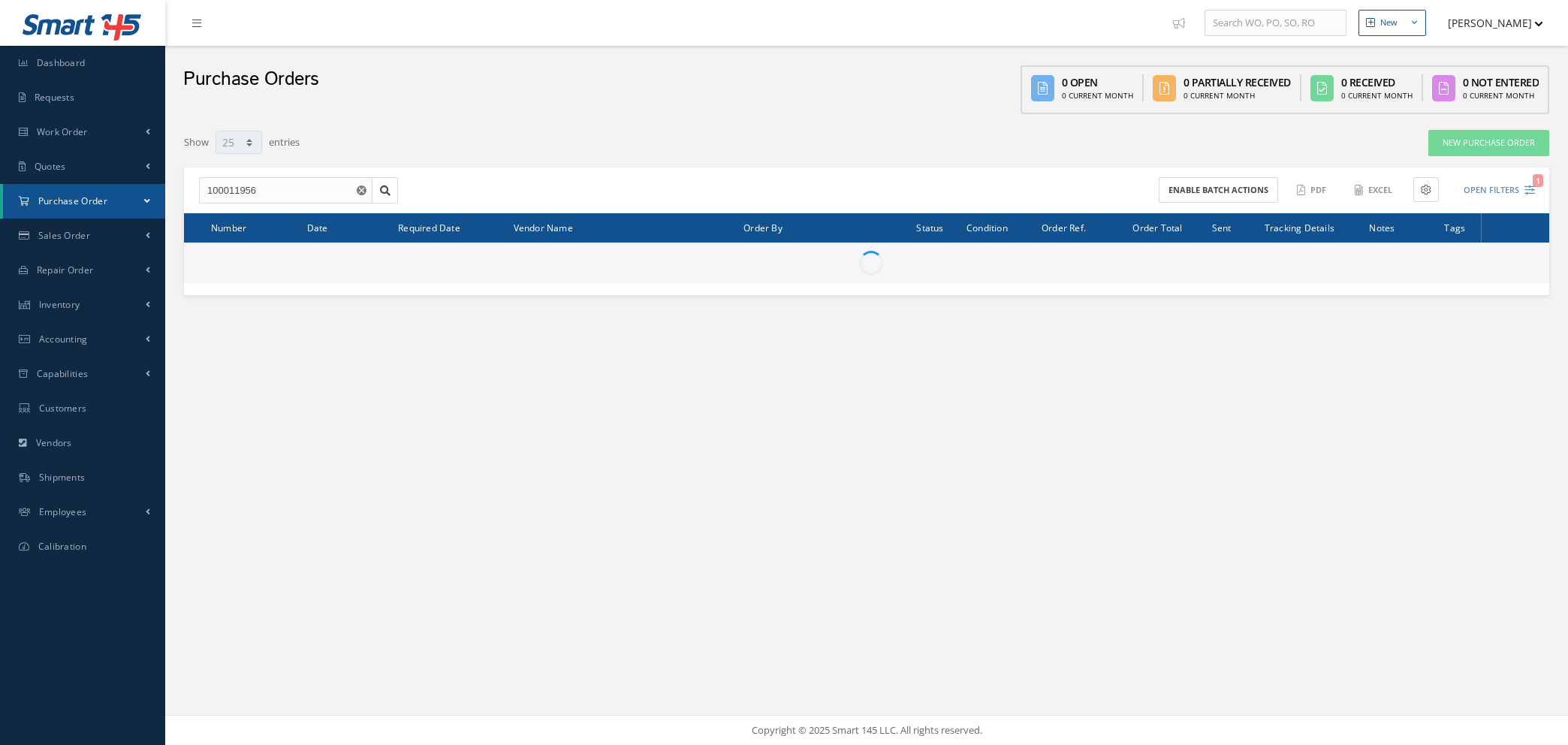
select select "25"
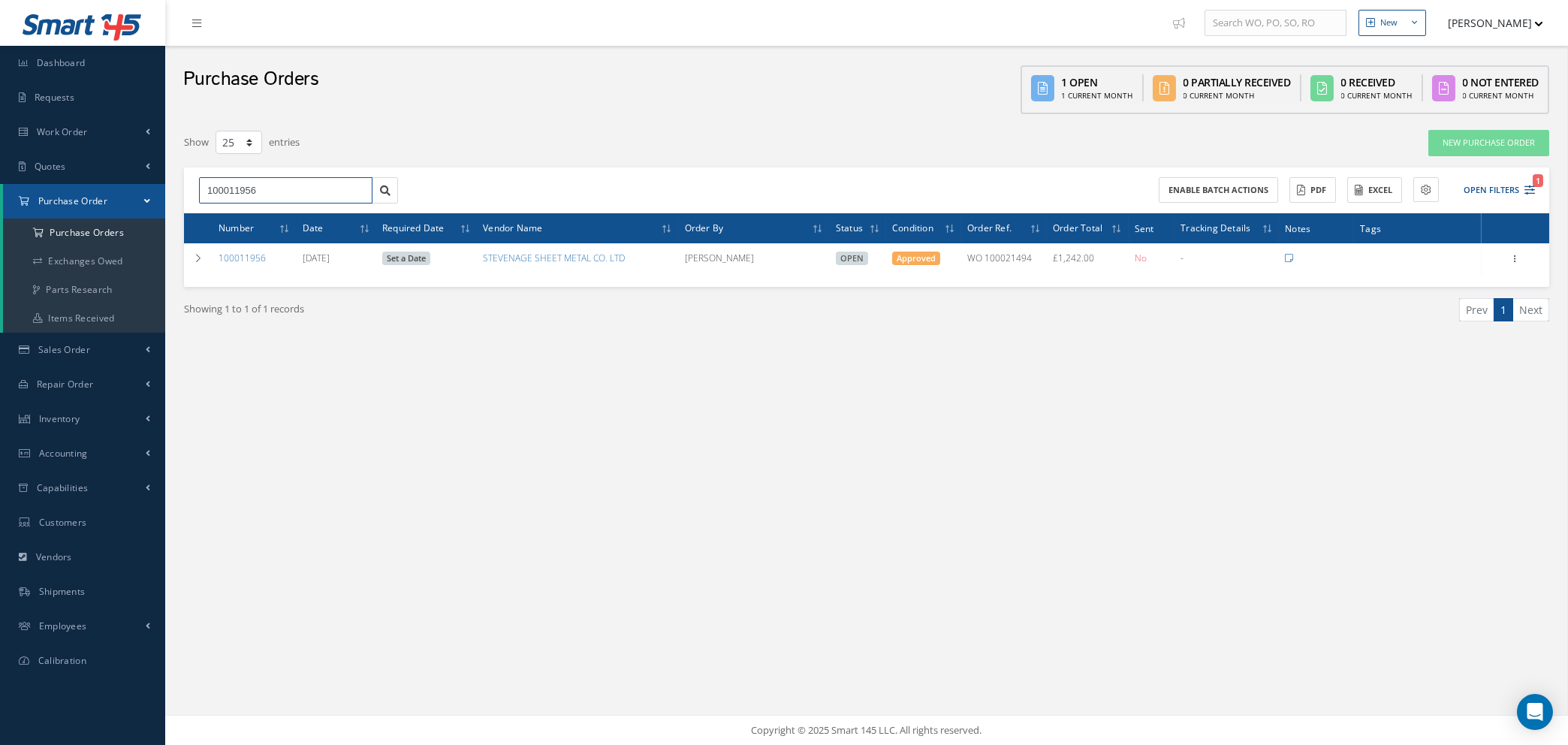
click at [284, 192] on input "100011956" at bounding box center [285, 191] width 173 height 27
type input "100011955"
click at [289, 221] on div "100011955" at bounding box center [285, 217] width 157 height 15
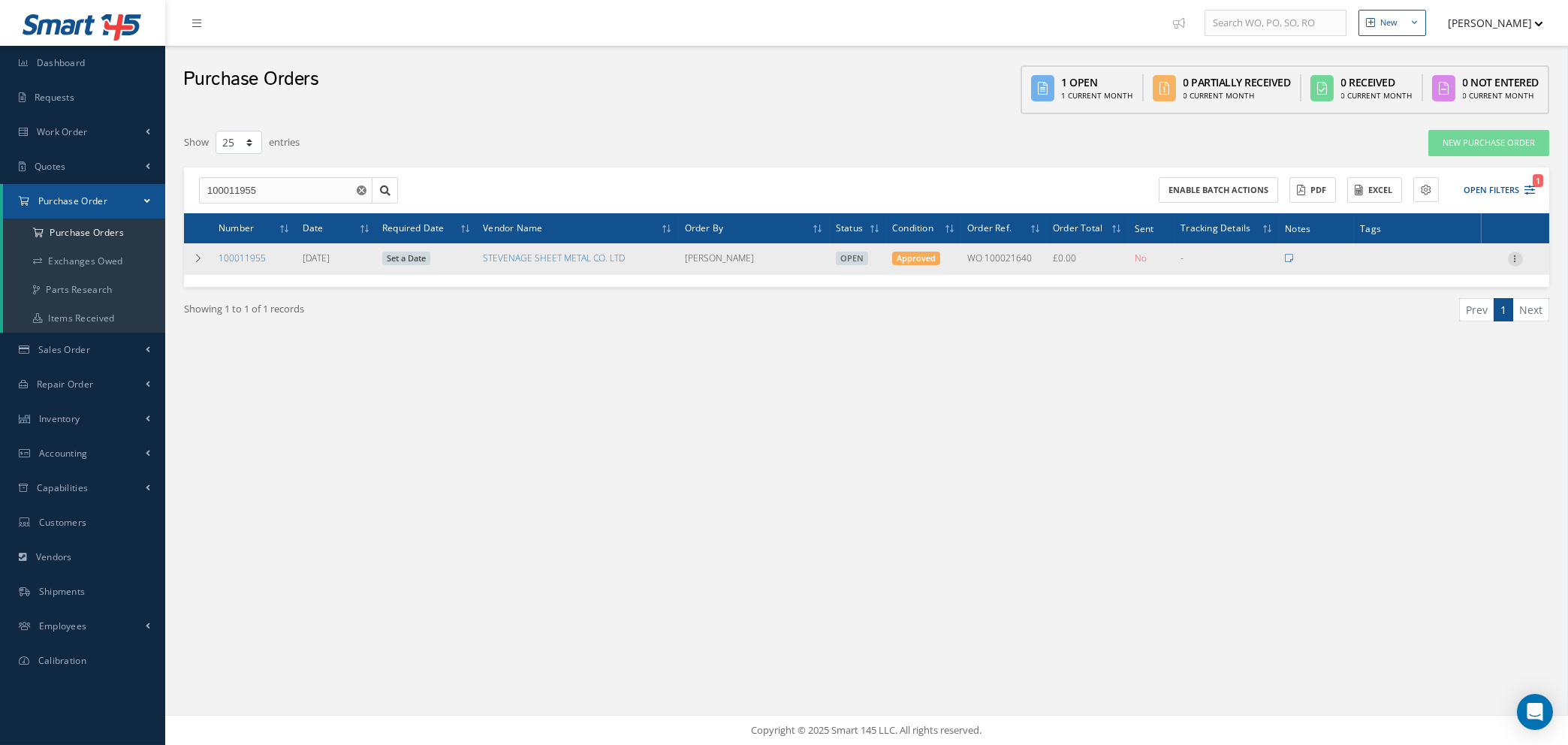
click at [1512, 256] on icon at bounding box center [1515, 257] width 15 height 12
click at [1428, 307] on link "Edit" at bounding box center [1447, 308] width 118 height 19
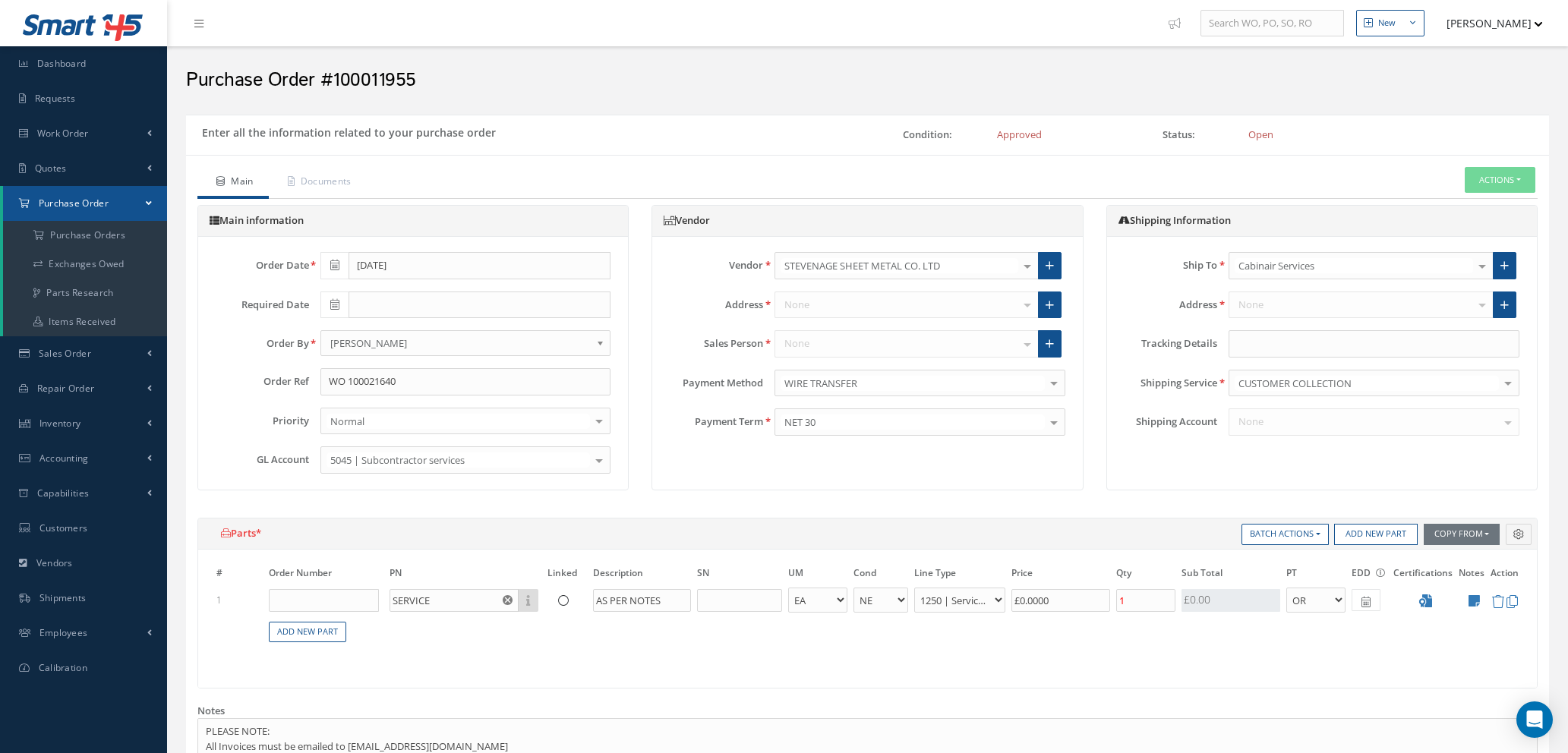
select select "1"
select select "5"
select select "112"
select select "1"
drag, startPoint x: 1075, startPoint y: 598, endPoint x: 966, endPoint y: 619, distance: 111.0
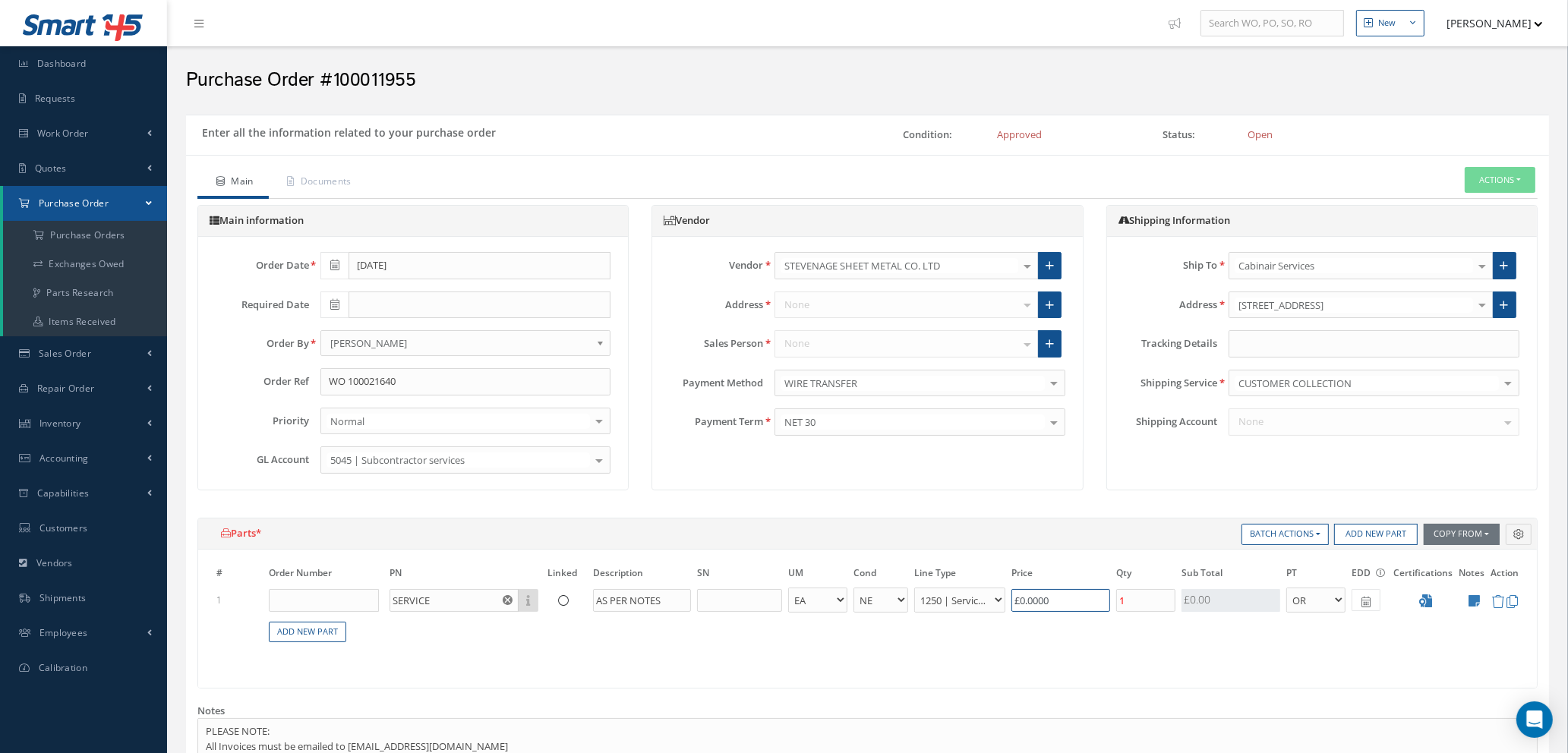
click at [966, 619] on table "# Order Number PN Linked Description SN UM Cond Line Type Price Qty Qty Receive…" at bounding box center [867, 612] width 1308 height 95
type input "£67"
type input "£13.4"
type input "£67.00"
click at [334, 301] on icon at bounding box center [334, 304] width 9 height 11
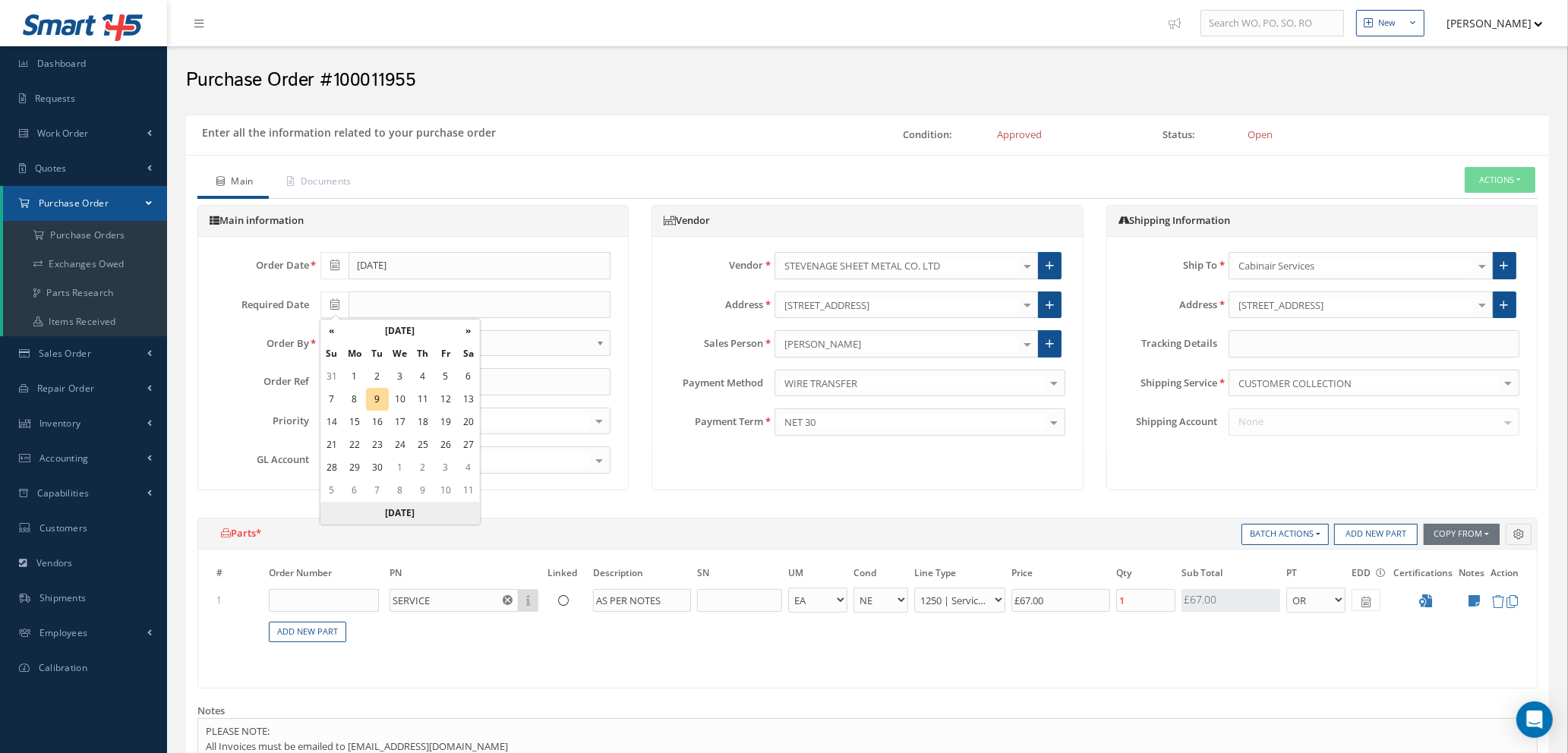
click at [393, 505] on th "[DATE]" at bounding box center [400, 513] width 159 height 23
type input "[DATE]"
click at [1368, 595] on span at bounding box center [1366, 599] width 29 height 22
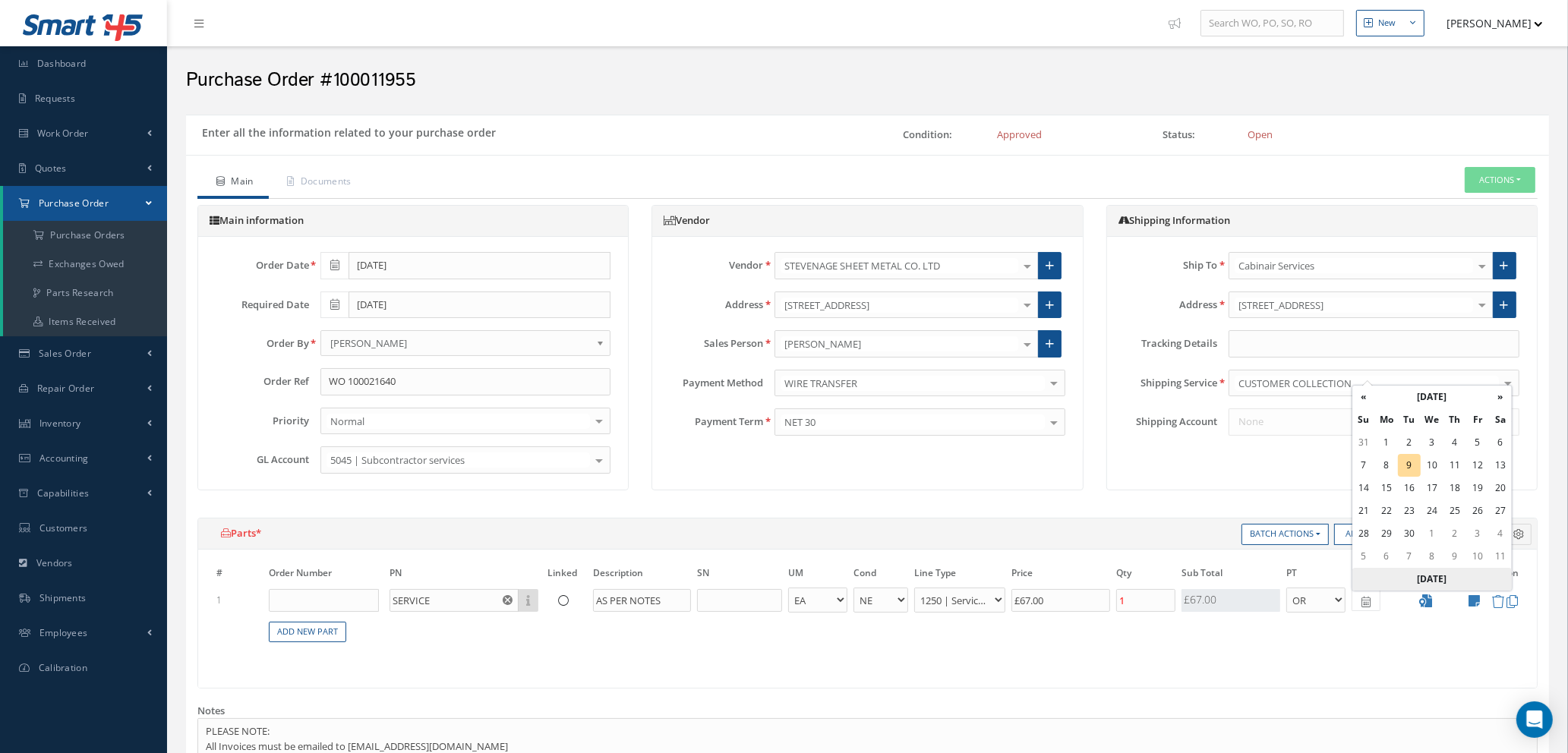
click at [1436, 574] on th "[DATE]" at bounding box center [1431, 579] width 159 height 23
type input "[DATE]"
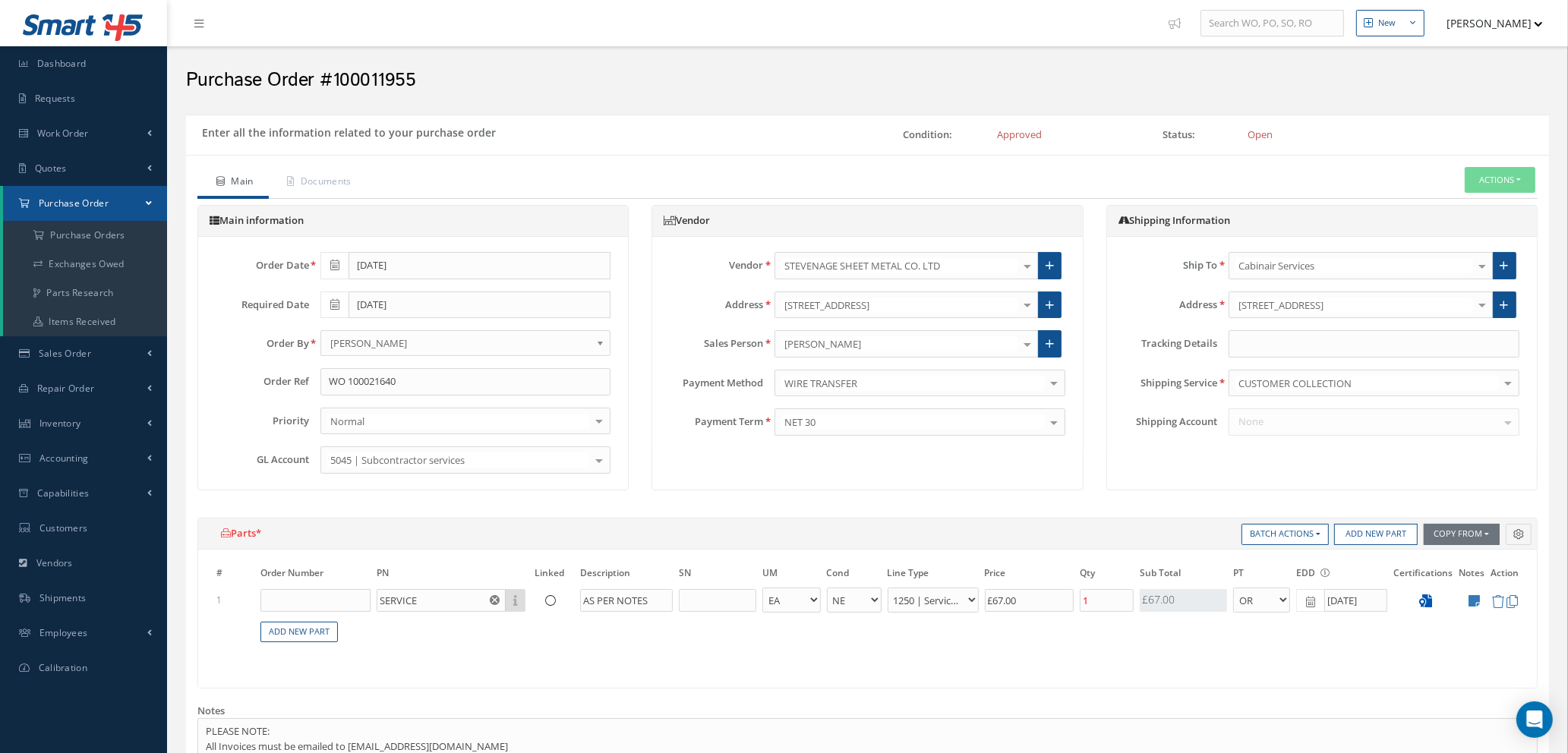
click at [1428, 604] on icon at bounding box center [1426, 601] width 13 height 13
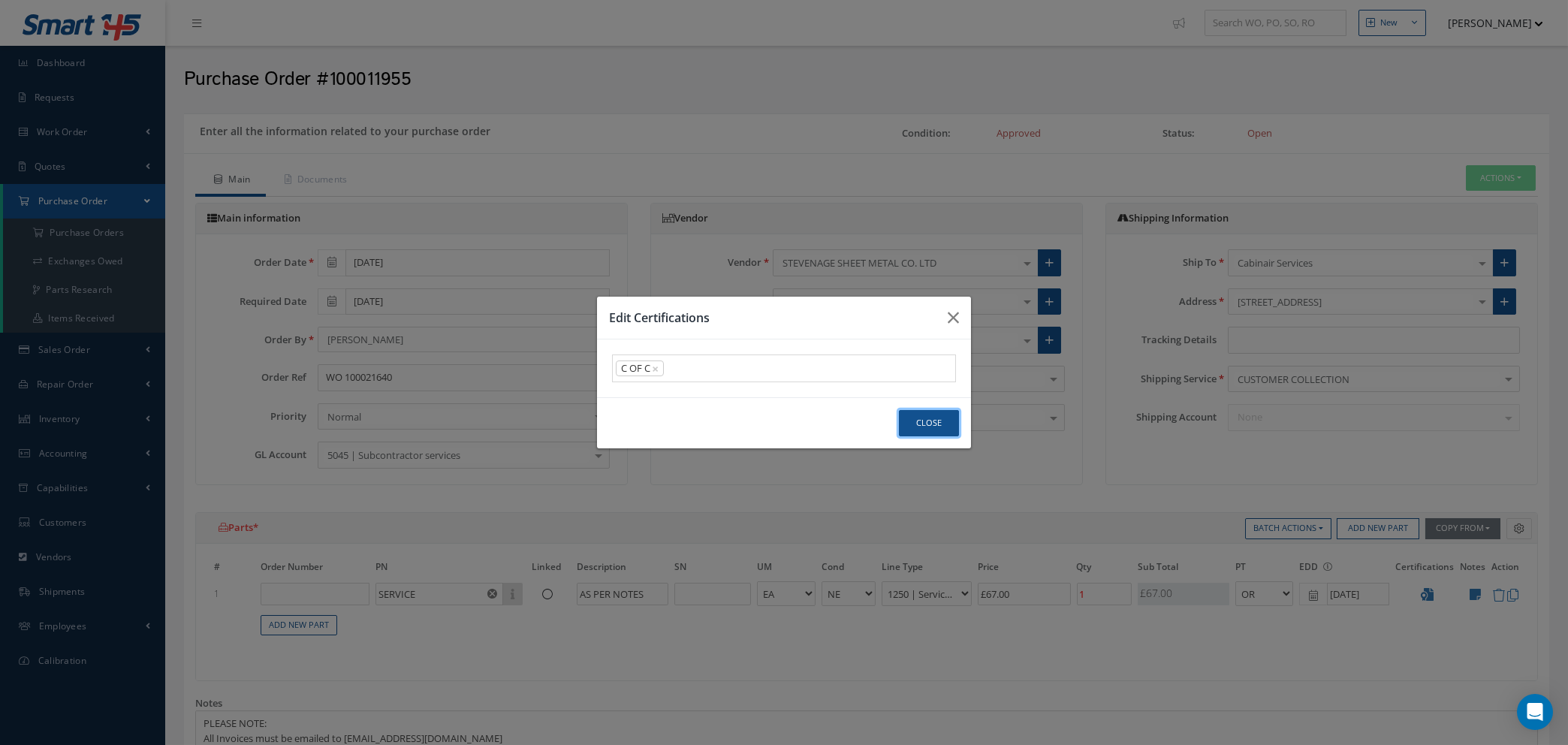
click at [935, 420] on button "Close" at bounding box center [929, 423] width 60 height 26
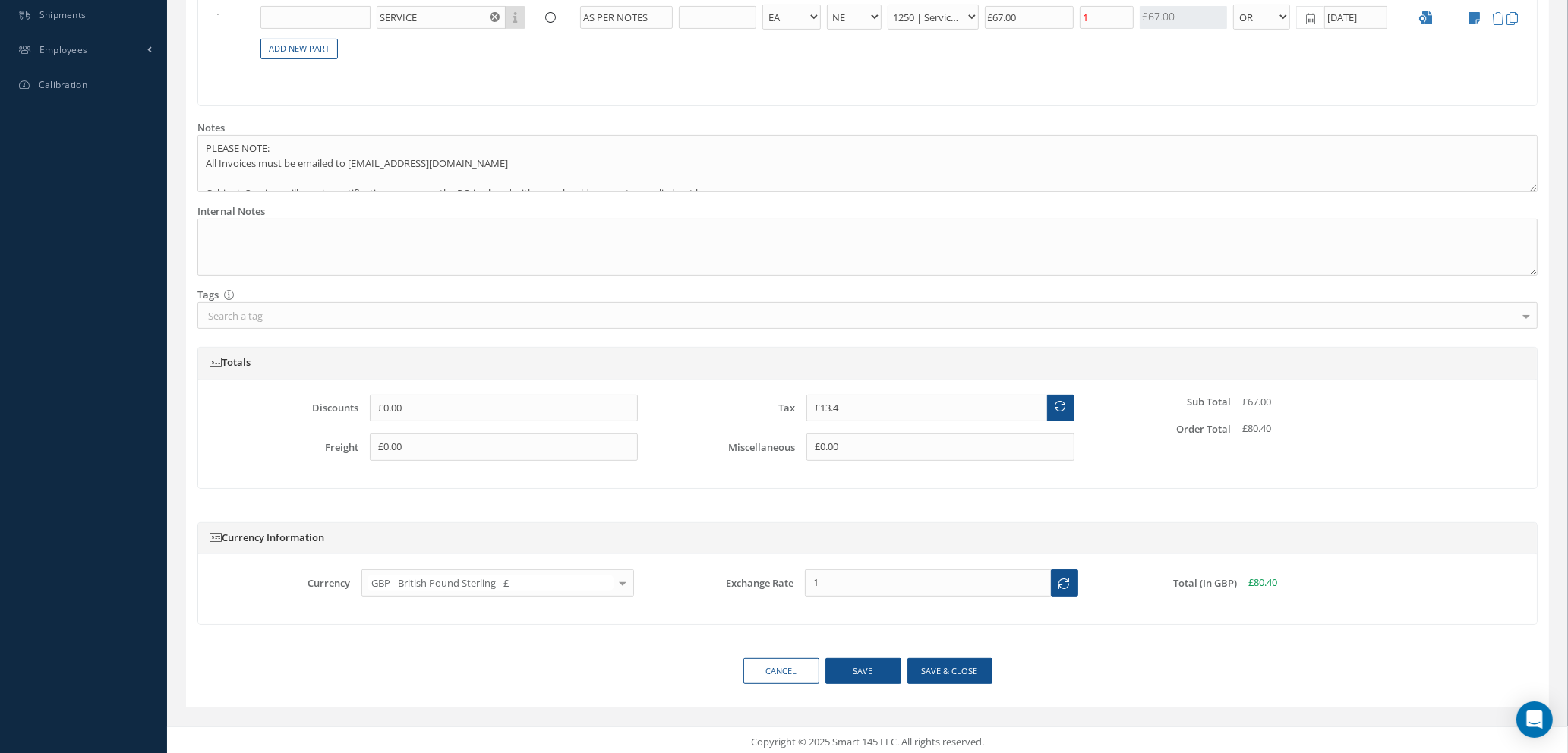
scroll to position [587, 0]
click at [950, 663] on button "Save & close" at bounding box center [949, 667] width 85 height 27
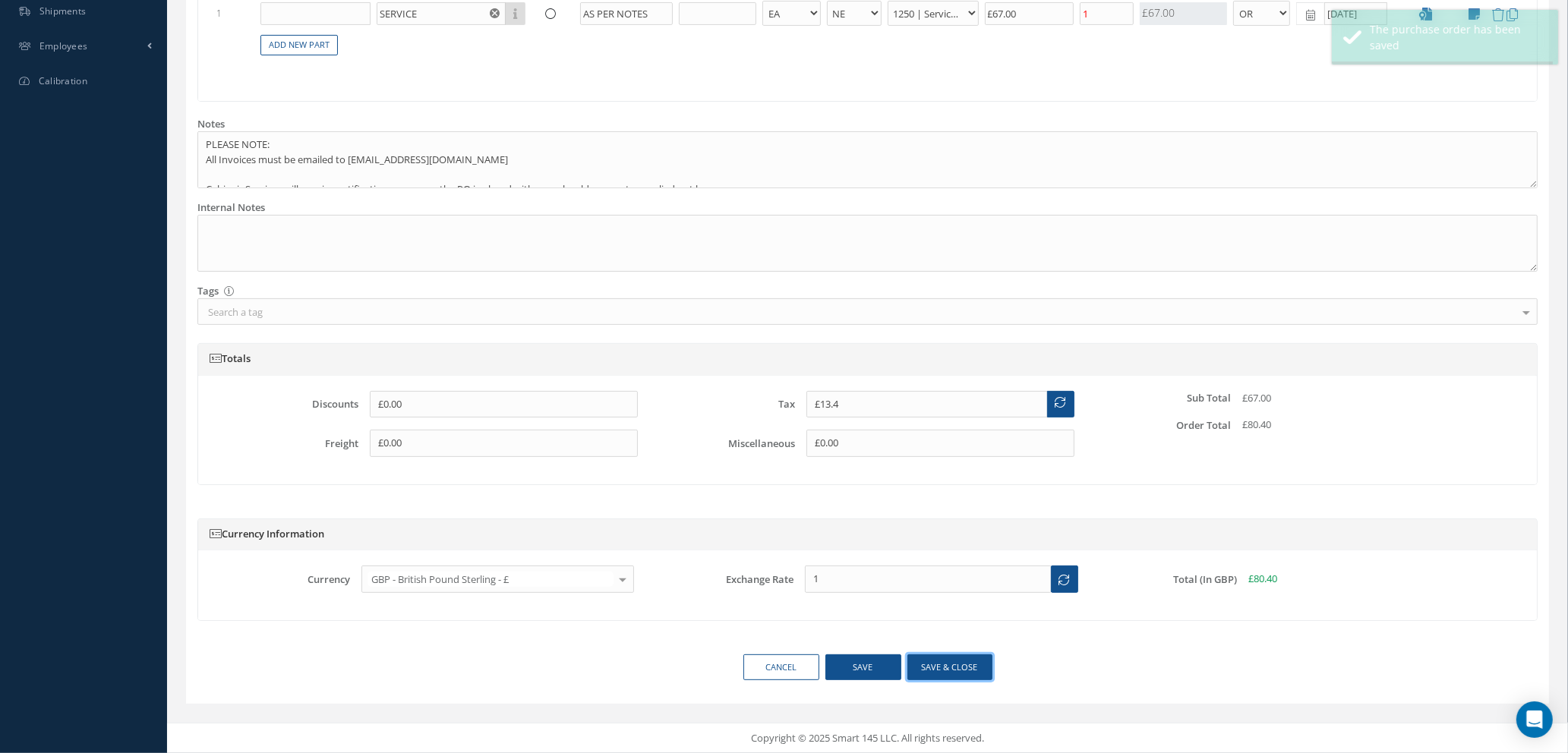
type input "£67"
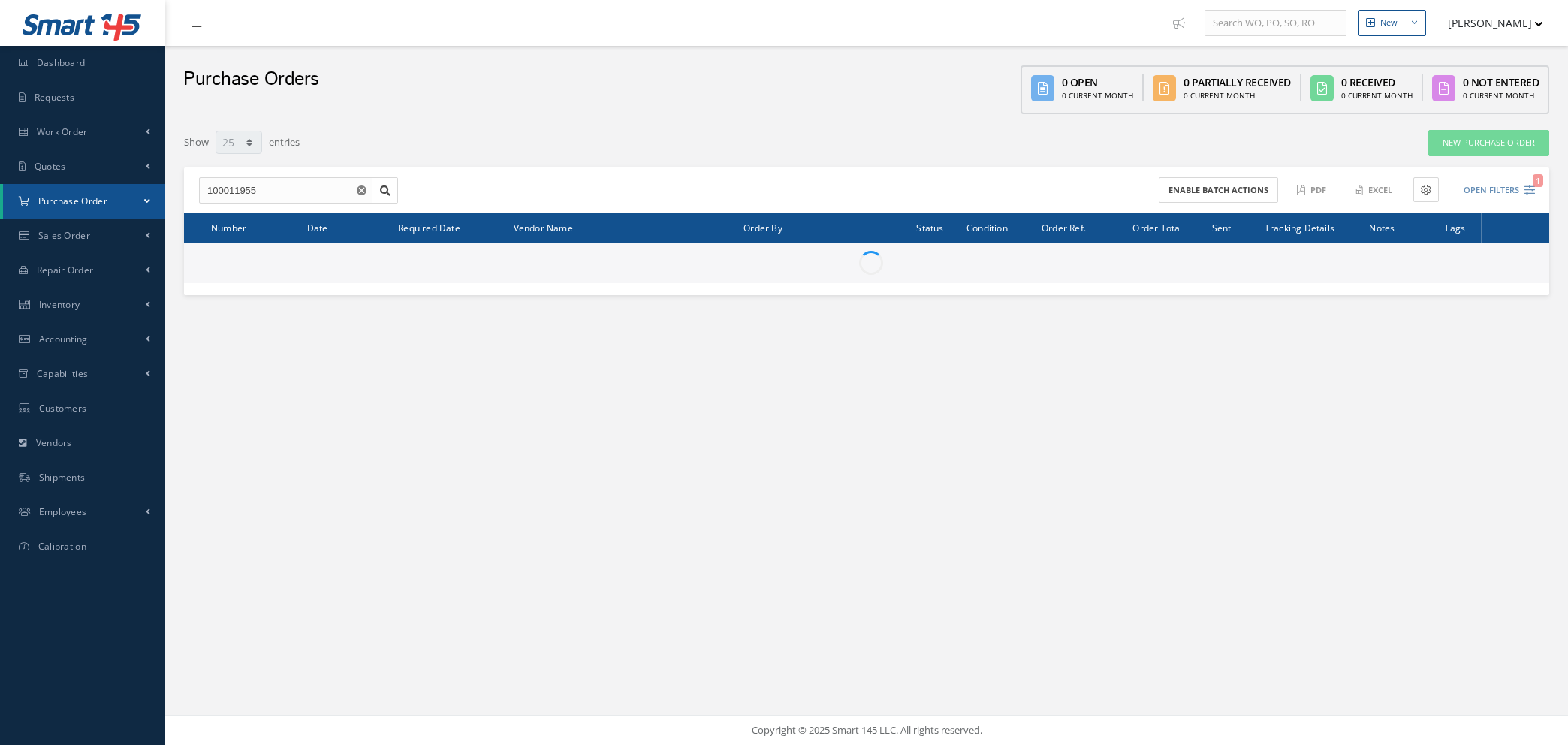
select select "25"
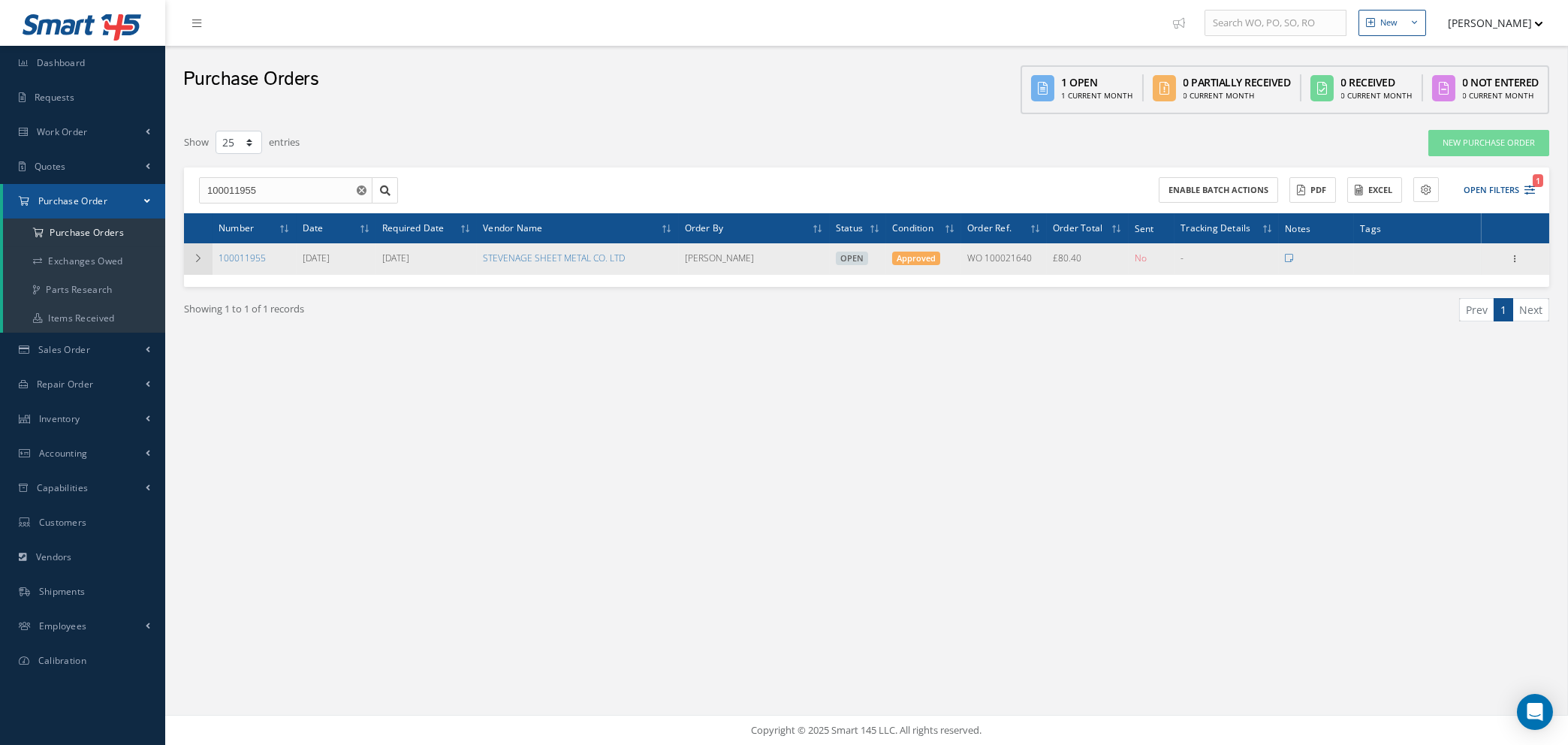
click at [201, 254] on icon at bounding box center [198, 258] width 10 height 9
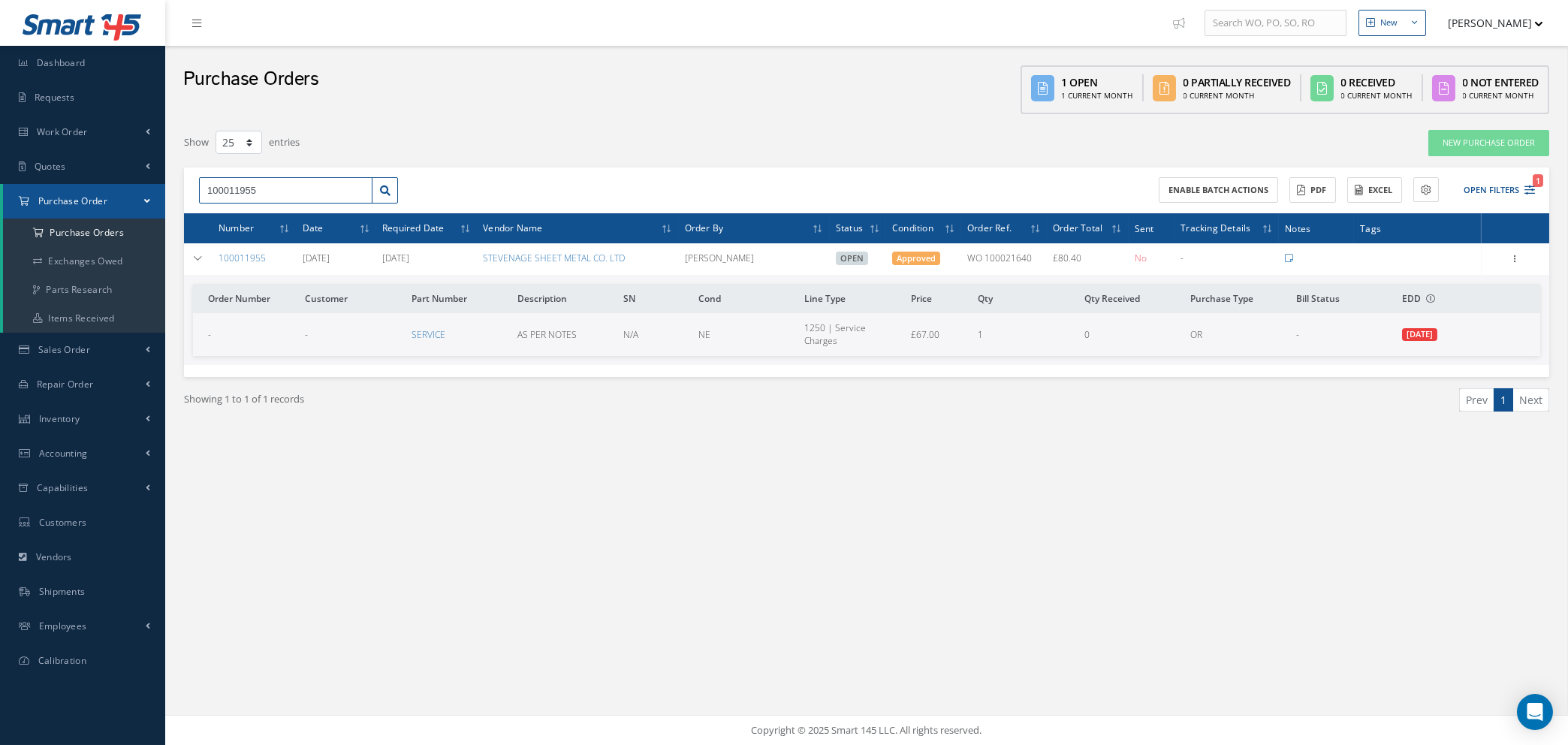
click at [277, 189] on input "100011955" at bounding box center [285, 191] width 173 height 27
type input "100011956"
click at [257, 218] on div "100011956" at bounding box center [285, 217] width 157 height 15
click at [1488, 137] on link "New Purchase Order" at bounding box center [1488, 143] width 121 height 26
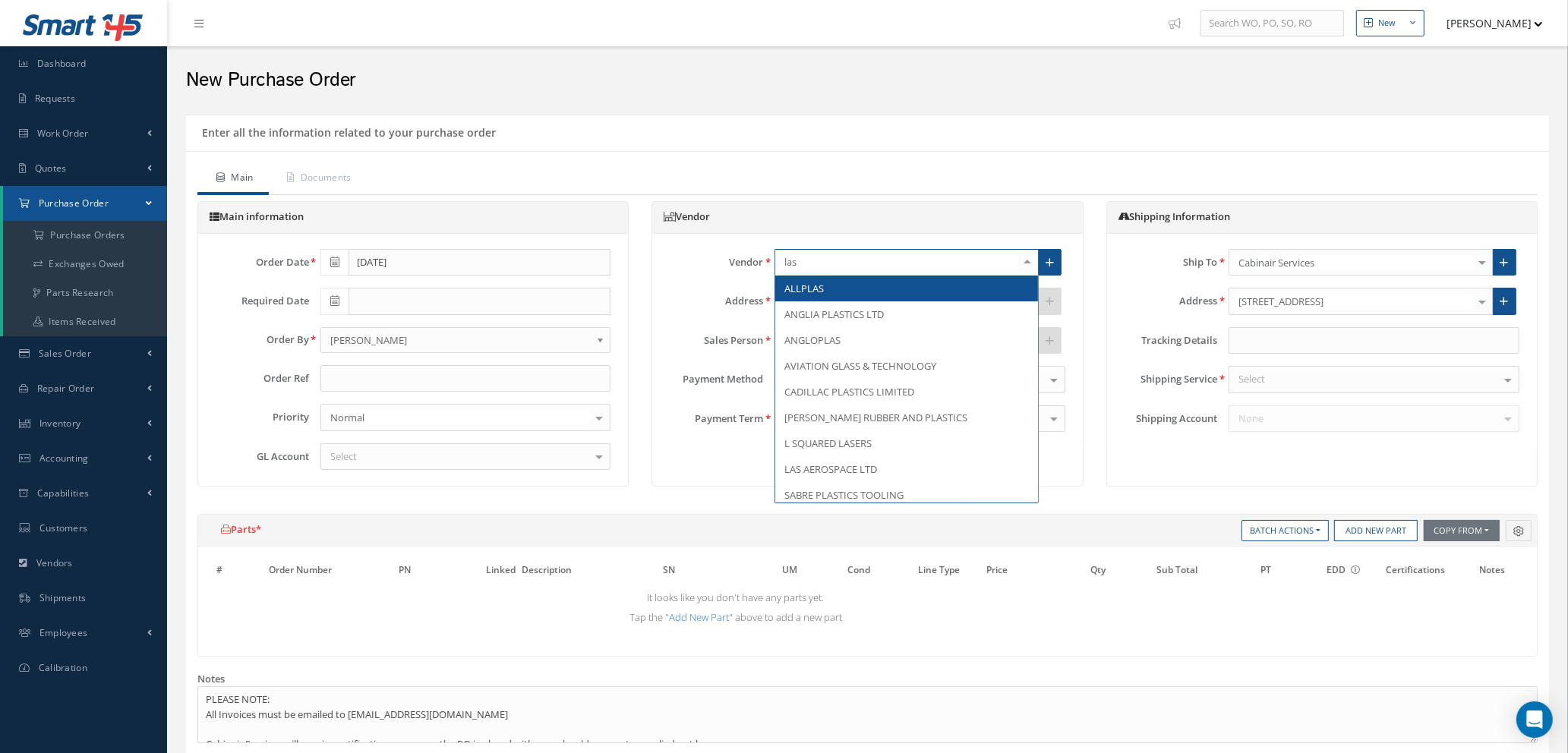
type input "las"
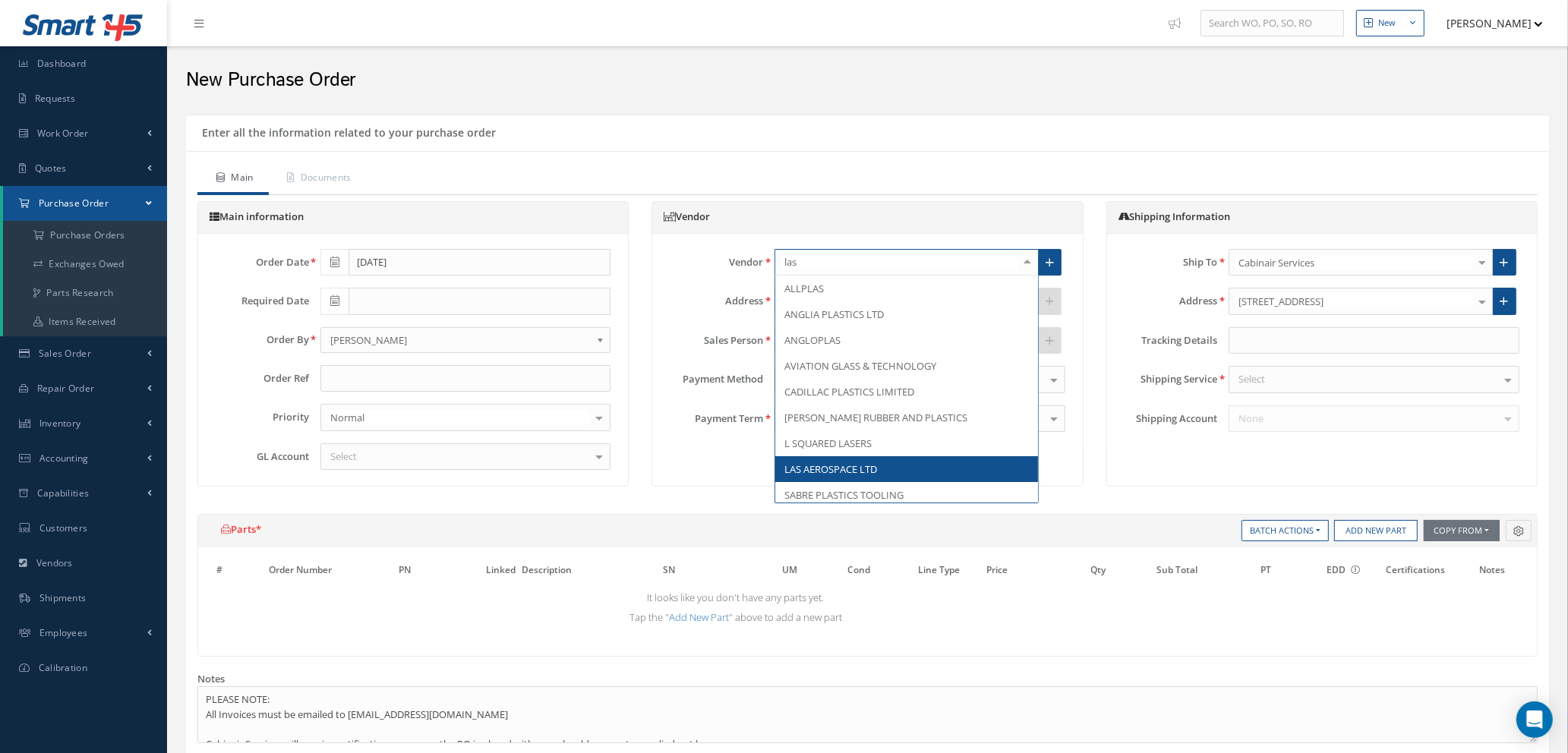
click at [860, 472] on span "LAS AEROSPACE LTD" at bounding box center [830, 469] width 93 height 14
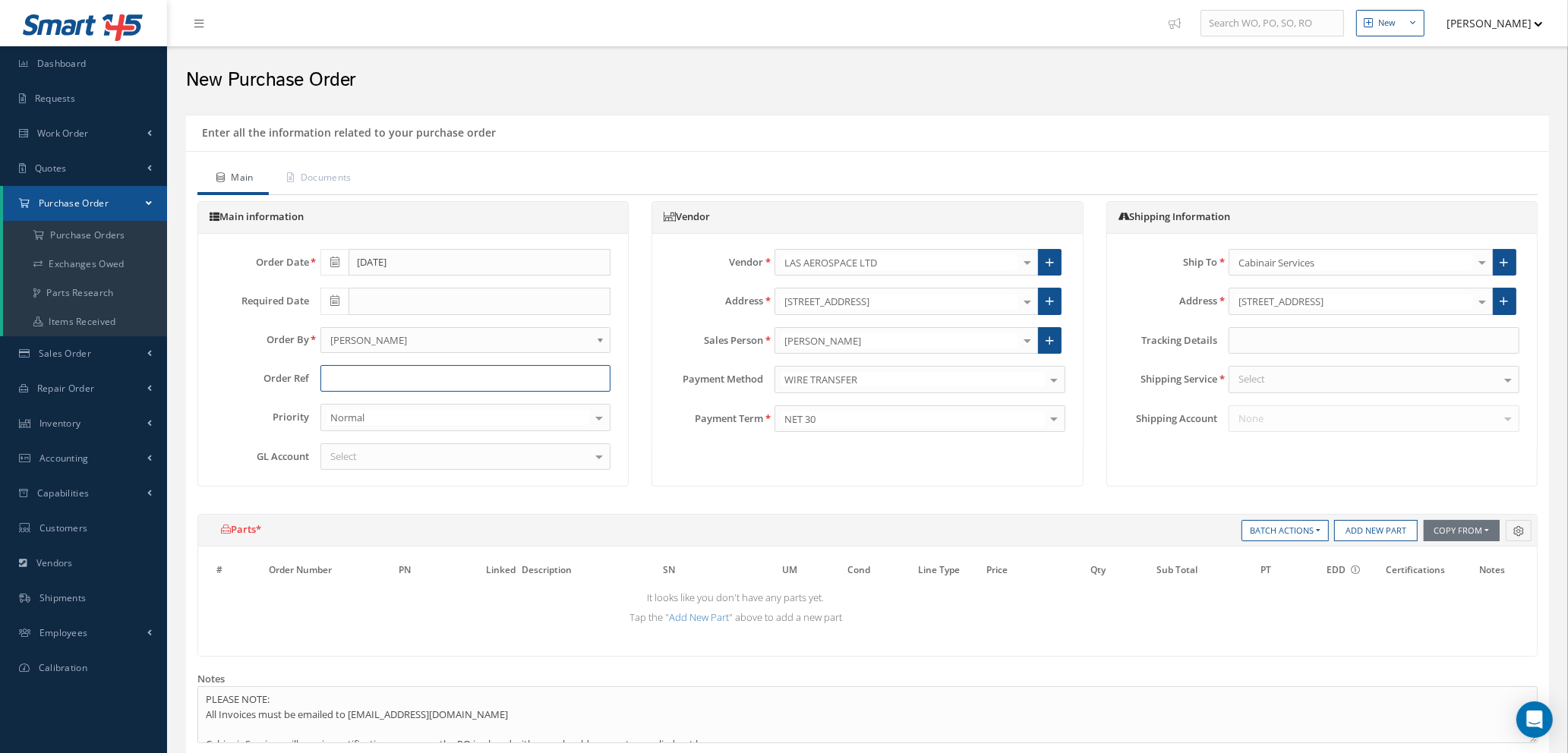
click at [403, 374] on input "text" at bounding box center [466, 379] width 291 height 27
type input "STOCK"
click at [481, 454] on div "Select" at bounding box center [466, 457] width 291 height 27
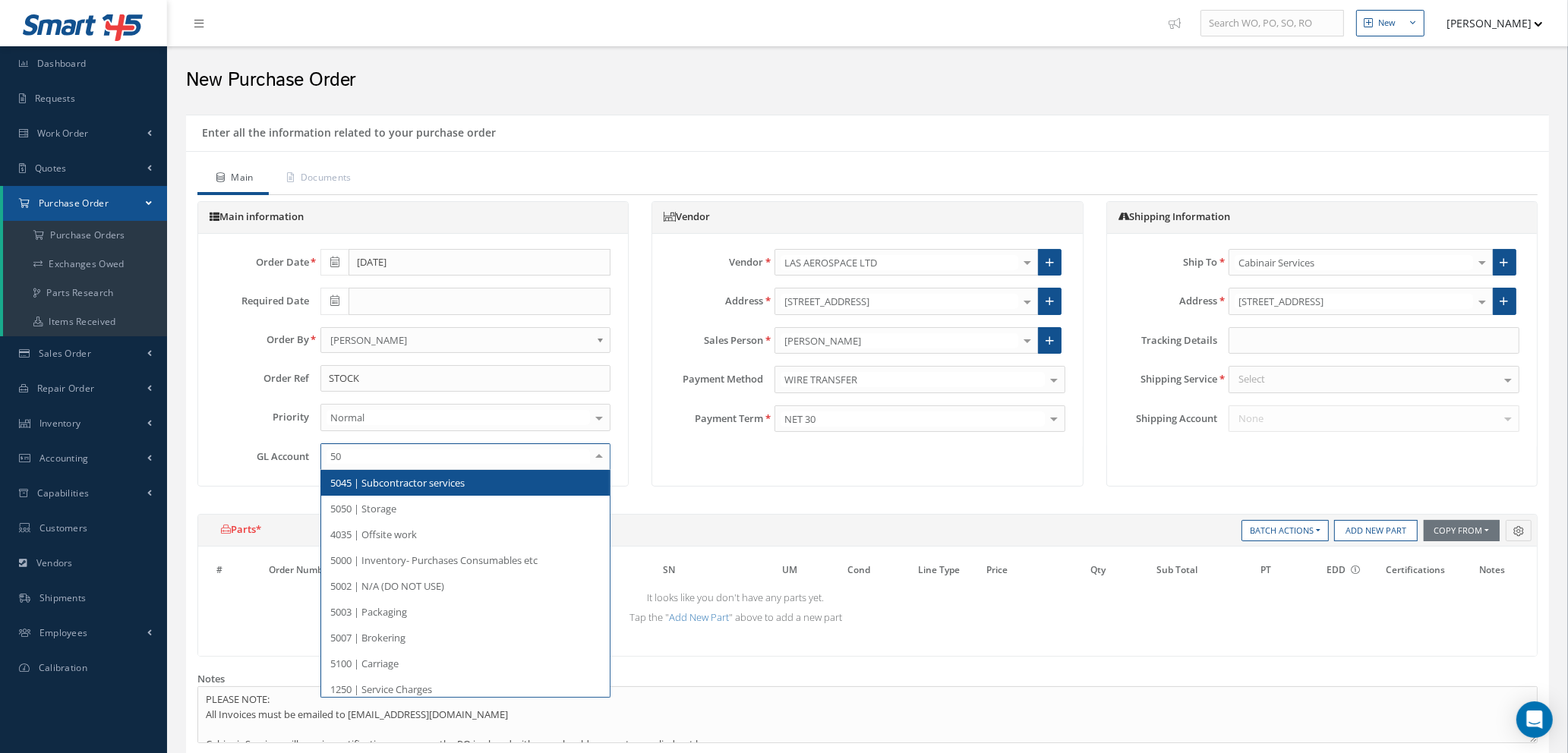
type input "500"
click at [465, 486] on span "5000 | Inventory- Purchases Consumables etc" at bounding box center [434, 482] width 208 height 14
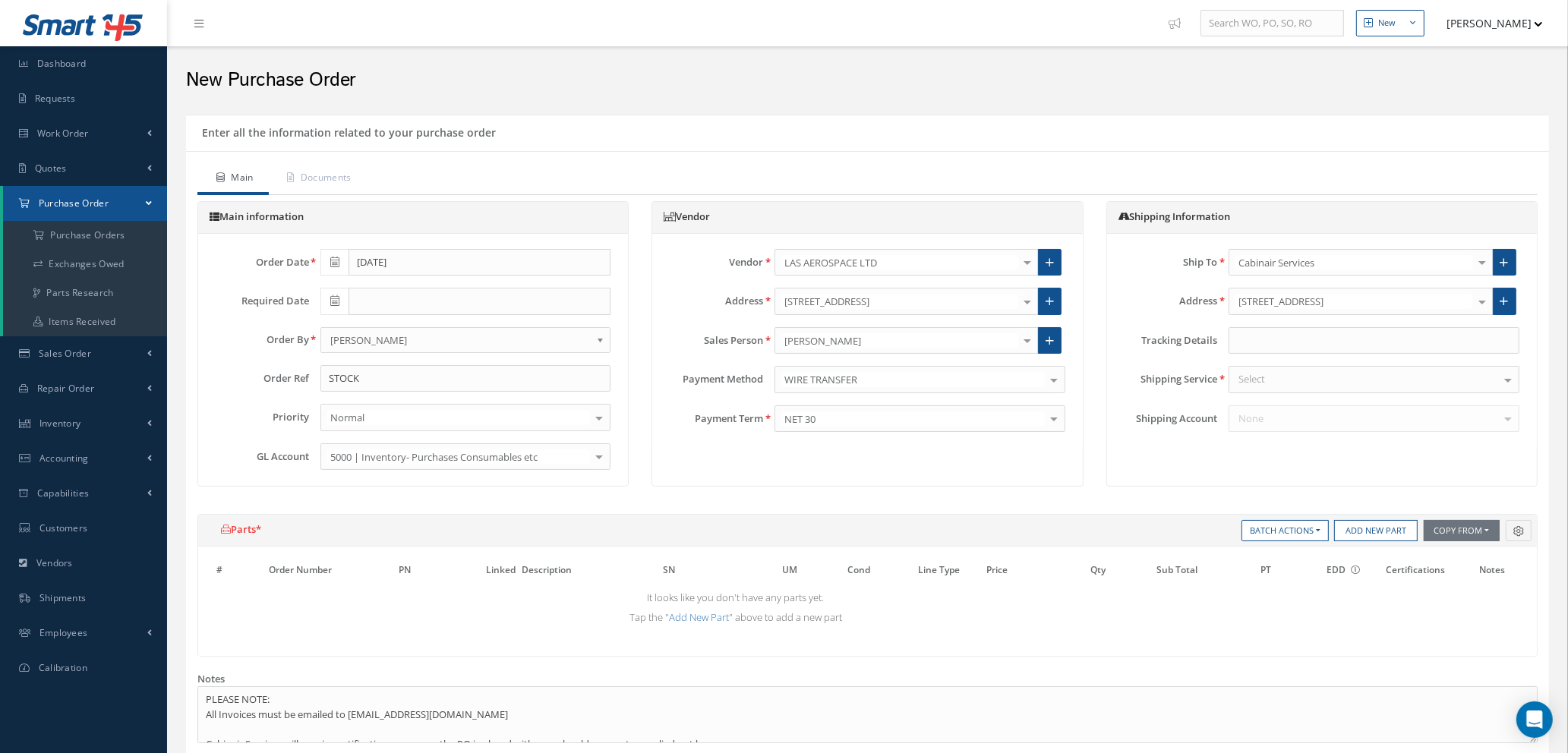
click at [1274, 374] on div "Select" at bounding box center [1374, 380] width 291 height 27
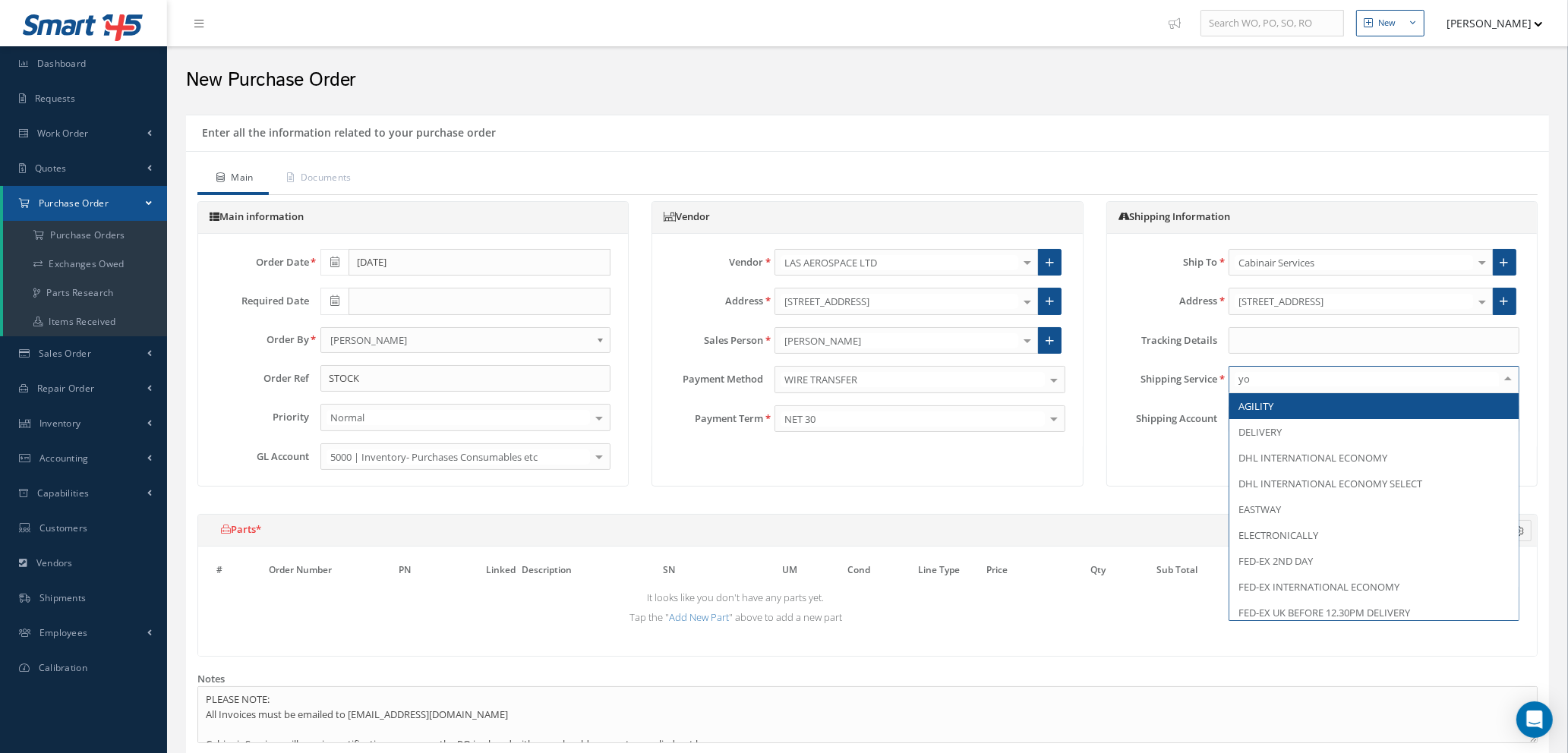
type input "you"
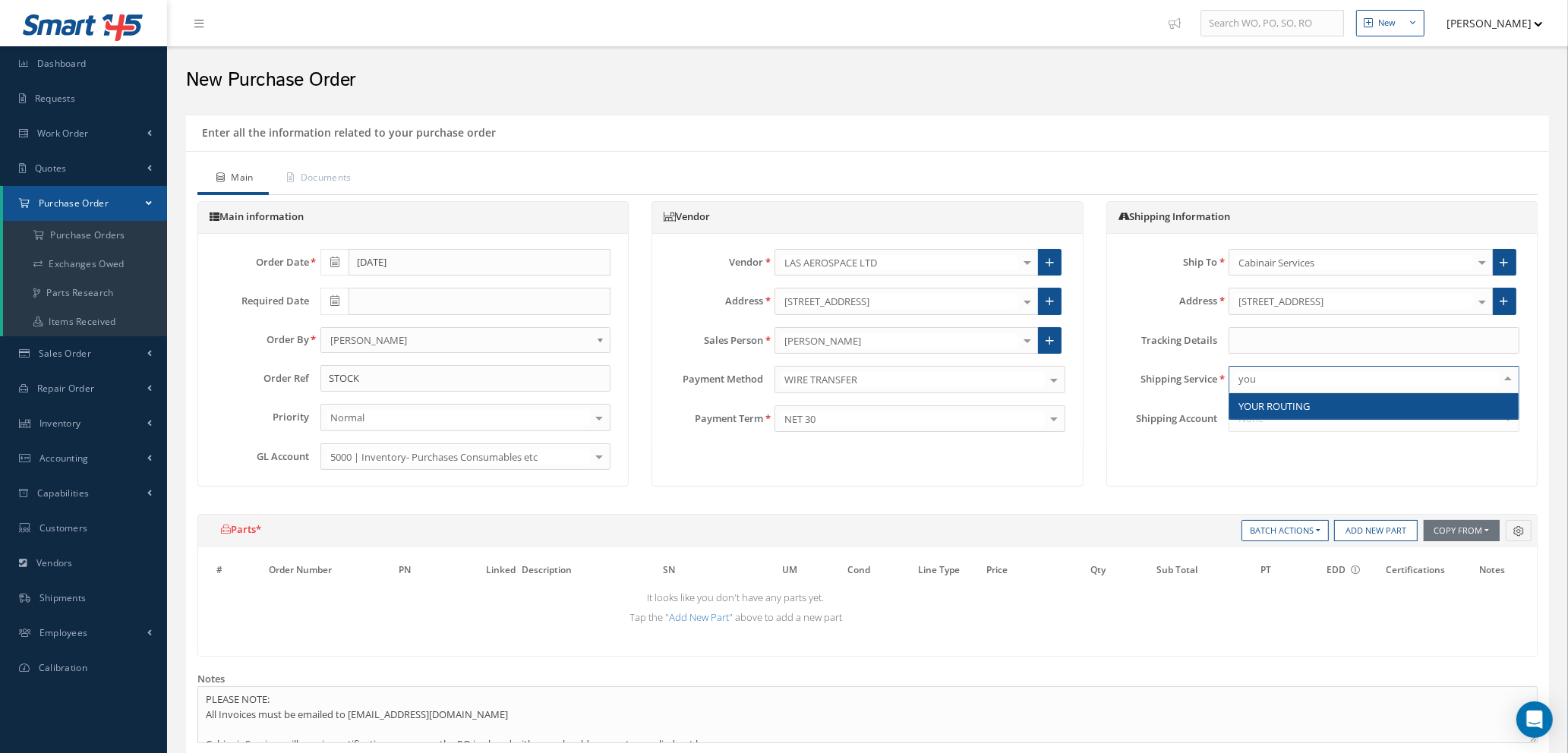
click at [1265, 402] on span "YOUR ROUTING" at bounding box center [1274, 406] width 71 height 14
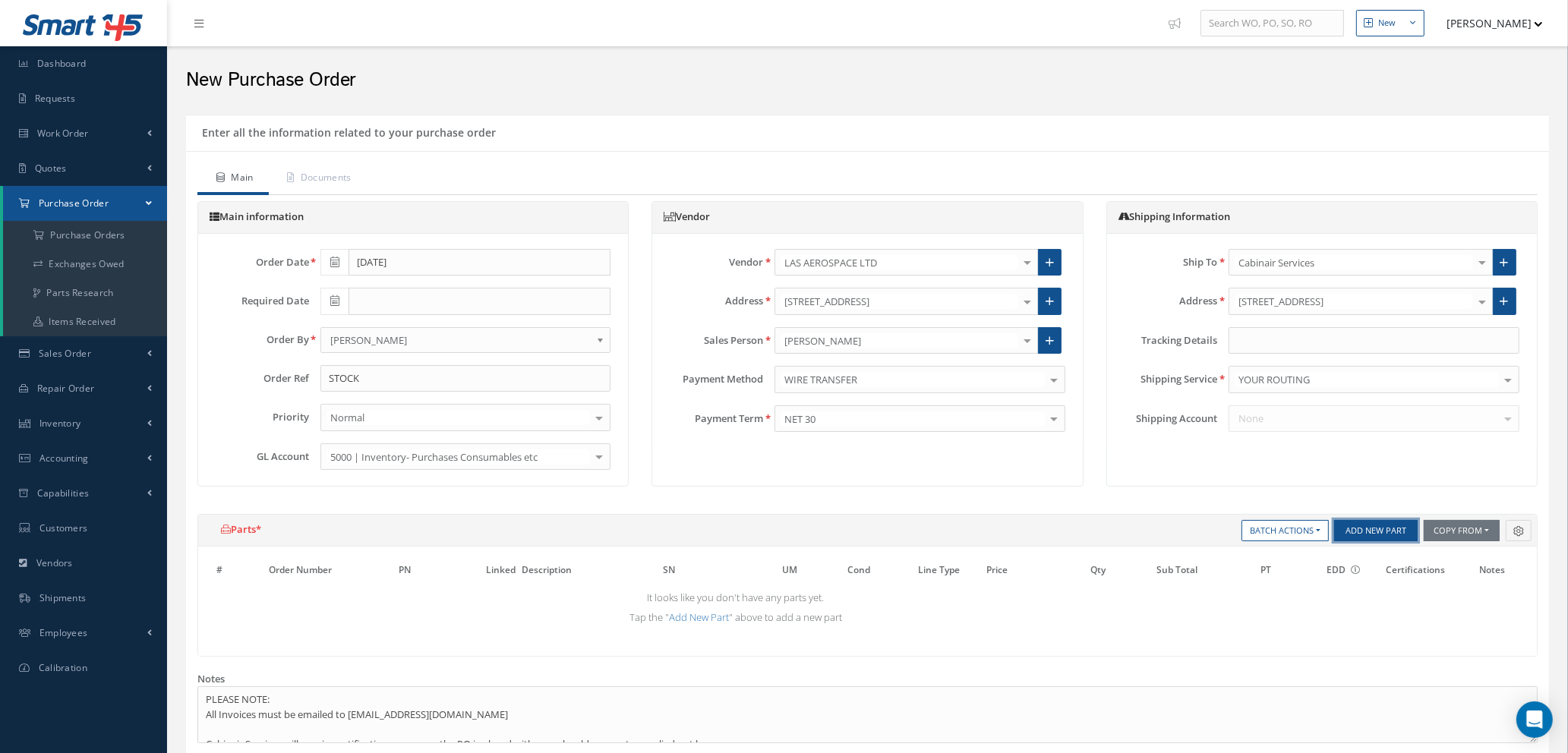
click at [1381, 538] on button "Add New Part" at bounding box center [1375, 531] width 83 height 21
select select "1"
select select "5"
select select "7"
select select "1"
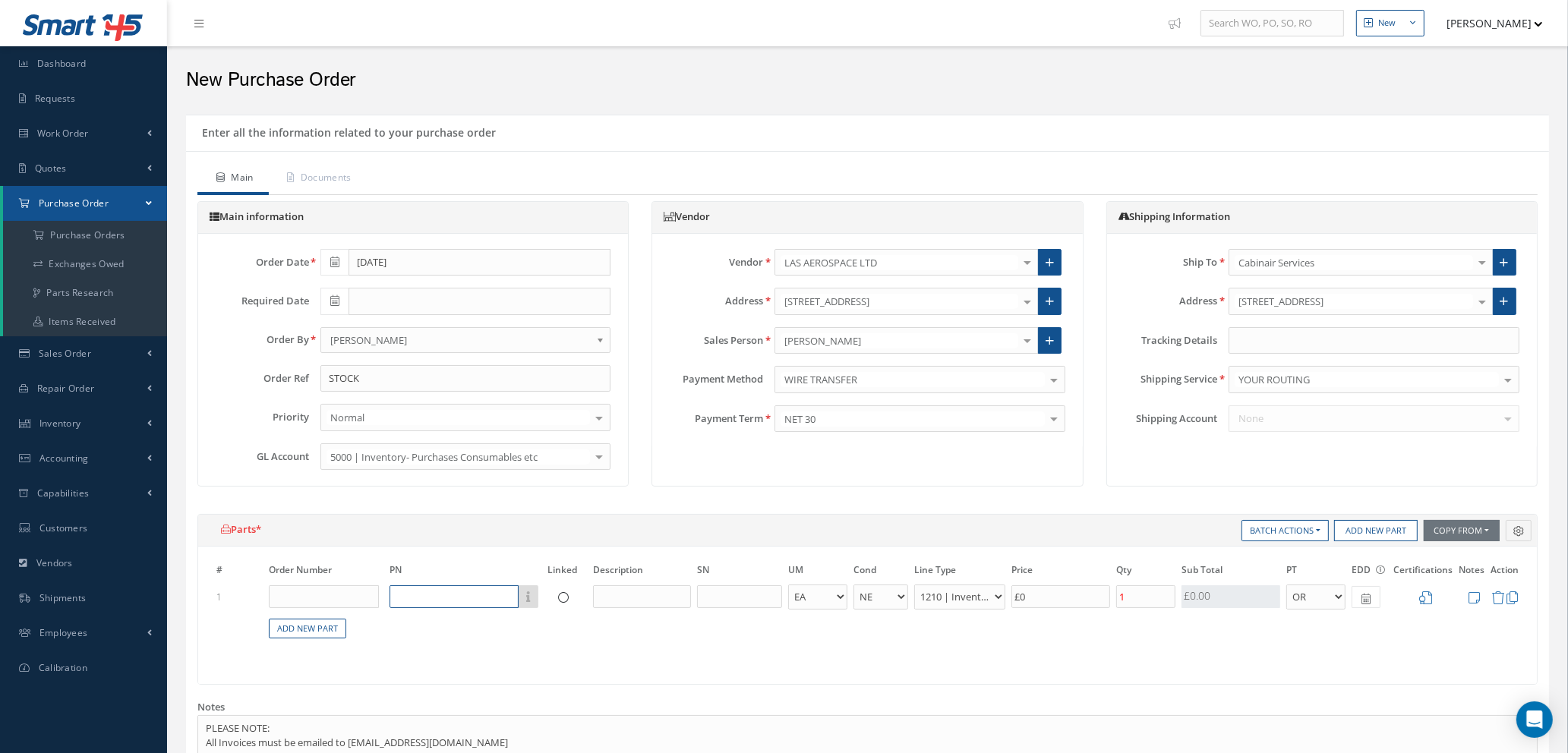
click at [470, 595] on input "text" at bounding box center [454, 597] width 129 height 23
type input "a"
type input "A8-75"
click at [615, 597] on input "text" at bounding box center [641, 597] width 98 height 23
type input "RIVNUT"
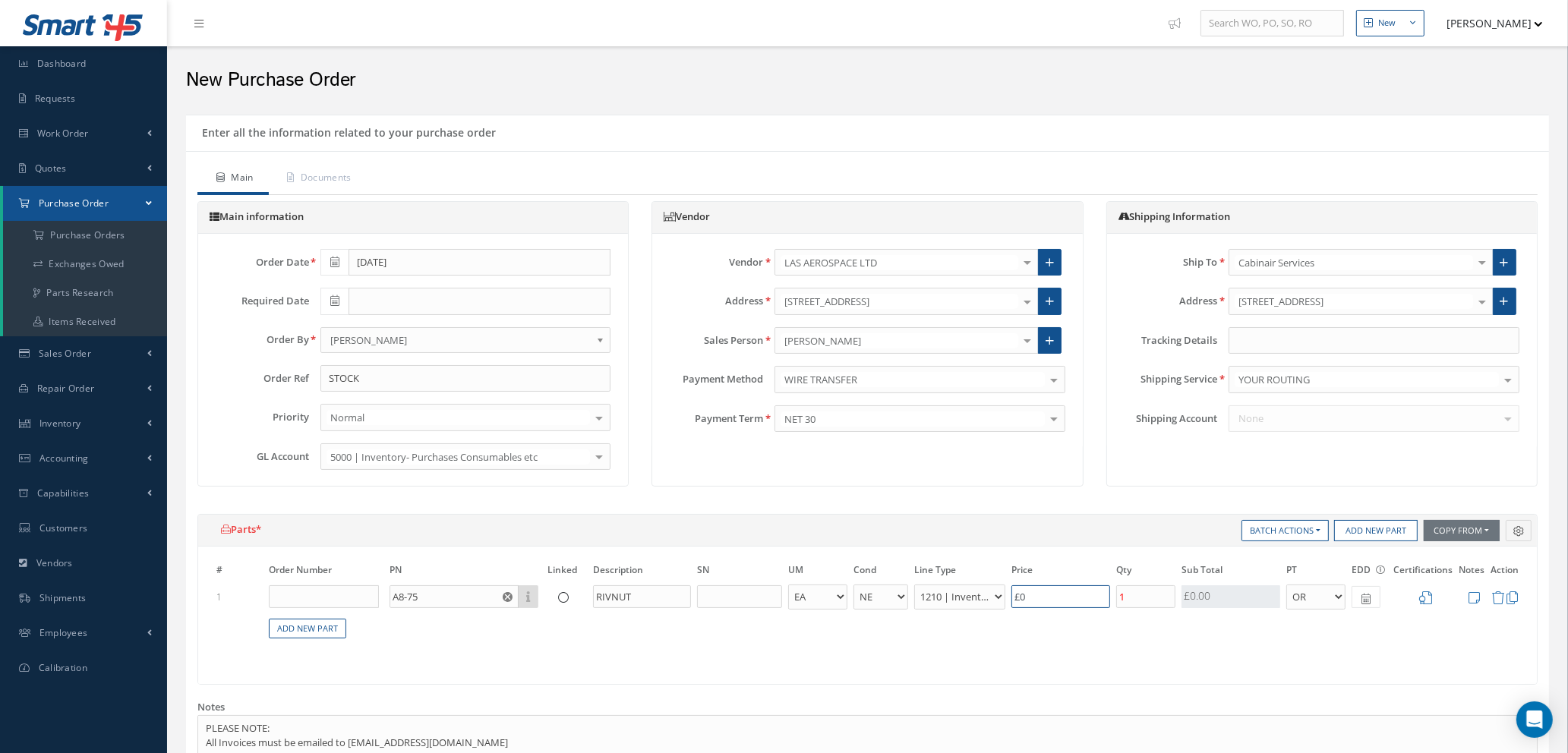
click at [1073, 594] on input "£0" at bounding box center [1061, 597] width 99 height 23
type input "£0."
type input "£0.04"
type input "£0.22"
click at [1141, 599] on input "1" at bounding box center [1145, 597] width 59 height 23
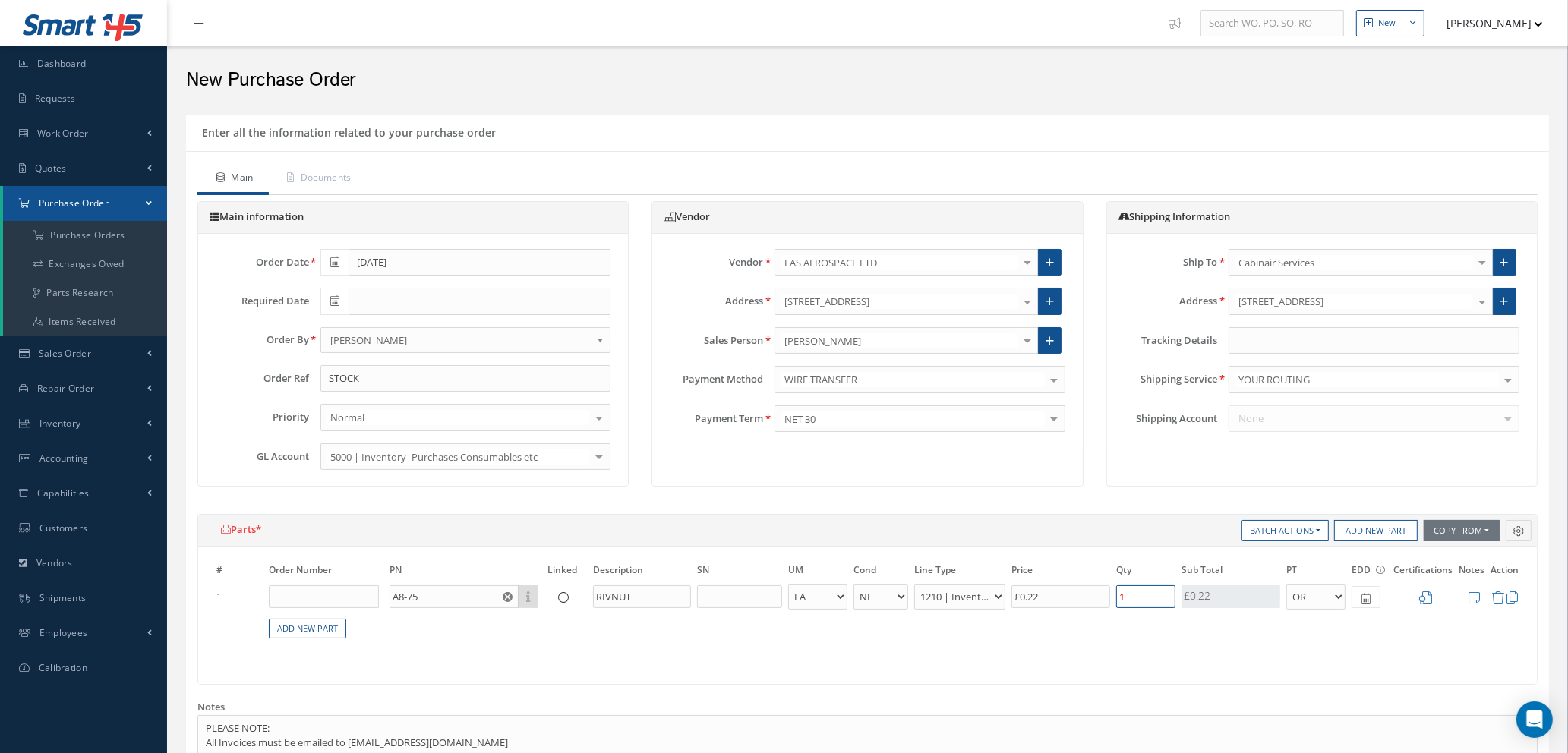
type input "£0.44"
type input "10"
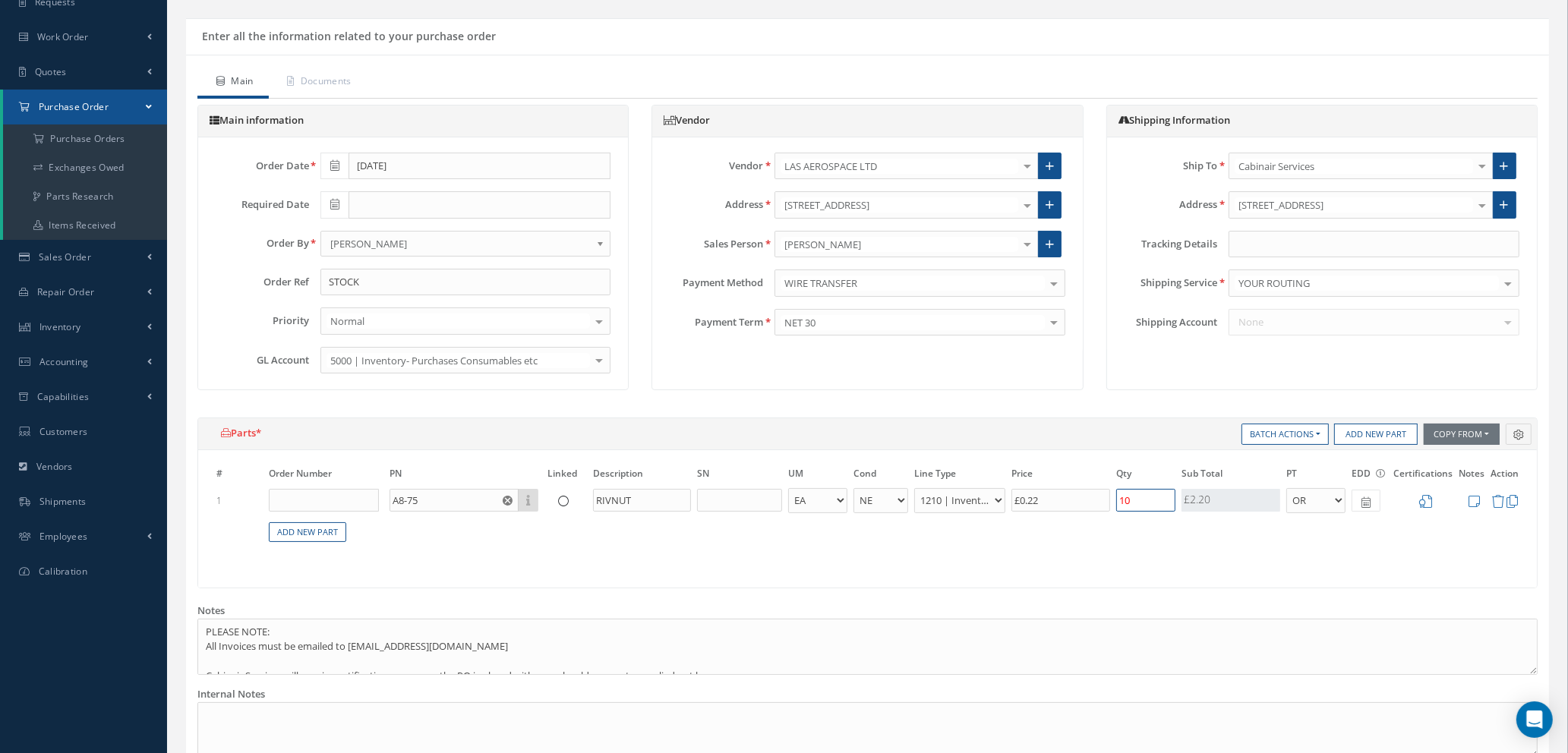
scroll to position [228, 0]
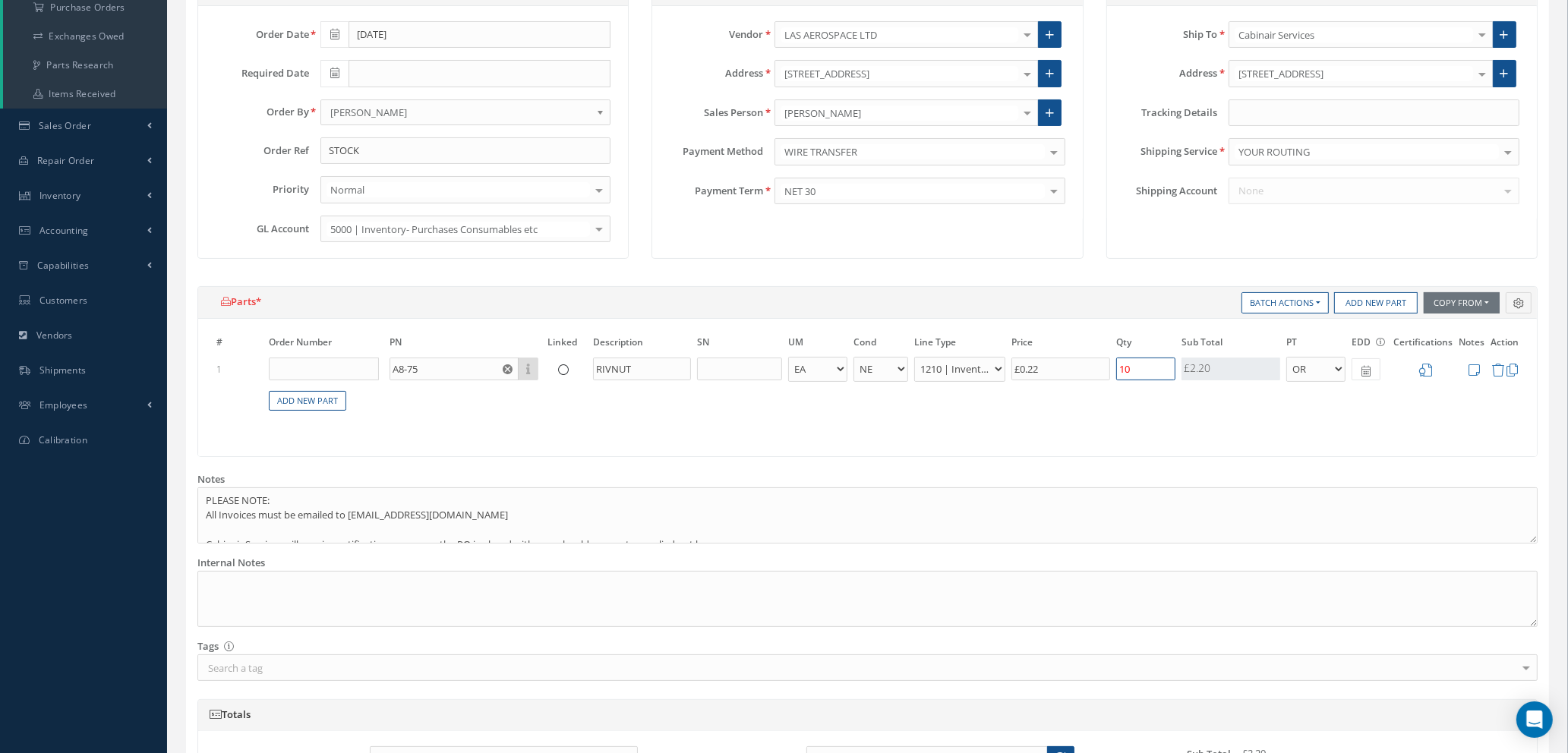
type input "£0.04"
type input "1"
type input "£0"
type input "£0.09"
type input "2"
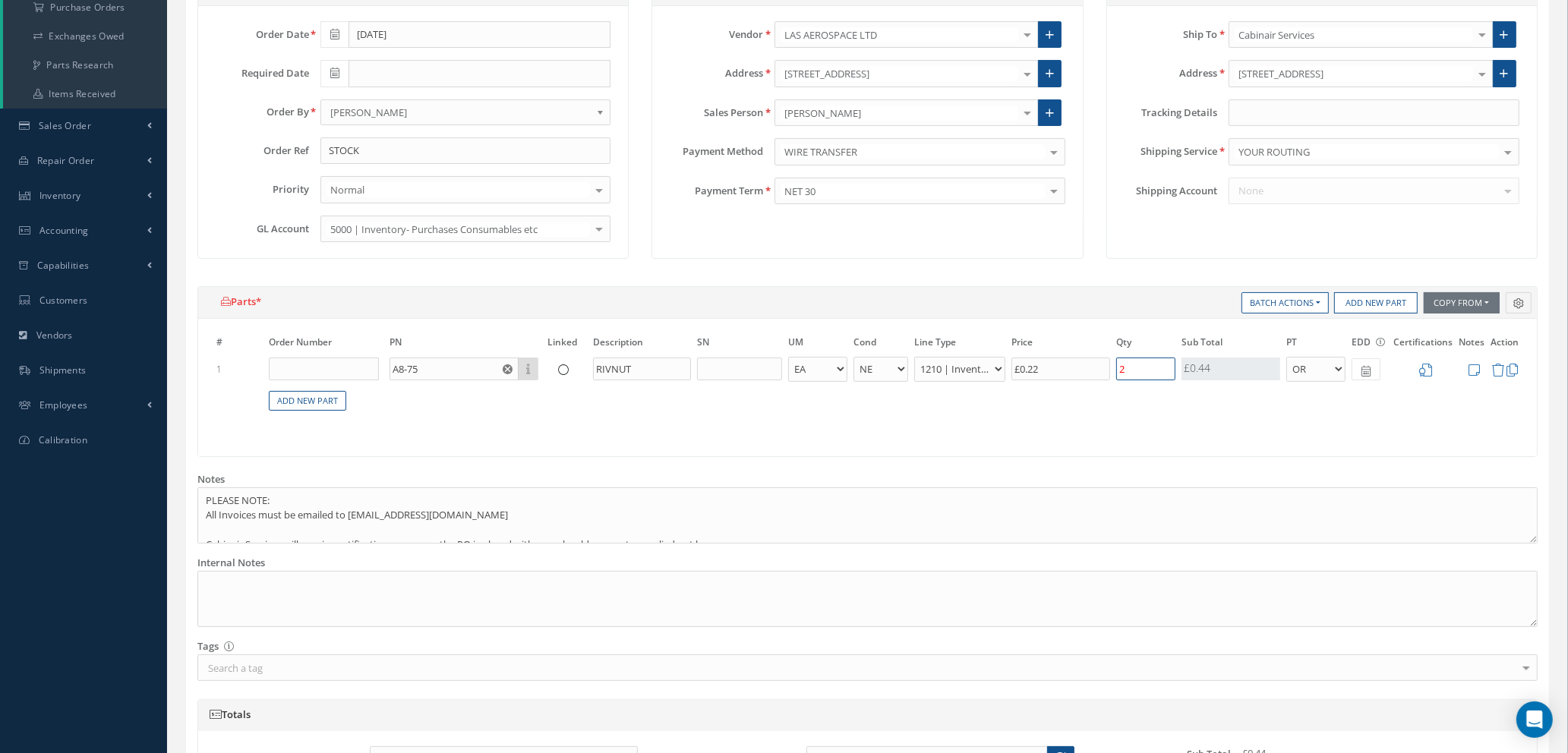
type input "£0.88"
type input "20"
type input "£0.09"
type input "2"
type input "£1.1"
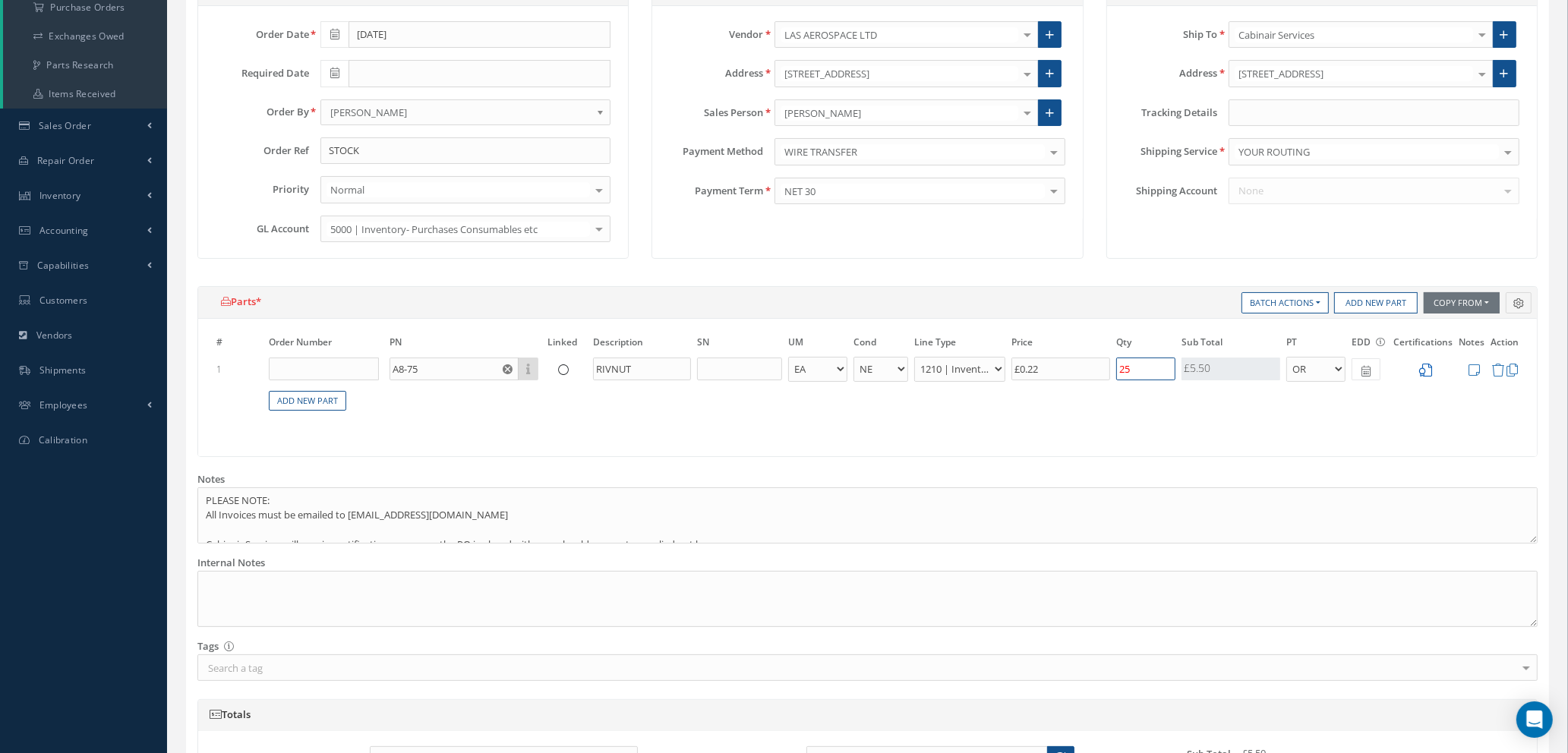
type input "25"
click at [1426, 367] on icon at bounding box center [1425, 370] width 13 height 13
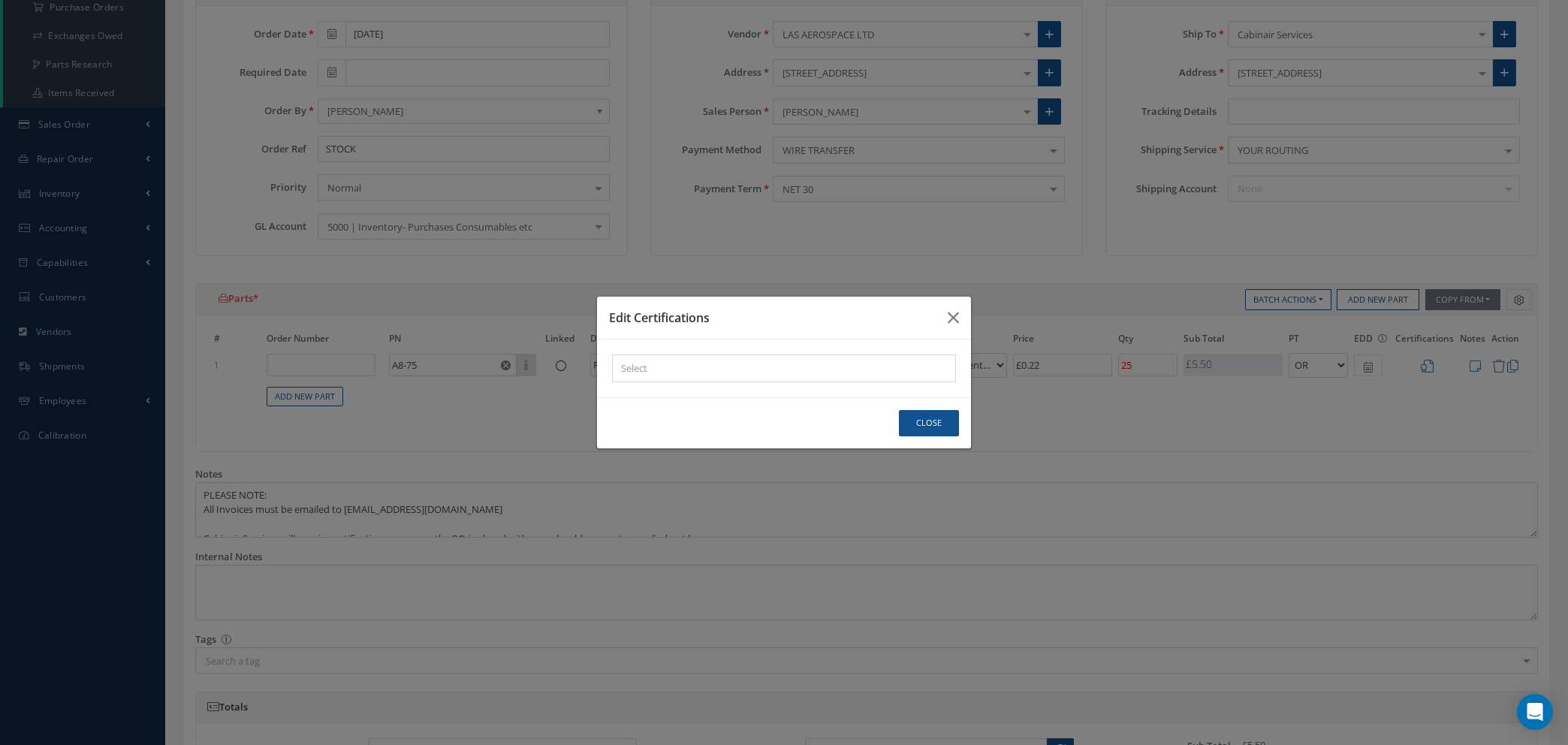
click at [889, 365] on div "× Loading..." at bounding box center [784, 369] width 344 height 28
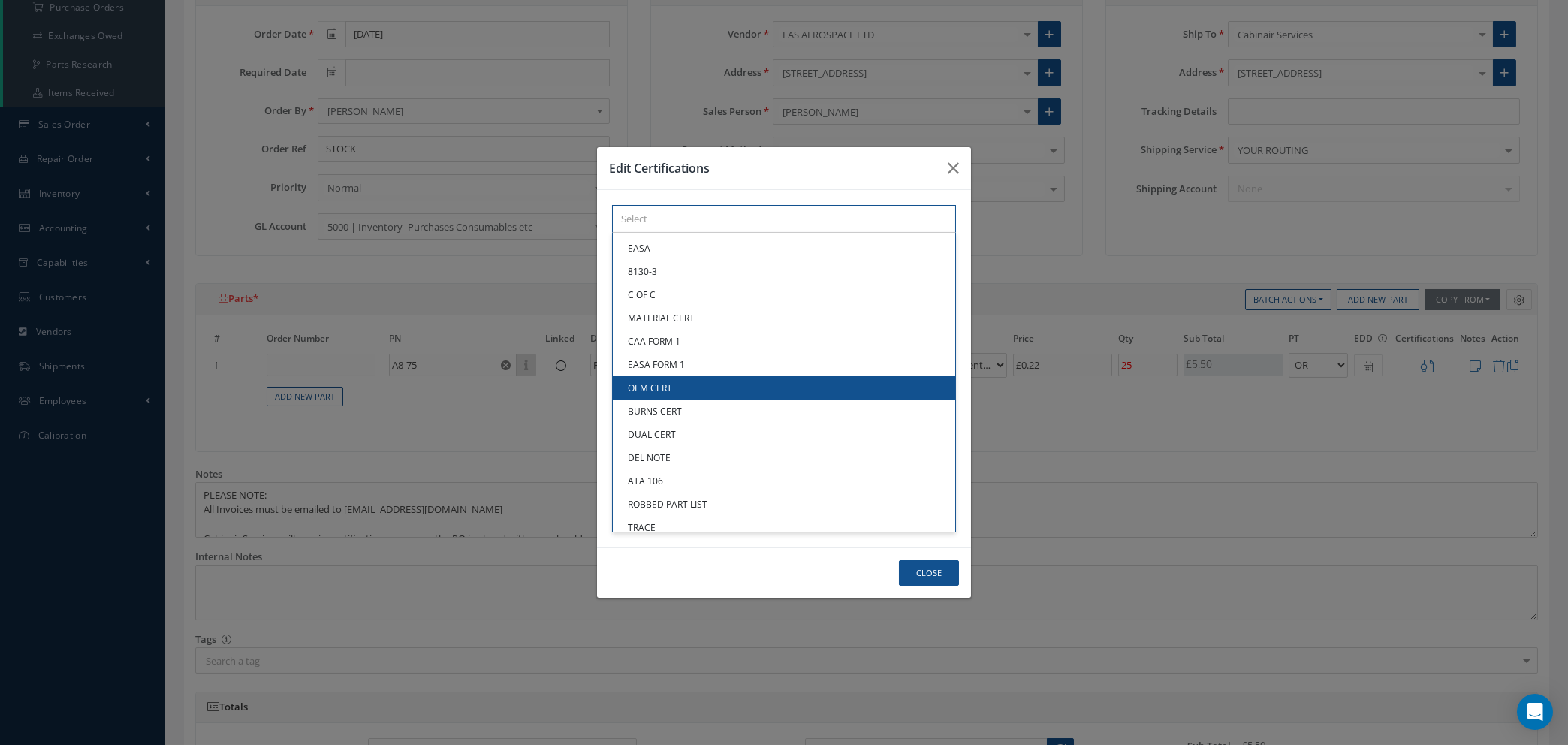
click at [702, 388] on link "OEM CERT" at bounding box center [784, 388] width 343 height 23
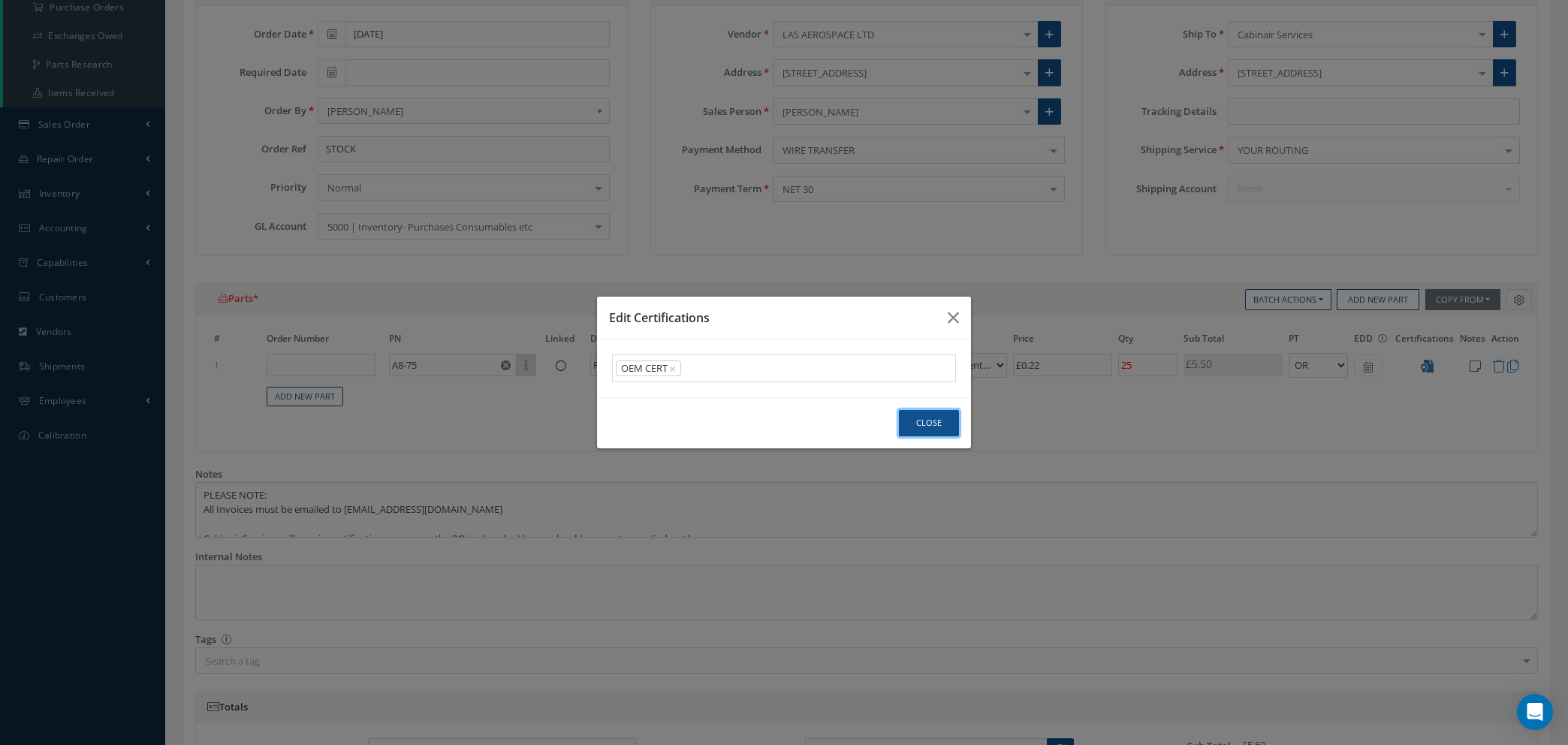
click at [925, 424] on button "Close" at bounding box center [929, 423] width 60 height 26
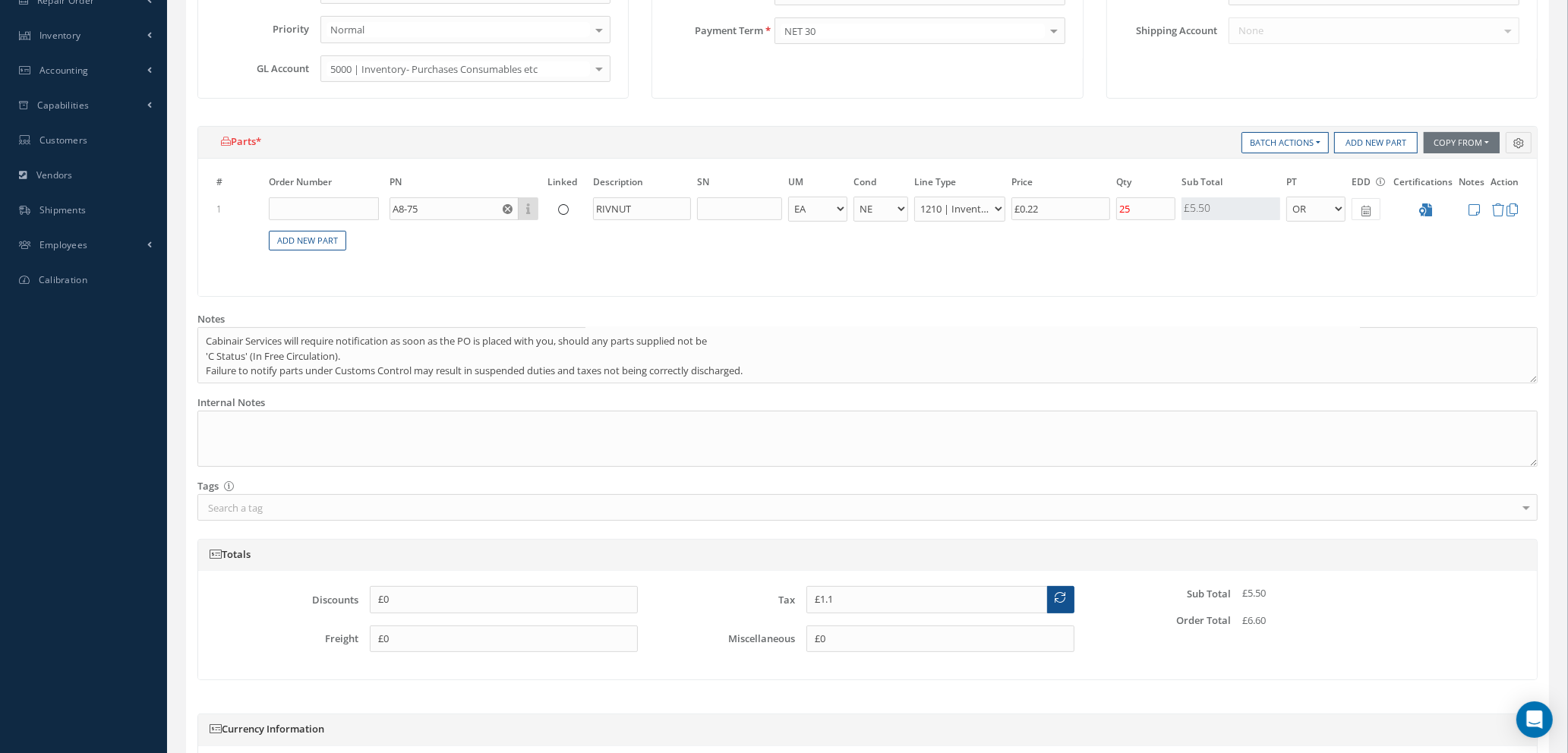
scroll to position [584, 0]
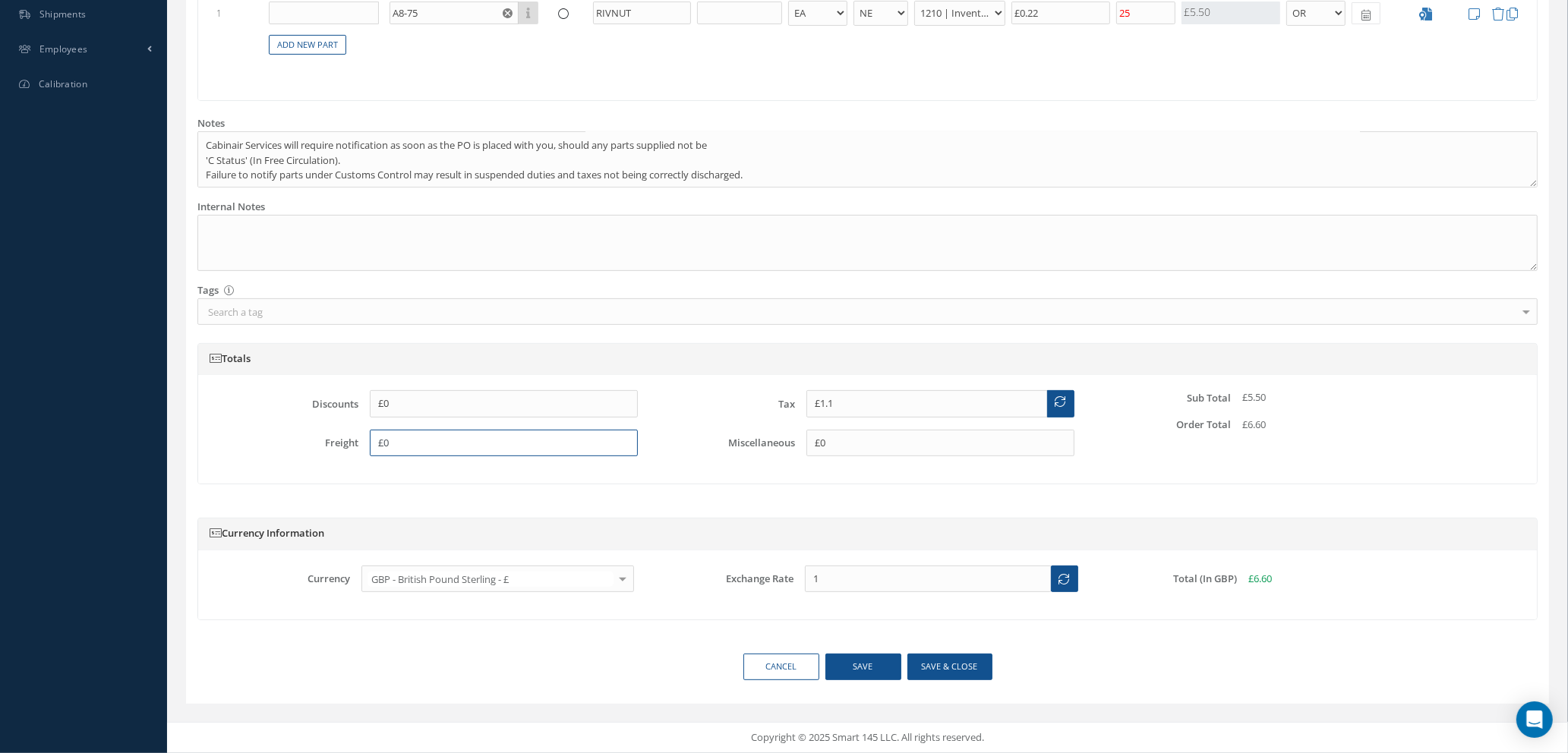
drag, startPoint x: 448, startPoint y: 440, endPoint x: 96, endPoint y: 419, distance: 352.6
click at [96, 419] on div "Smart 145 Dashboard Requests Work Order Work Order Work Order Quotes" at bounding box center [784, 84] width 1568 height 1337
type input "£8.45"
click at [954, 668] on button "Save & close" at bounding box center [949, 667] width 85 height 27
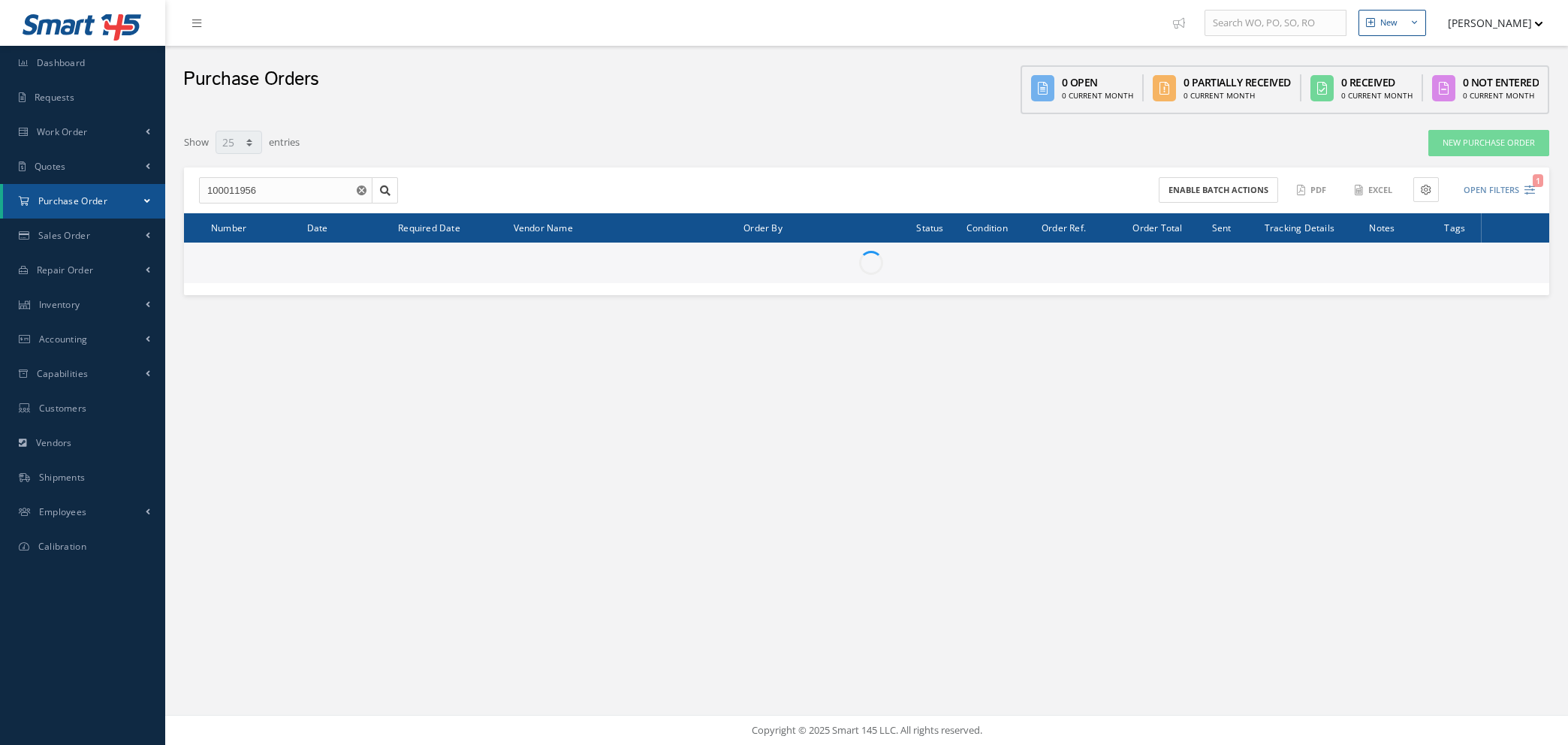
select select "25"
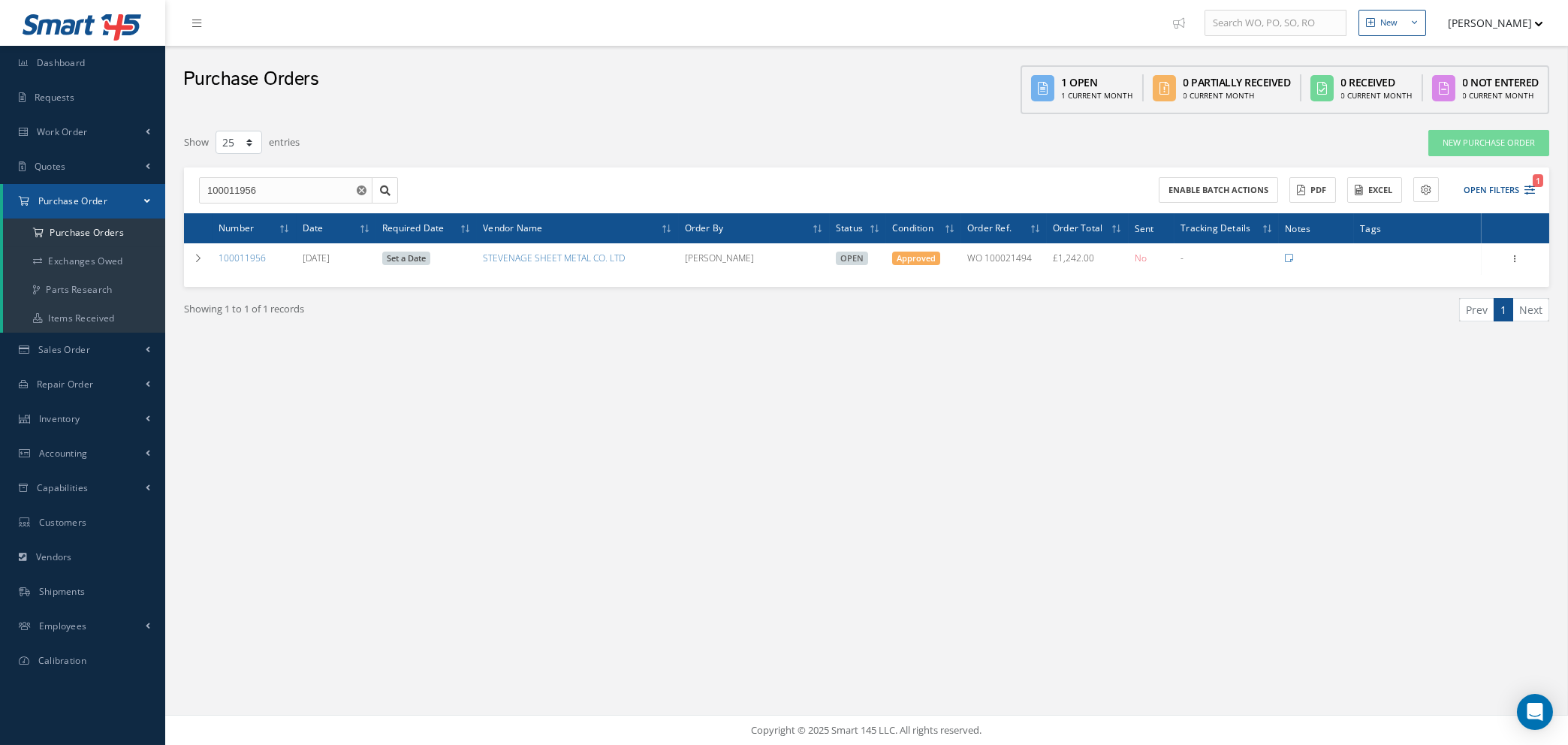
click at [360, 187] on icon "Reset" at bounding box center [361, 190] width 10 height 10
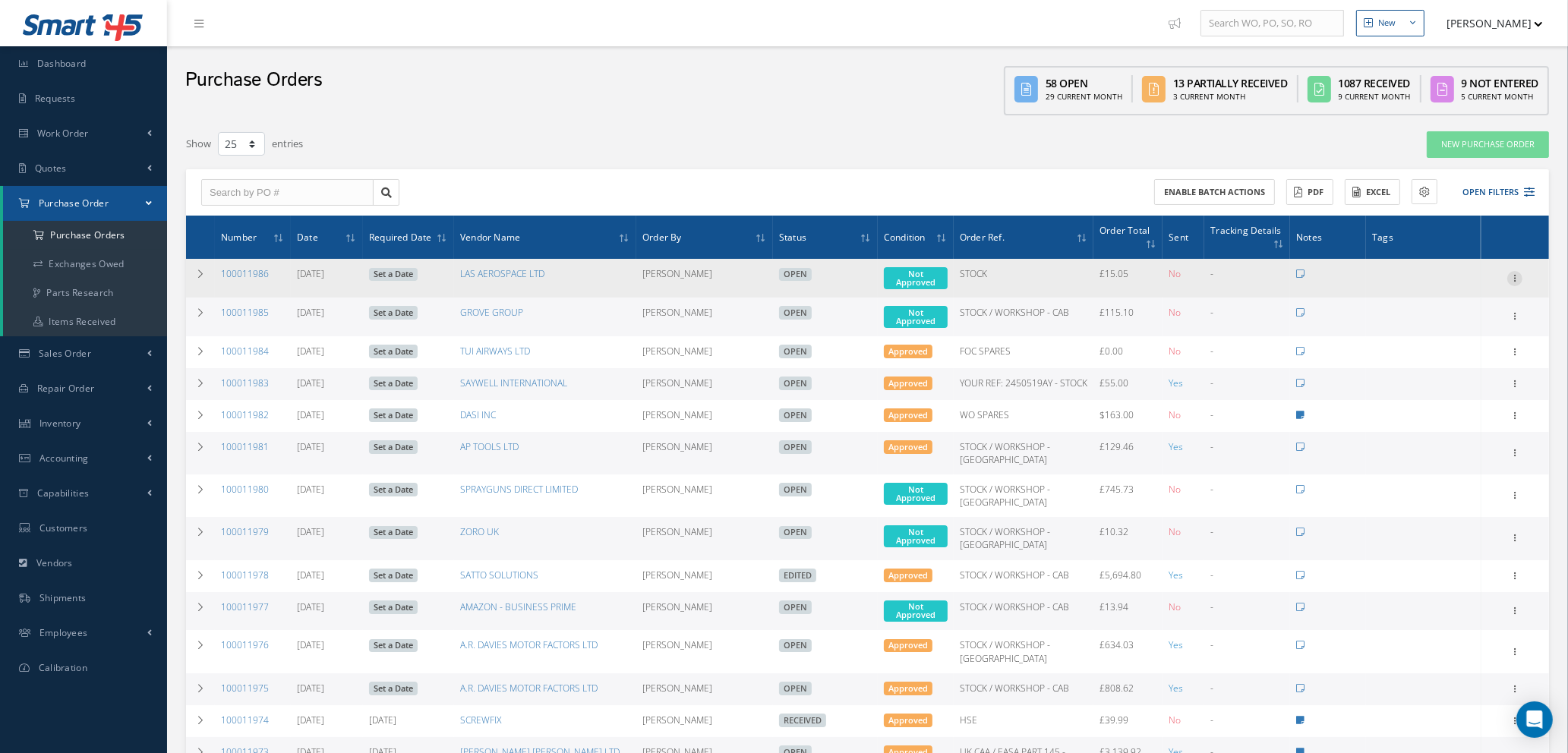
click at [1516, 272] on icon at bounding box center [1514, 277] width 15 height 12
click at [1457, 290] on link "Enter/Update" at bounding box center [1444, 288] width 120 height 19
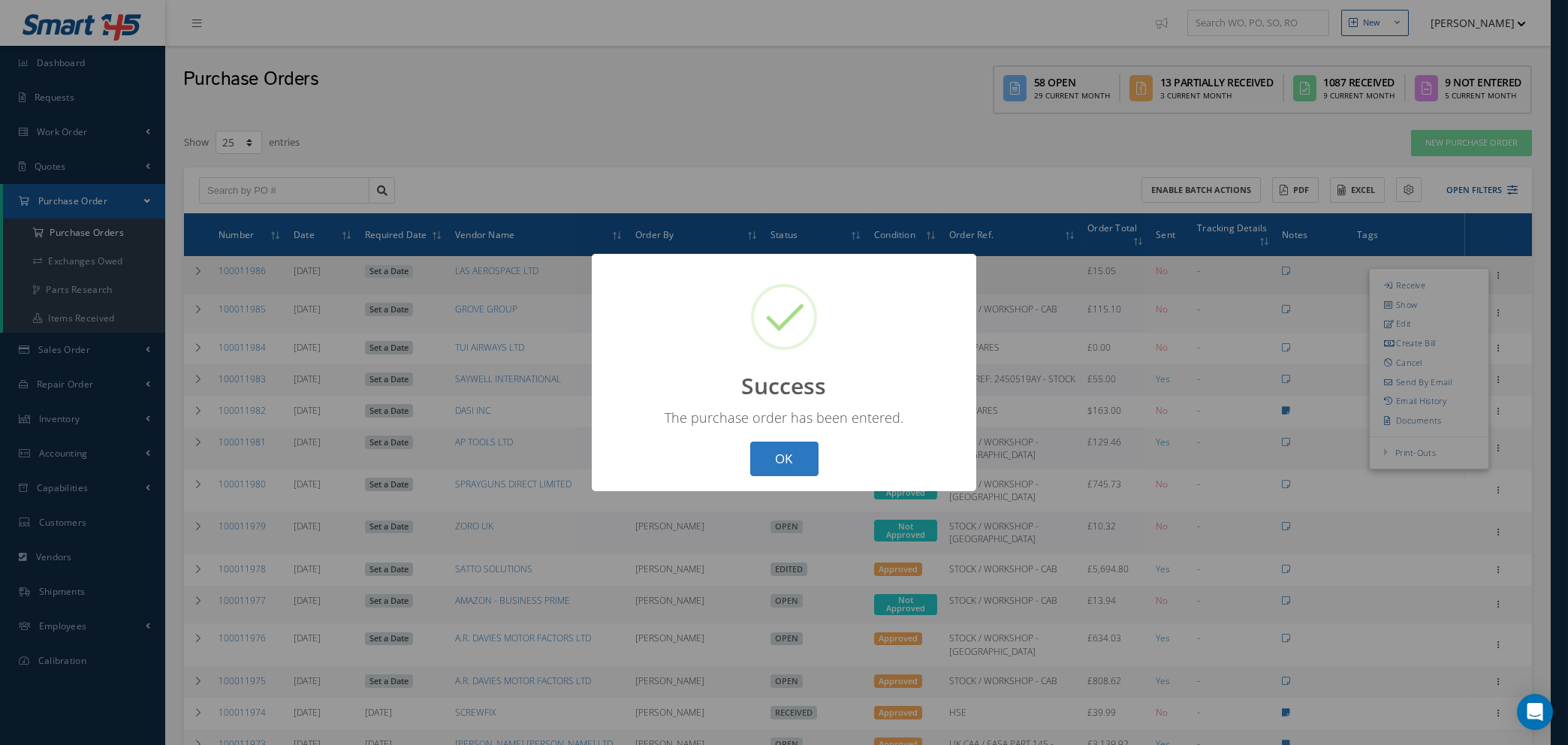
click at [764, 463] on button "OK" at bounding box center [785, 460] width 69 height 35
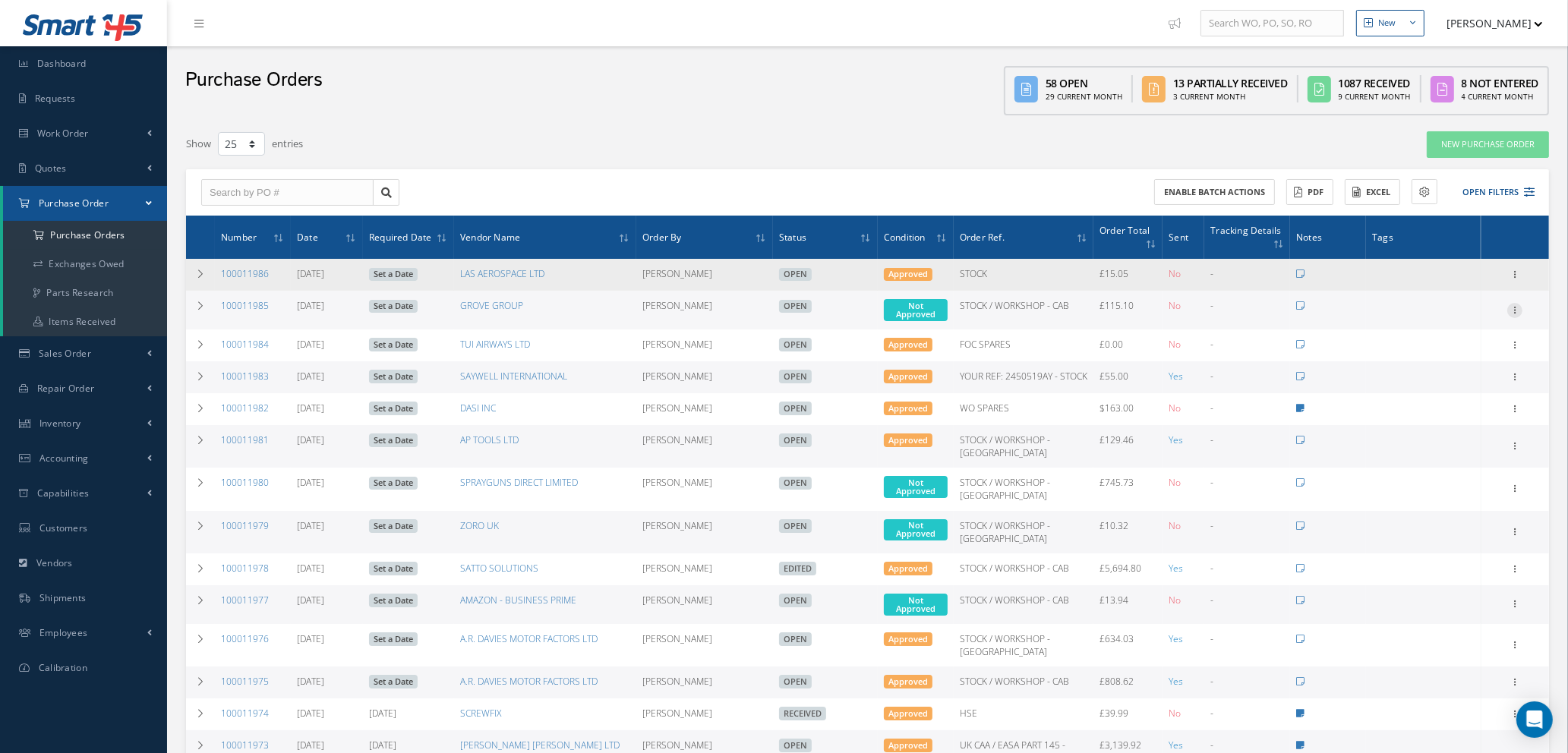
click at [1515, 303] on icon at bounding box center [1514, 309] width 15 height 12
click at [1466, 314] on link "Enter/Update" at bounding box center [1444, 320] width 120 height 19
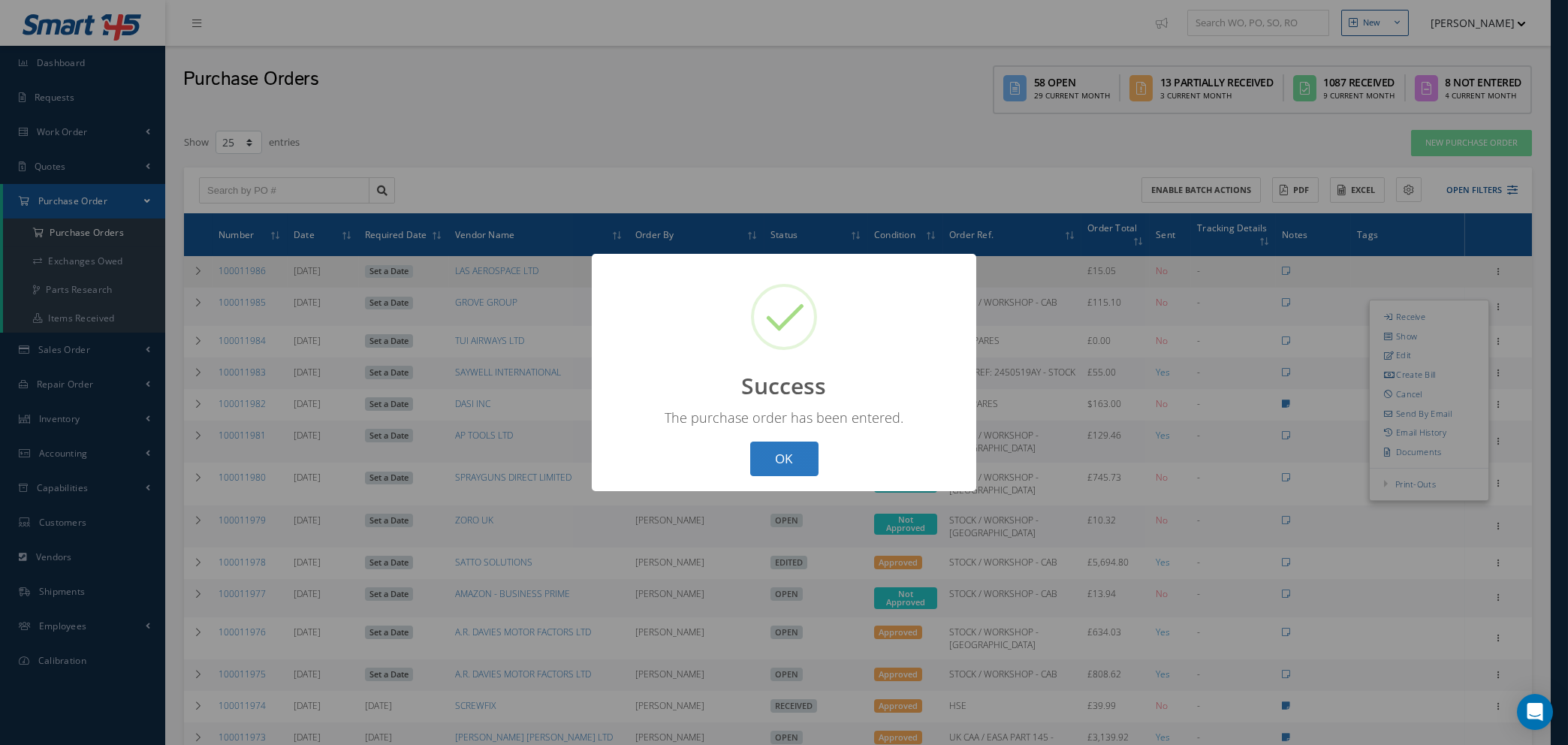
click at [786, 464] on button "OK" at bounding box center [785, 460] width 69 height 35
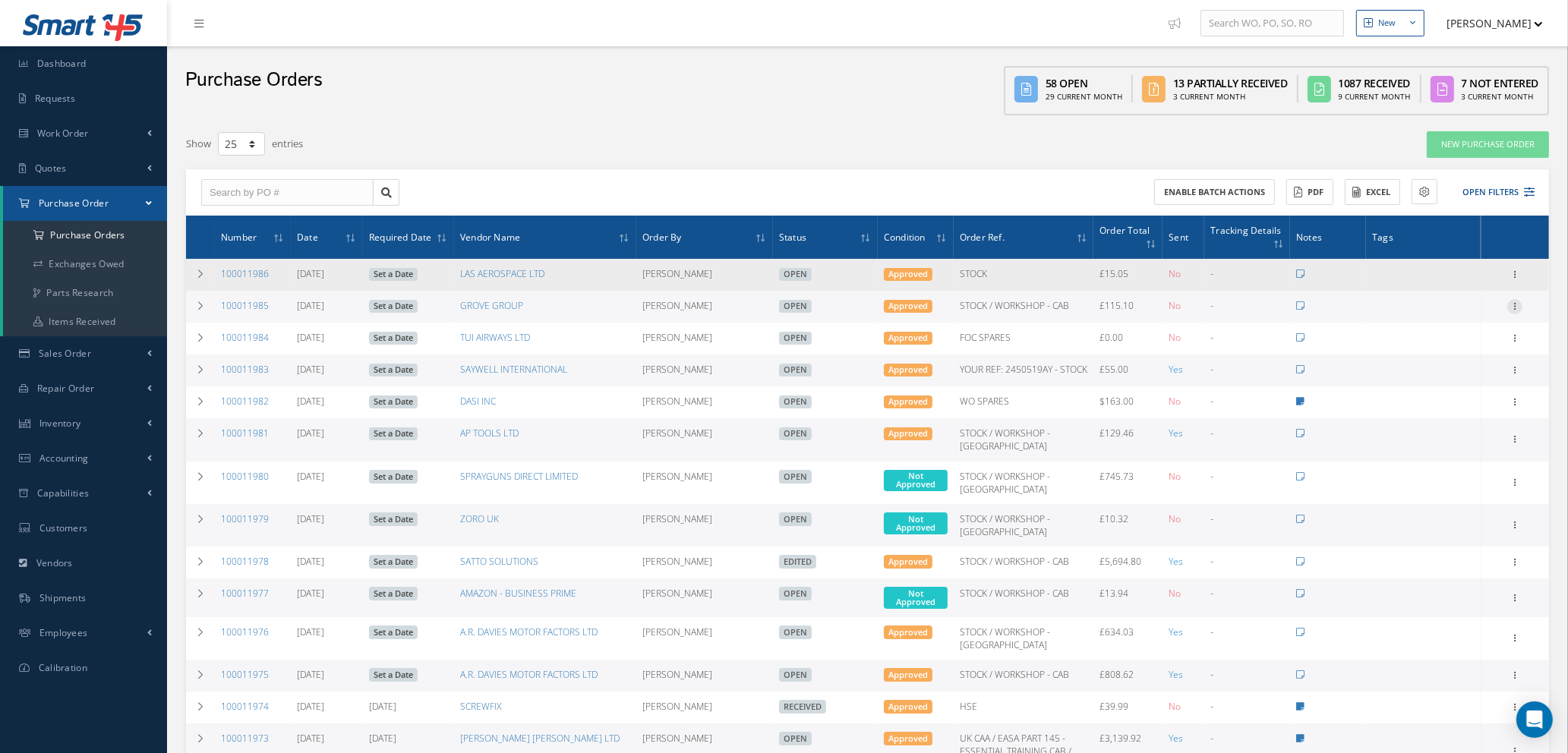
click at [1517, 300] on icon at bounding box center [1514, 305] width 15 height 12
click at [1422, 357] on link "Edit" at bounding box center [1444, 356] width 120 height 19
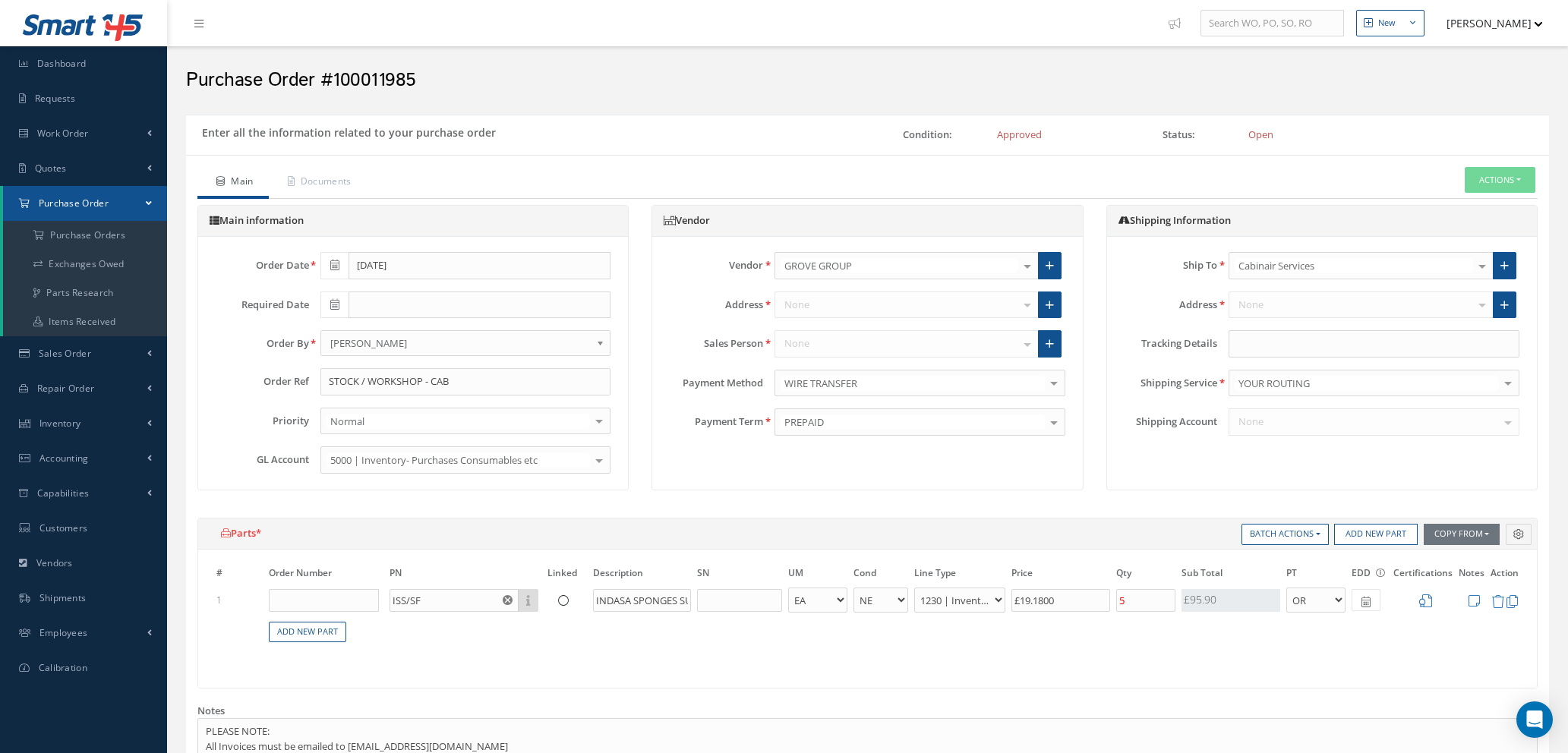
select select "1"
select select "5"
select select "110"
select select "1"
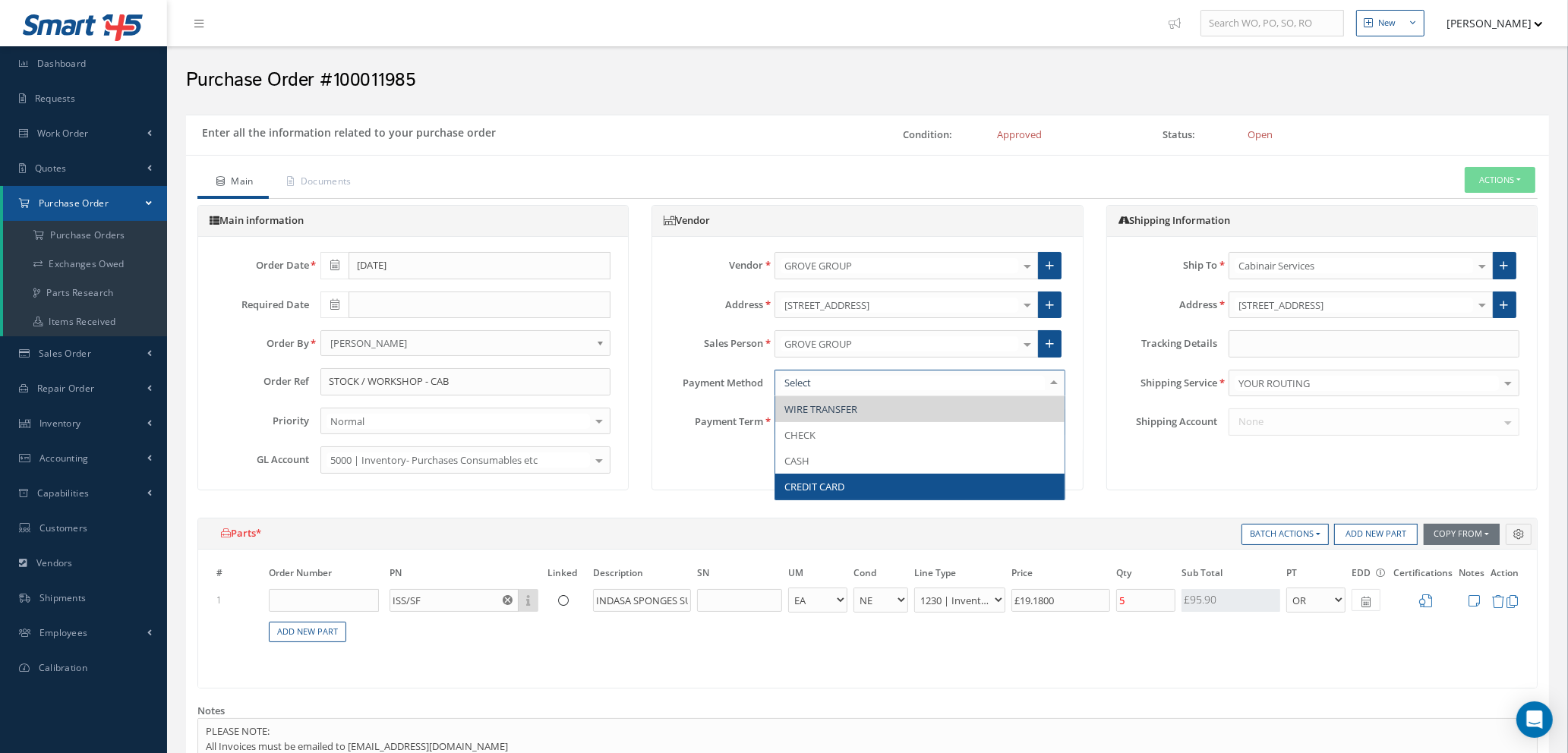
click at [864, 477] on span "CREDIT CARD" at bounding box center [920, 486] width 289 height 26
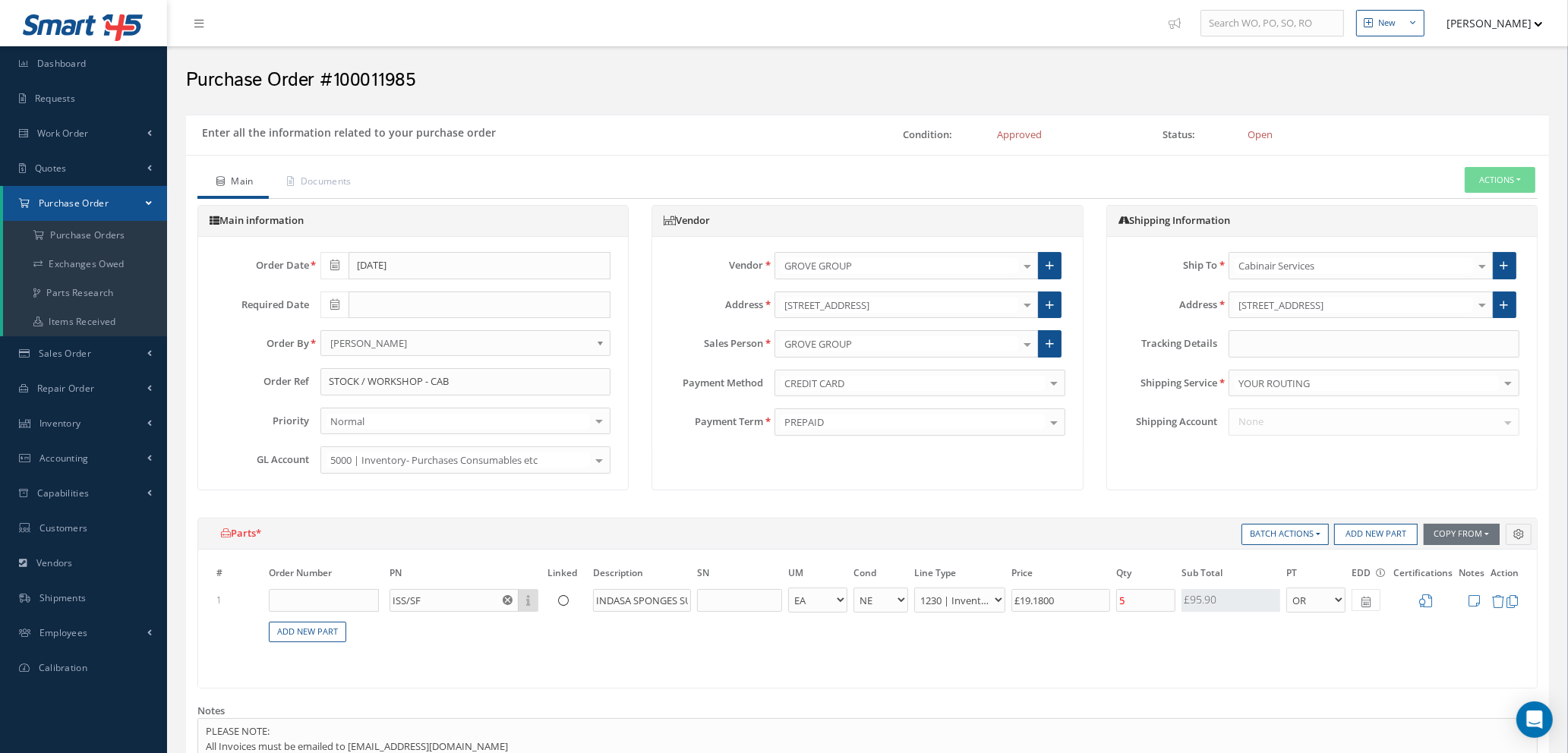
scroll to position [587, 0]
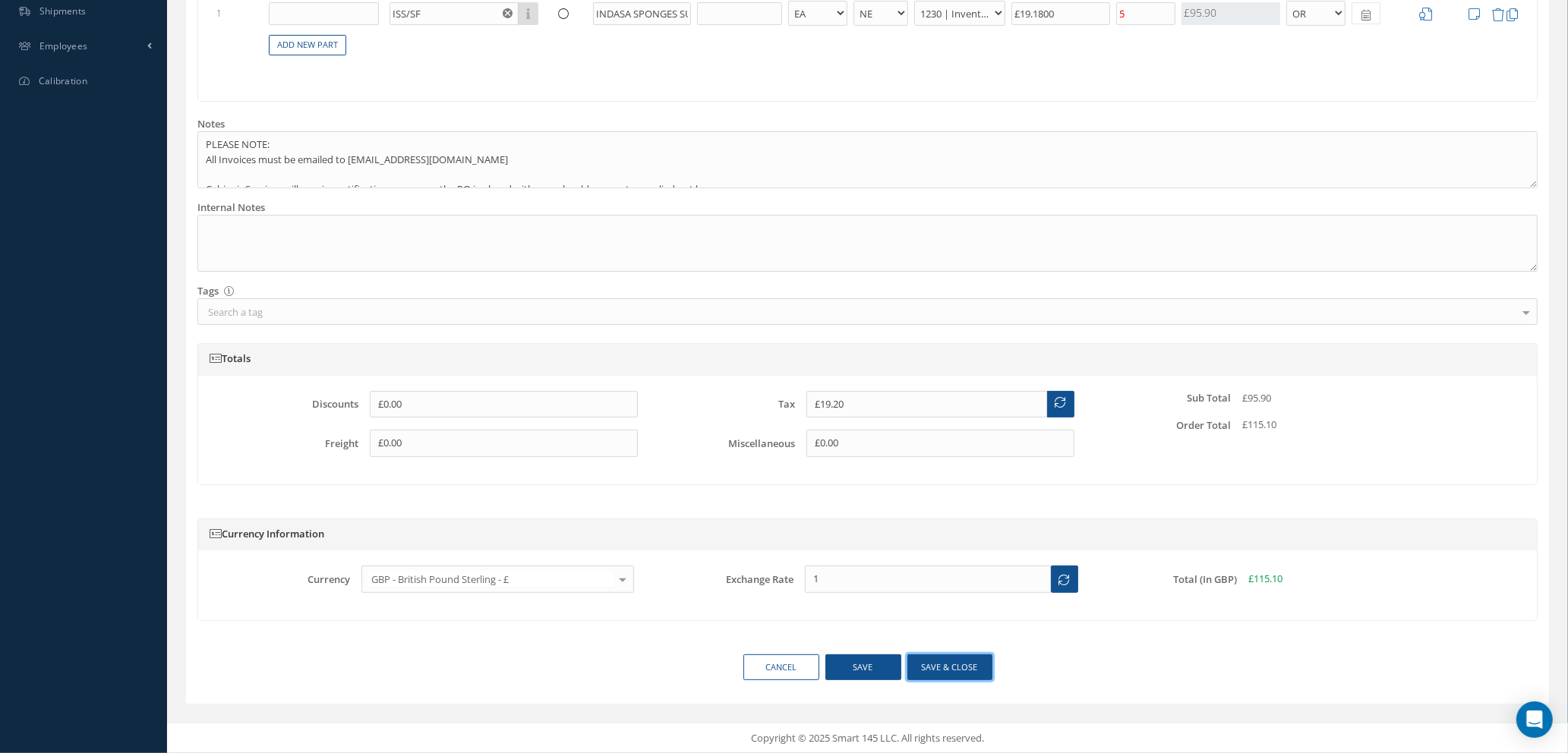
click at [956, 666] on button "Save & close" at bounding box center [949, 667] width 85 height 27
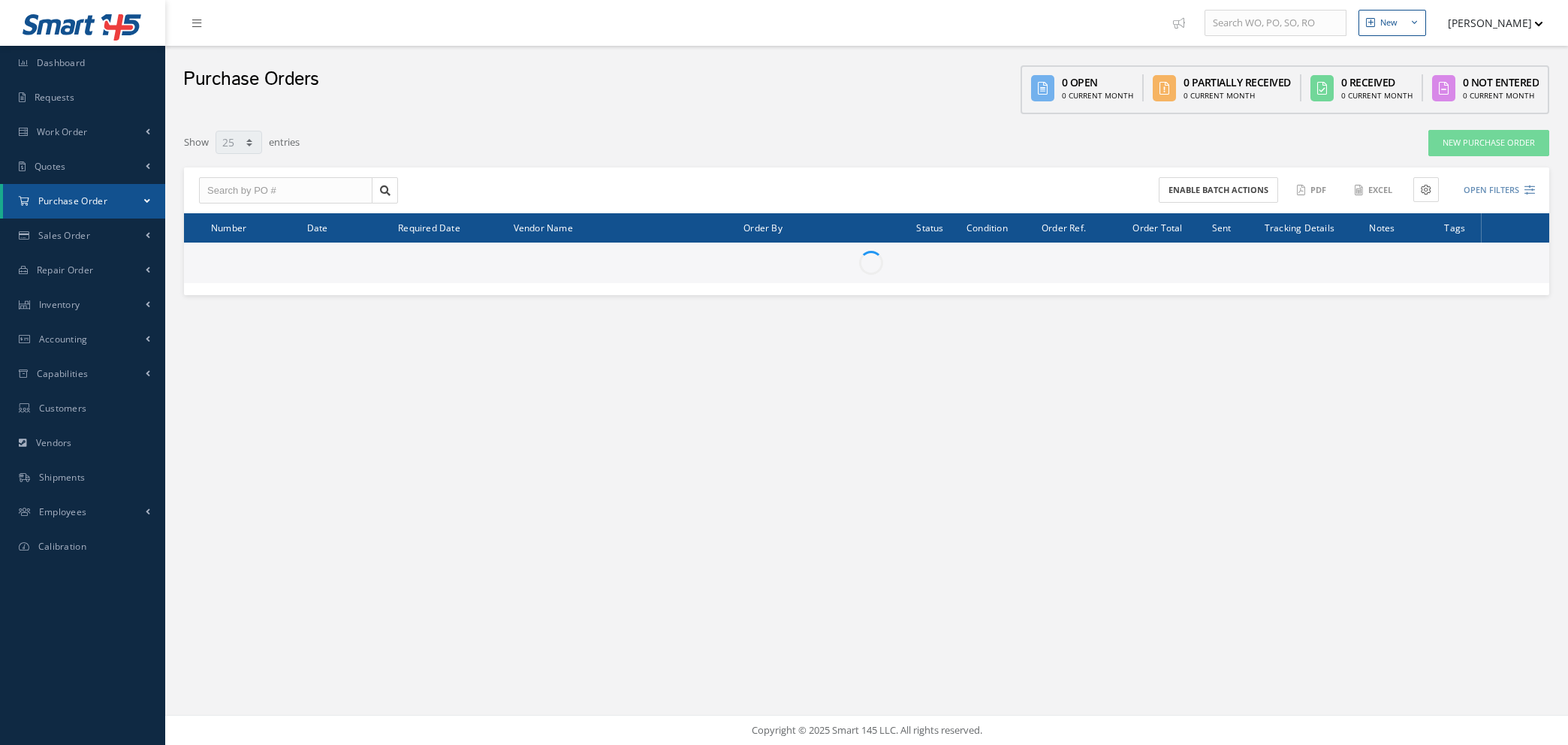
select select "25"
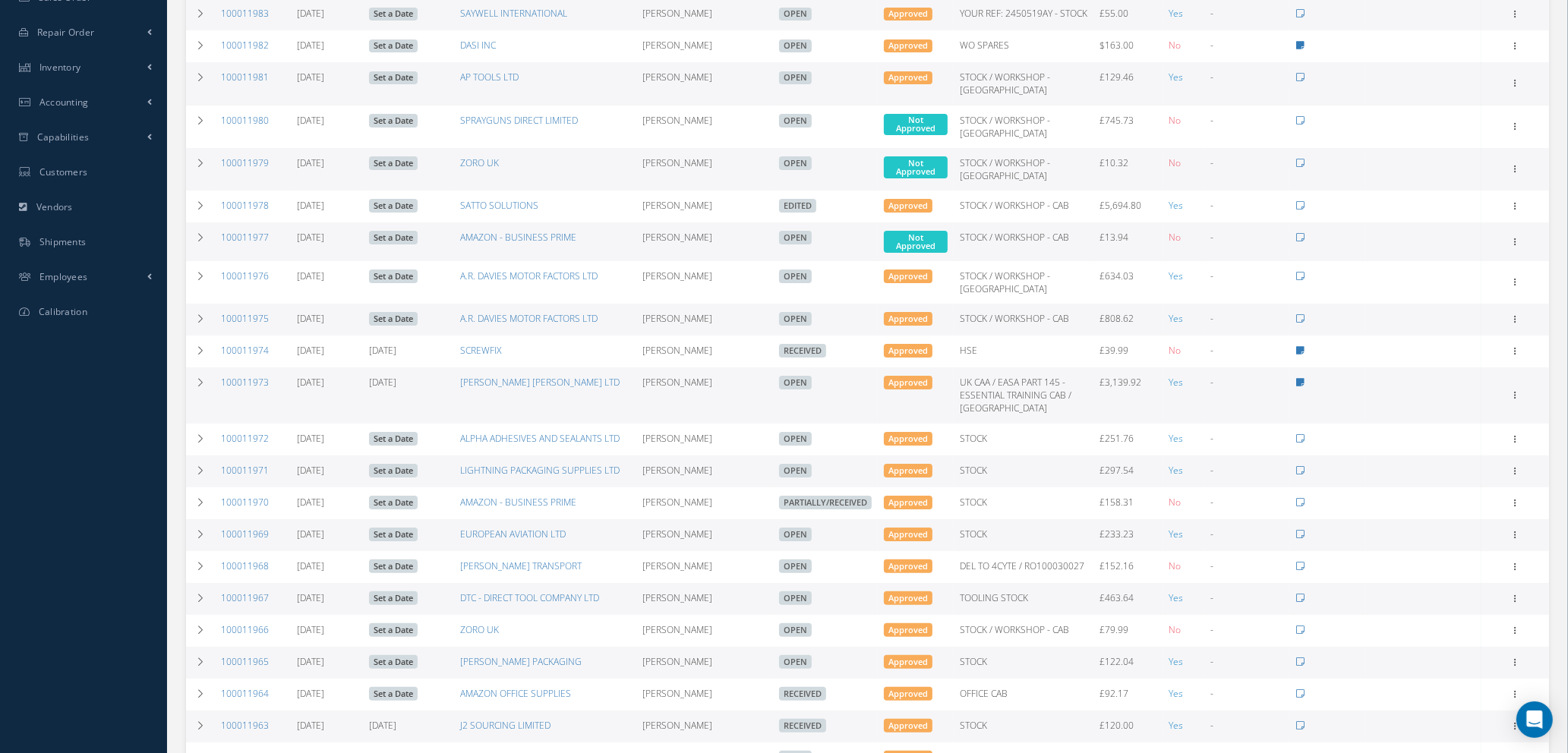
scroll to position [512, 0]
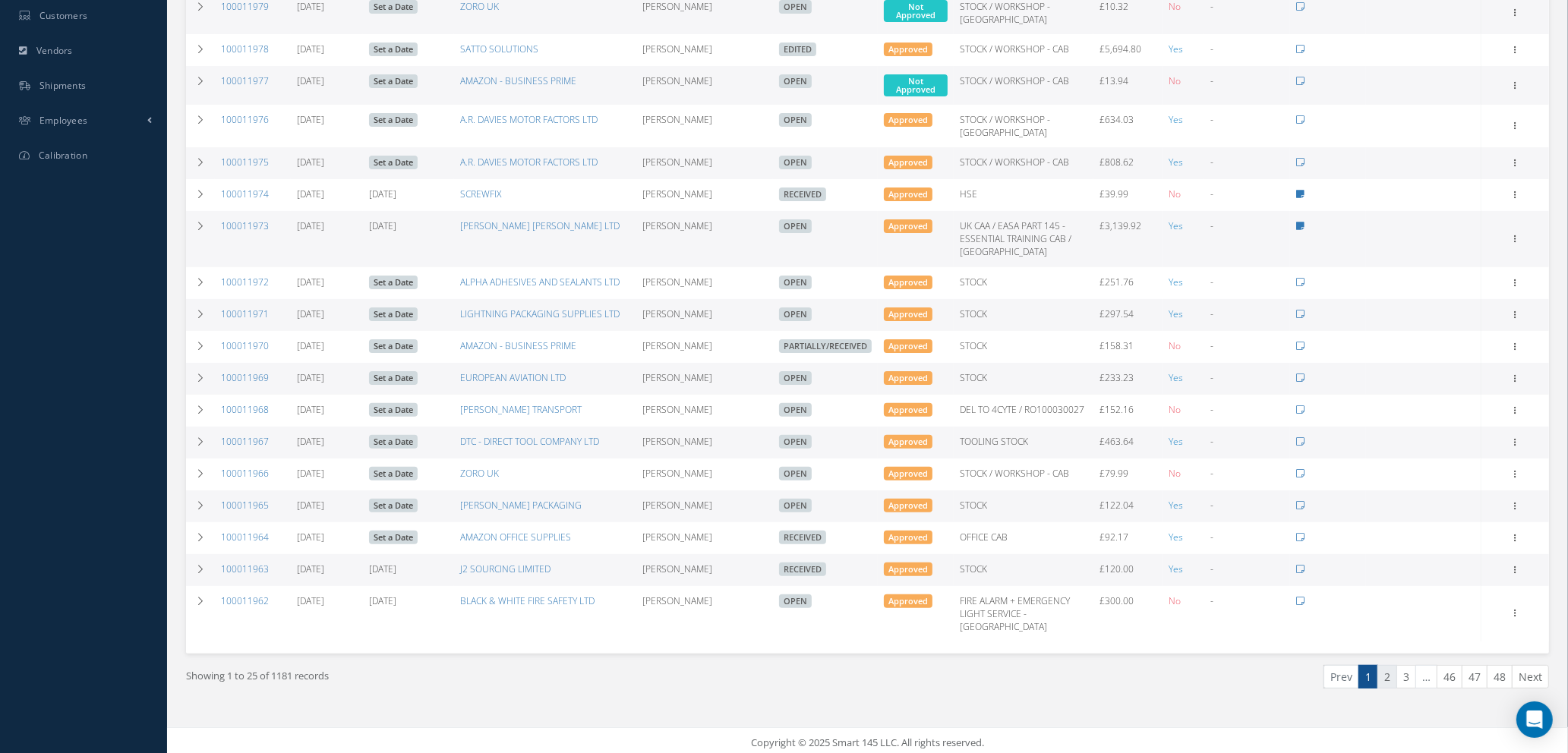
click at [1382, 679] on link "2" at bounding box center [1387, 676] width 19 height 23
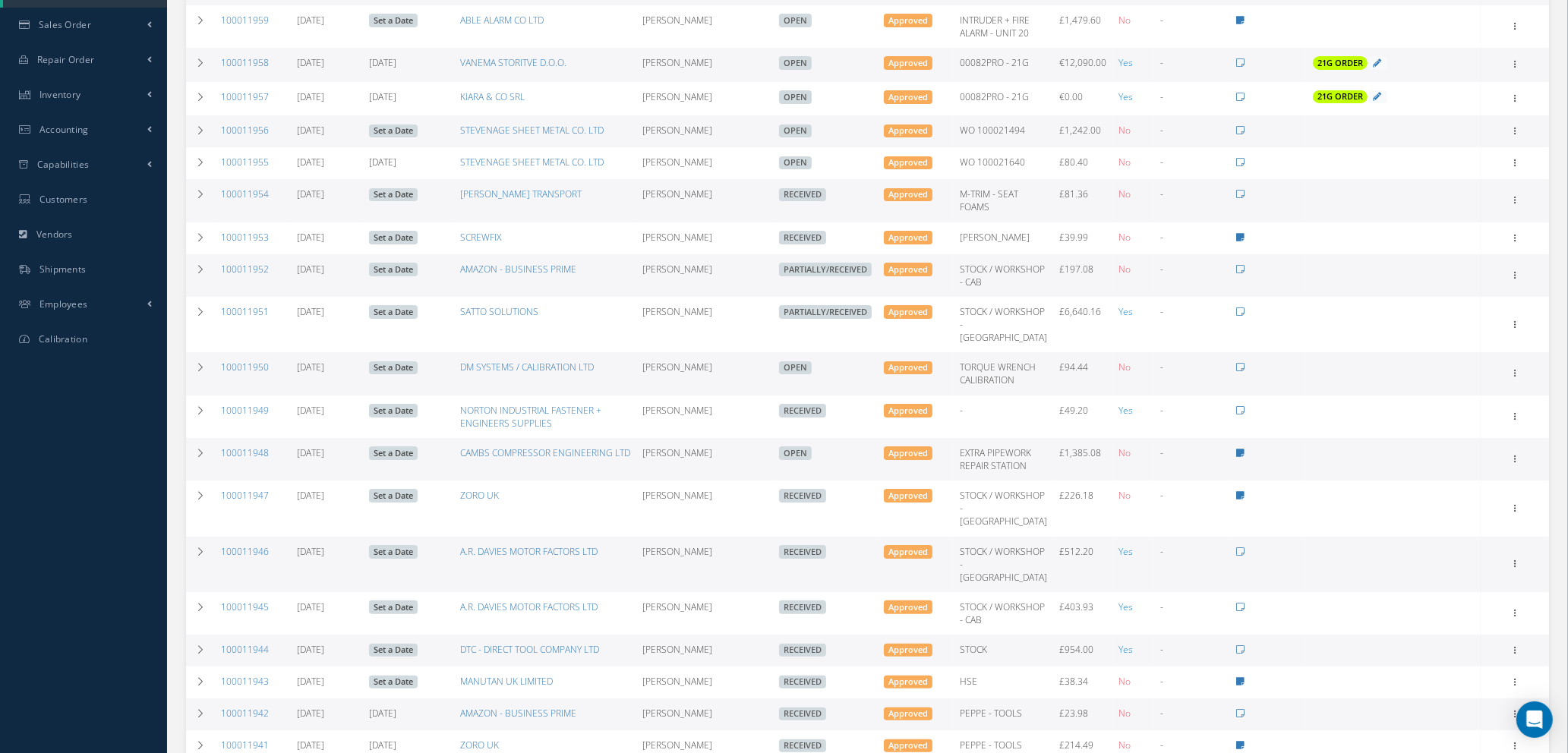
scroll to position [342, 0]
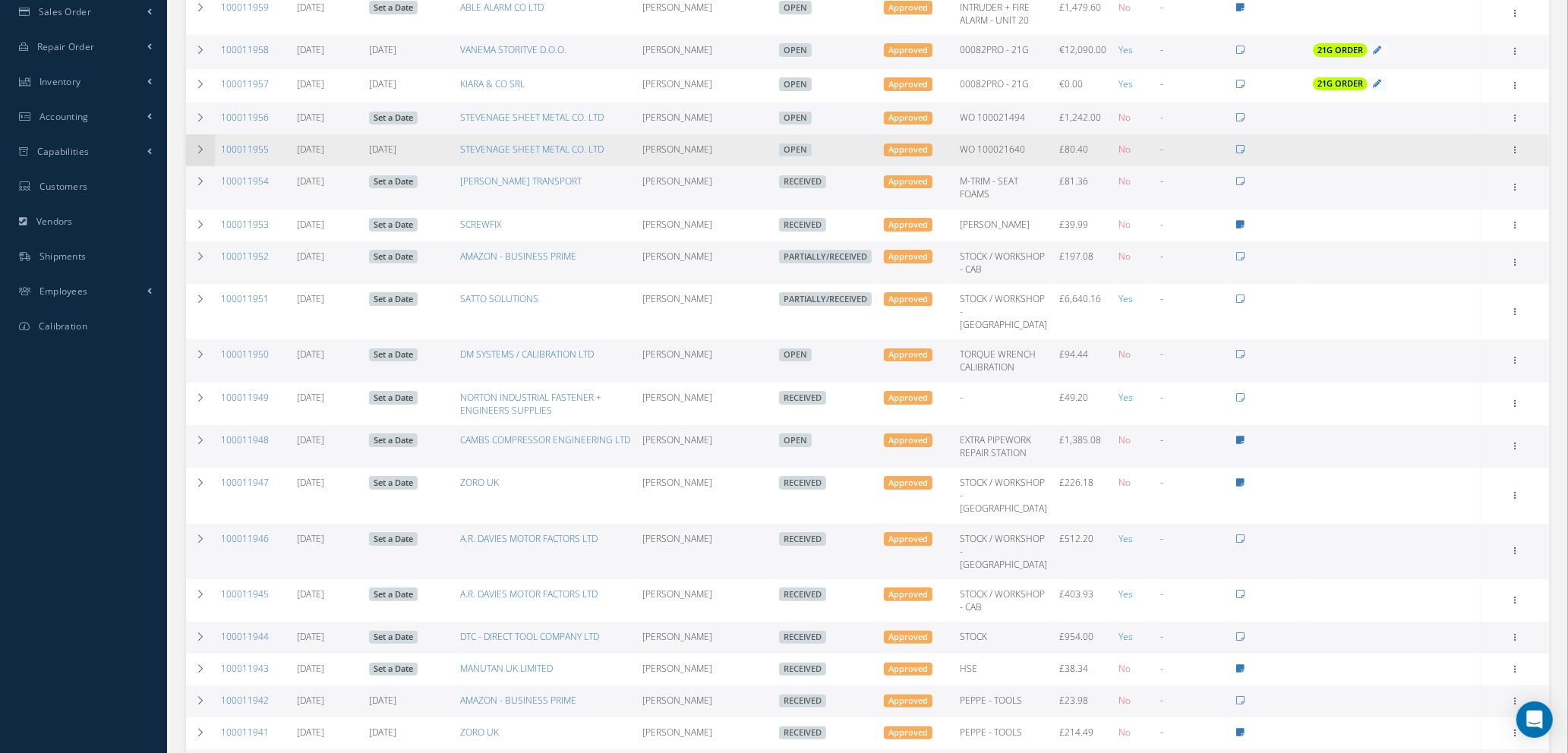
click at [204, 147] on icon at bounding box center [200, 149] width 11 height 9
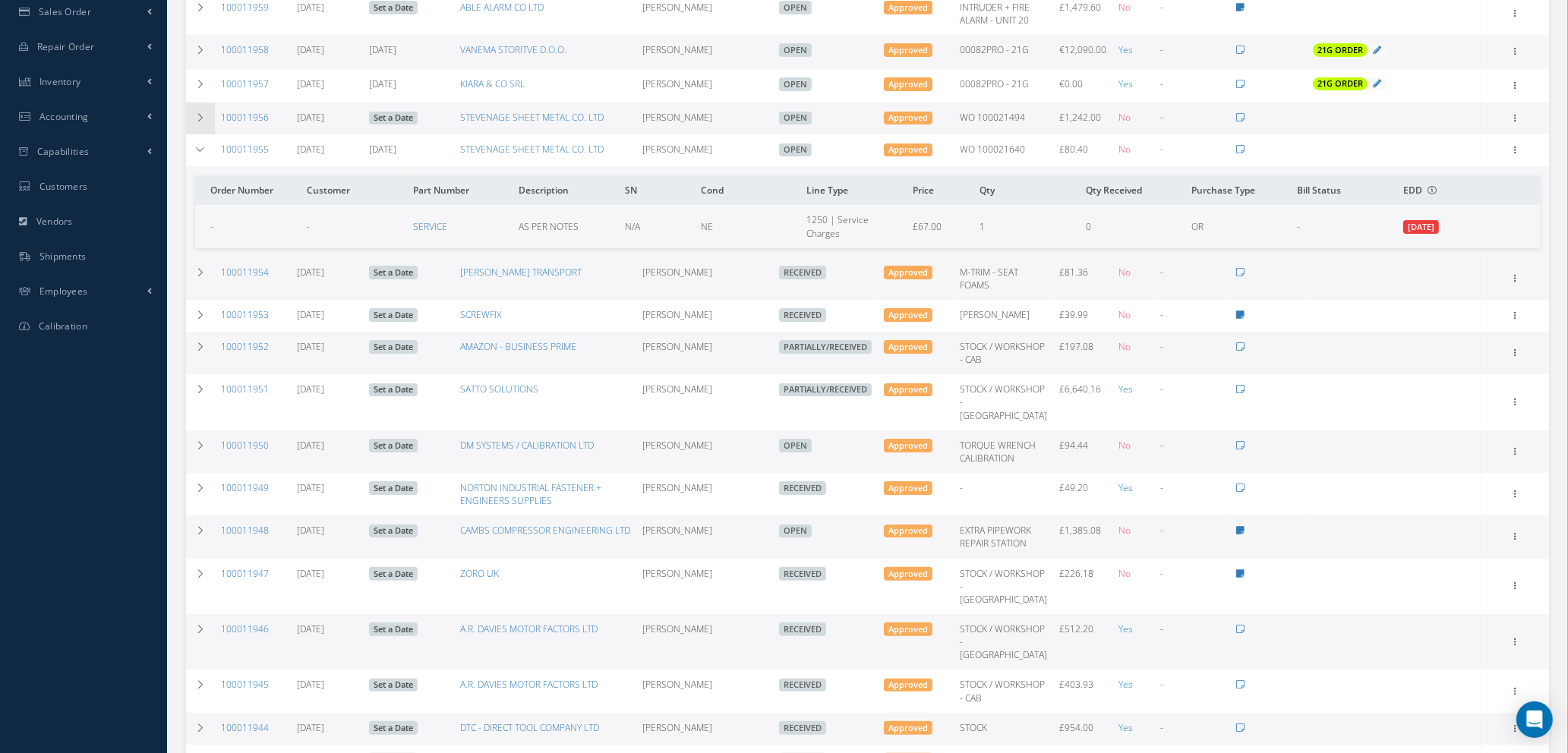
click at [200, 120] on td at bounding box center [200, 118] width 29 height 32
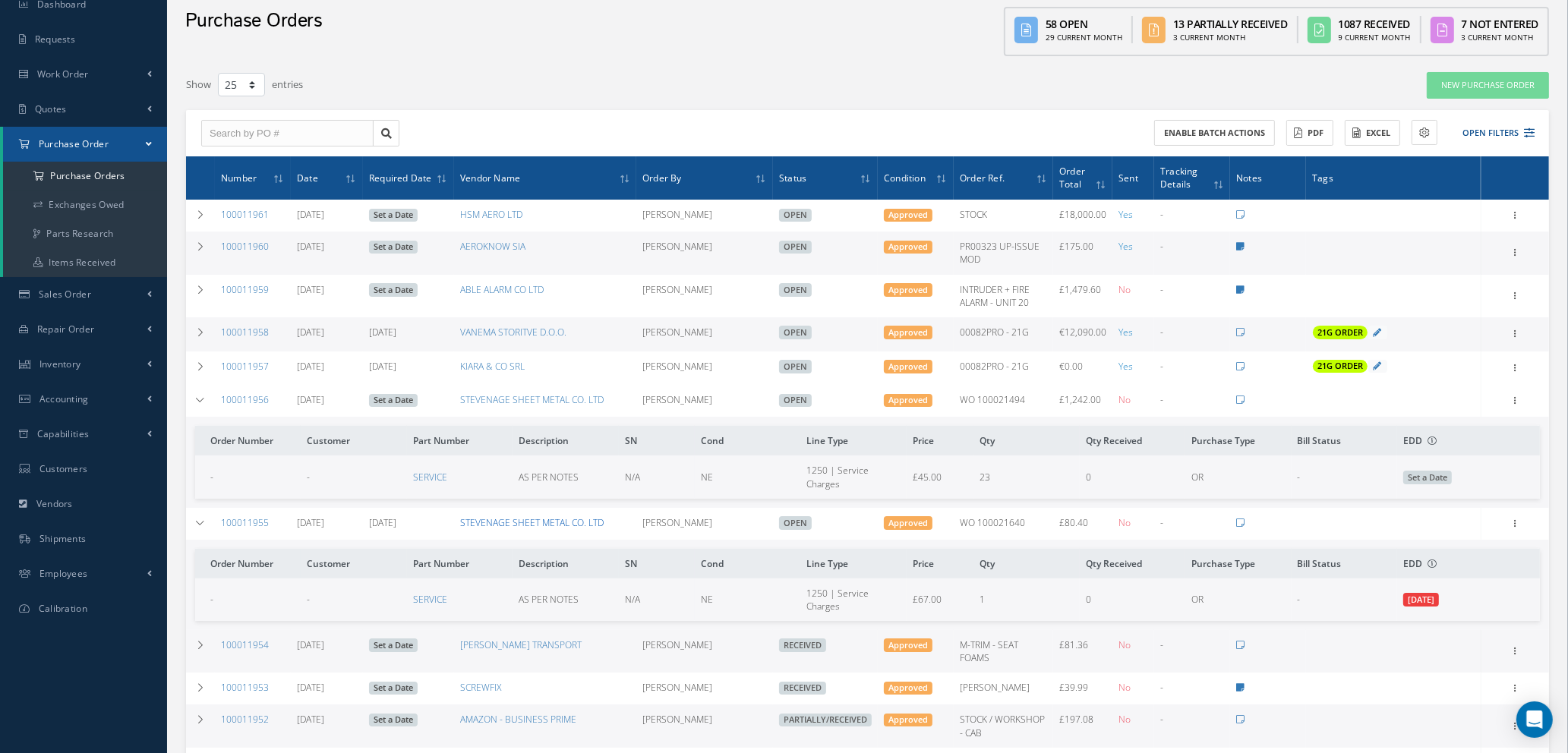
scroll to position [0, 0]
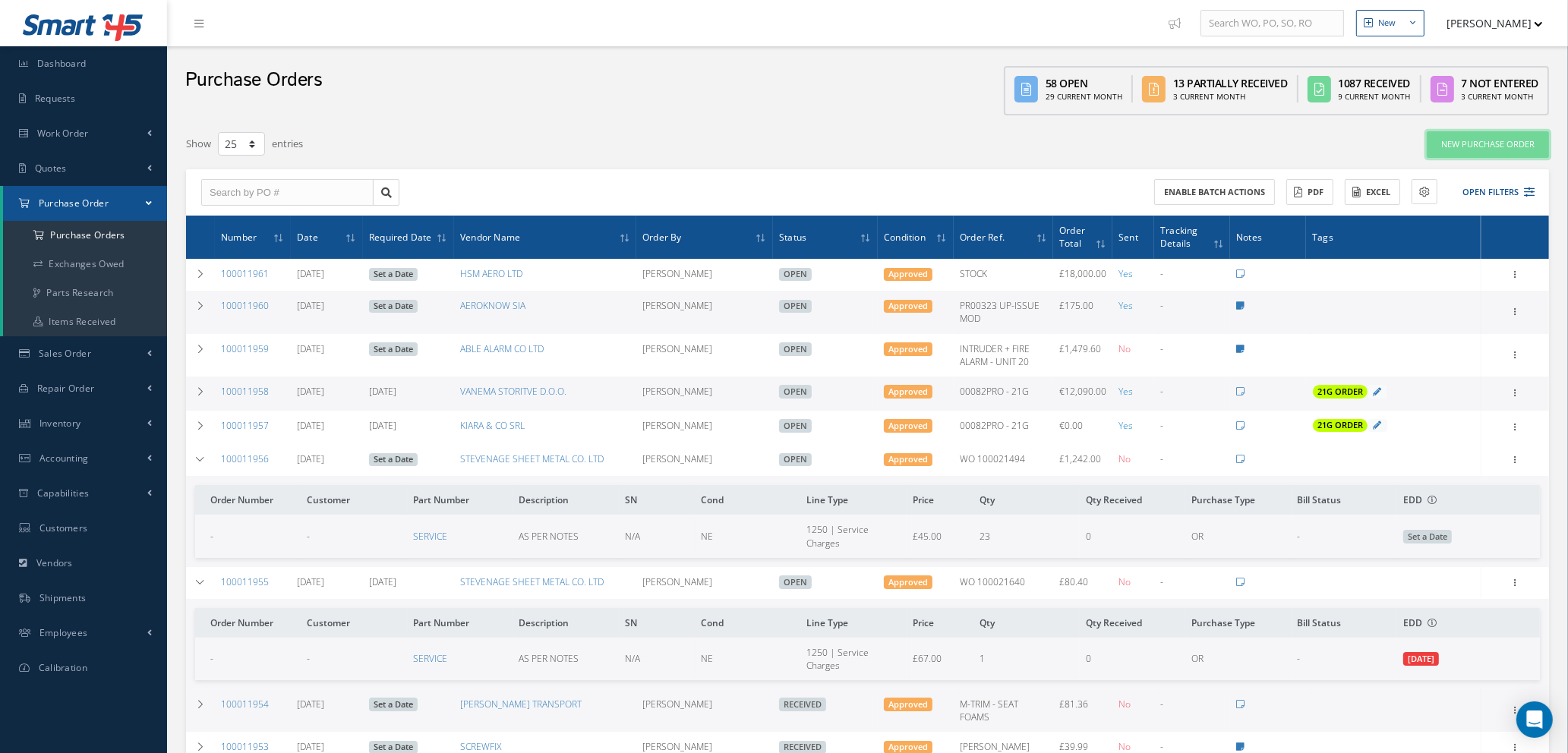
click at [1469, 139] on link "New Purchase Order" at bounding box center [1487, 145] width 122 height 27
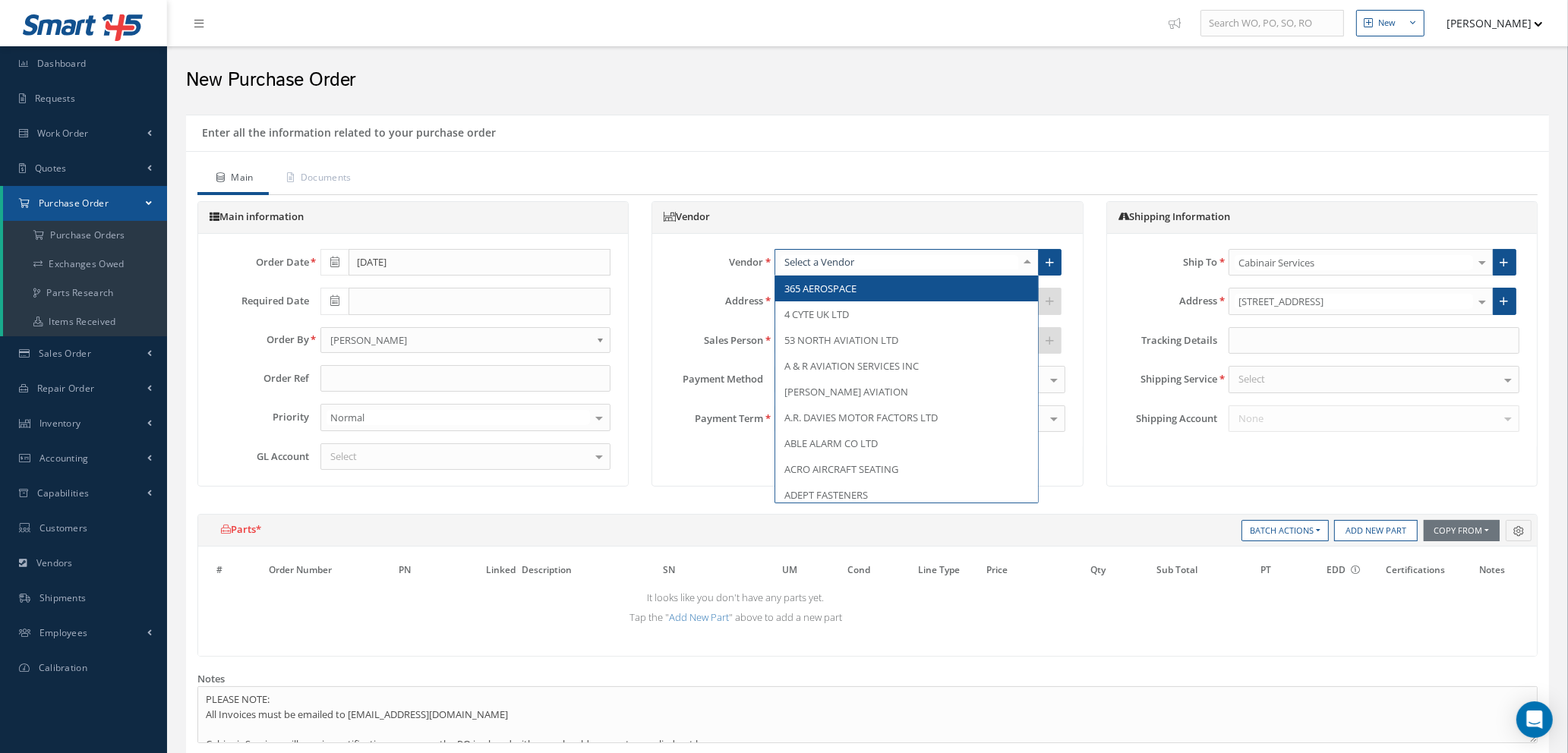
click at [859, 263] on div at bounding box center [906, 263] width 264 height 27
type input "scal"
click at [857, 288] on span "SCALPELS & BLADES" at bounding box center [830, 288] width 91 height 14
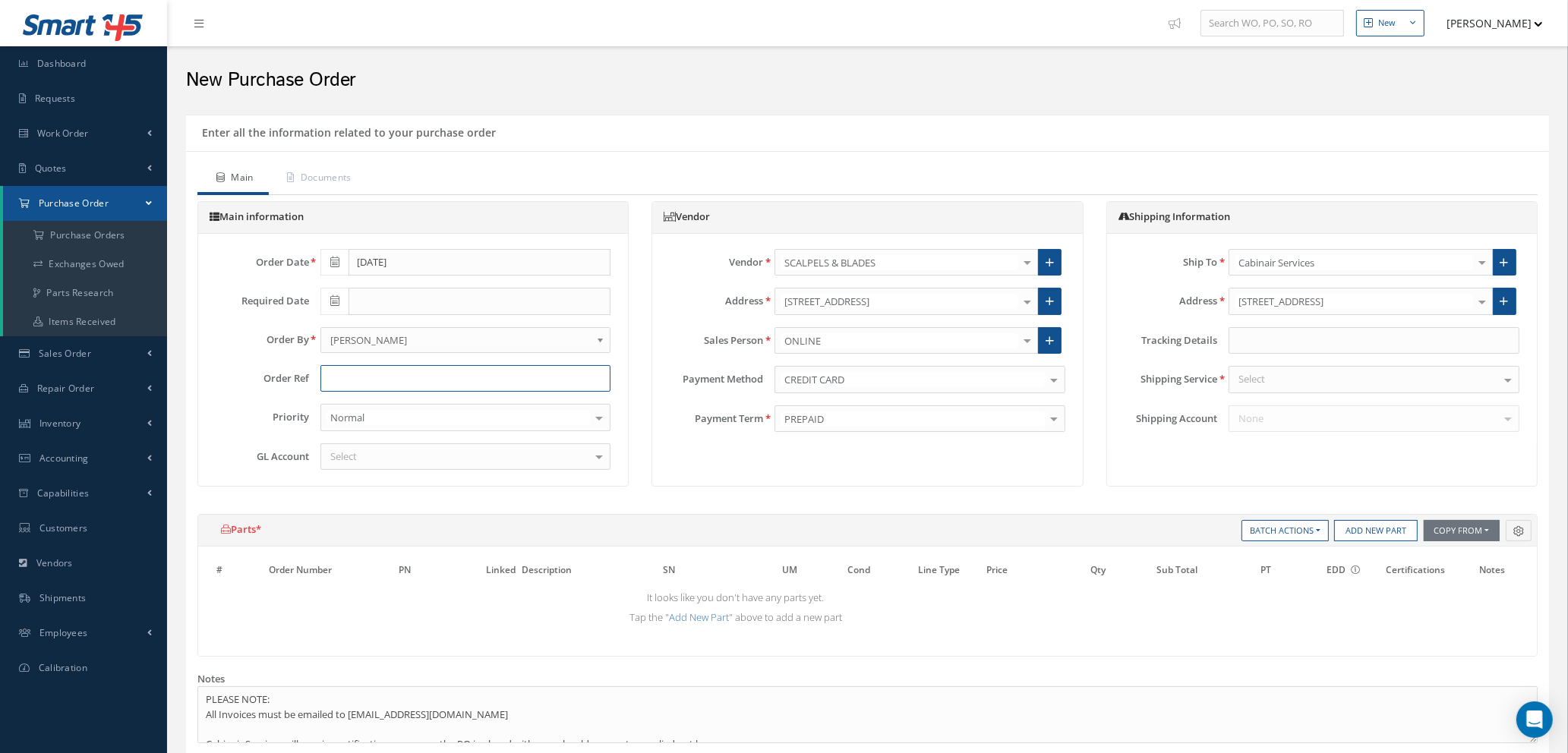
click at [429, 375] on input "text" at bounding box center [466, 379] width 291 height 27
type input "STOCK / WORKSHOP - CAB"
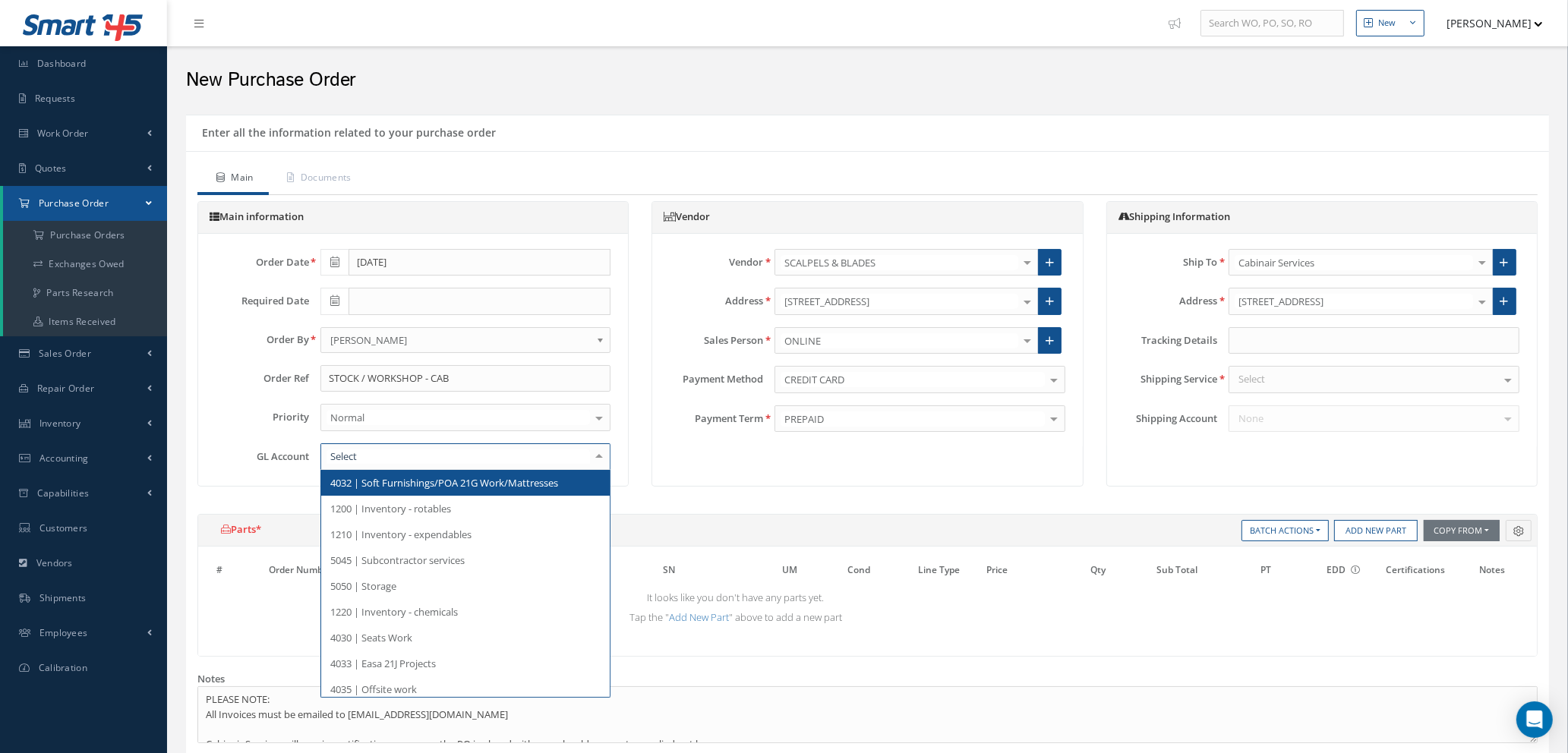
click at [422, 453] on div at bounding box center [466, 457] width 291 height 27
type input "5000"
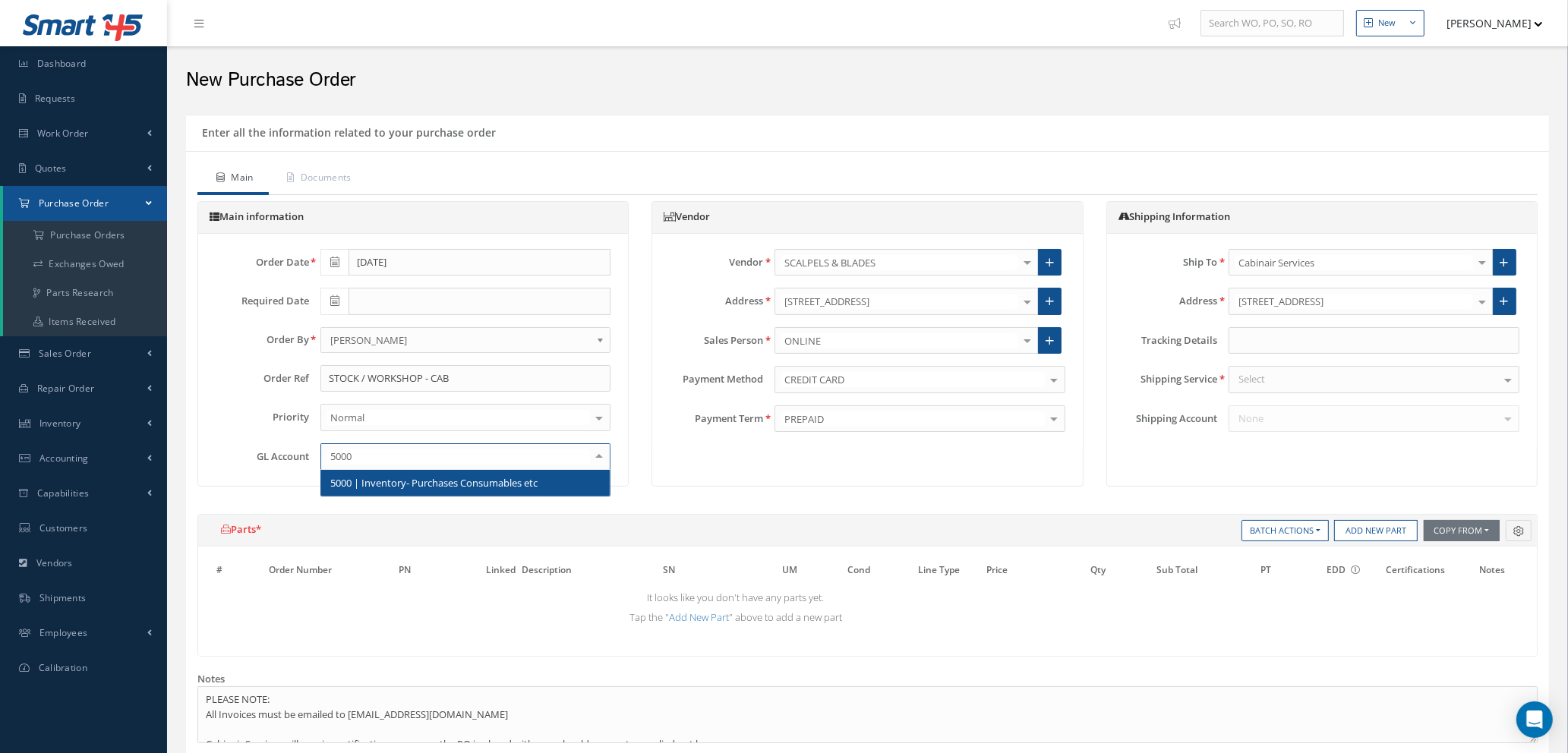
click at [483, 489] on span "5000 | Inventory- Purchases Consumables etc" at bounding box center [434, 482] width 208 height 14
click at [1330, 376] on div "Select" at bounding box center [1374, 380] width 291 height 27
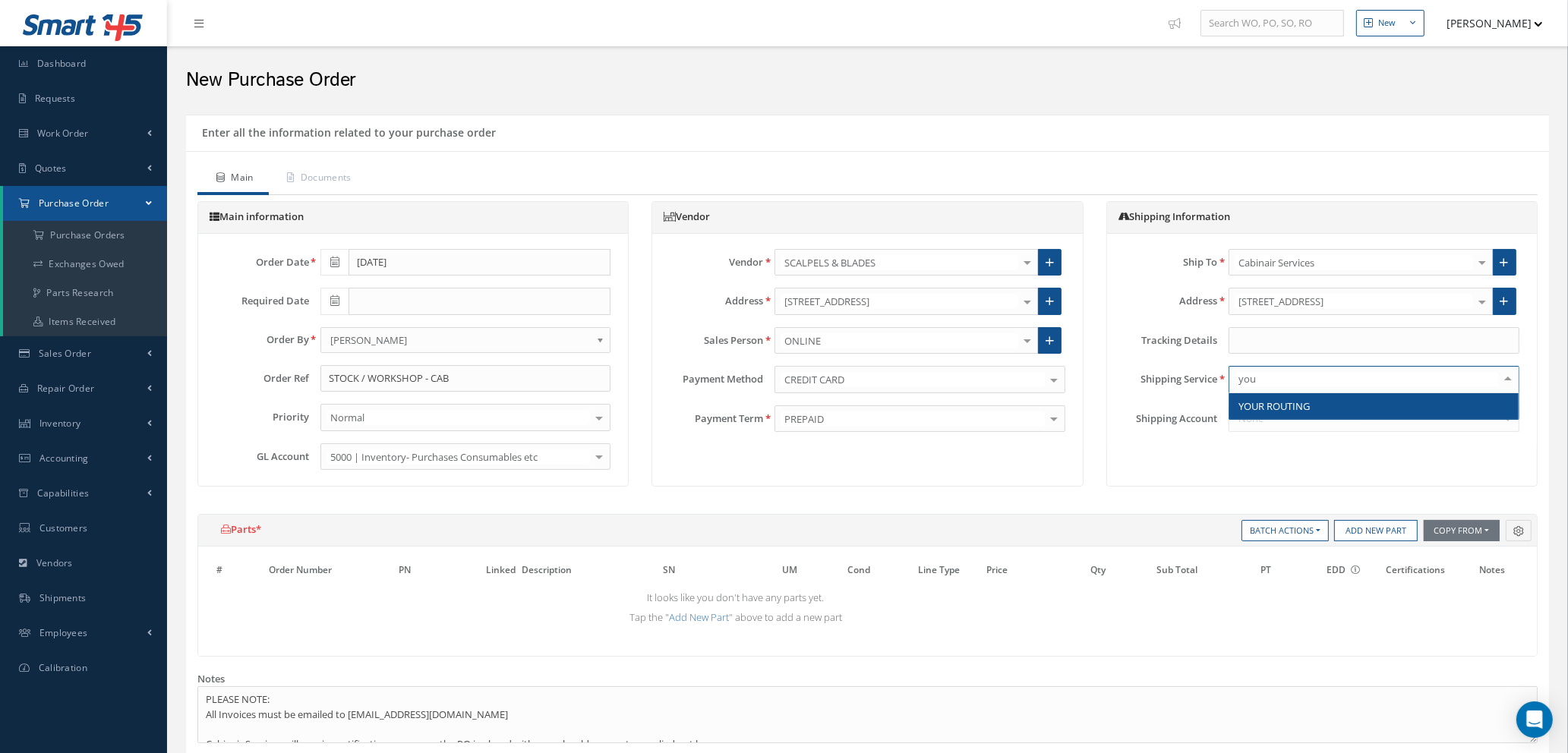
type input "your"
click at [1309, 402] on span "YOUR ROUTING" at bounding box center [1274, 406] width 71 height 14
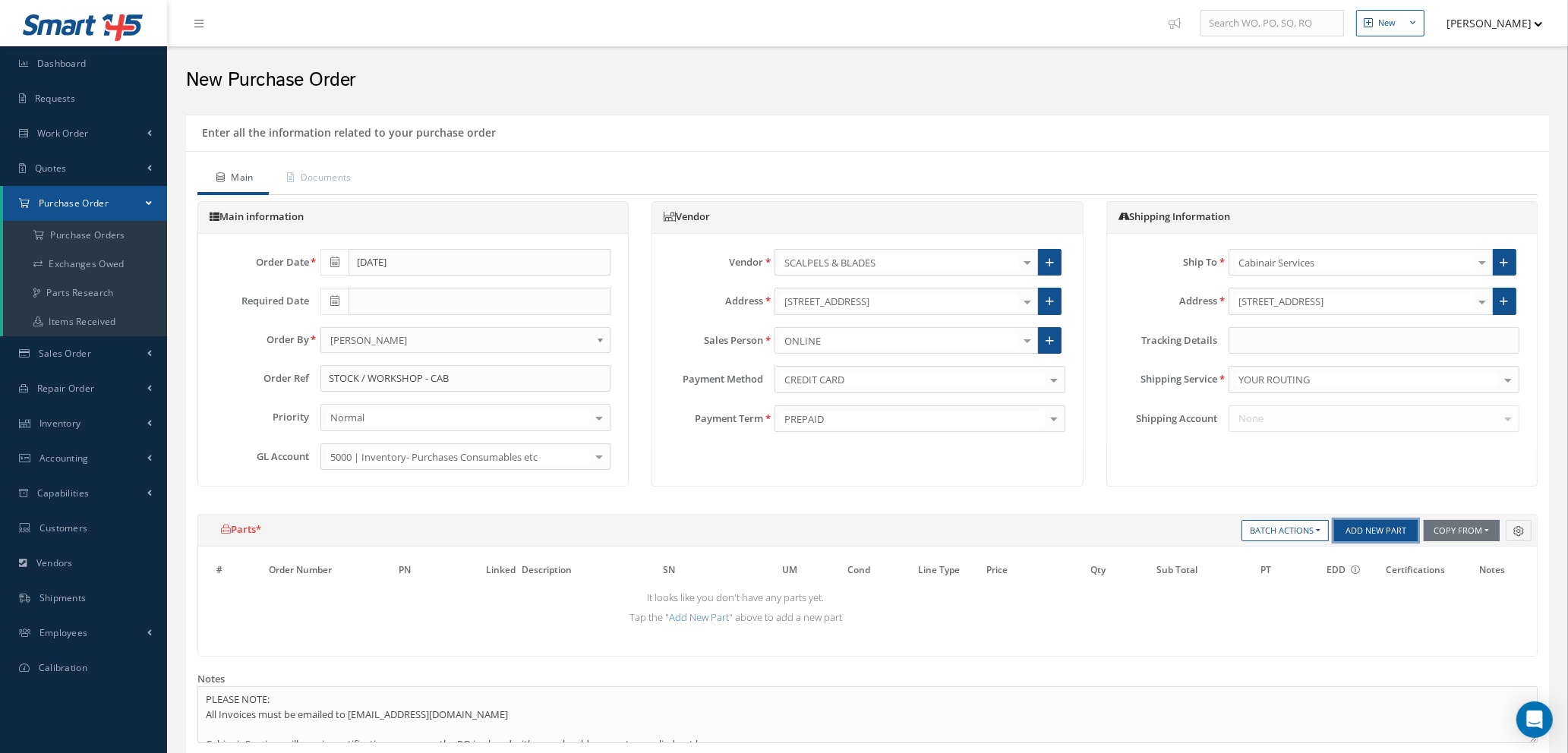
click at [1362, 533] on button "Add New Part" at bounding box center [1375, 531] width 83 height 21
select select "1"
select select "5"
select select "7"
select select "1"
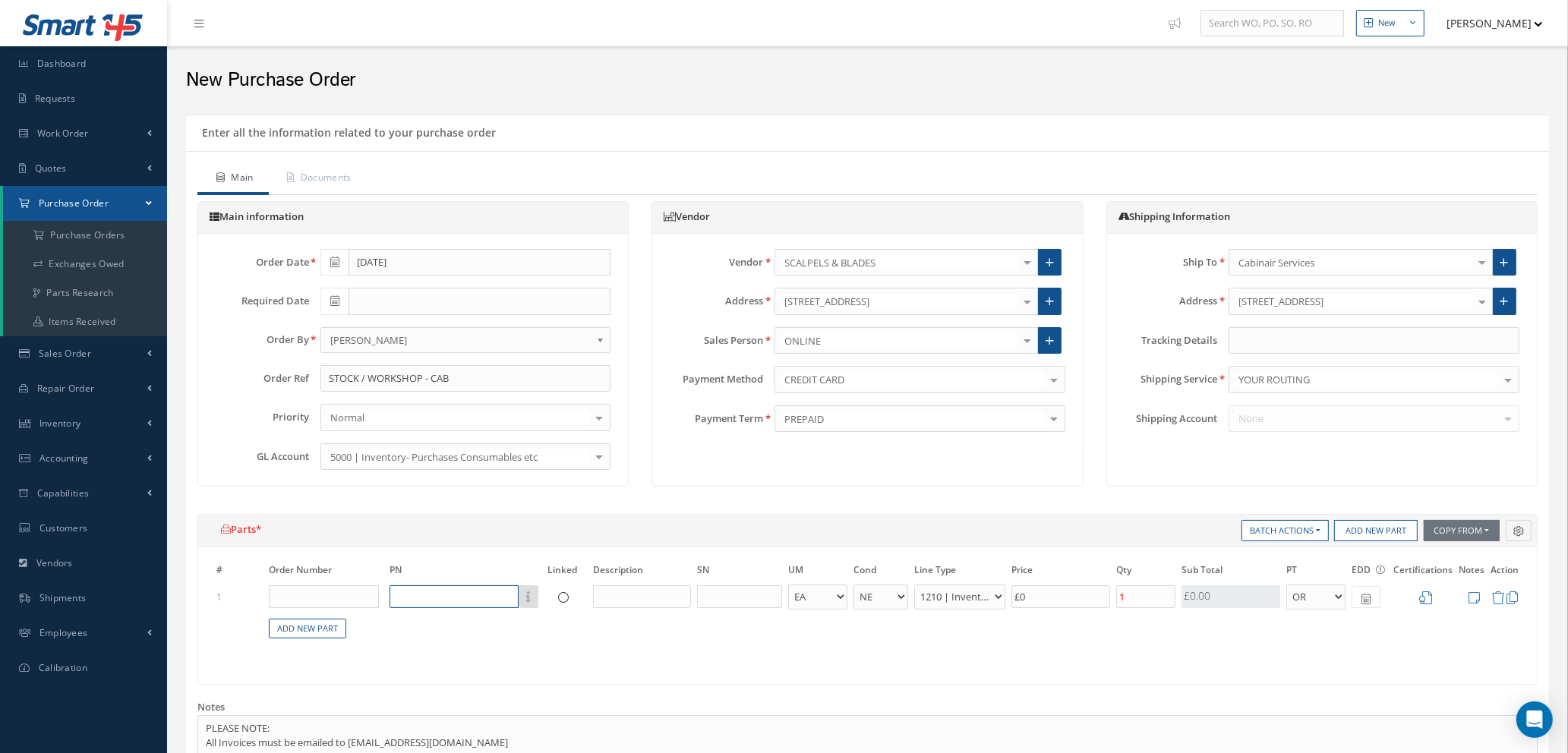
click at [410, 599] on input "text" at bounding box center [454, 597] width 129 height 23
type input "0"
click at [1493, 599] on icon at bounding box center [1498, 598] width 13 height 13
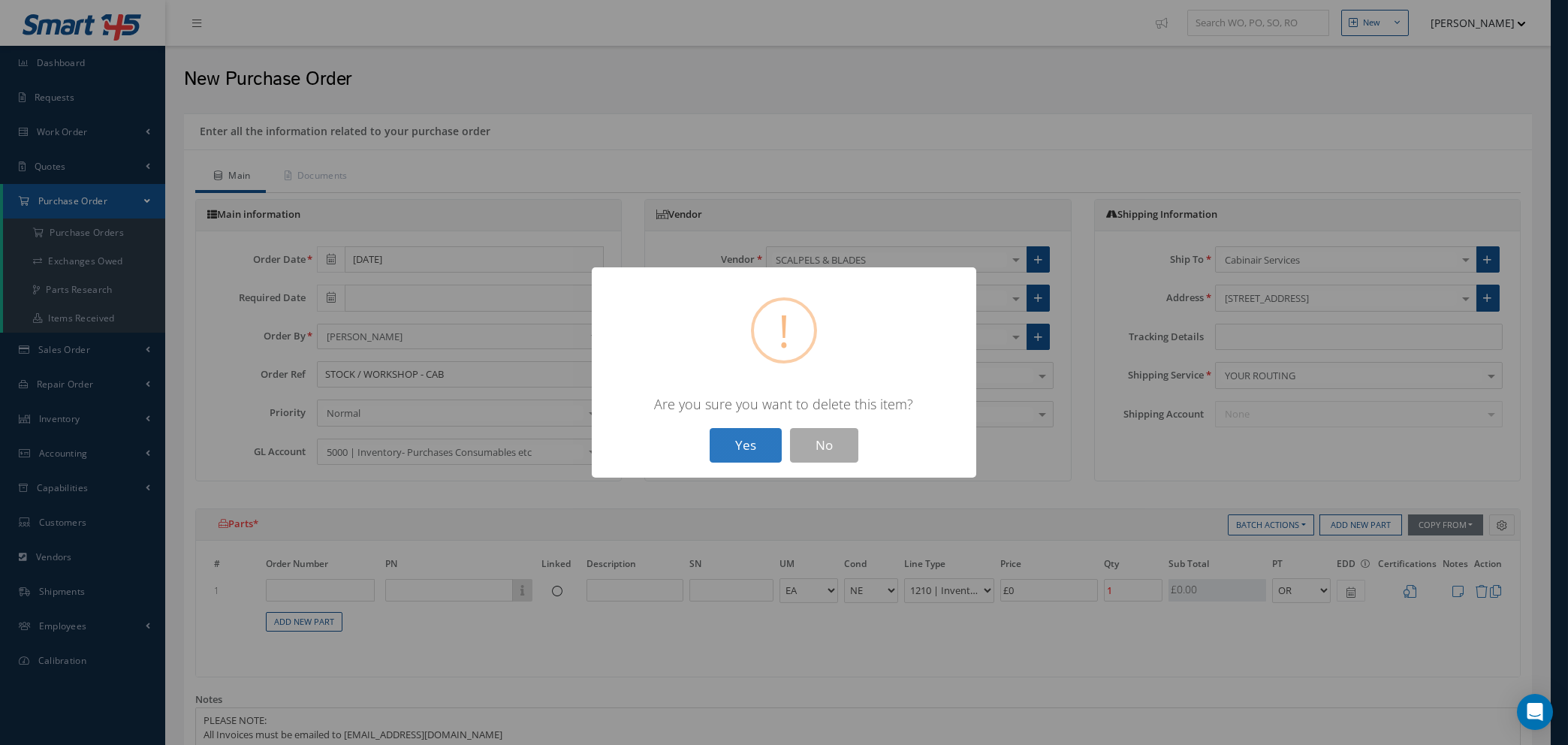
drag, startPoint x: 757, startPoint y: 440, endPoint x: 754, endPoint y: 416, distance: 24.2
click at [758, 440] on button "Yes" at bounding box center [746, 446] width 72 height 35
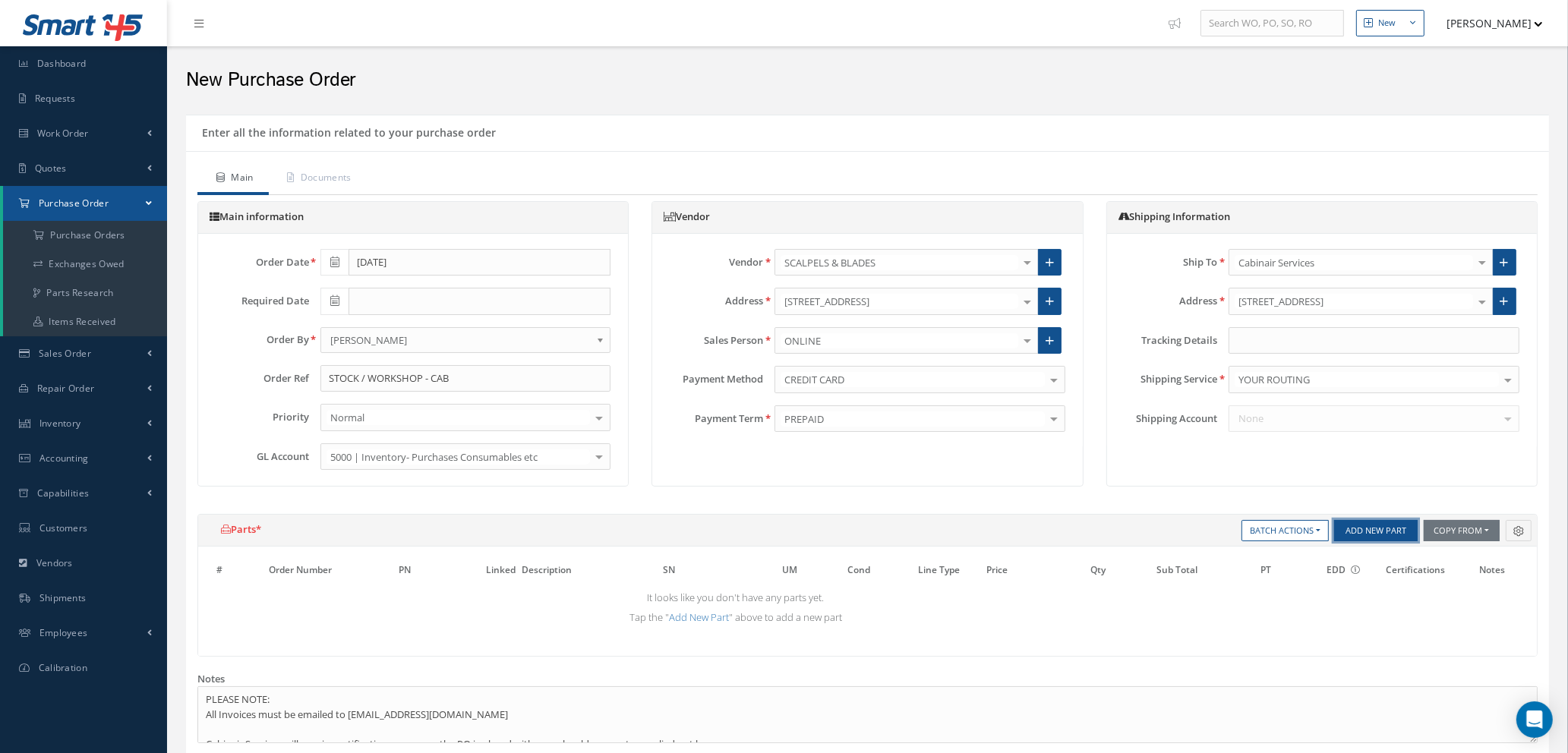
click at [1375, 532] on button "Add New Part" at bounding box center [1375, 531] width 83 height 21
select select "1"
select select "5"
select select "7"
select select "1"
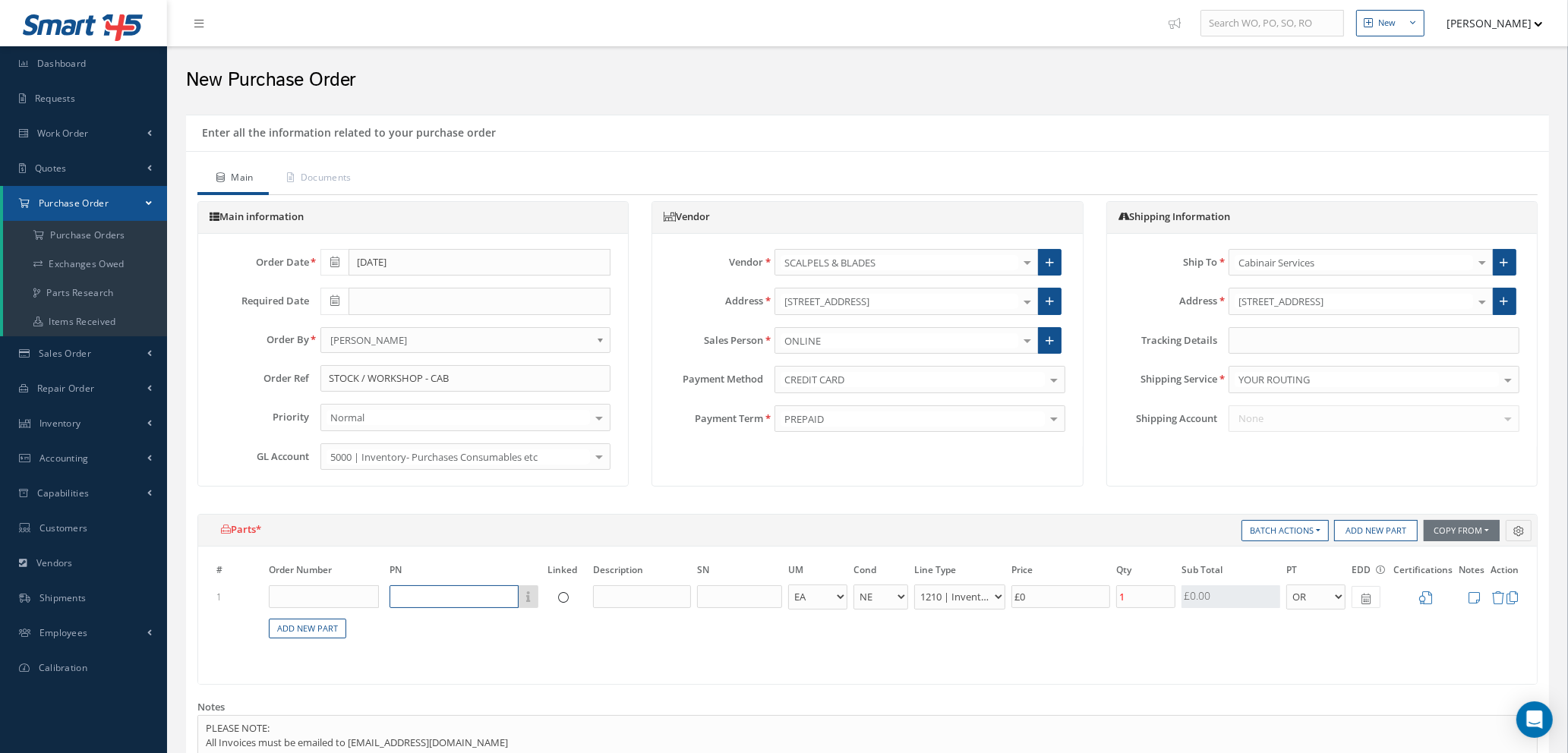
click at [440, 599] on input "text" at bounding box center [454, 597] width 129 height 23
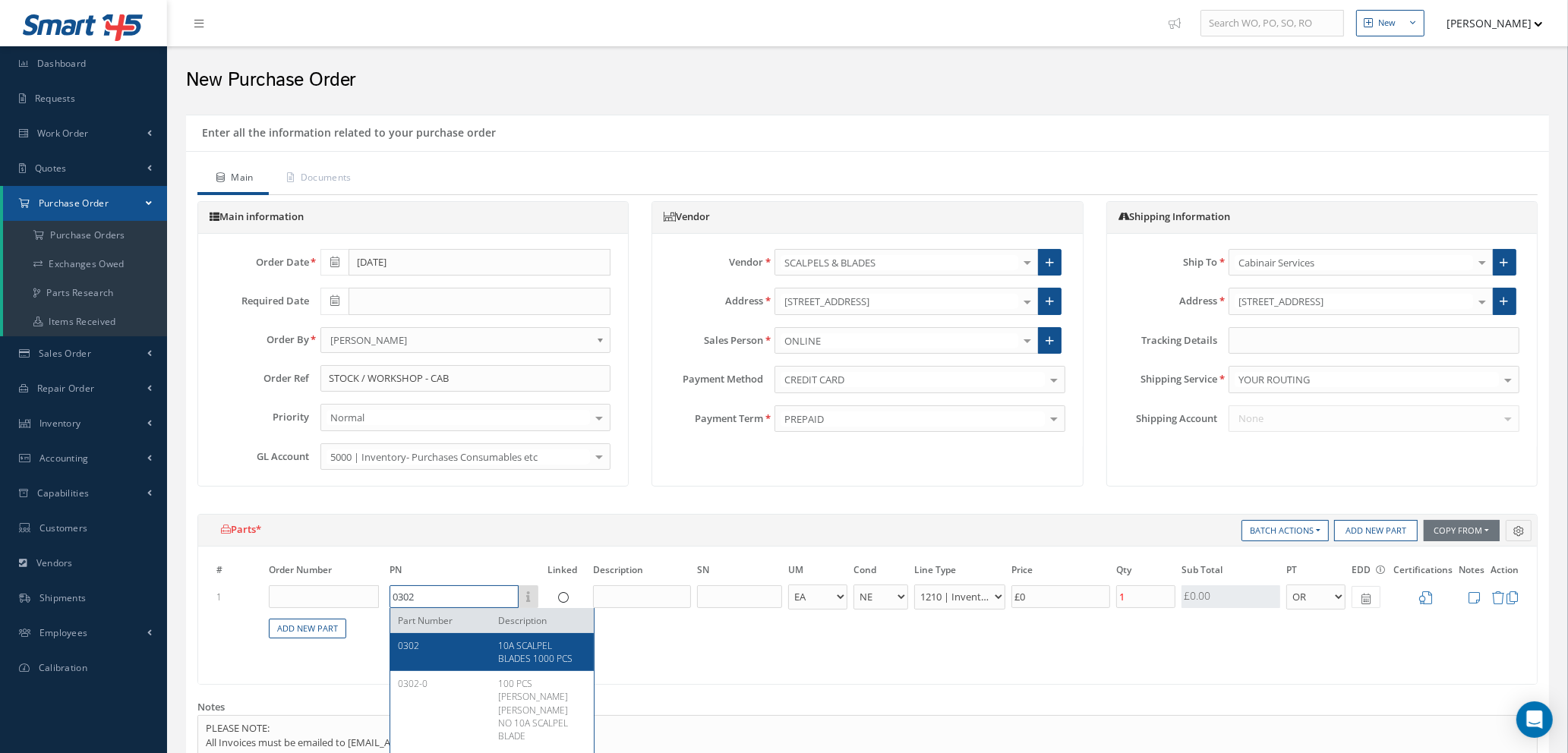
type input "0302"
click at [524, 659] on div "# Order Number PN Linked Description SN UM Cond Line Type Price Qty Qty Receive…" at bounding box center [867, 616] width 1339 height 137
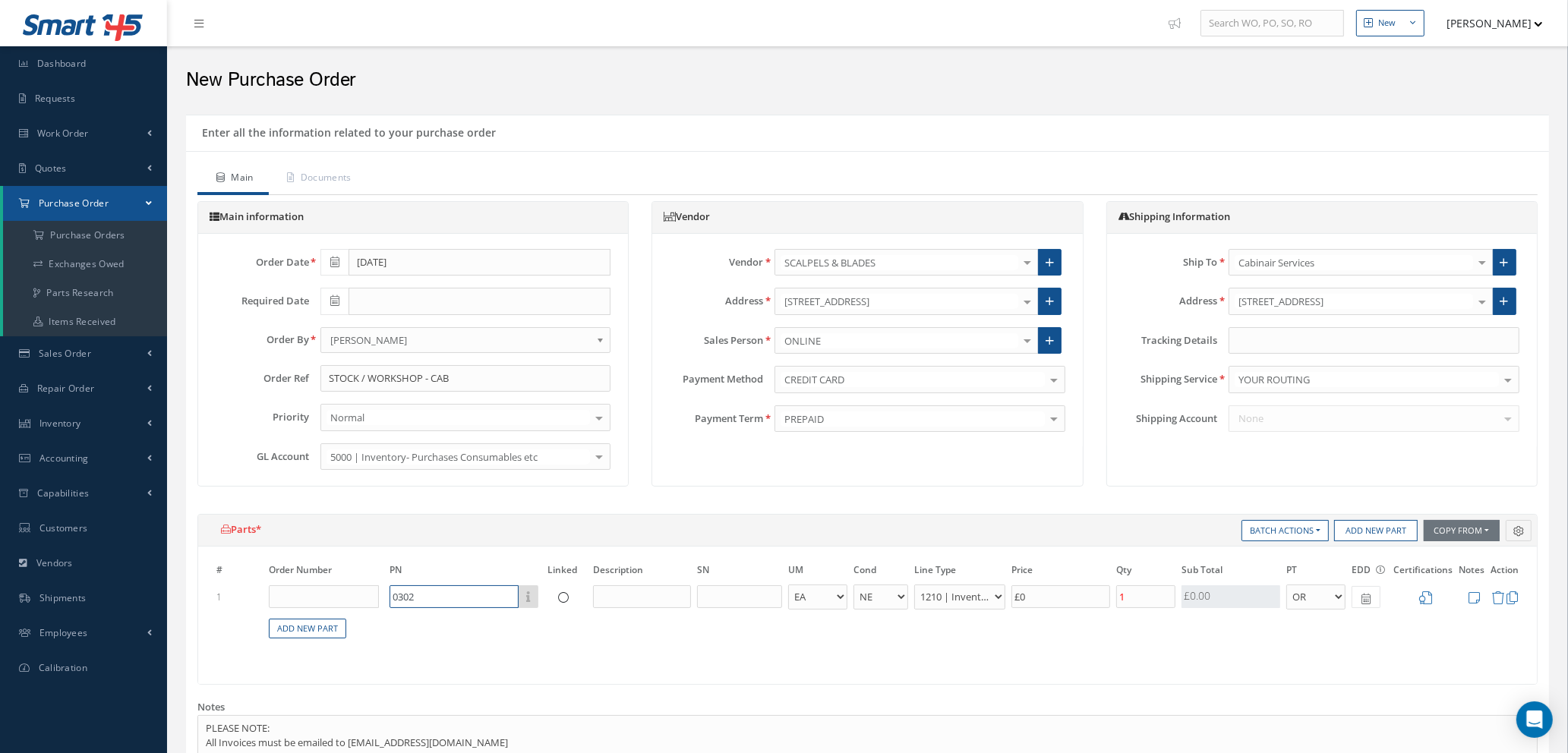
click at [473, 603] on input "0302" at bounding box center [454, 597] width 129 height 23
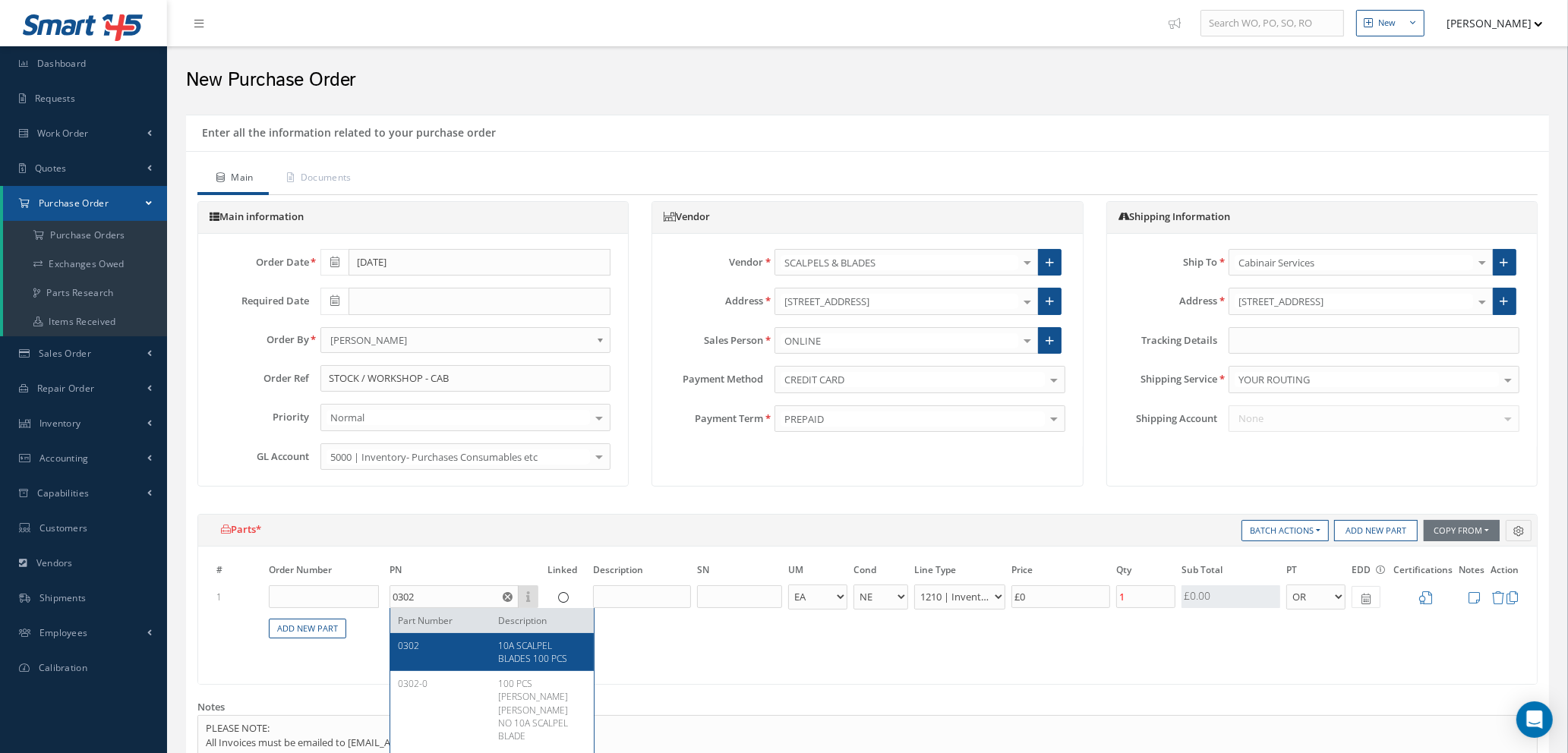
click at [538, 656] on span "10A SCALPEL BLADES 100 PCS" at bounding box center [533, 652] width 69 height 26
type input "£33.74"
type input "10A SCALPEL BLADES 100 PCS"
select select "110"
type input "£168.7"
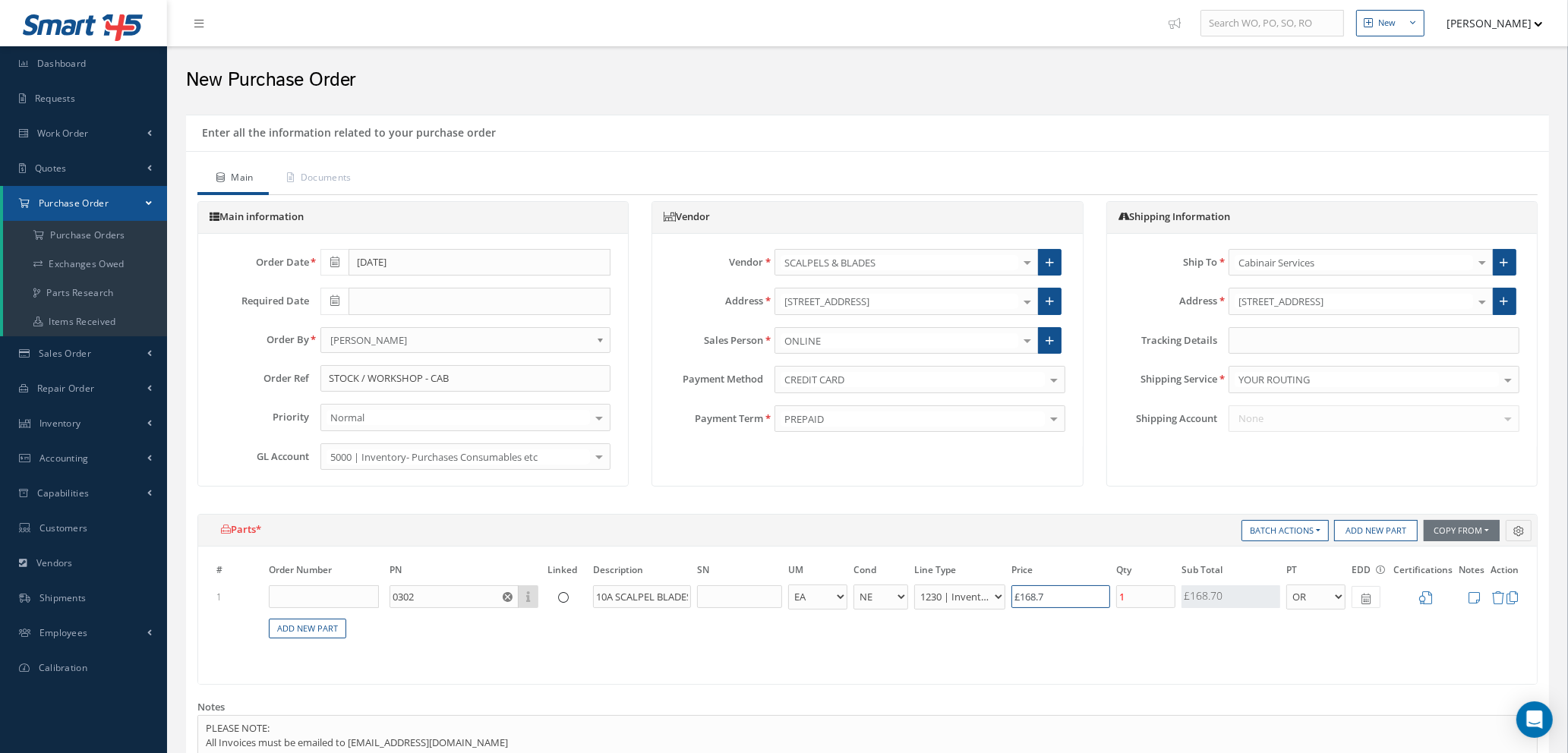
drag, startPoint x: 1068, startPoint y: 598, endPoint x: 956, endPoint y: 601, distance: 112.0
click at [957, 601] on tr "1 0302 Part Number Description 10A SCALPEL BLADES 100 PCS - BAG BX CA RL EA FT …" at bounding box center [867, 597] width 1308 height 28
type input "£0.2"
type input "£1"
type input "£3.6"
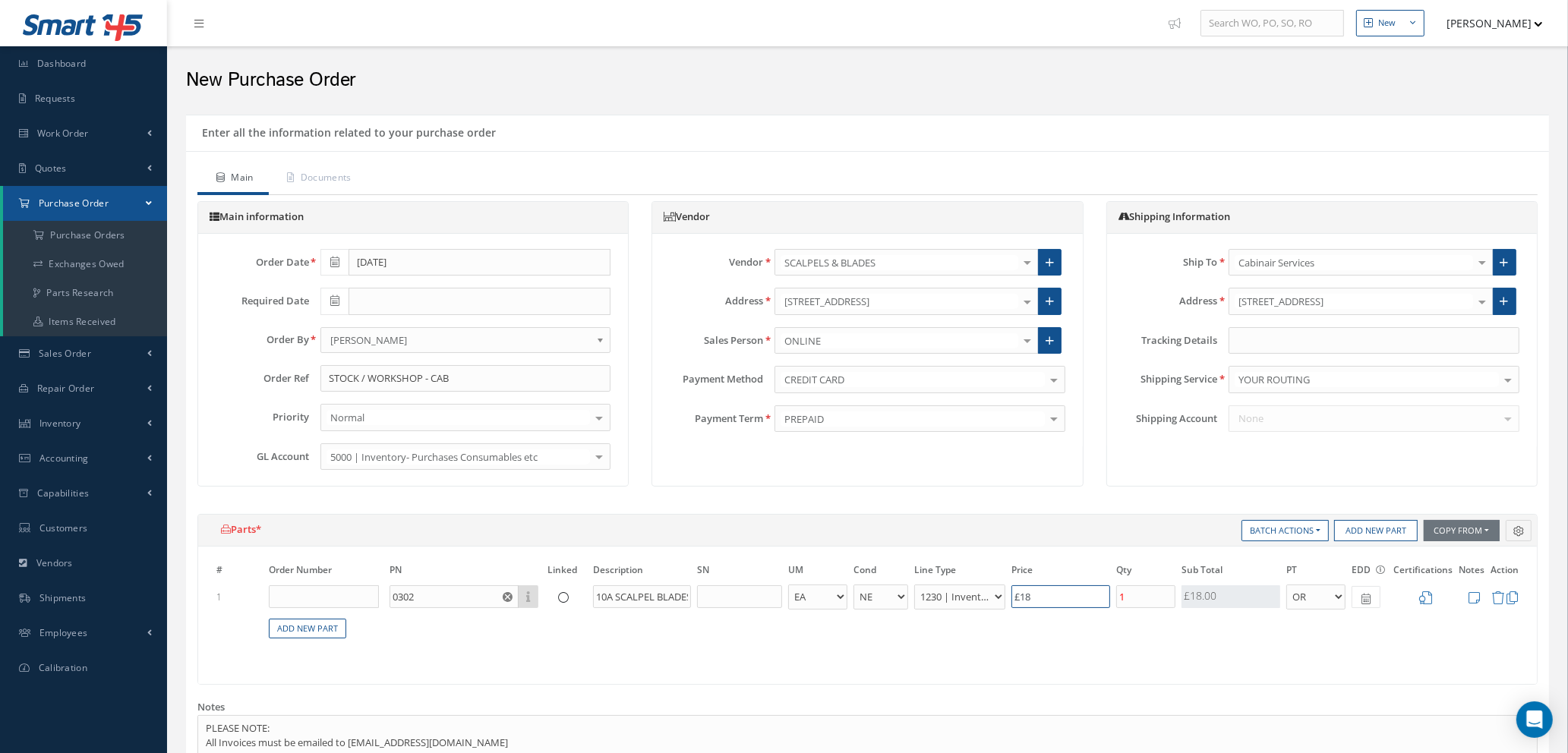
type input "£18."
type input "£3.78"
type input "£18.9"
type input "£3.79"
type input "£18.97"
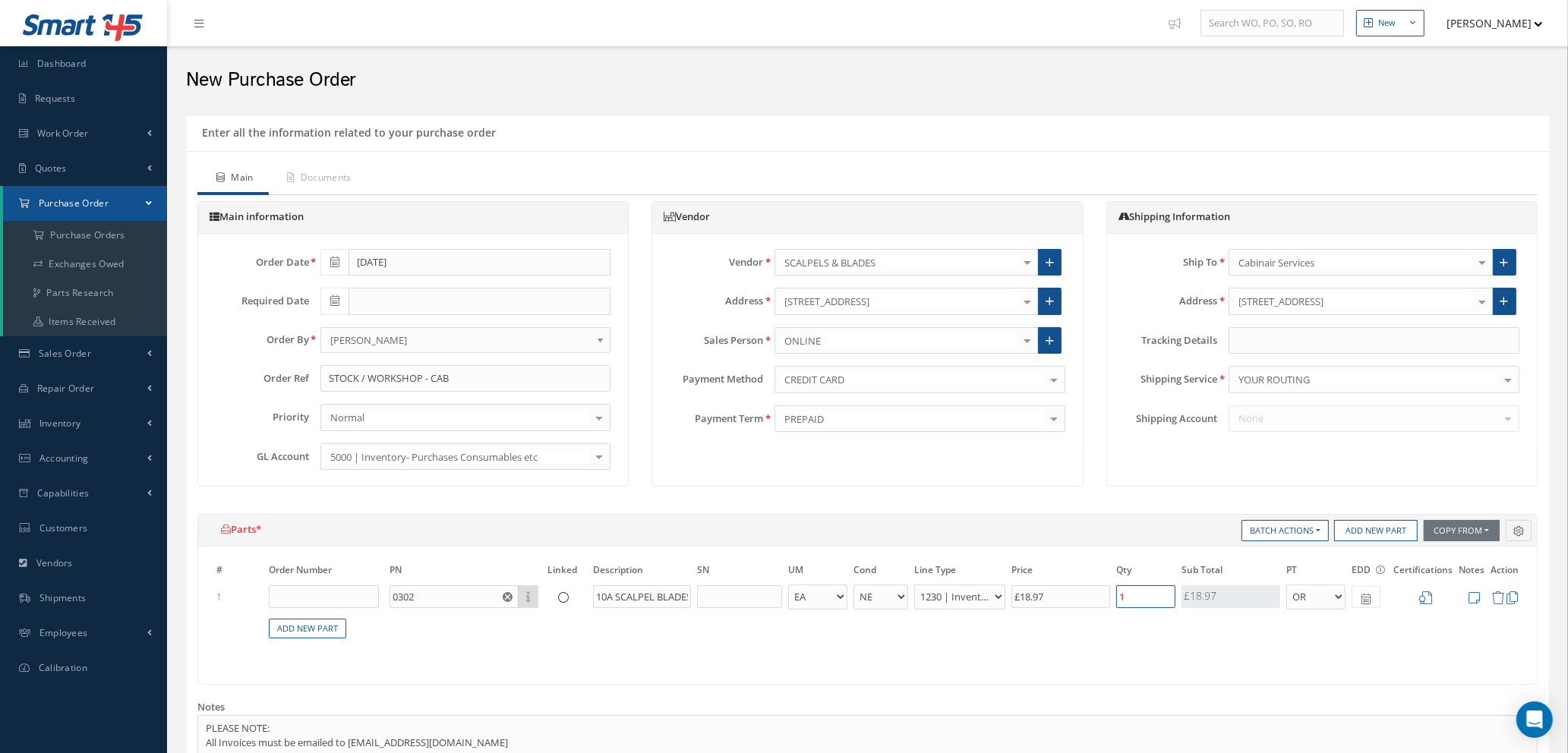
click at [1141, 597] on input "1" at bounding box center [1145, 597] width 59 height 23
type input "£0"
type input "£18.97"
type input "5"
click at [1430, 598] on icon at bounding box center [1425, 598] width 13 height 13
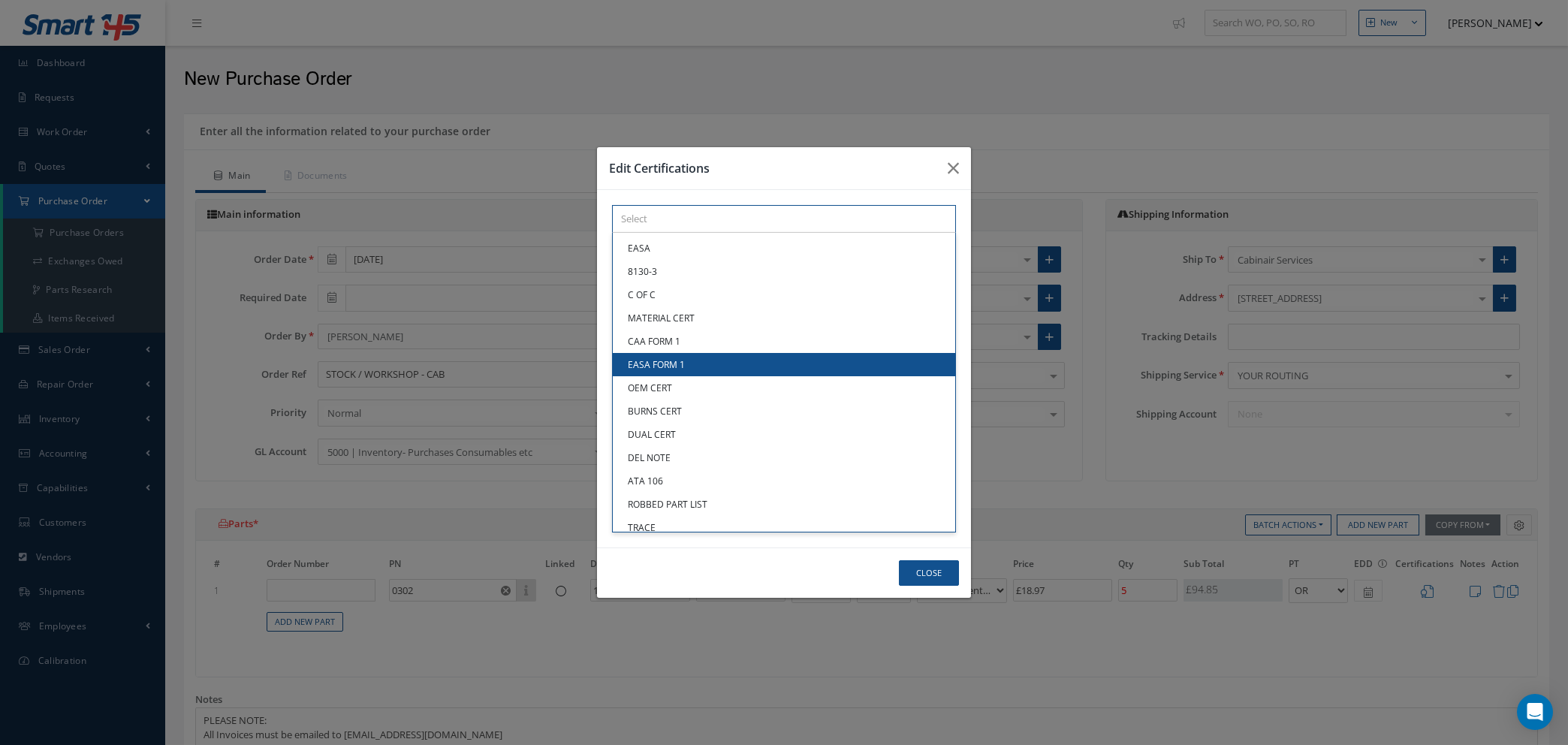
click at [824, 233] on div "× Loading... EASA 8130-3 C OF C MATERIAL CERT CAA FORM 1 EASA FORM 1 OEM CERT B…" at bounding box center [784, 219] width 344 height 28
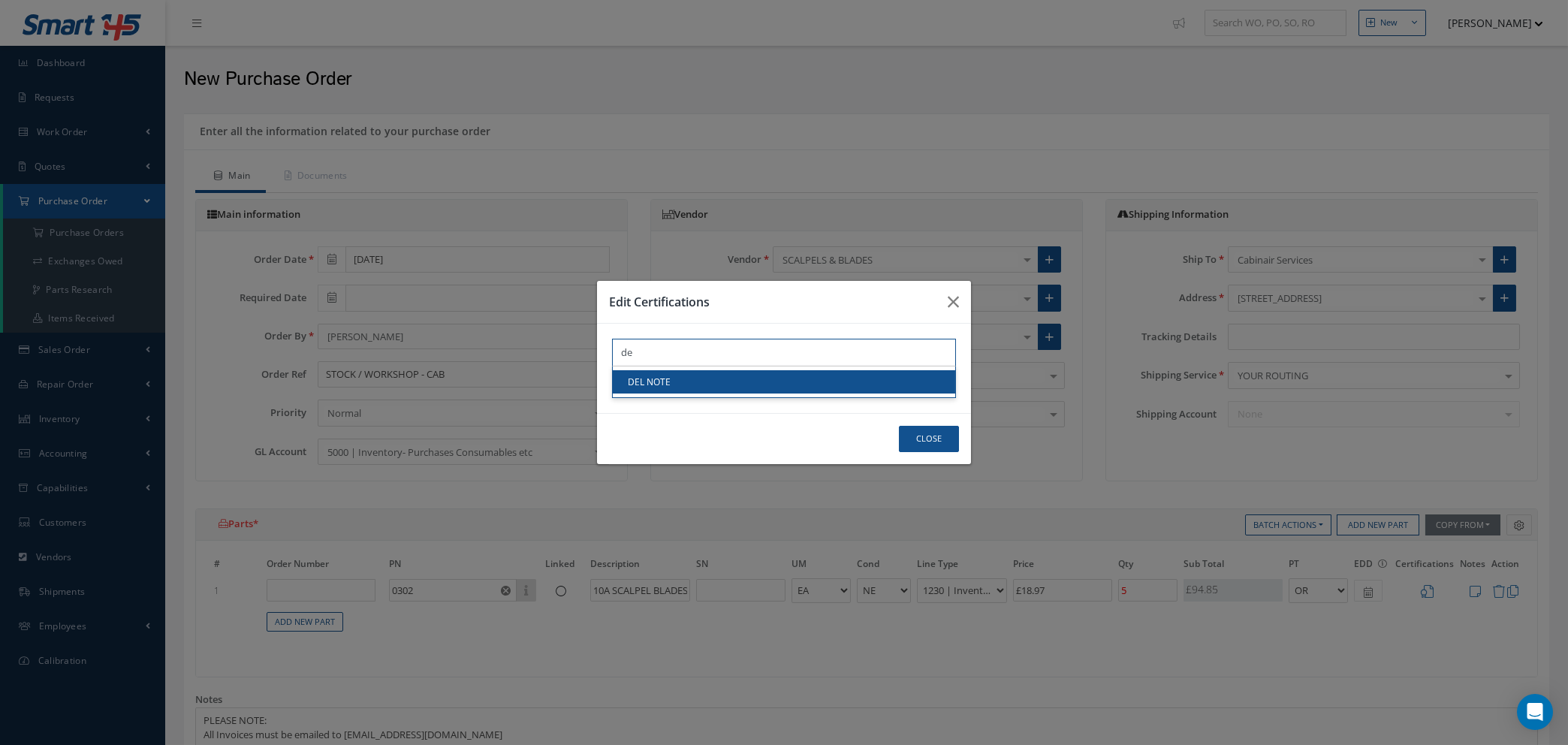
type input "de"
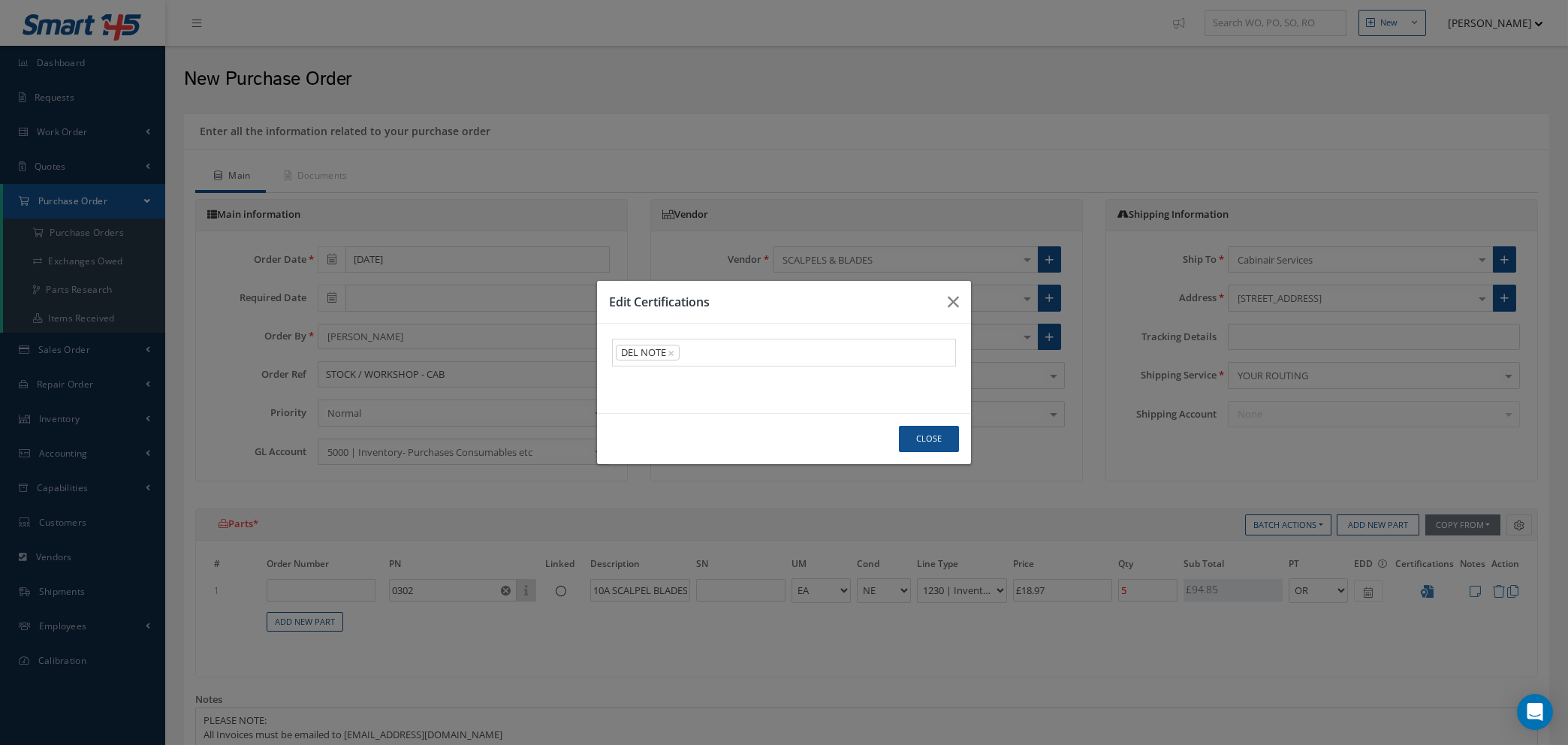
drag, startPoint x: 824, startPoint y: 380, endPoint x: 912, endPoint y: 433, distance: 102.7
click at [824, 380] on link "DEL NOTE" at bounding box center [784, 381] width 343 height 23
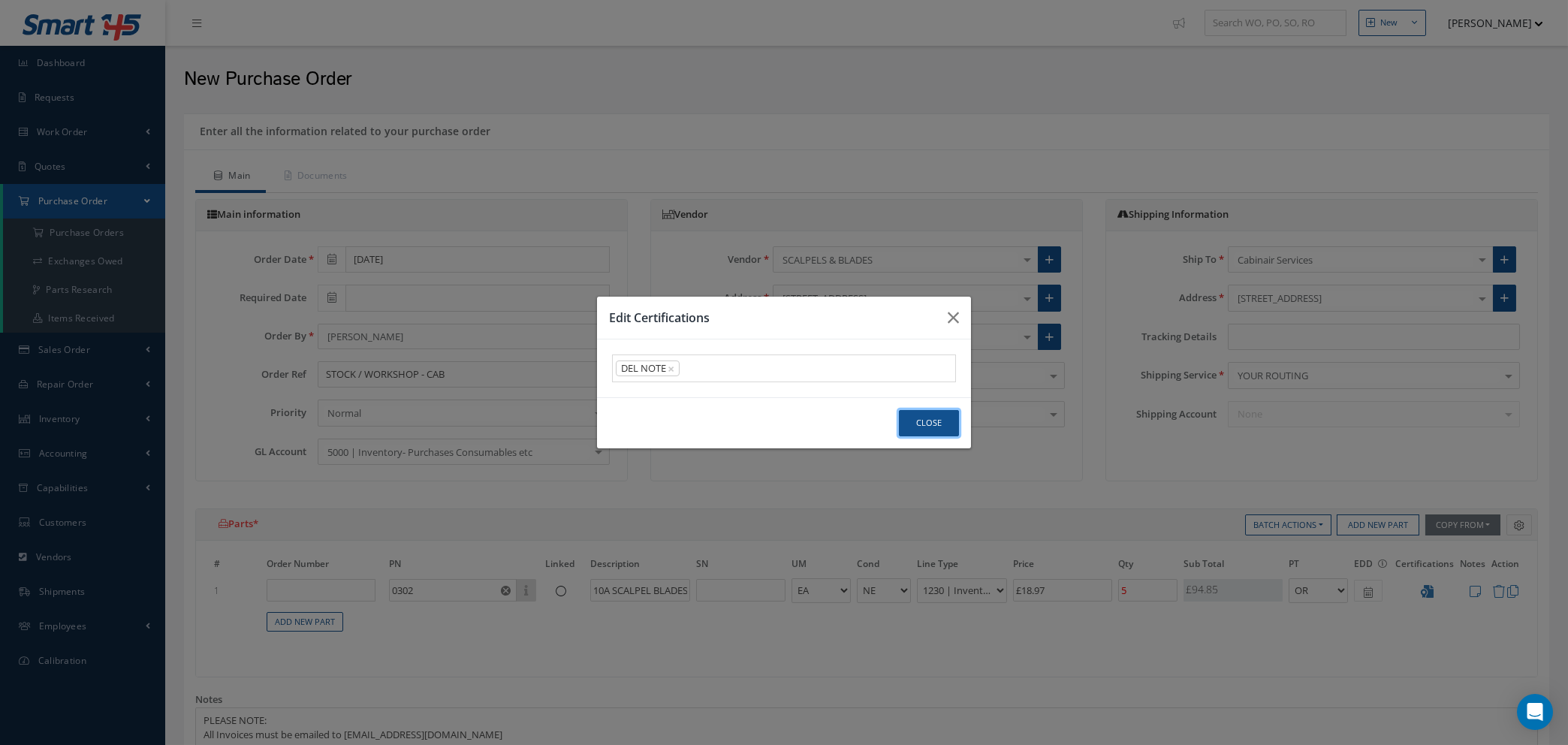
click at [925, 426] on button "Close" at bounding box center [929, 423] width 60 height 26
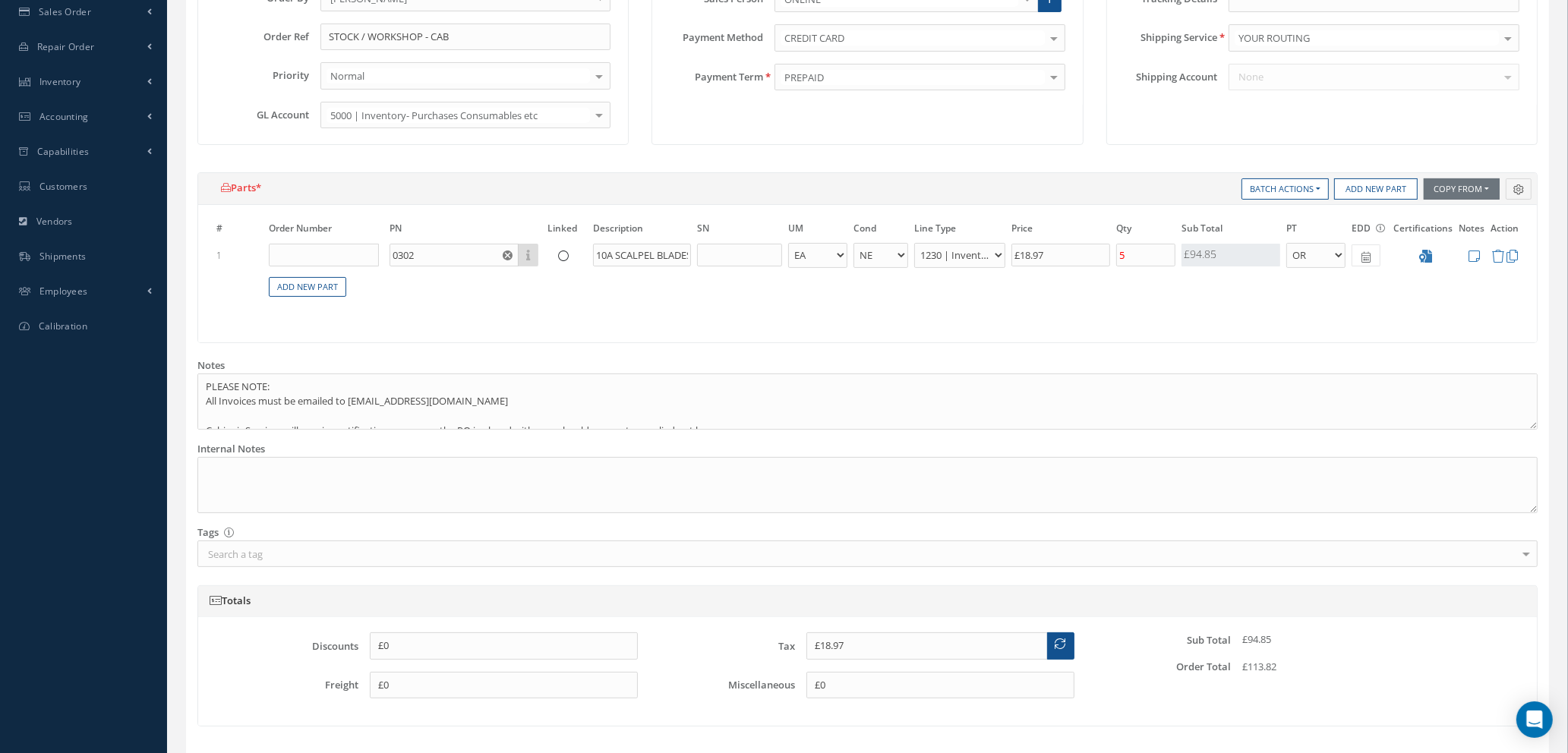
scroll to position [456, 0]
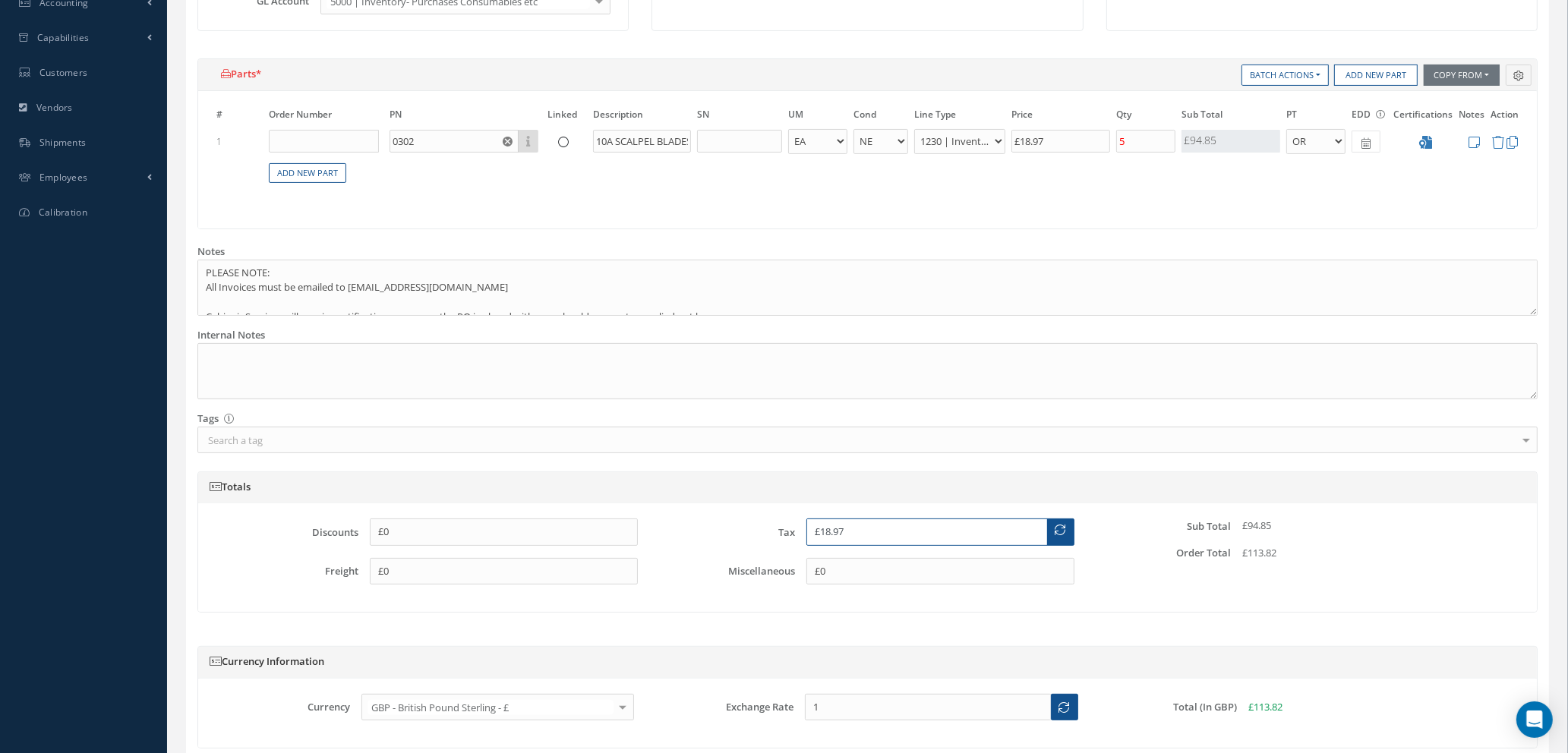
drag, startPoint x: 880, startPoint y: 528, endPoint x: 525, endPoint y: 507, distance: 355.6
click at [525, 507] on div "Discounts £0 Freight £0 Tax £18.97 Miscellaneous £0 Sub Total £94.85 Order Tota…" at bounding box center [867, 557] width 1339 height 108
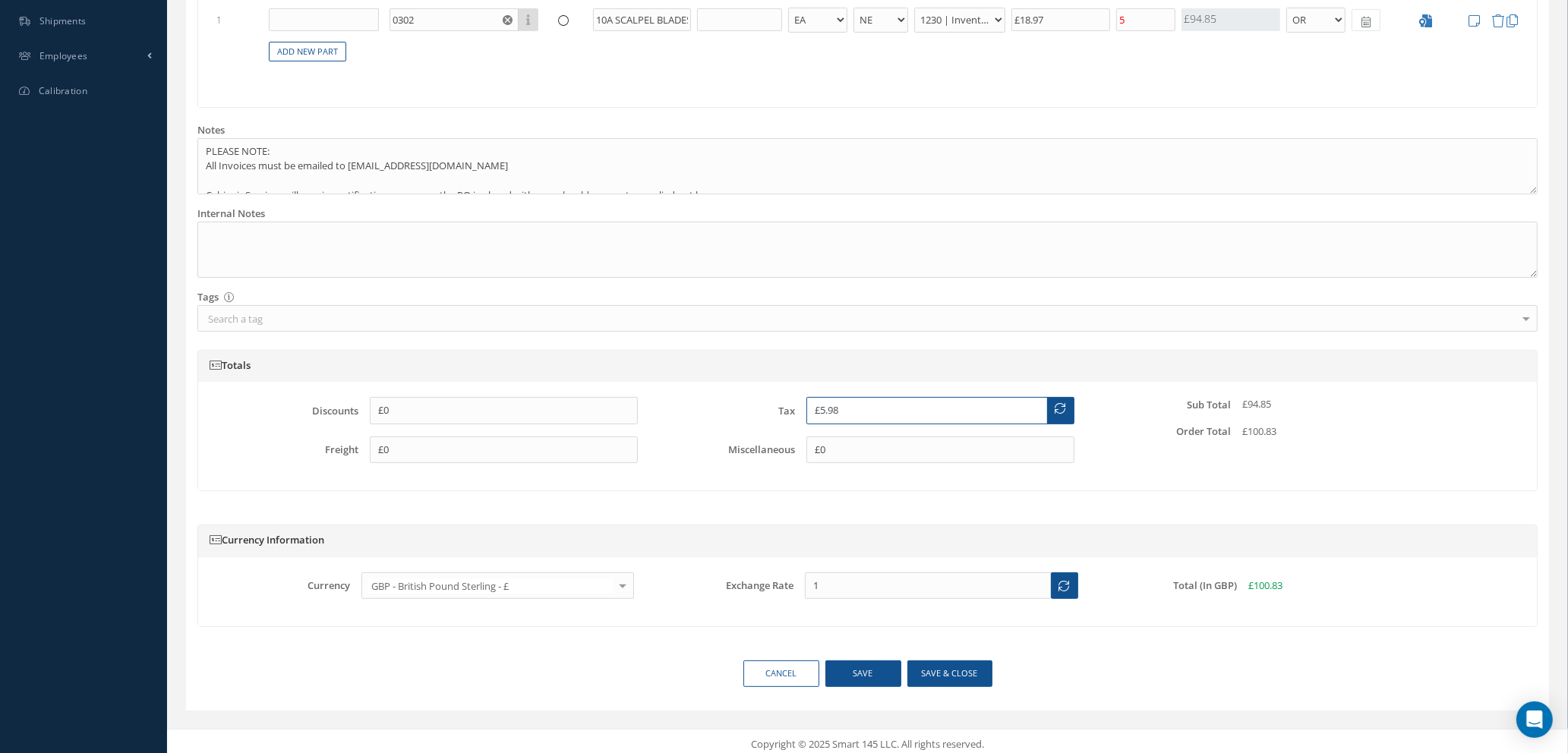
scroll to position [584, 0]
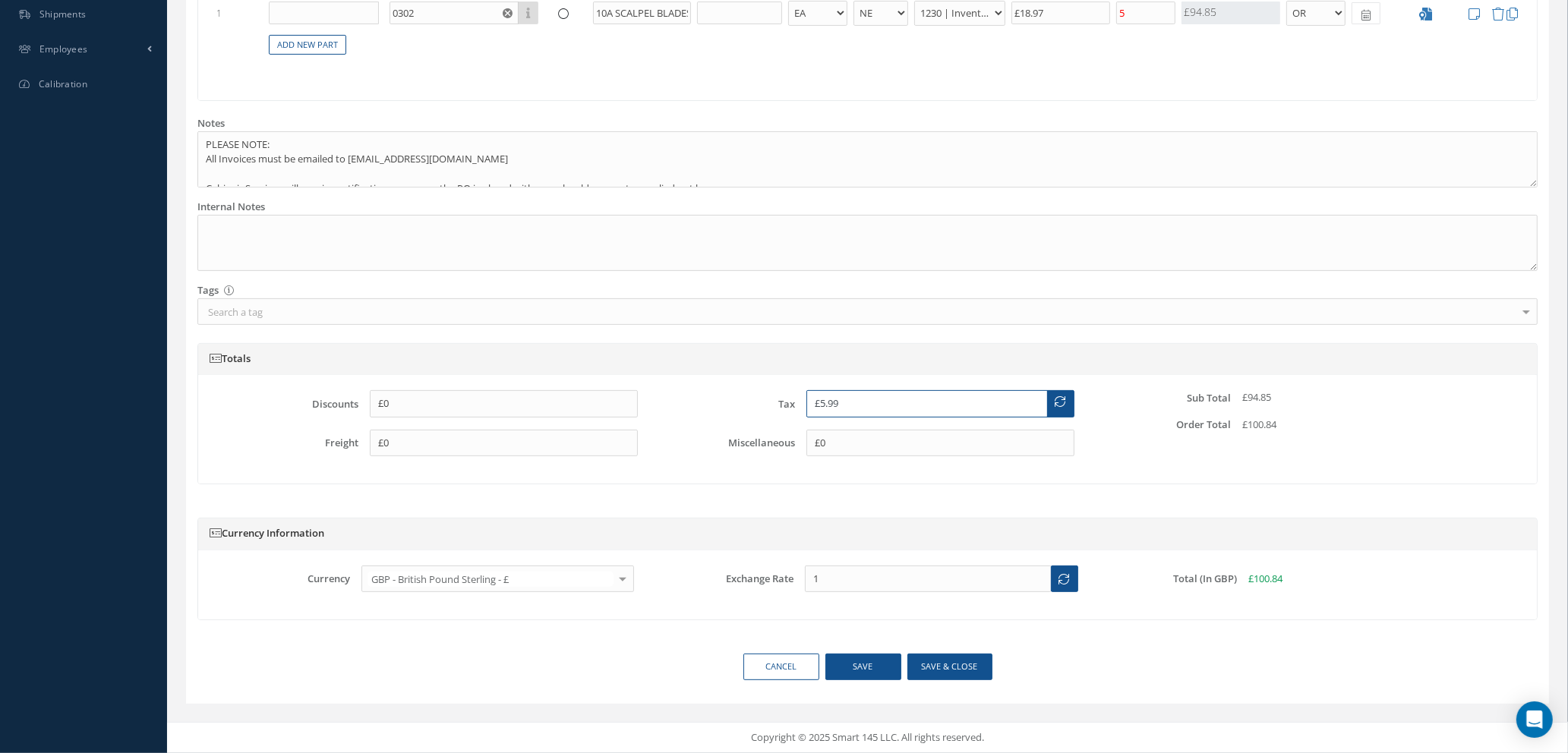
type input "£5.99"
click at [952, 667] on button "Save & close" at bounding box center [949, 667] width 85 height 27
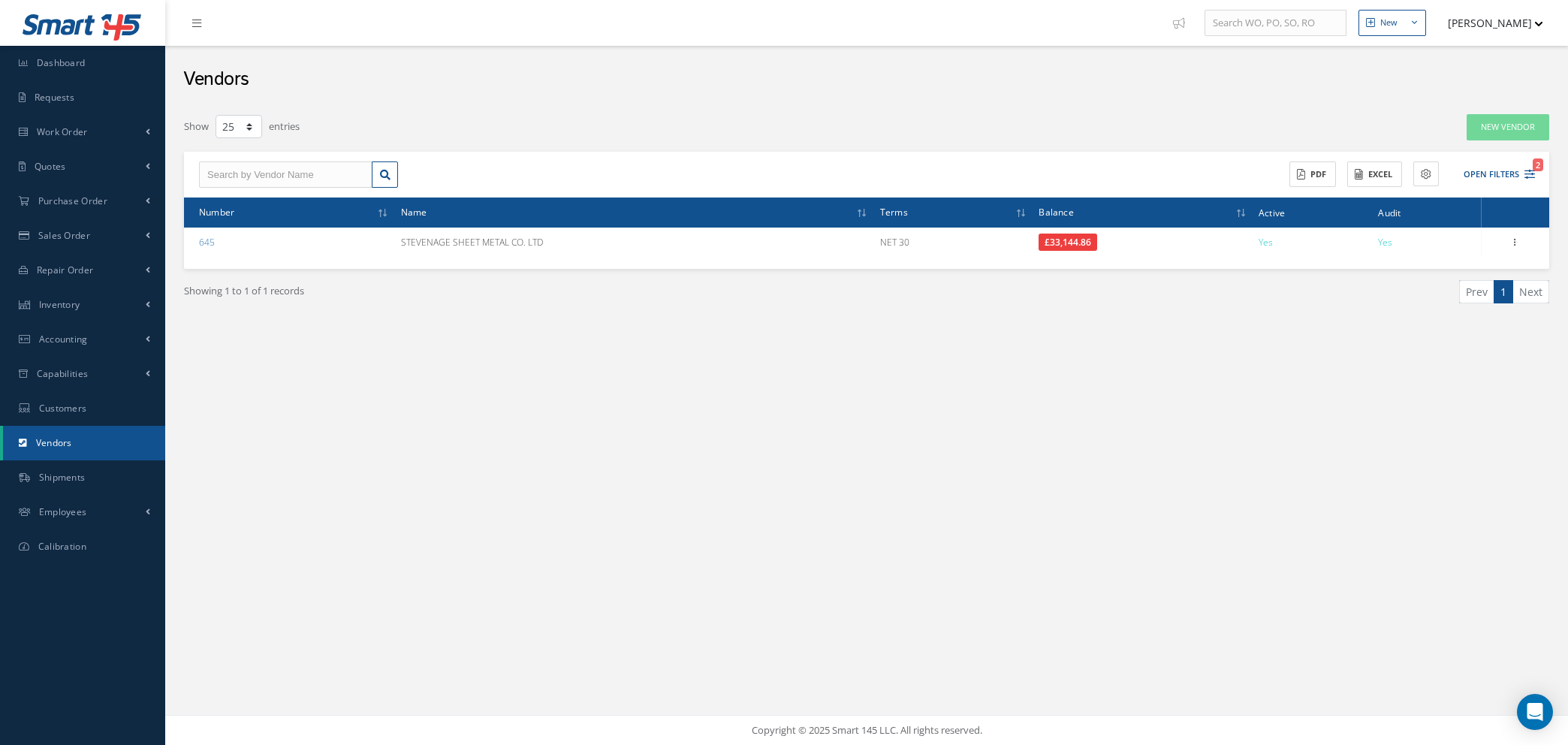
select select "25"
click at [88, 204] on span "Purchase Order" at bounding box center [73, 201] width 69 height 13
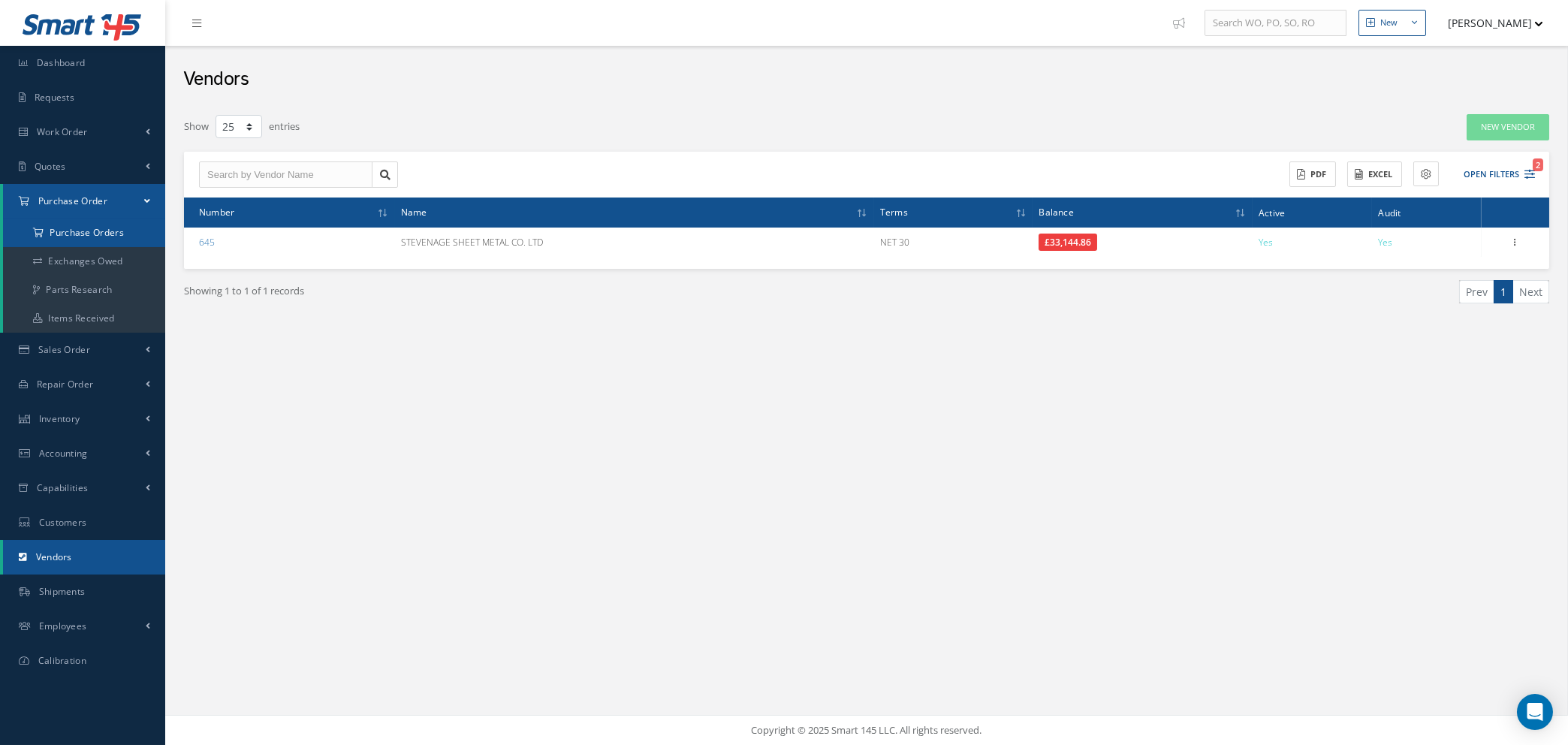
click at [97, 229] on a=1&status_id=2&status_id=3&status_id=5&collapsedFilters"] "Purchase Orders" at bounding box center [84, 233] width 162 height 29
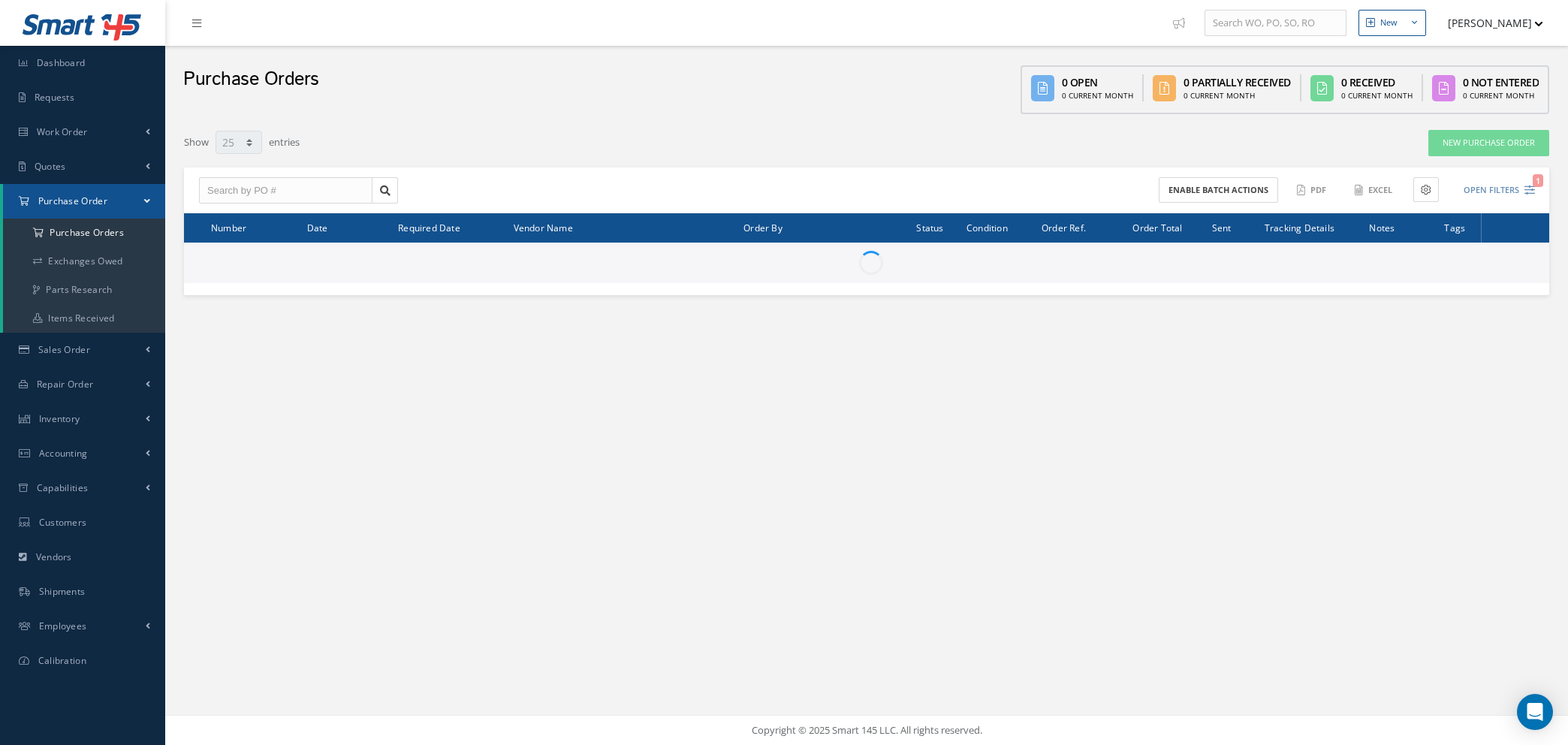
select select "25"
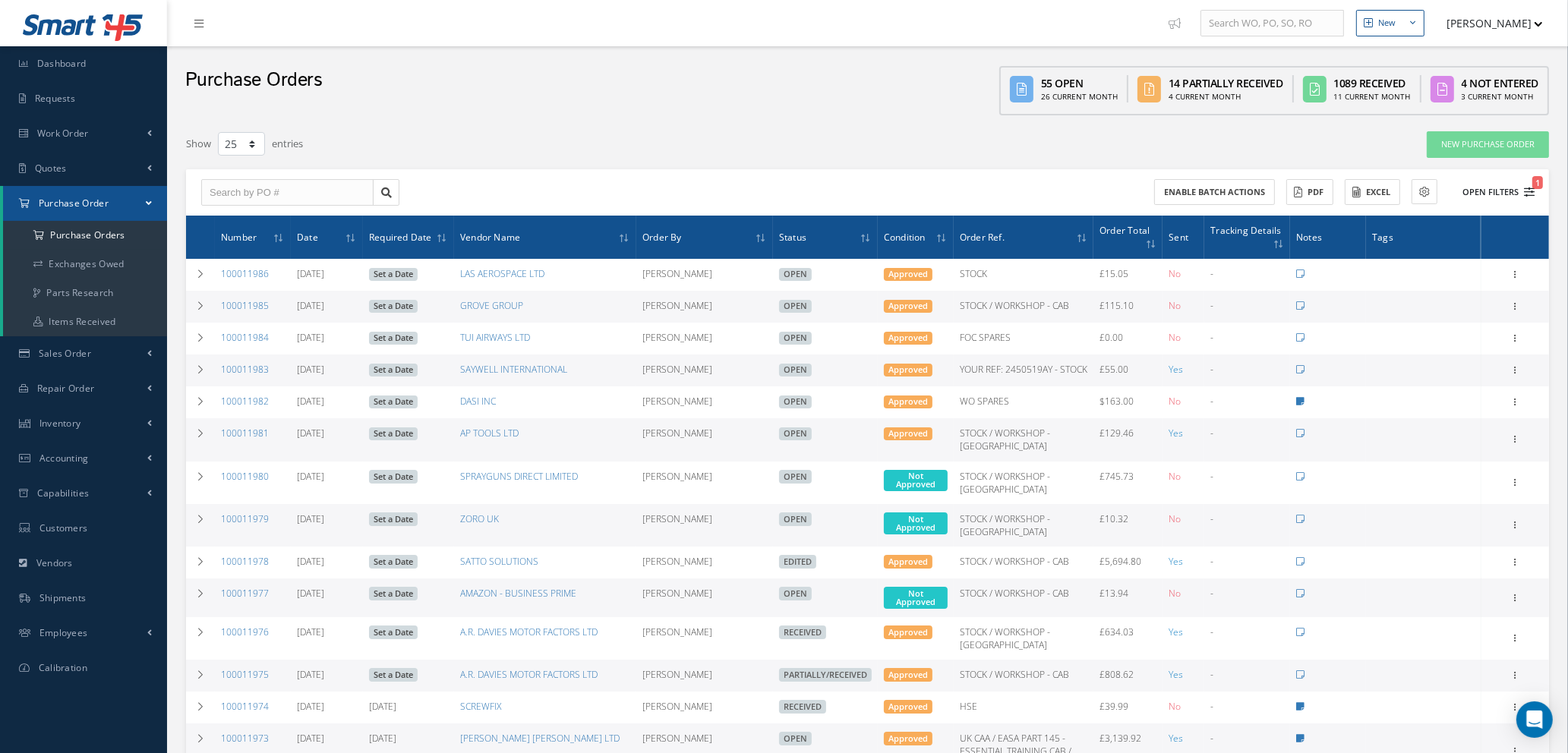
click at [1531, 187] on icon "1" at bounding box center [1528, 191] width 11 height 11
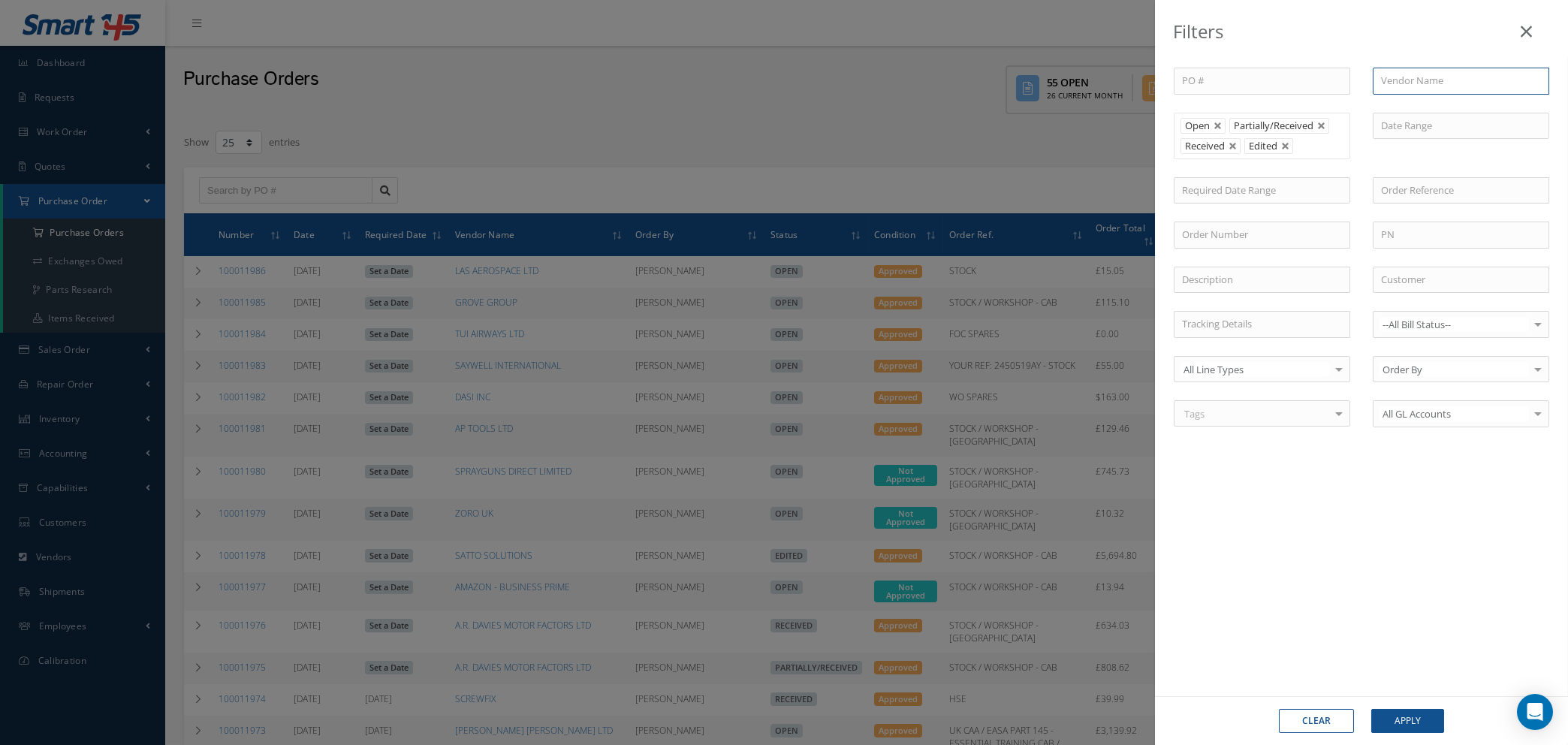
click at [1419, 68] on input "text" at bounding box center [1461, 82] width 177 height 27
click at [1404, 110] on span "SCALPELS & BLADES" at bounding box center [1426, 107] width 90 height 14
type input "SCALPELS & BLADES"
click at [1403, 719] on button "Apply" at bounding box center [1407, 721] width 73 height 24
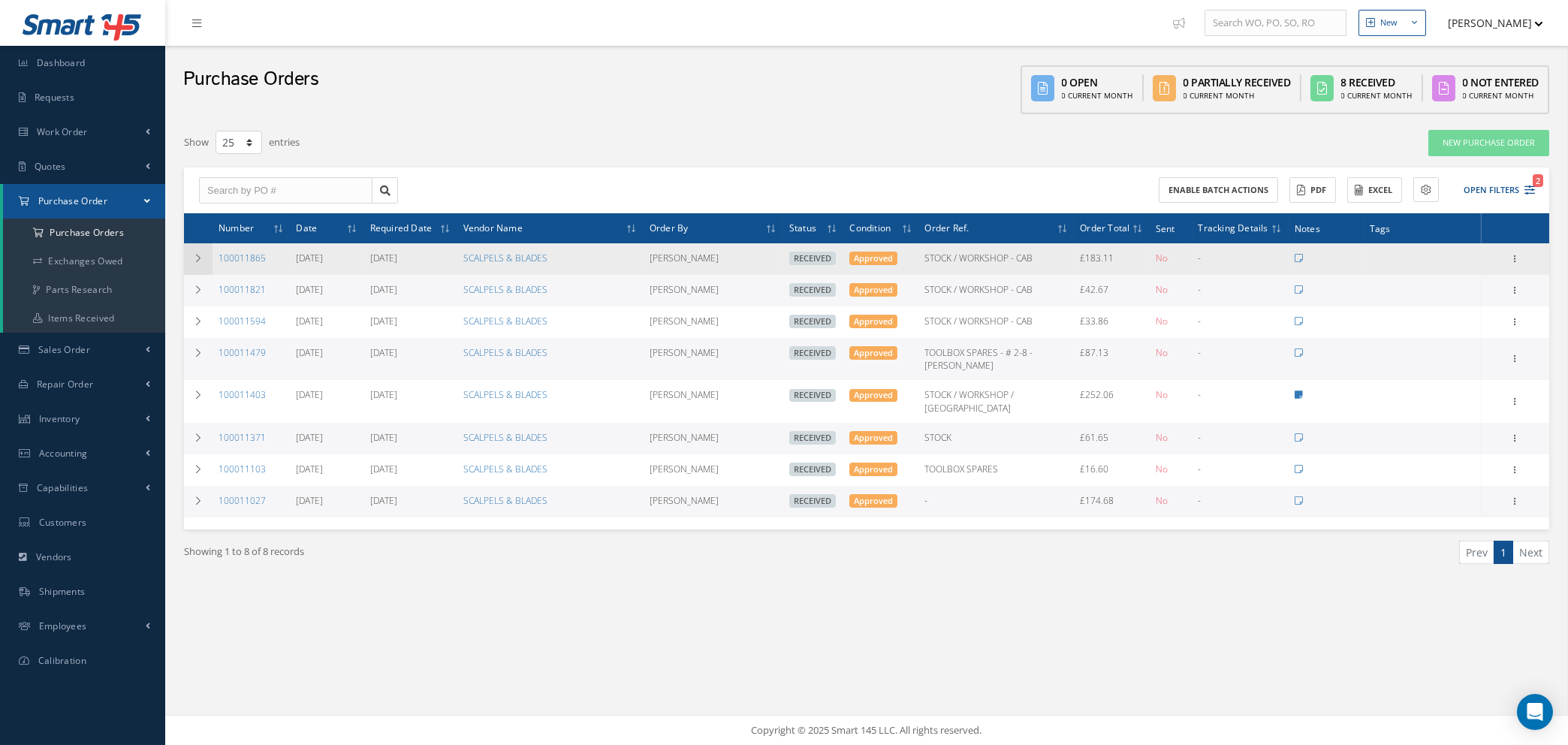
click at [194, 257] on icon at bounding box center [198, 258] width 10 height 9
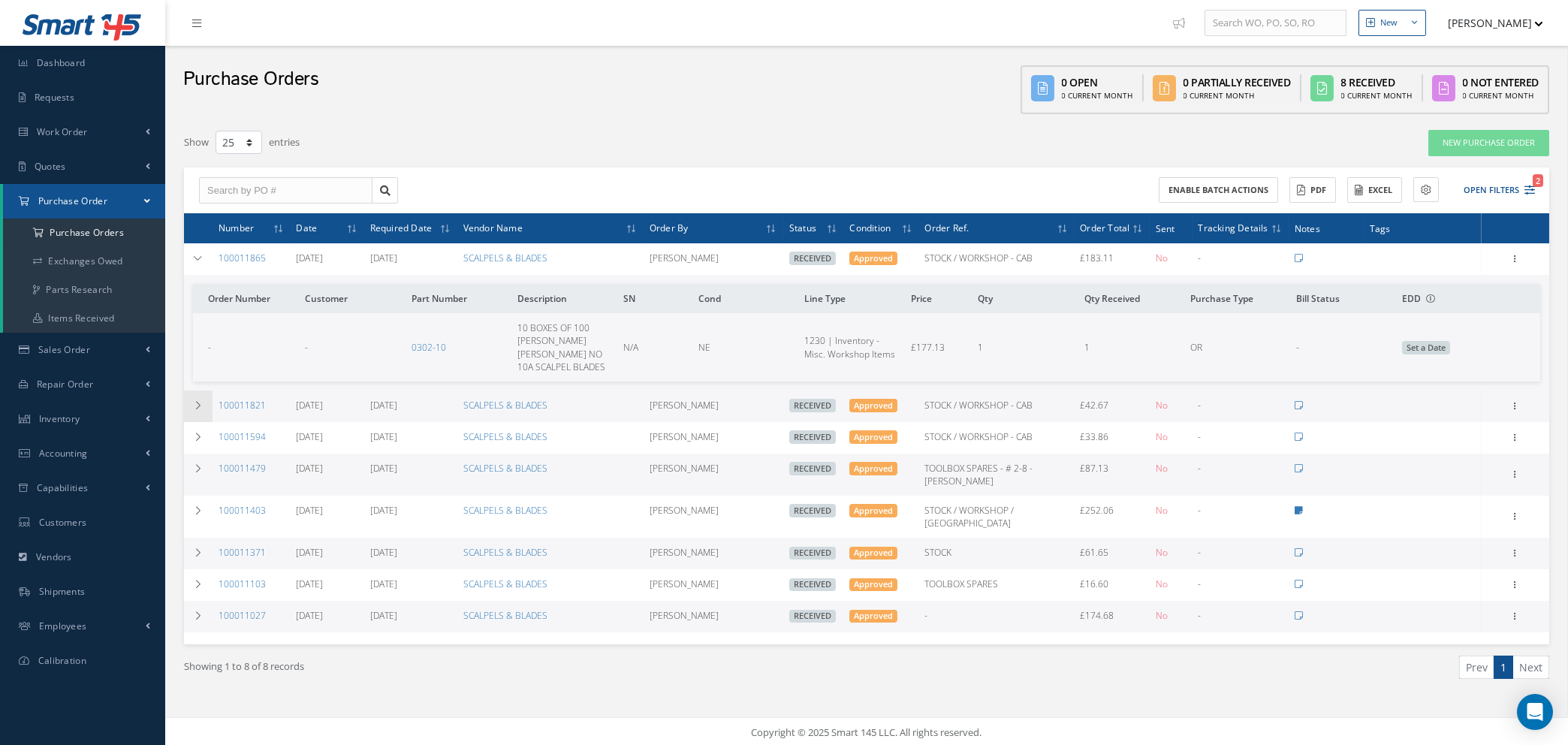
click at [193, 401] on icon at bounding box center [198, 405] width 10 height 9
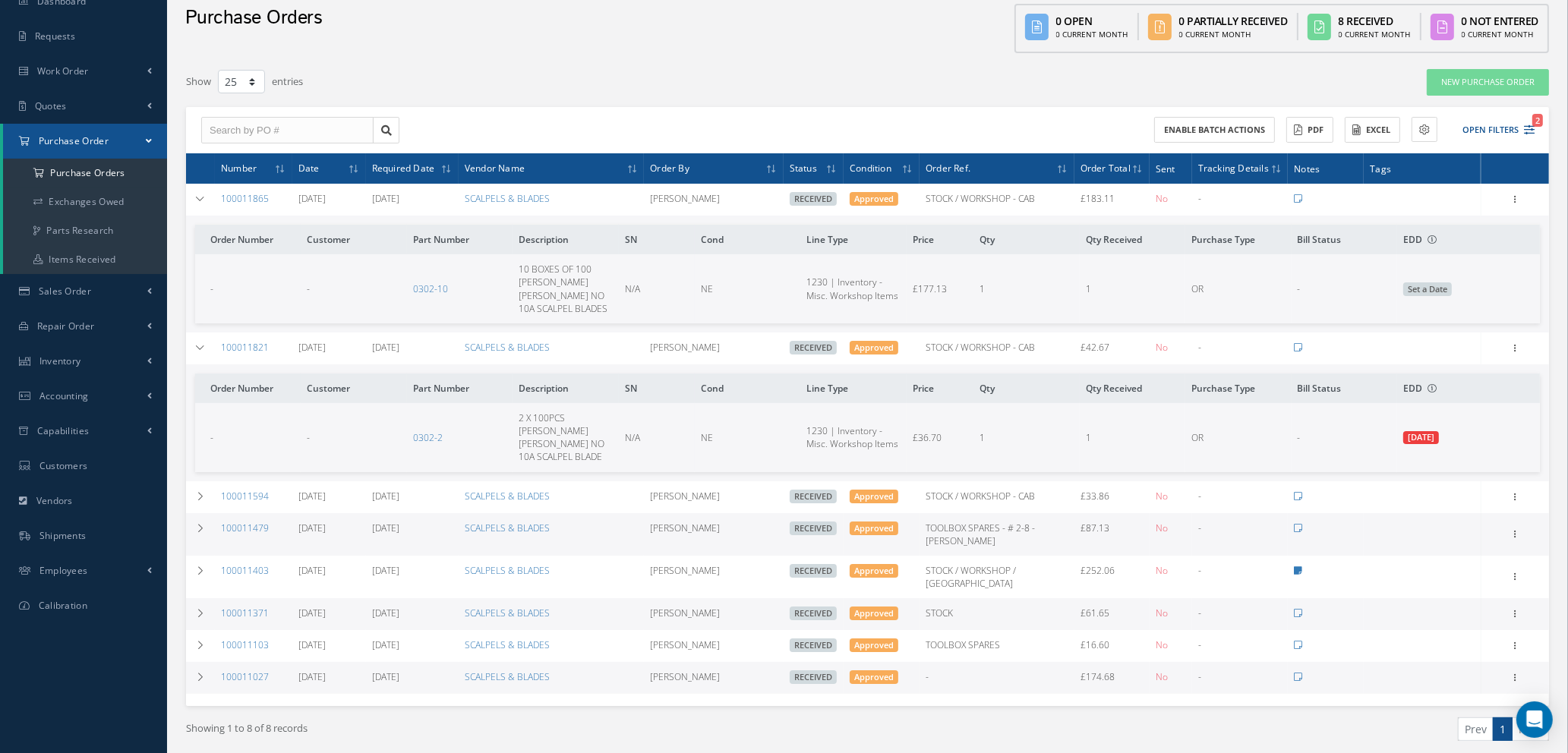
scroll to position [81, 0]
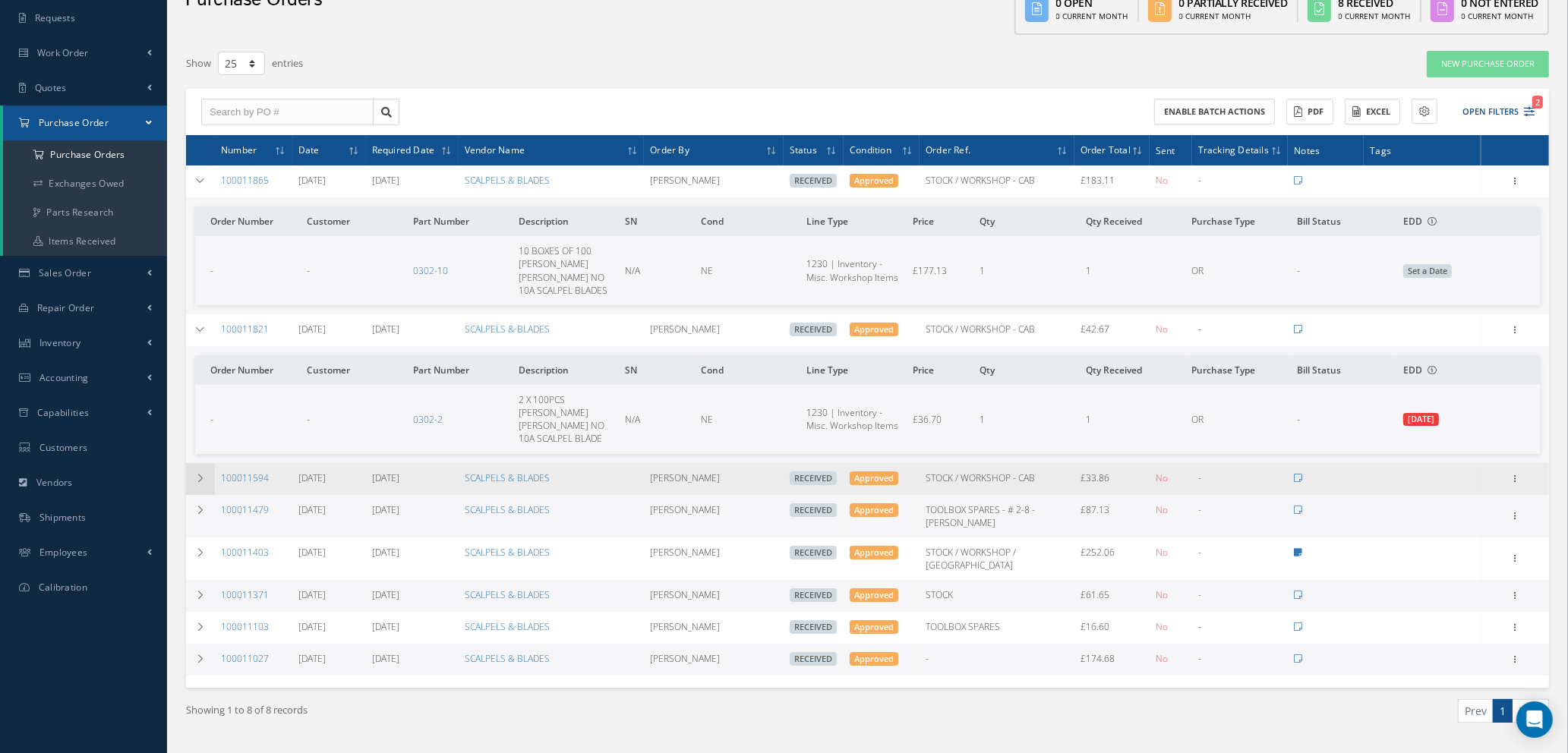
click at [200, 473] on icon at bounding box center [200, 477] width 11 height 9
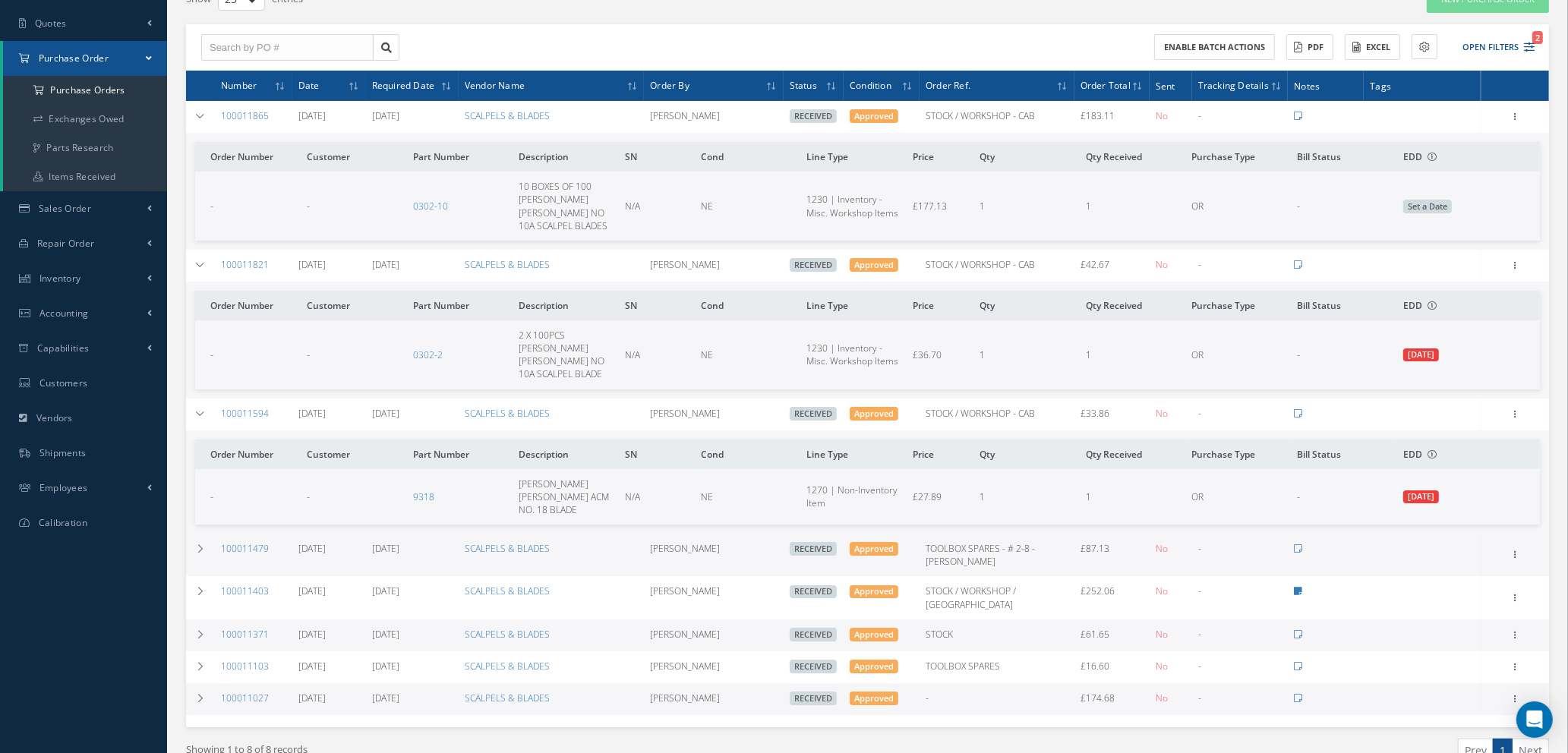
scroll to position [171, 0]
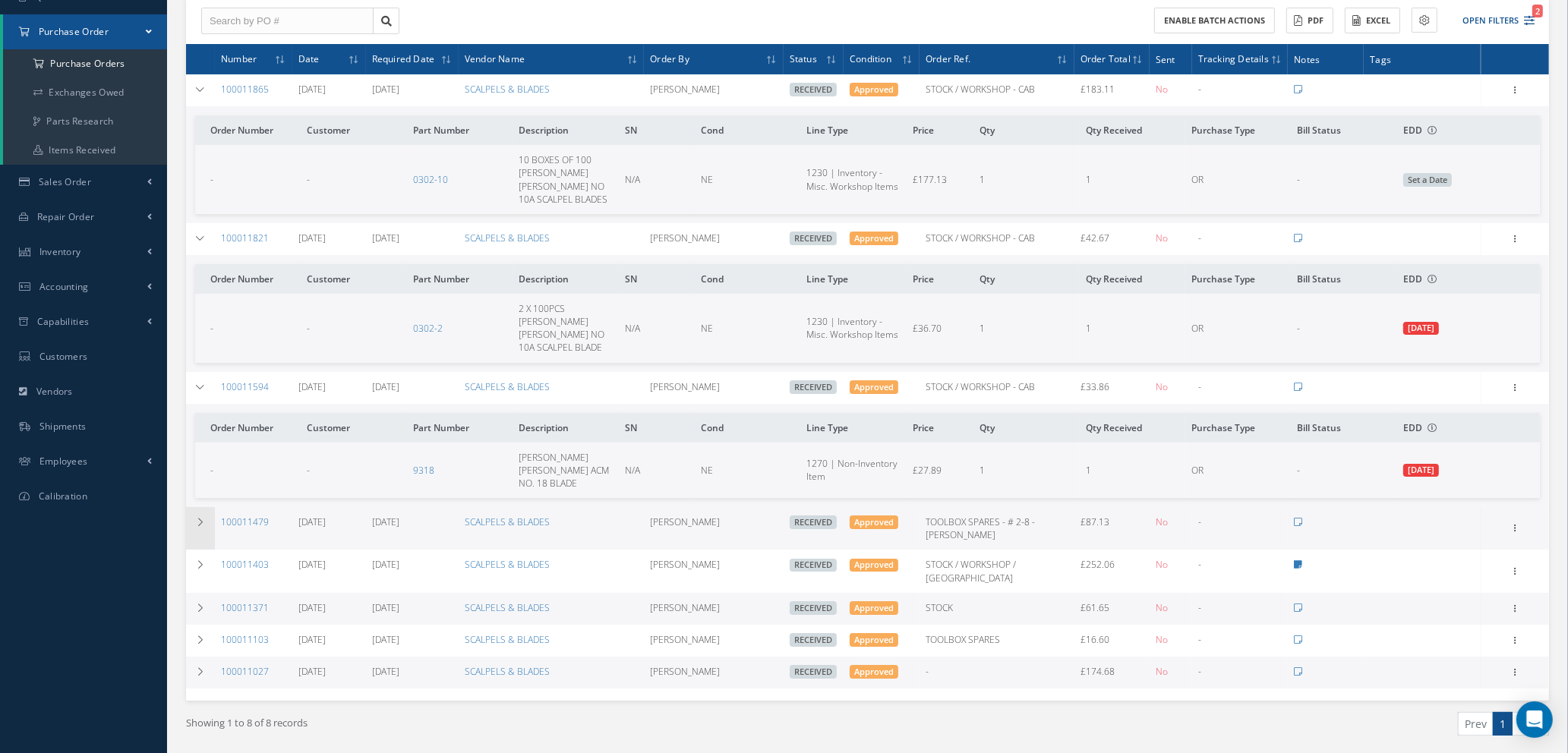
click at [203, 518] on icon at bounding box center [200, 522] width 11 height 9
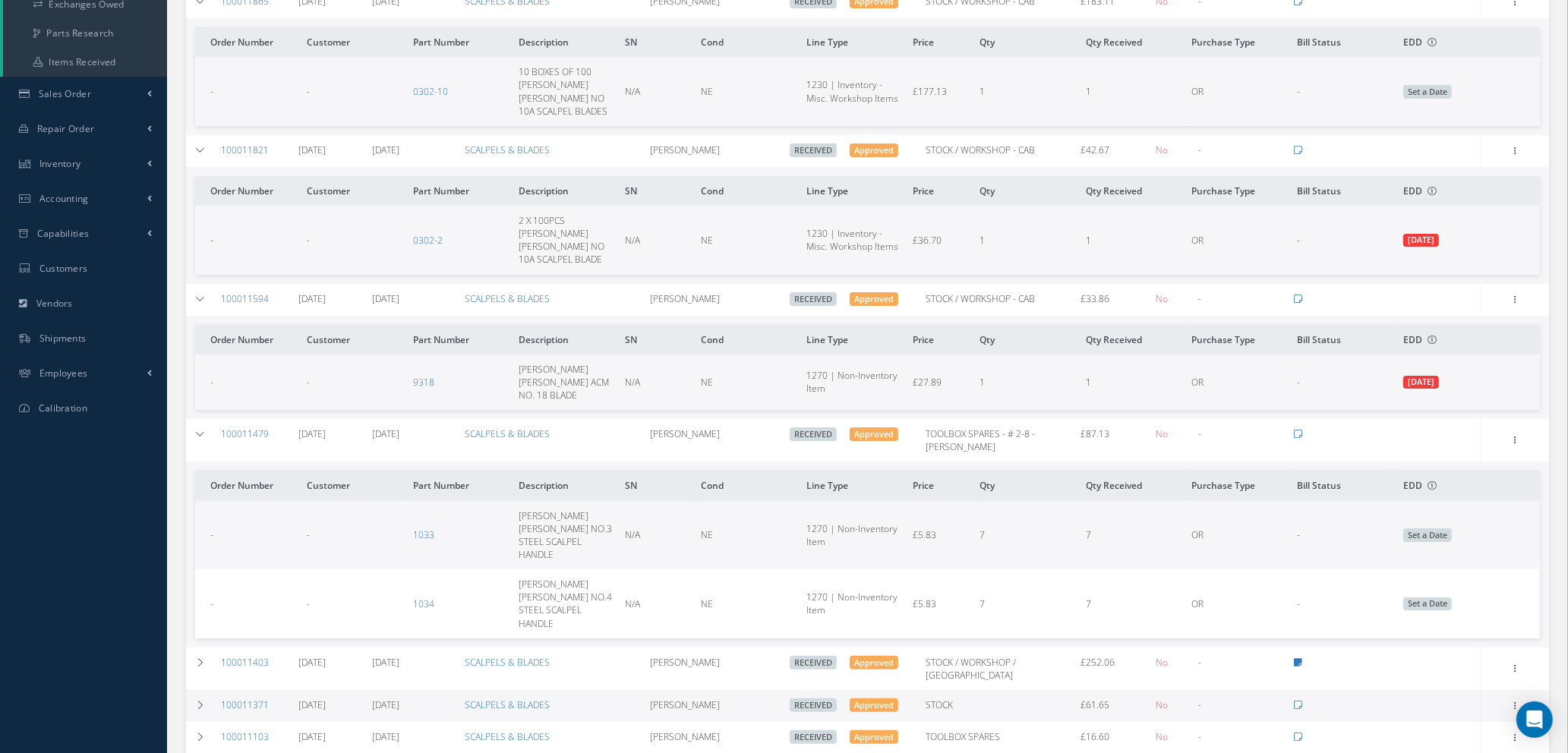
scroll to position [330, 0]
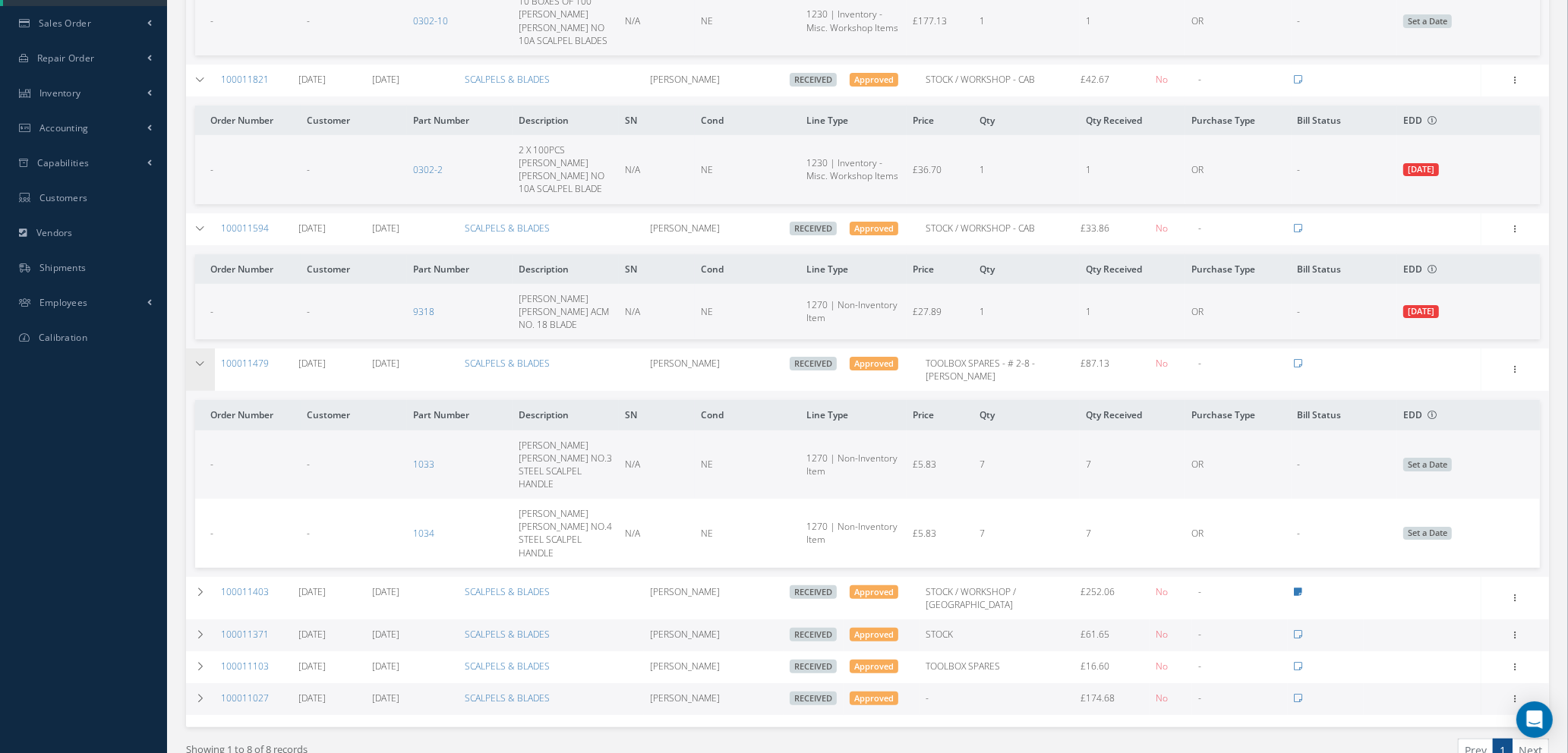
click at [201, 360] on icon at bounding box center [200, 364] width 11 height 9
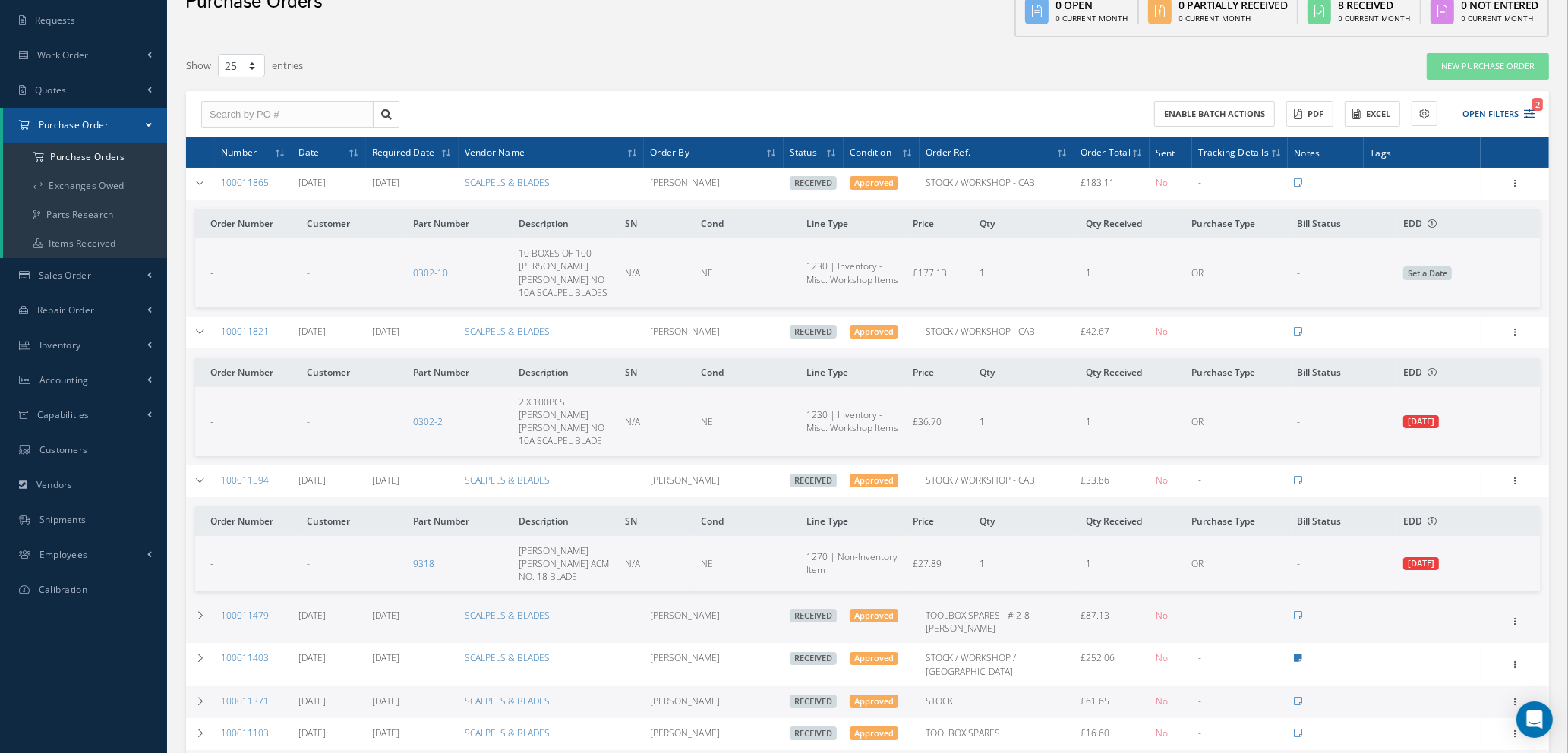
scroll to position [0, 0]
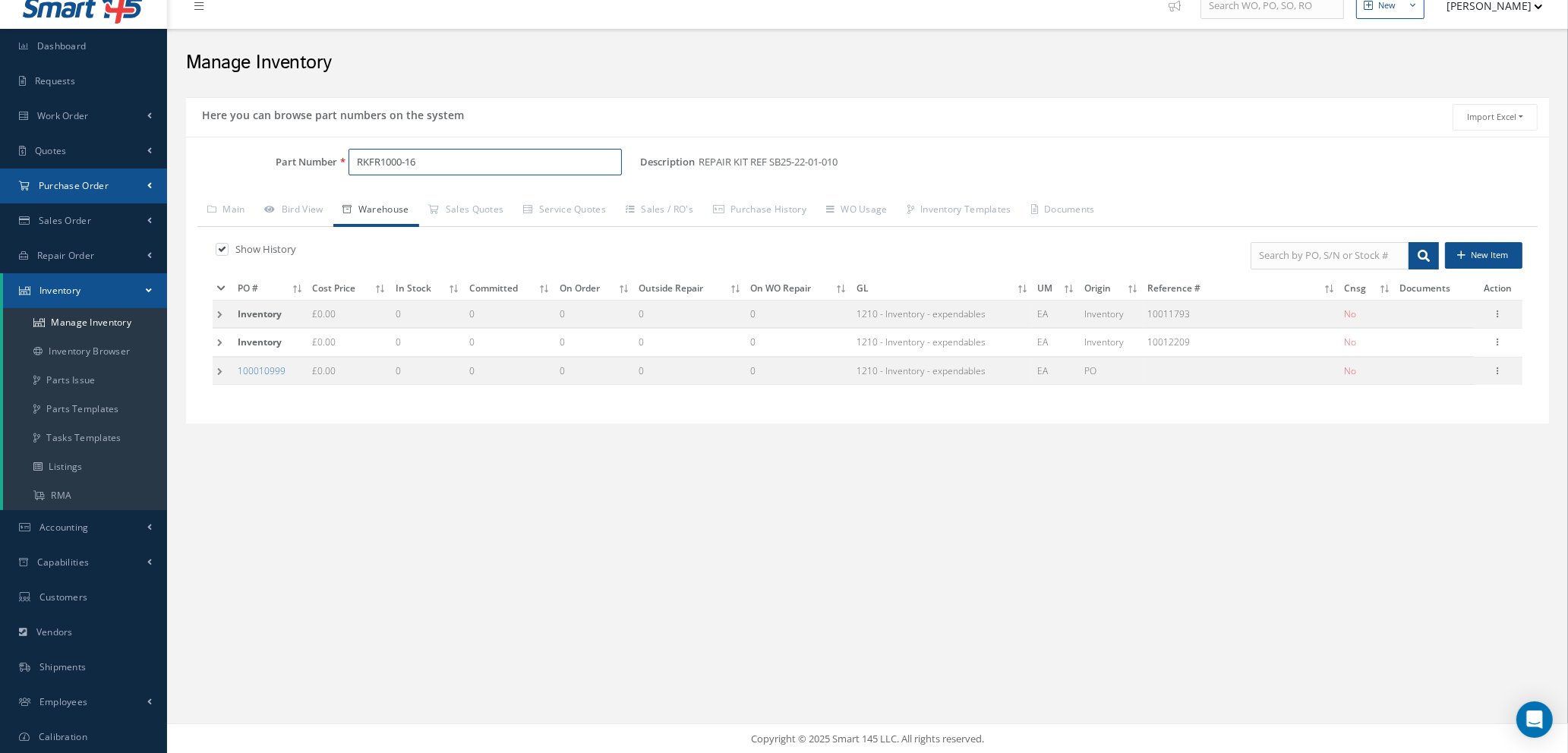
scroll to position [18, 0]
drag, startPoint x: 515, startPoint y: 167, endPoint x: 137, endPoint y: 169, distance: 378.0
click at [137, 170] on div "Smart 145 Dashboard Requests Work Order Work Order Work Order Quotes" at bounding box center [784, 368] width 1568 height 772
type input "0302"
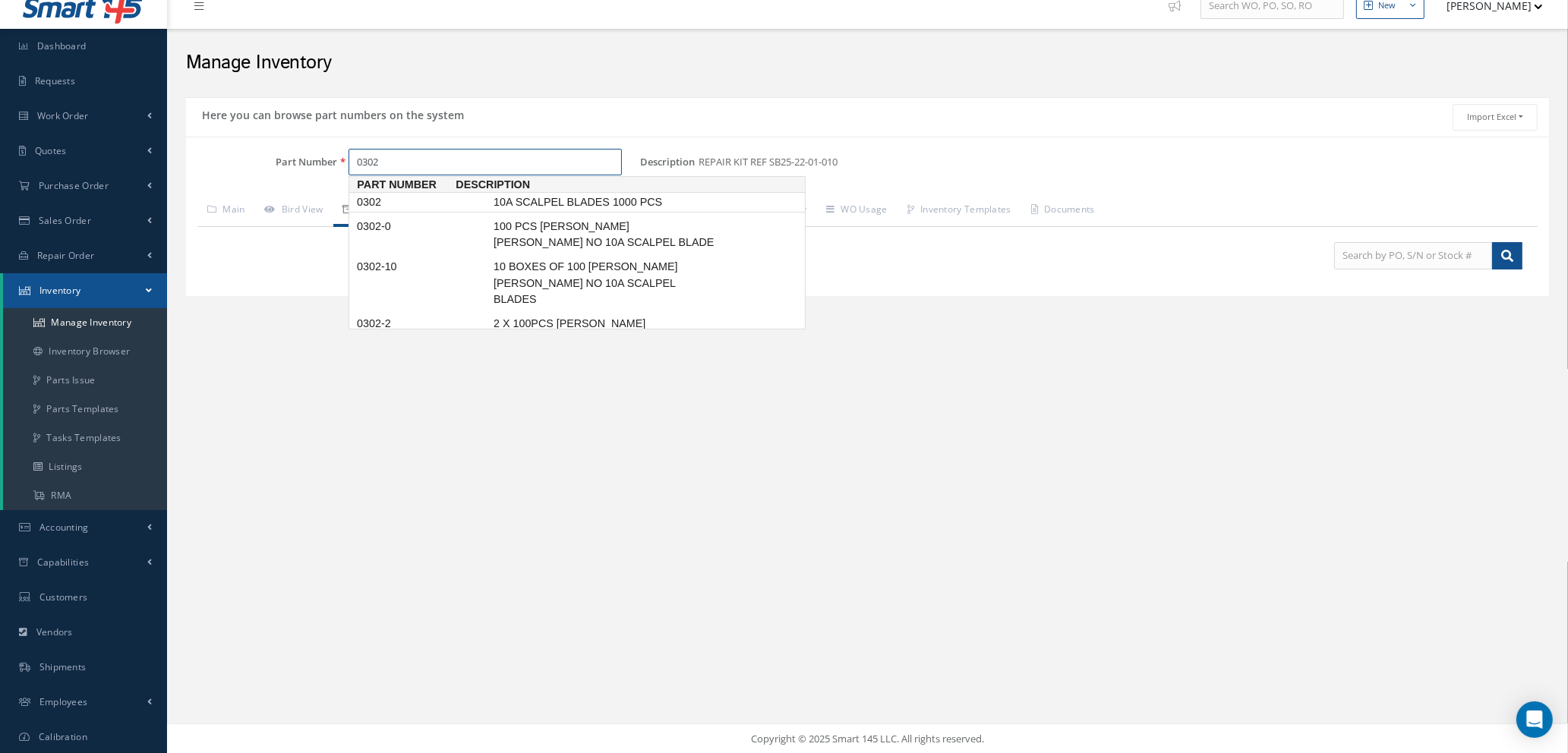
click at [542, 205] on span "10A SCALPEL BLADES 1000 PCS" at bounding box center [604, 203] width 228 height 16
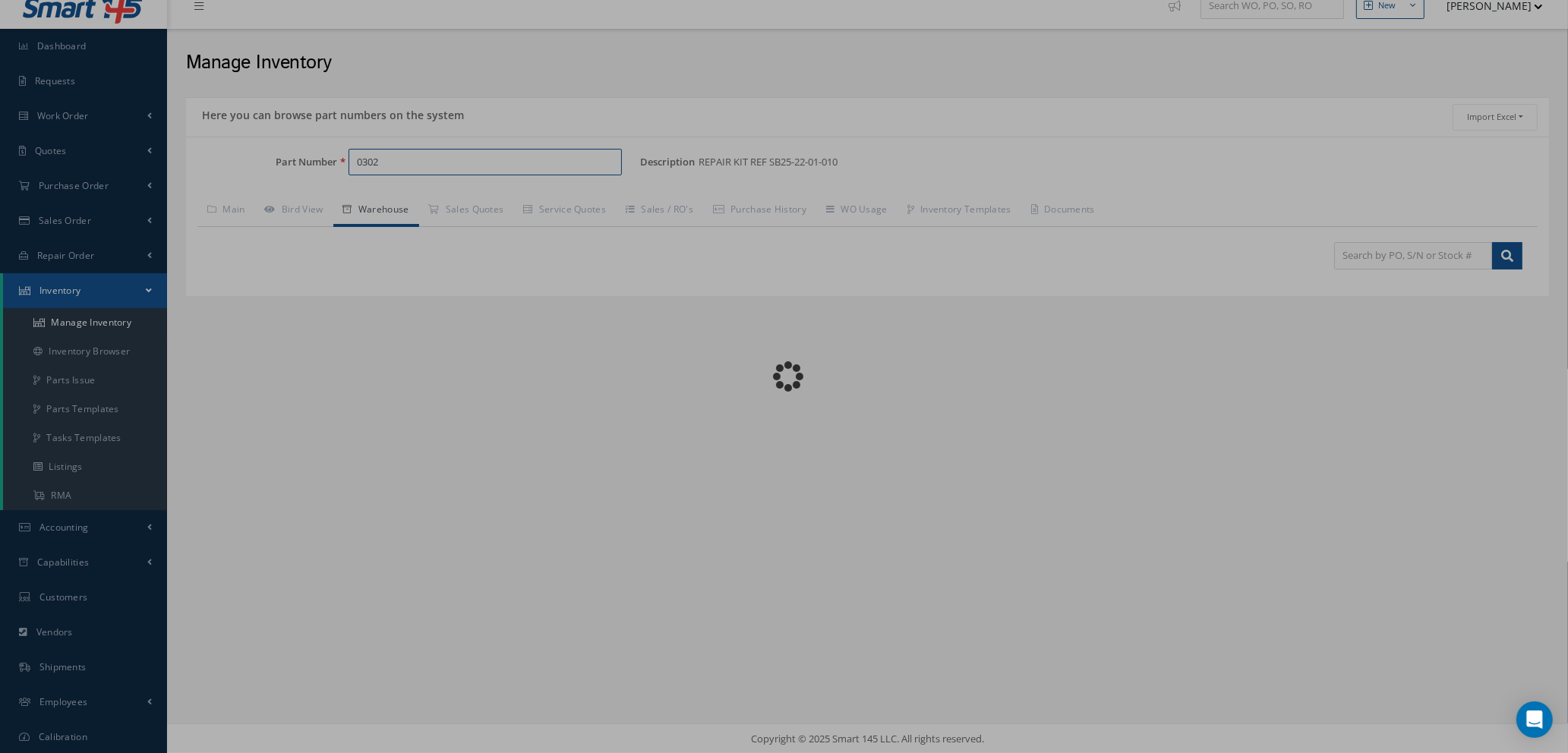
type input "10A SCALPEL BLADES 1000 PCS"
type input "168.70"
type textarea "DEL NOTE -- [PERSON_NAME] [DATE] 09:58AM"
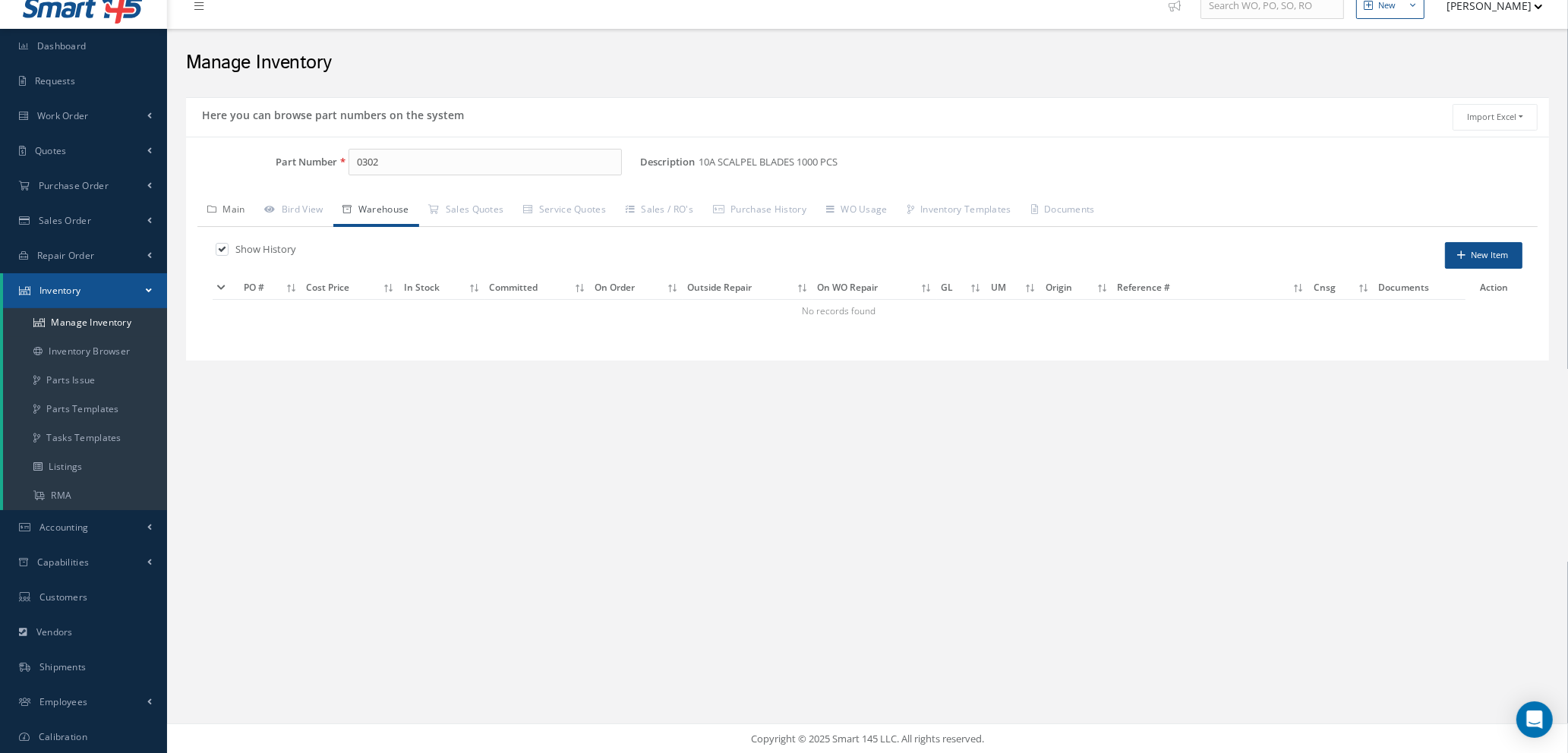
click at [232, 208] on link "Main" at bounding box center [225, 211] width 57 height 32
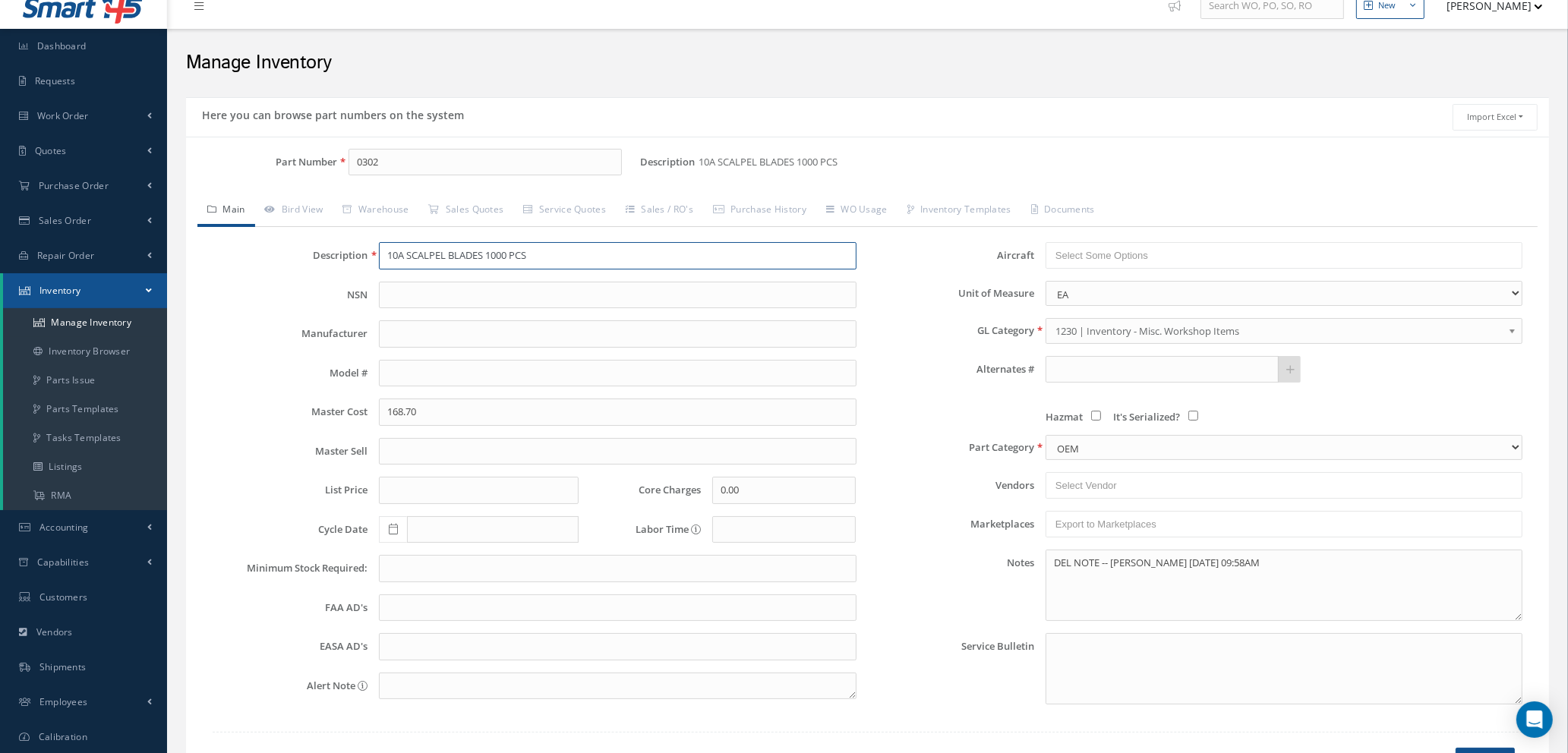
click at [510, 253] on input "10A SCALPEL BLADES 1000 PCS" at bounding box center [617, 256] width 477 height 27
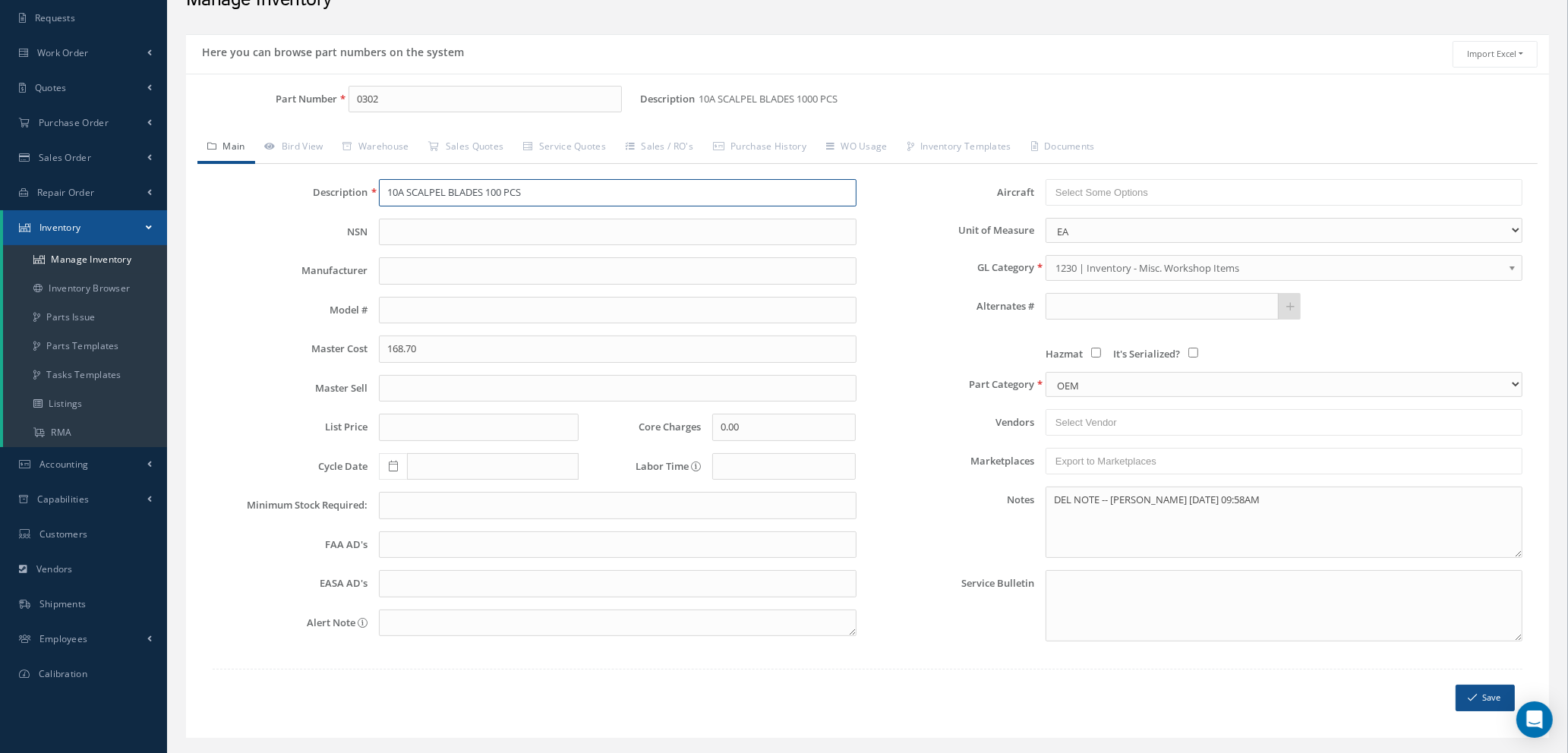
scroll to position [115, 0]
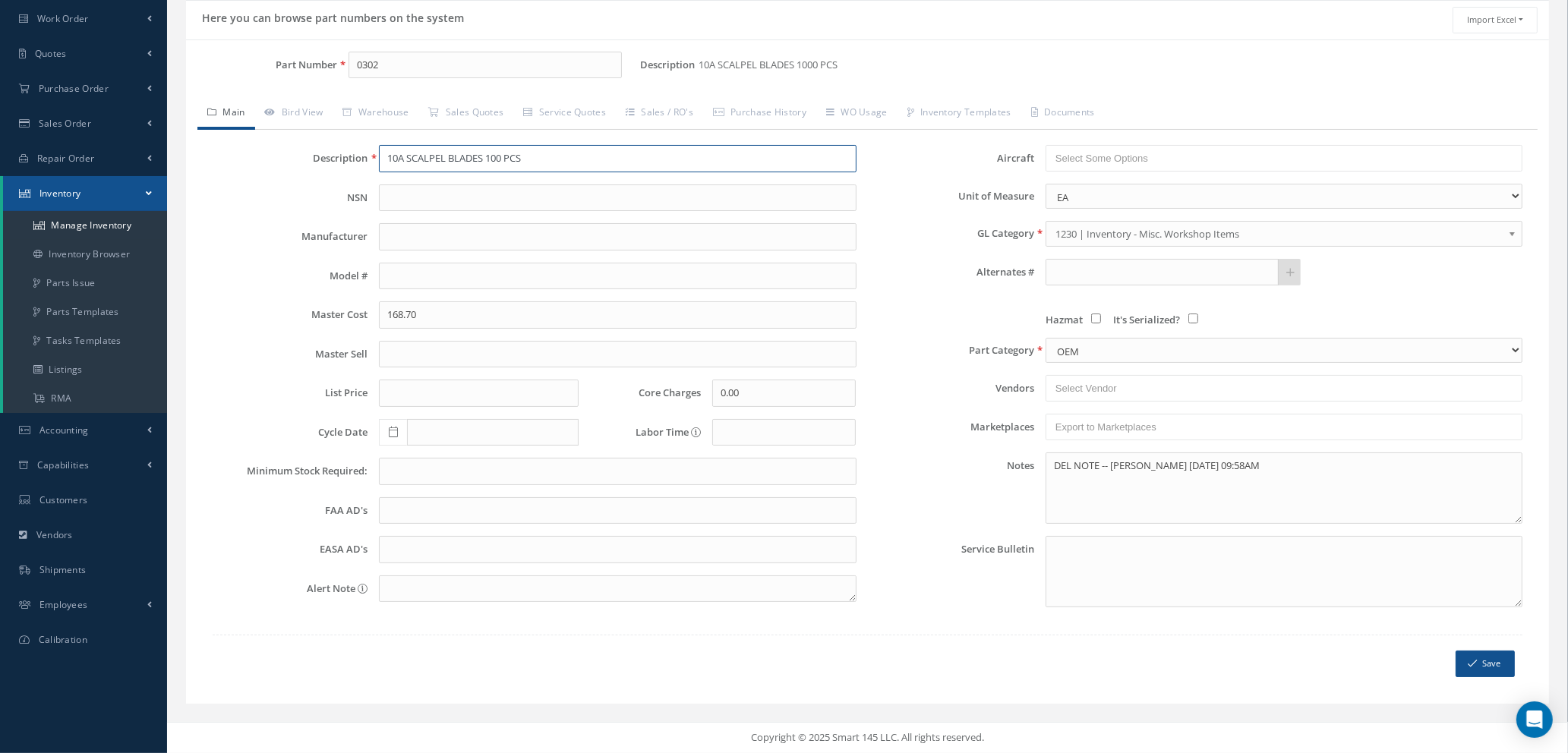
type input "10A SCALPEL BLADES 100 PCS"
click at [1473, 669] on icon "submit" at bounding box center [1472, 663] width 9 height 11
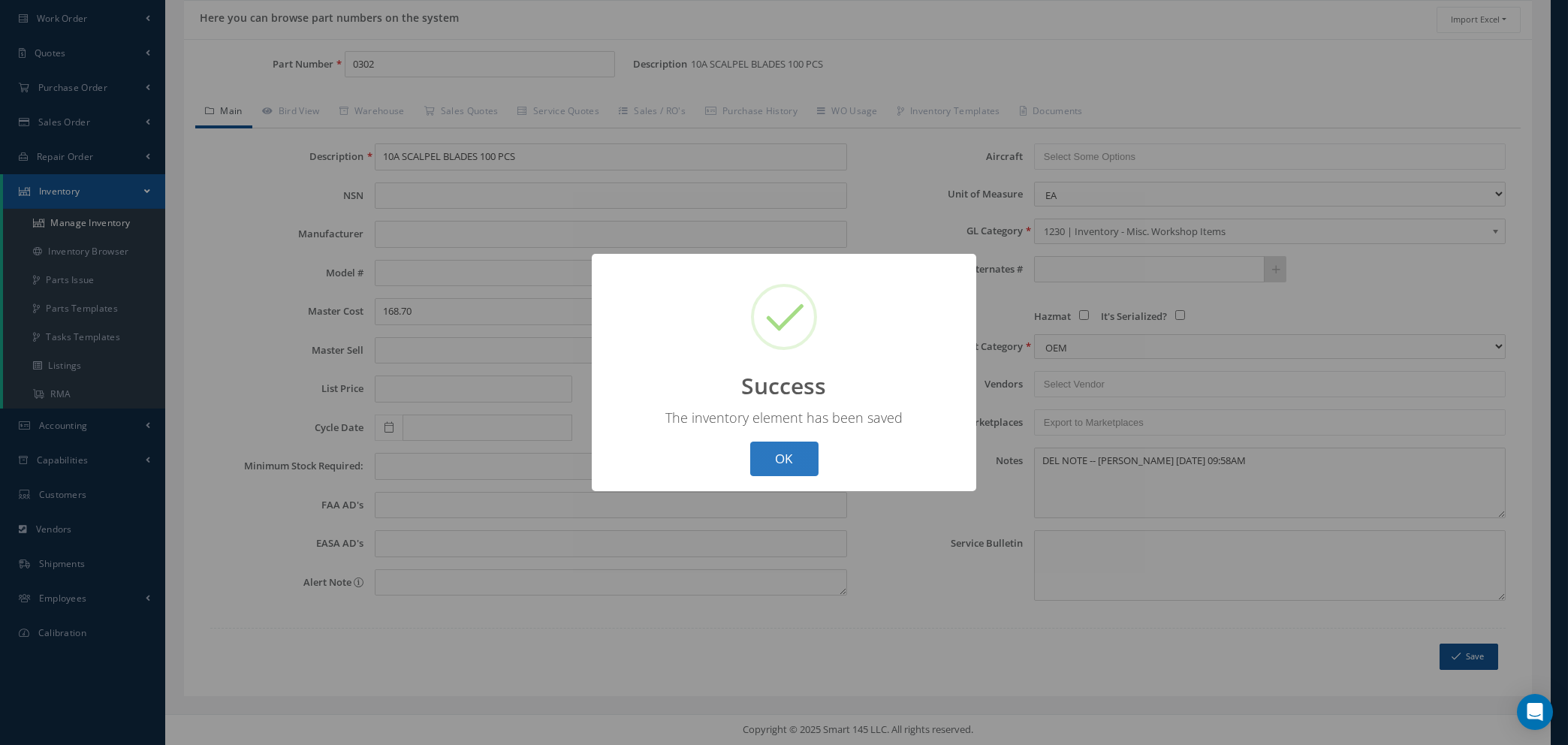
click at [784, 458] on button "OK" at bounding box center [785, 460] width 69 height 35
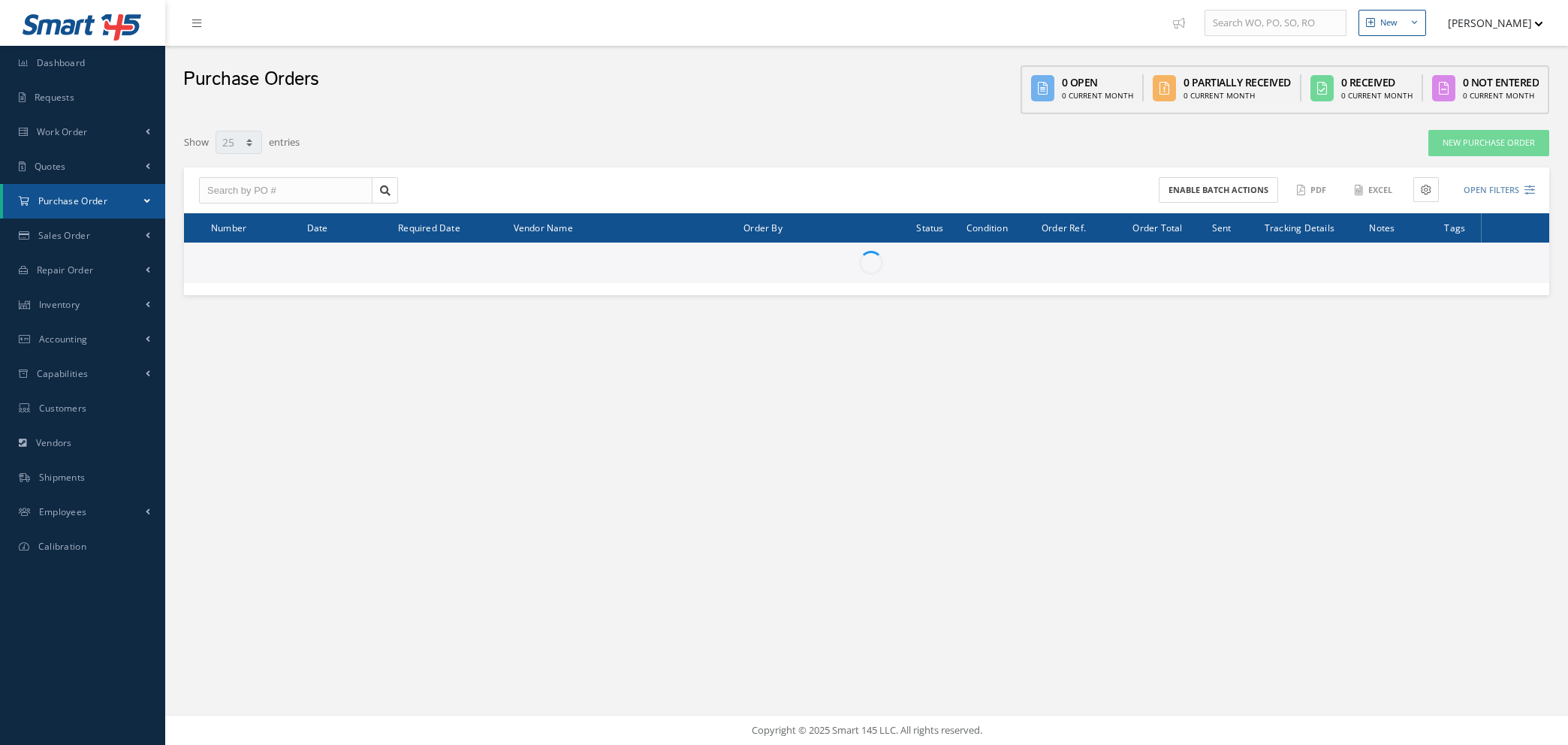
select select "25"
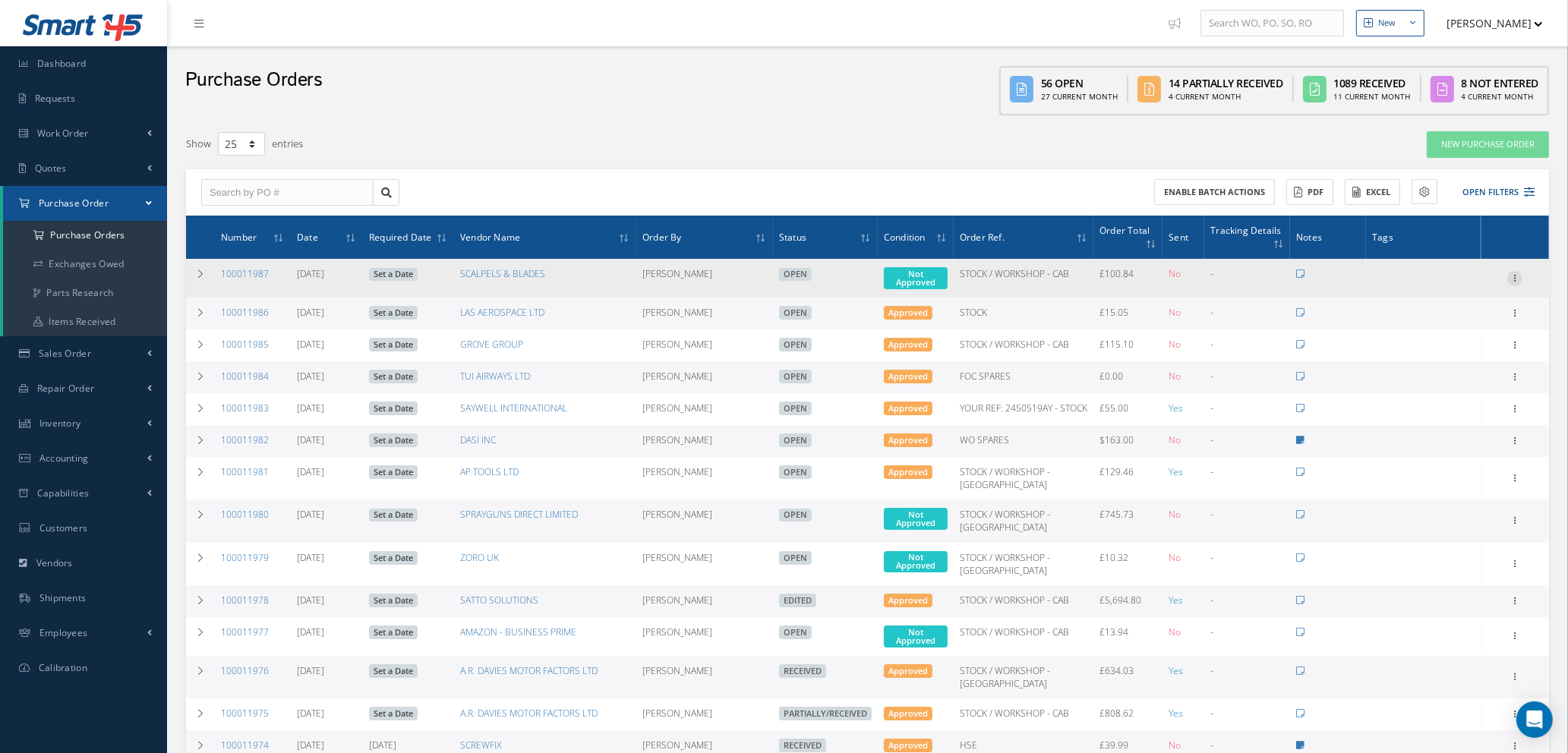
click at [1517, 273] on icon at bounding box center [1514, 277] width 15 height 12
click at [1436, 324] on link "Edit" at bounding box center [1444, 327] width 120 height 19
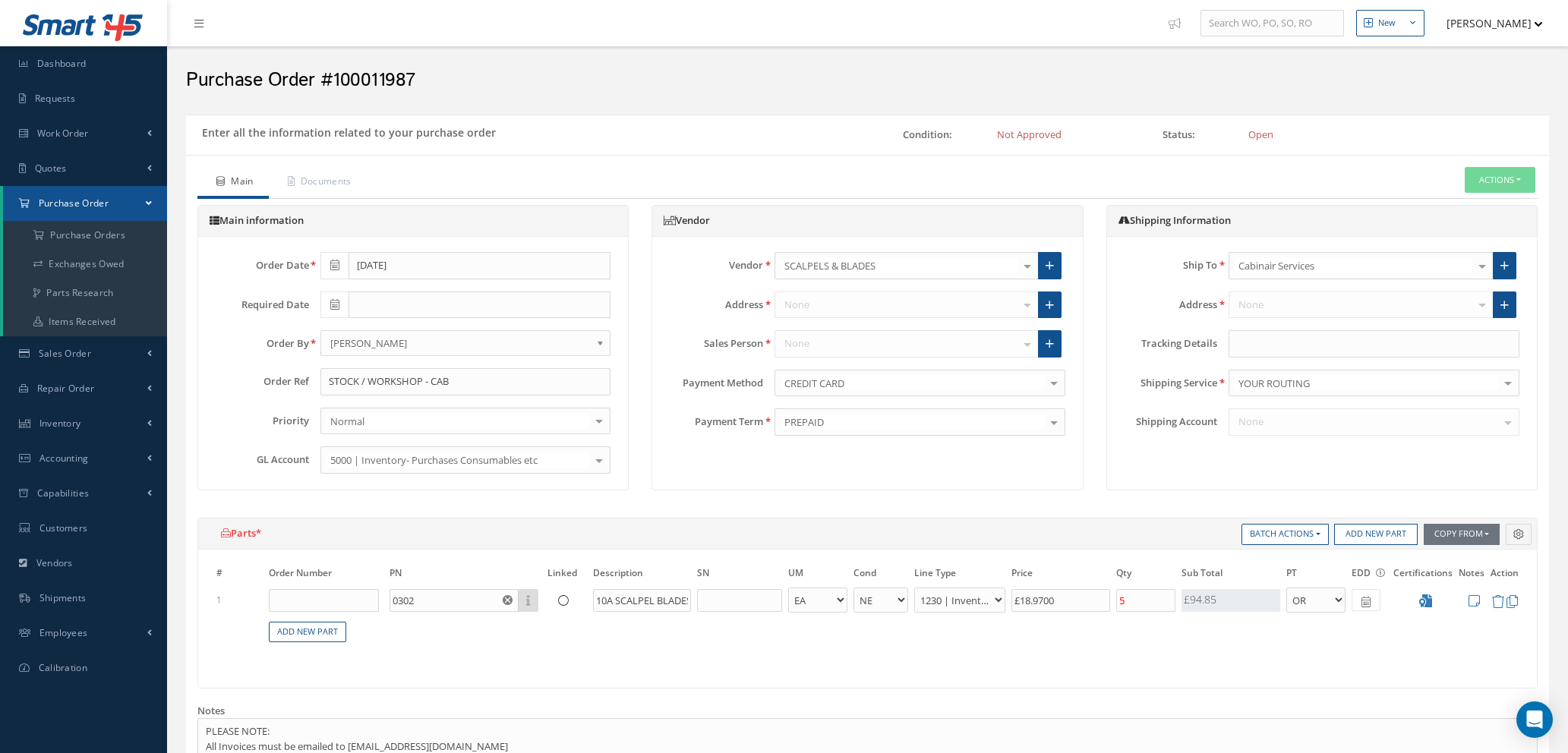
select select "1"
select select "5"
select select "110"
select select "1"
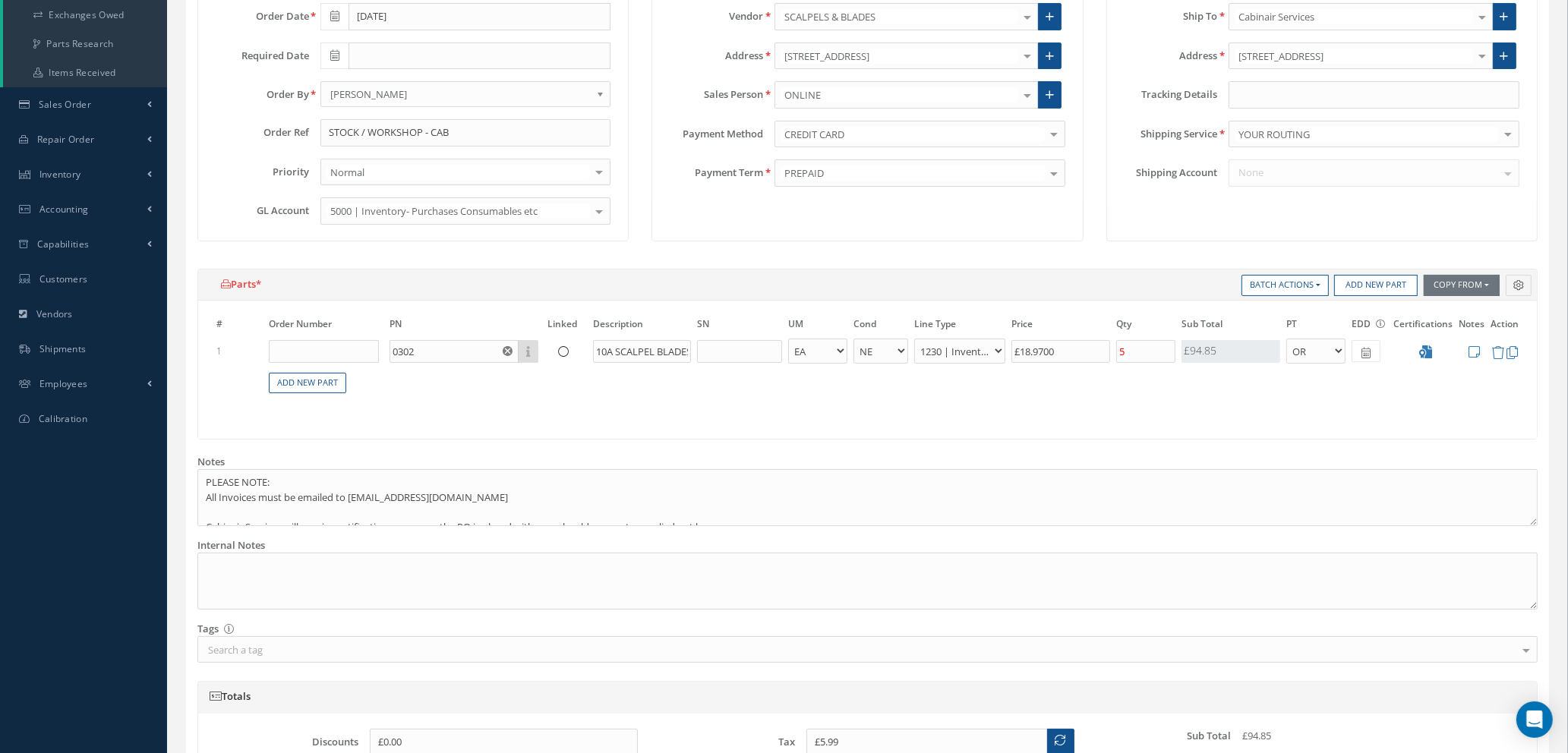
scroll to position [587, 0]
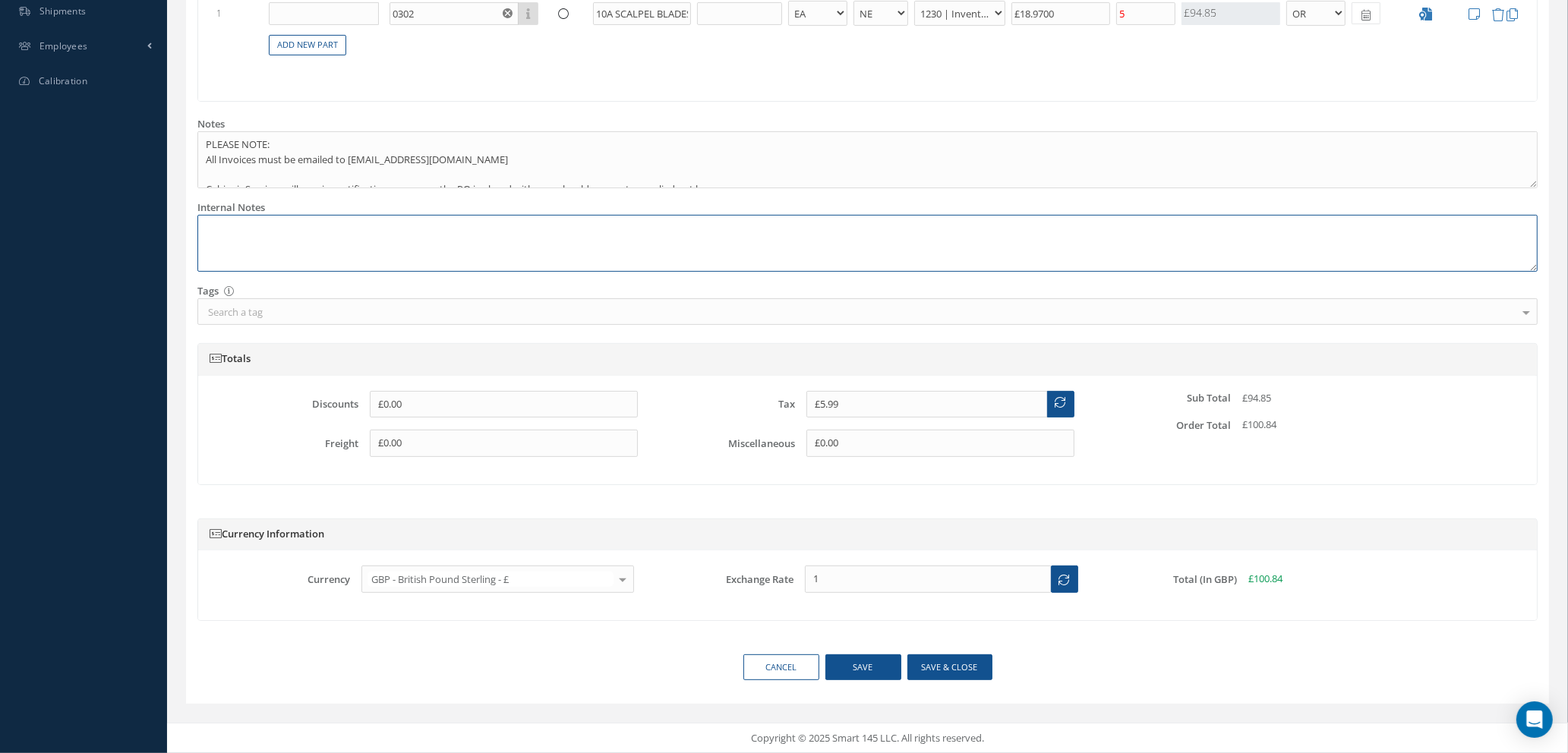
click at [205, 227] on textarea at bounding box center [867, 243] width 1340 height 57
type textarea "r"
paste textarea "401289"
click at [937, 675] on button "Save & close" at bounding box center [949, 667] width 85 height 27
type textarea "REF: 401289 -- [PERSON_NAME] [DATE] 06:52AM"
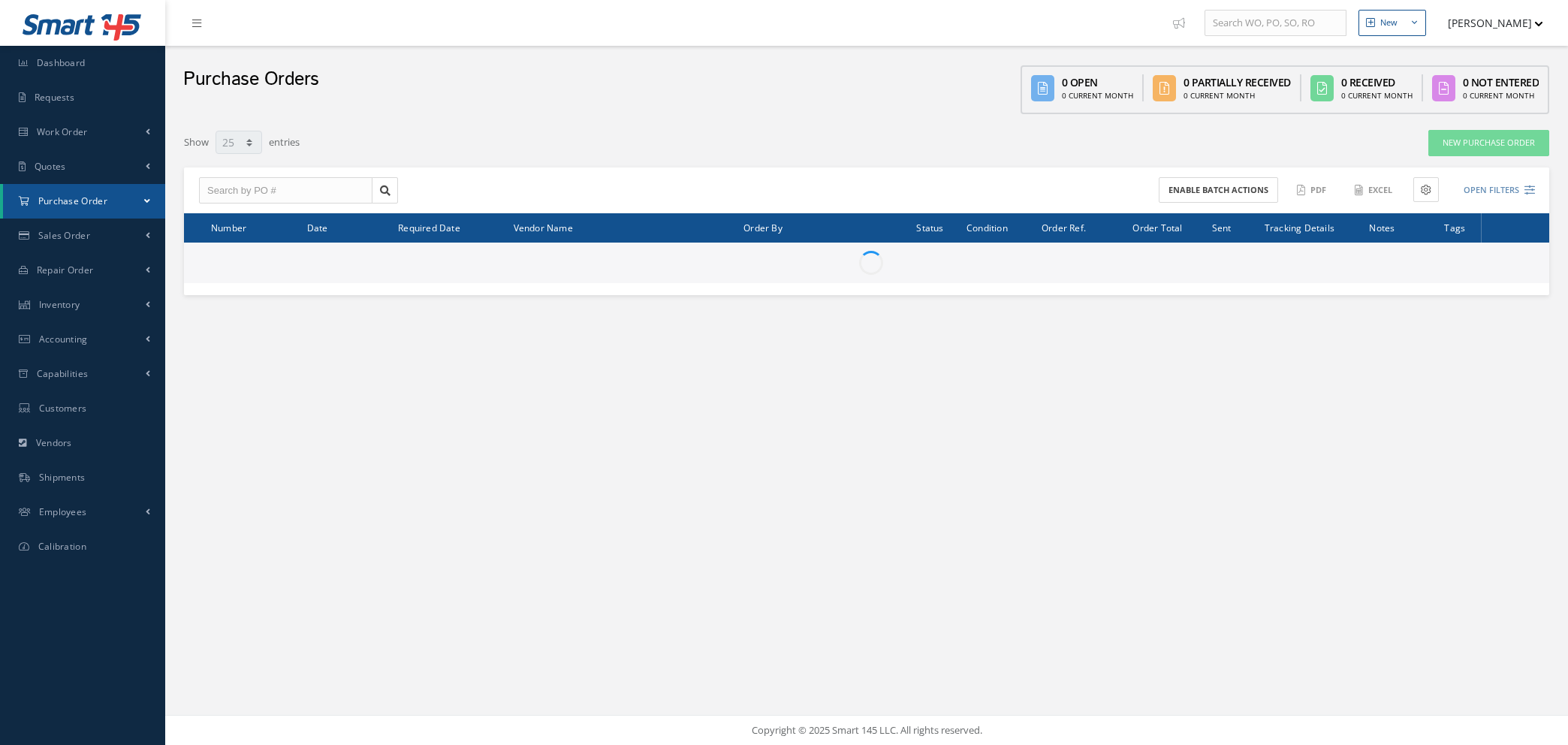
select select "25"
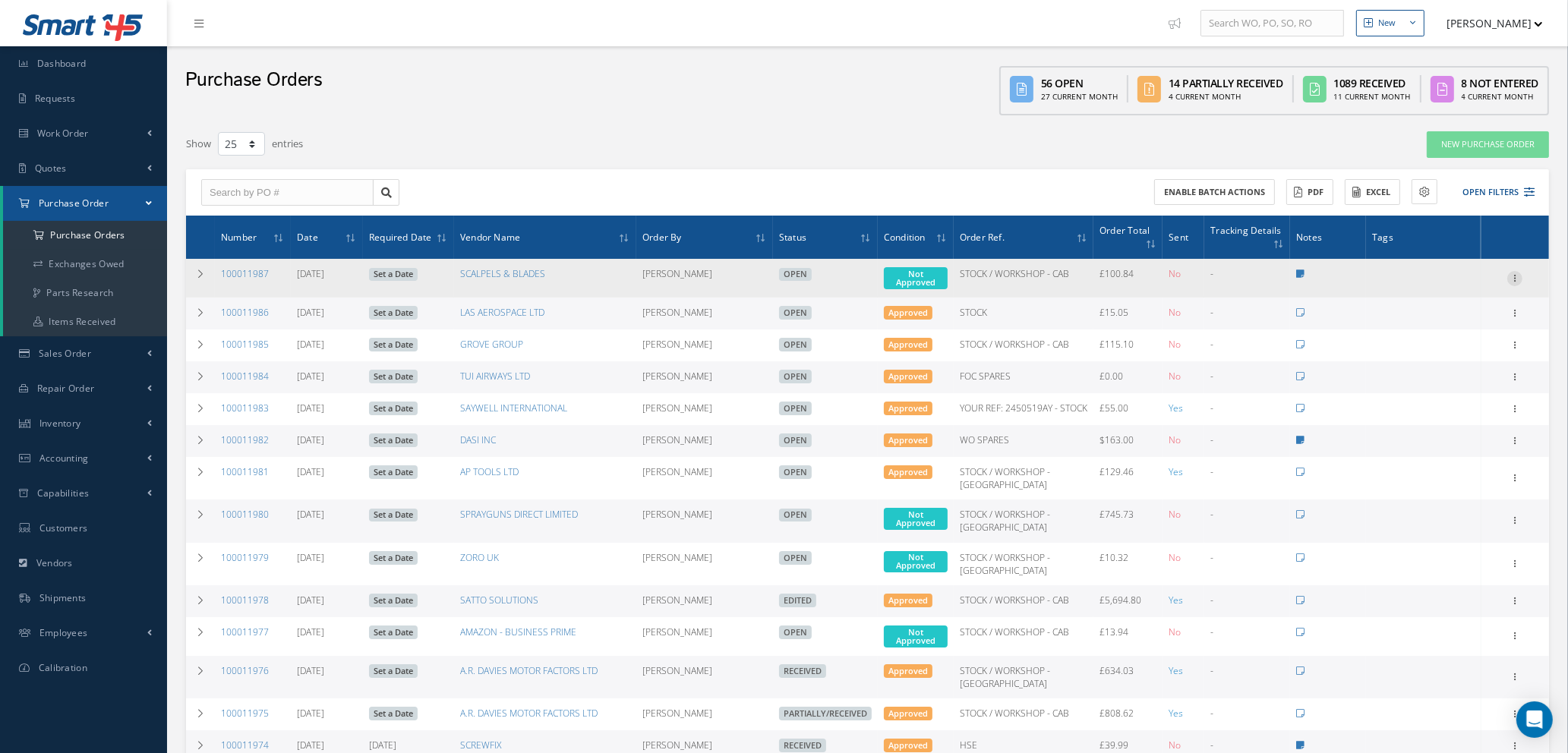
click at [1515, 272] on icon at bounding box center [1514, 277] width 15 height 12
click at [1446, 285] on link "Enter/Update" at bounding box center [1444, 288] width 120 height 19
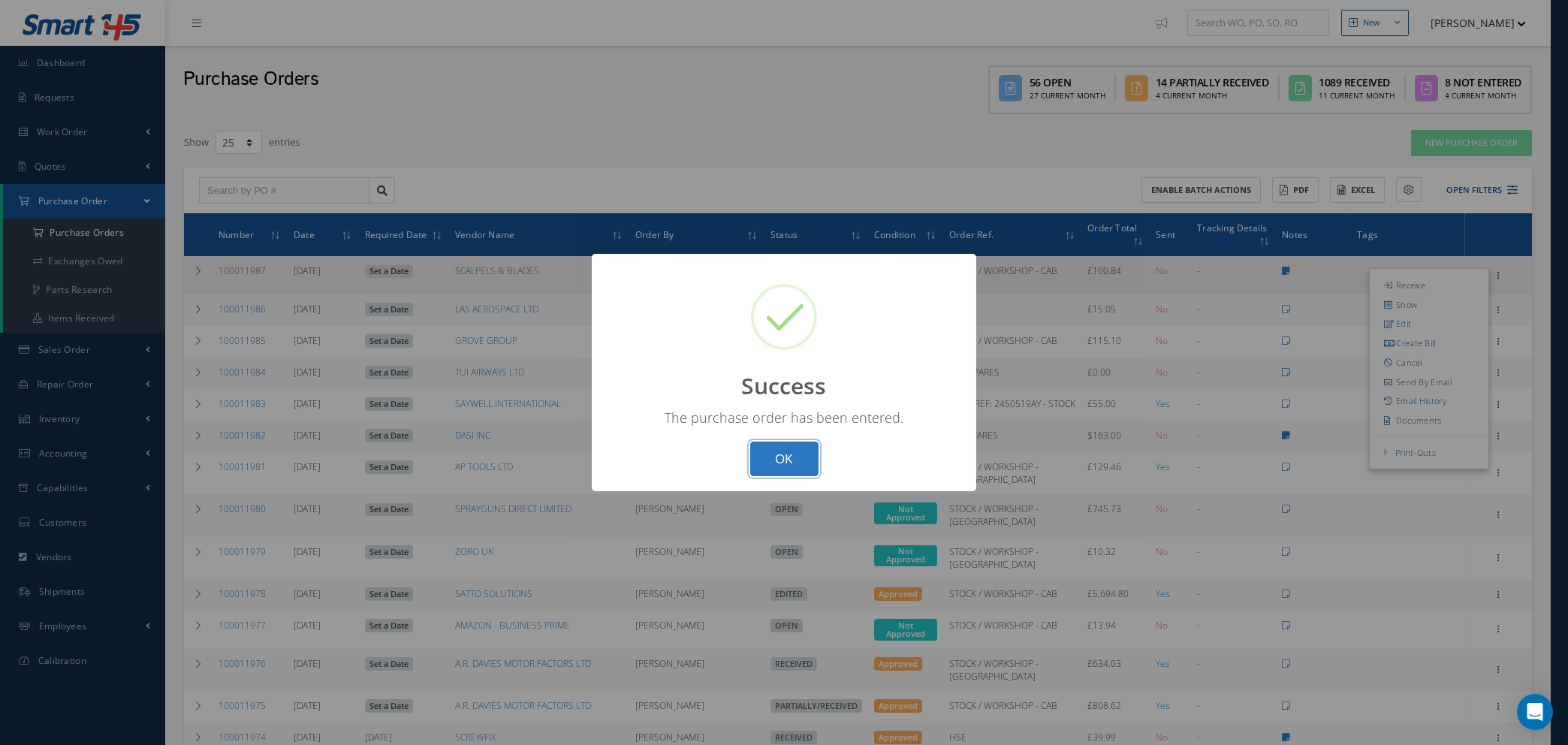
click at [786, 464] on button "OK" at bounding box center [785, 460] width 69 height 35
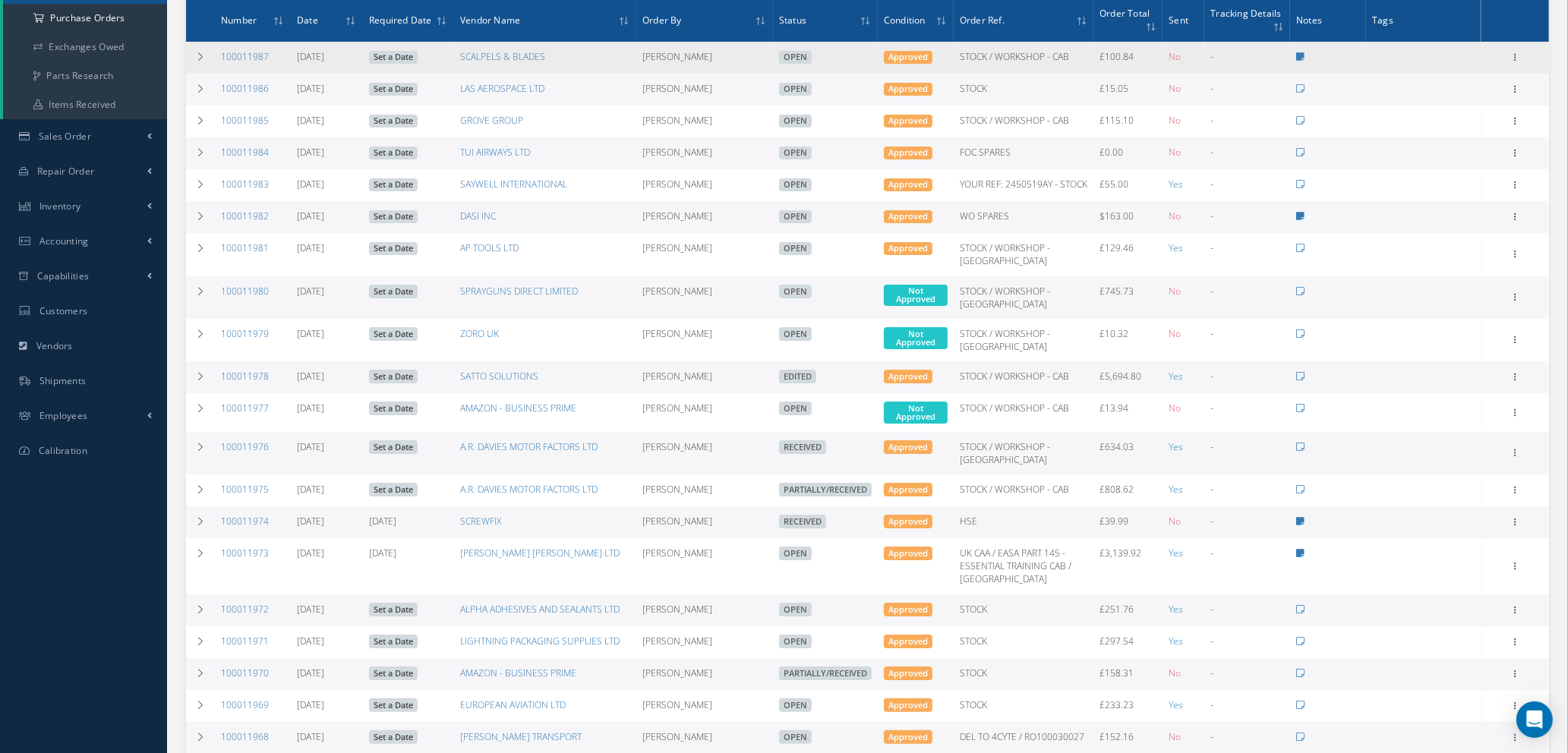
scroll to position [228, 0]
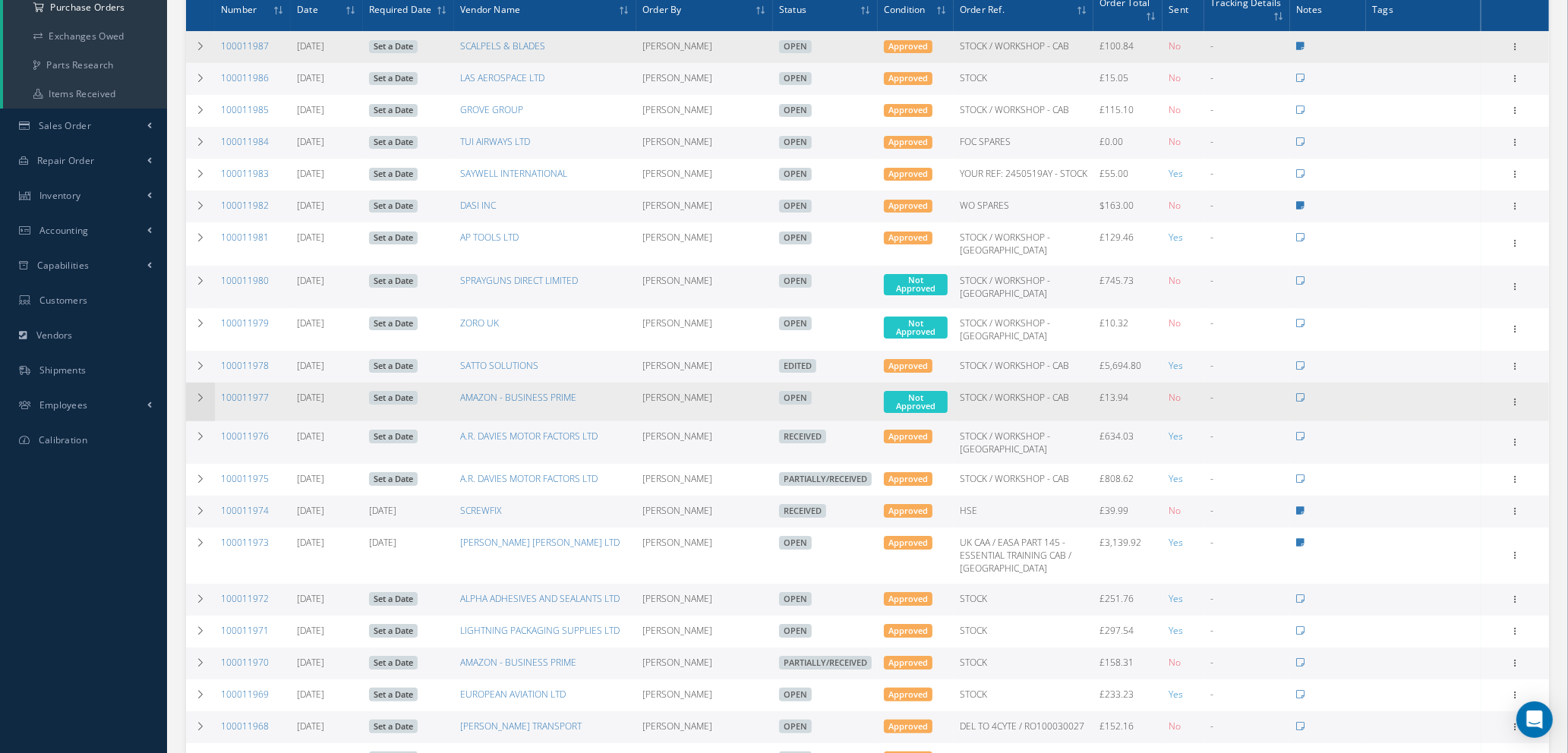
click at [195, 407] on td at bounding box center [200, 402] width 29 height 39
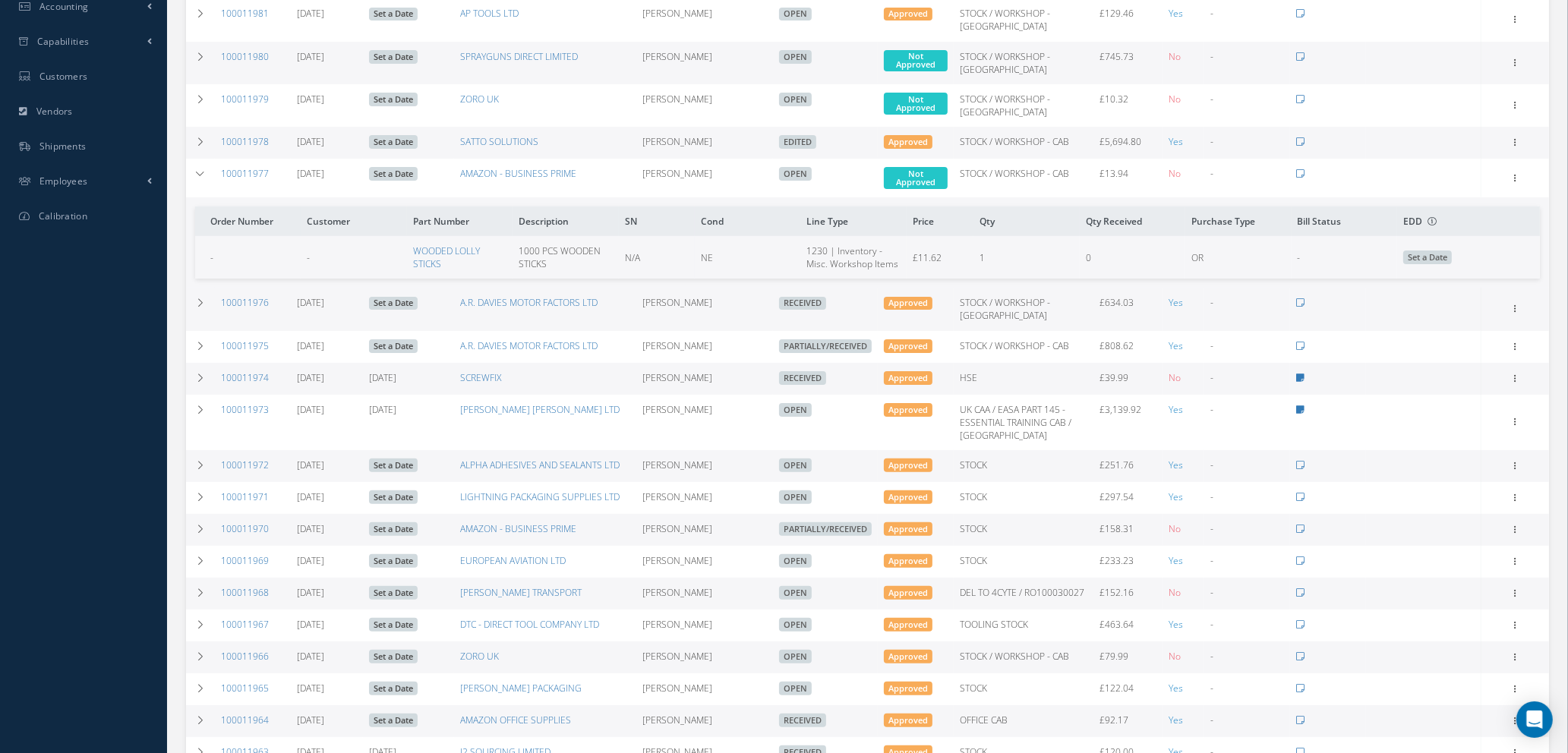
scroll to position [456, 0]
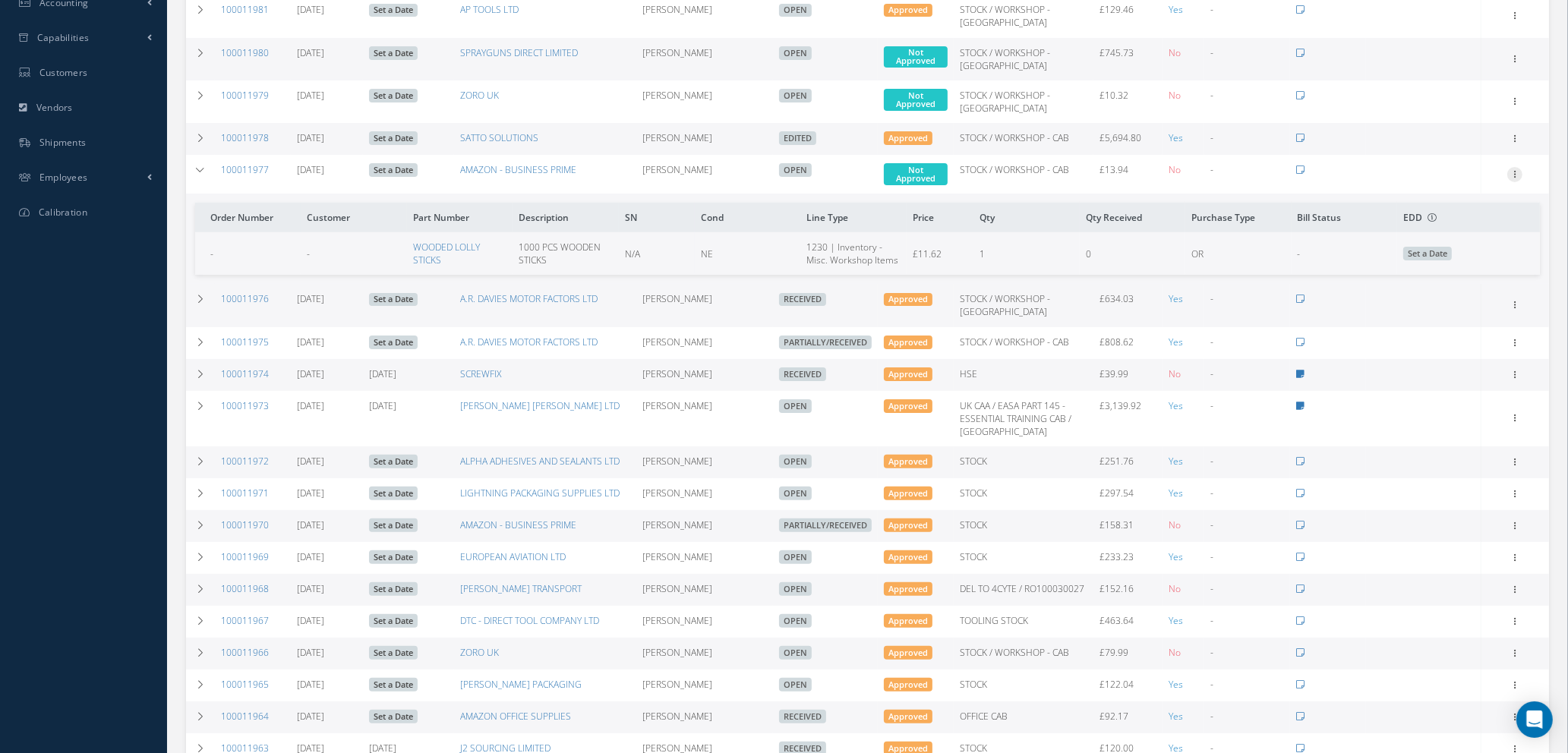
click at [1516, 179] on icon at bounding box center [1514, 173] width 15 height 12
click at [1449, 231] on link "Edit" at bounding box center [1444, 223] width 120 height 19
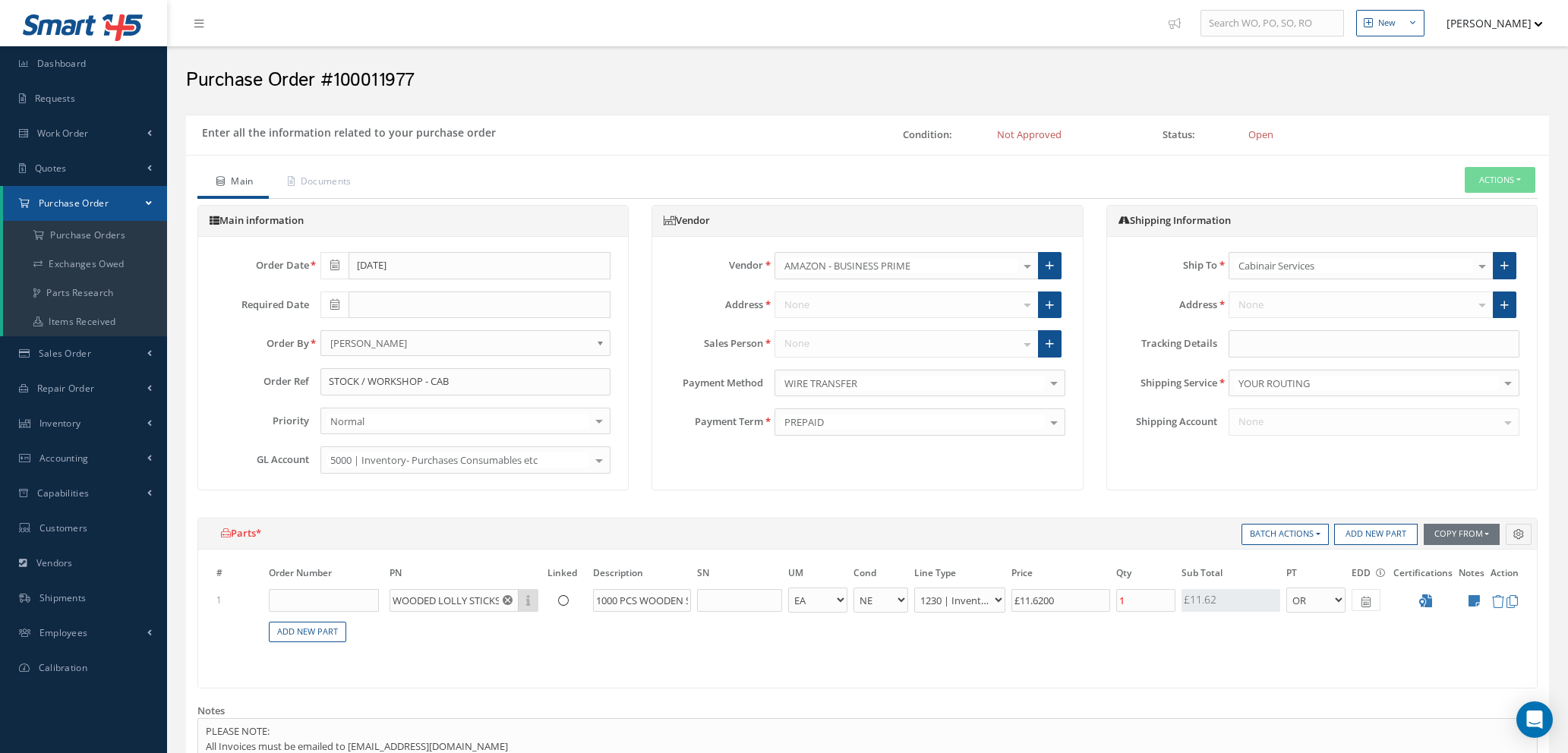
select select "1"
select select "5"
select select "110"
select select "1"
click at [1360, 531] on button "Add New Part" at bounding box center [1375, 534] width 83 height 21
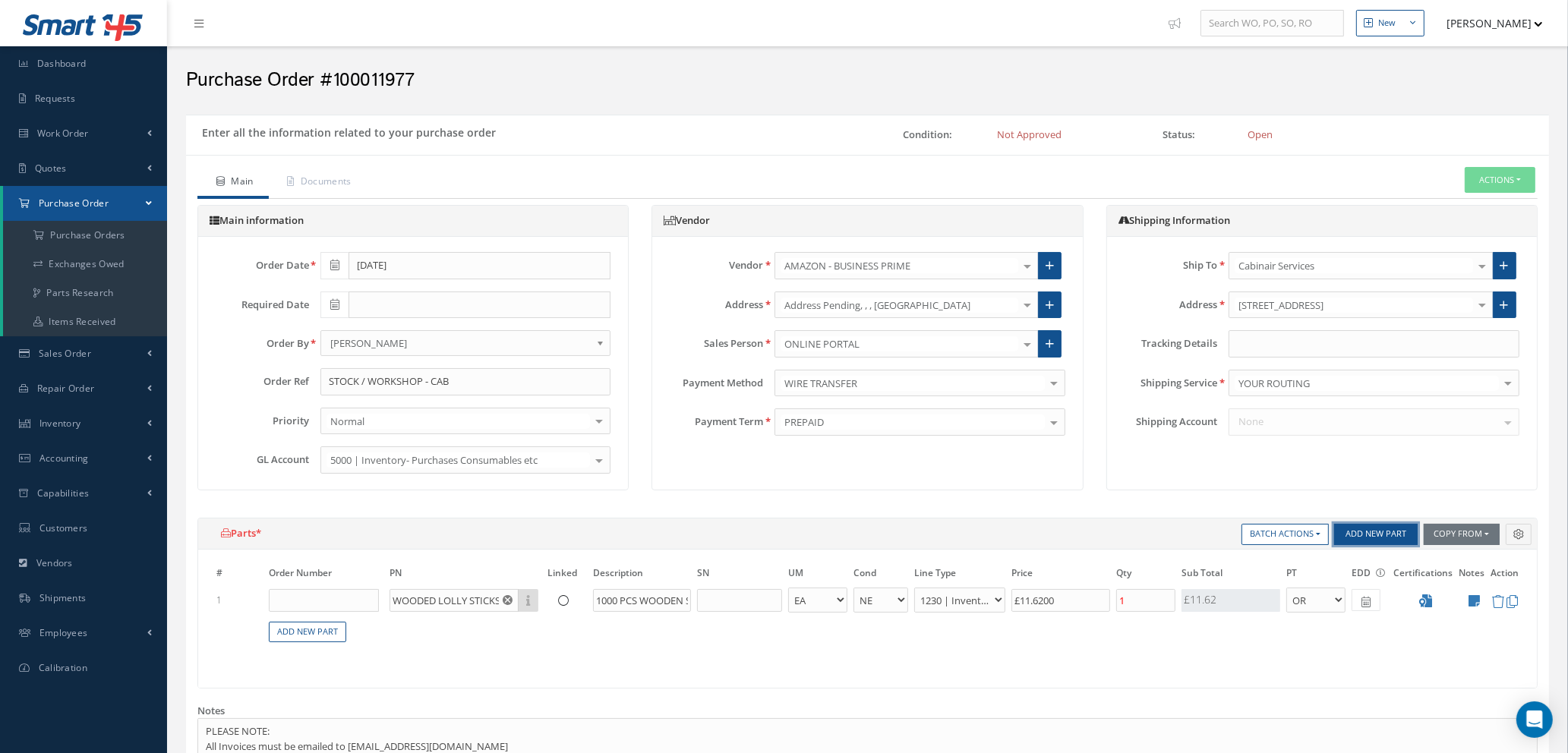
select select "1"
select select "5"
select select "114"
select select "1"
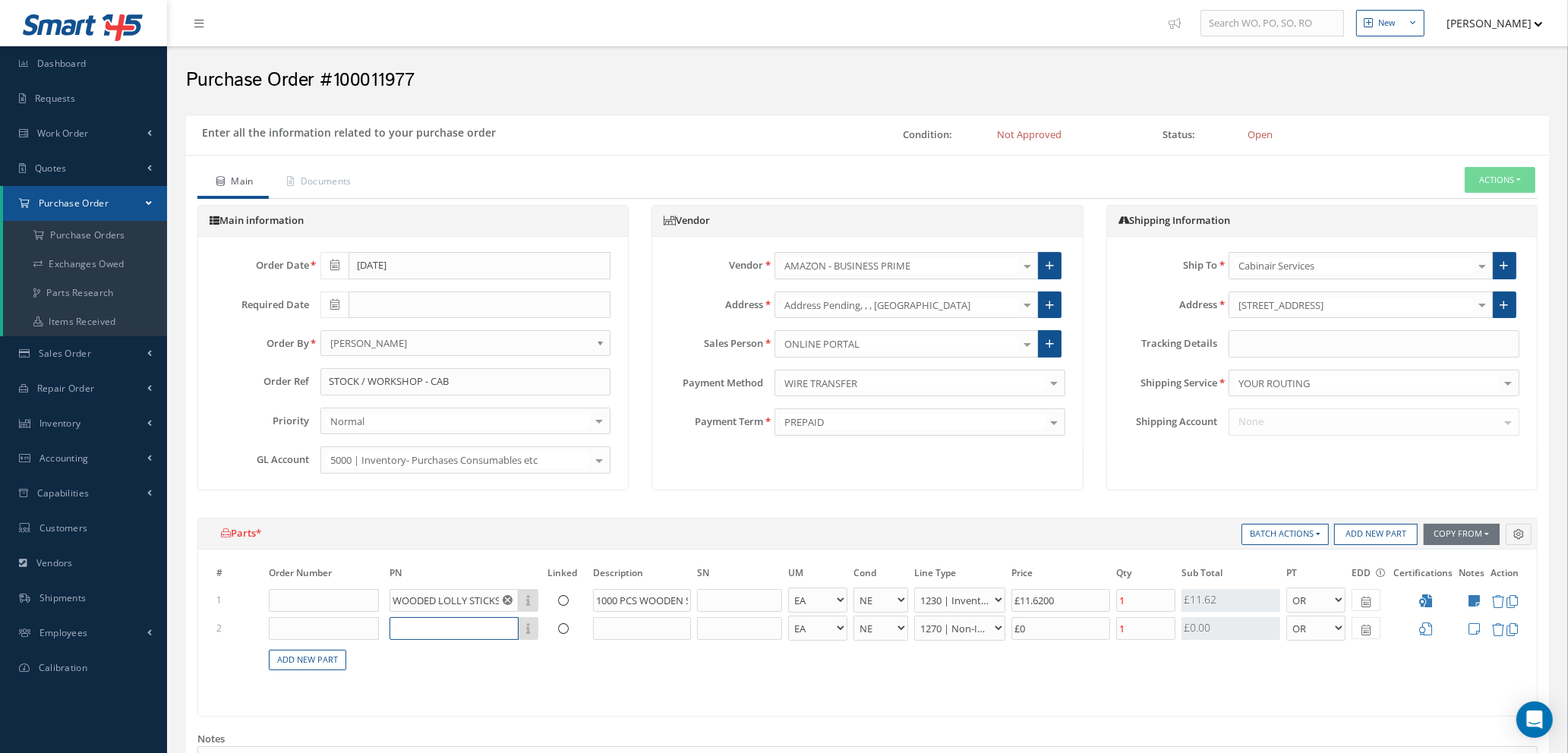
click at [498, 632] on input "text" at bounding box center [454, 629] width 129 height 23
type input "AUTOSOL 1005"
click at [605, 620] on input "text" at bounding box center [641, 629] width 98 height 23
type input "METAL POLISH 750ML"
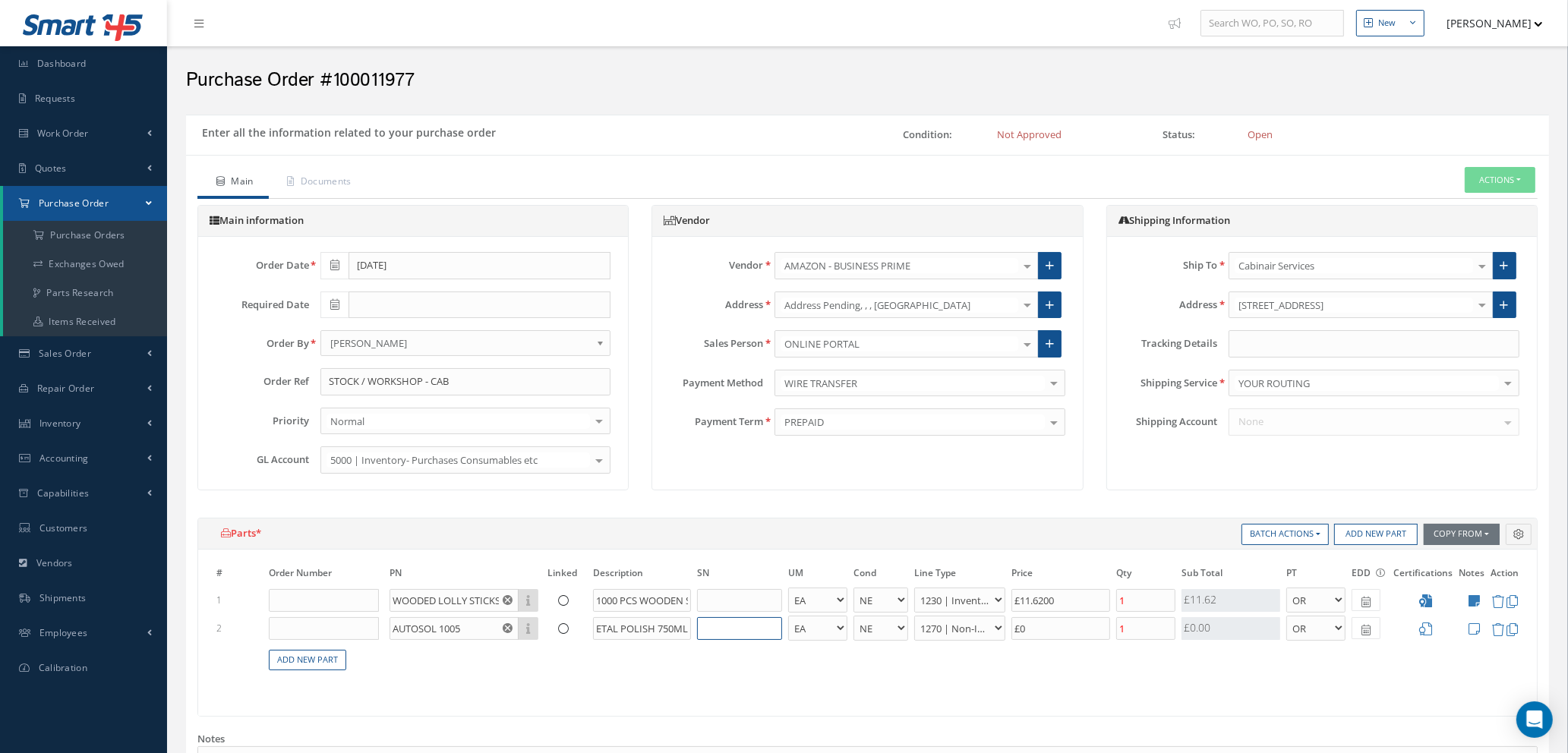
scroll to position [0, 0]
select select "110"
type input "£2.72"
type input "£2"
type input "£6.92"
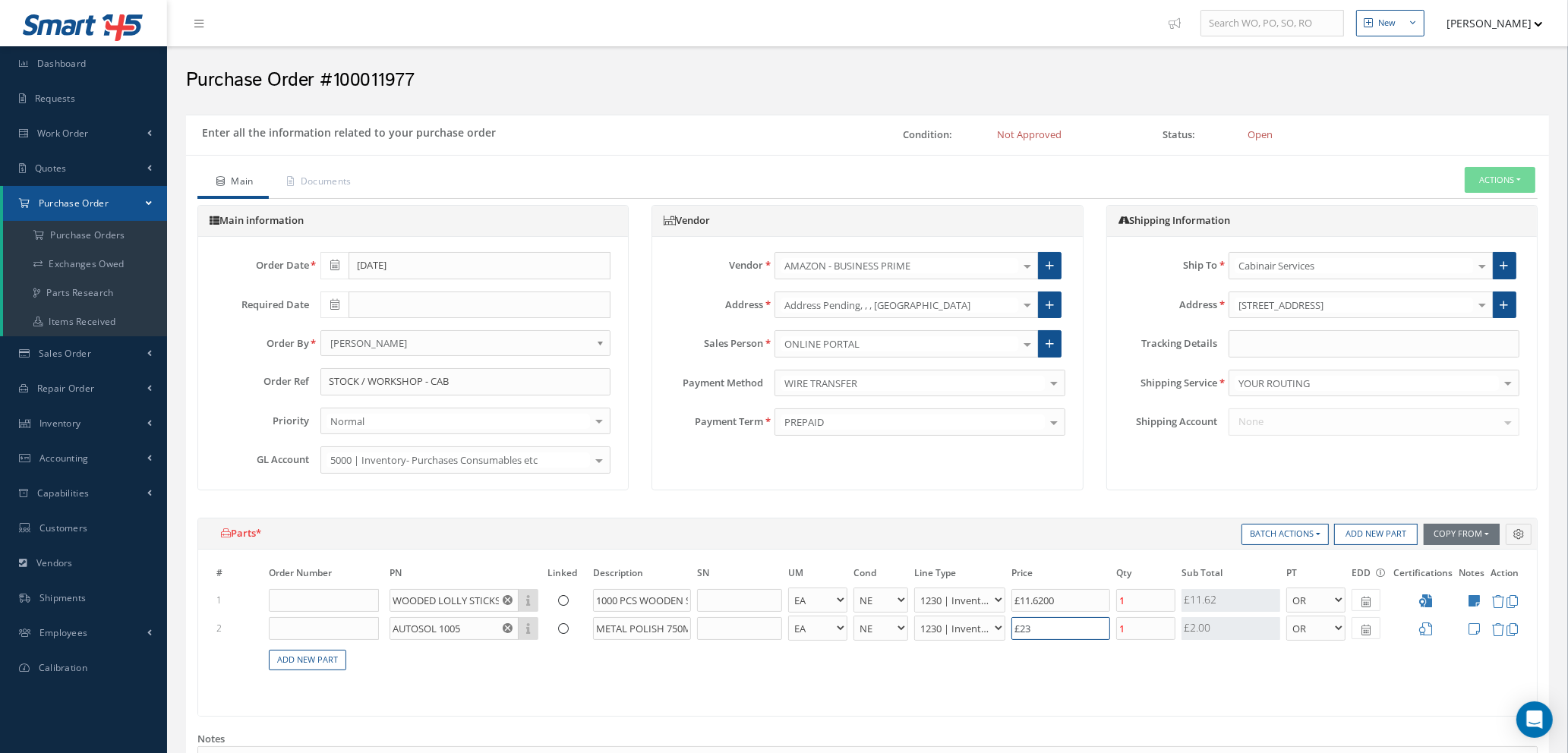
type input "£23."
type input "£6.98"
type input "£23.3"
type input "£7"
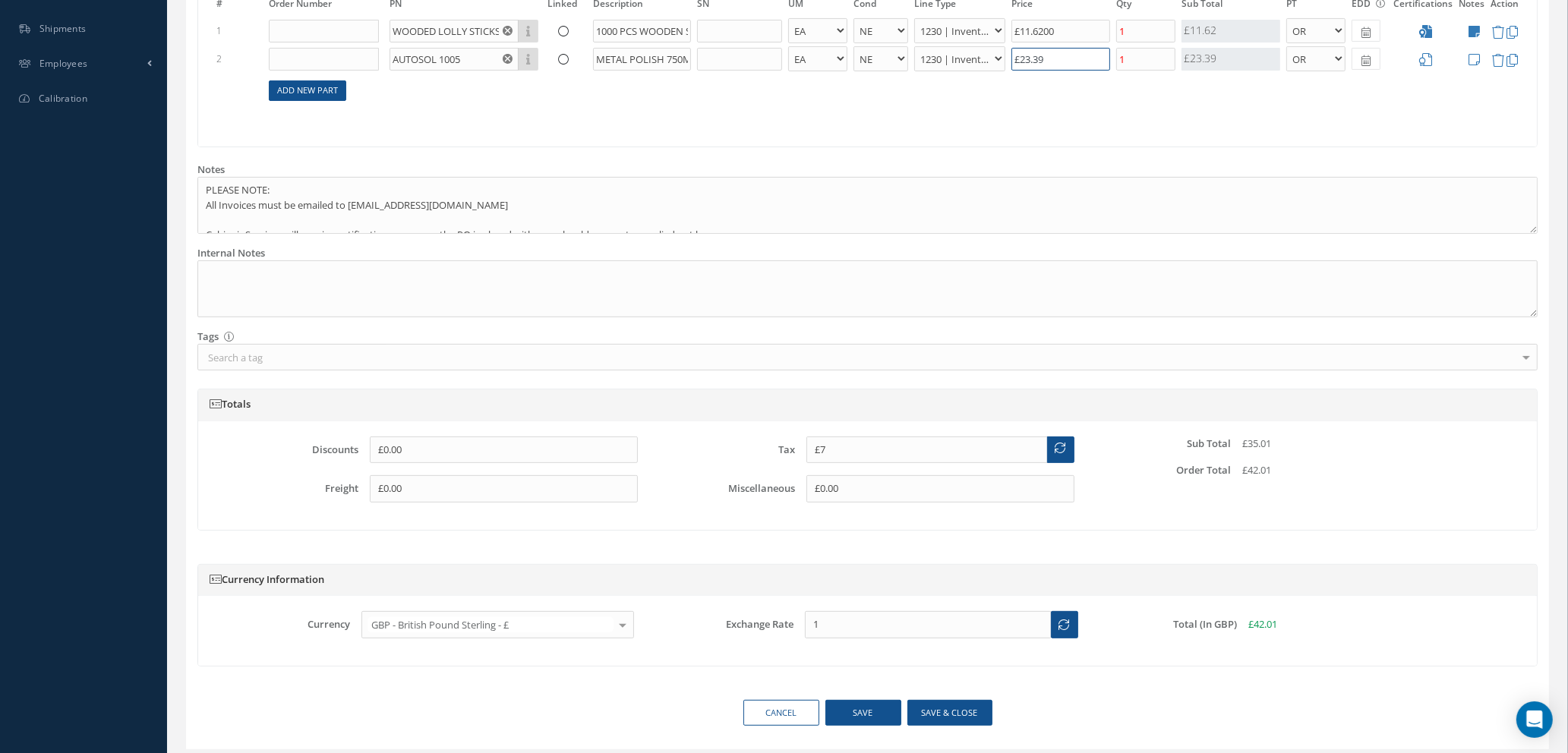
type input "£23.39"
click at [319, 81] on link "Add New Part" at bounding box center [308, 90] width 78 height 20
select select "1"
select select "5"
select select "114"
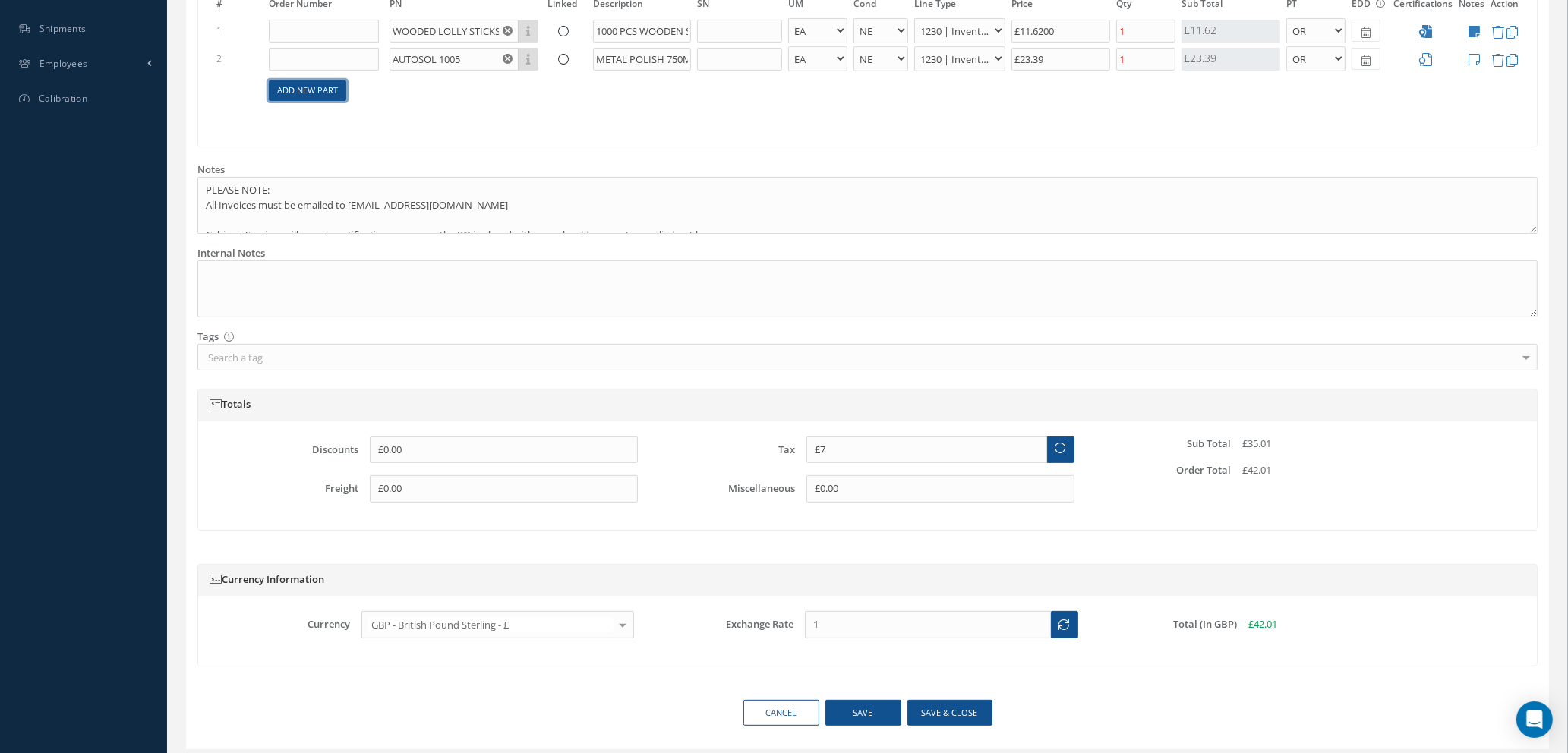
select select "1"
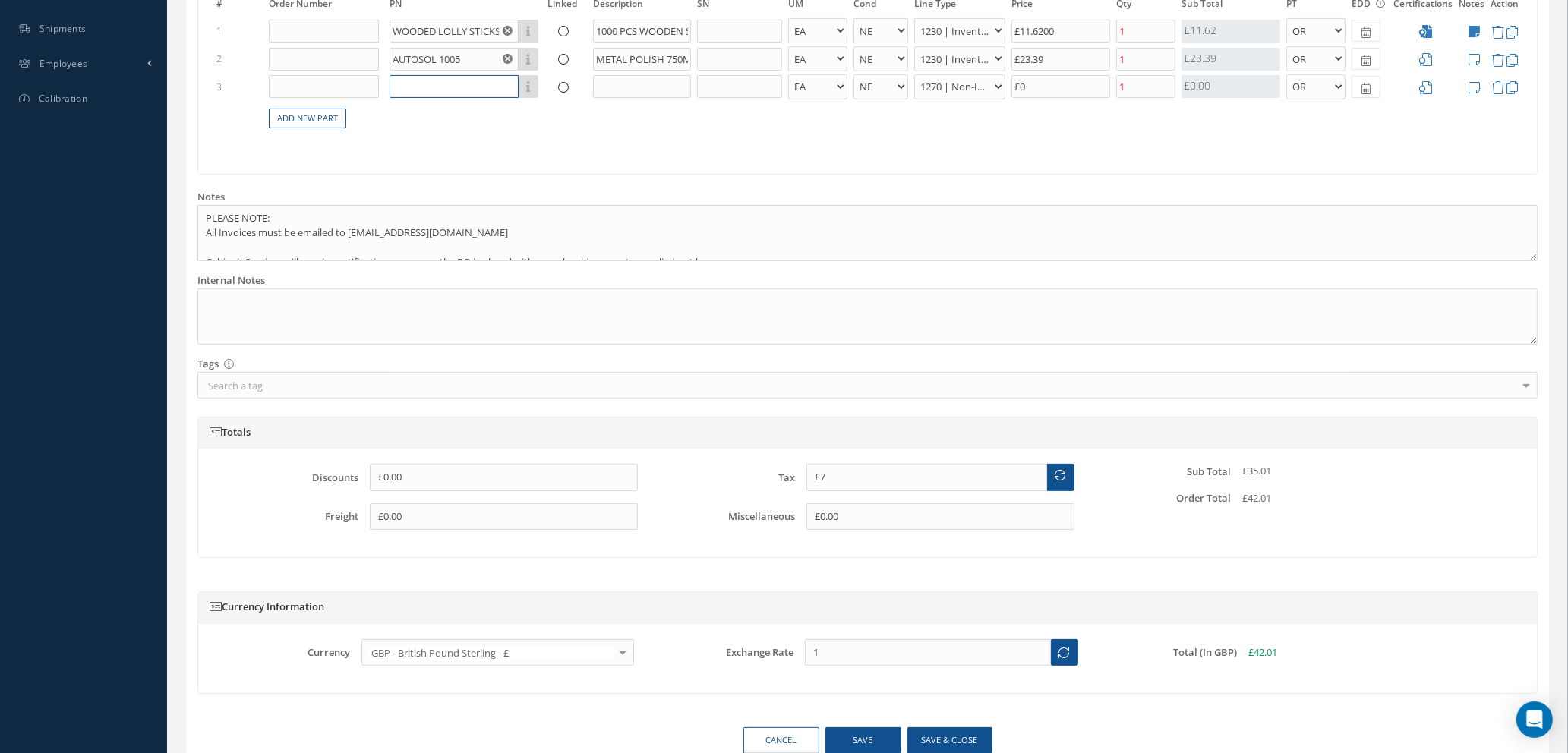
click at [428, 83] on input "text" at bounding box center [454, 86] width 129 height 23
type input "FARECLA GML301"
click at [614, 83] on input "text" at bounding box center [641, 86] width 98 height 23
type input "G MOP LAMBSWOOL PADS 3""
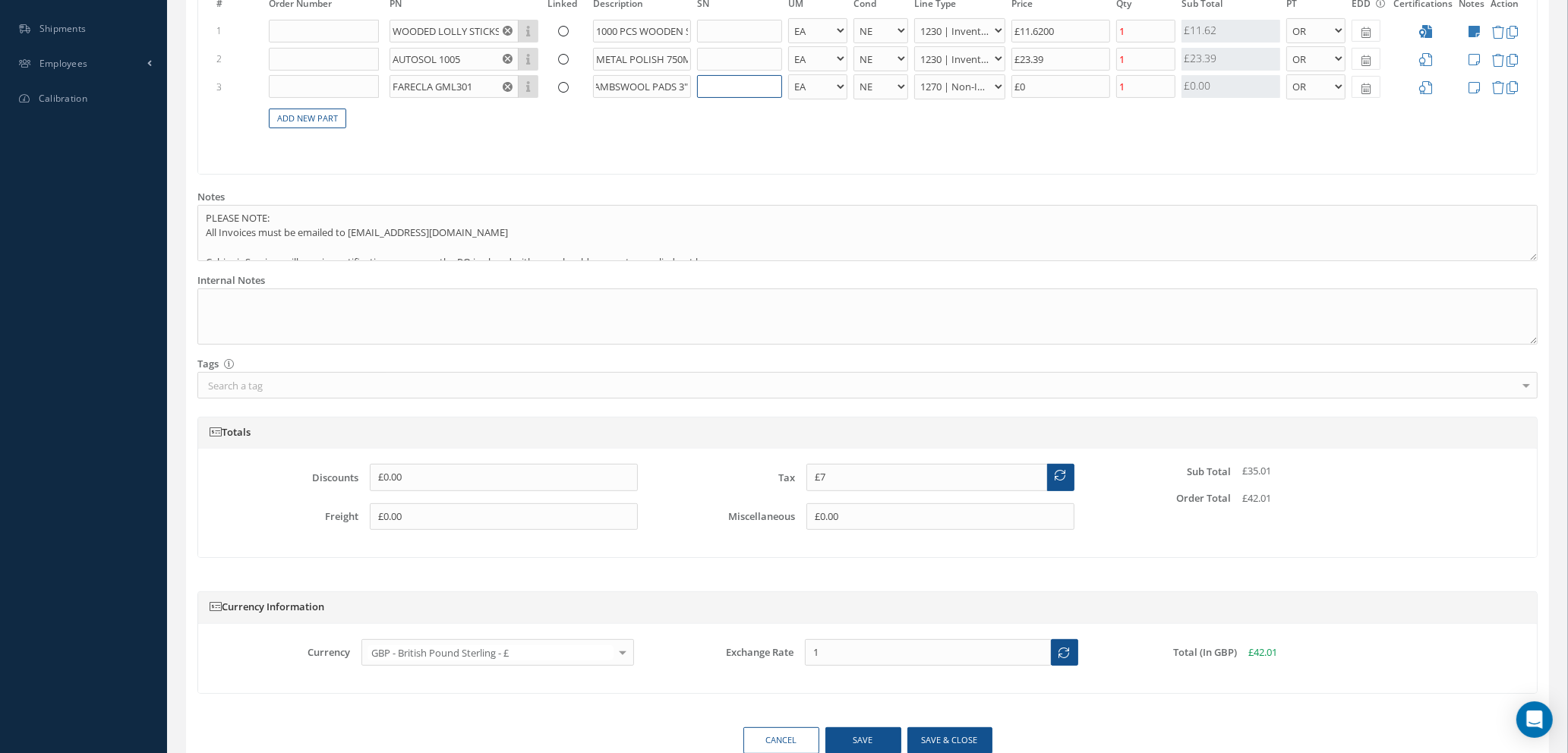
scroll to position [0, 0]
select select "110"
type input "£7.2"
type input "£1"
type input "£10.6"
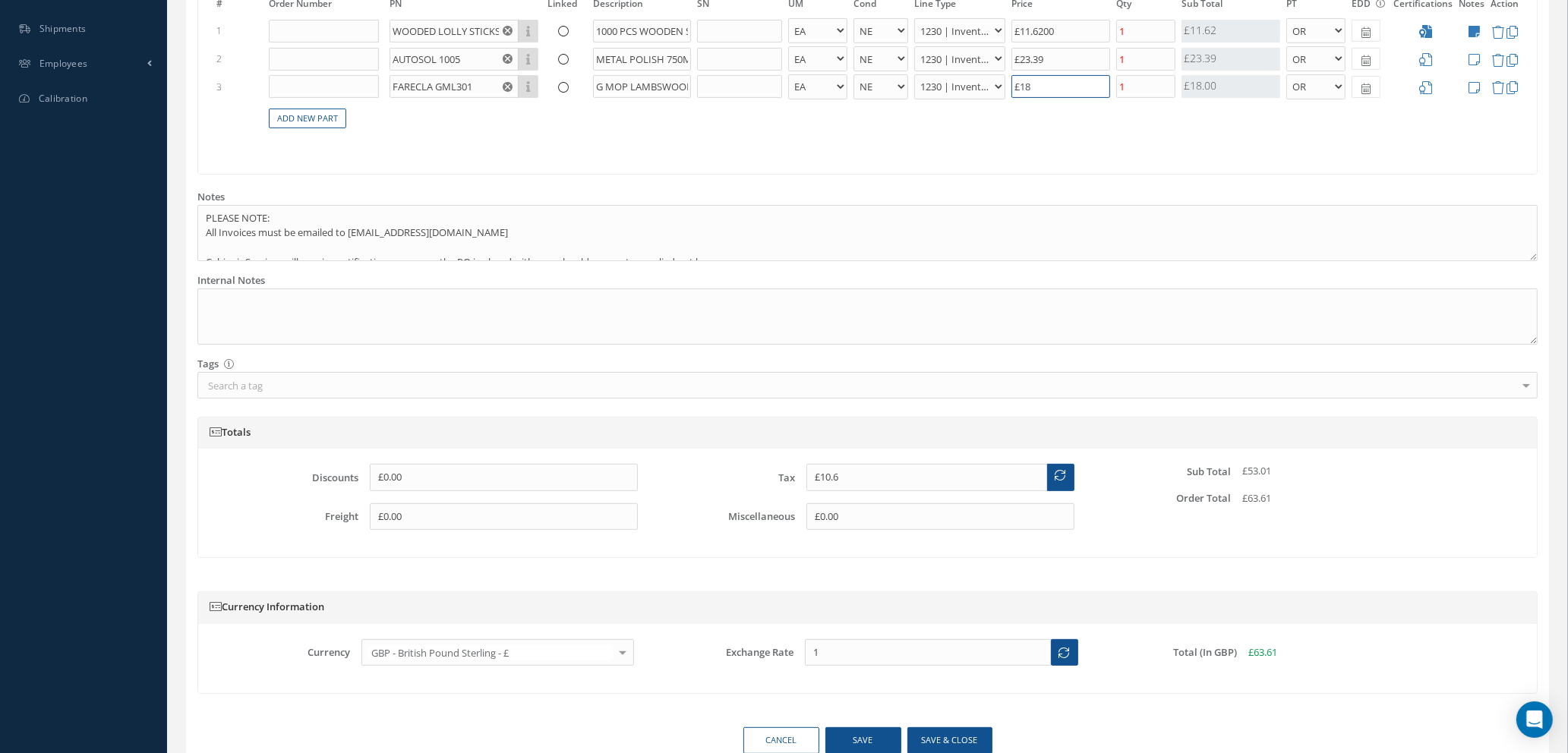
type input "£18."
type input "£10.78"
type input "£18.9"
type input "£10.79"
type input "£18.96"
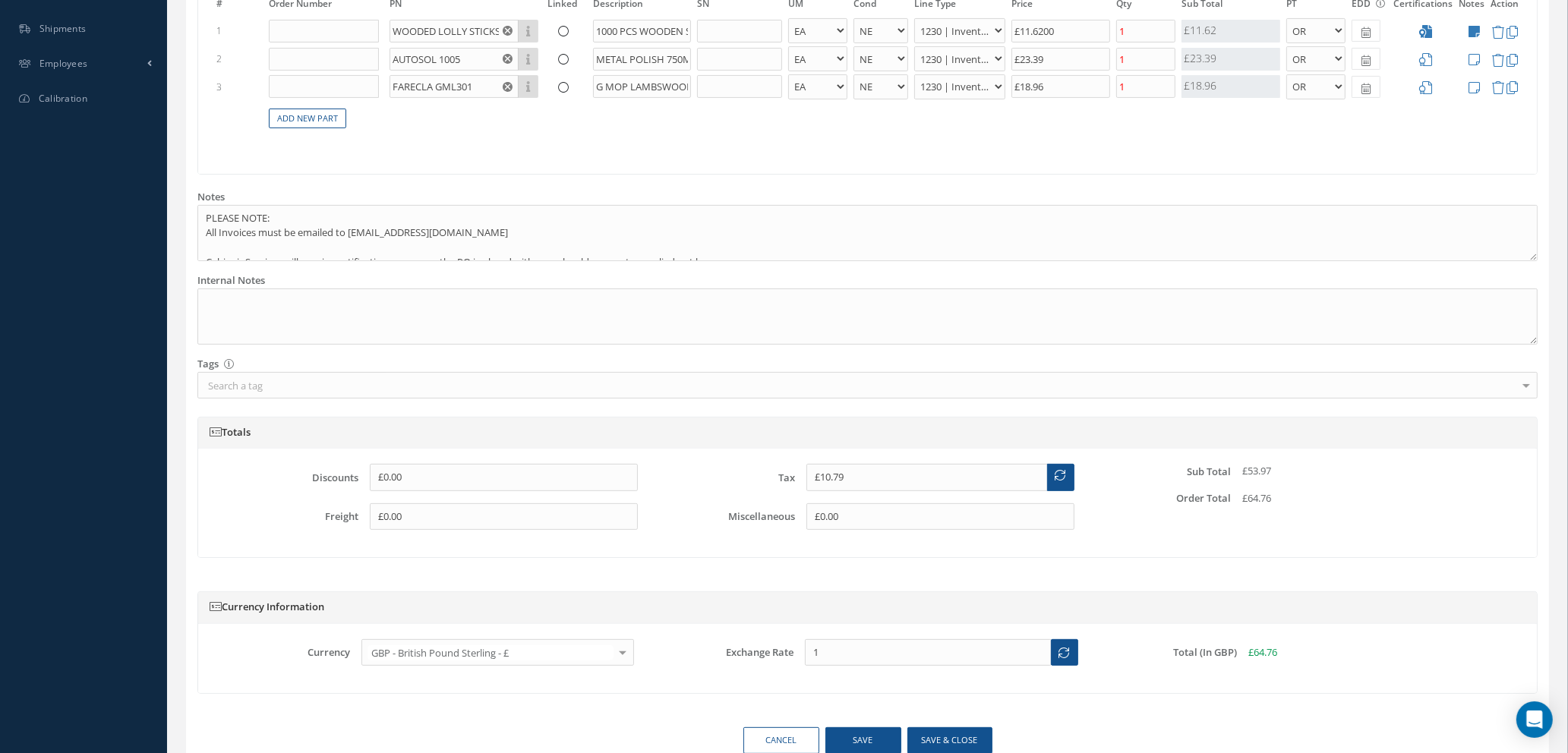
click at [1284, 469] on div "£53.97" at bounding box center [1376, 471] width 291 height 15
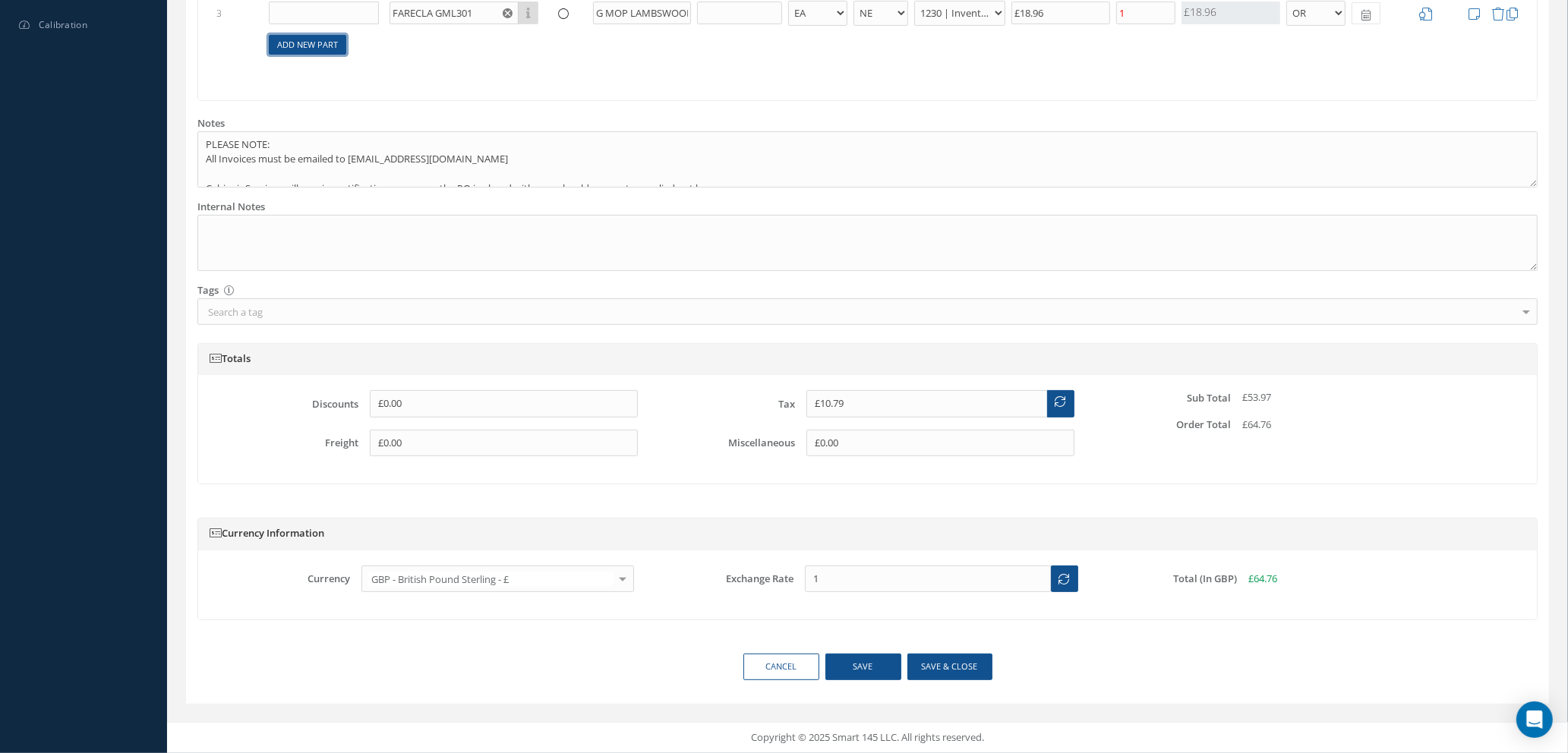
click at [314, 49] on link "Add New Part" at bounding box center [308, 44] width 78 height 20
select select "1"
select select "5"
select select "114"
select select "1"
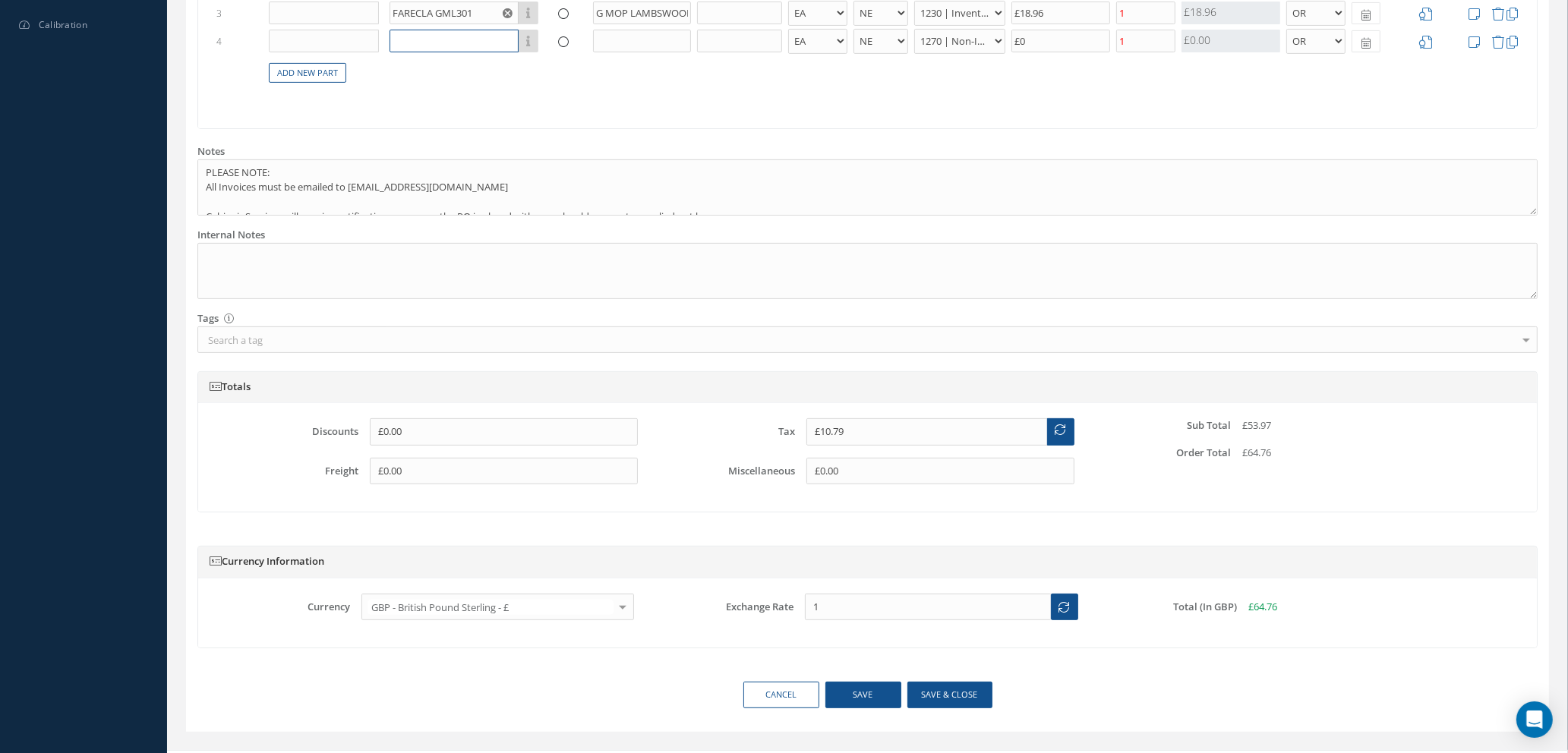
click at [414, 44] on input "text" at bounding box center [454, 41] width 129 height 23
type input "A7 MEDIUM RULED"
click at [619, 32] on input "text" at bounding box center [641, 41] width 98 height 23
type input "CARDS"
click at [1045, 43] on input "£0" at bounding box center [1061, 41] width 99 height 23
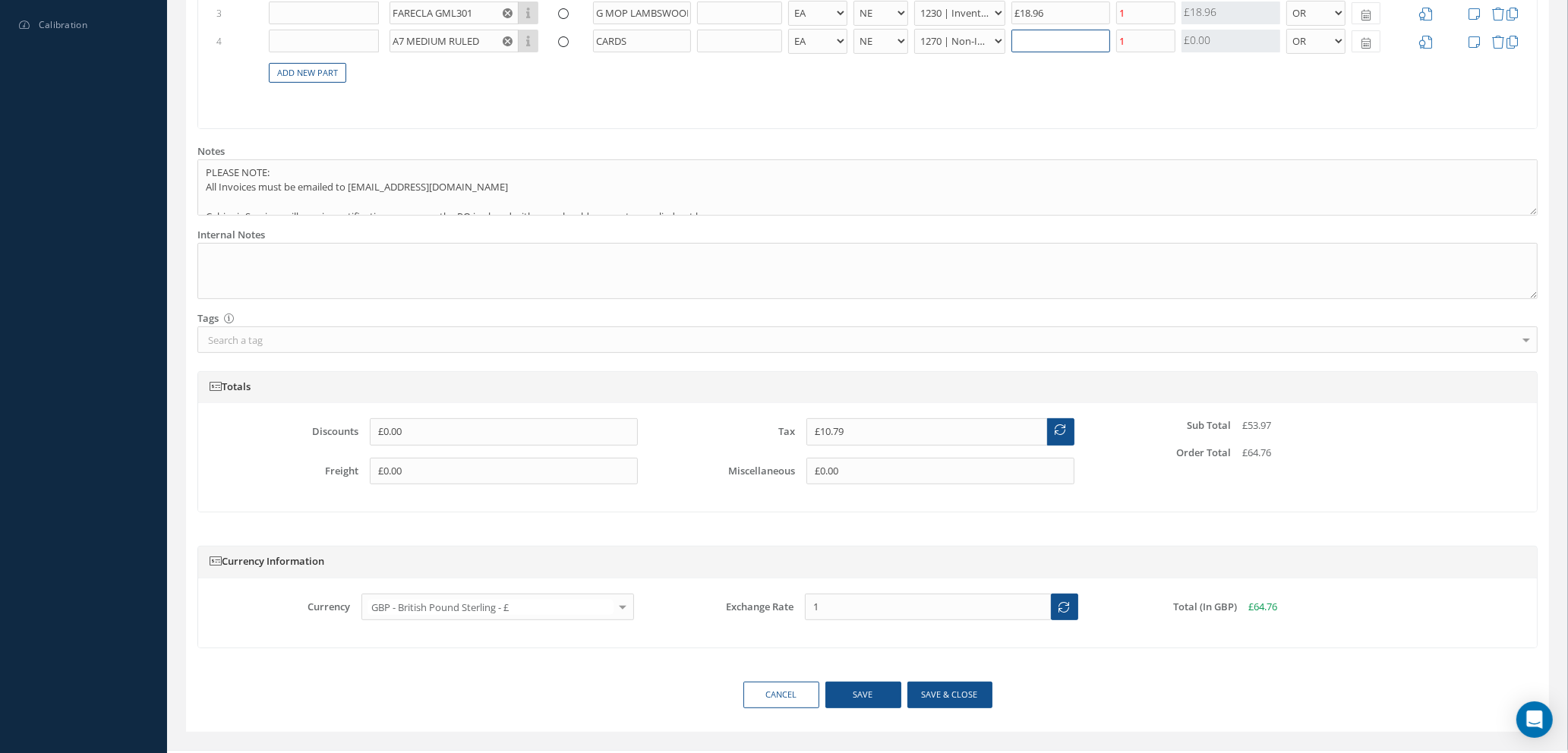
click at [1048, 36] on input "text" at bounding box center [1061, 41] width 99 height 23
type input "£12.39"
type input "£8."
type input "£12.41"
type input "£8.1"
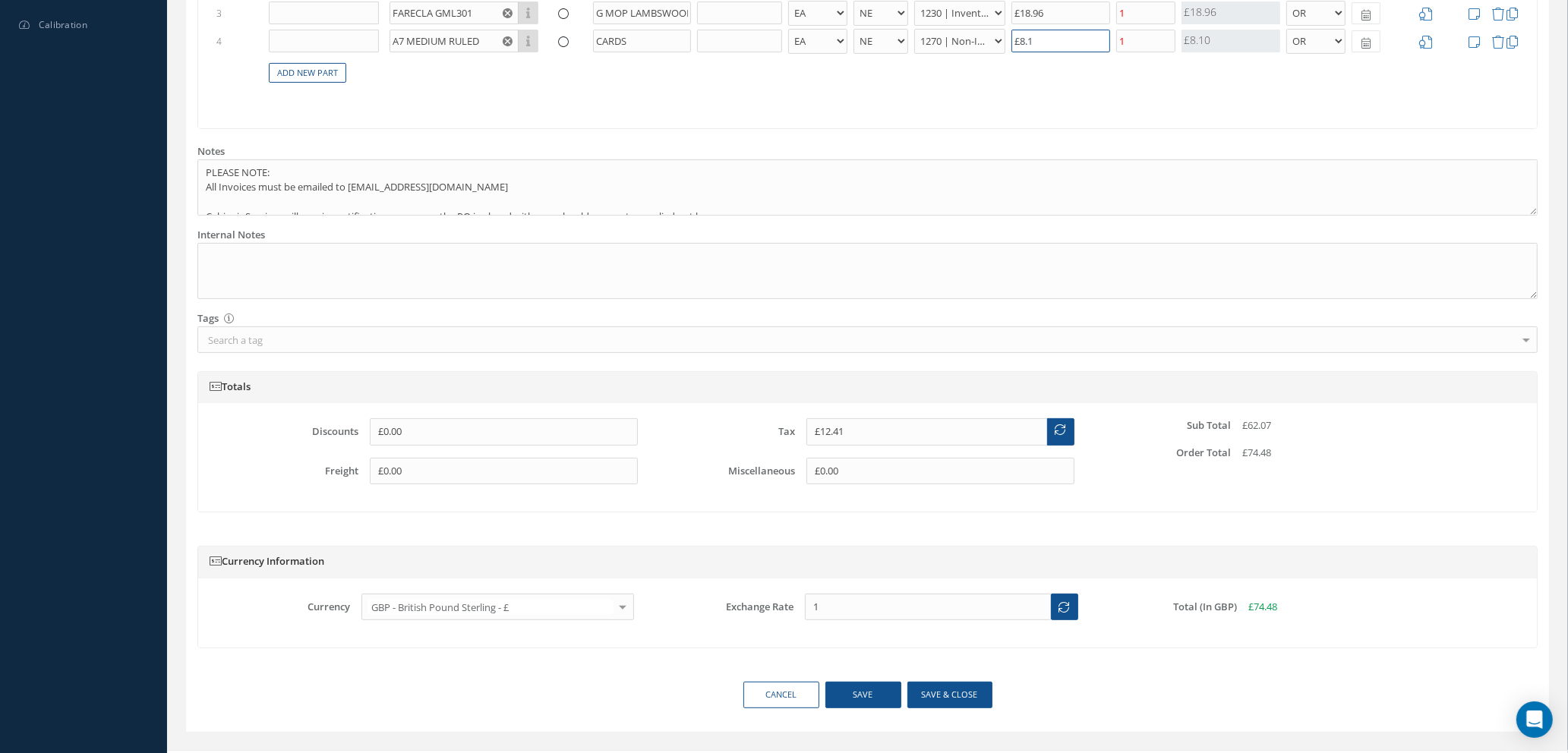
type input "£12.43"
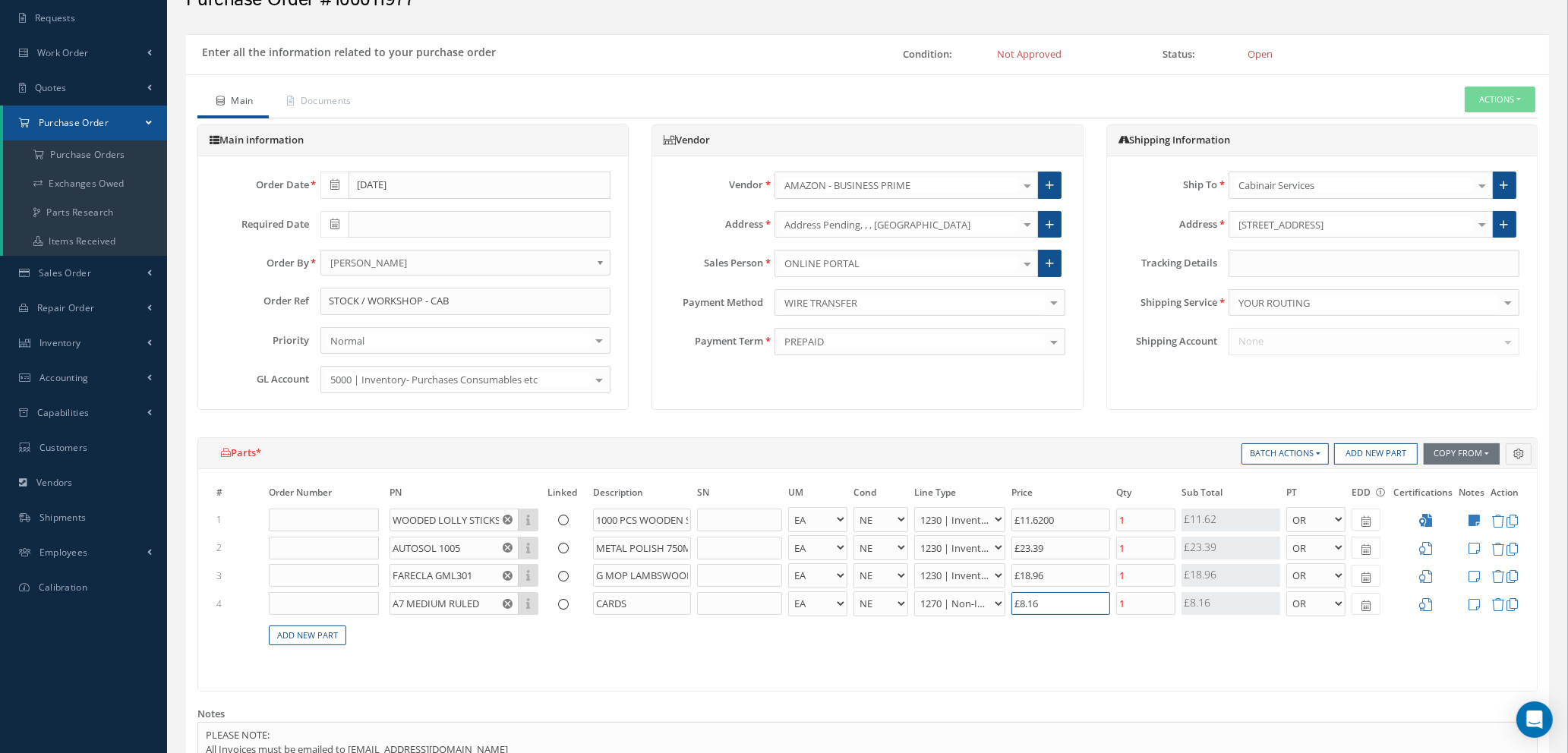
scroll to position [114, 0]
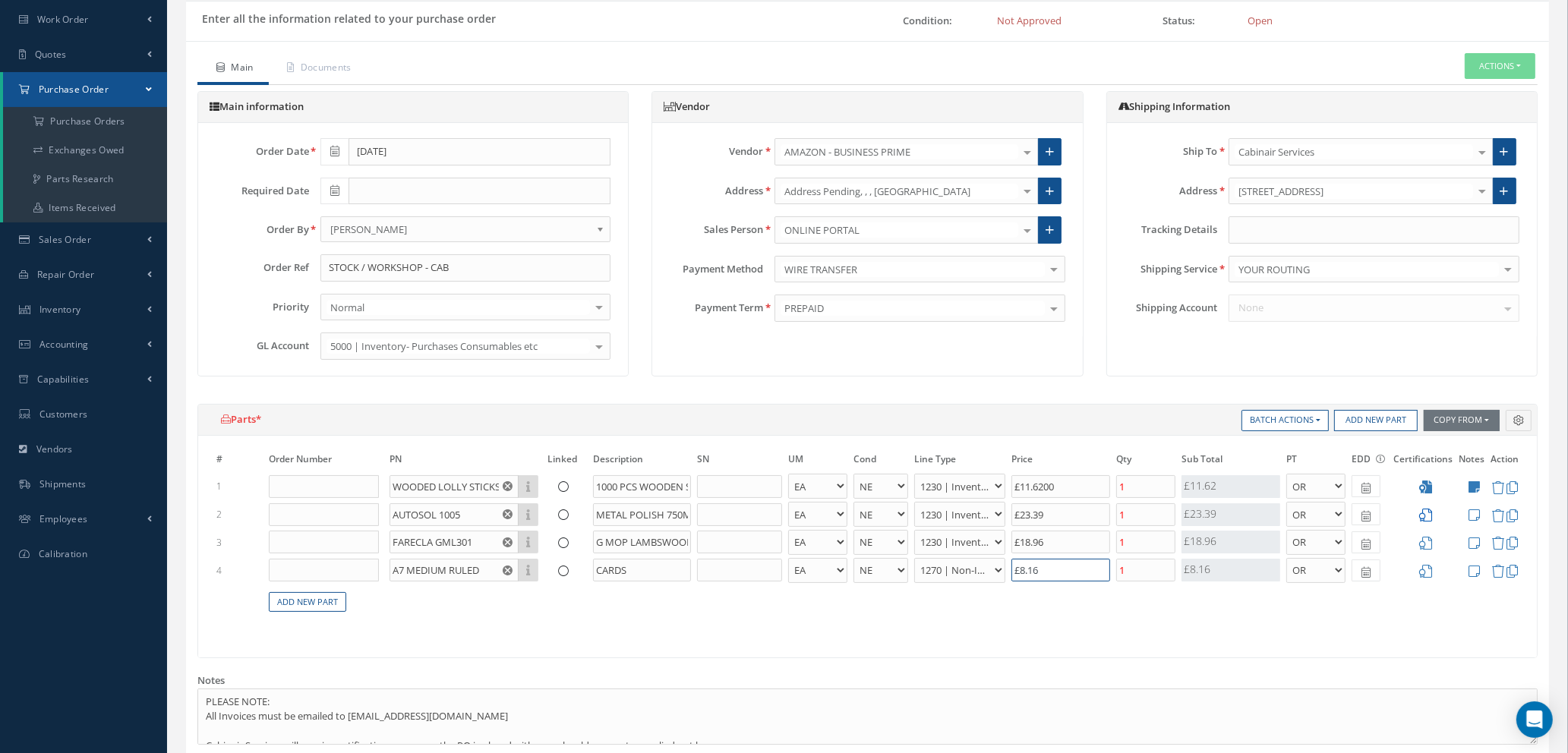
type input "£8.16"
click at [1426, 515] on icon at bounding box center [1425, 515] width 13 height 13
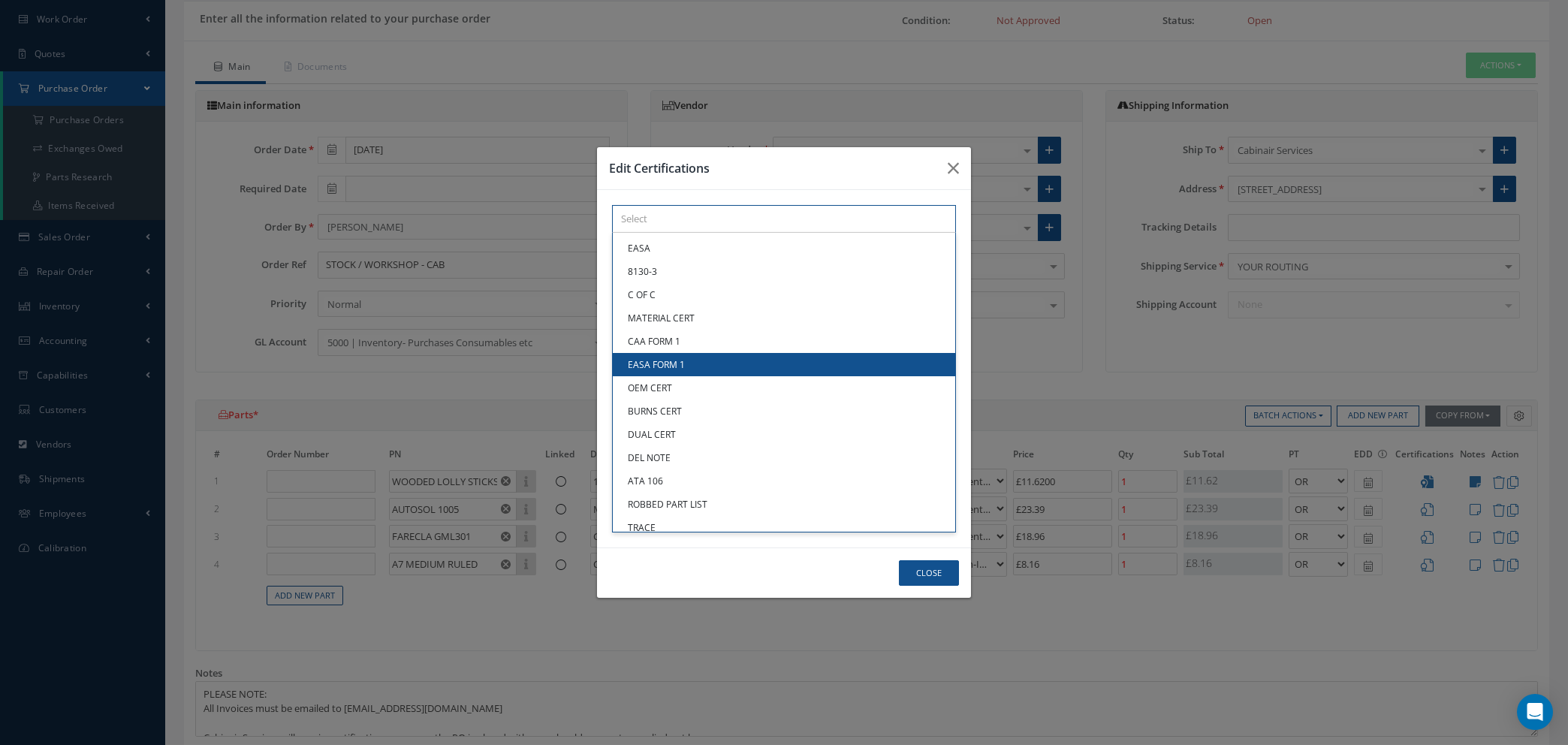
click at [698, 233] on div "× Loading... EASA 8130-3 C OF C MATERIAL CERT CAA FORM 1 EASA FORM 1 OEM CERT B…" at bounding box center [784, 219] width 344 height 28
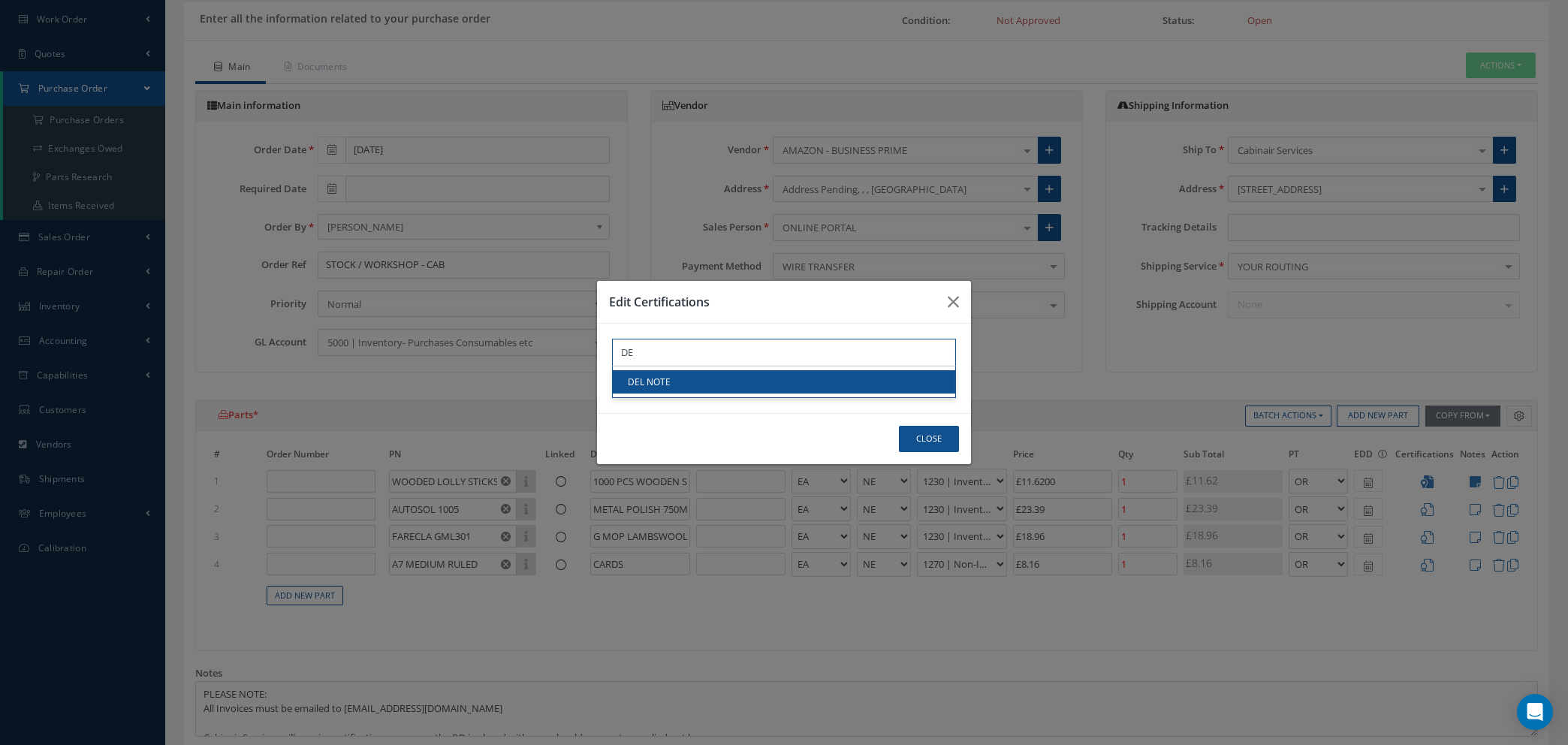
type input "DE"
drag, startPoint x: 696, startPoint y: 387, endPoint x: 746, endPoint y: 390, distance: 50.1
click at [698, 384] on link "DEL NOTE" at bounding box center [784, 381] width 343 height 23
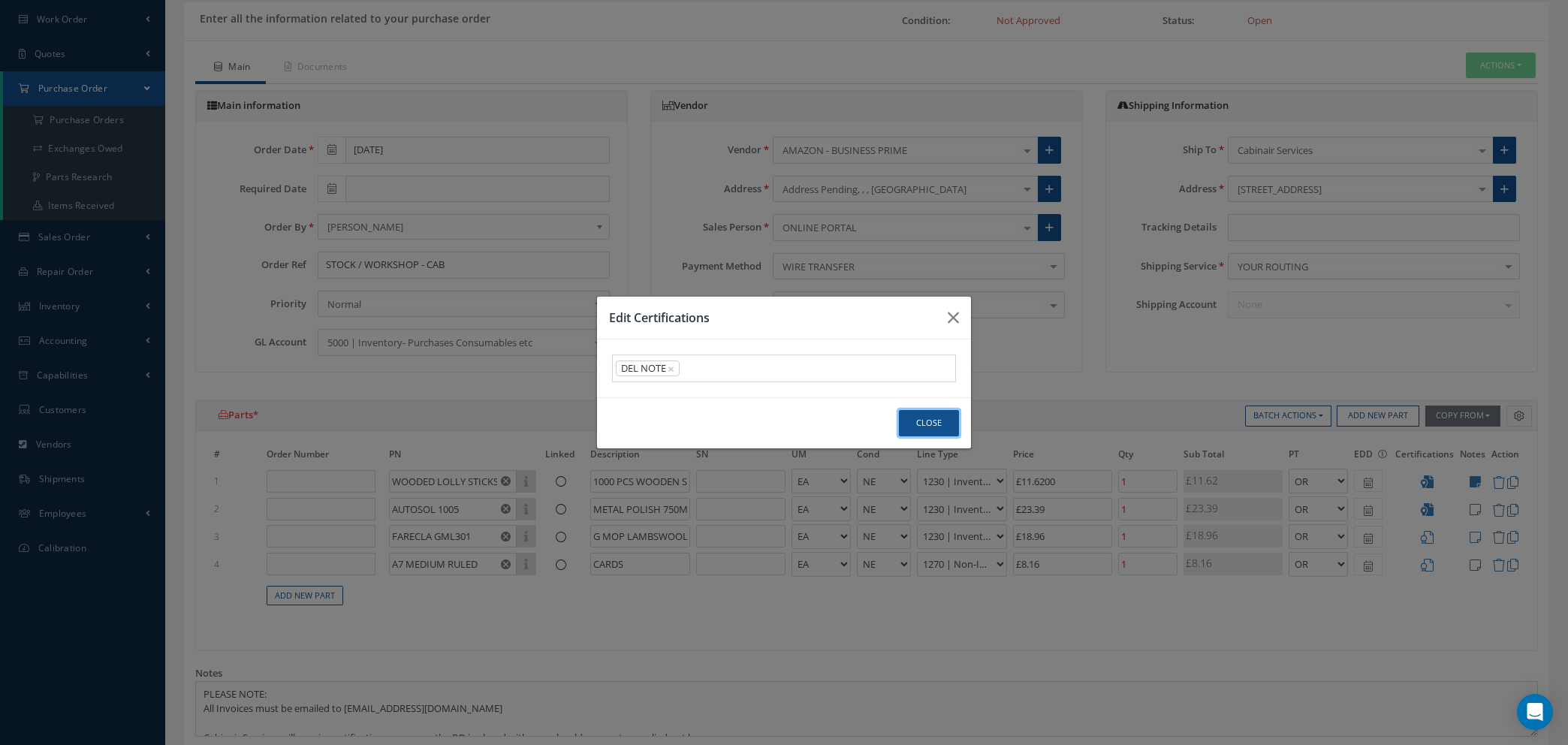
click at [915, 418] on button "Close" at bounding box center [929, 423] width 60 height 26
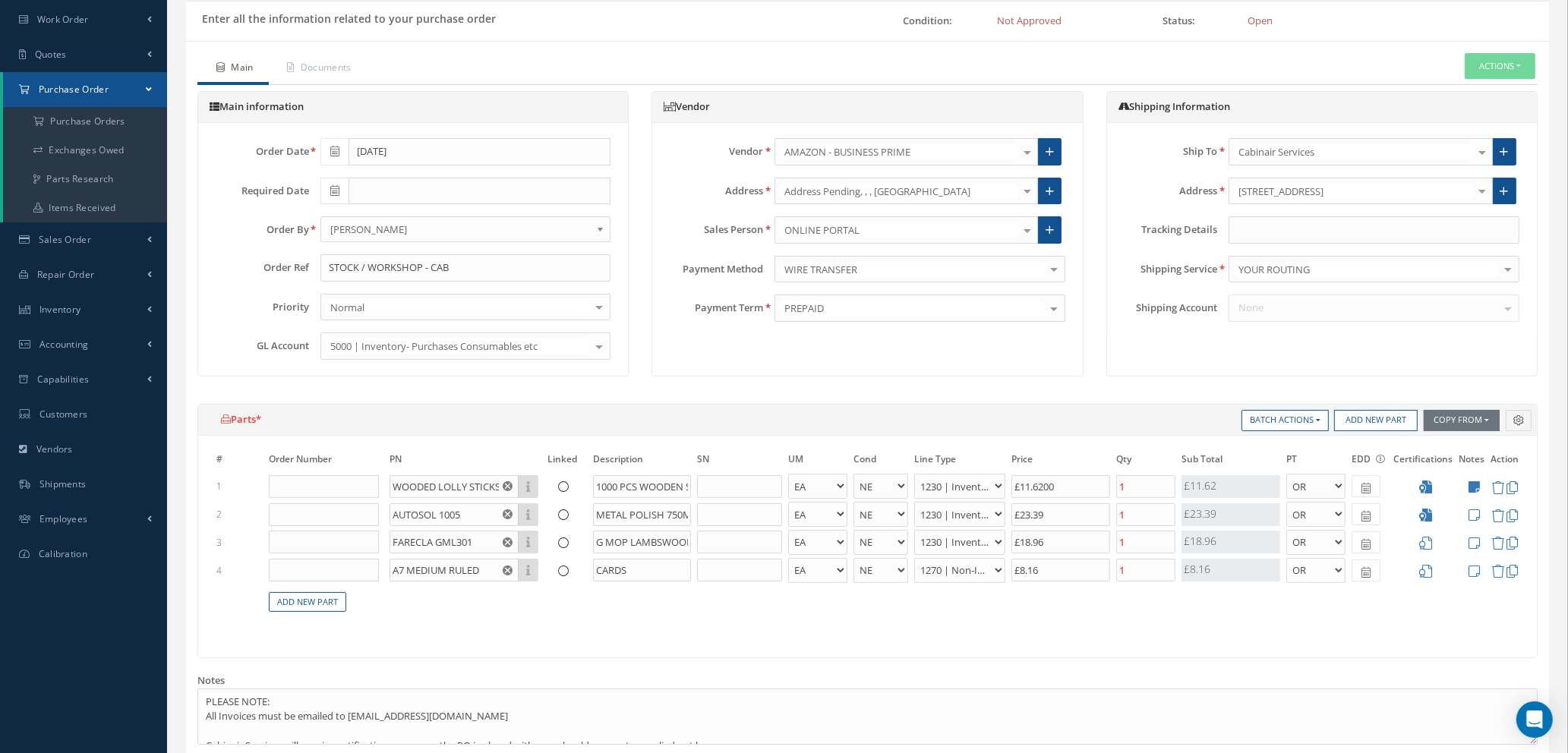
click at [1427, 543] on icon at bounding box center [1425, 543] width 13 height 13
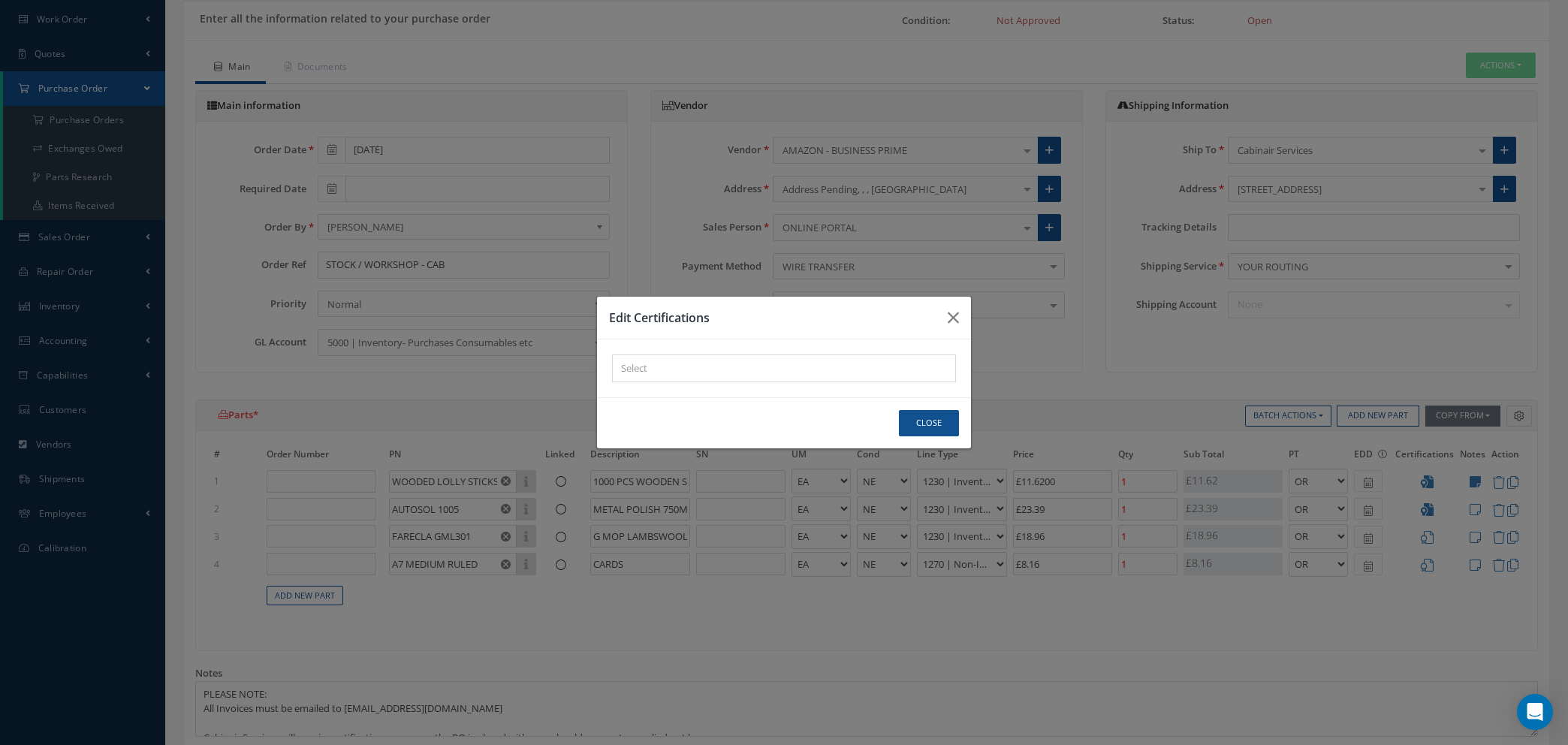
click at [687, 368] on div "× Loading..." at bounding box center [784, 369] width 344 height 28
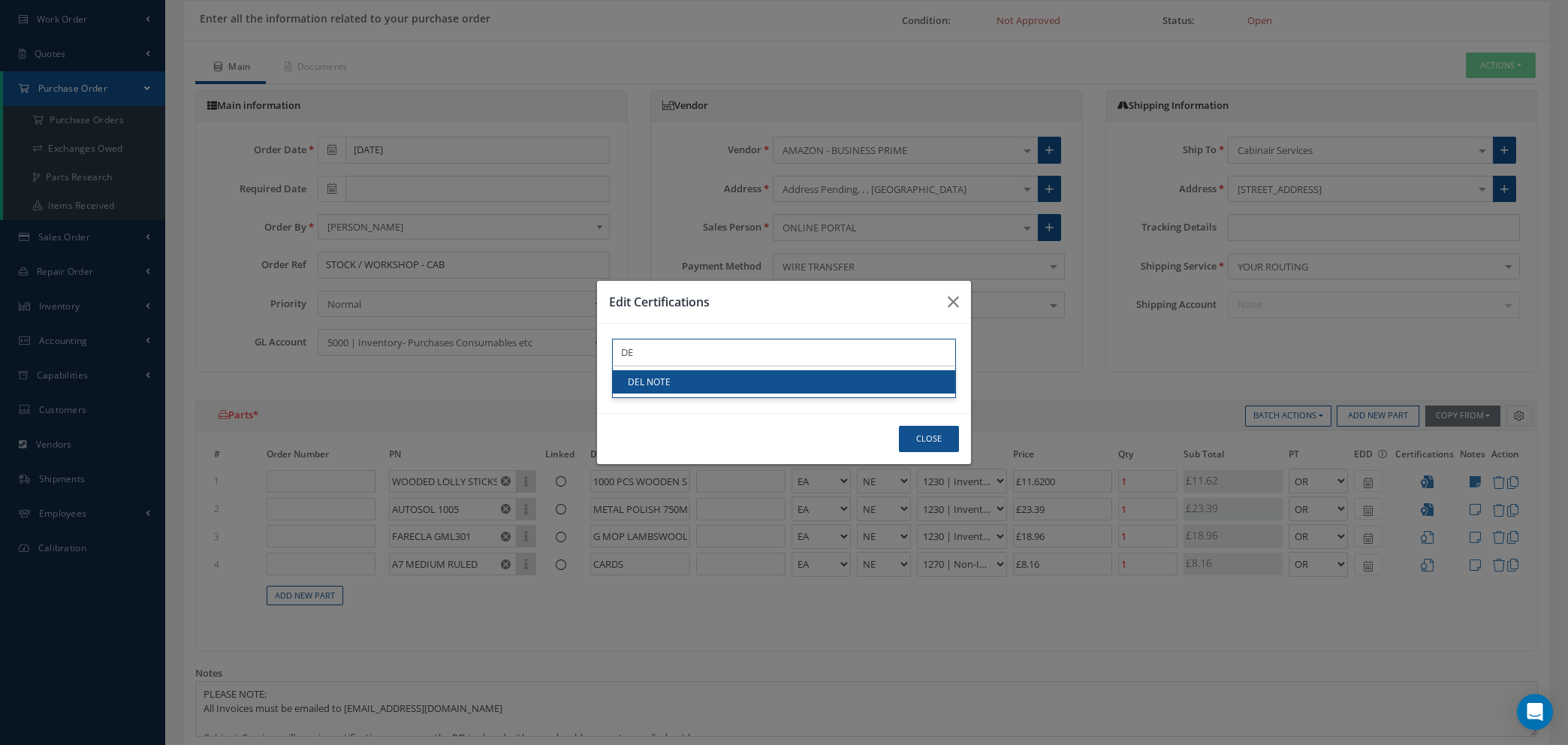
type input "DE"
click at [689, 373] on link "DEL NOTE" at bounding box center [784, 381] width 343 height 23
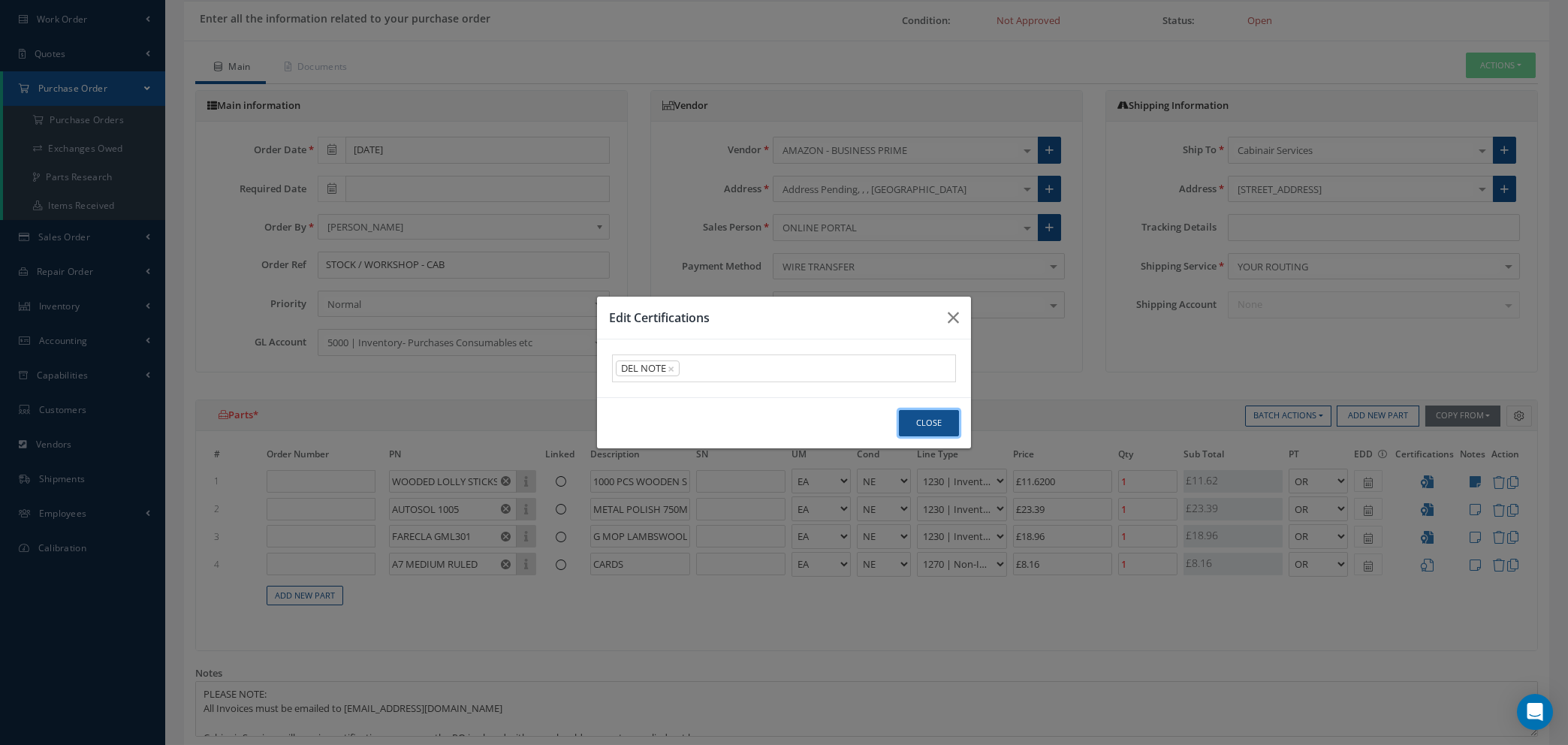
click at [917, 420] on button "Close" at bounding box center [929, 423] width 60 height 26
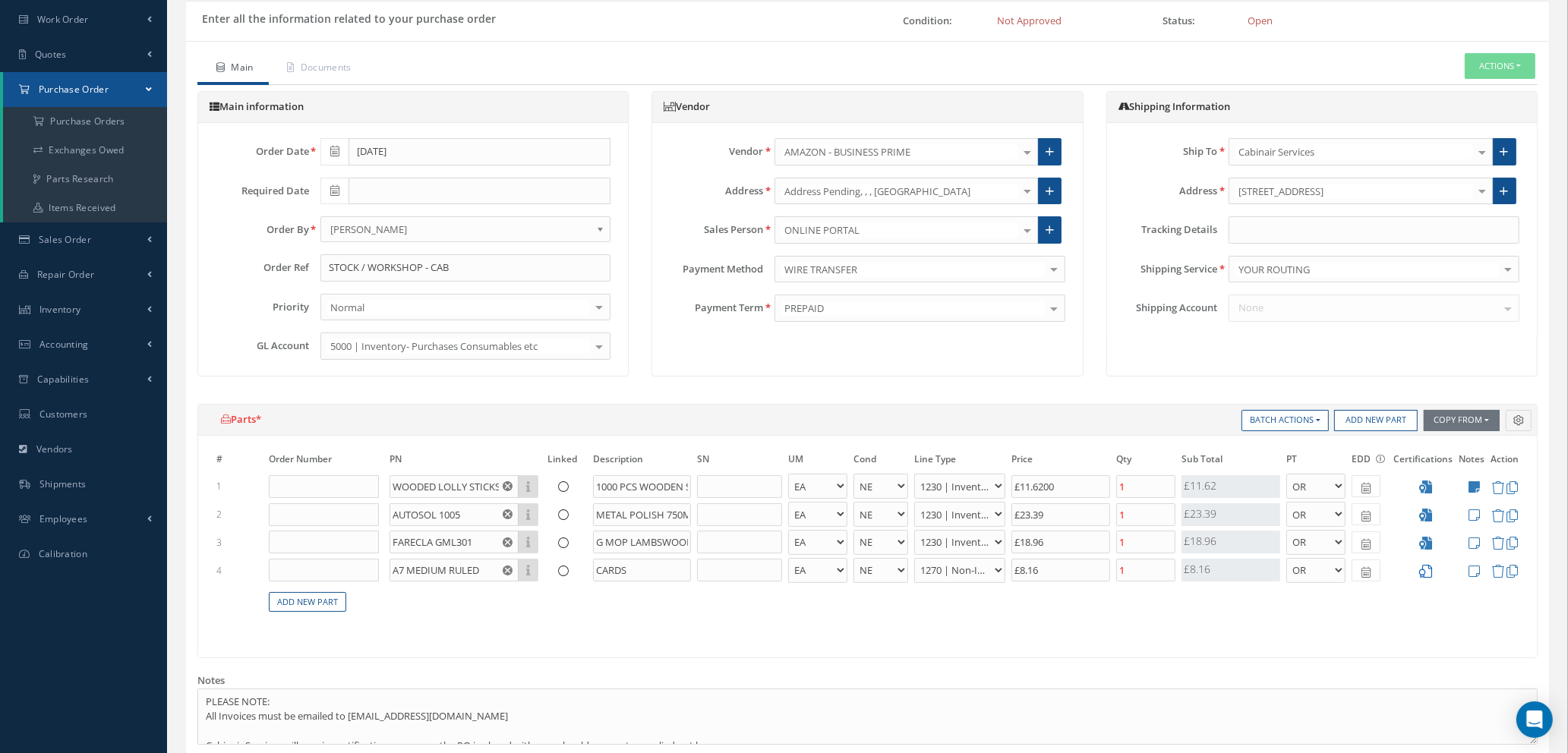
click at [1431, 569] on icon at bounding box center [1425, 571] width 13 height 13
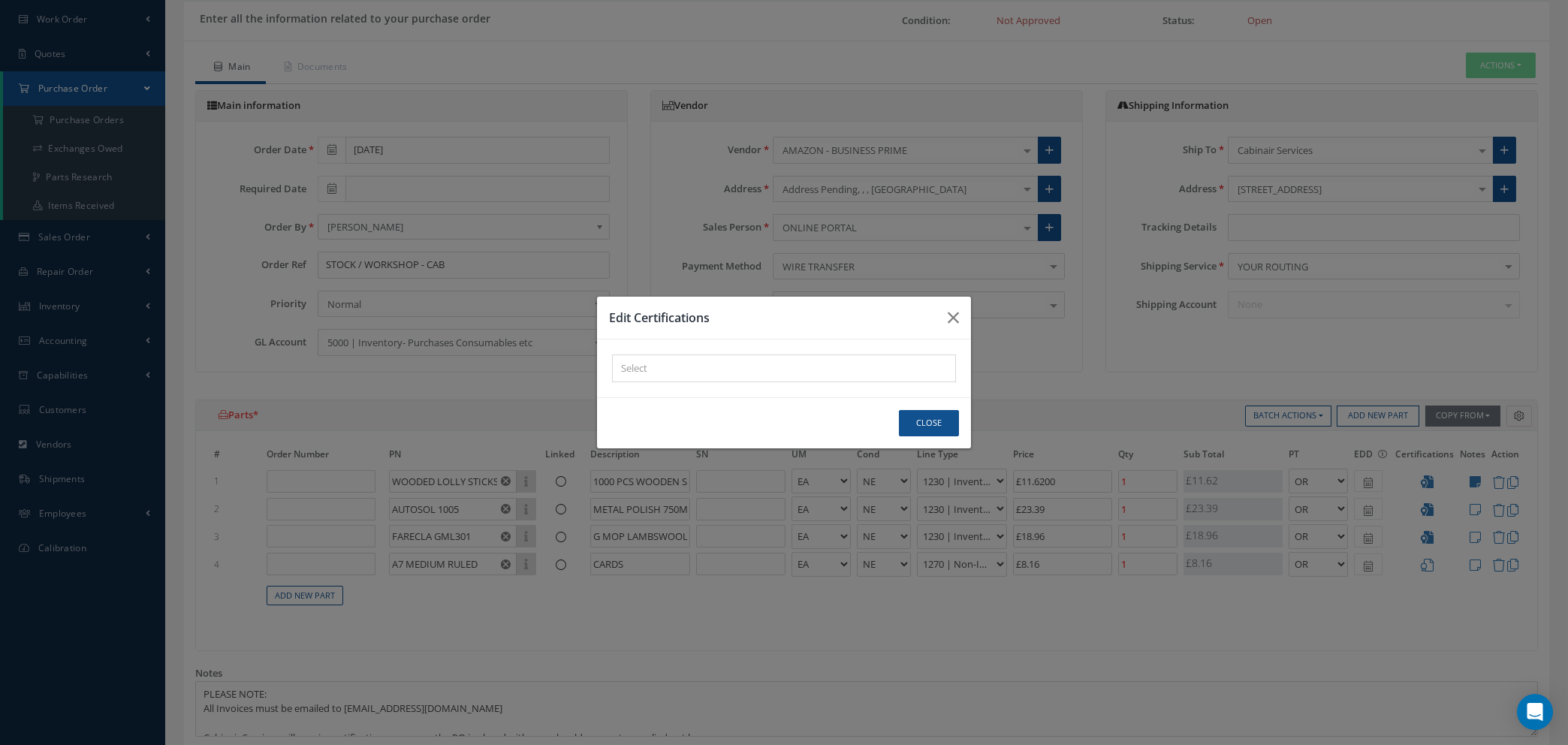
click at [673, 373] on div "× Loading..." at bounding box center [784, 369] width 344 height 28
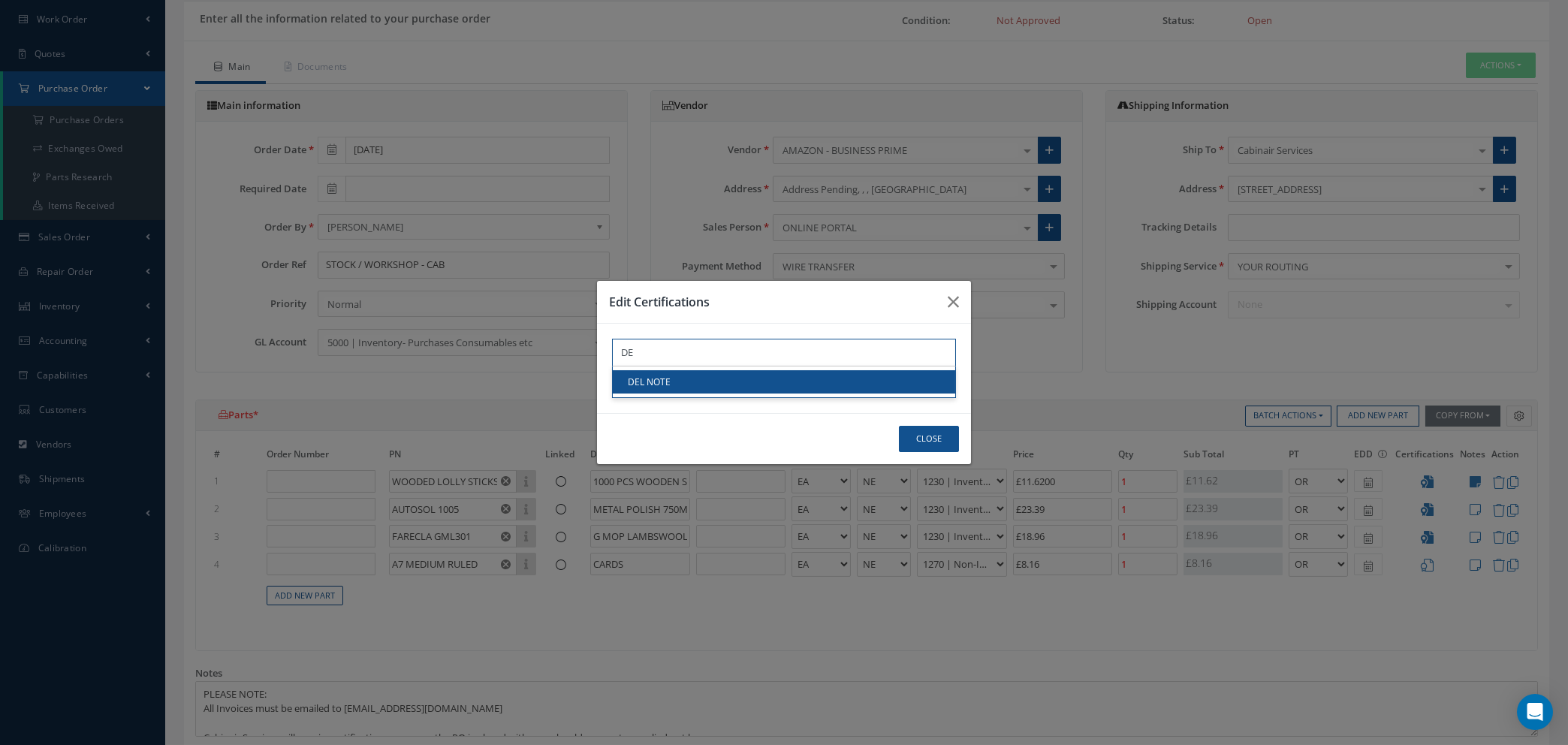
type input "DE"
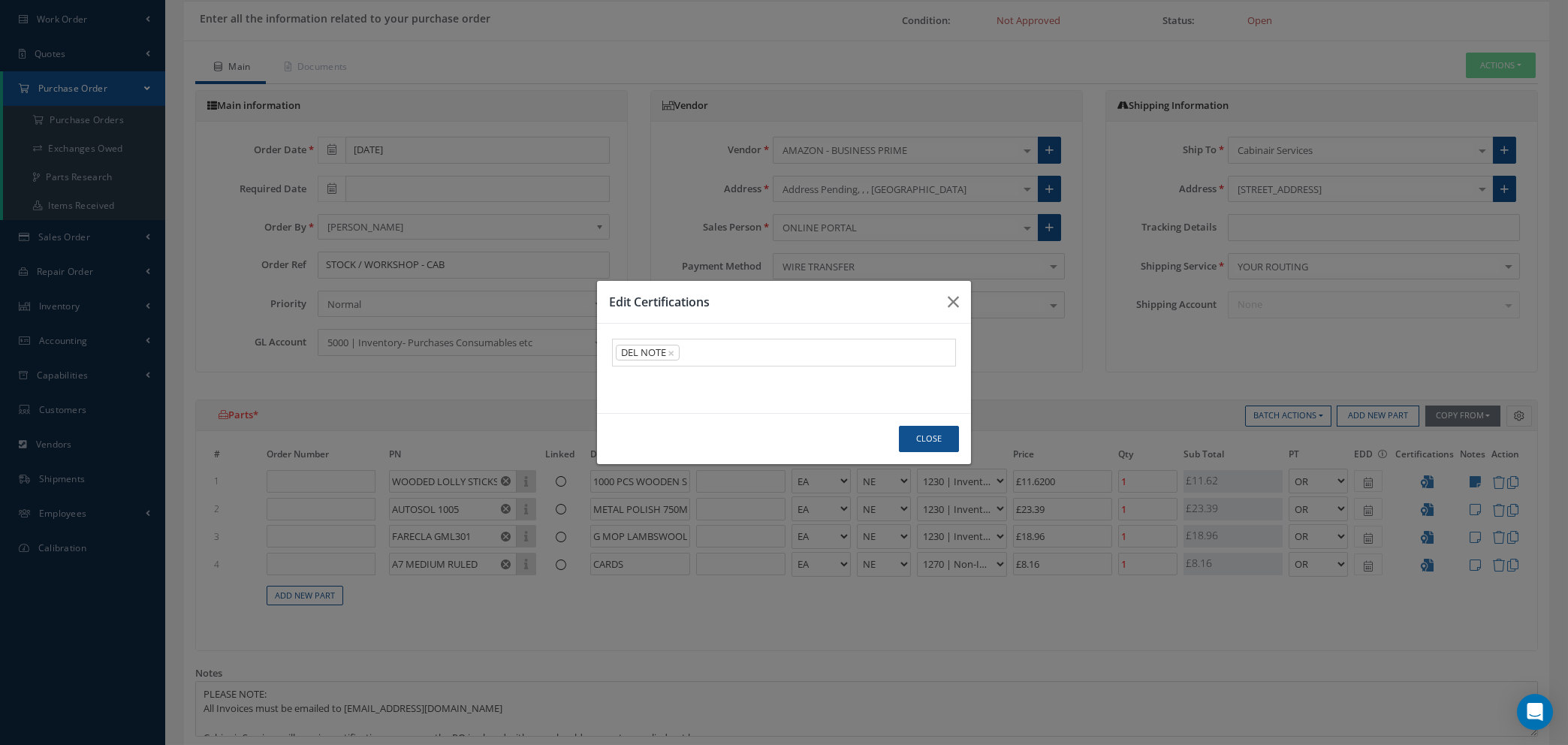
click at [673, 377] on link "DEL NOTE" at bounding box center [784, 381] width 343 height 23
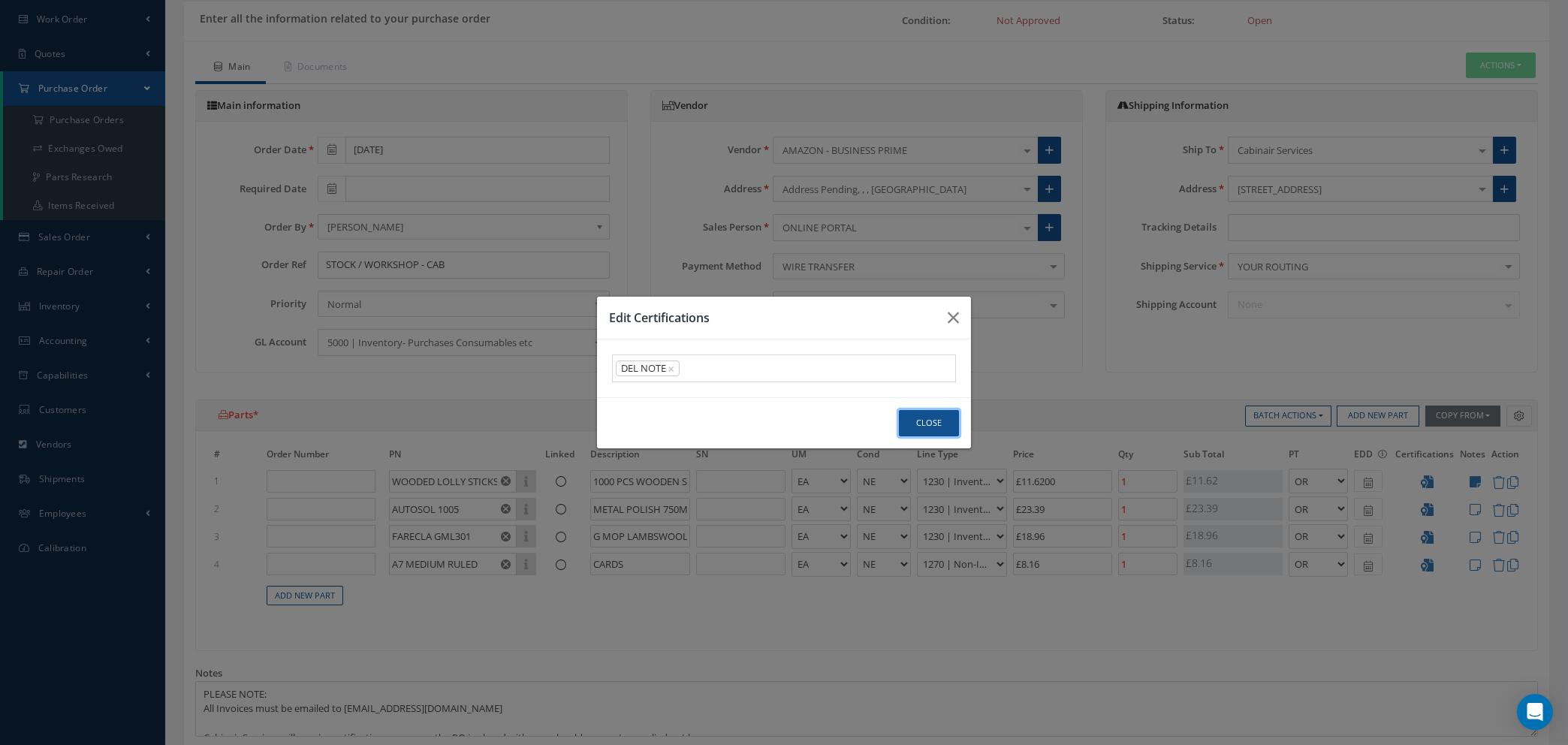
click at [927, 422] on button "Close" at bounding box center [929, 423] width 60 height 26
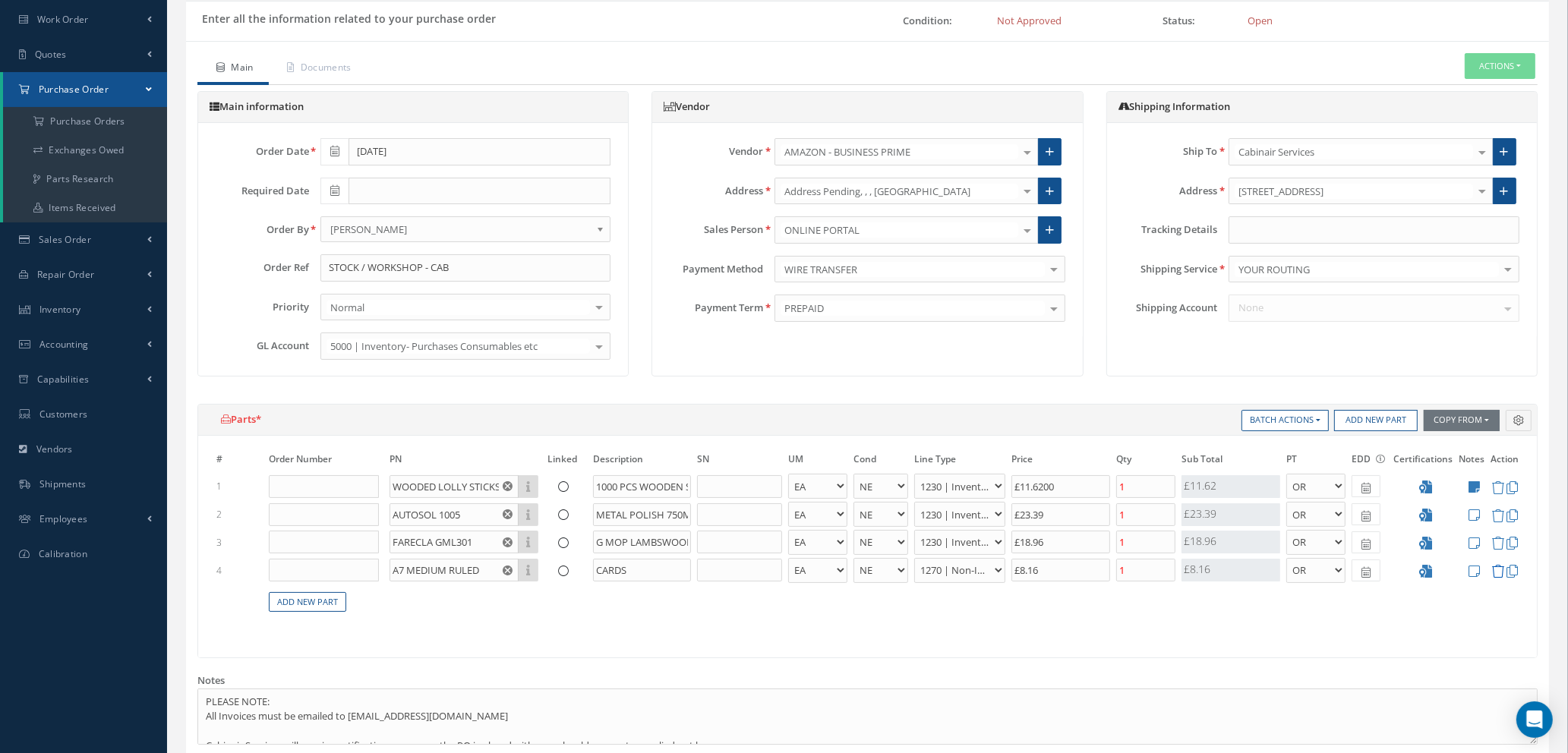
click at [1495, 574] on icon at bounding box center [1498, 571] width 13 height 13
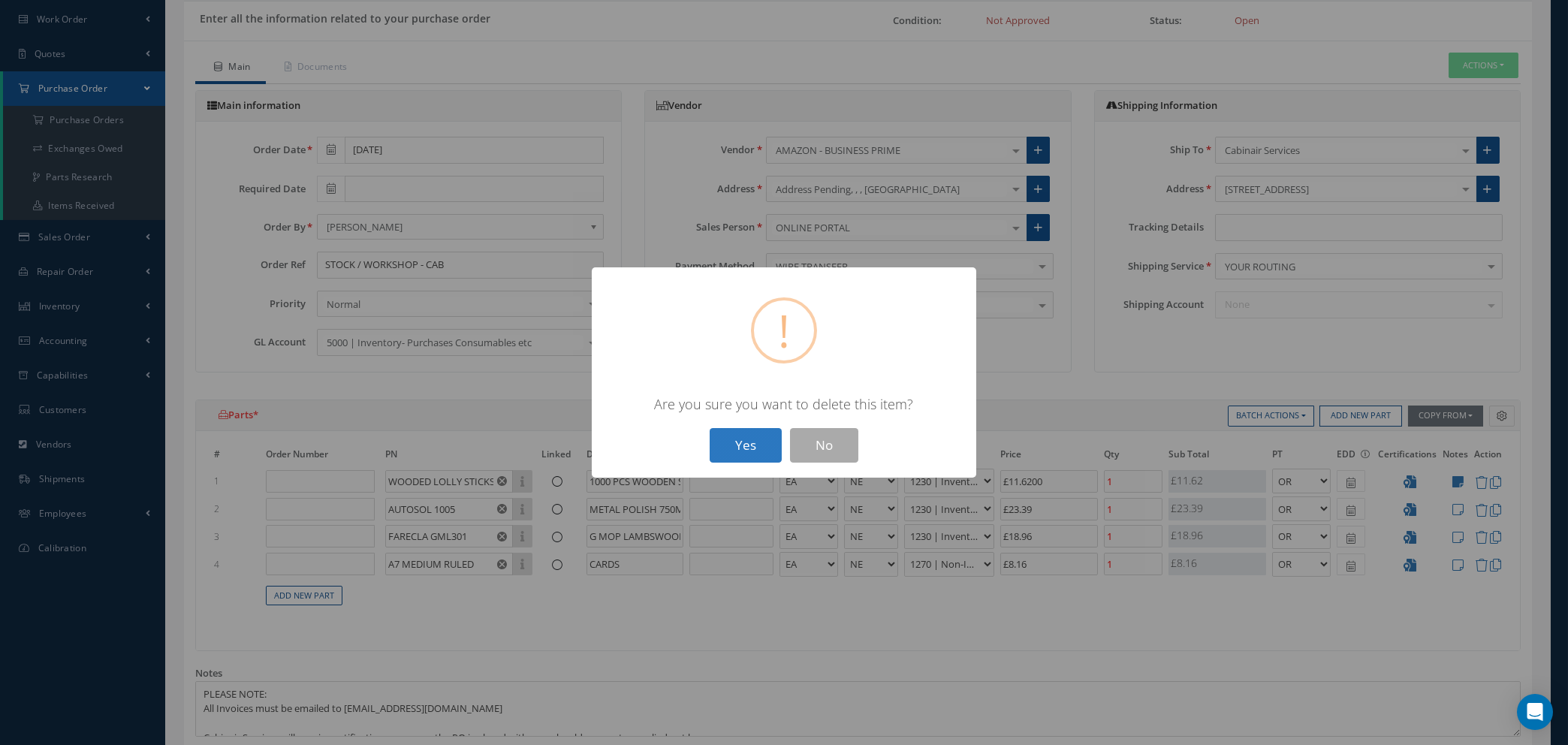
click at [743, 444] on button "Yes" at bounding box center [746, 446] width 72 height 35
type input "£10.79"
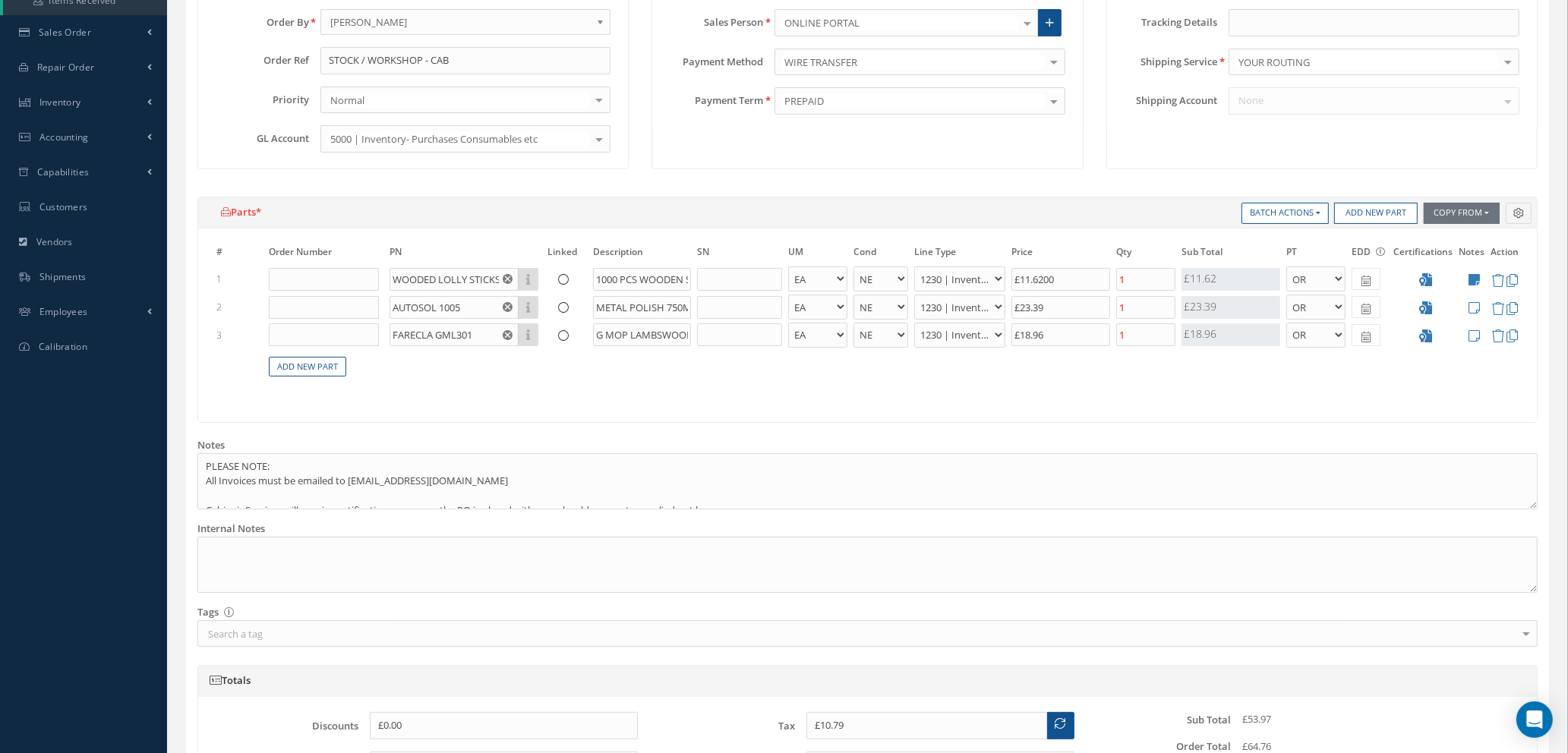
scroll to position [643, 0]
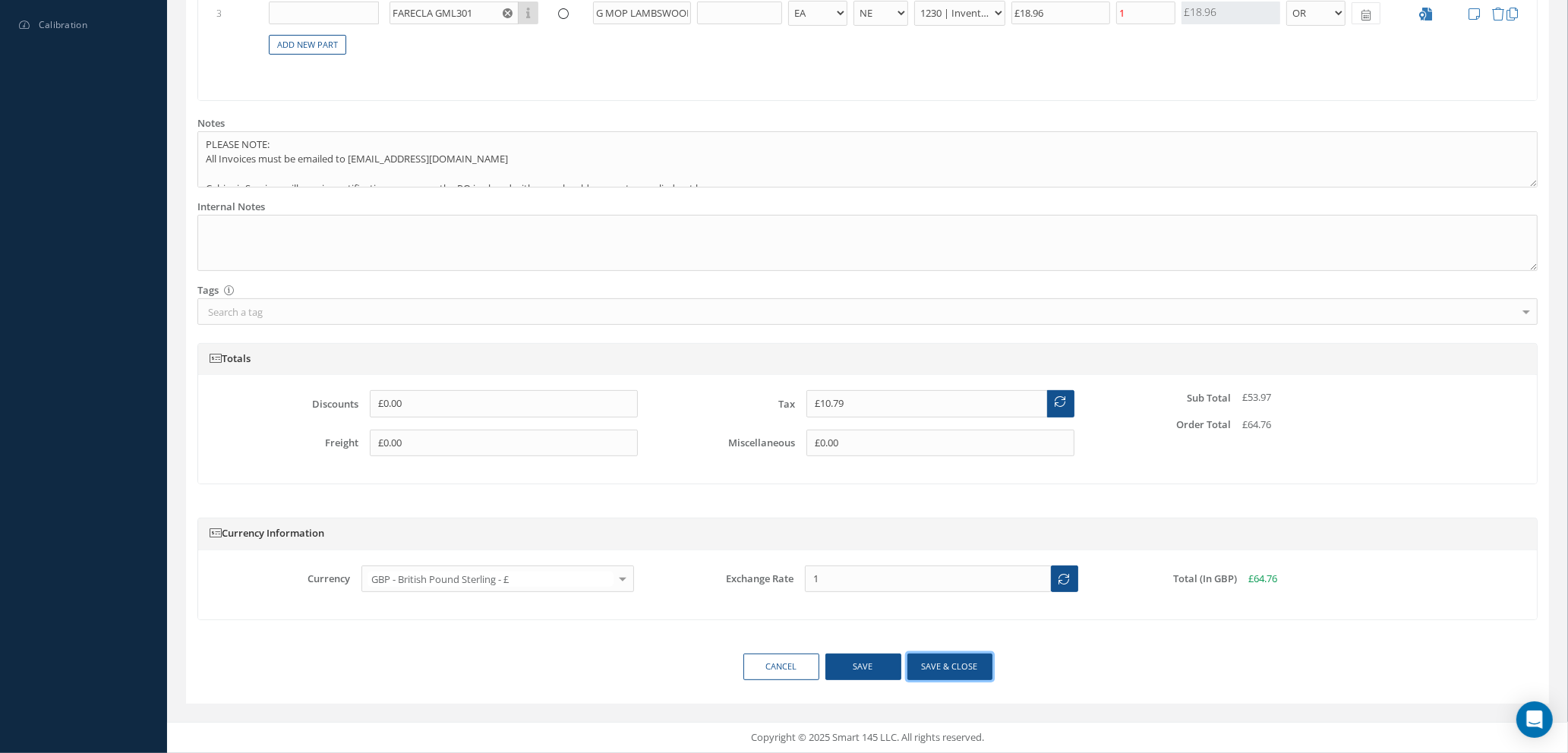
click at [961, 671] on button "Save & close" at bounding box center [949, 667] width 85 height 27
select select "1"
select select "5"
select select "110"
select select "1"
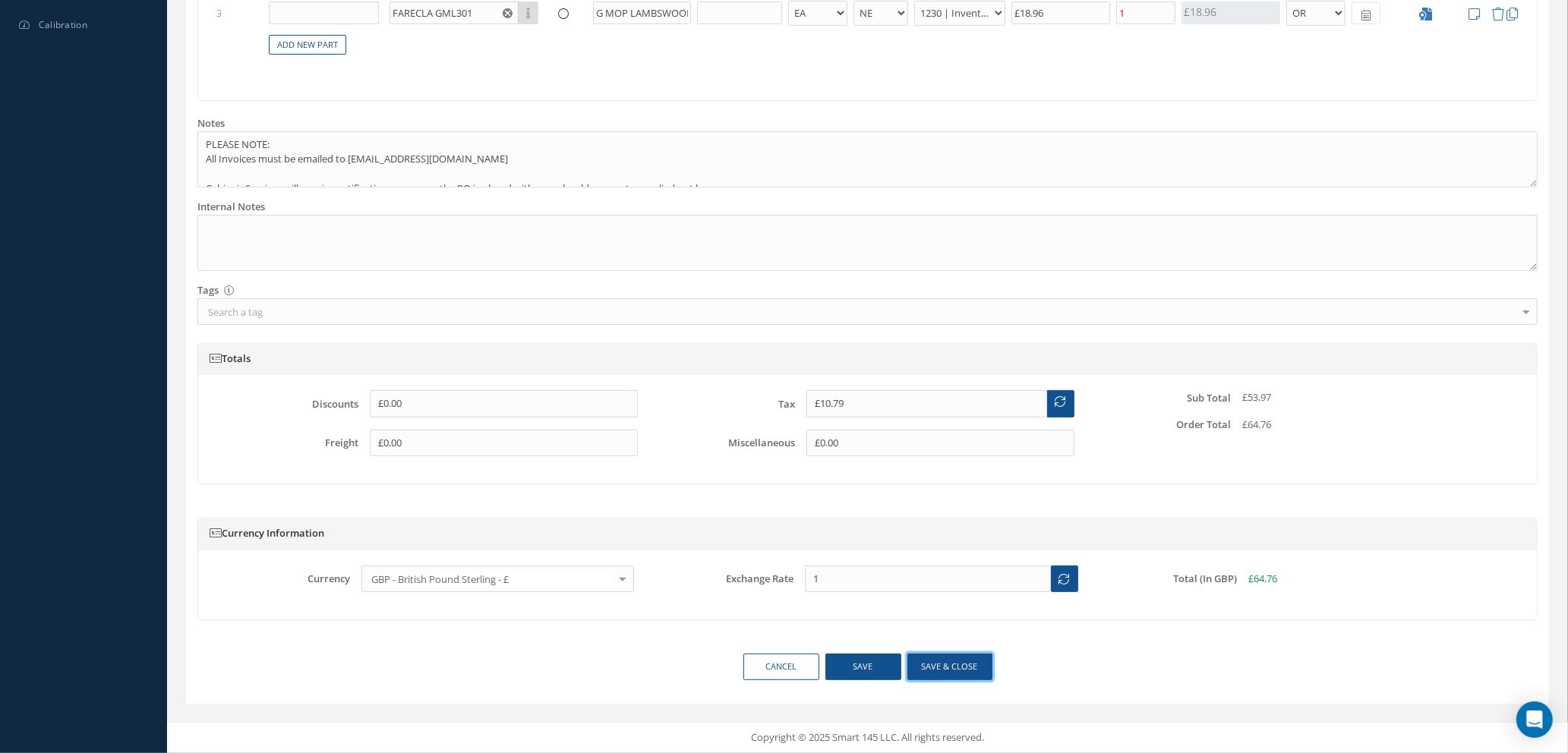
select select "1"
select select "5"
select select "110"
select select "1"
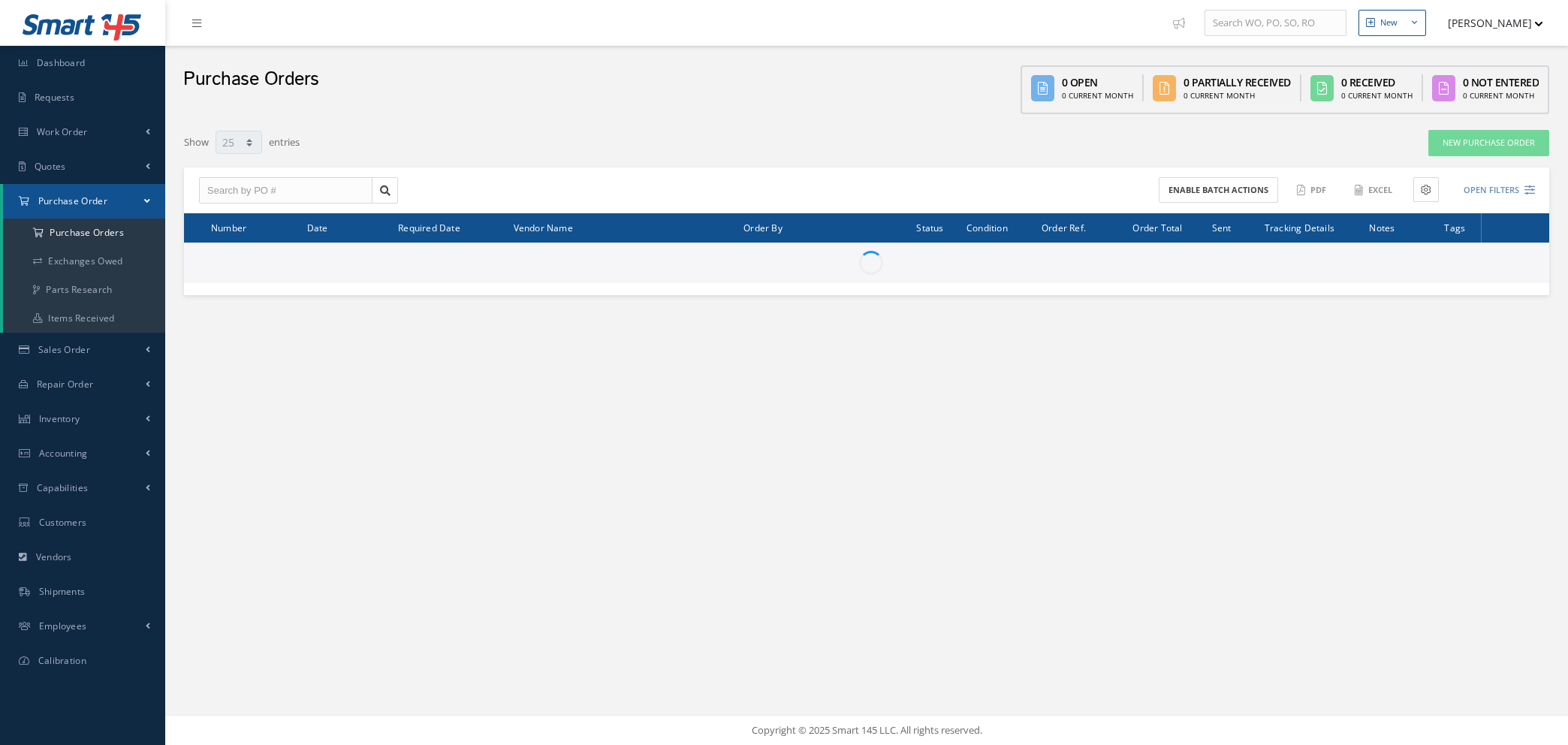
select select "25"
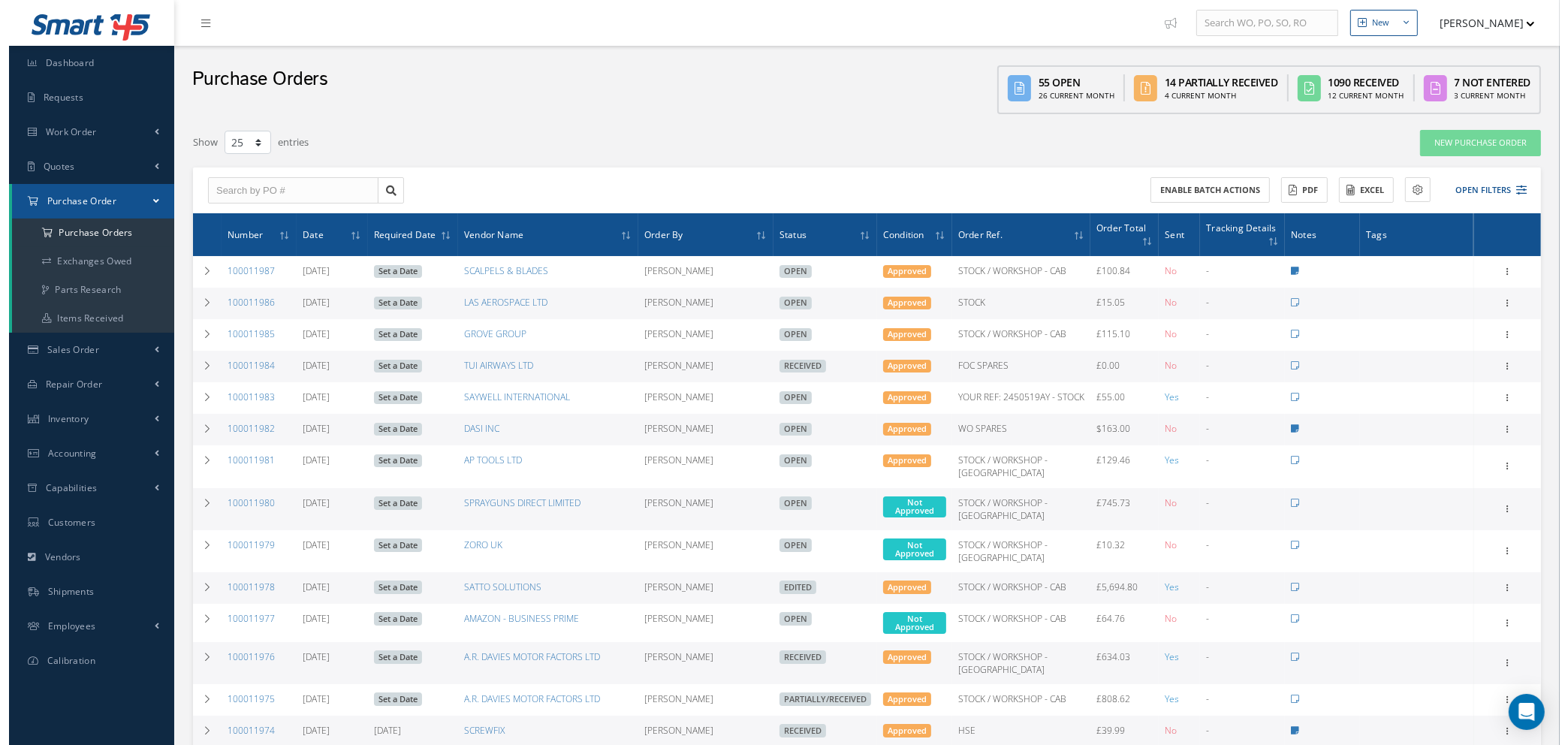
scroll to position [113, 0]
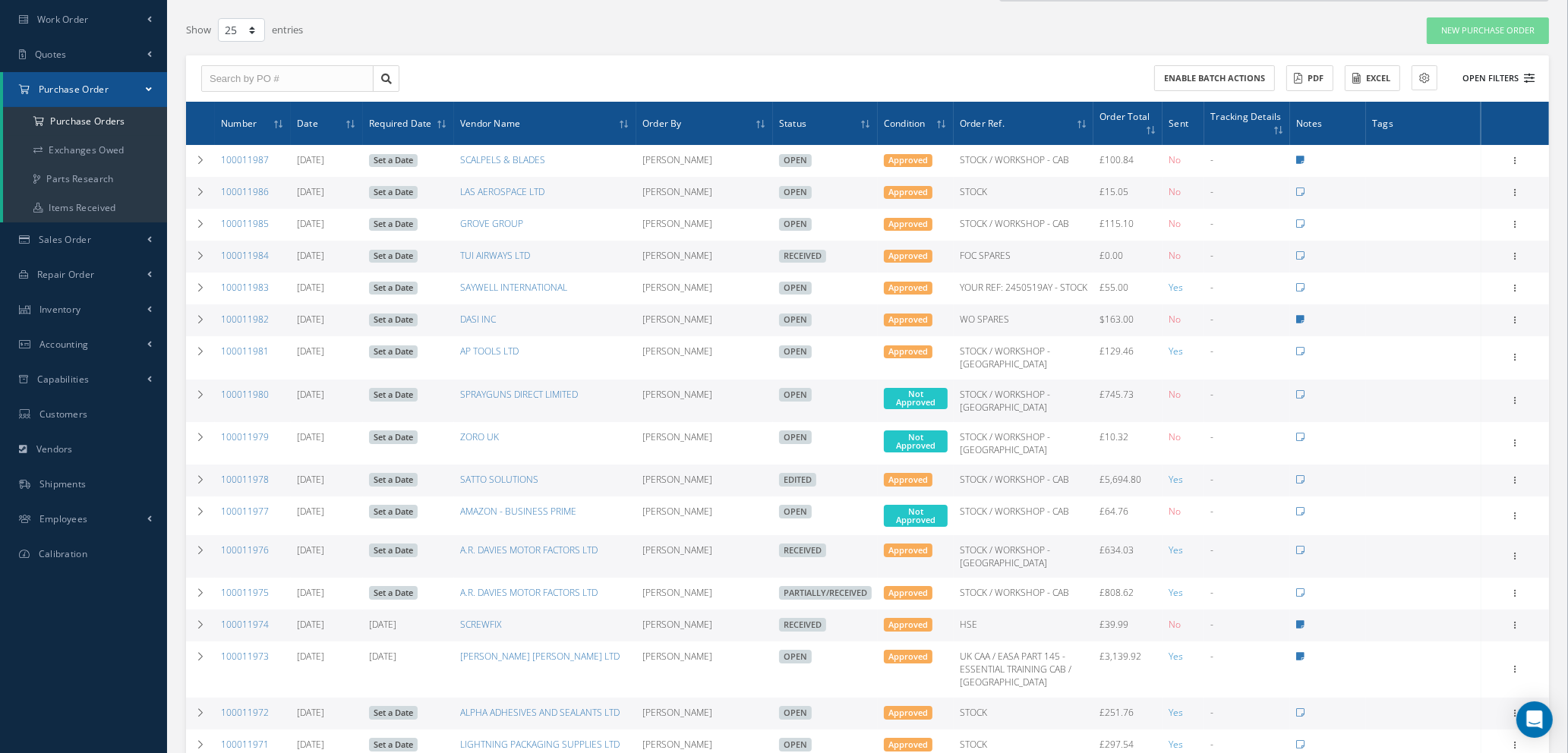
click at [1526, 73] on icon at bounding box center [1528, 78] width 11 height 11
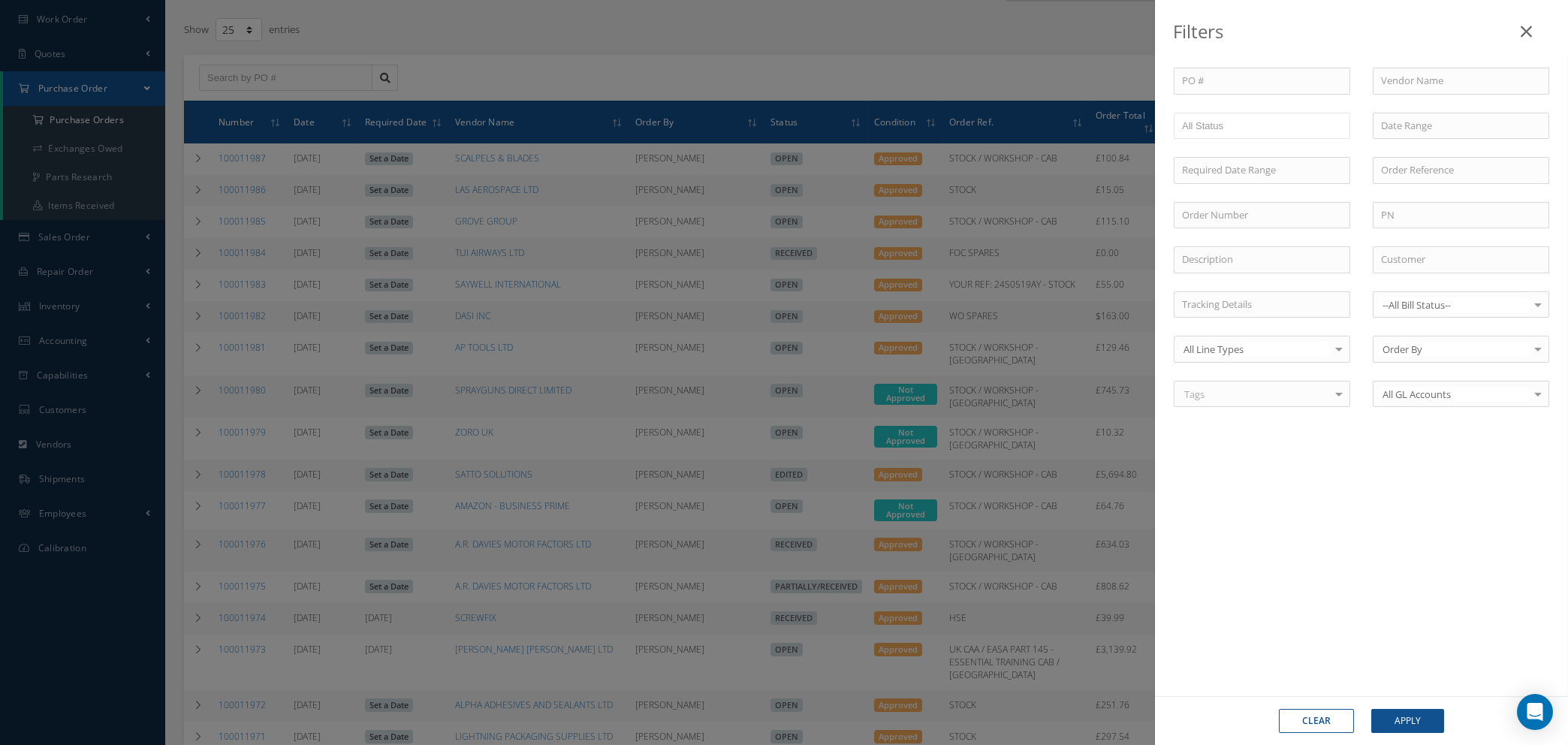
click at [1328, 723] on button "Clear" at bounding box center [1316, 721] width 75 height 24
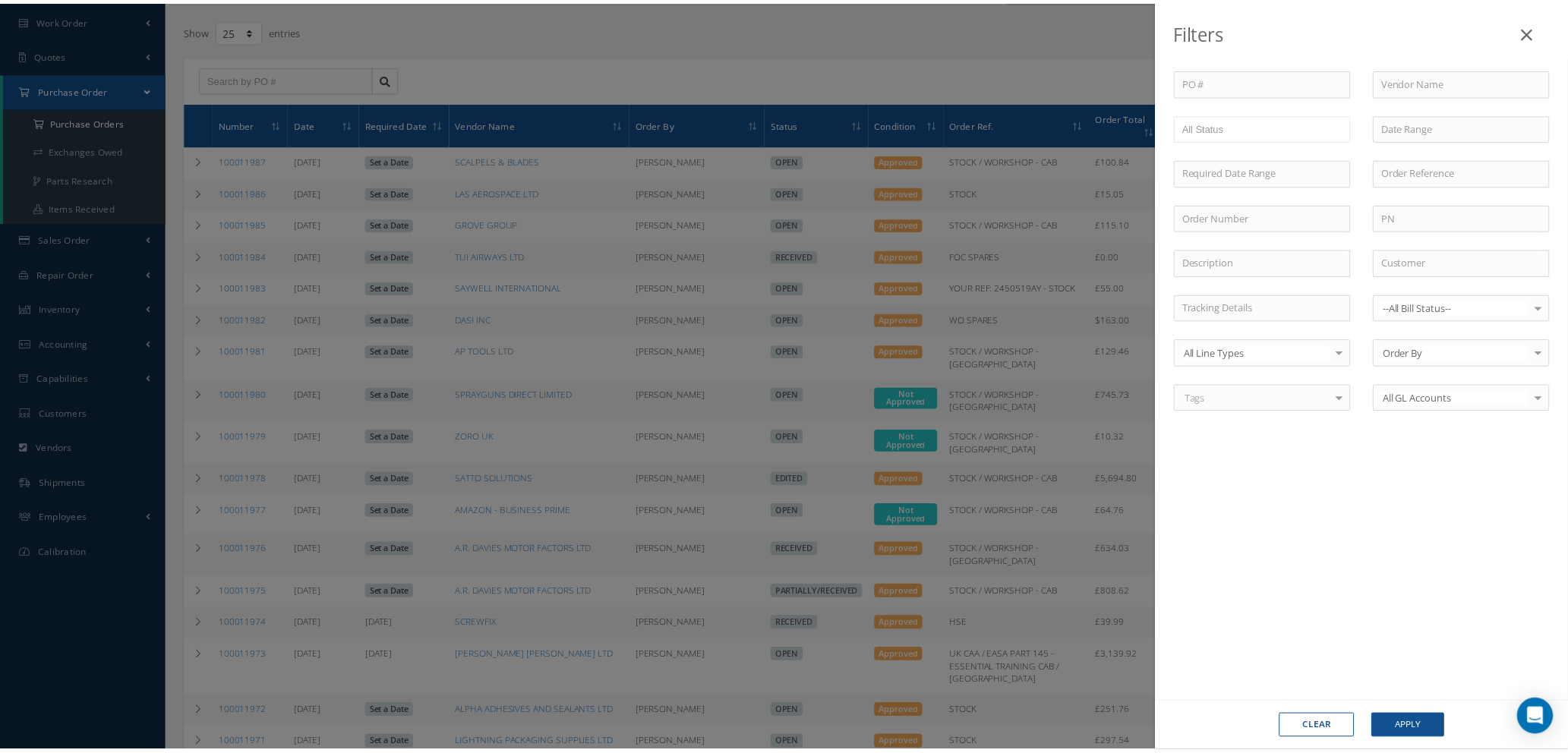
scroll to position [0, 0]
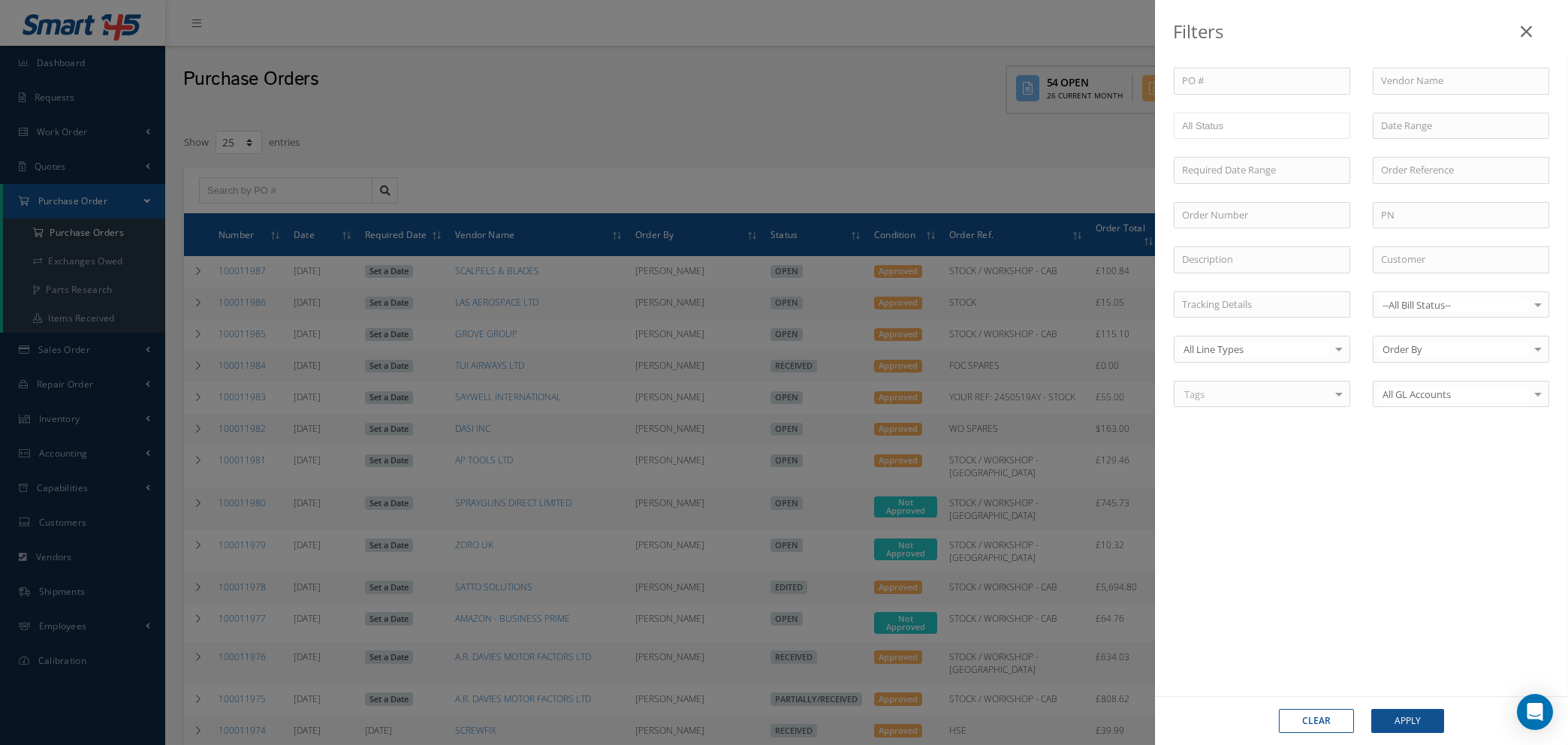
click at [1519, 28] on link at bounding box center [1526, 28] width 47 height 44
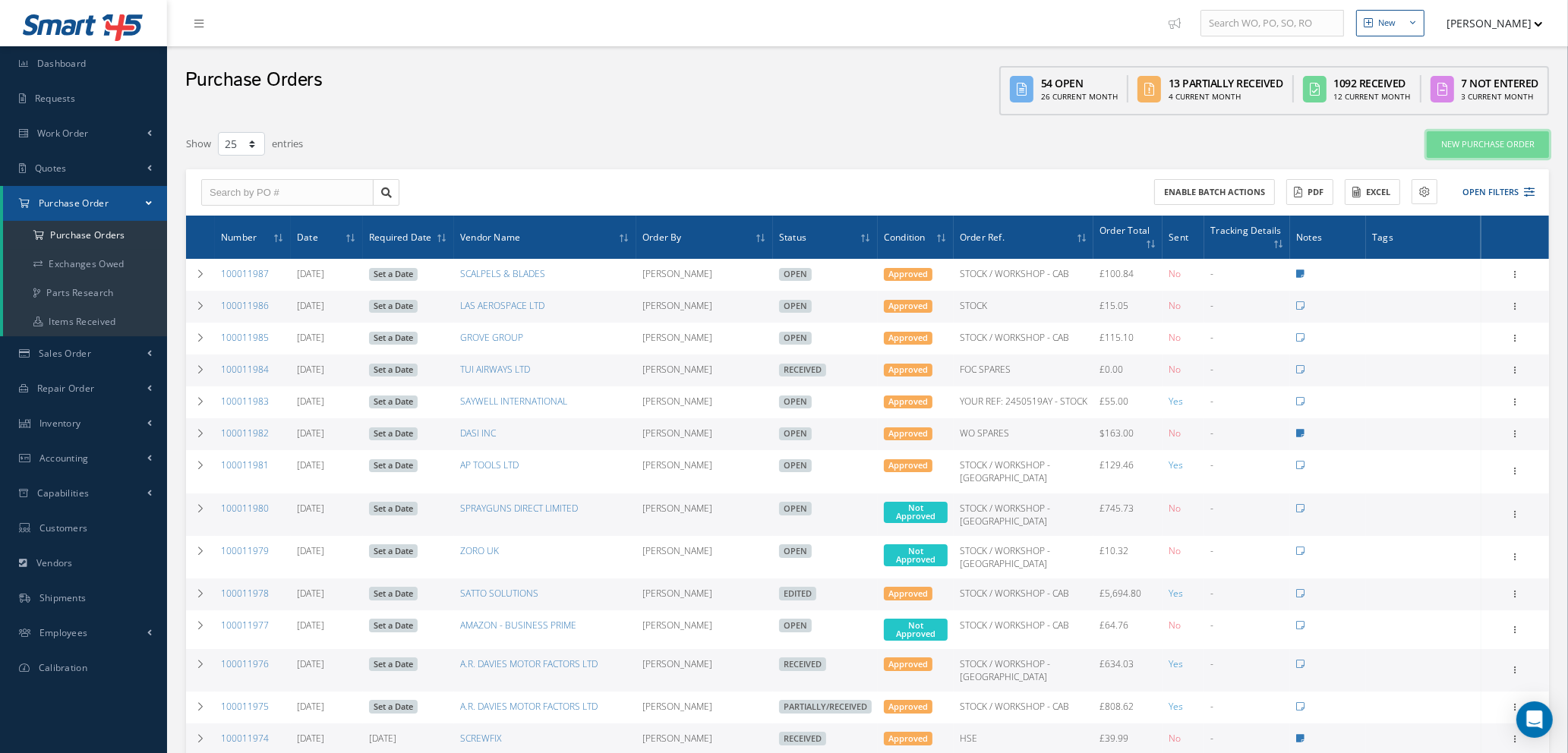
click at [1504, 147] on link "New Purchase Order" at bounding box center [1487, 145] width 122 height 27
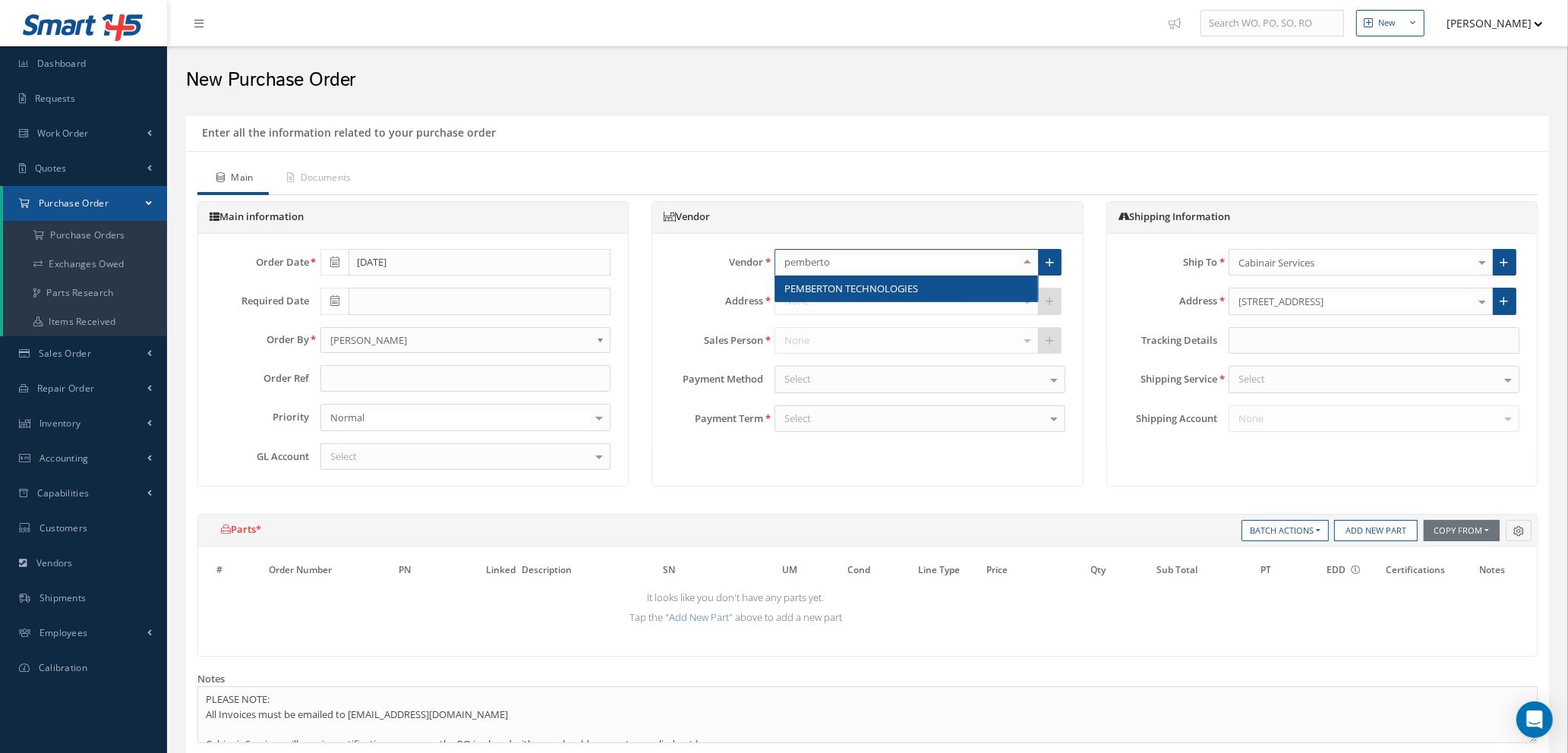
type input "pemberton"
click at [840, 287] on span "PEMBERTON TECHNOLOGIES" at bounding box center [851, 288] width 133 height 14
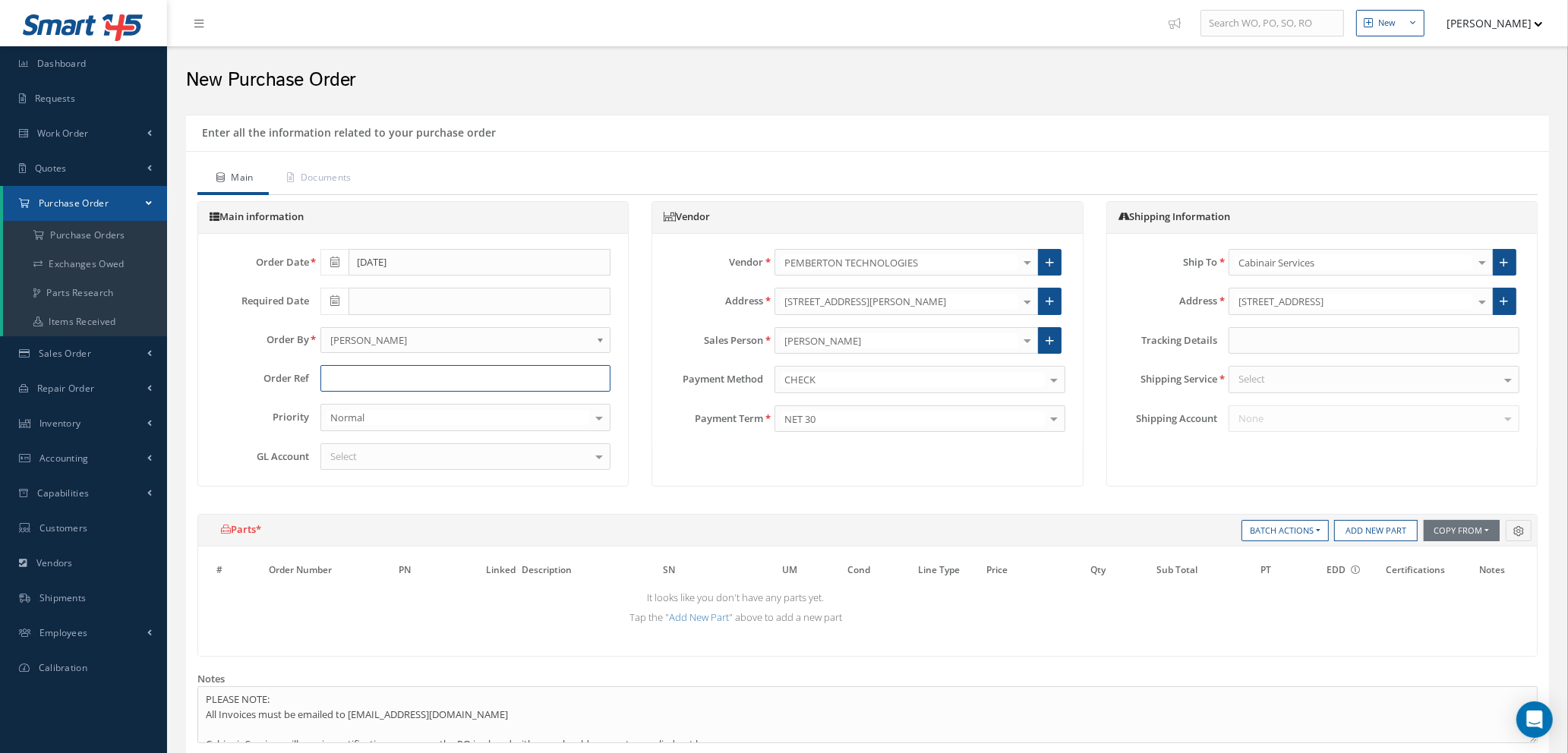
click at [448, 376] on input "text" at bounding box center [466, 379] width 291 height 27
click at [498, 377] on input "STOCK / WORKSHOP - CAB" at bounding box center [466, 379] width 291 height 27
type input "STOCK"
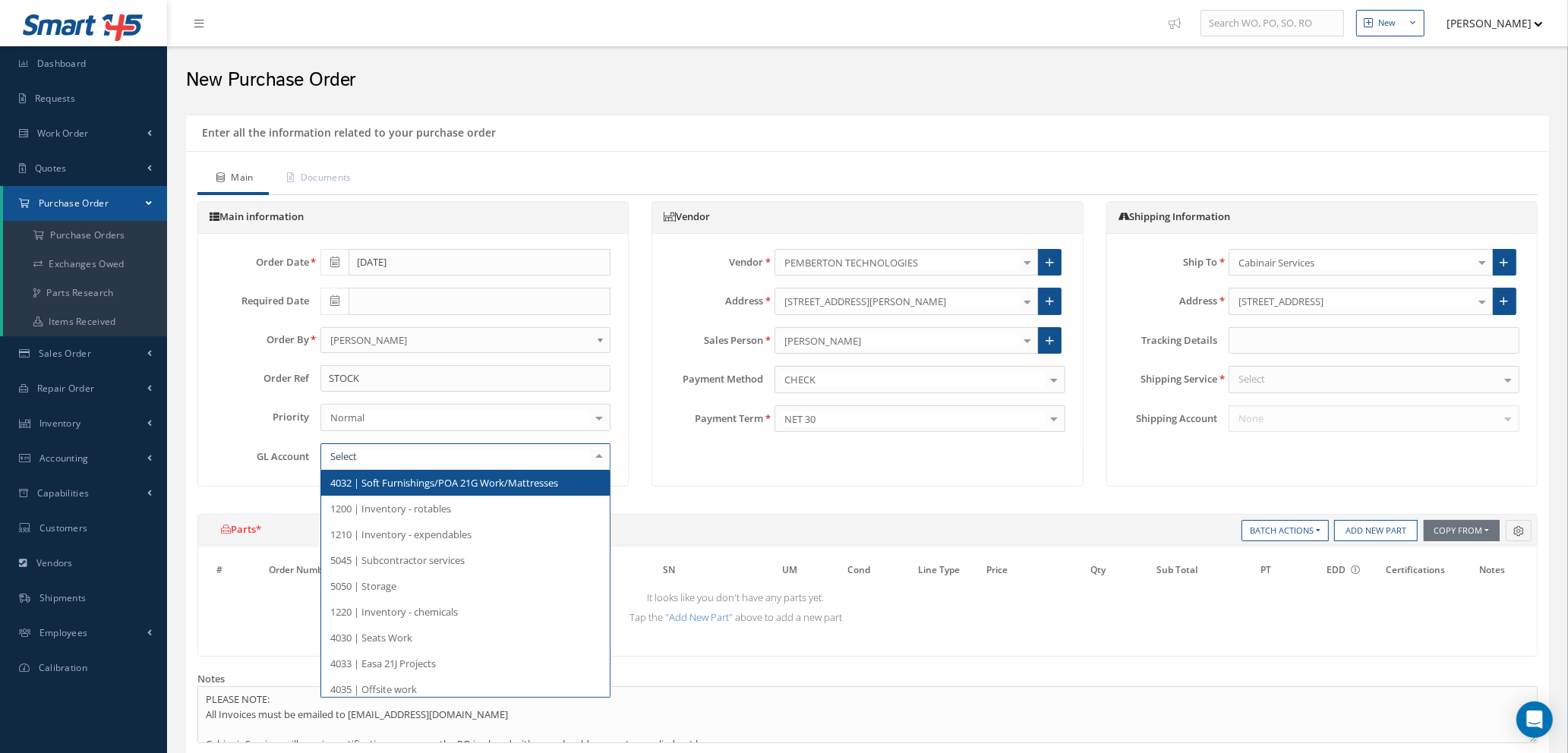
click at [366, 452] on div at bounding box center [466, 457] width 291 height 27
type input "5000"
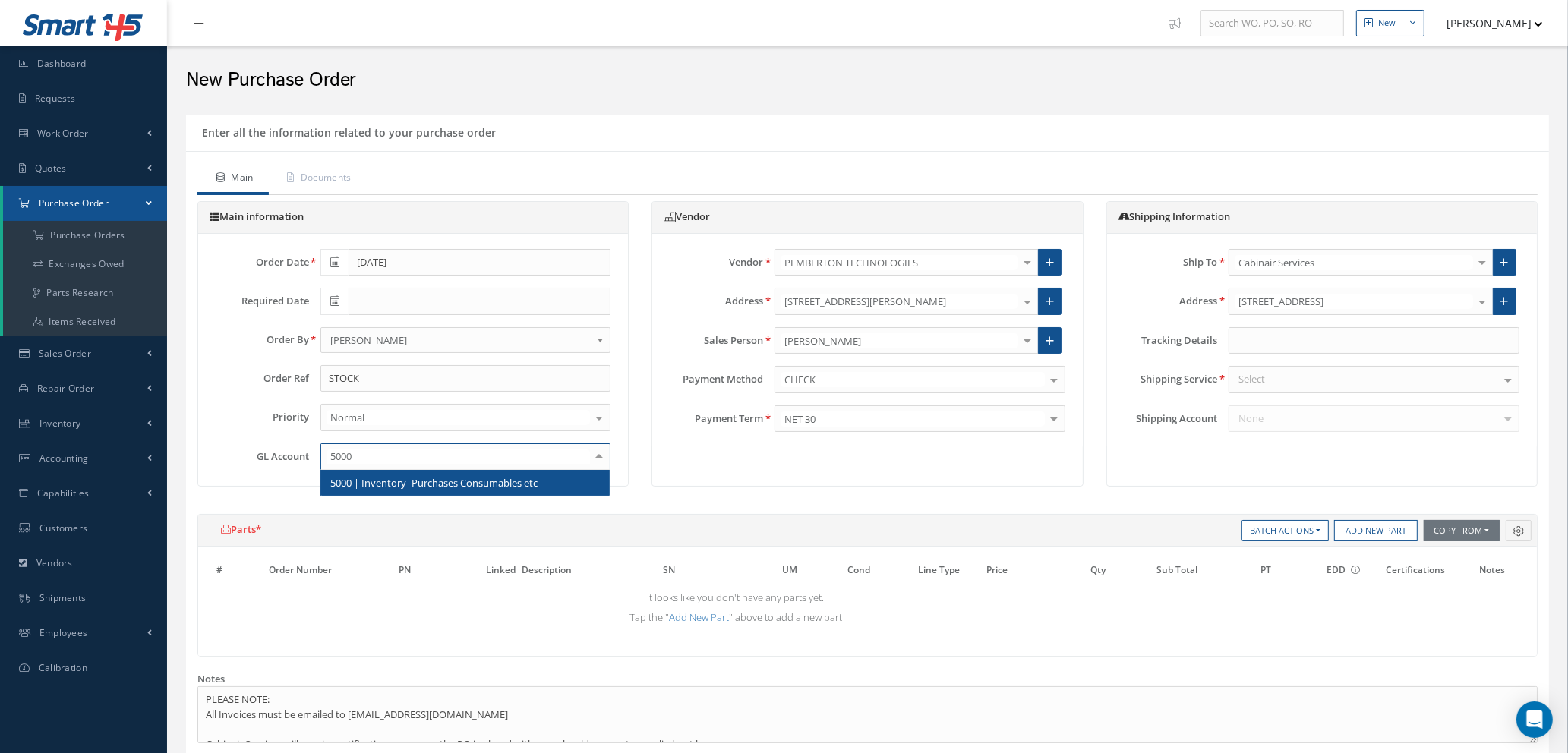
click at [389, 482] on span "5000 | Inventory- Purchases Consumables etc" at bounding box center [434, 482] width 208 height 14
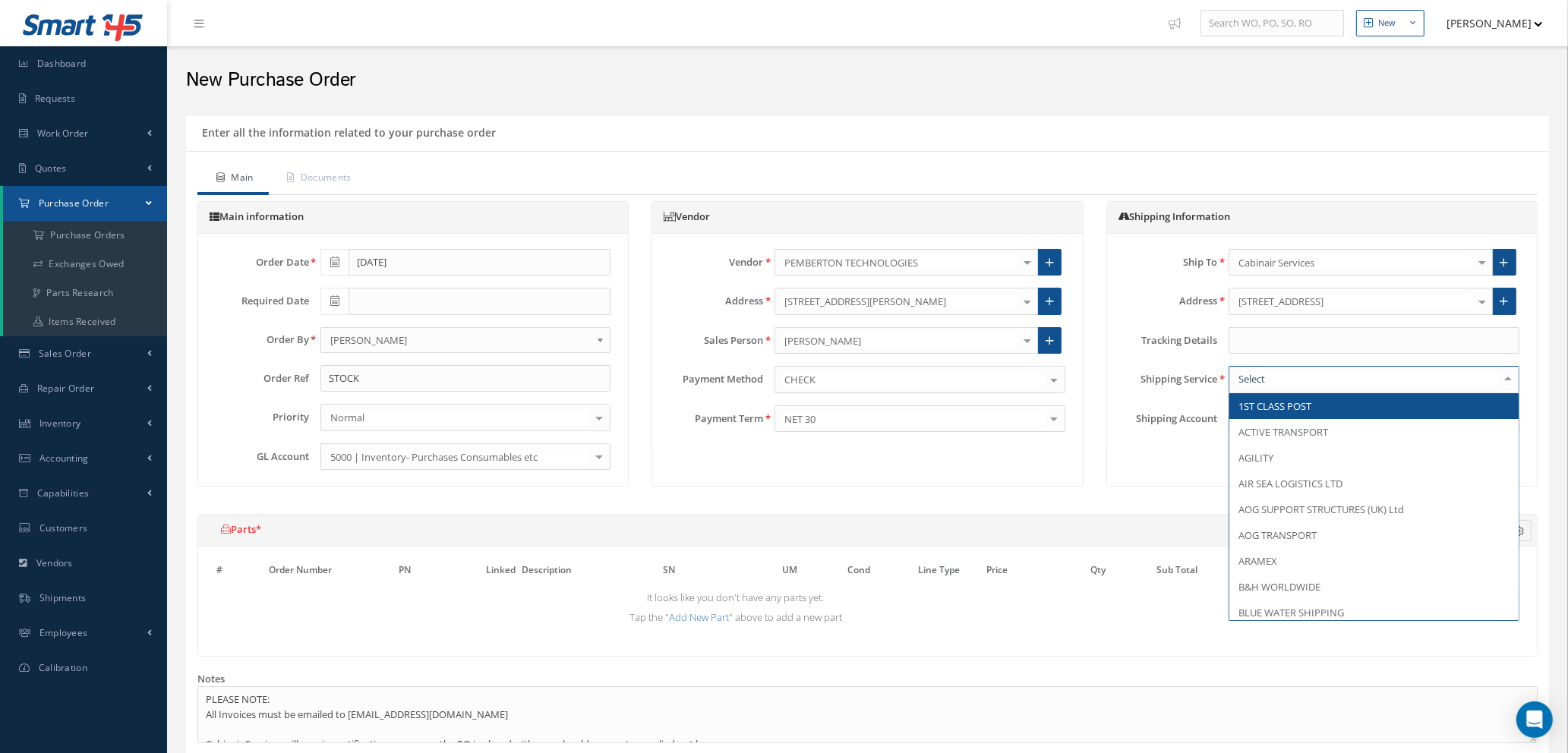
click at [1413, 384] on div at bounding box center [1374, 380] width 291 height 27
type input "YOU"
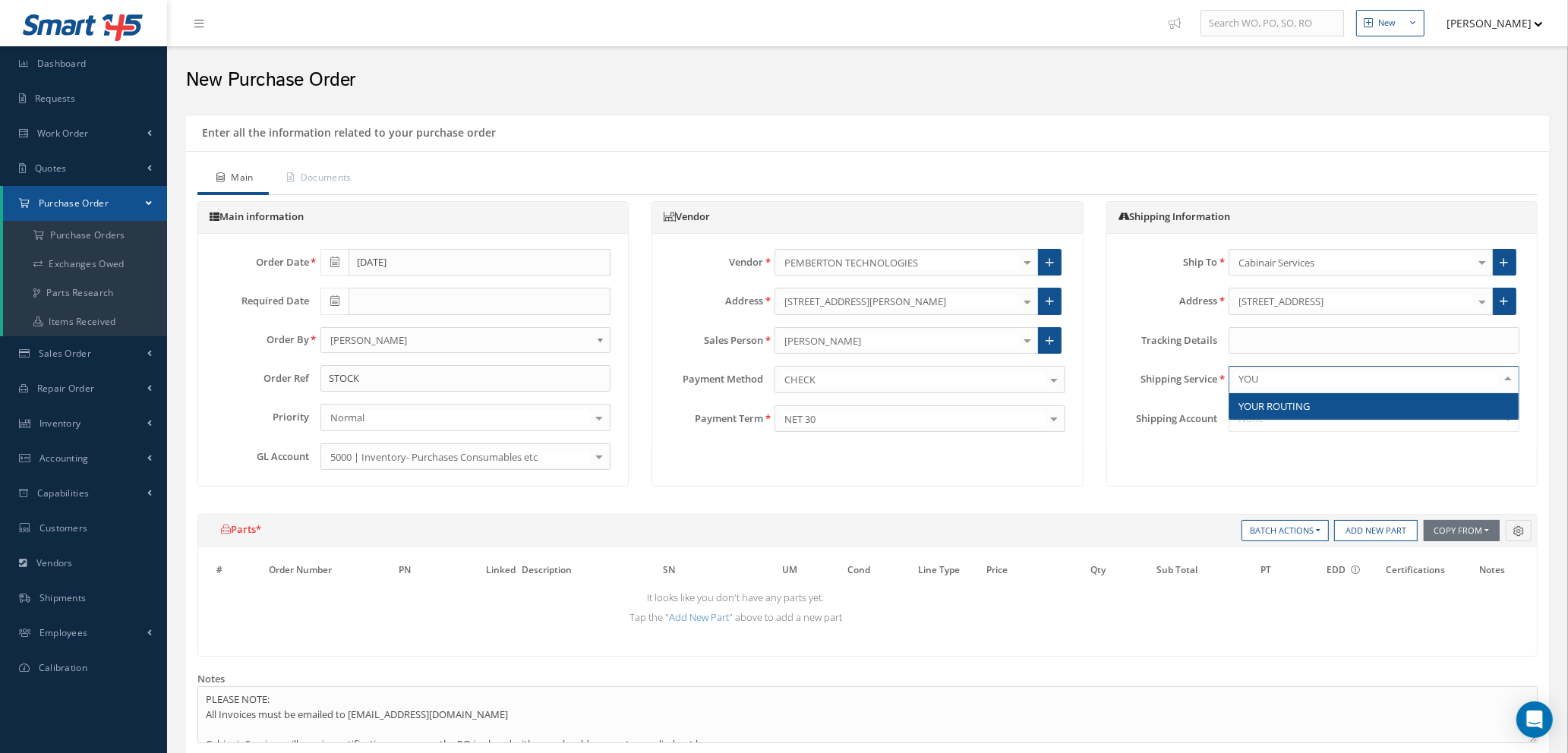
click at [1372, 407] on span "YOUR ROUTING" at bounding box center [1374, 406] width 289 height 26
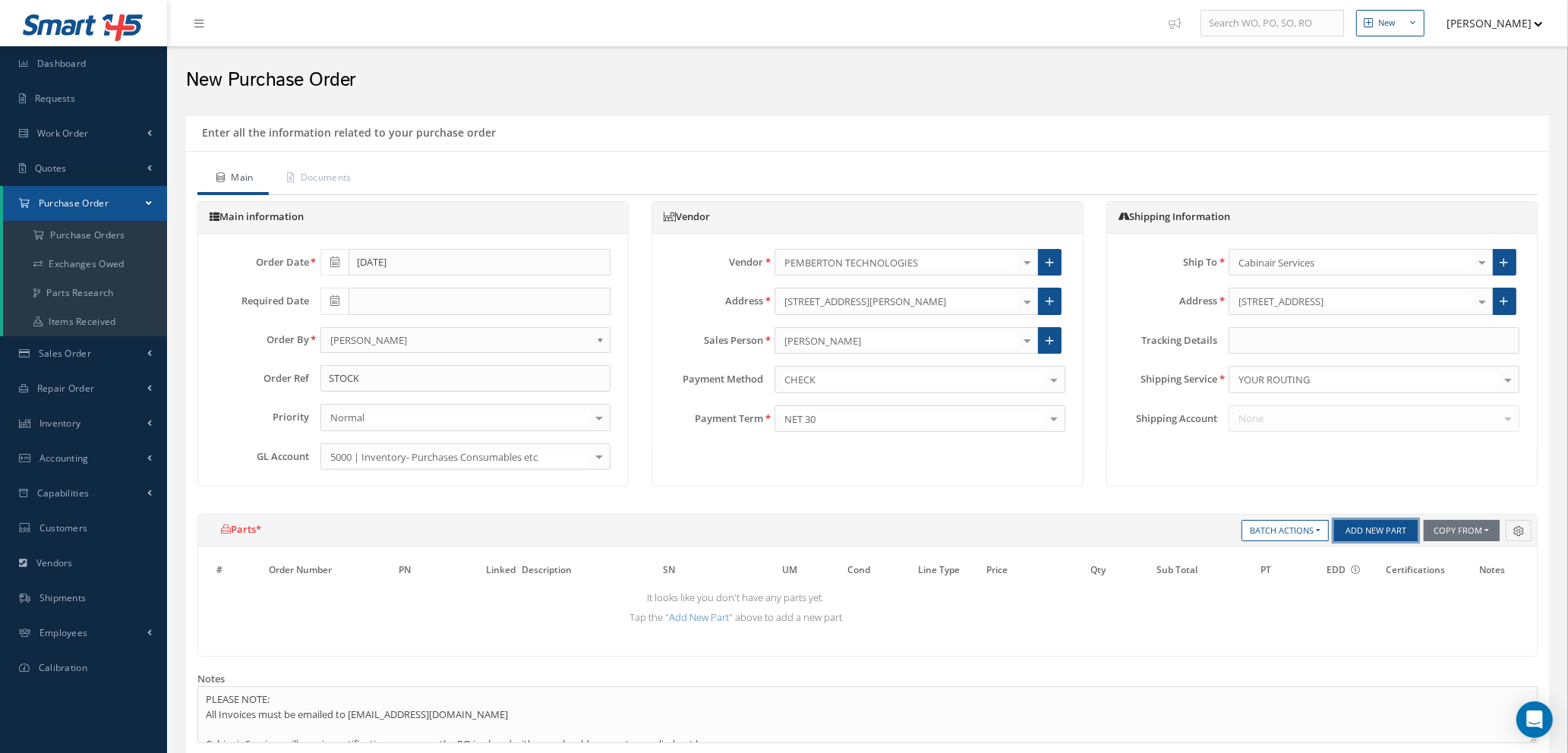
click at [1372, 534] on button "Add New Part" at bounding box center [1375, 531] width 83 height 21
select select "1"
select select "5"
select select "104"
select select "1"
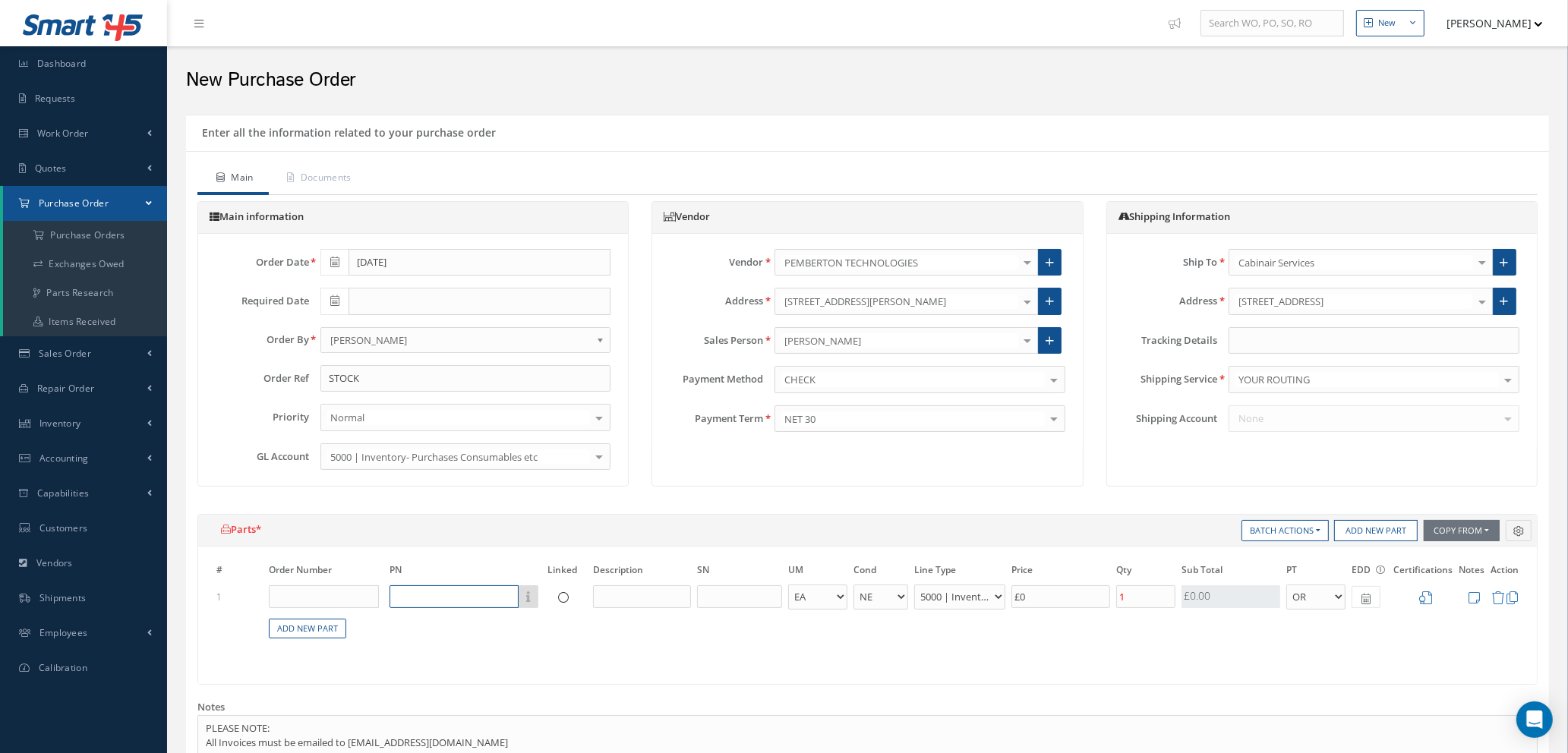
click at [416, 594] on input "text" at bounding box center [454, 597] width 129 height 23
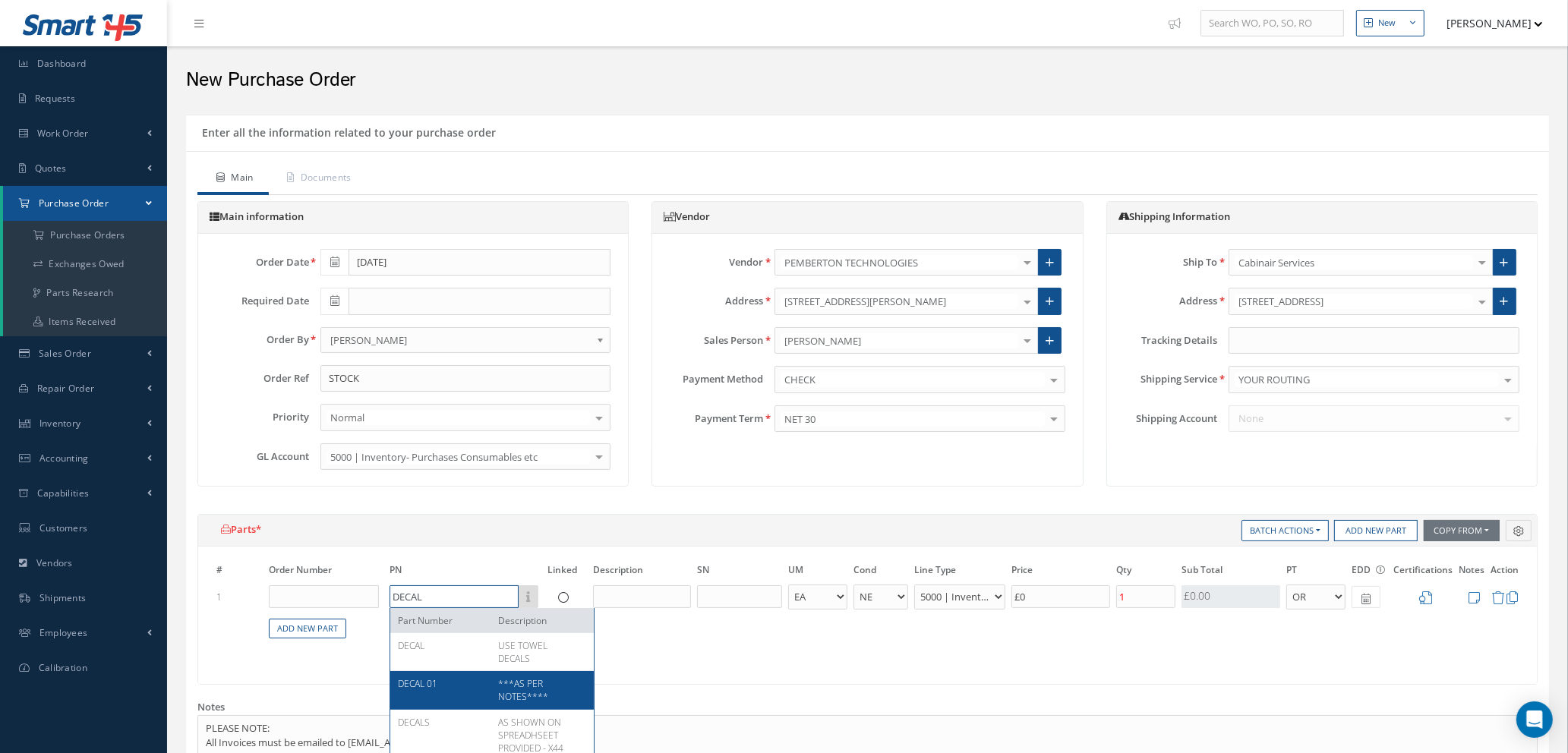
type input "DECAL"
click at [515, 691] on span "***AS PER NOTES****" at bounding box center [523, 690] width 50 height 26
type input "£84"
type input "DECAL 01"
type input "***AS PER NOTES****"
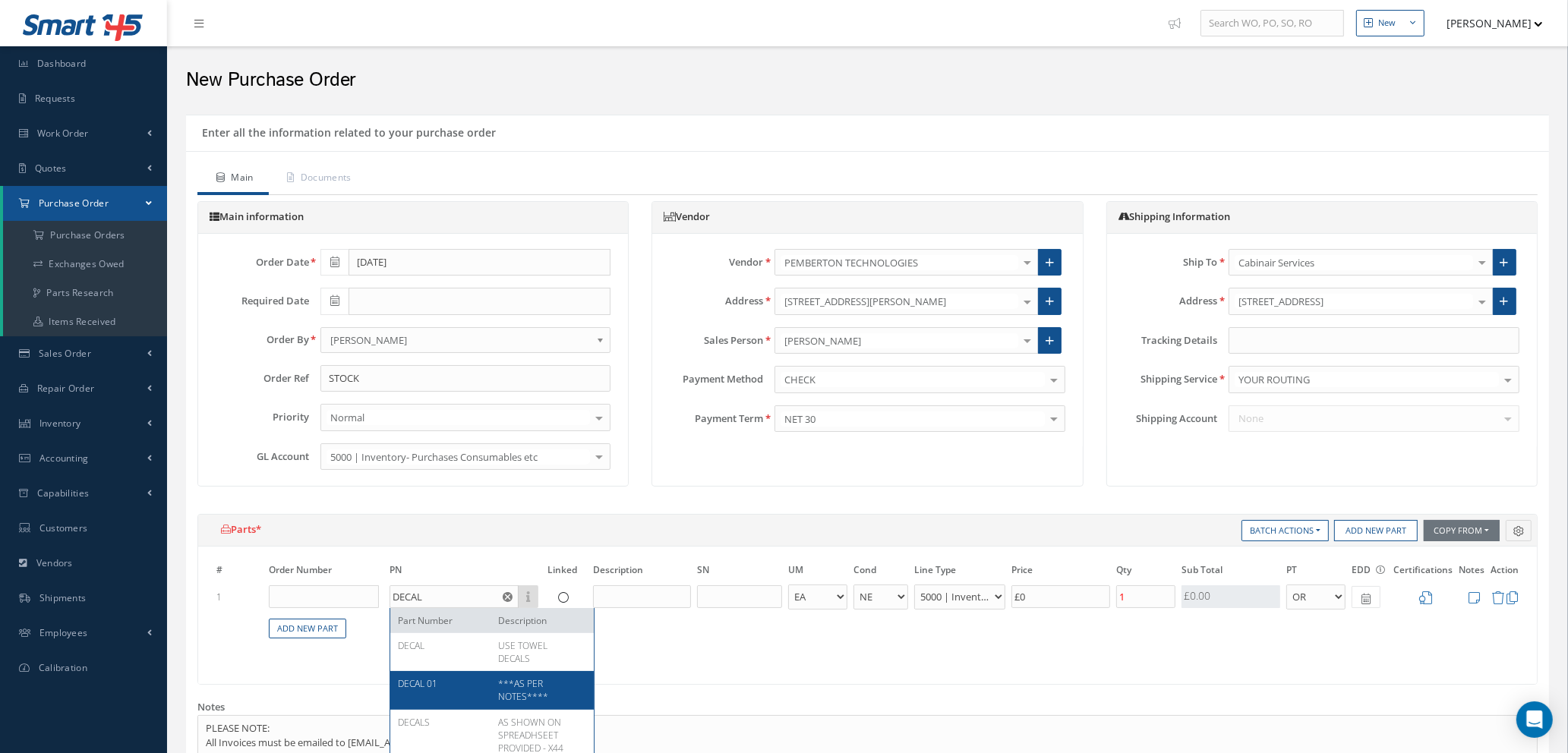
select select "114"
type input "£420"
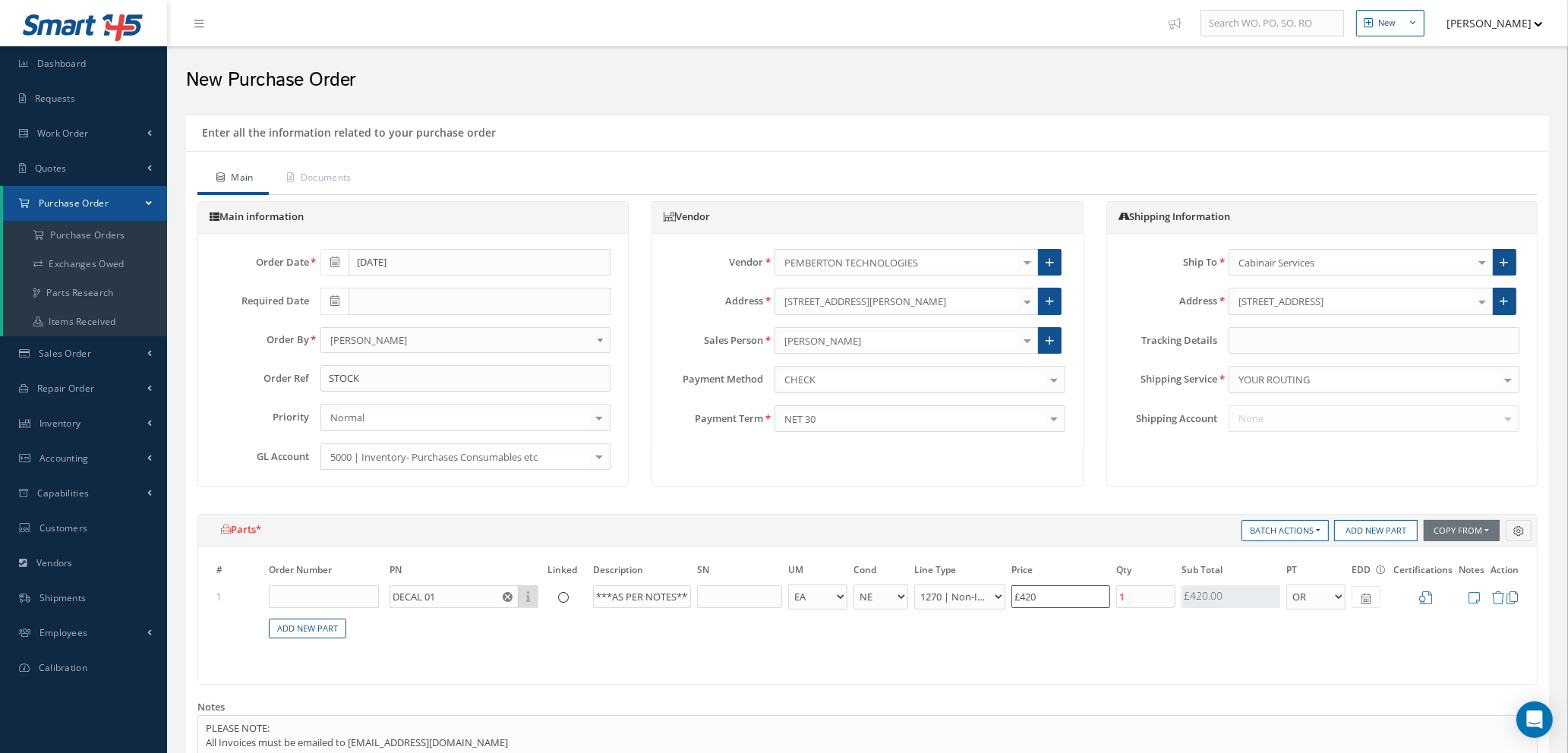
drag, startPoint x: 1049, startPoint y: 594, endPoint x: 1012, endPoint y: 652, distance: 68.8
click at [959, 584] on tr "1 DECAL 01 Part Number Description ***AS PER NOTES**** - BAG BX CA RL EA FT HR …" at bounding box center [867, 597] width 1308 height 28
type input "£0.2"
type input "£1"
type input "£3.8"
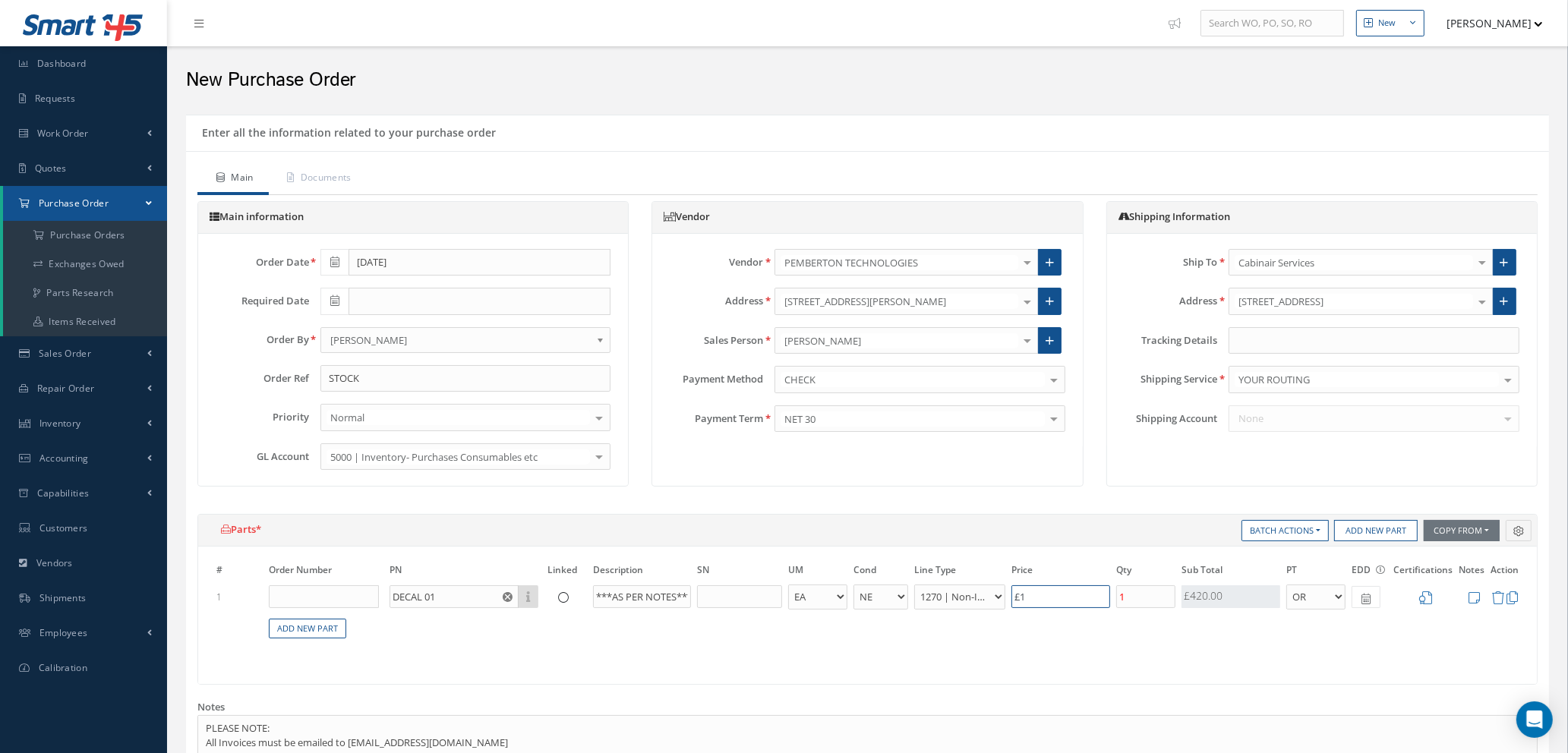
type input "£19"
type input "£39.6"
type input "£198.00"
click at [1427, 597] on icon at bounding box center [1425, 598] width 13 height 13
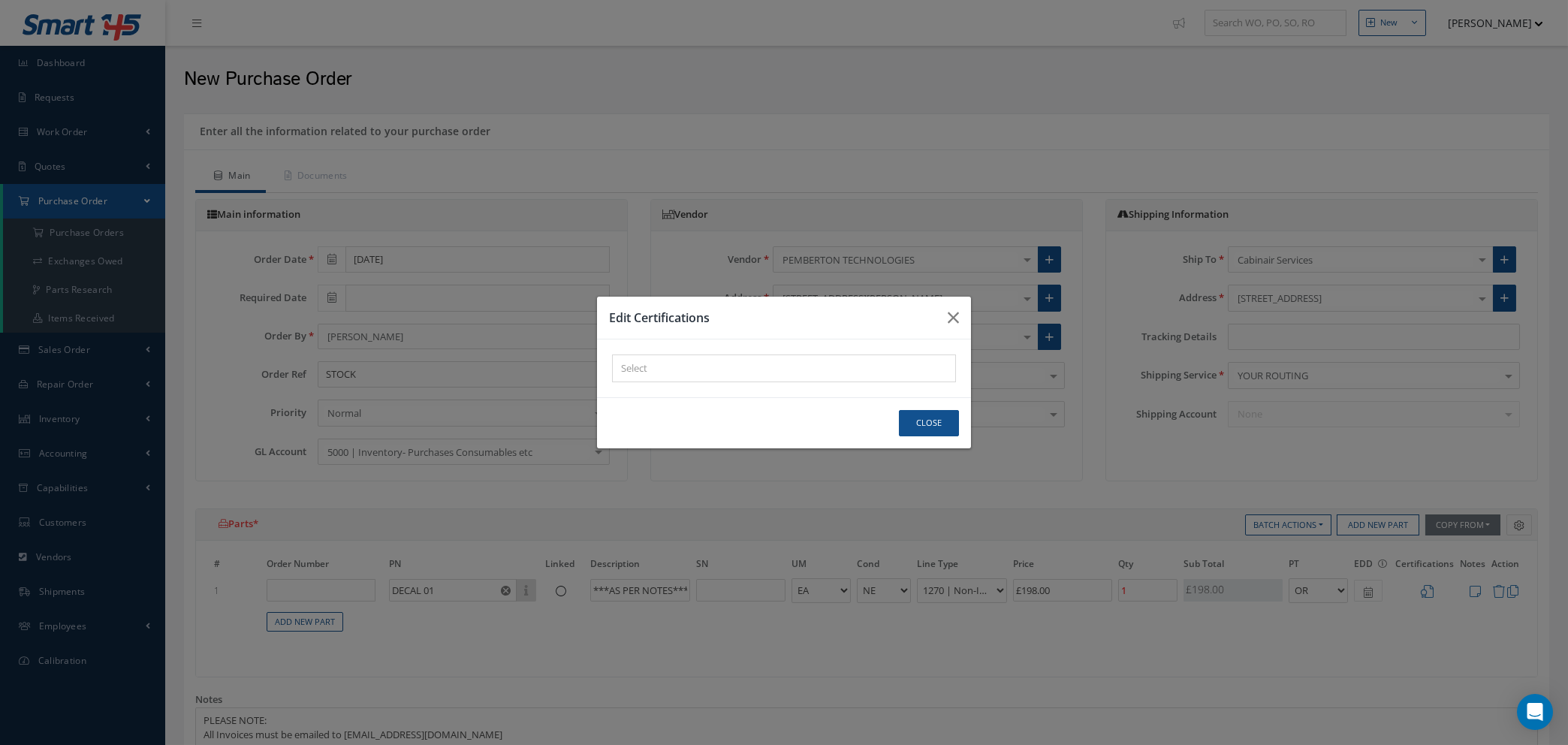
click at [866, 366] on div "× Loading..." at bounding box center [784, 369] width 344 height 28
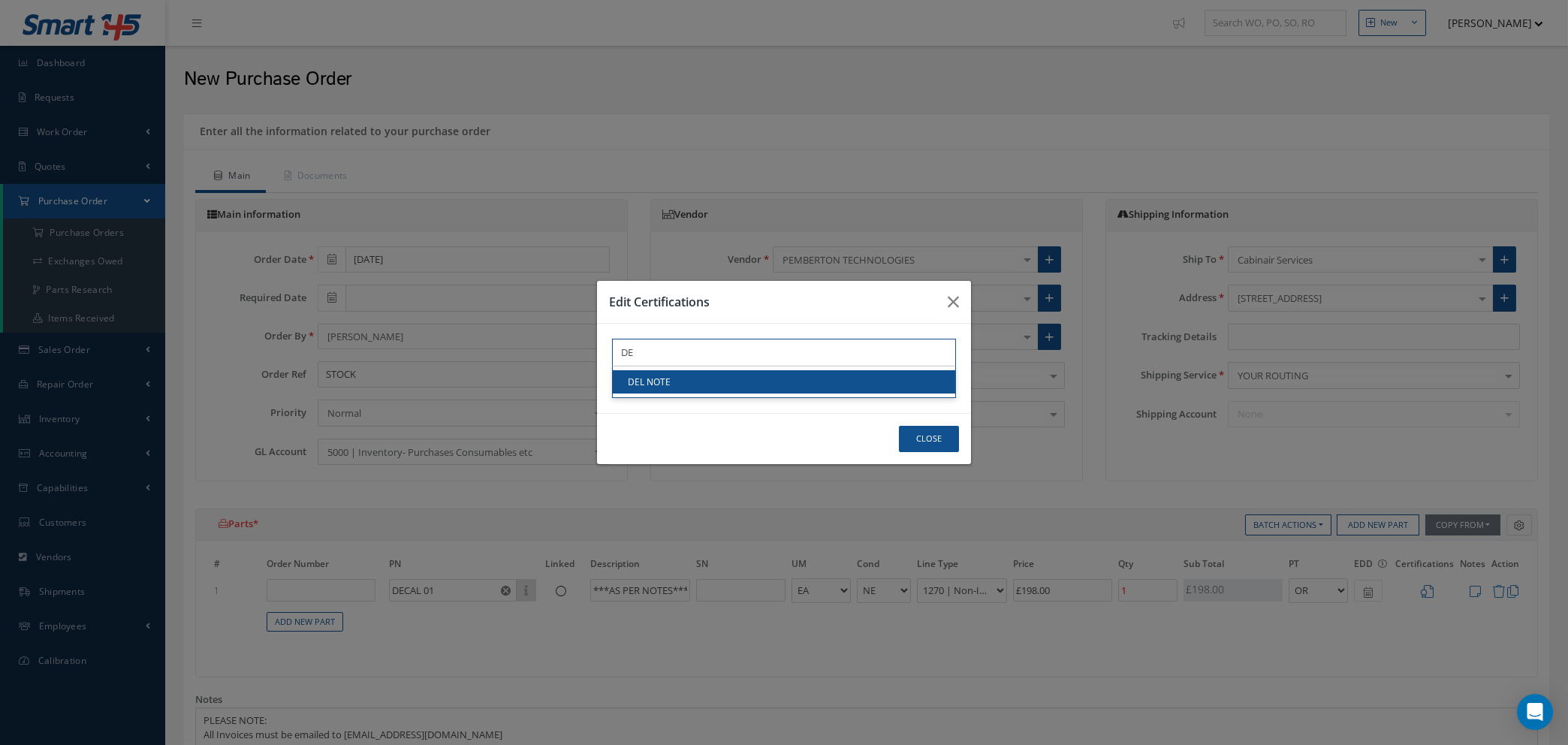
type input "DE"
click at [862, 375] on link "DEL NOTE" at bounding box center [784, 381] width 343 height 23
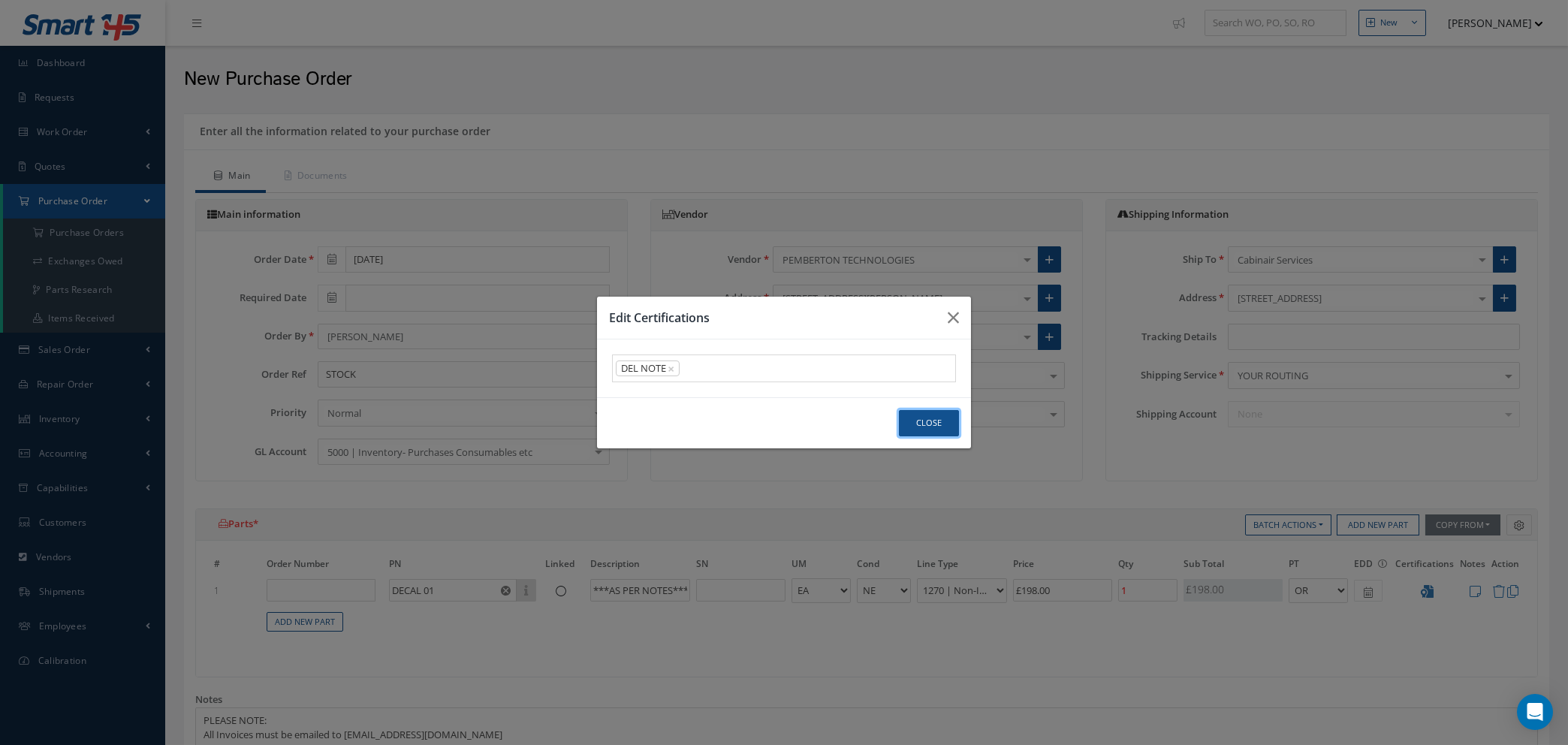
click at [926, 425] on button "Close" at bounding box center [929, 423] width 60 height 26
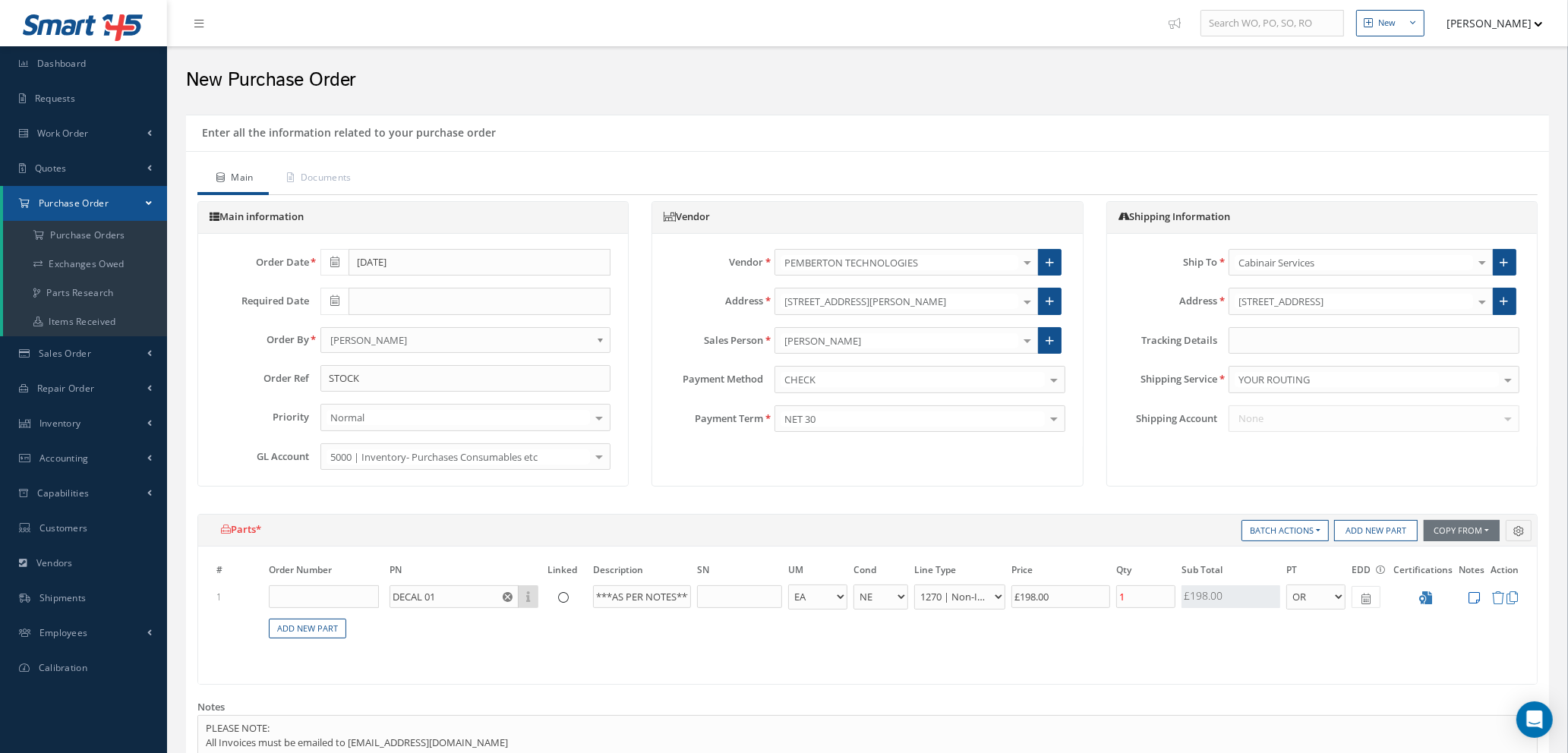
click at [1473, 596] on icon at bounding box center [1474, 598] width 11 height 13
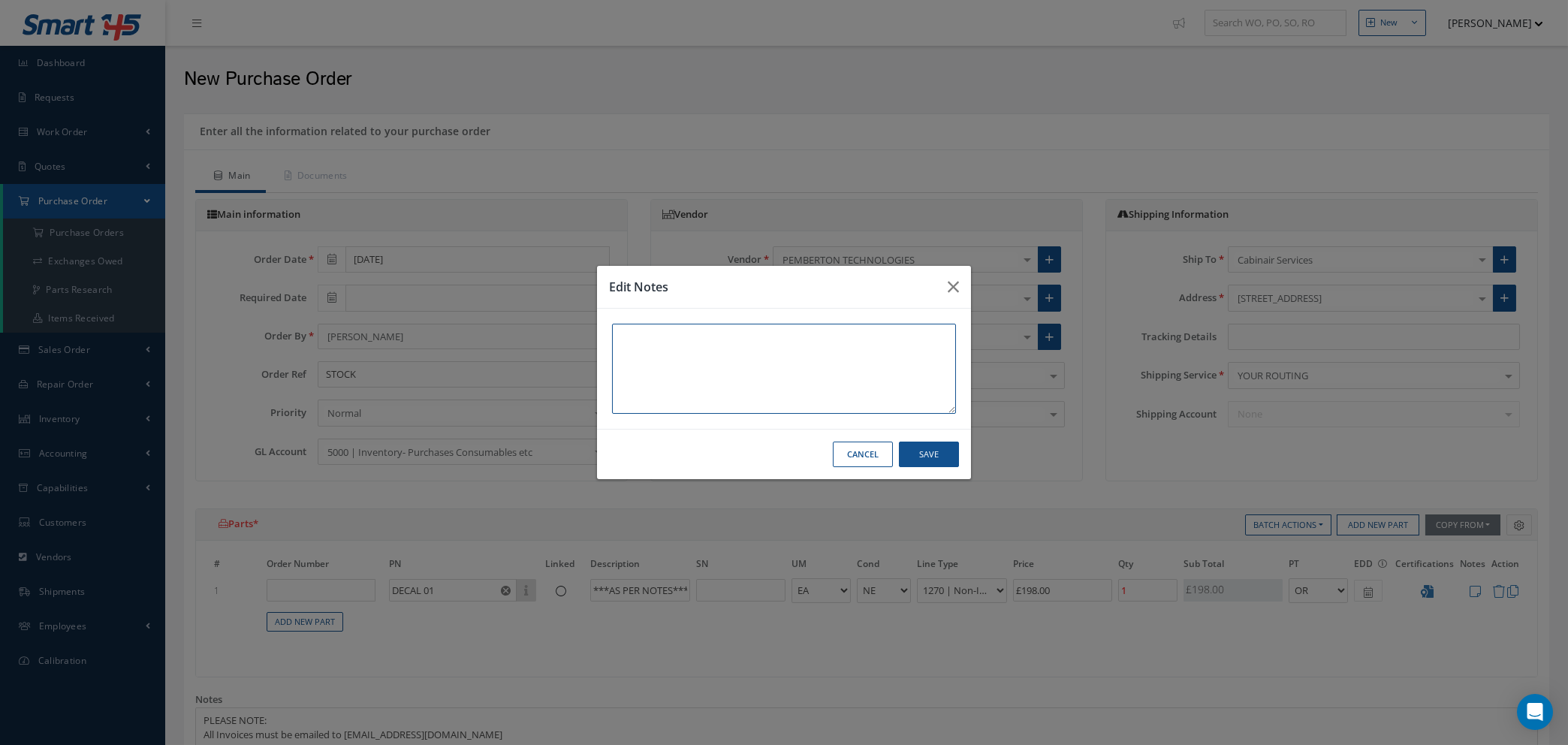
click at [626, 332] on textarea at bounding box center [784, 369] width 344 height 90
click at [727, 331] on textarea "4 X NEW DECALS TOTAL 198" at bounding box center [784, 369] width 344 height 90
type textarea "4 X NEW DECALS TOTAL £198"
click at [929, 461] on button "Save" at bounding box center [929, 455] width 60 height 26
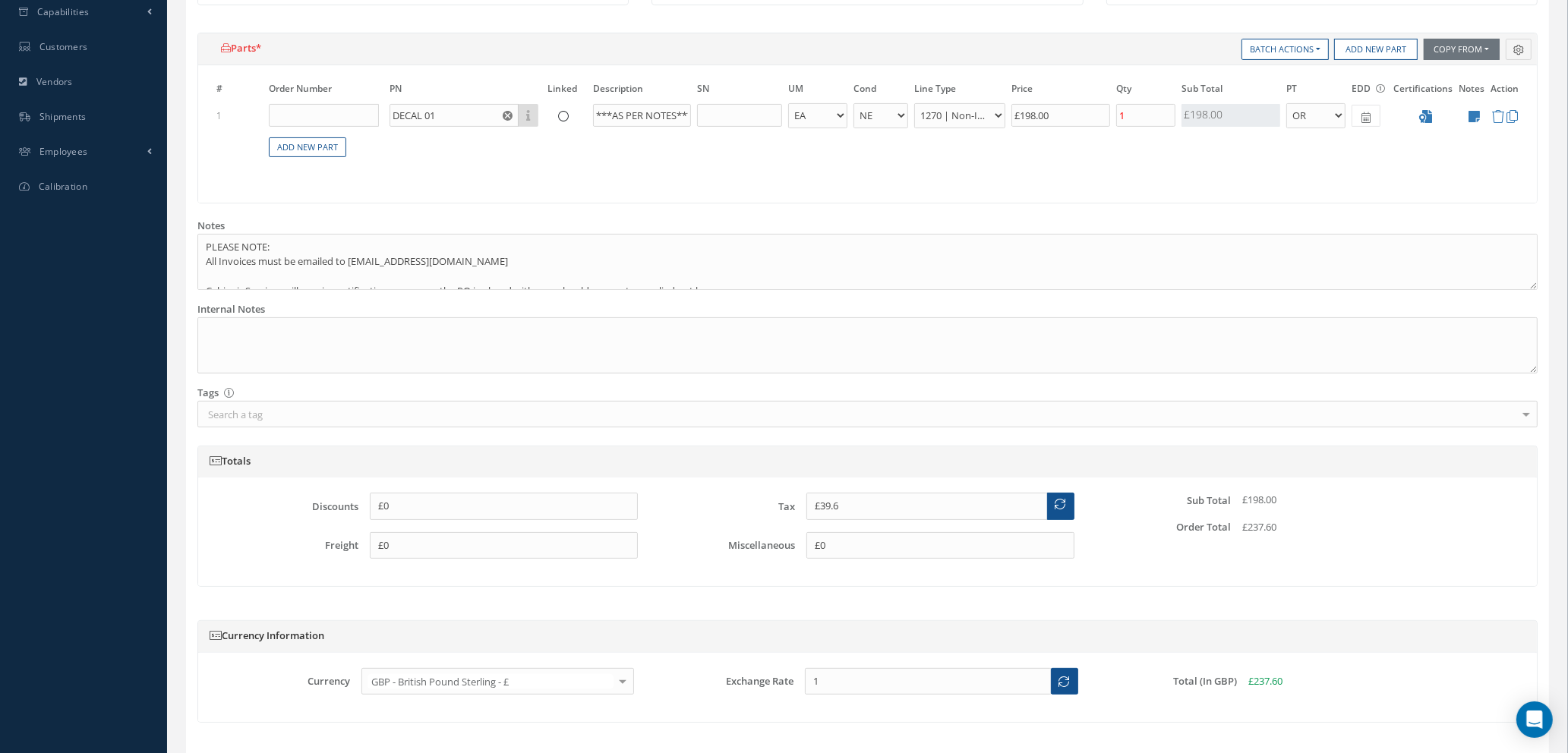
scroll to position [584, 0]
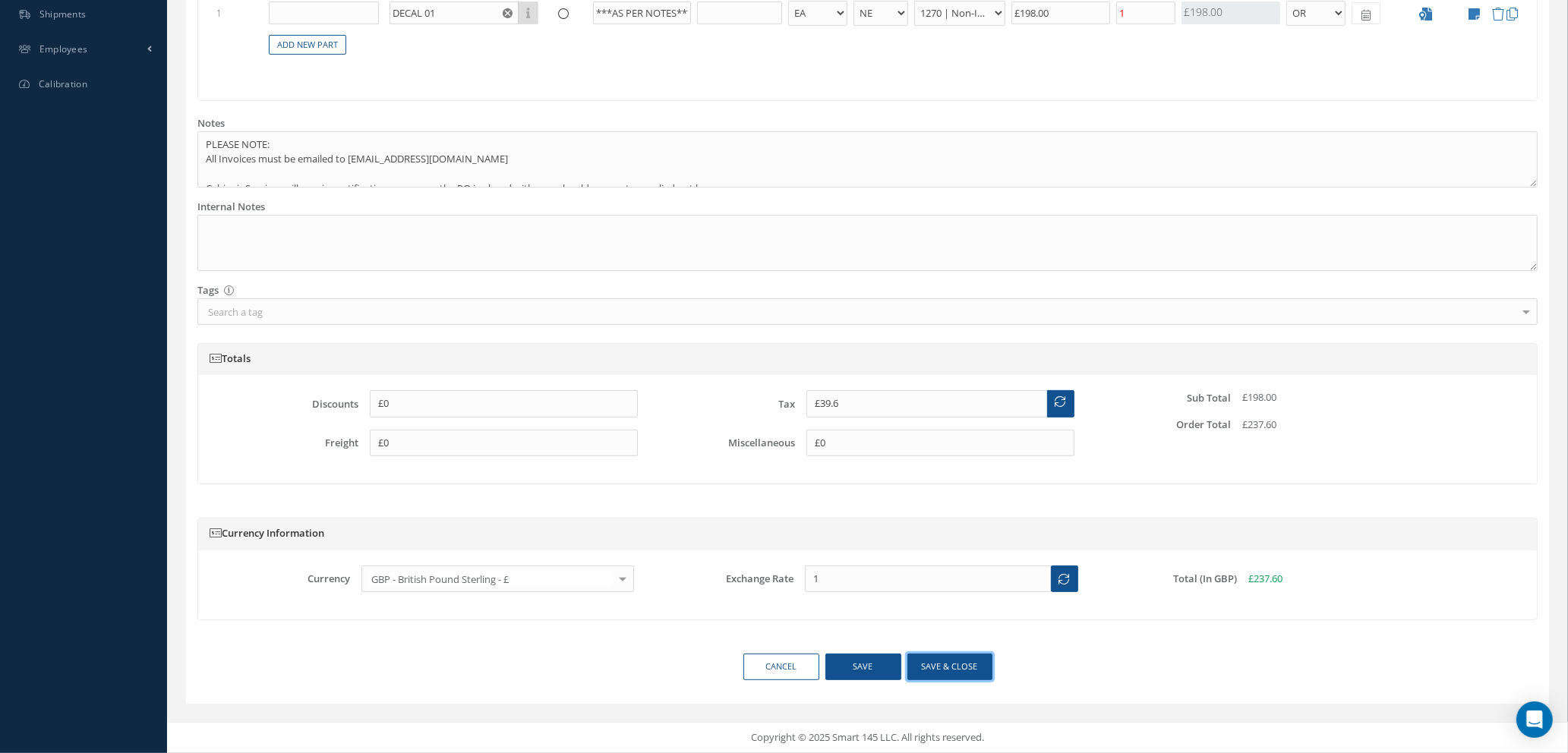
click at [943, 670] on button "Save & close" at bounding box center [949, 667] width 85 height 27
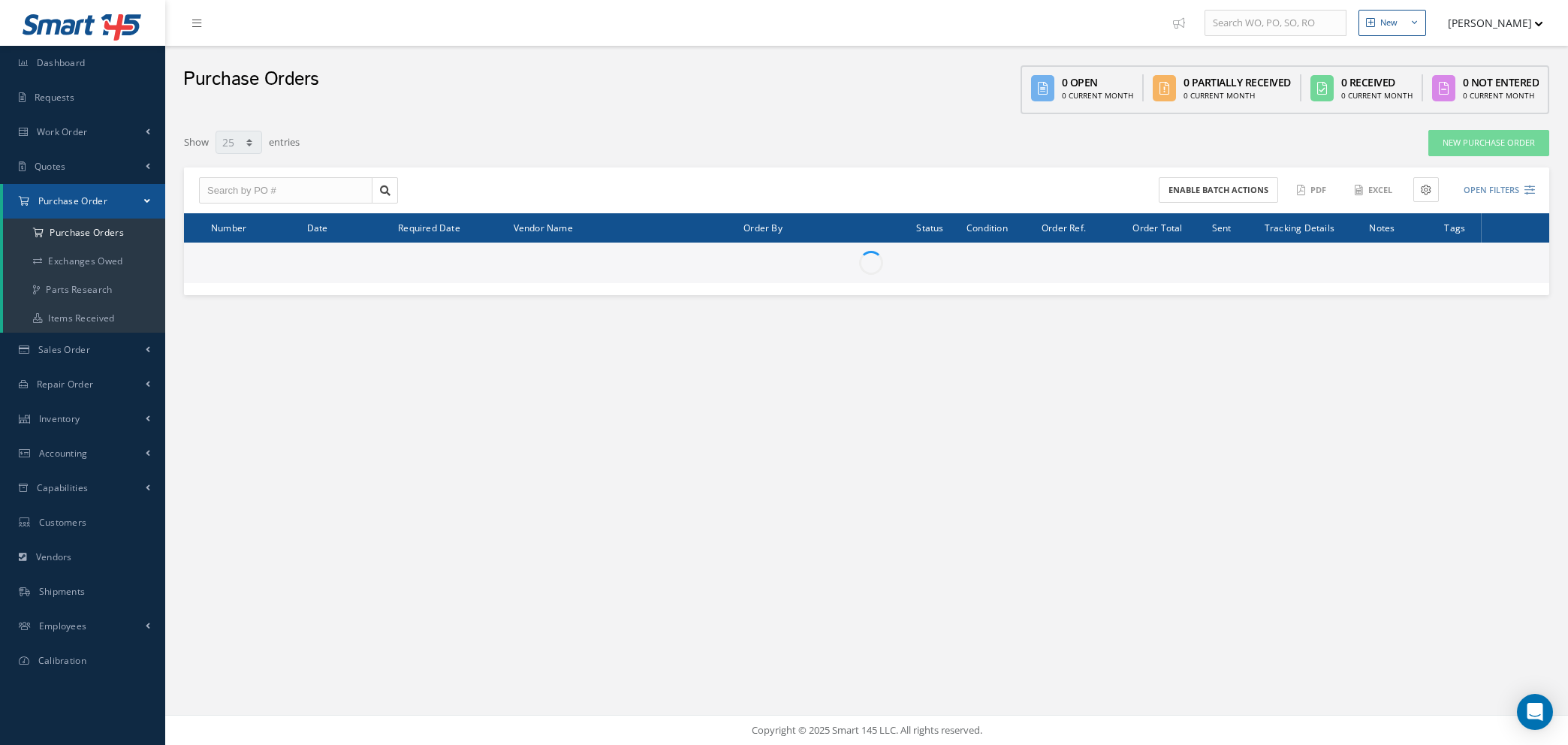
select select "25"
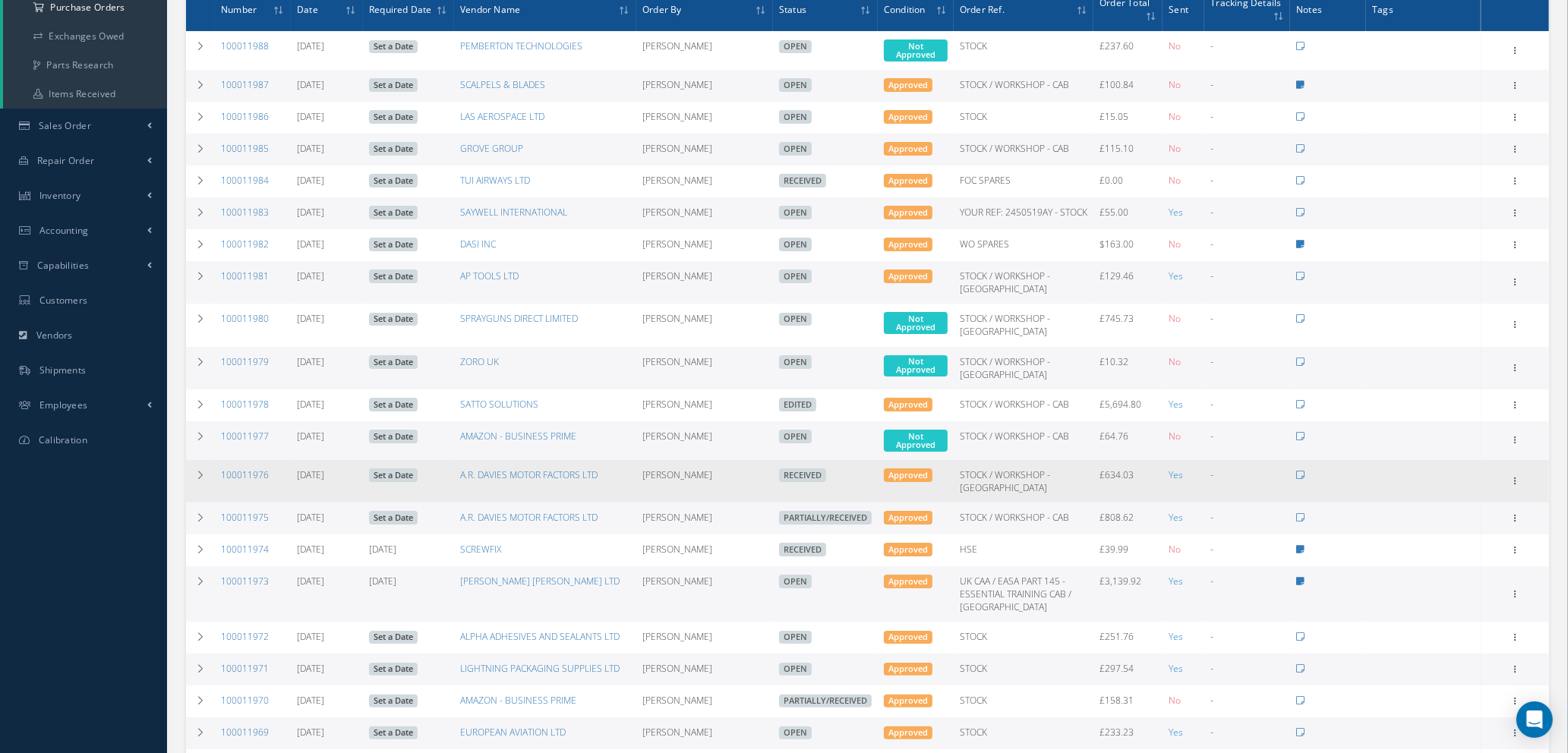
scroll to position [114, 0]
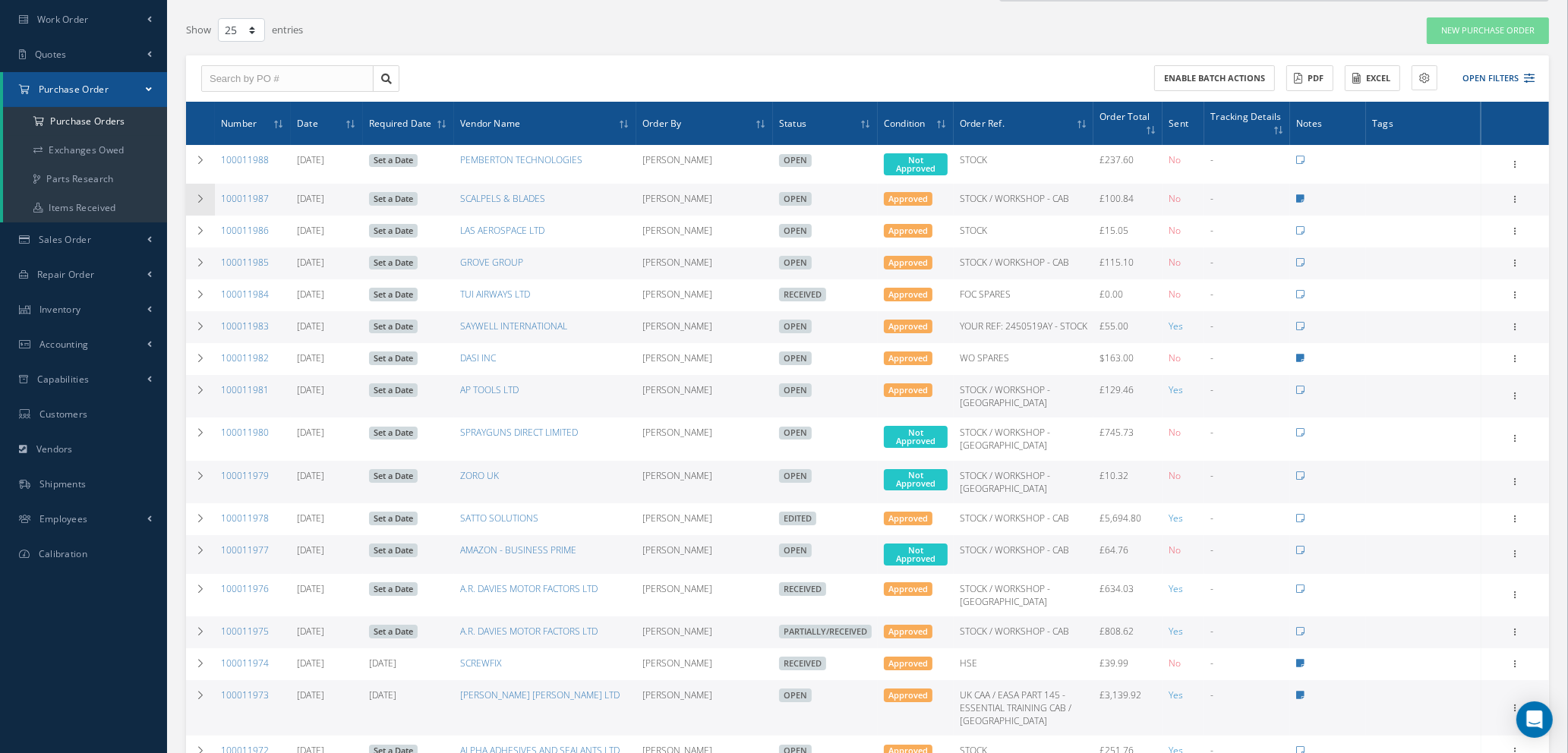
click at [200, 195] on icon at bounding box center [200, 199] width 11 height 9
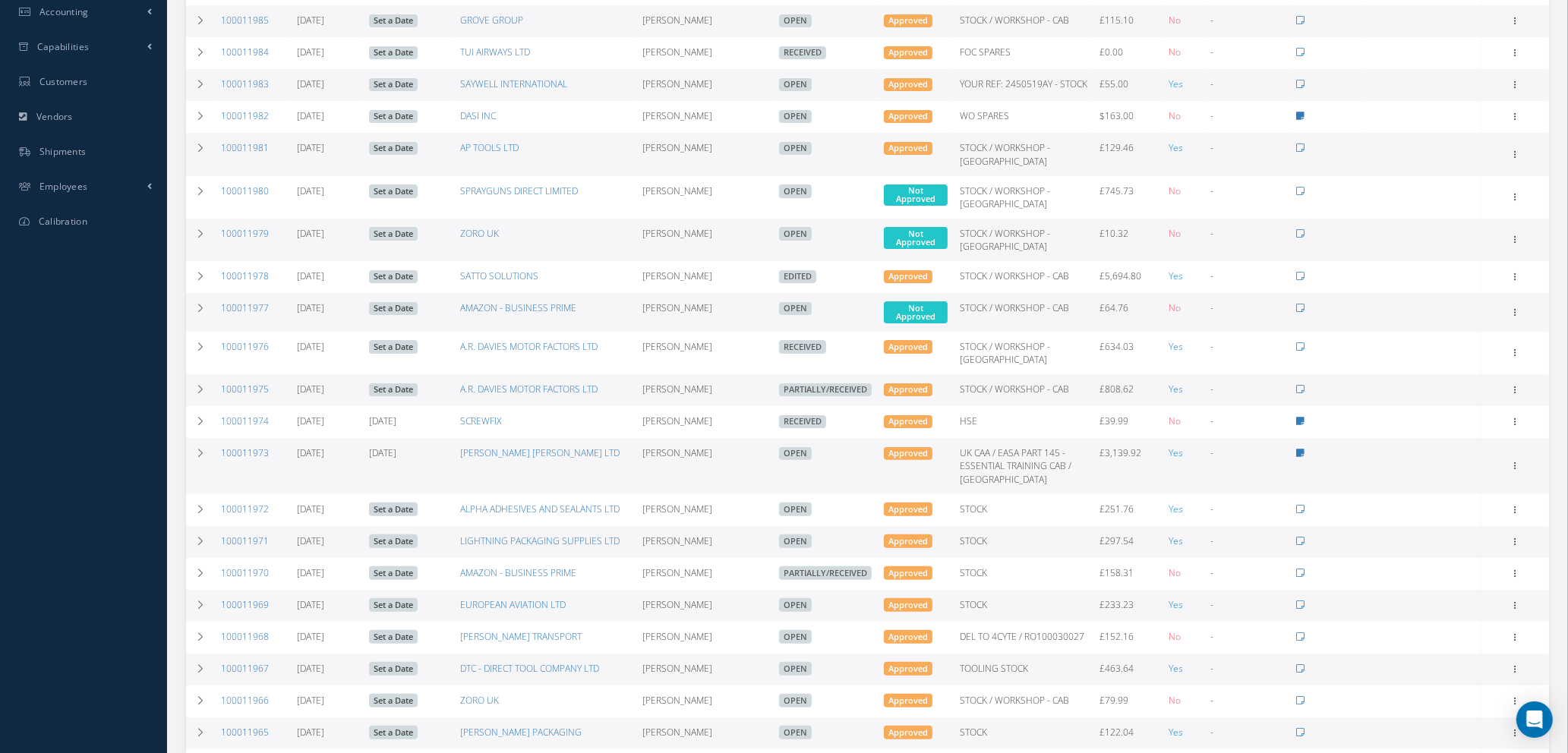
scroll to position [456, 0]
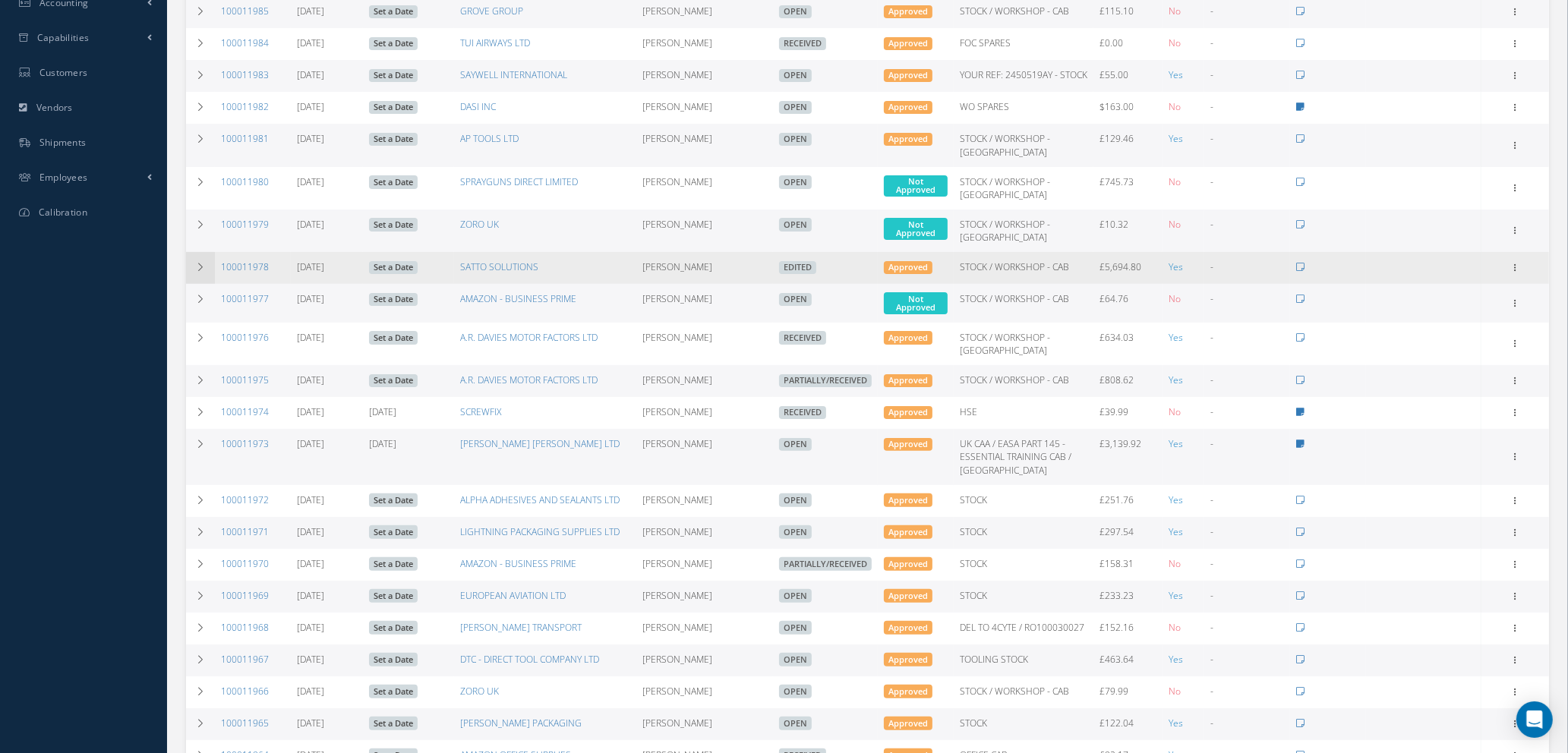
click at [200, 271] on icon at bounding box center [200, 267] width 11 height 9
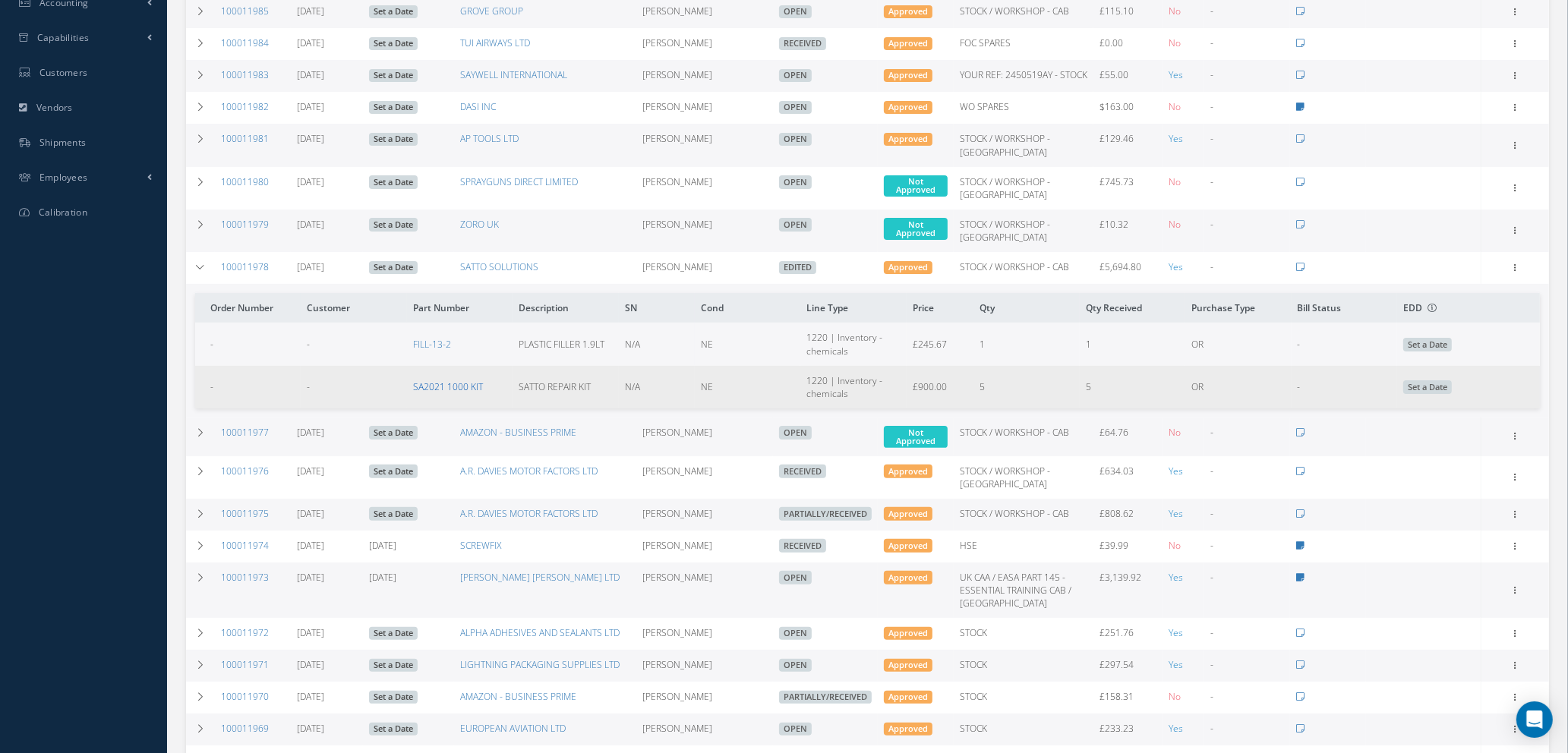
click at [433, 393] on link "SA2021 1000 KIT" at bounding box center [448, 387] width 69 height 13
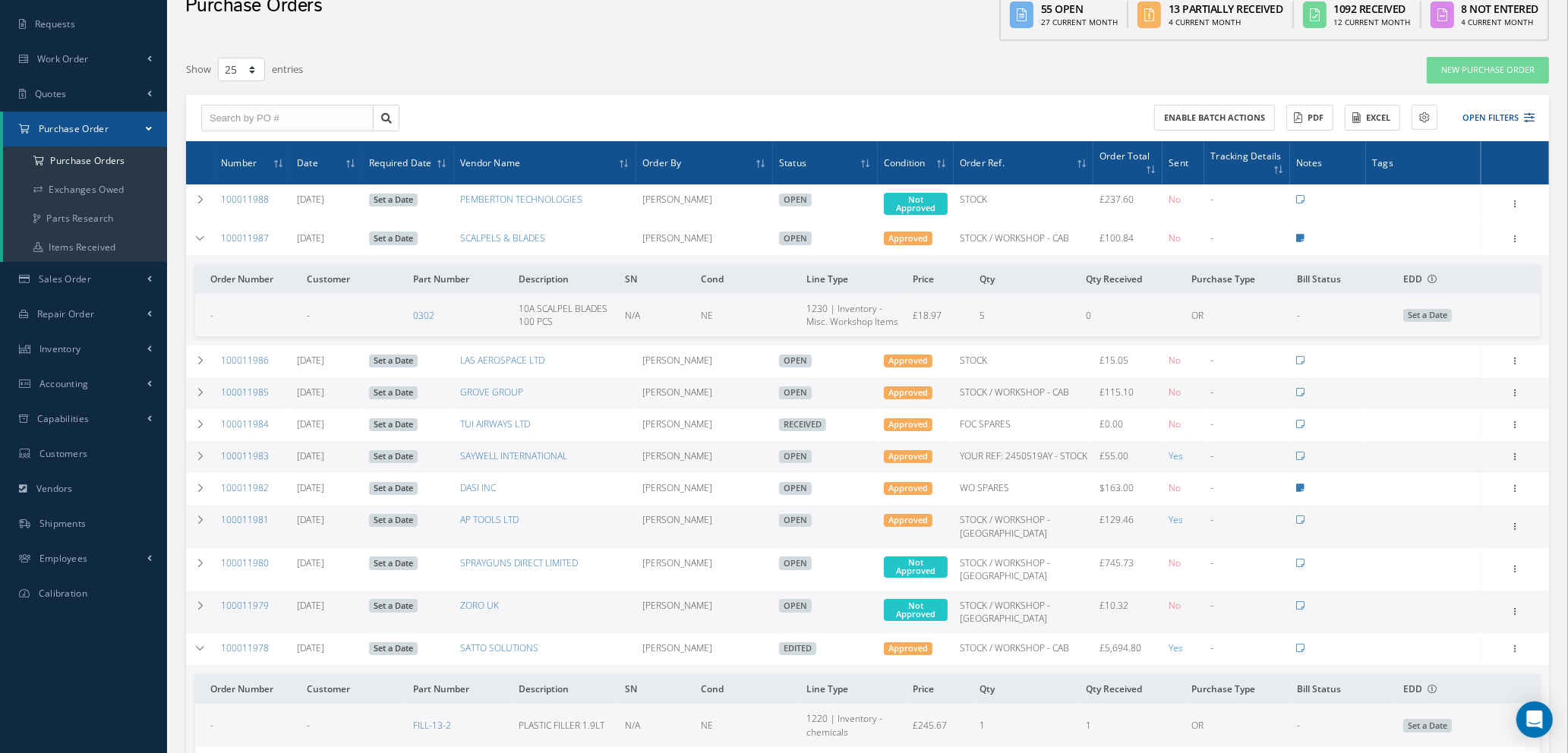
scroll to position [0, 0]
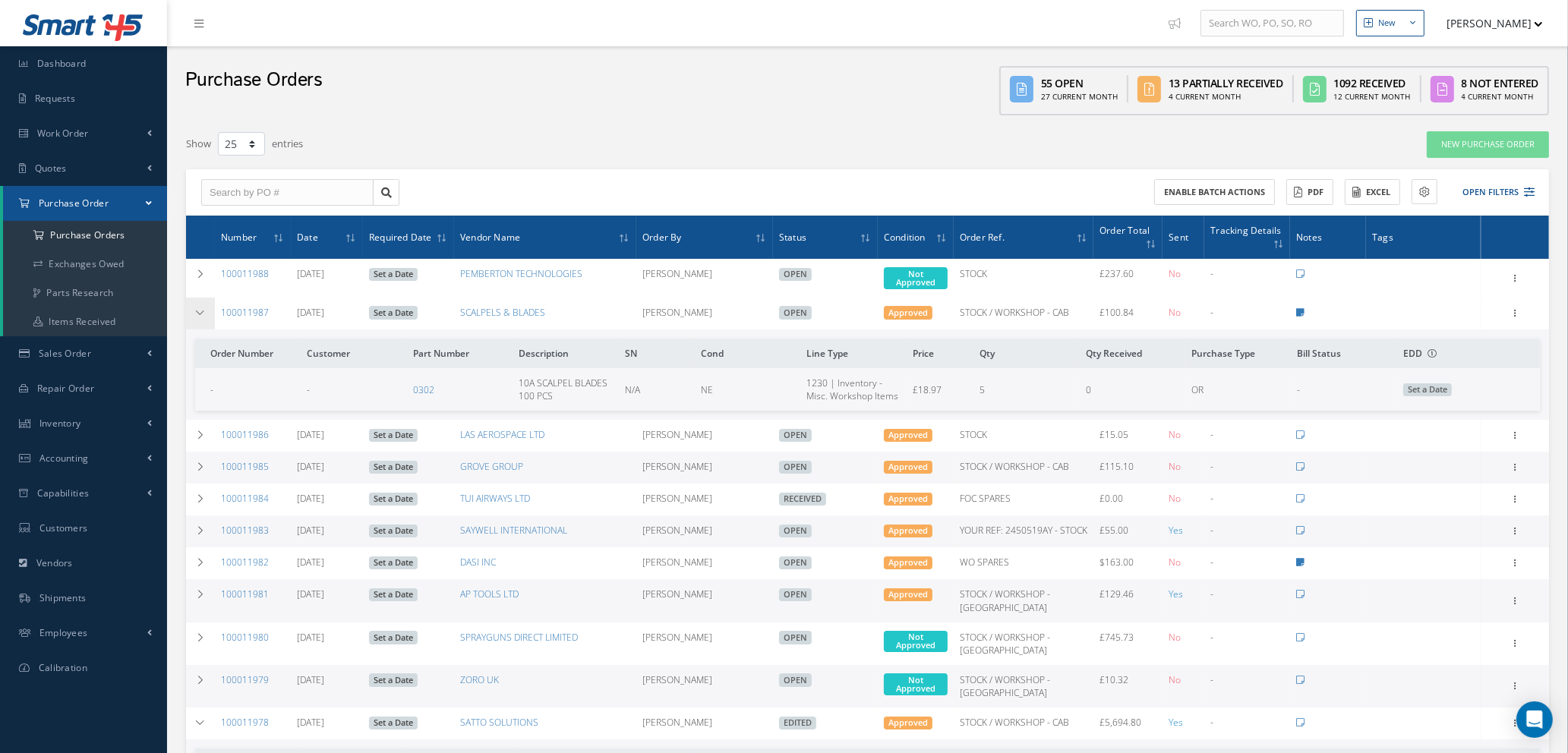
click at [195, 310] on td at bounding box center [200, 313] width 29 height 32
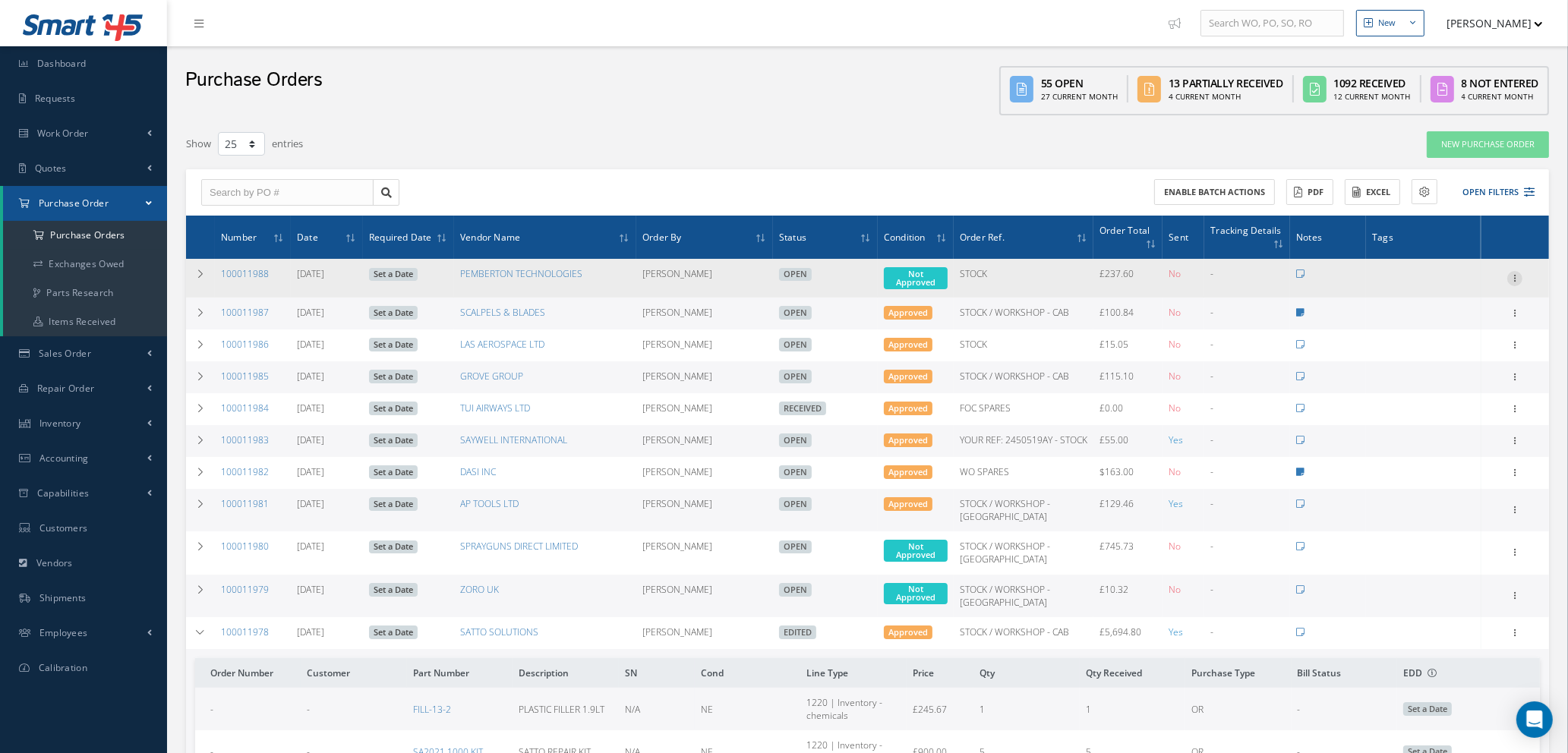
click at [1515, 271] on icon at bounding box center [1514, 277] width 15 height 12
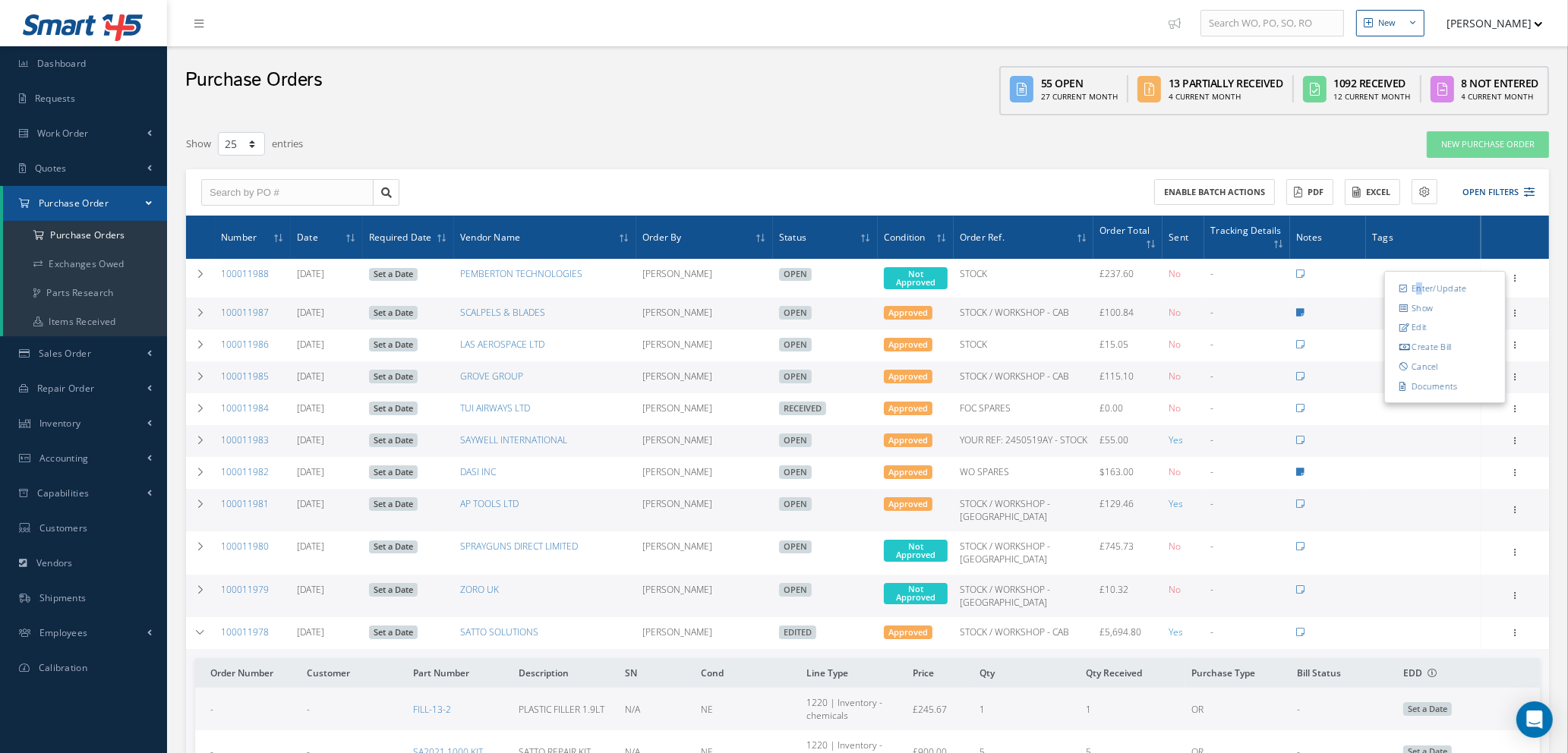
click at [1419, 287] on link "Enter/Update" at bounding box center [1444, 288] width 120 height 19
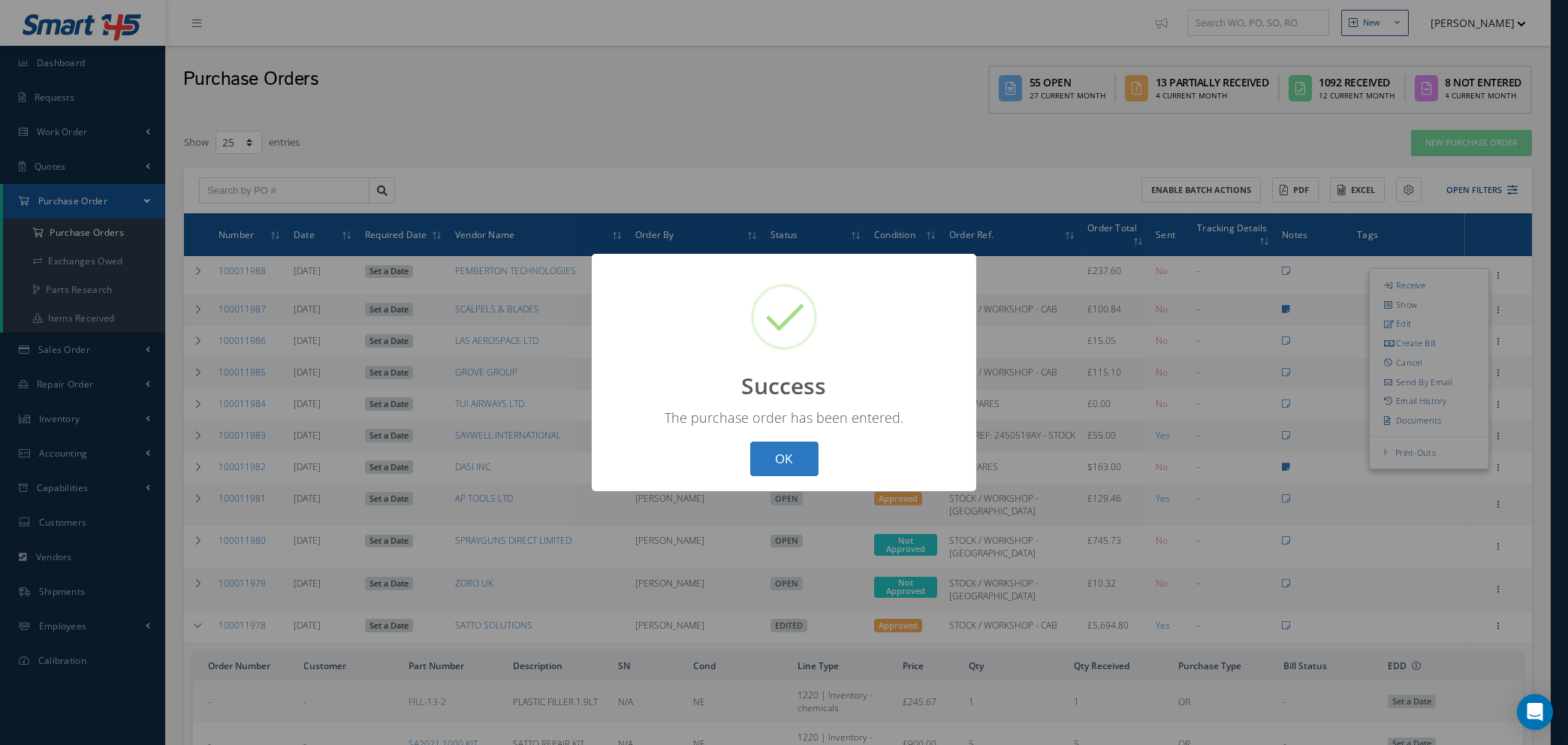
click at [786, 464] on button "OK" at bounding box center [785, 460] width 69 height 35
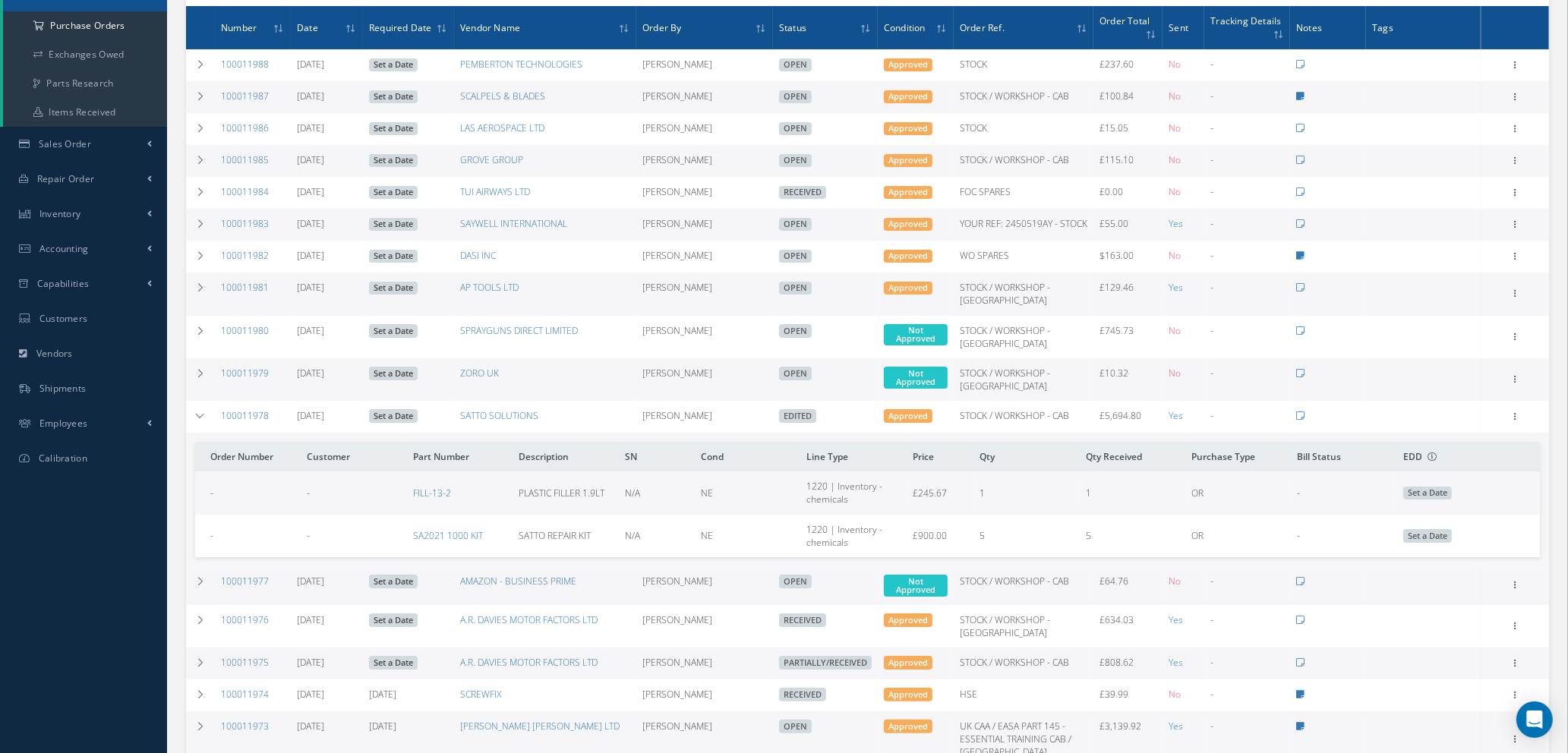
scroll to position [456, 0]
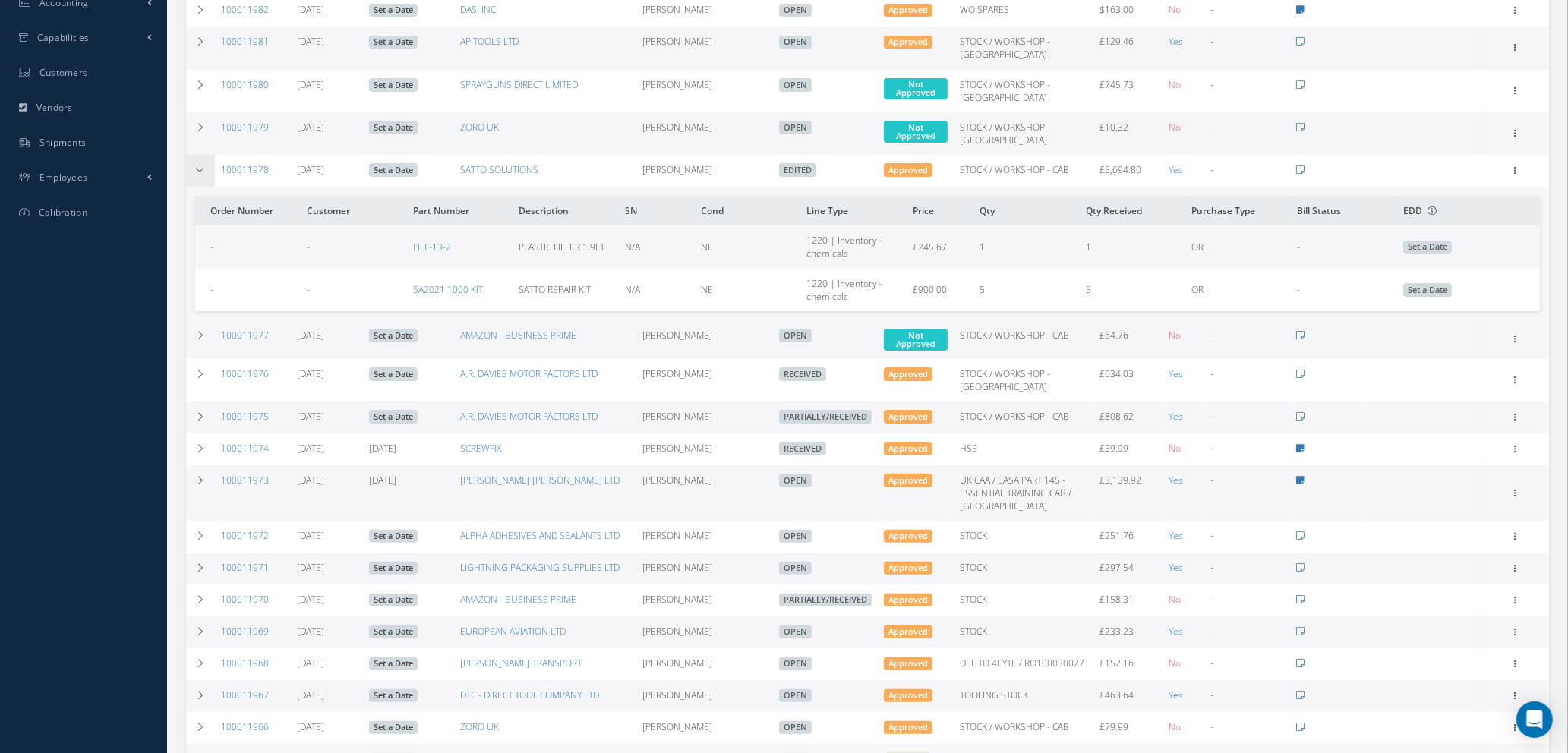
click at [201, 175] on icon at bounding box center [200, 170] width 11 height 9
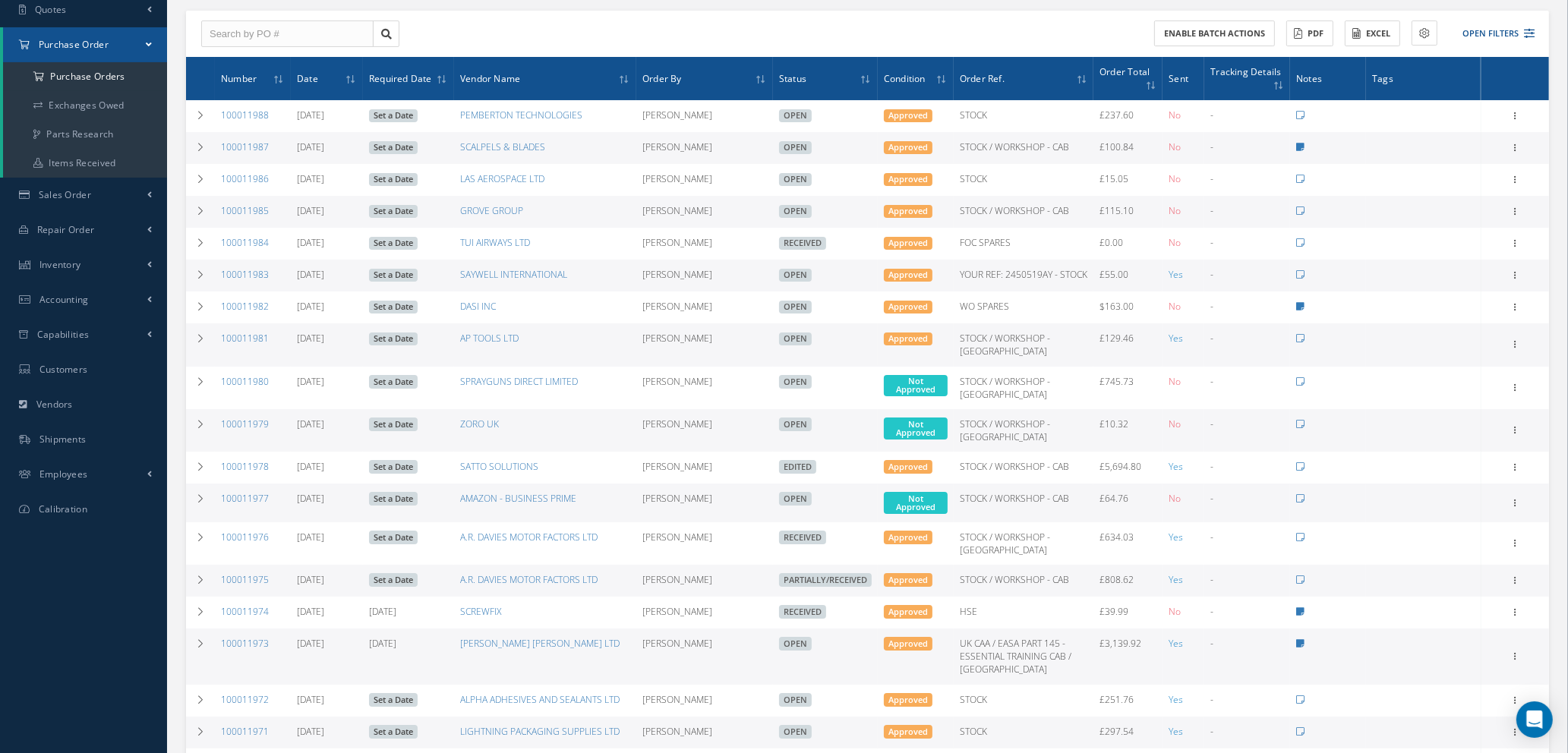
scroll to position [0, 0]
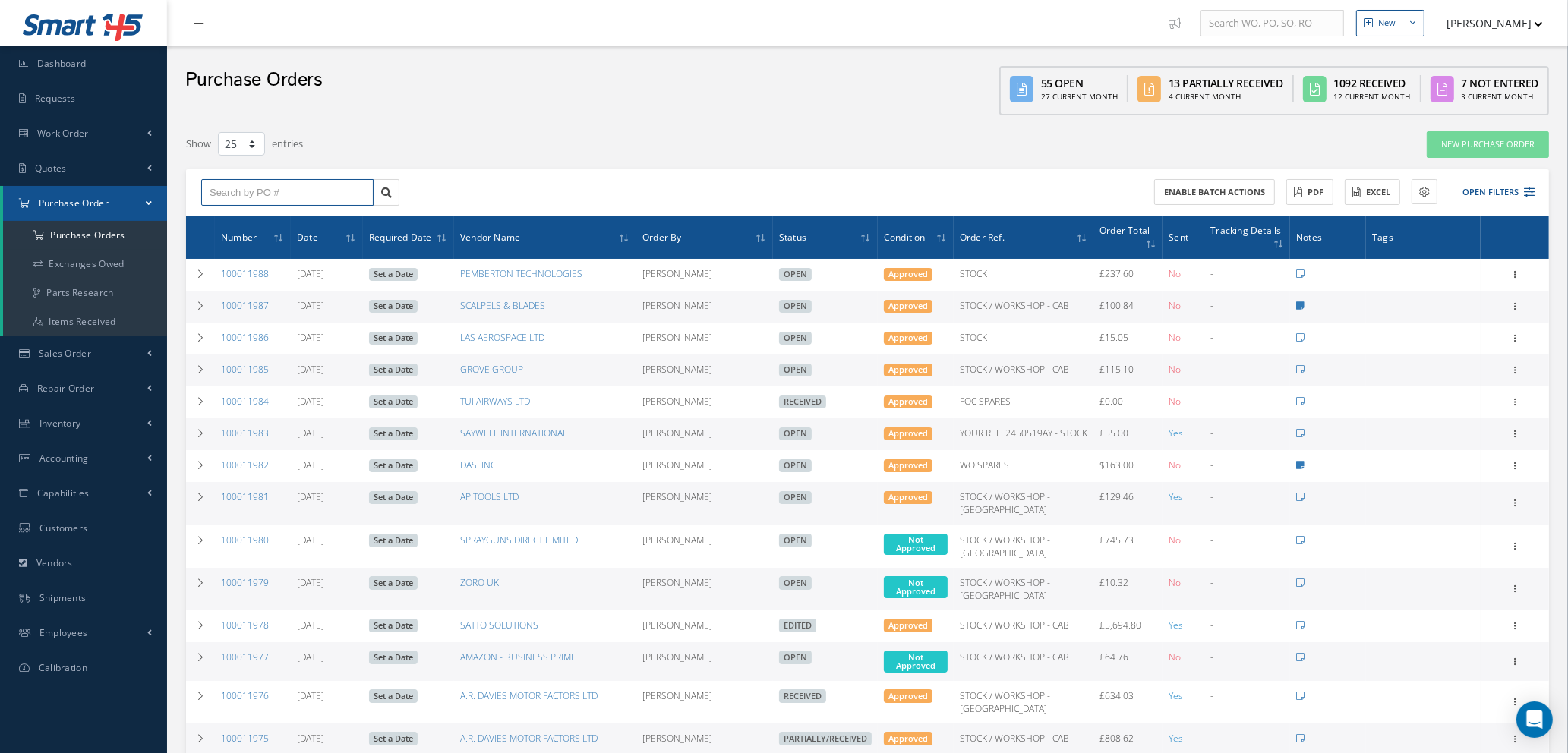
click at [240, 183] on input "text" at bounding box center [287, 193] width 172 height 27
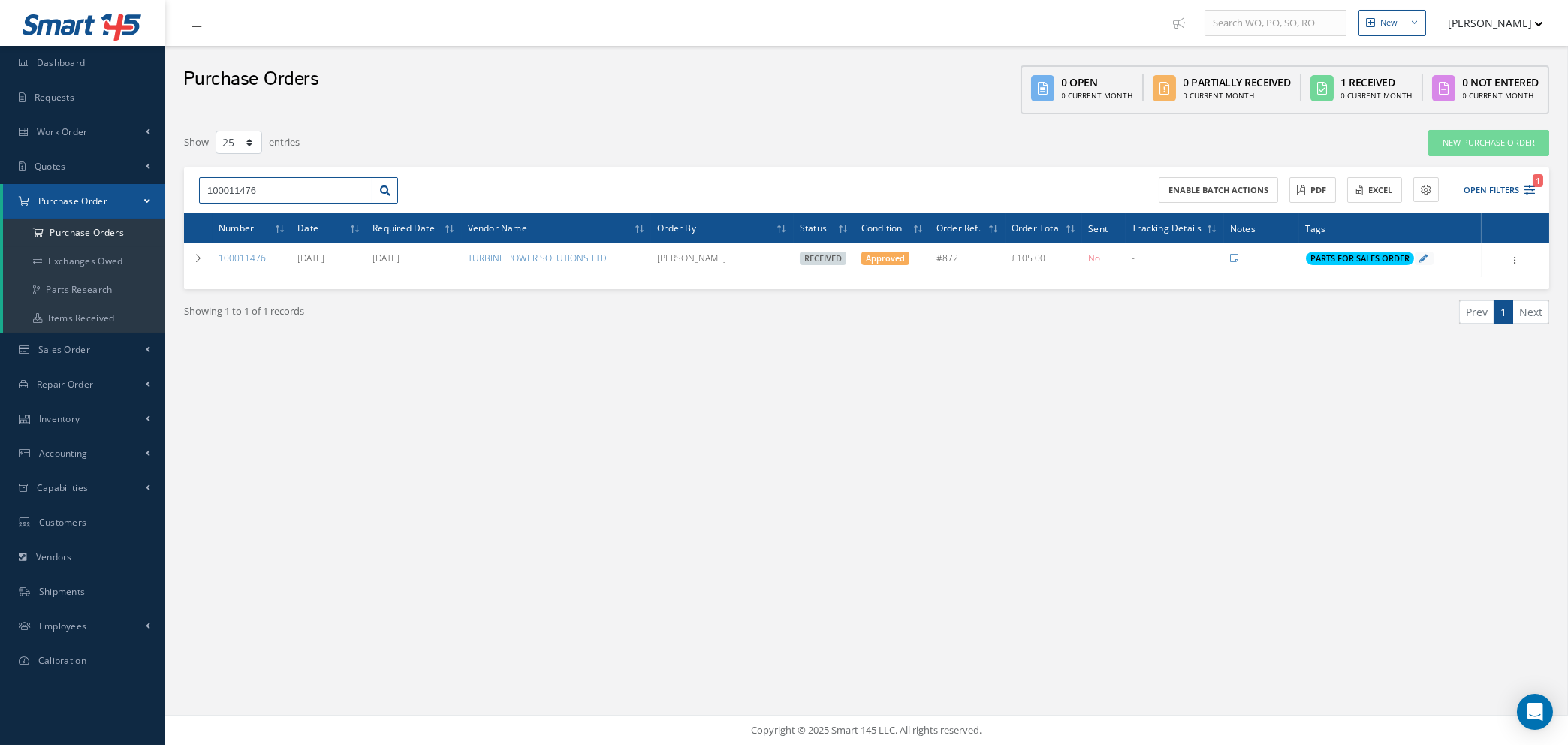
click at [277, 190] on input "100011476" at bounding box center [285, 191] width 173 height 27
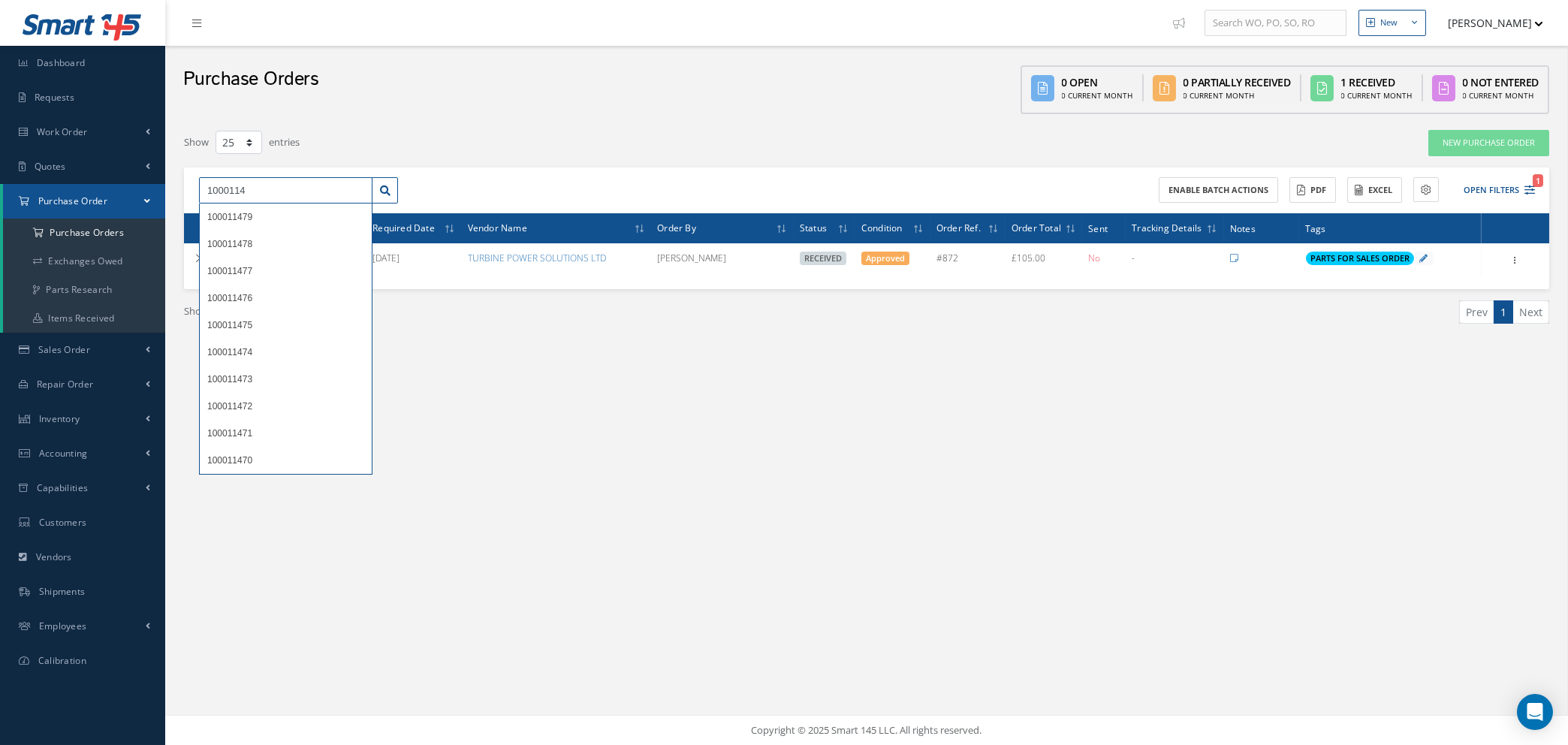
type input "1000114"
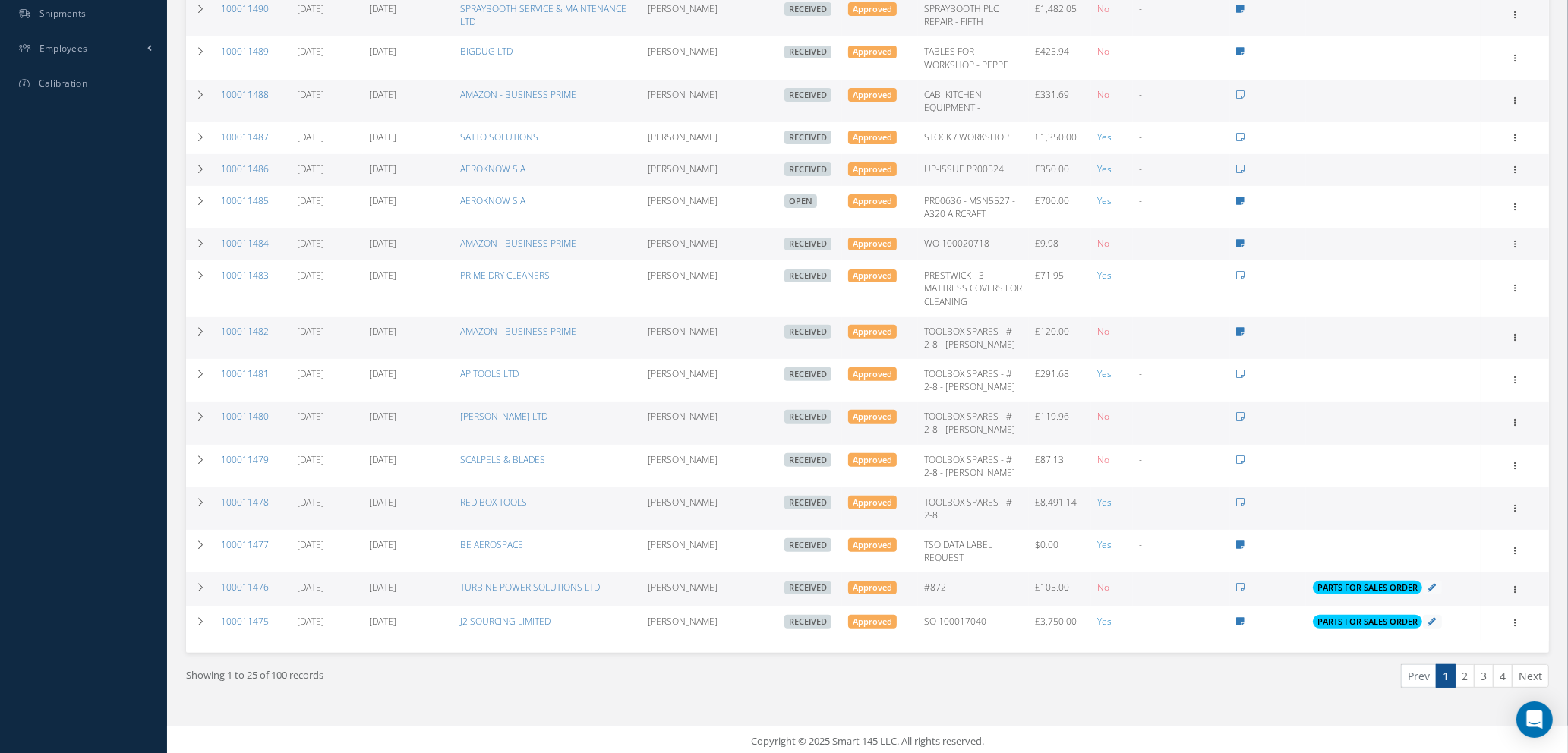
scroll to position [586, 0]
click at [200, 498] on icon at bounding box center [200, 502] width 11 height 9
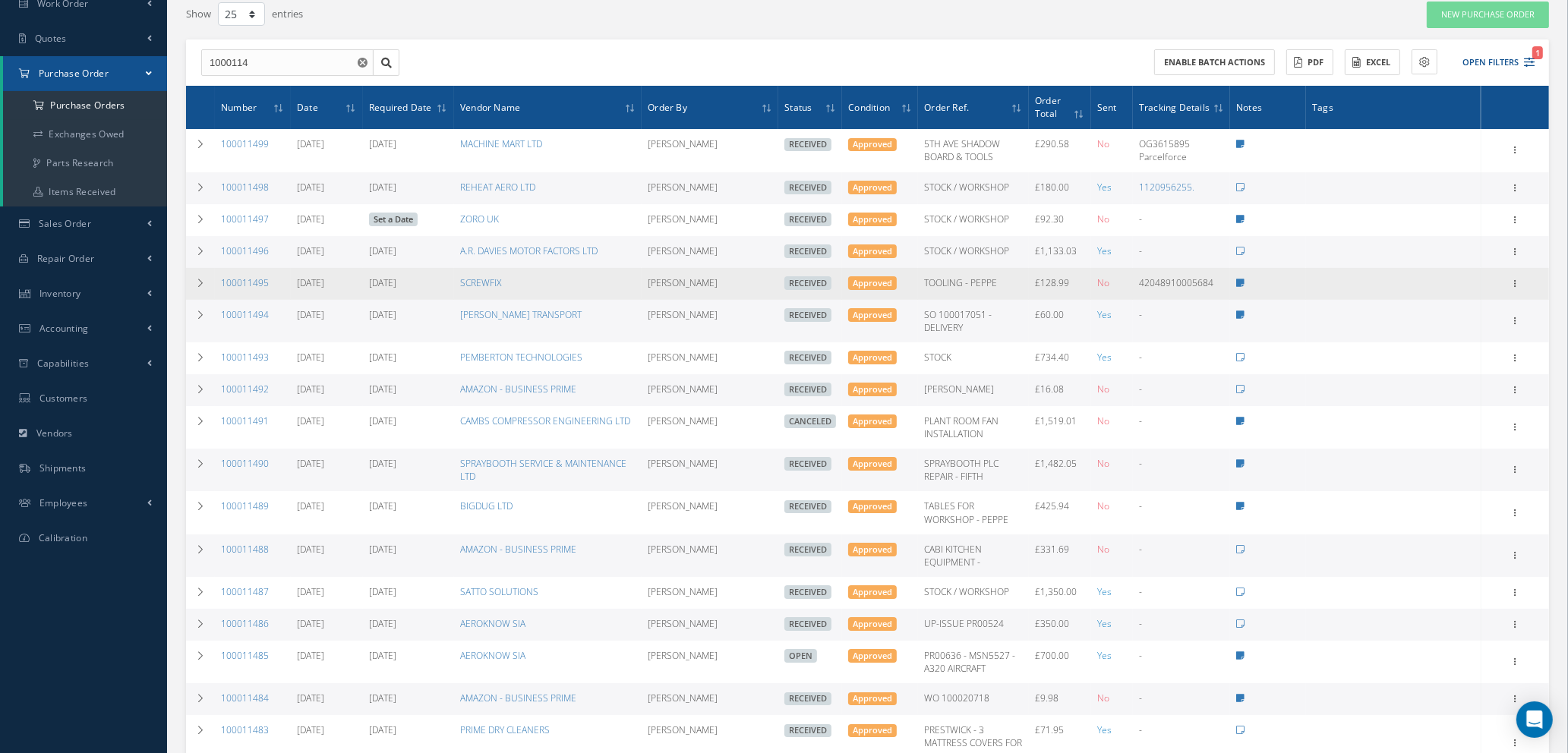
scroll to position [0, 0]
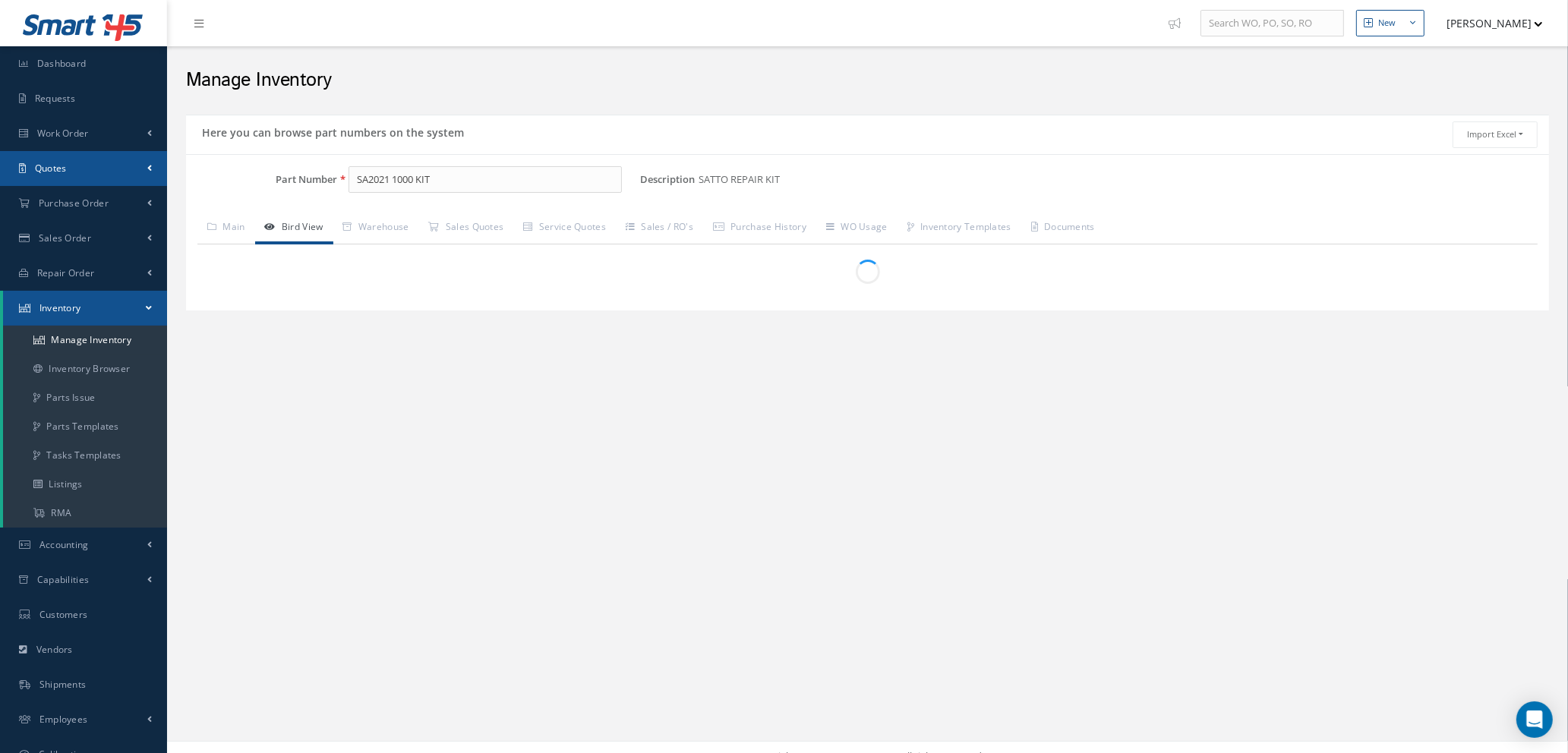
click at [166, 177] on div "Smart 145 Dashboard Requests Work Order Work Order Work Order Quotes" at bounding box center [784, 386] width 1568 height 772
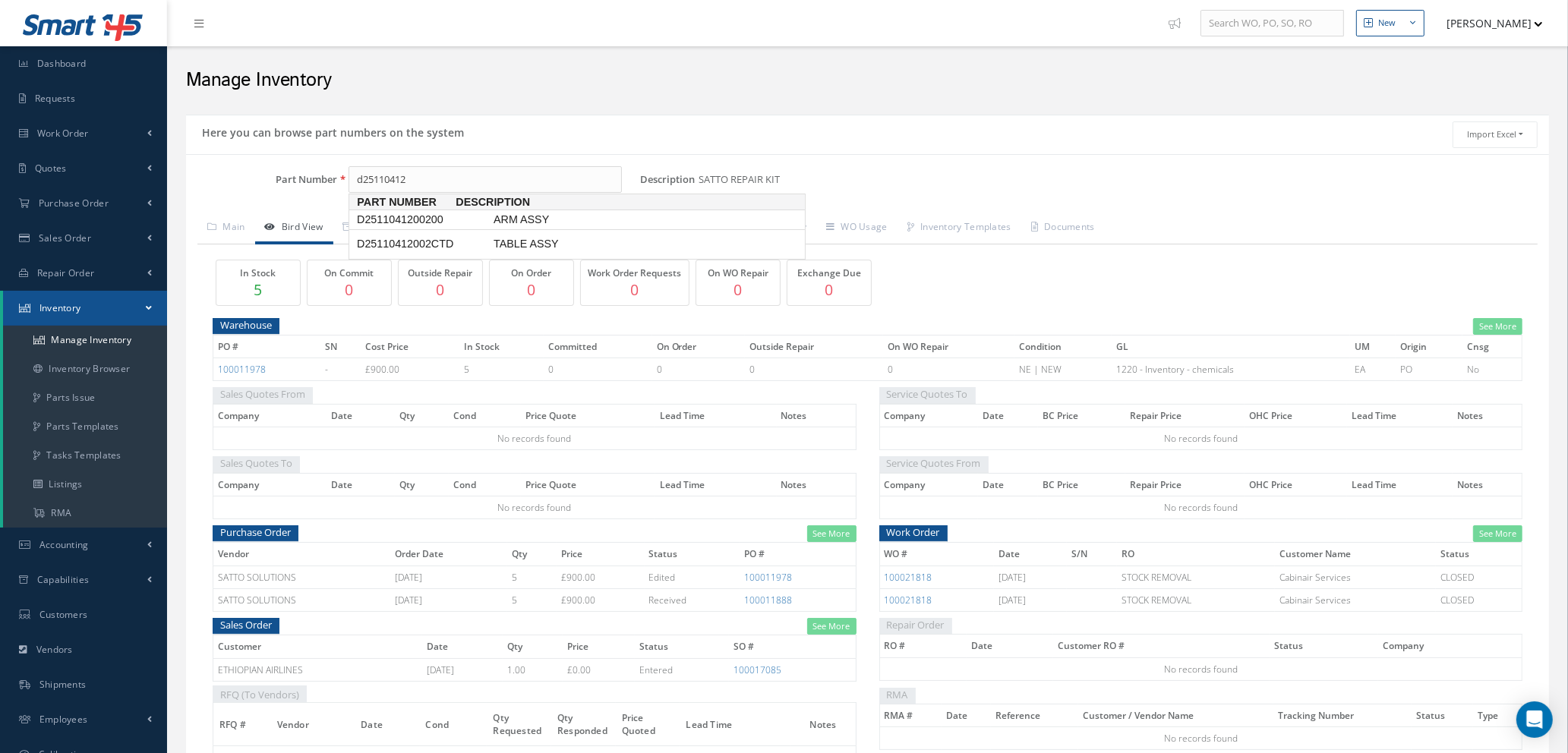
click at [521, 223] on span "ARM ASSY" at bounding box center [604, 220] width 228 height 16
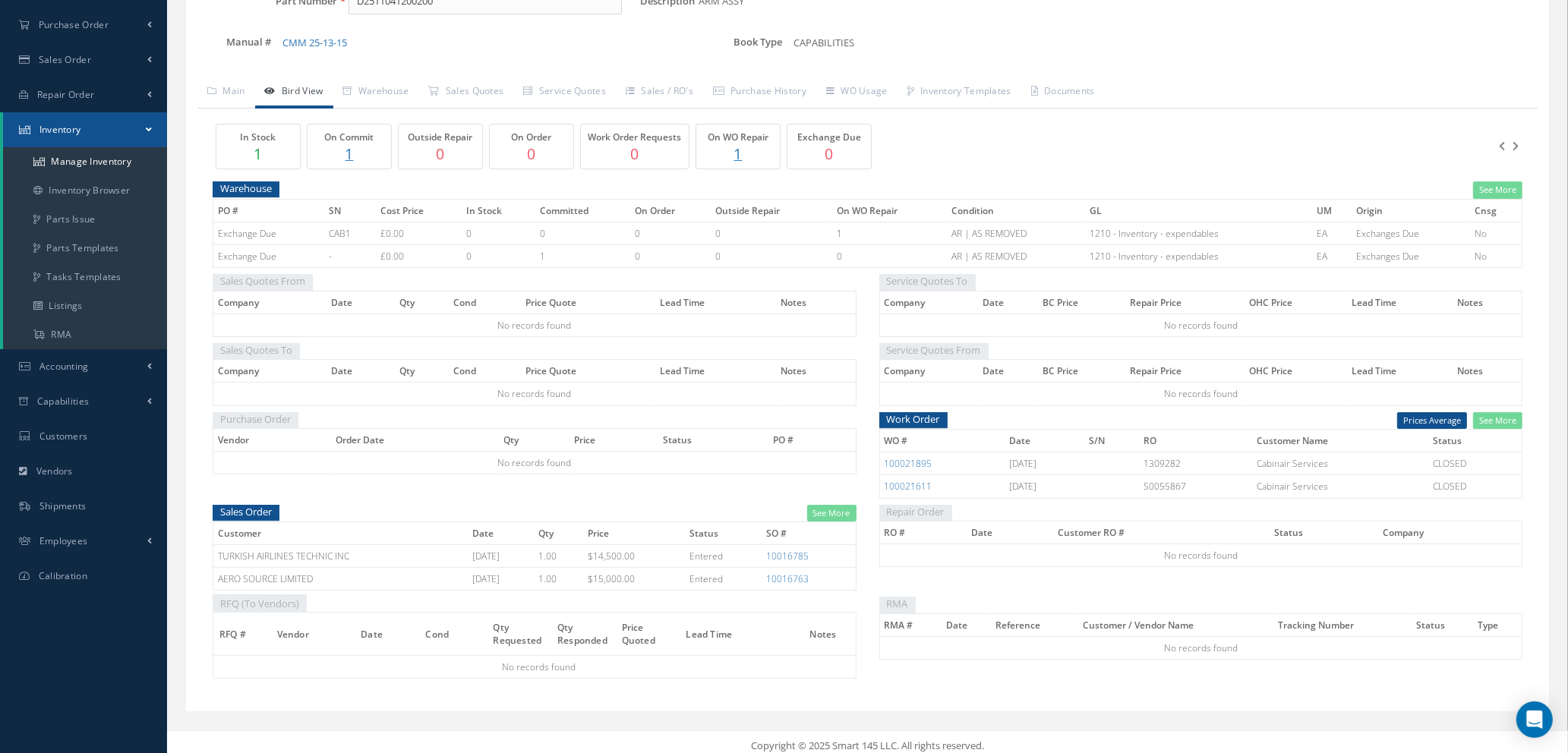
scroll to position [187, 0]
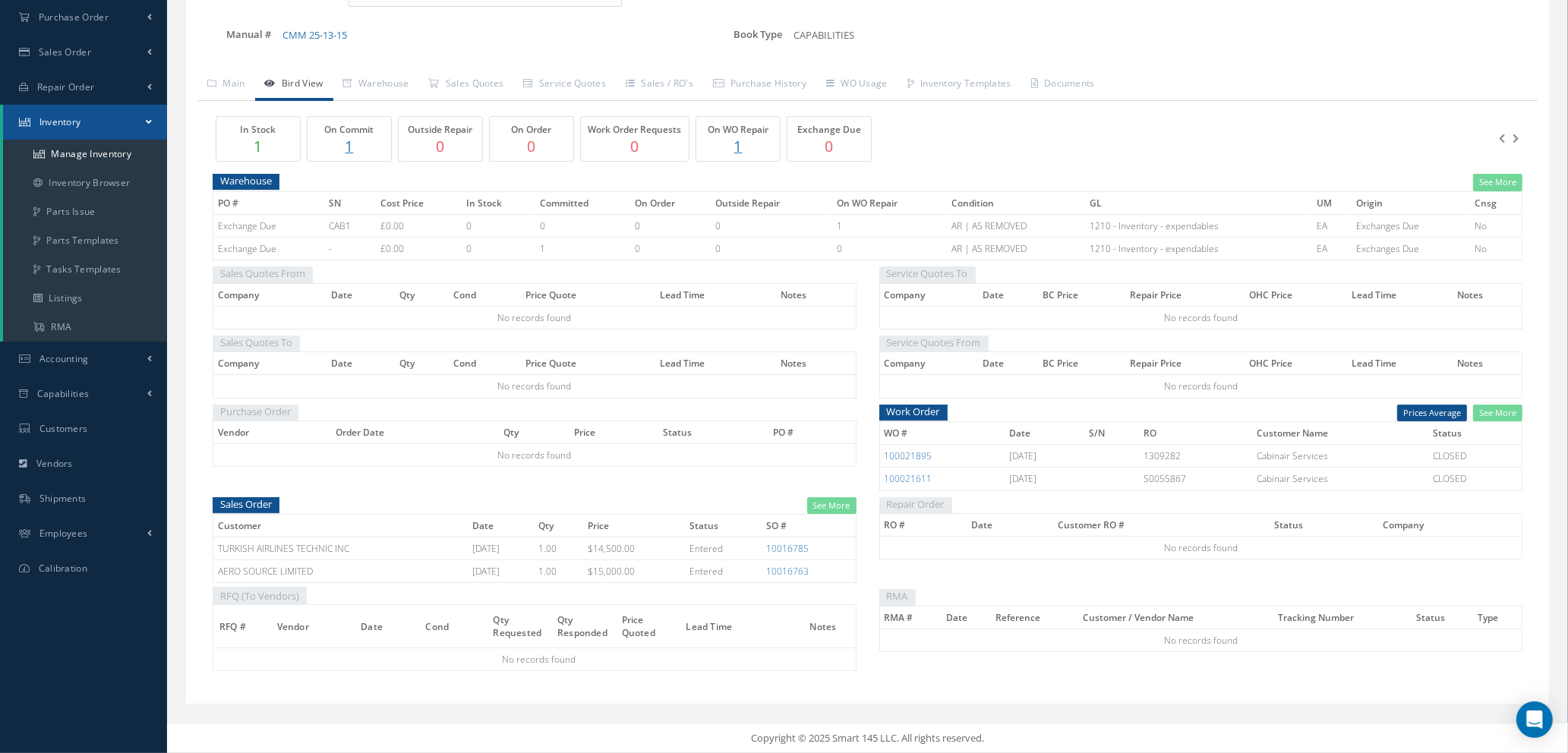
type input "D2511041200200"
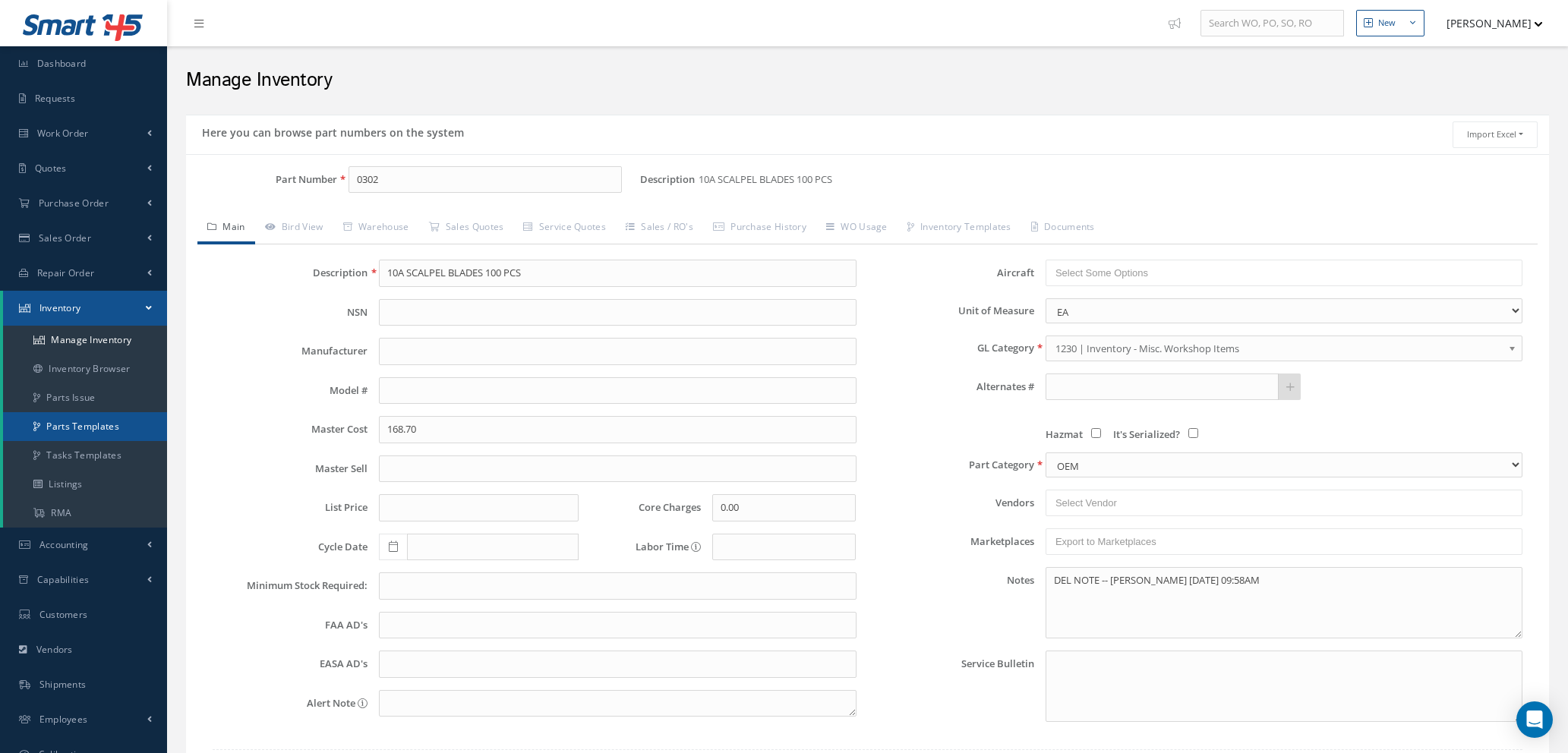
scroll to position [115, 0]
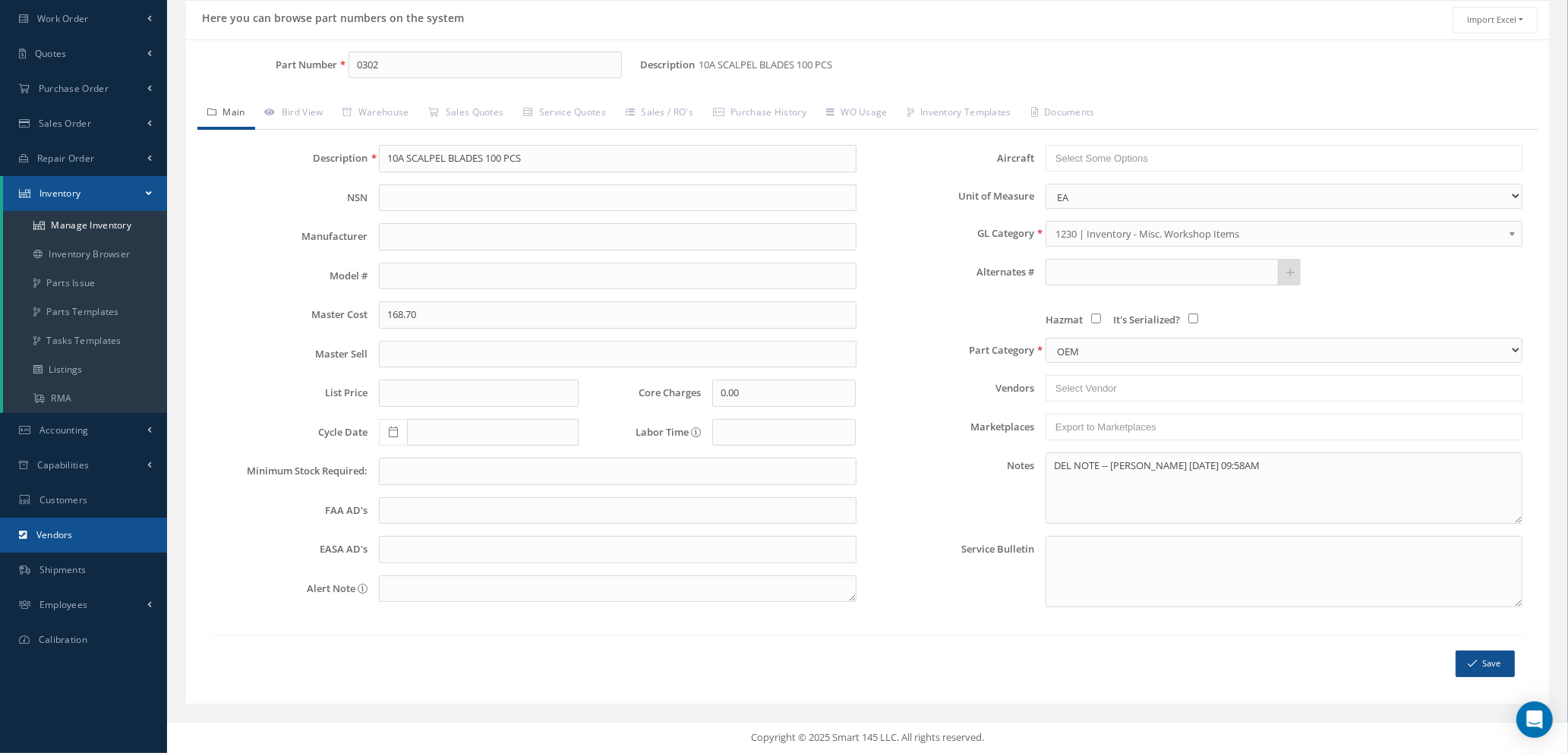
click at [82, 532] on link "Vendors" at bounding box center [83, 535] width 167 height 35
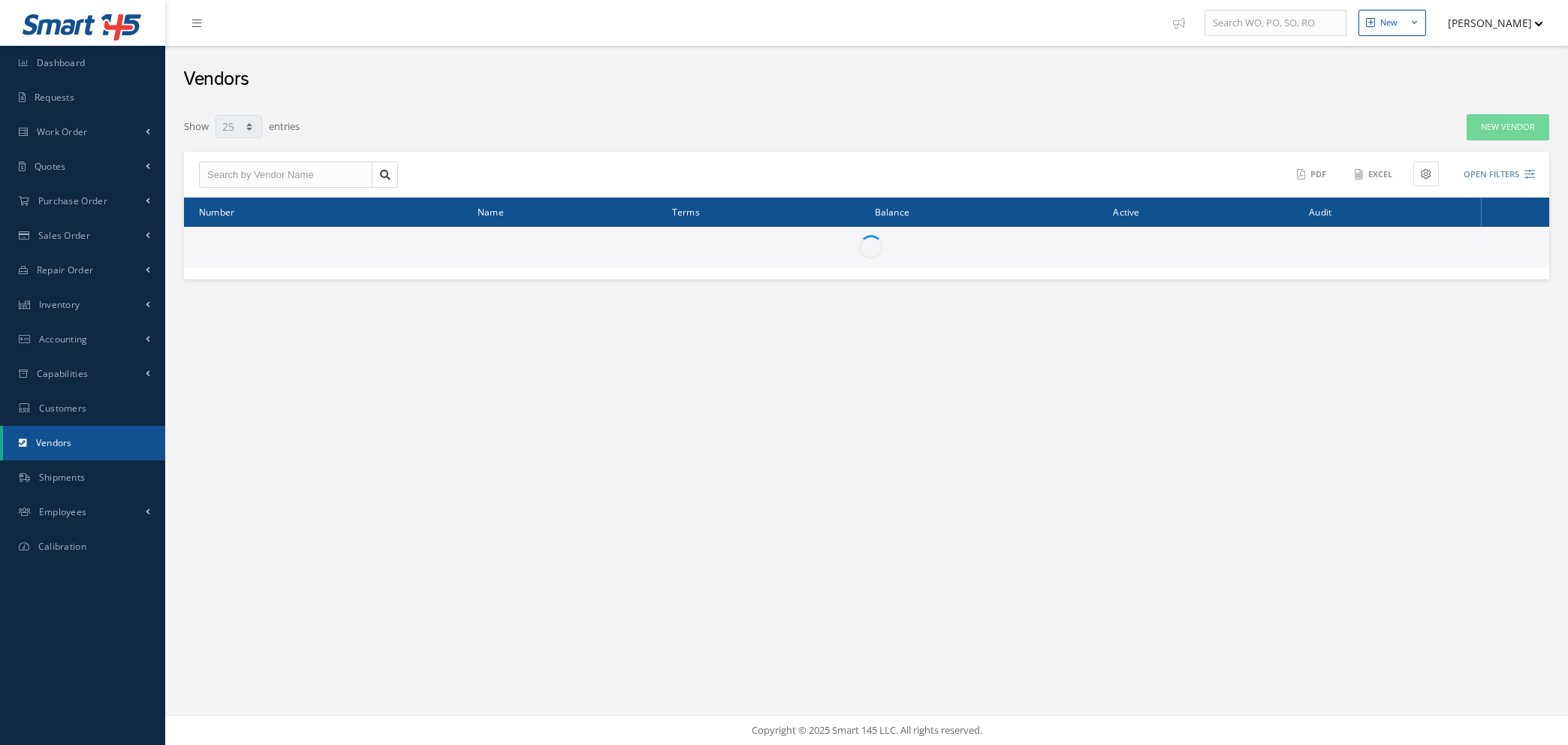
select select "25"
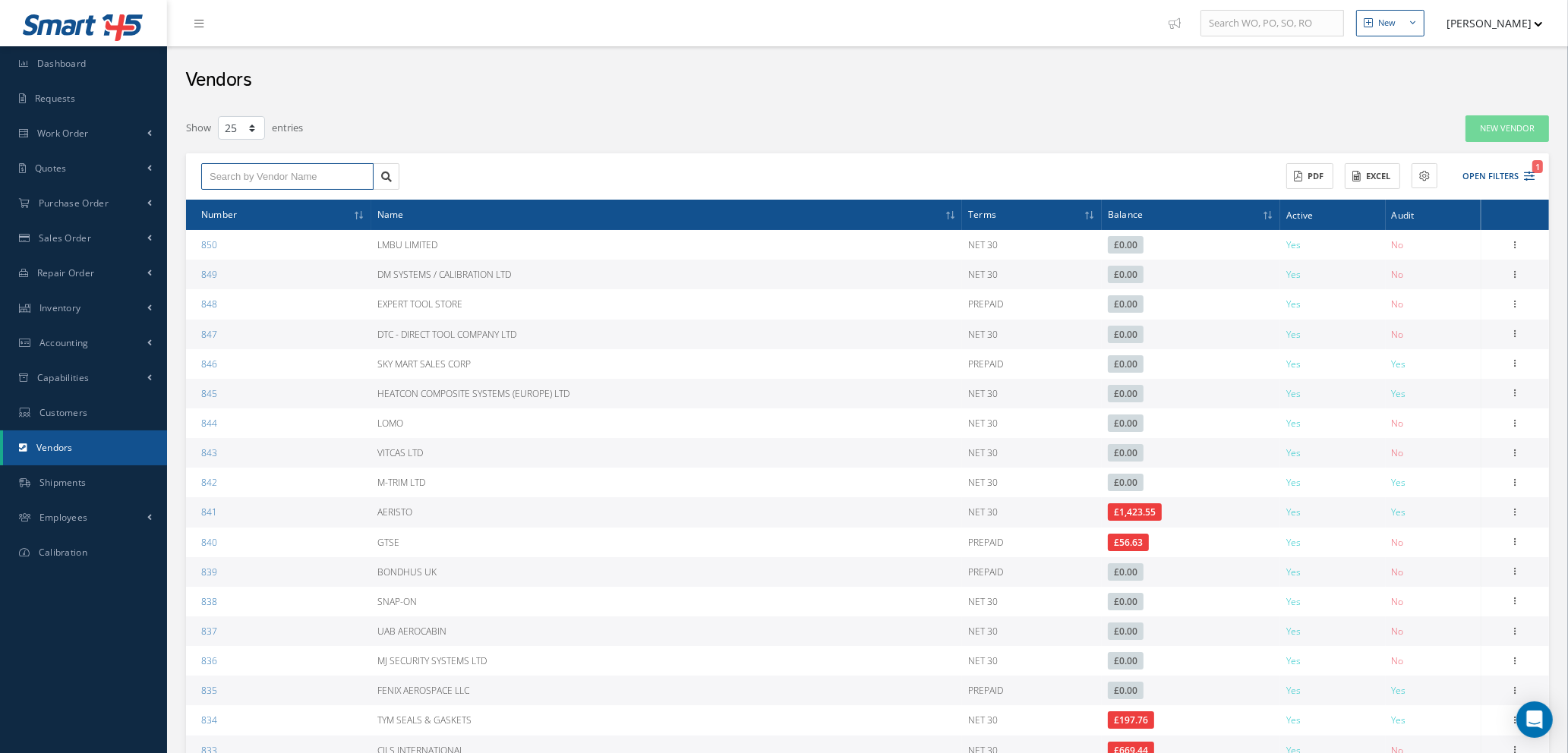
click at [281, 176] on input "text" at bounding box center [287, 177] width 172 height 27
type input "m-t"
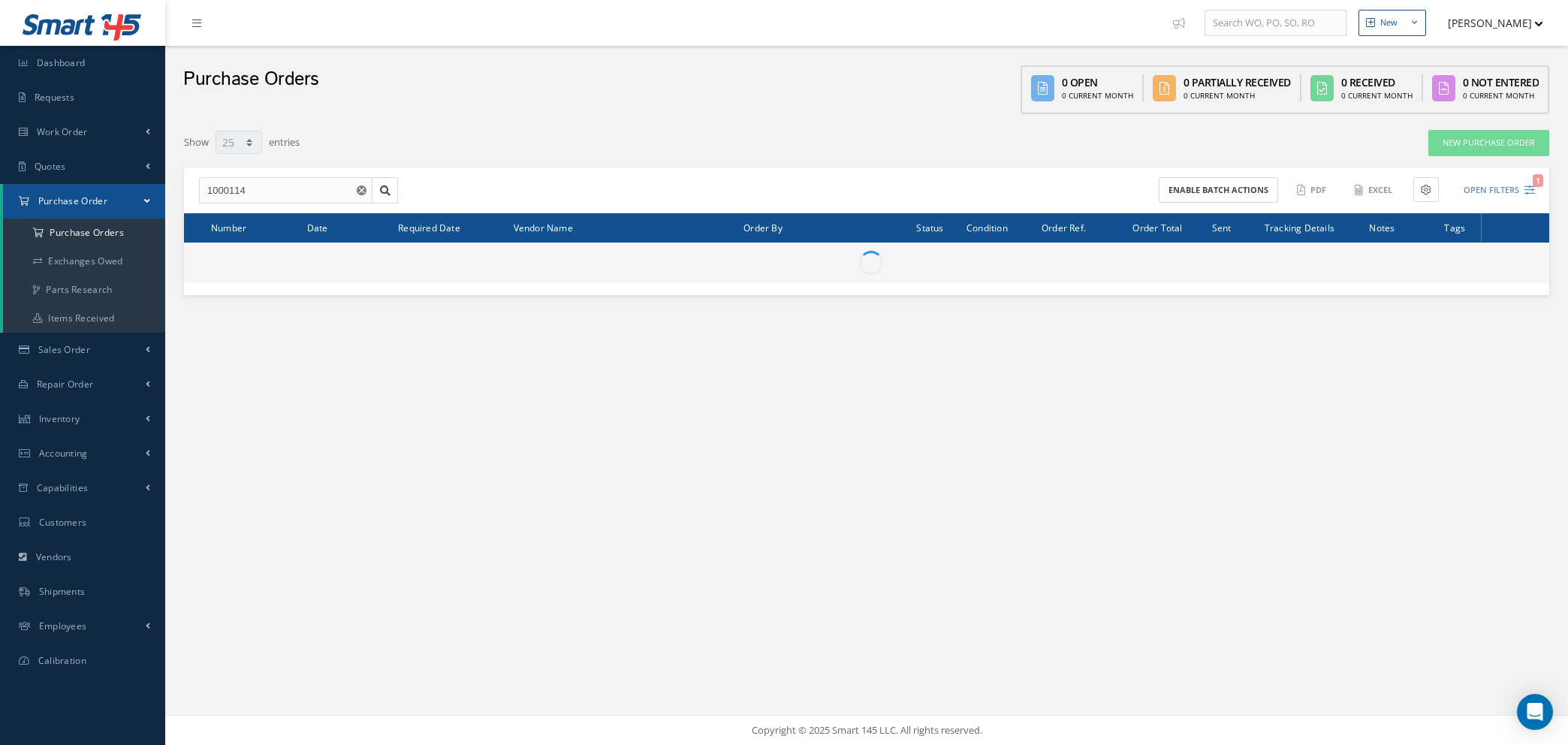
select select "25"
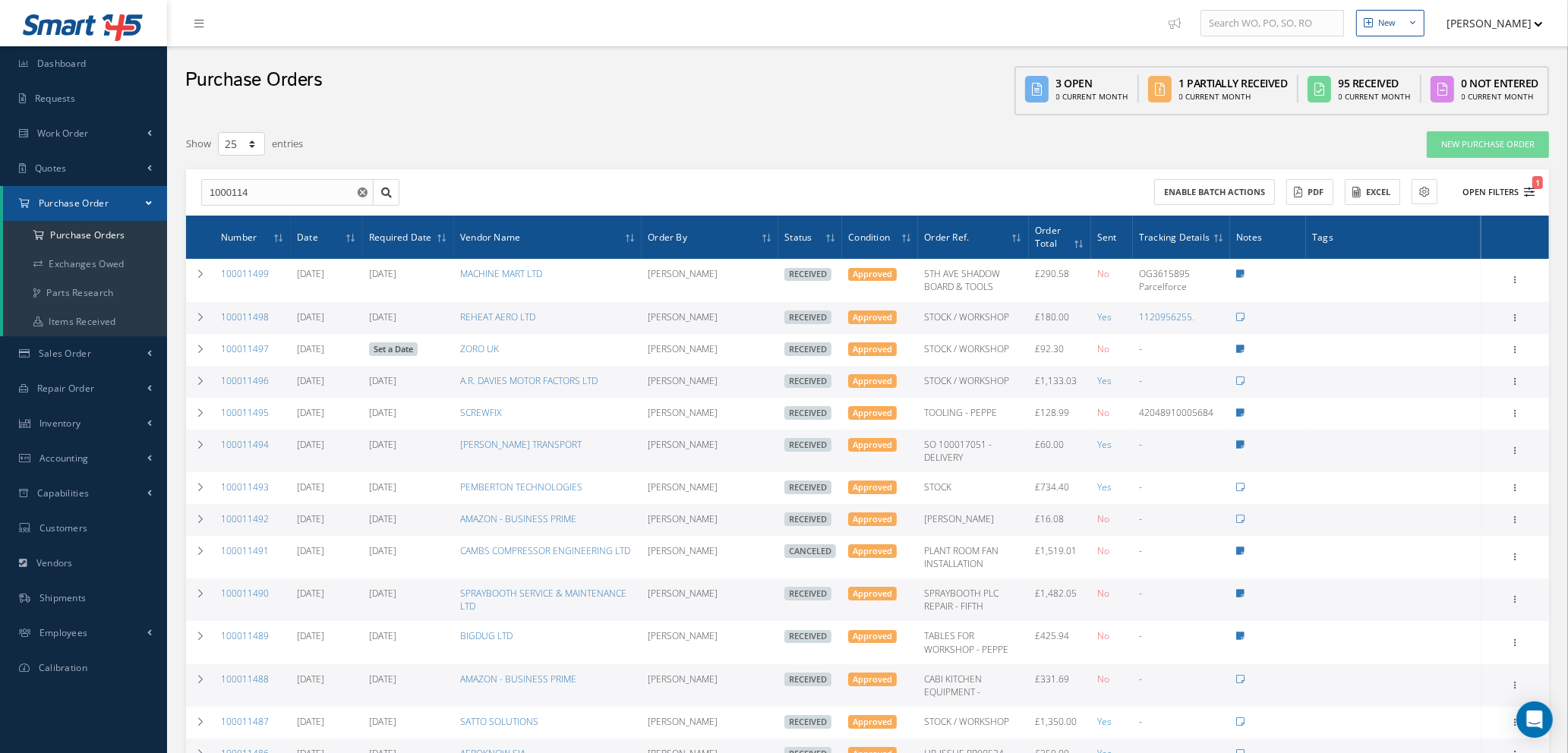
click at [1532, 187] on icon "1" at bounding box center [1528, 191] width 11 height 11
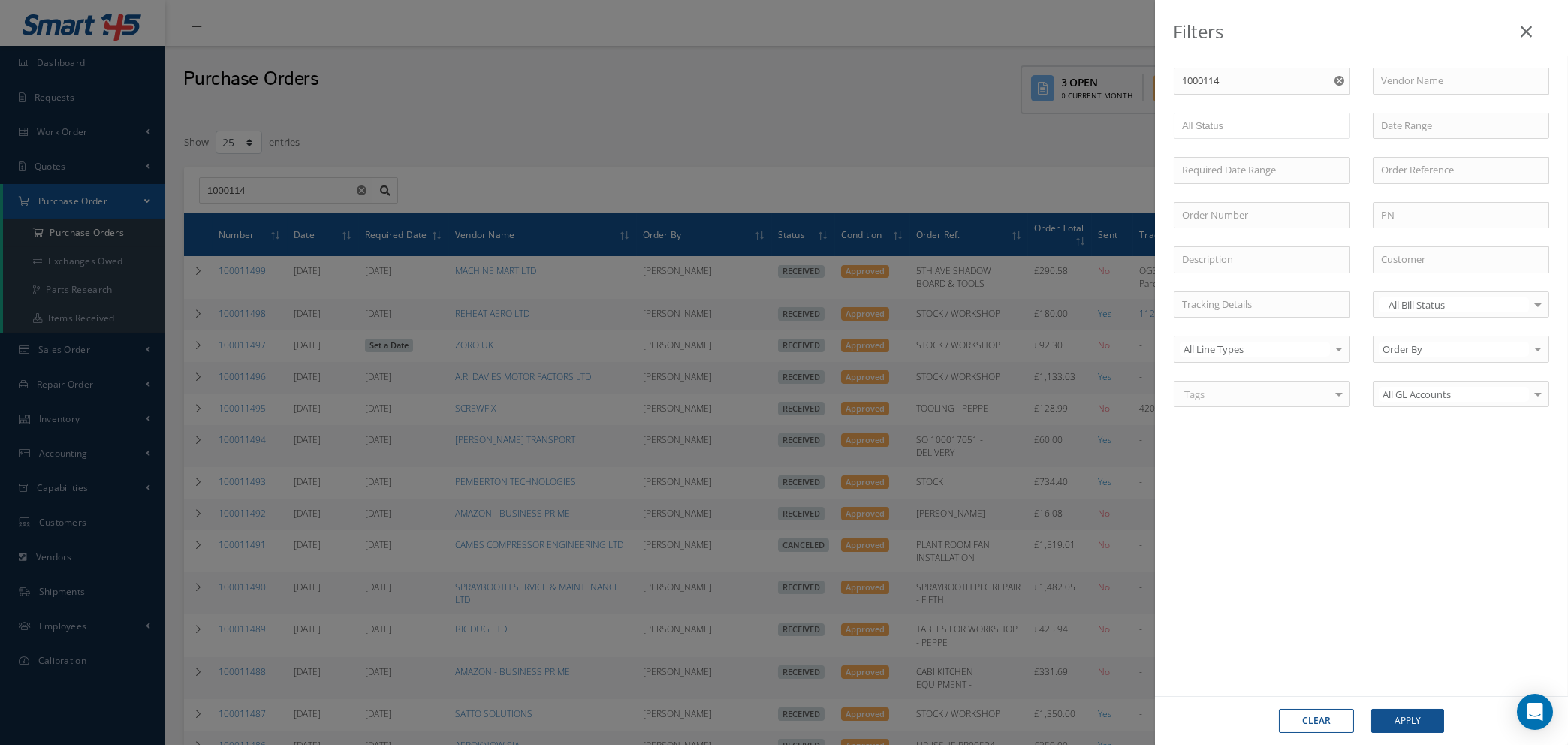
click at [1339, 79] on use "Reset" at bounding box center [1339, 81] width 10 height 10
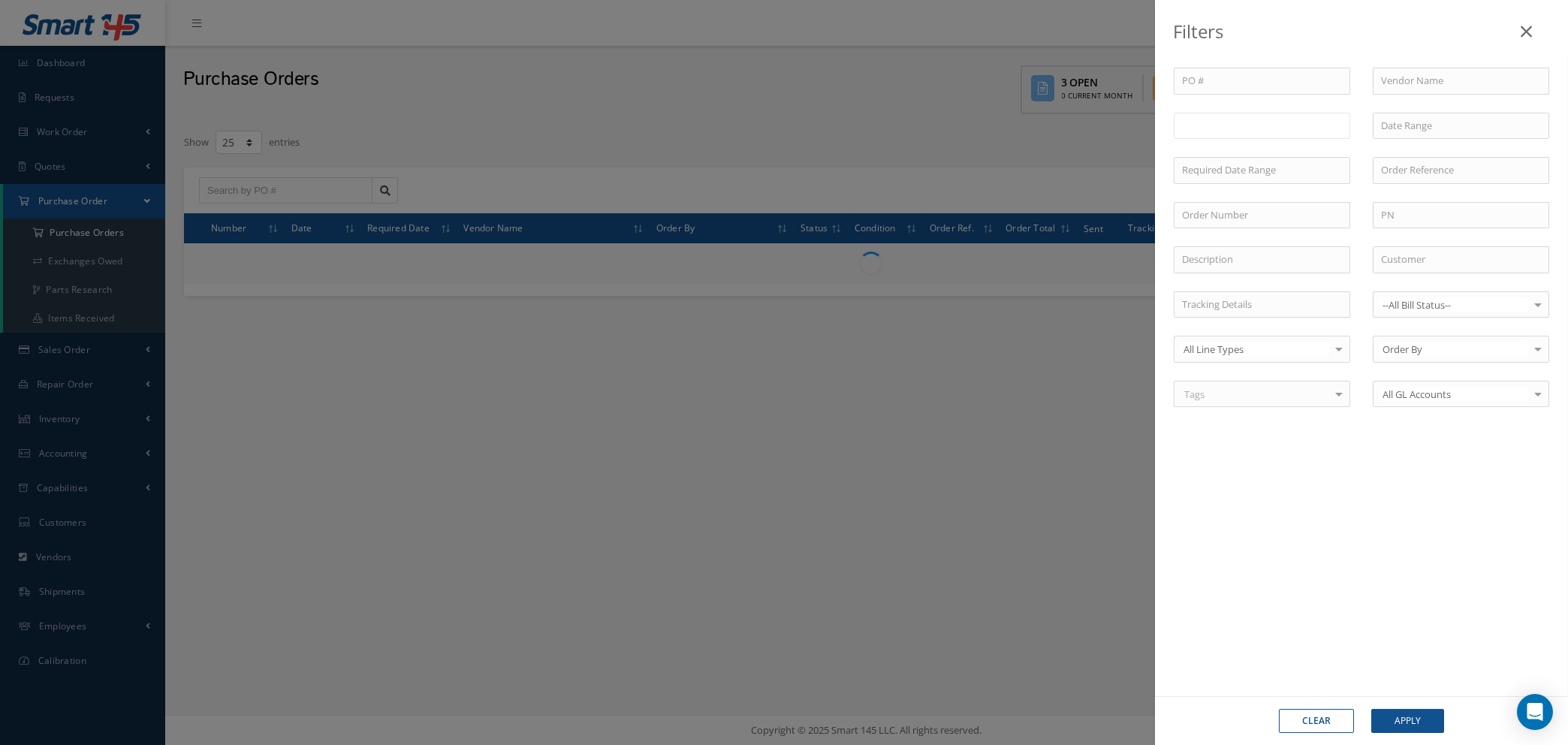
click at [1268, 123] on ul at bounding box center [1262, 125] width 177 height 26
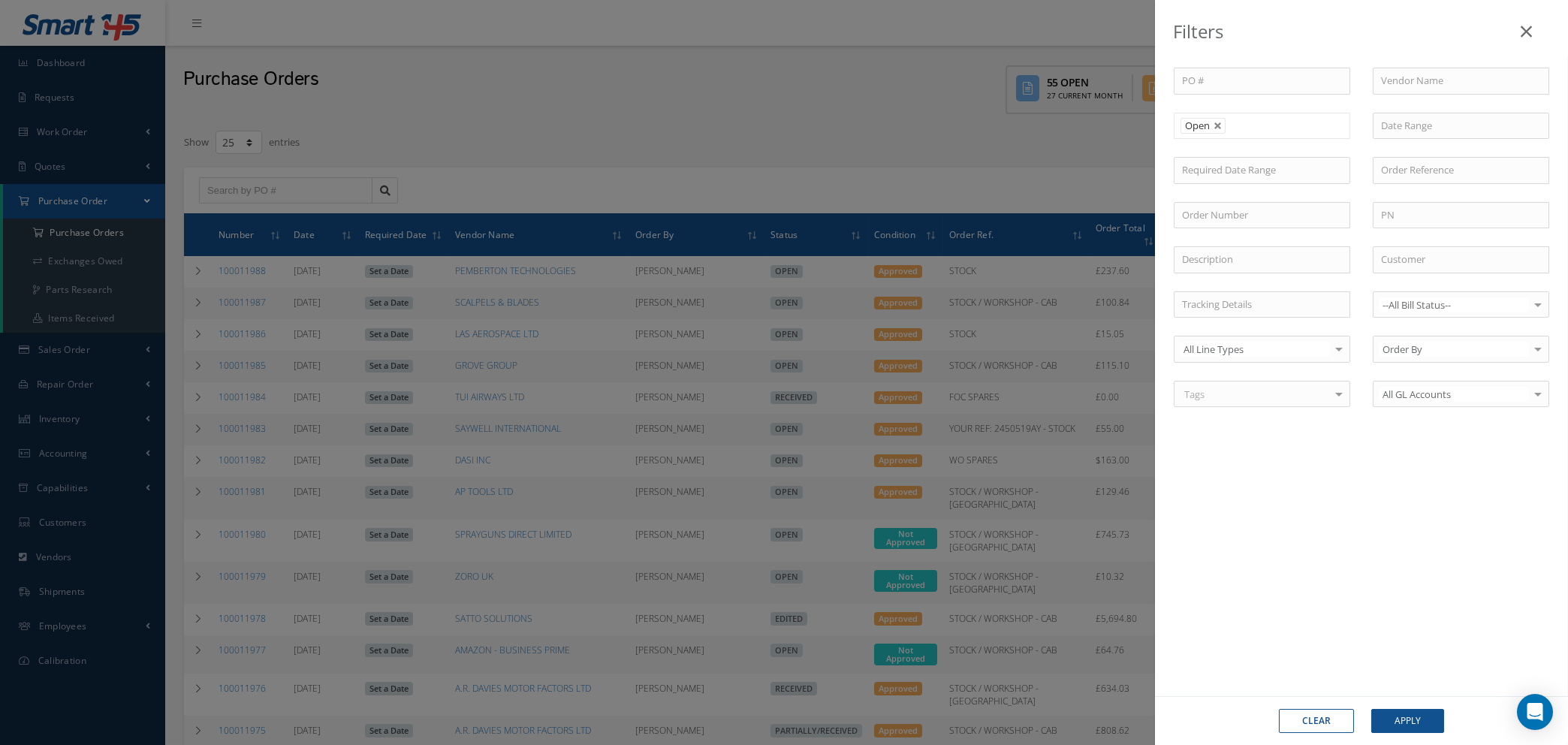
click at [1285, 134] on ul "Open" at bounding box center [1262, 125] width 177 height 26
click at [1281, 147] on ul "Open Partially/Received" at bounding box center [1262, 136] width 177 height 46
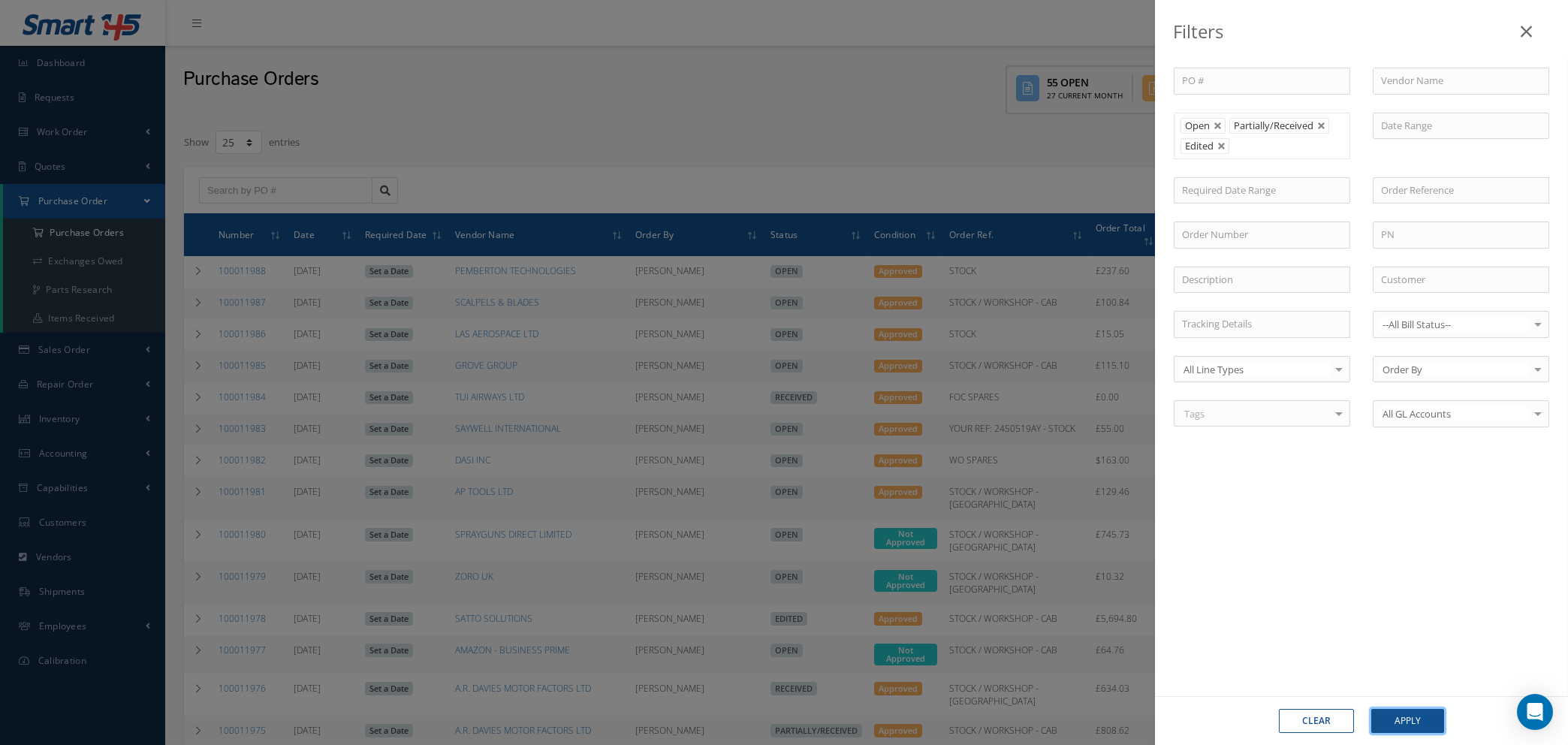
click at [1414, 711] on button "Apply" at bounding box center [1407, 721] width 73 height 24
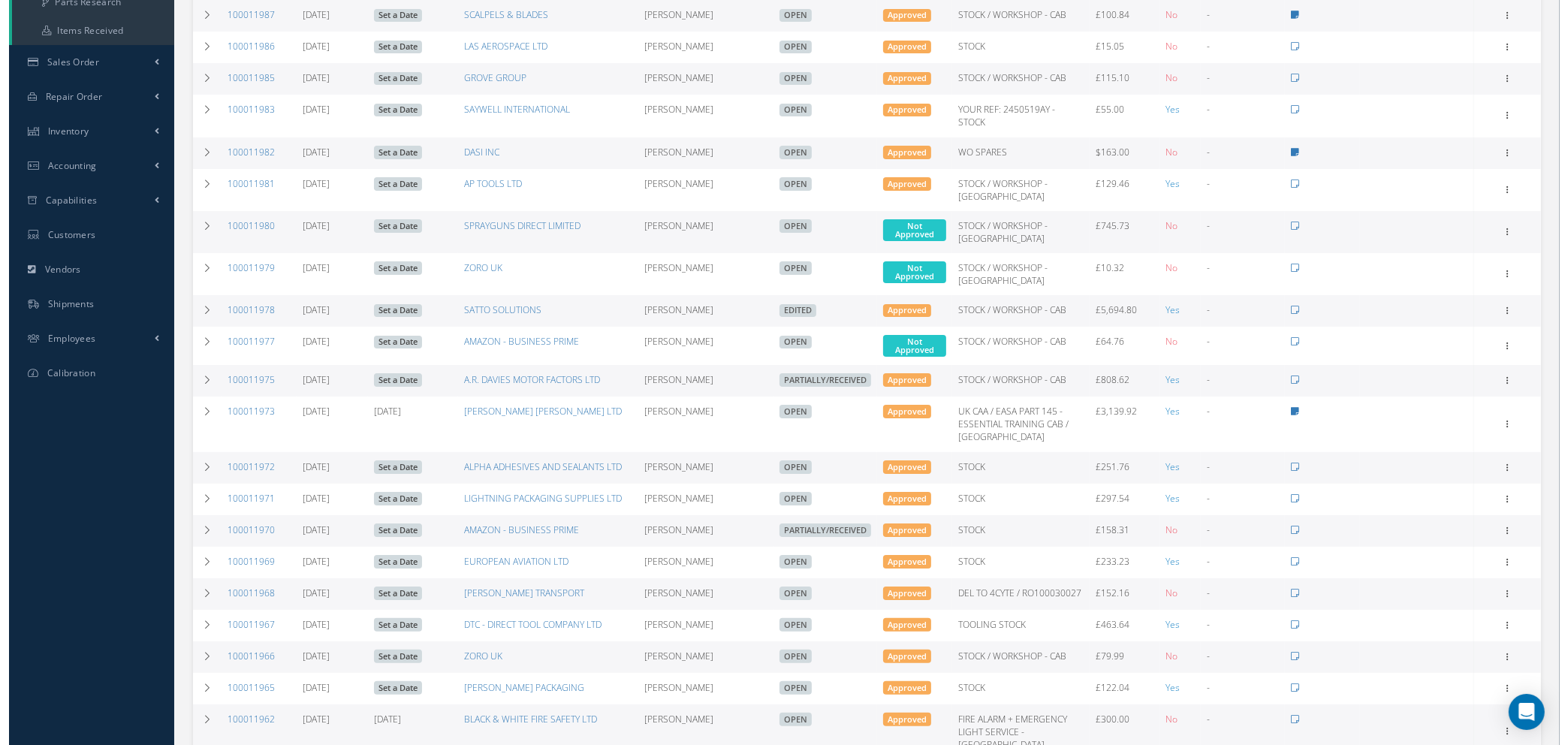
scroll to position [338, 0]
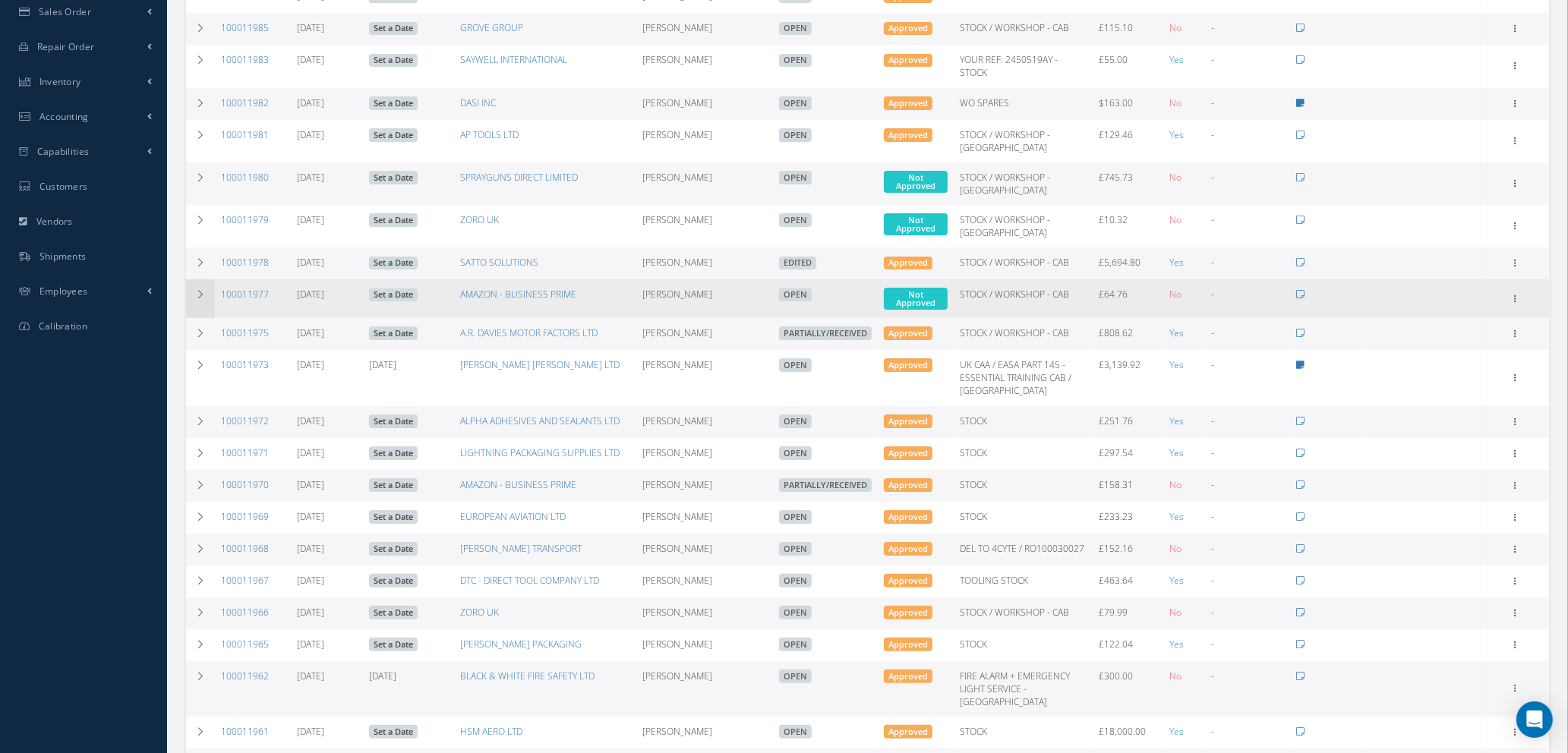
click at [203, 290] on icon at bounding box center [200, 294] width 11 height 9
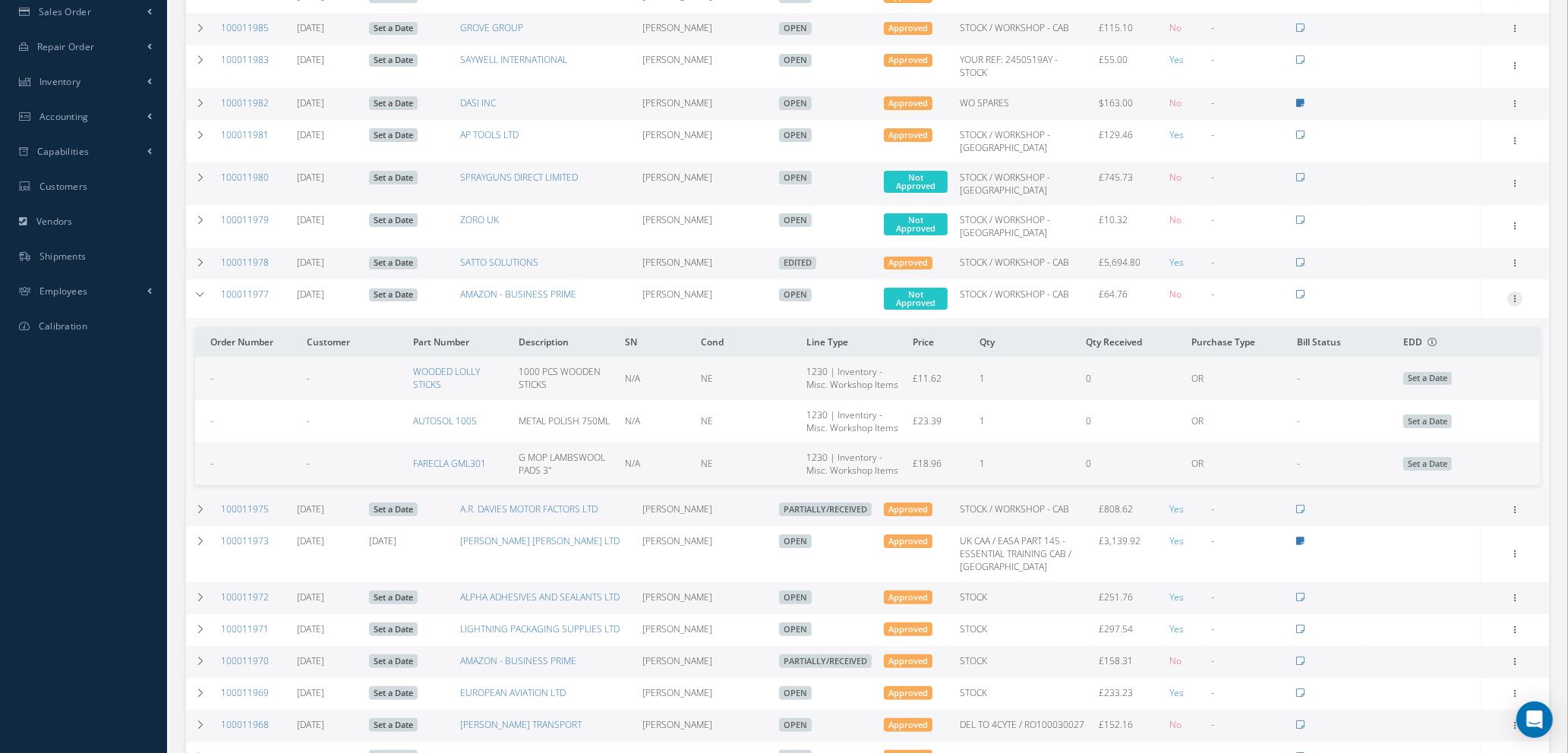
click at [1514, 291] on div "Enter/Update Show Edit Create Bill Cancel Documents Print-Outs Print Purchase O…" at bounding box center [1515, 299] width 19 height 19
click at [1516, 294] on icon at bounding box center [1514, 297] width 15 height 12
click at [1469, 308] on link "Enter/Update" at bounding box center [1444, 309] width 120 height 19
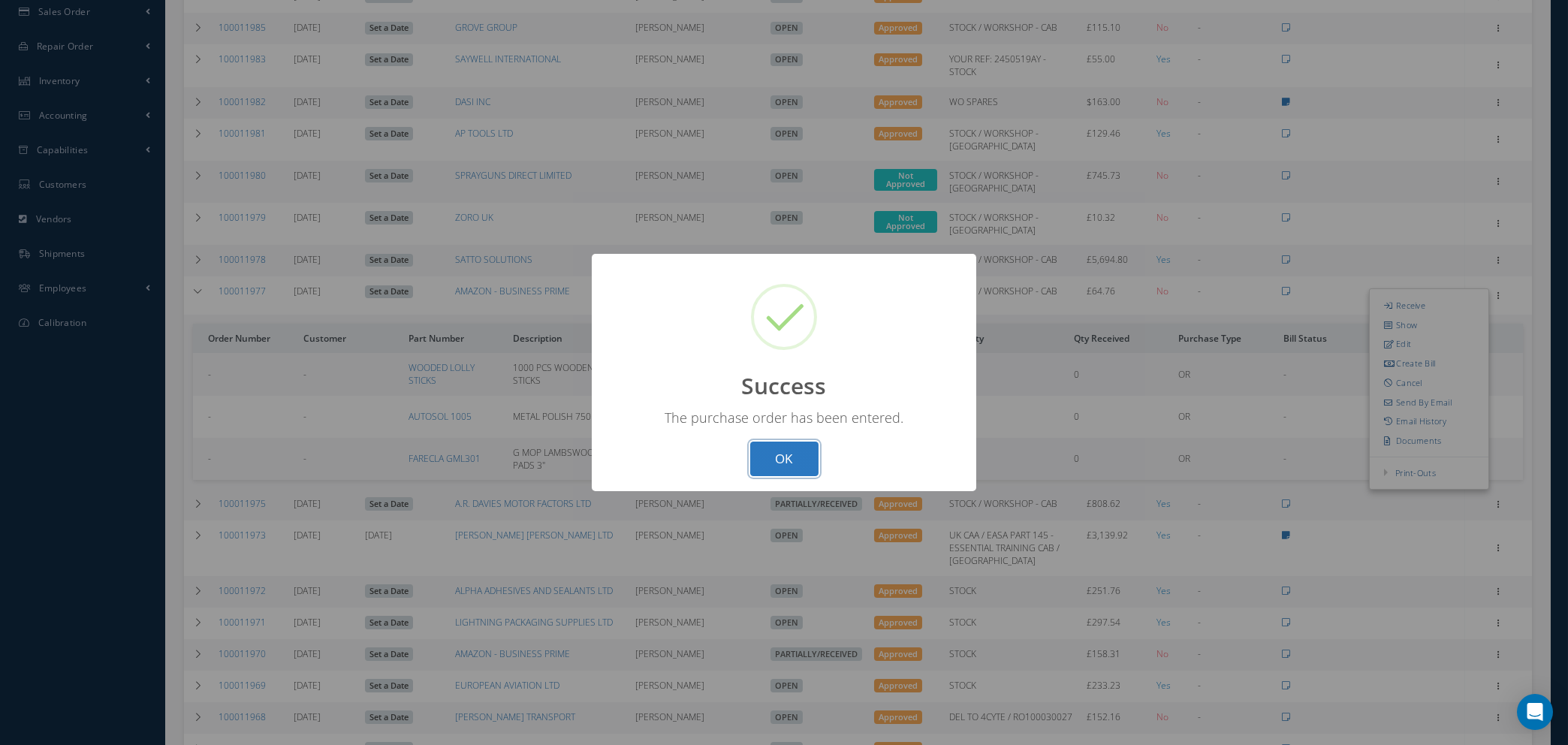
click at [771, 456] on button "OK" at bounding box center [785, 460] width 69 height 35
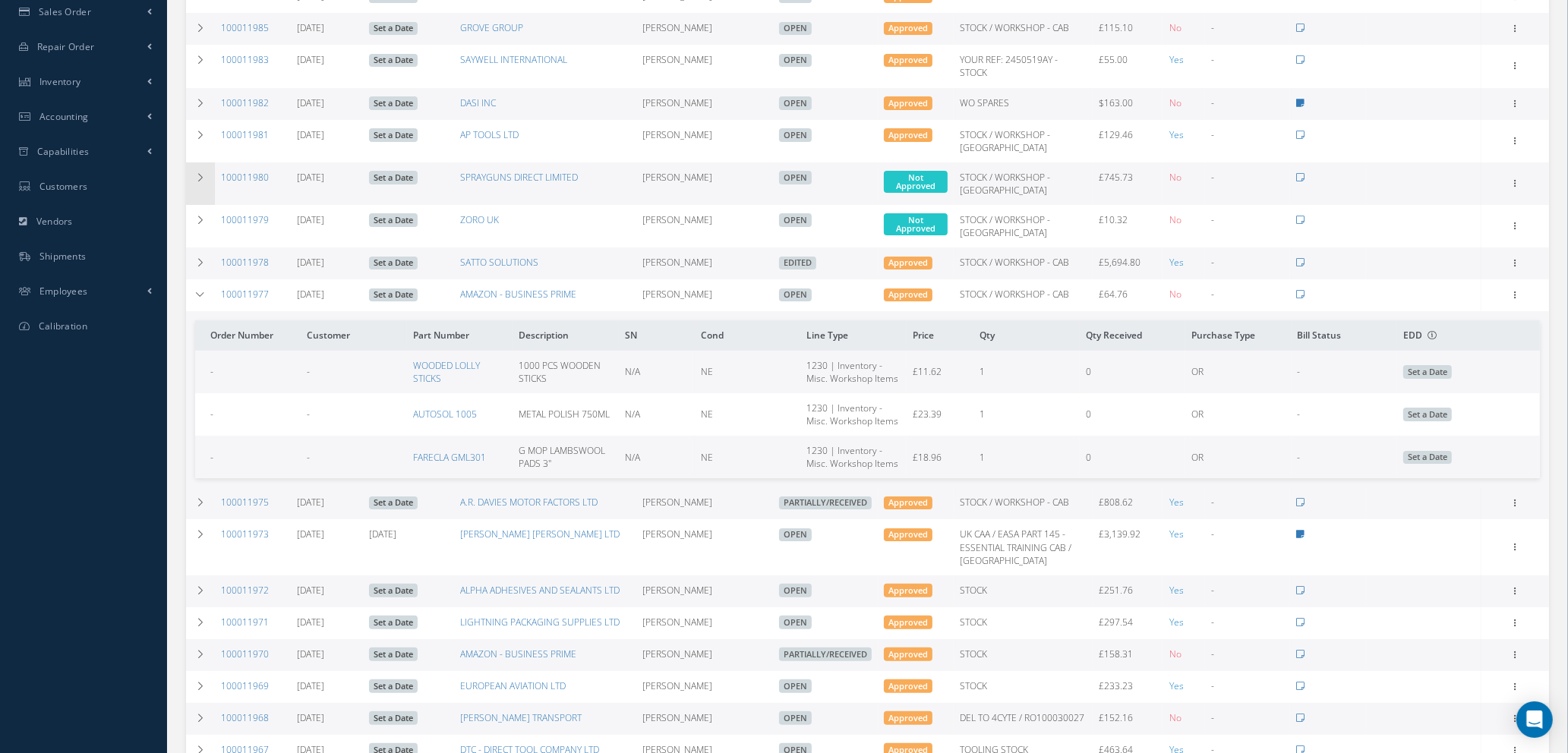
click at [206, 178] on td at bounding box center [200, 183] width 29 height 43
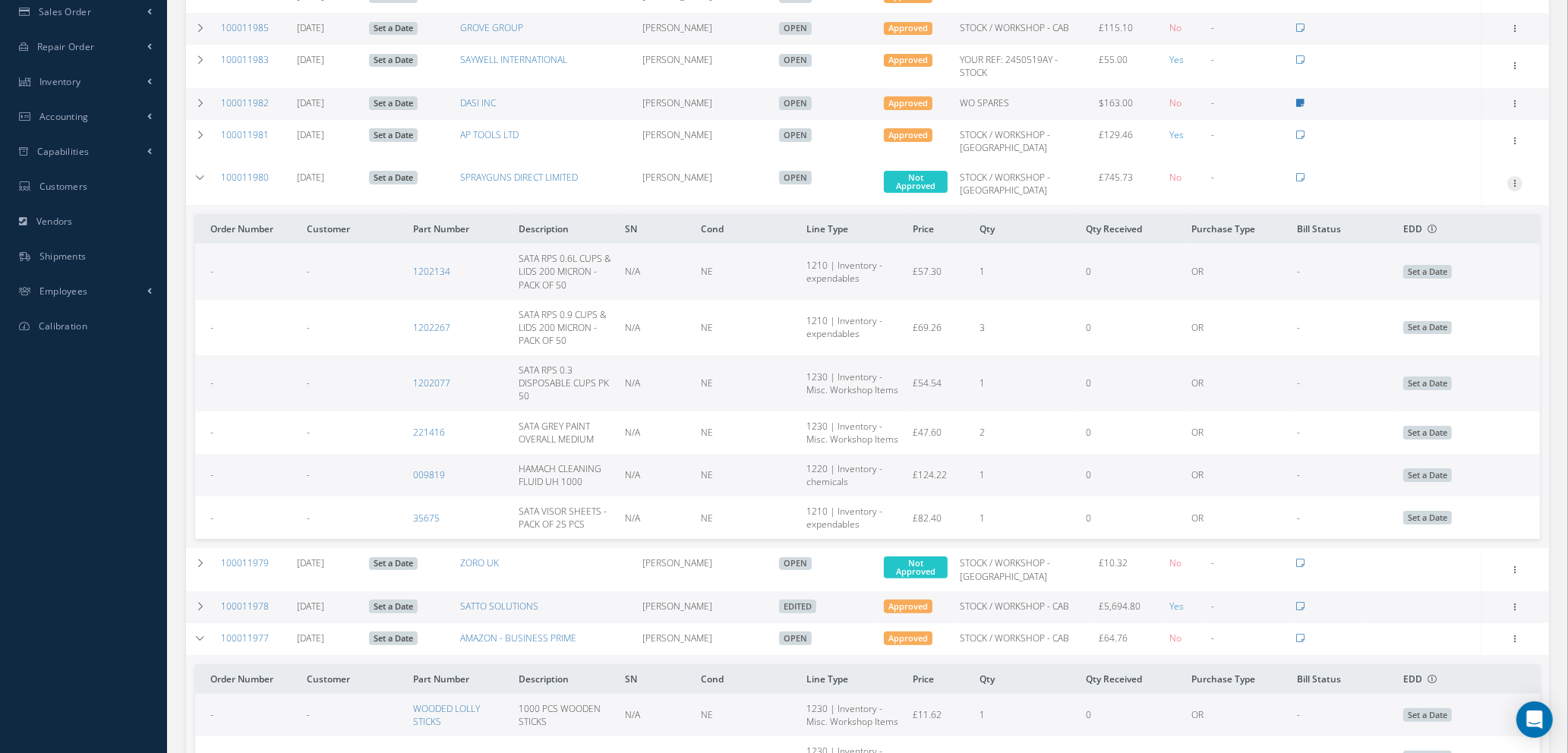
click at [1515, 179] on icon at bounding box center [1514, 182] width 15 height 12
click at [1436, 229] on link "Edit" at bounding box center [1444, 232] width 120 height 19
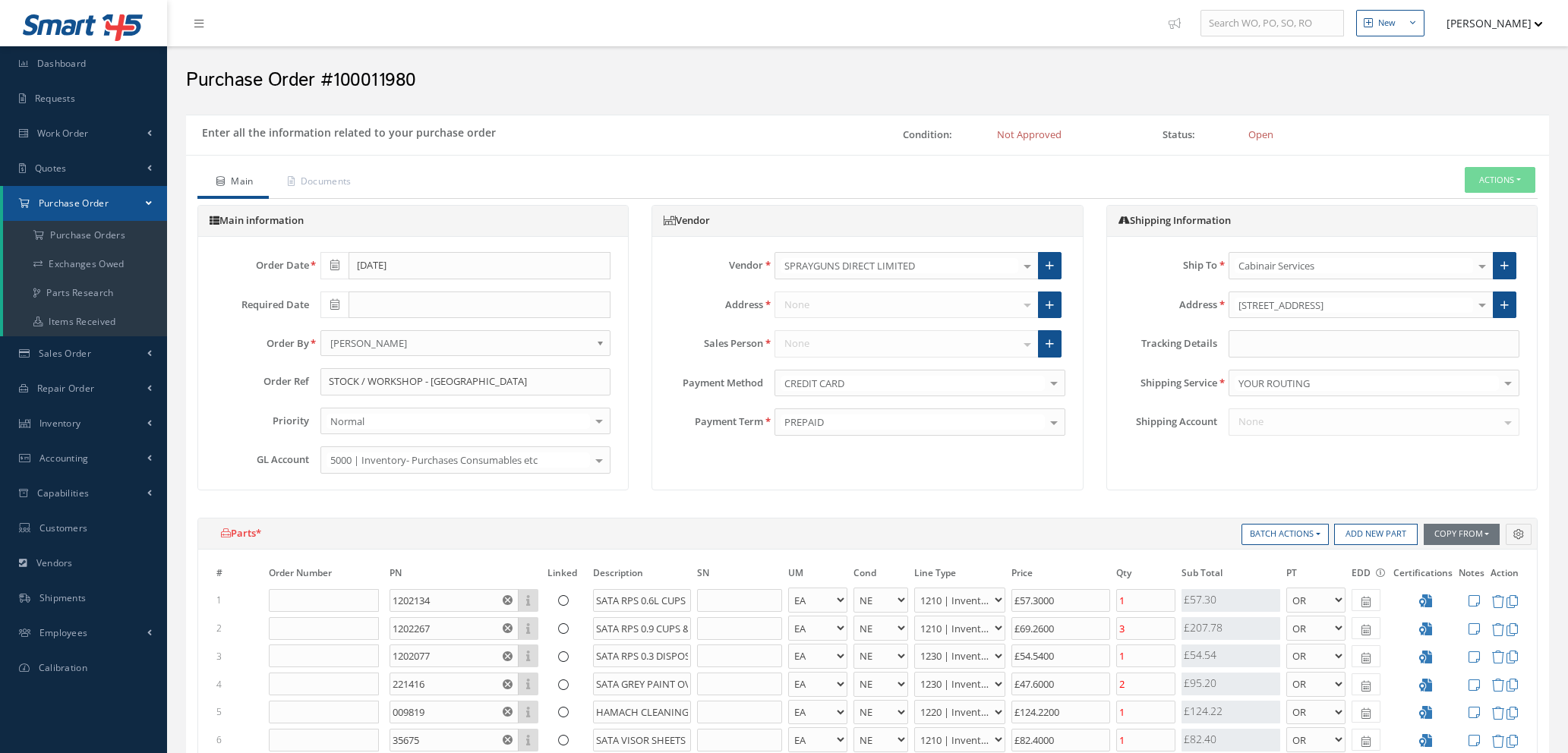
select select "1"
select select "5"
select select "7"
select select "1"
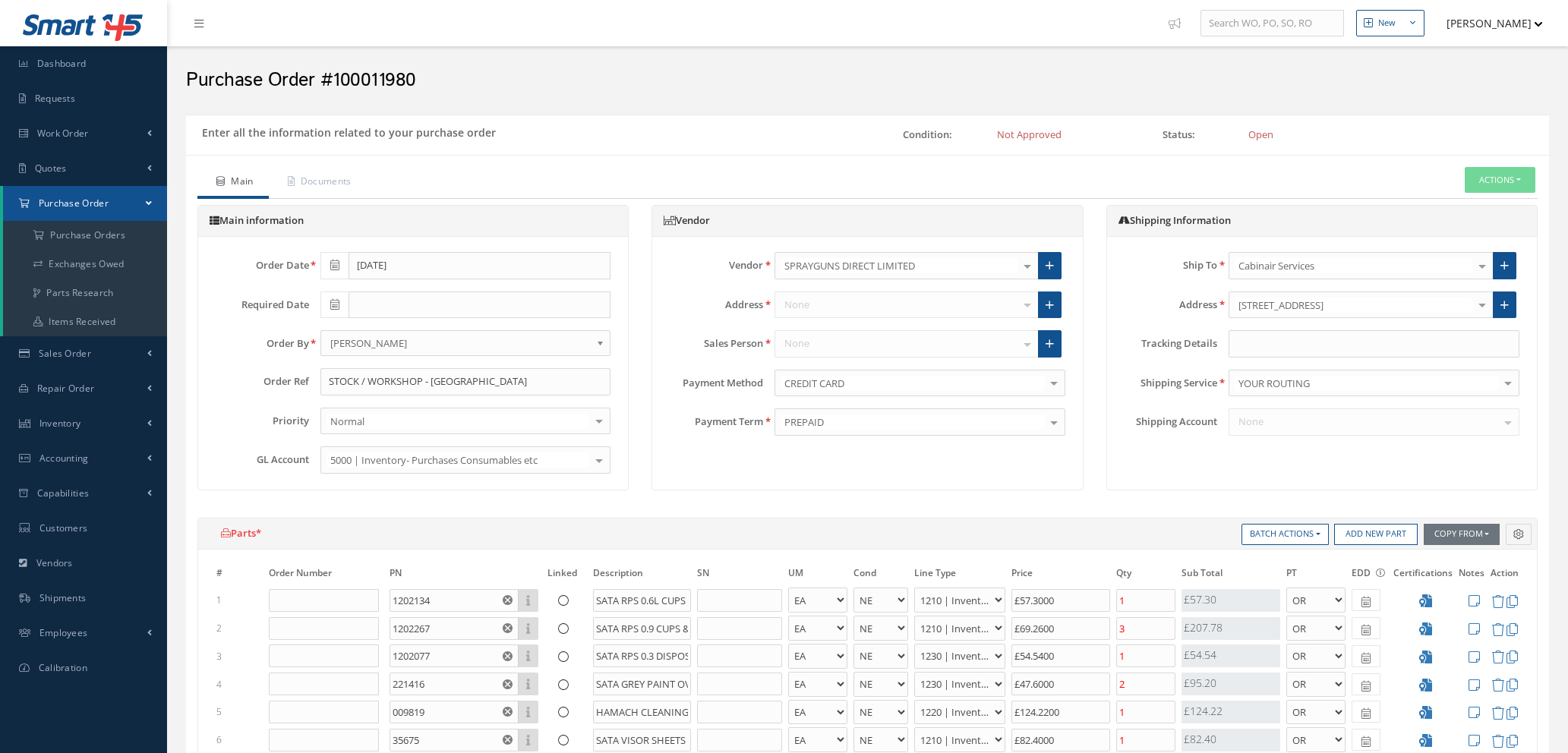
select select "5"
select select "7"
select select "1"
select select "5"
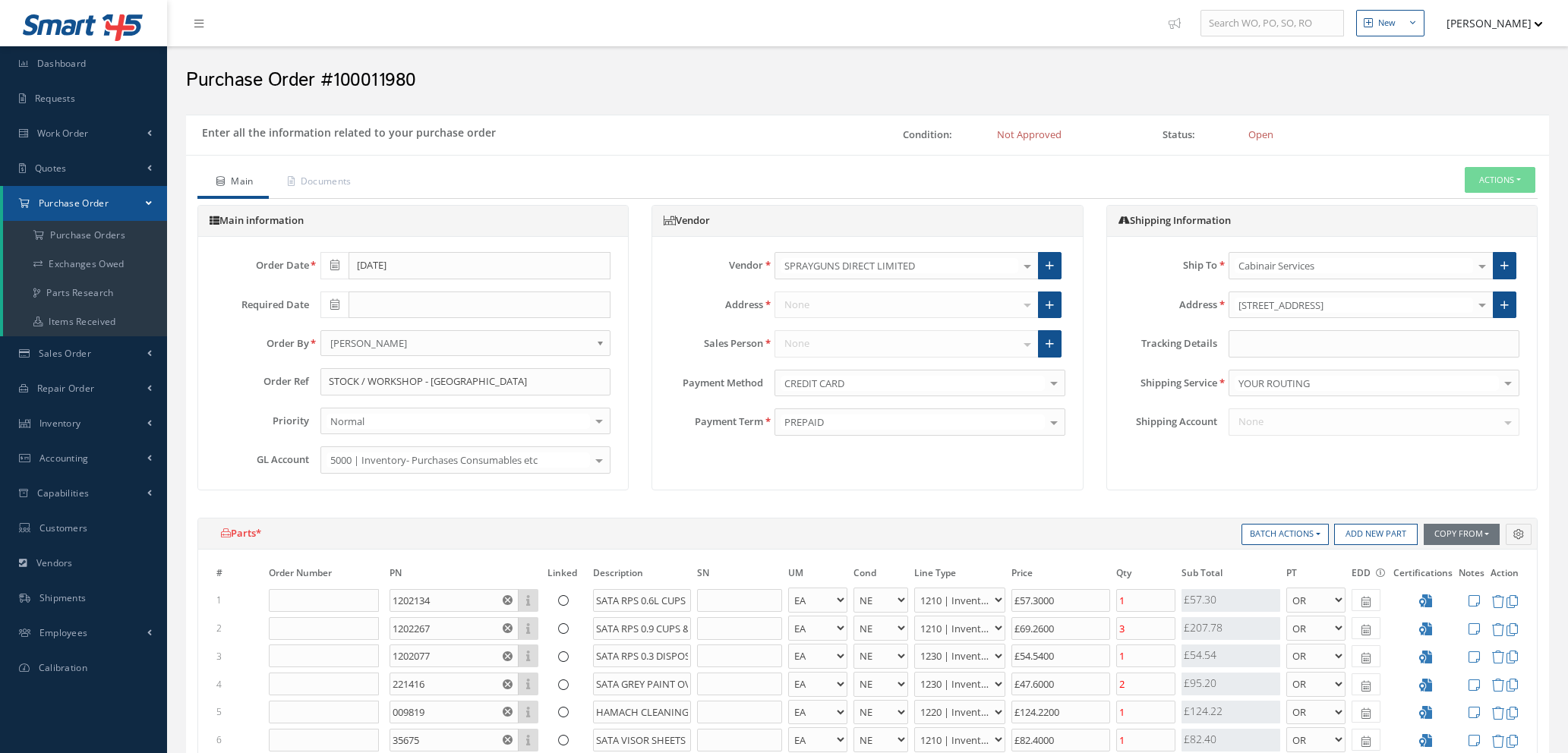
select select "110"
select select "1"
select select "5"
select select "110"
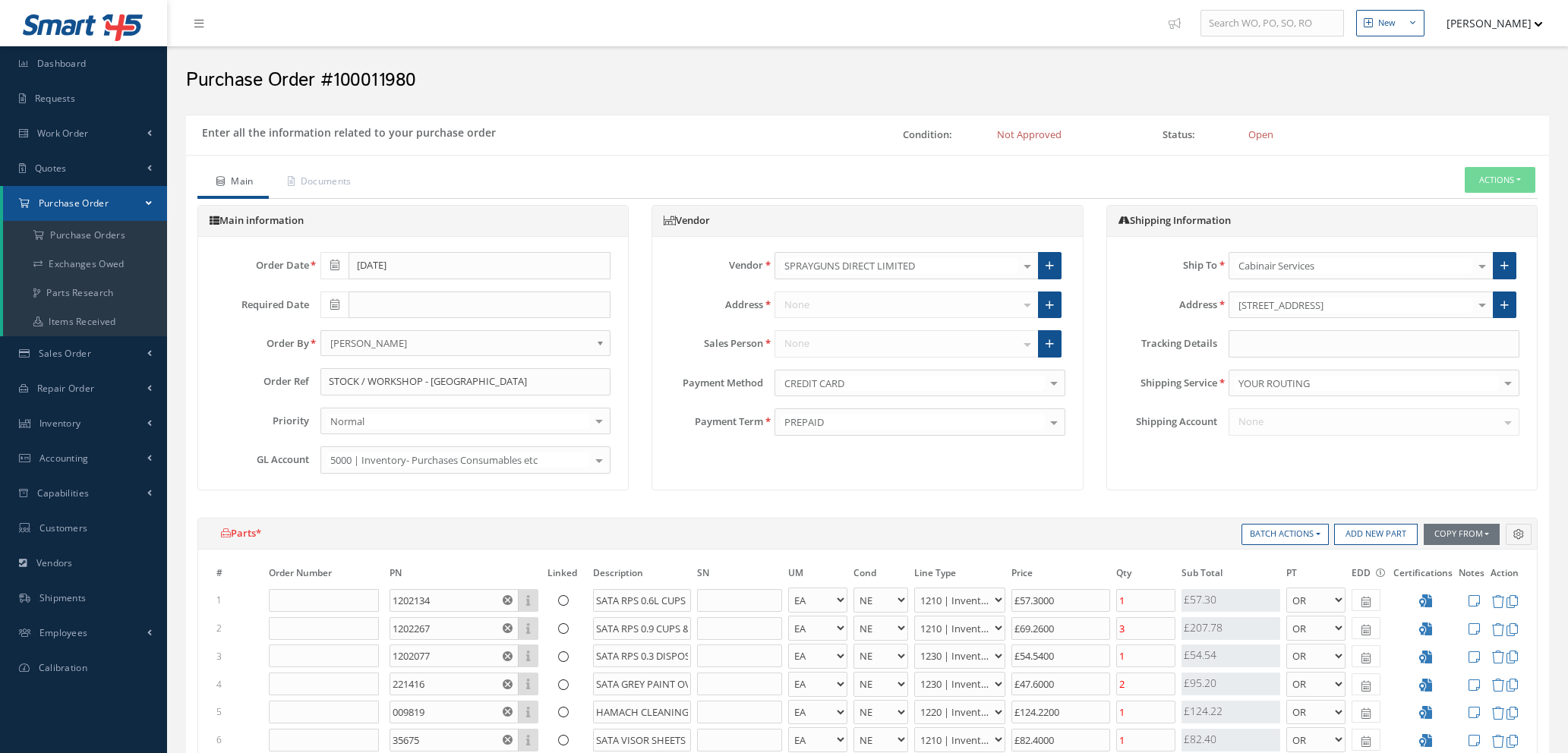
select select "1"
select select "5"
select select "88"
select select "1"
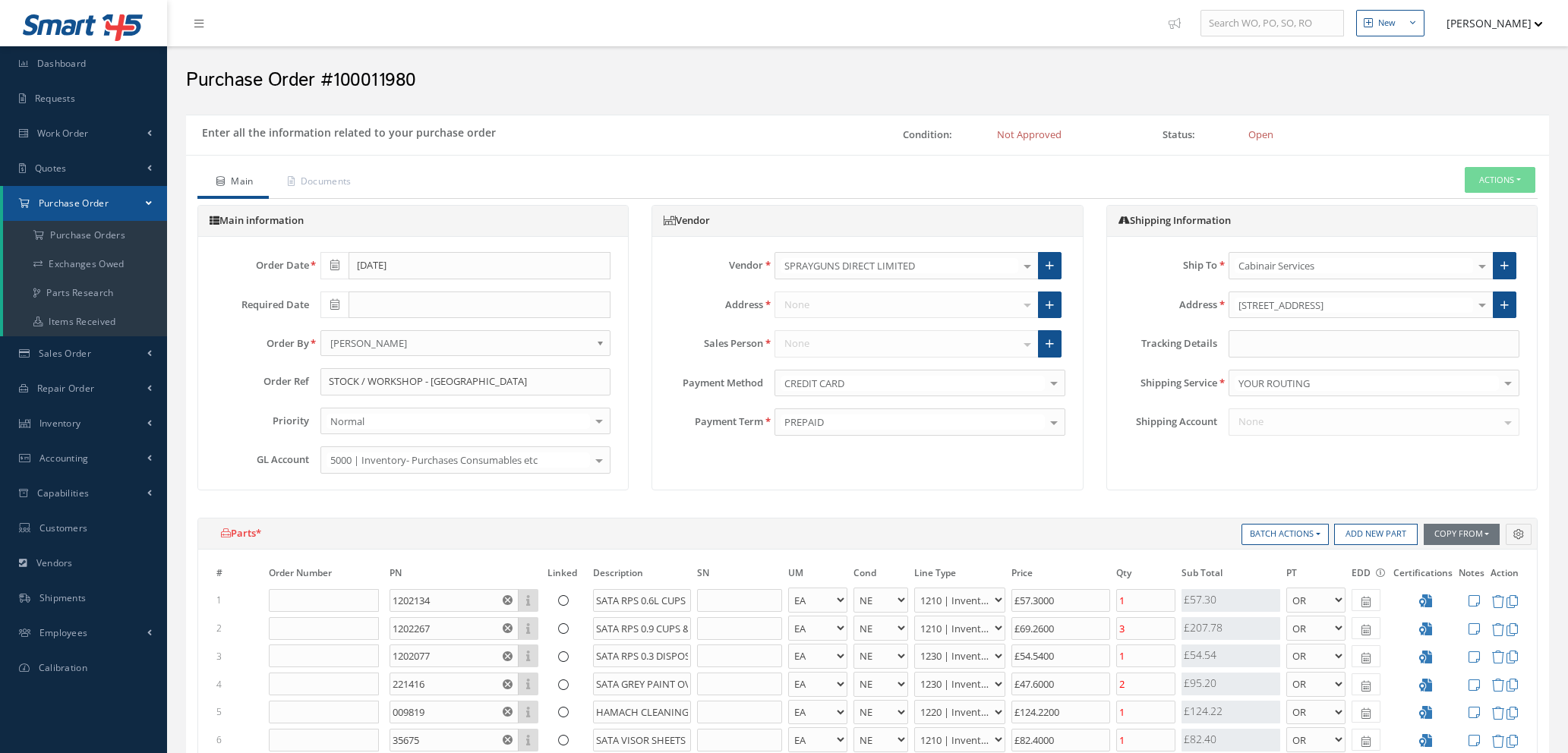
select select "1"
select select "5"
select select "7"
select select "1"
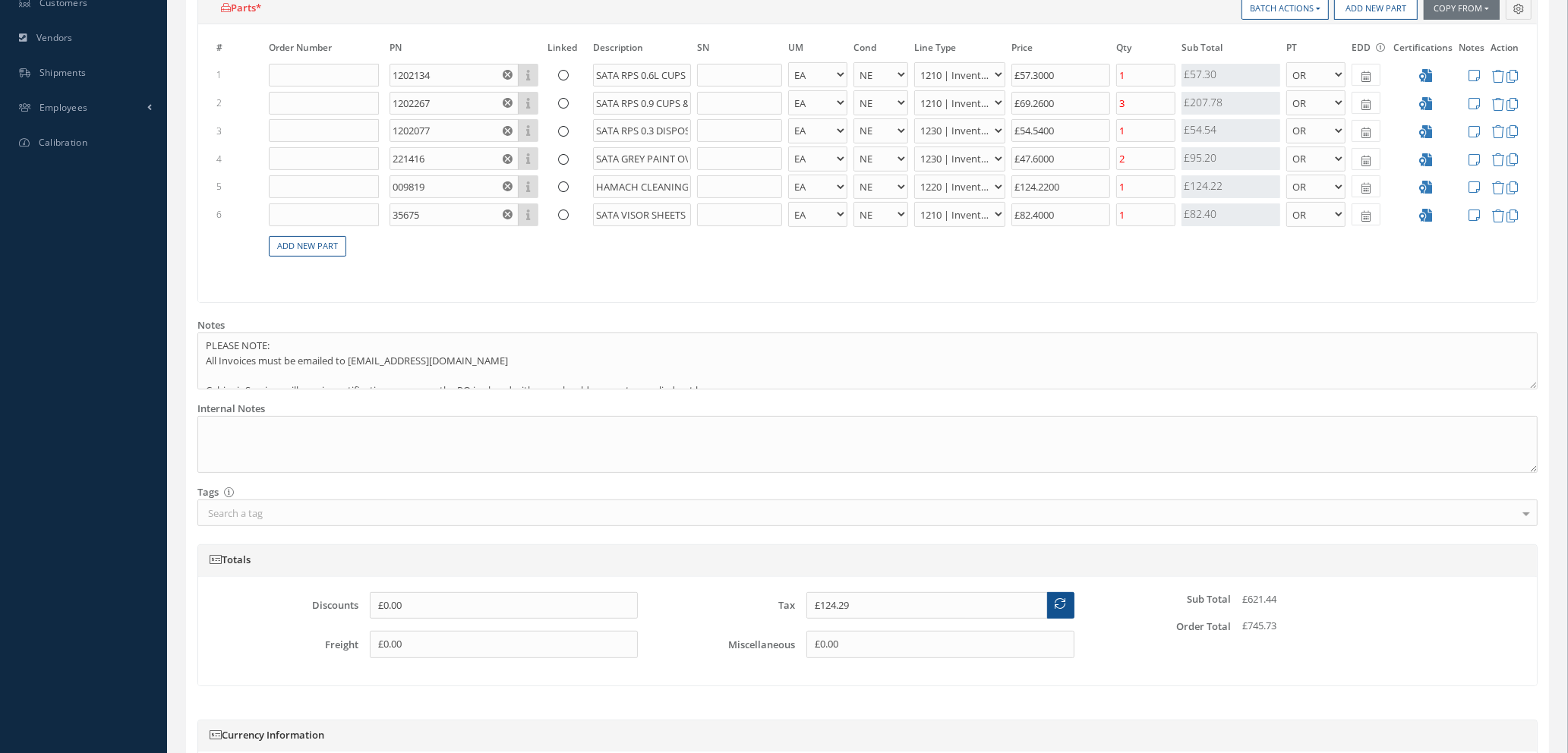
scroll to position [684, 0]
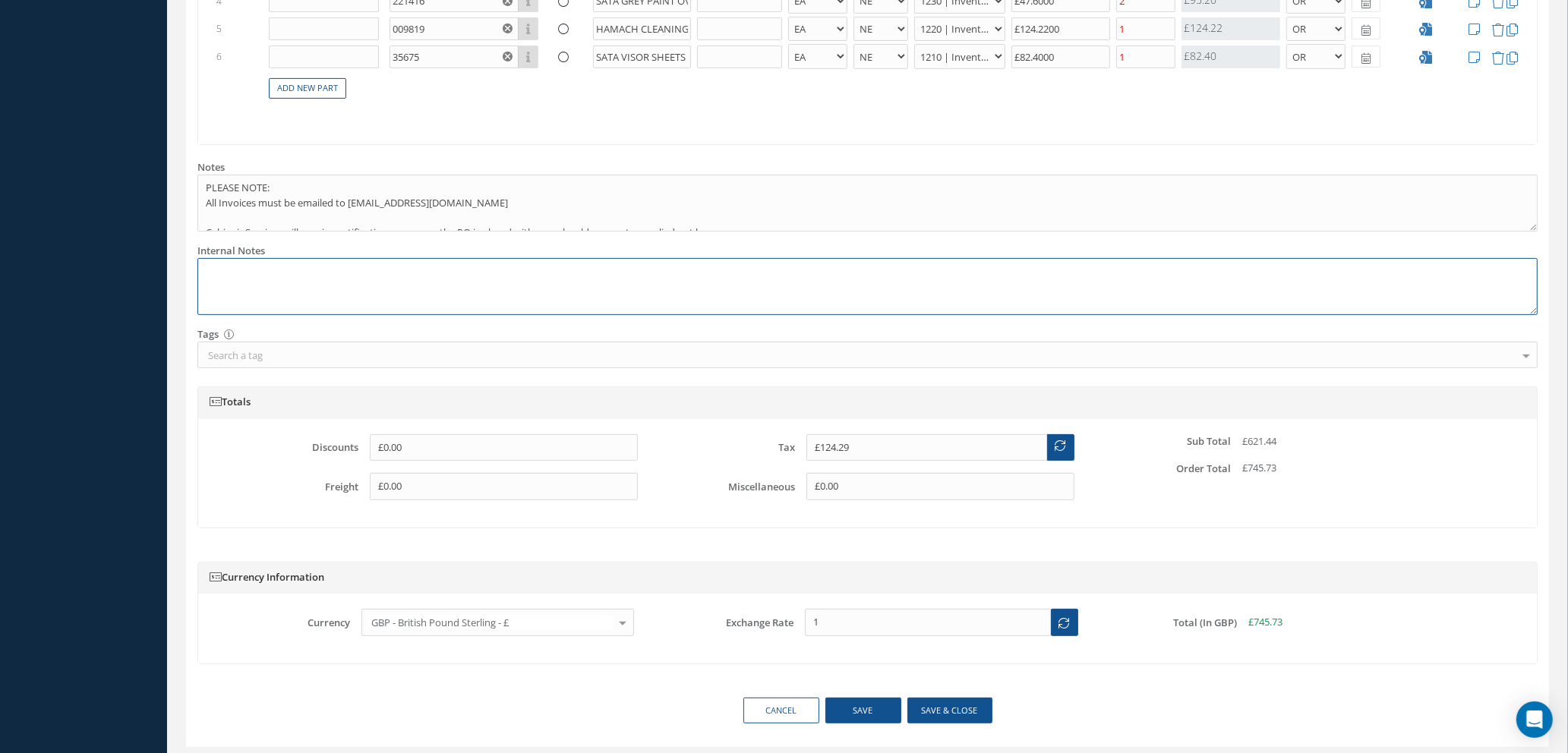
click at [252, 268] on textarea at bounding box center [867, 287] width 1340 height 57
type textarea "r"
paste textarea "231307"
click at [919, 711] on button "Save & close" at bounding box center [949, 711] width 85 height 27
type textarea "REF: 231307 -- [PERSON_NAME] [DATE] 08:39AM"
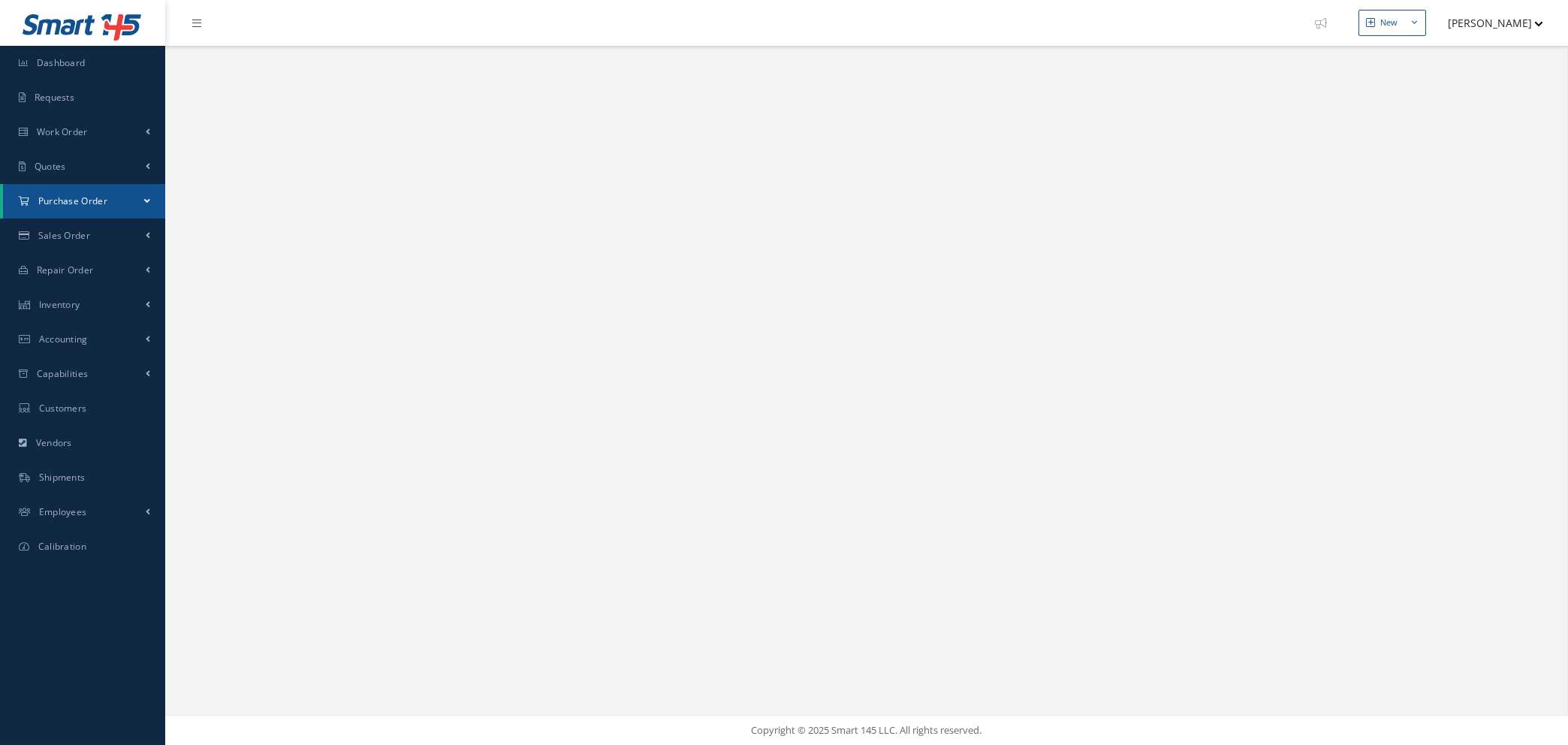
select select "25"
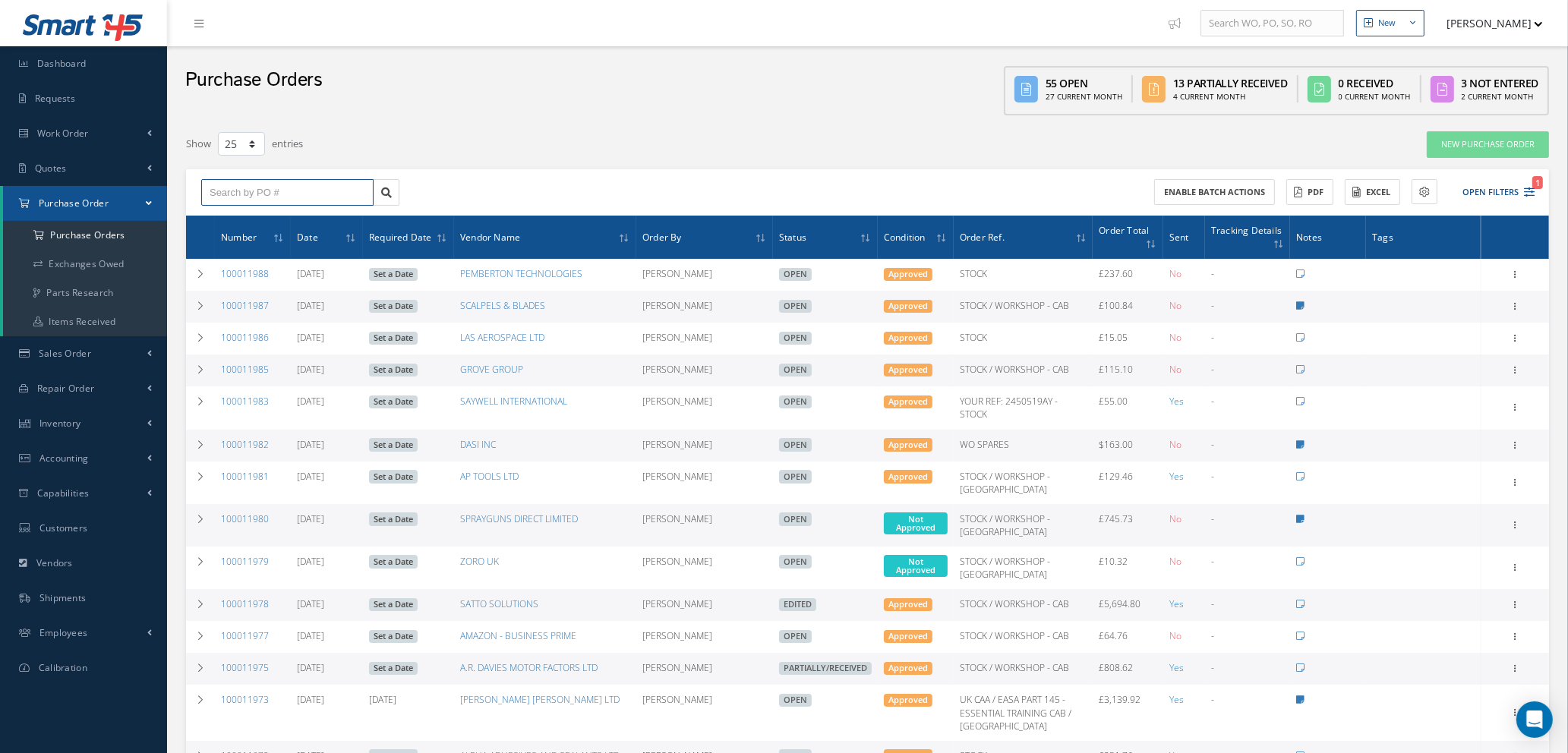
drag, startPoint x: 281, startPoint y: 183, endPoint x: 368, endPoint y: 206, distance: 90.0
click at [282, 183] on input "text" at bounding box center [287, 193] width 172 height 27
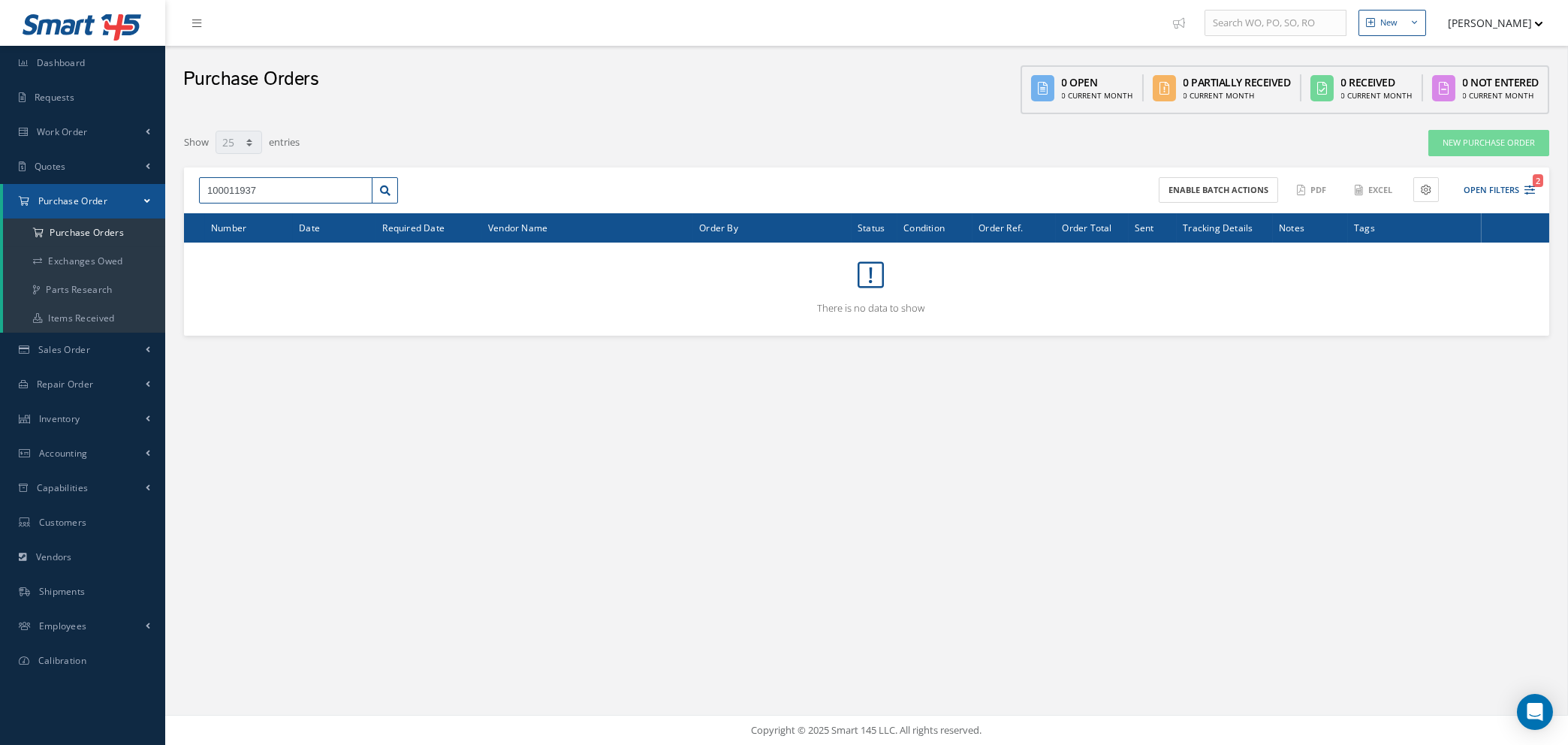
click at [283, 183] on input "100011937" at bounding box center [285, 191] width 173 height 27
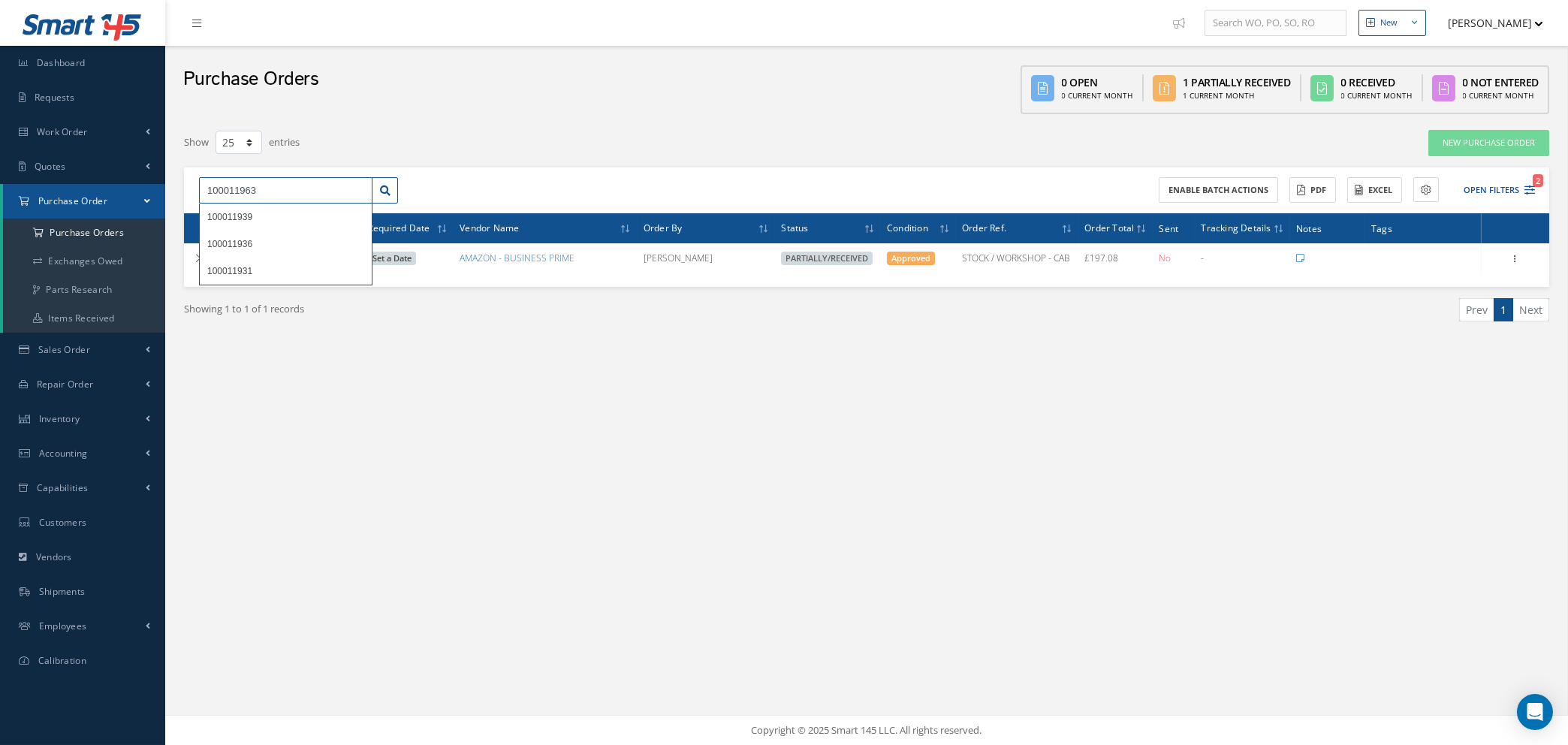
type input "100011963"
